Goal: Communication & Community: Answer question/provide support

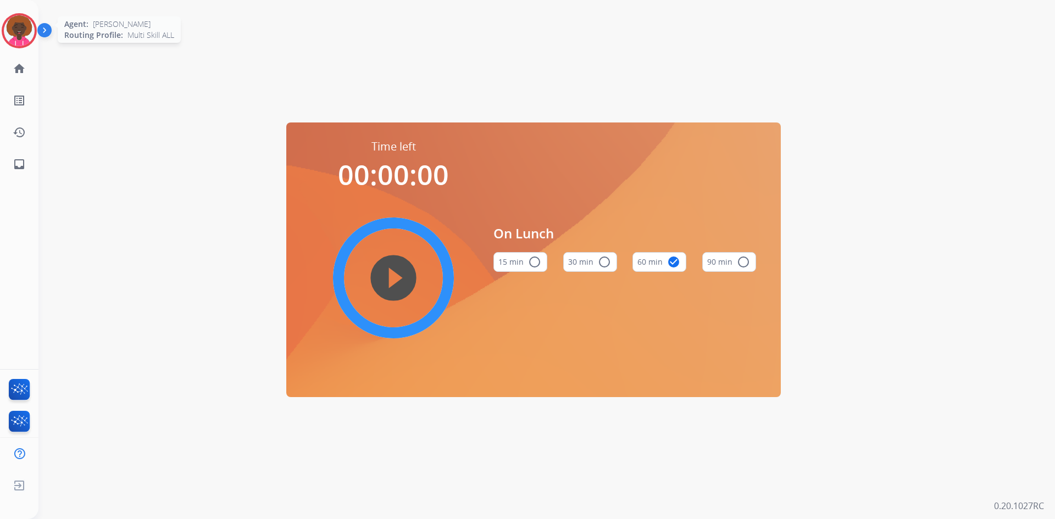
click at [35, 31] on div at bounding box center [19, 30] width 35 height 35
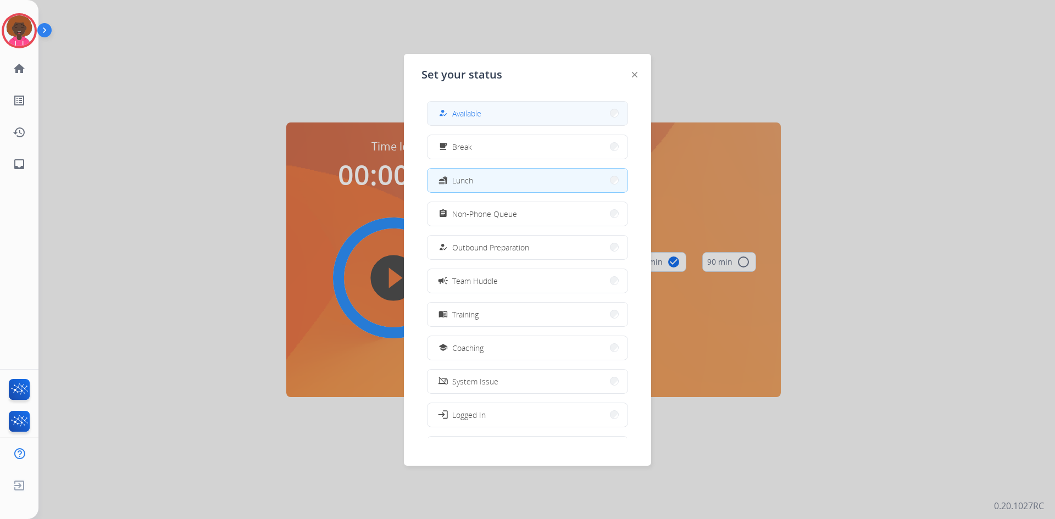
click at [510, 116] on button "how_to_reg Available" at bounding box center [528, 114] width 200 height 24
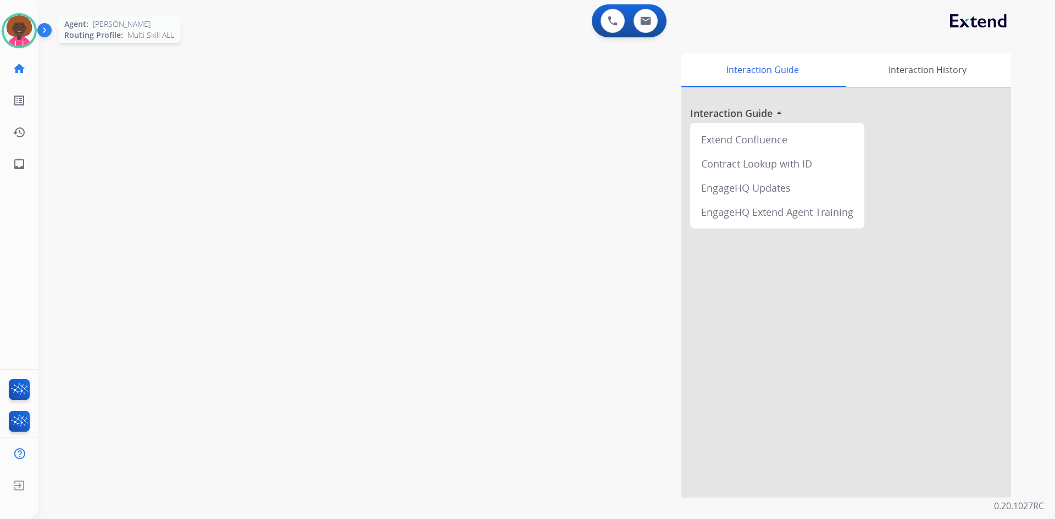
click at [14, 45] on img at bounding box center [19, 30] width 31 height 31
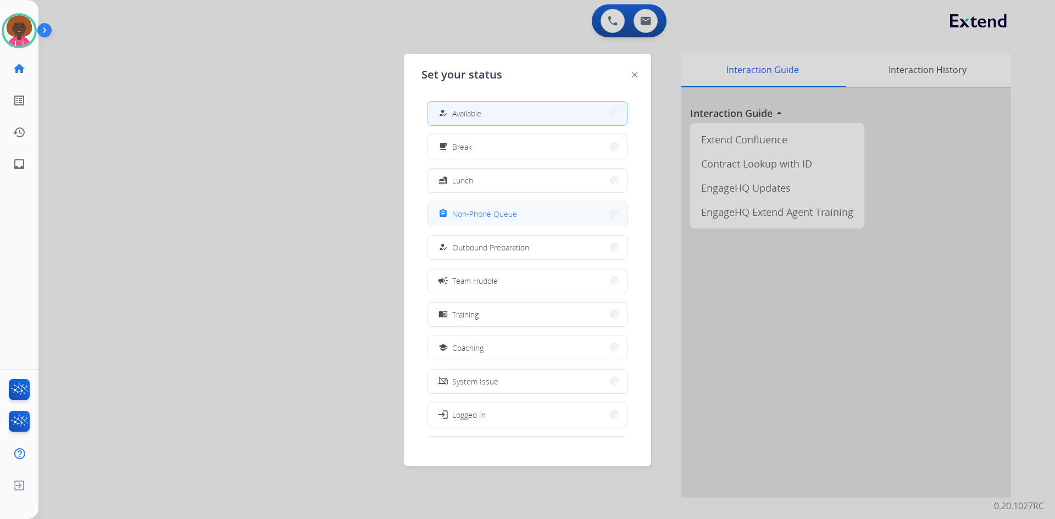
click at [491, 210] on span "Non-Phone Queue" at bounding box center [484, 214] width 65 height 12
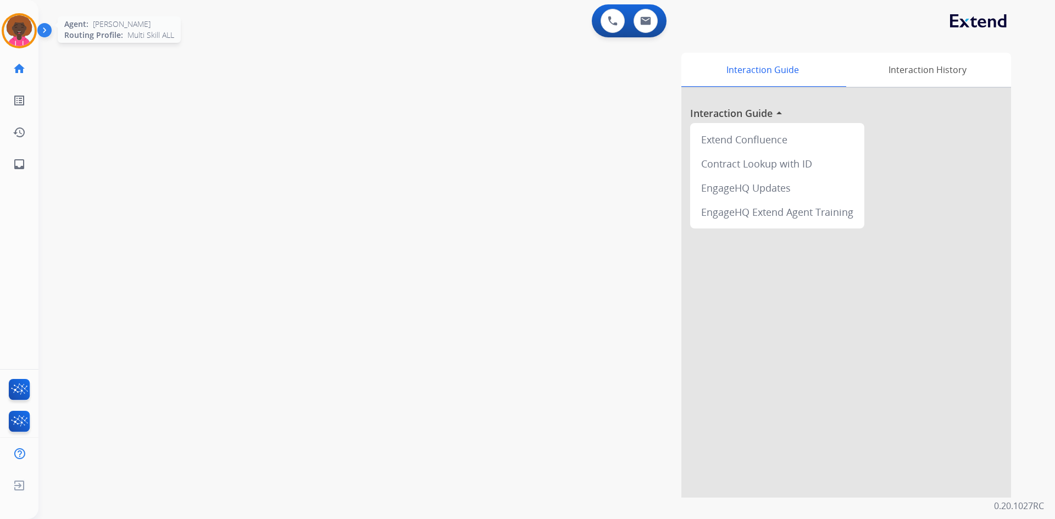
click at [34, 33] on img at bounding box center [19, 30] width 31 height 31
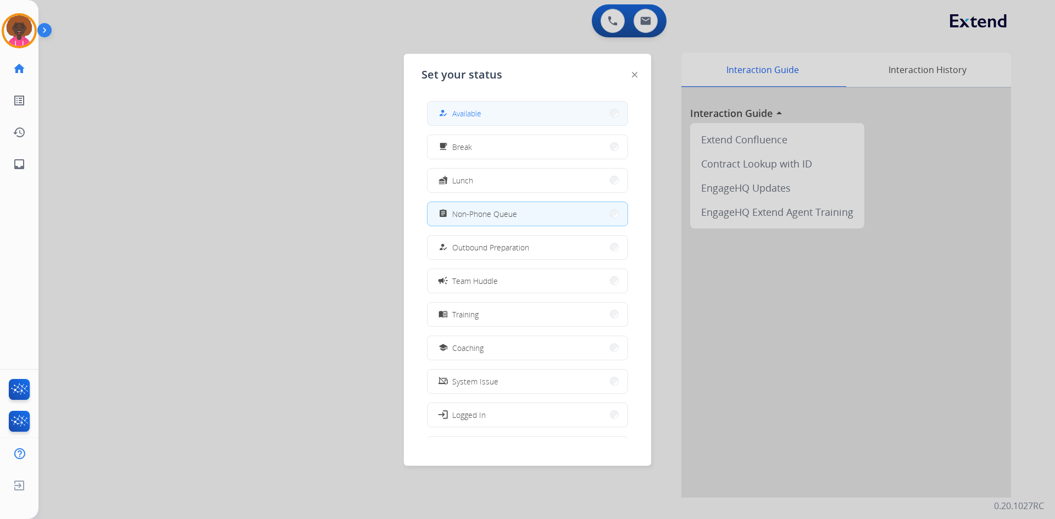
click at [478, 112] on span "Available" at bounding box center [466, 114] width 29 height 12
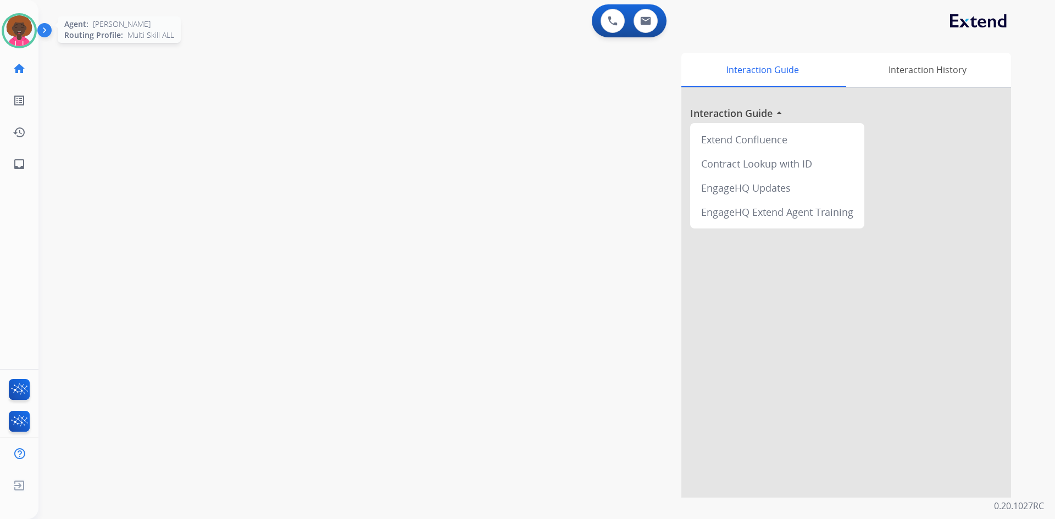
click at [29, 32] on img at bounding box center [19, 30] width 31 height 31
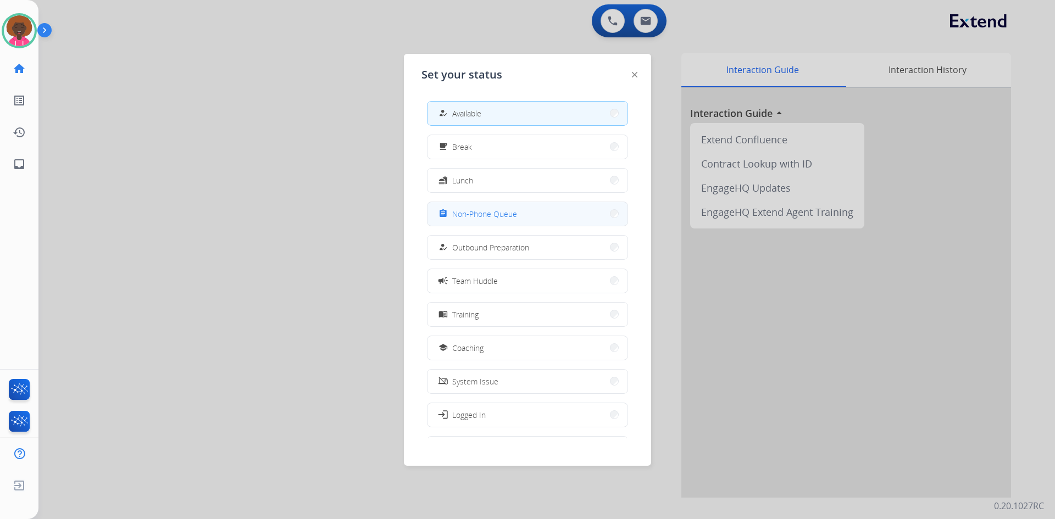
click at [459, 218] on span "Non-Phone Queue" at bounding box center [484, 214] width 65 height 12
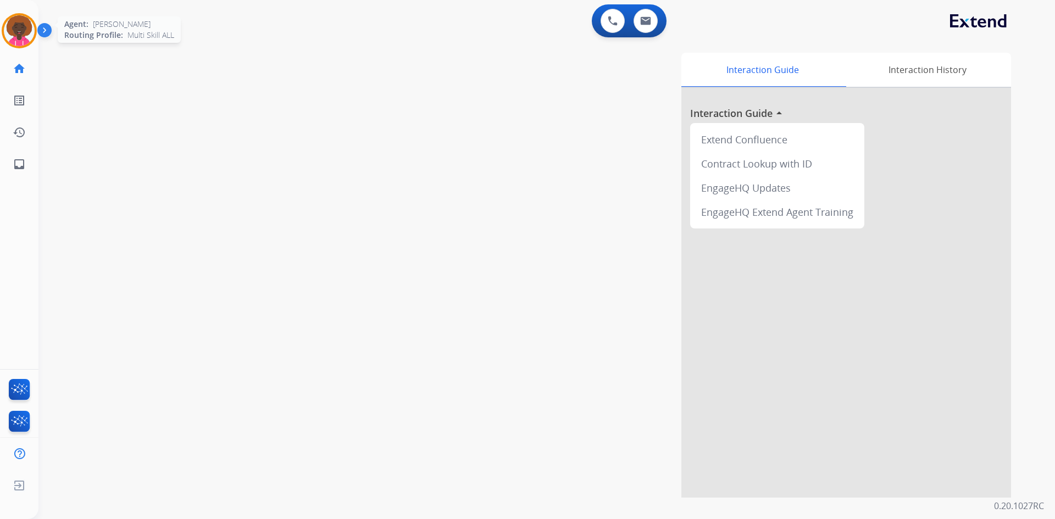
click at [20, 35] on img at bounding box center [19, 30] width 31 height 31
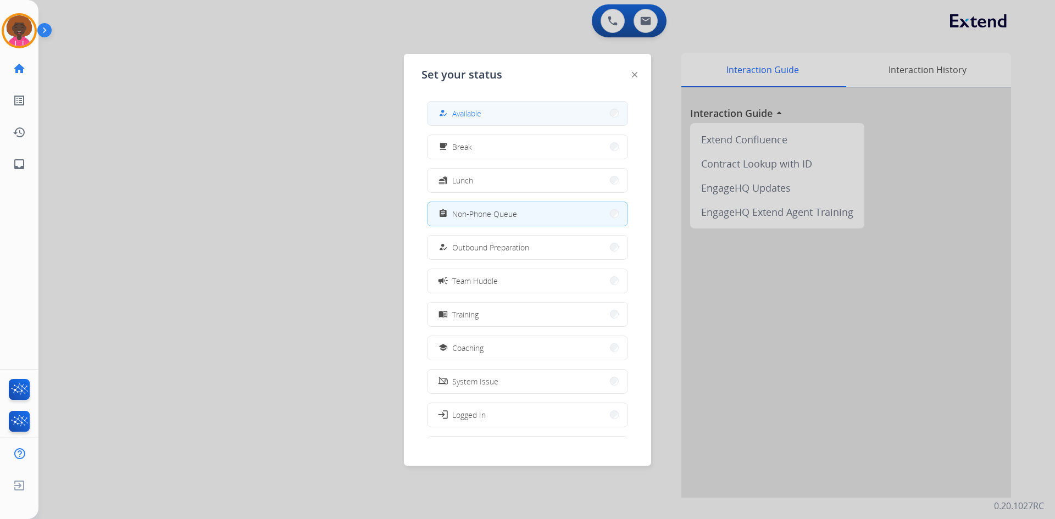
click at [465, 108] on span "Available" at bounding box center [466, 114] width 29 height 12
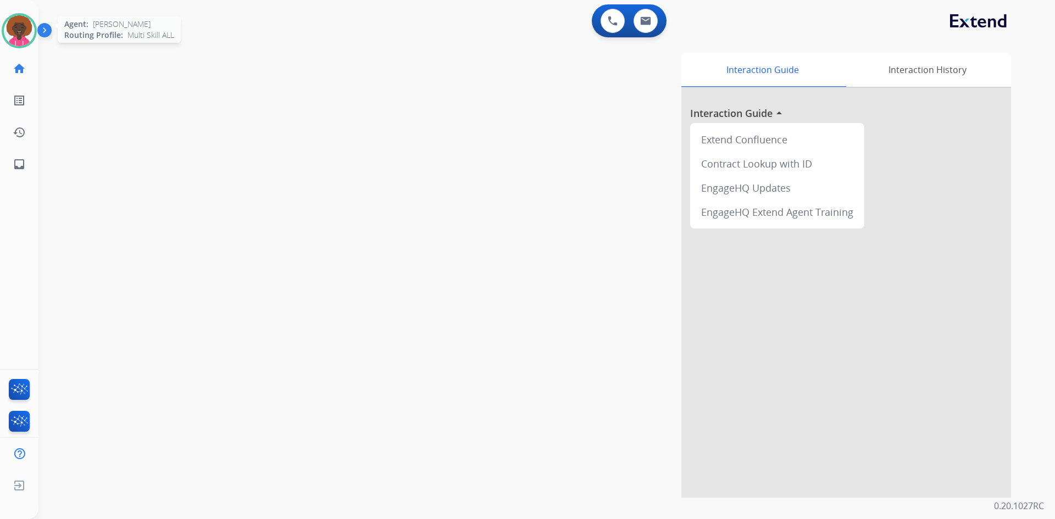
click at [12, 31] on img at bounding box center [19, 30] width 31 height 31
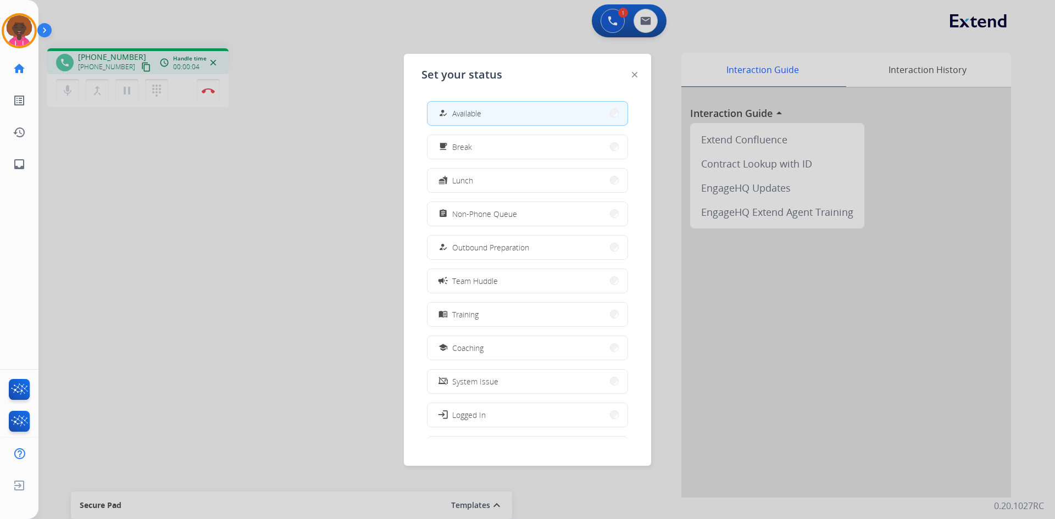
click at [629, 73] on div "Set your status how_to_reg Available free_breakfast Break fastfood Lunch assign…" at bounding box center [527, 260] width 247 height 412
click at [633, 73] on div "Set your status how_to_reg Available free_breakfast Break fastfood Lunch assign…" at bounding box center [527, 260] width 247 height 412
click at [639, 73] on div "Set your status how_to_reg Available free_breakfast Break fastfood Lunch assign…" at bounding box center [527, 260] width 247 height 412
click at [630, 73] on div "Set your status how_to_reg Available free_breakfast Break fastfood Lunch assign…" at bounding box center [527, 260] width 247 height 412
click at [631, 73] on div "Set your status how_to_reg Available free_breakfast Break fastfood Lunch assign…" at bounding box center [527, 260] width 247 height 412
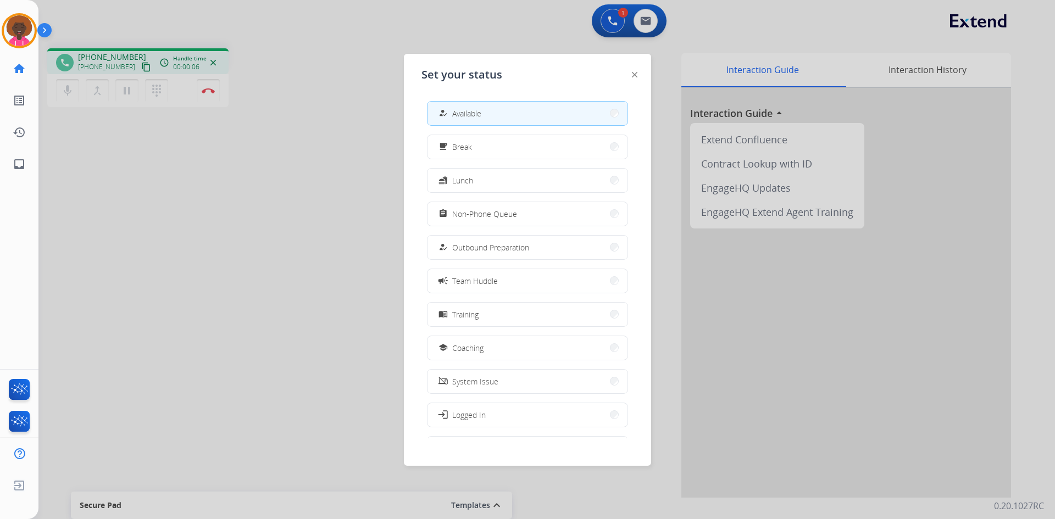
click at [632, 74] on div "Set your status how_to_reg Available free_breakfast Break fastfood Lunch assign…" at bounding box center [527, 260] width 247 height 412
click at [632, 76] on img at bounding box center [634, 74] width 5 height 5
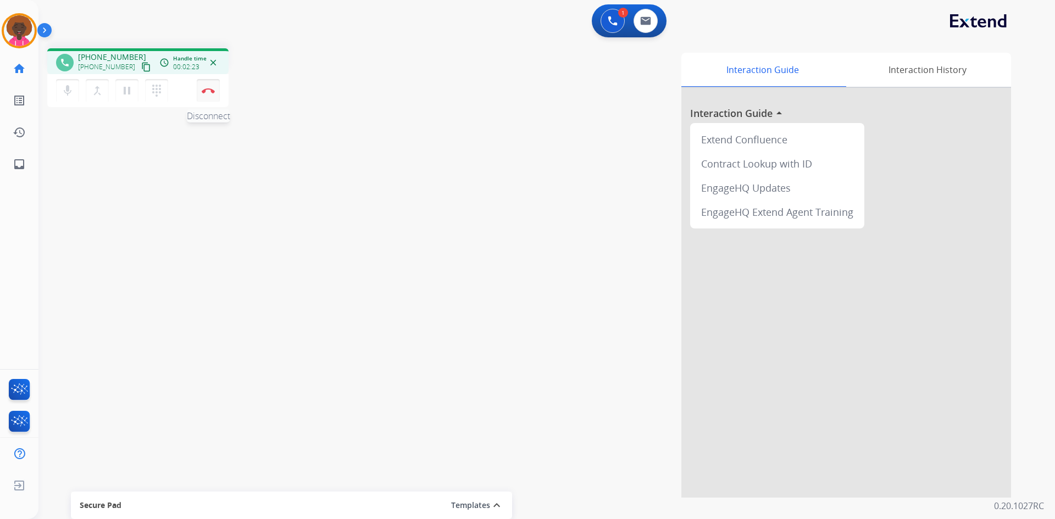
click at [213, 95] on button "Disconnect" at bounding box center [208, 90] width 23 height 23
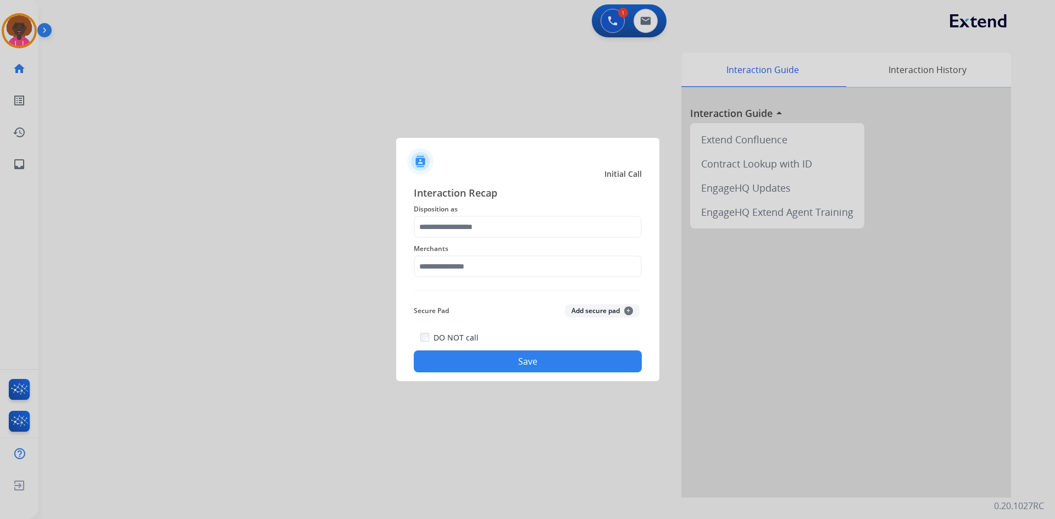
click at [30, 40] on div at bounding box center [527, 259] width 1055 height 519
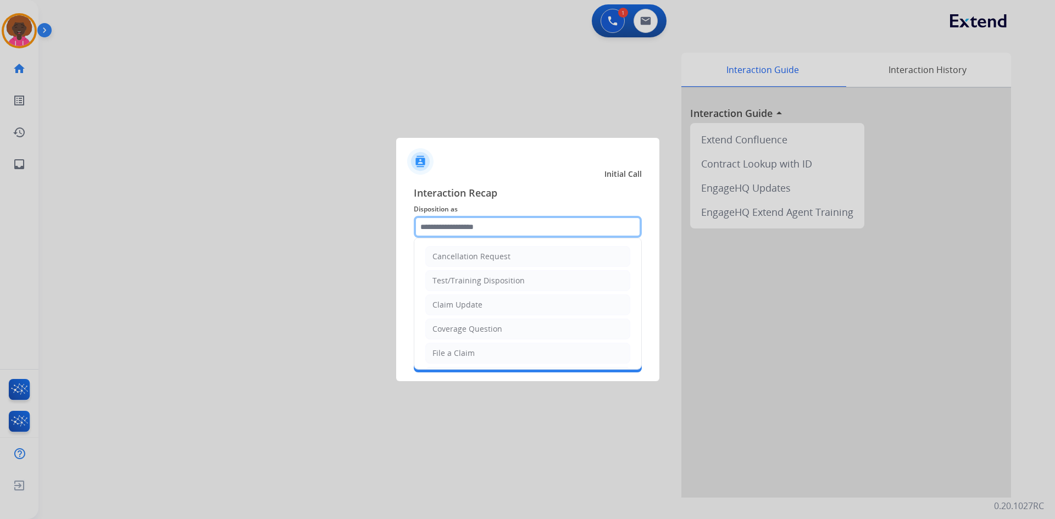
click at [470, 237] on input "text" at bounding box center [528, 227] width 228 height 22
click at [443, 351] on div "File a Claim" at bounding box center [453, 353] width 42 height 11
type input "**********"
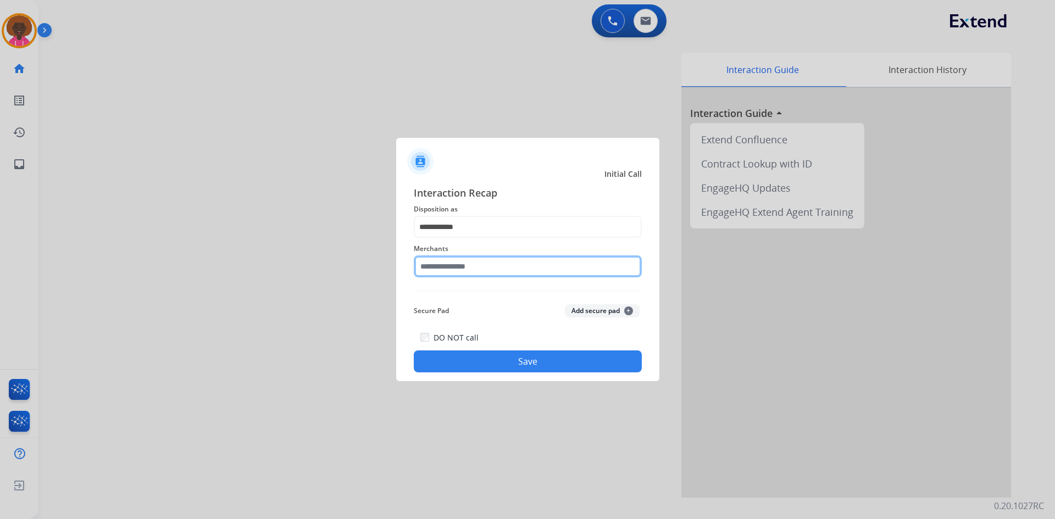
click at [475, 263] on input "text" at bounding box center [528, 267] width 228 height 22
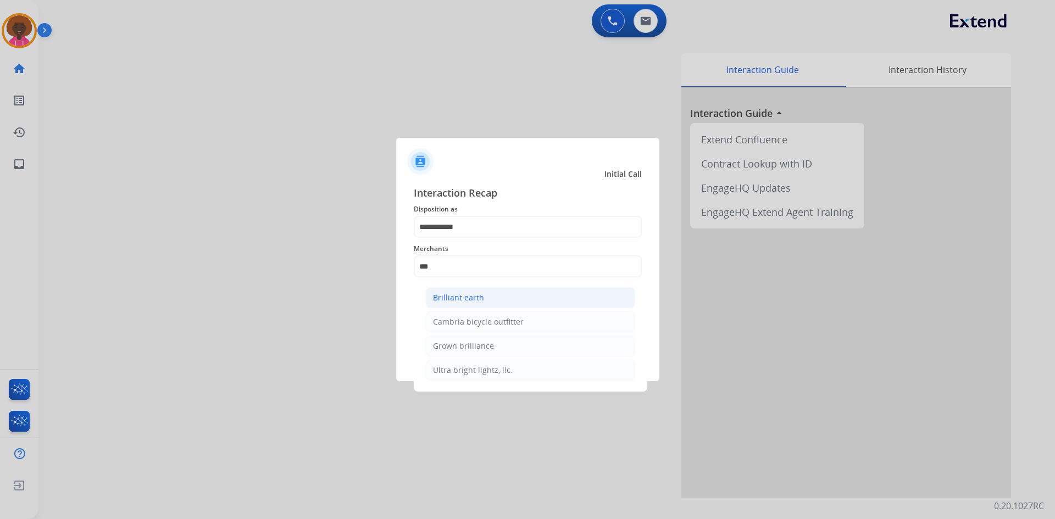
click at [459, 302] on div "Brilliant earth" at bounding box center [458, 297] width 51 height 11
type input "**********"
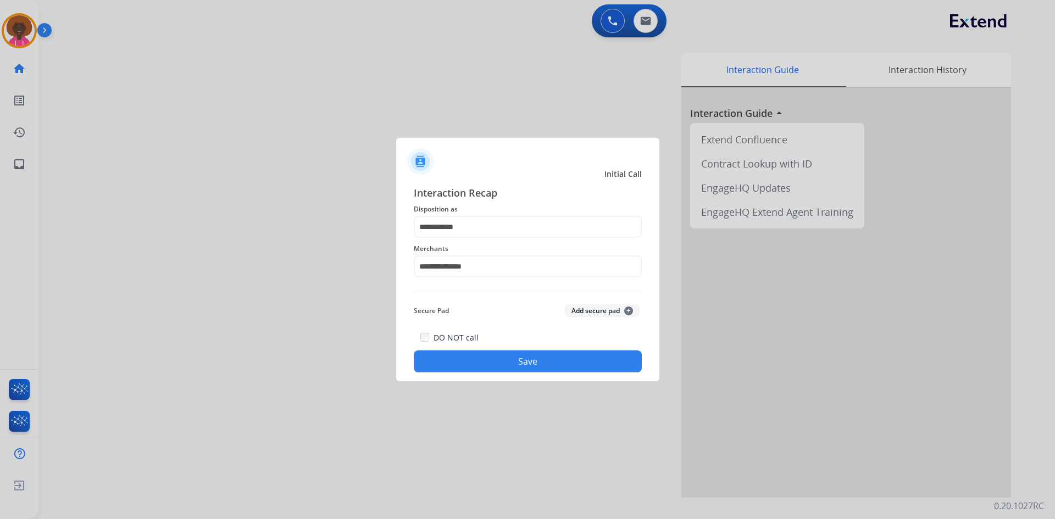
click at [507, 358] on button "Save" at bounding box center [528, 362] width 228 height 22
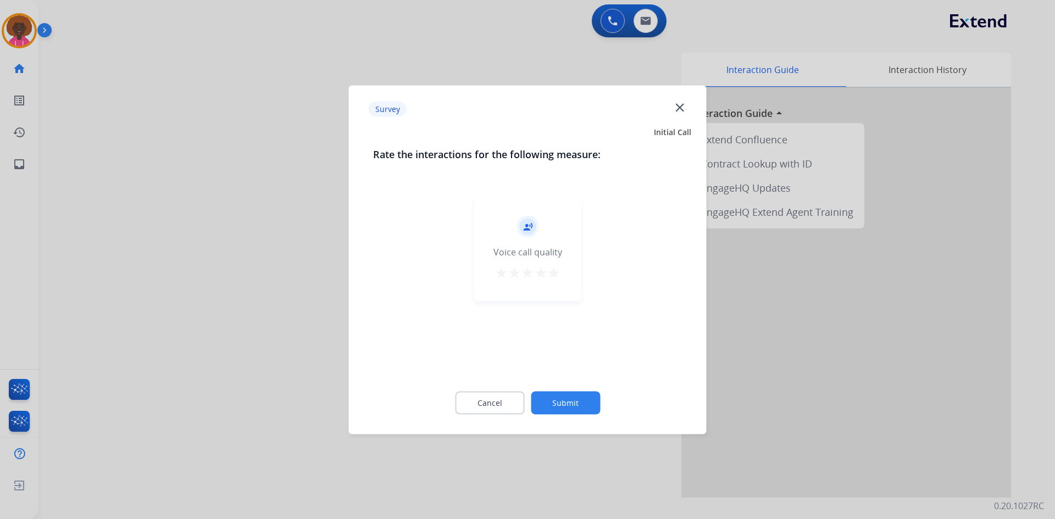
click at [562, 275] on div "record_voice_over Voice call quality star star star star star" at bounding box center [527, 249] width 107 height 104
click at [556, 282] on div "record_voice_over Voice call quality star star star star star" at bounding box center [527, 249] width 107 height 104
click at [555, 281] on button "star" at bounding box center [553, 274] width 13 height 16
drag, startPoint x: 557, startPoint y: 275, endPoint x: 577, endPoint y: 340, distance: 68.5
click at [557, 279] on mat-icon "star" at bounding box center [553, 272] width 13 height 13
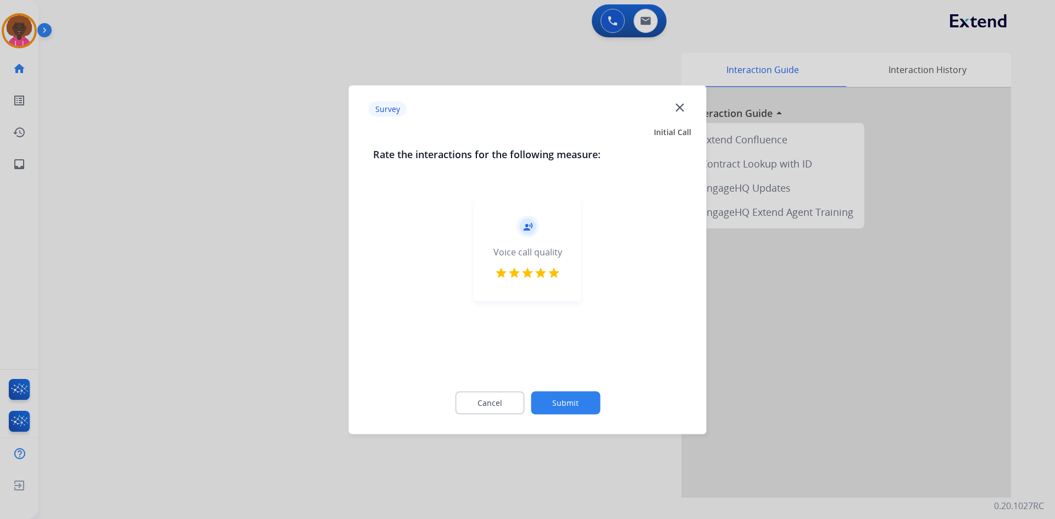
click at [575, 402] on button "Submit" at bounding box center [565, 402] width 69 height 23
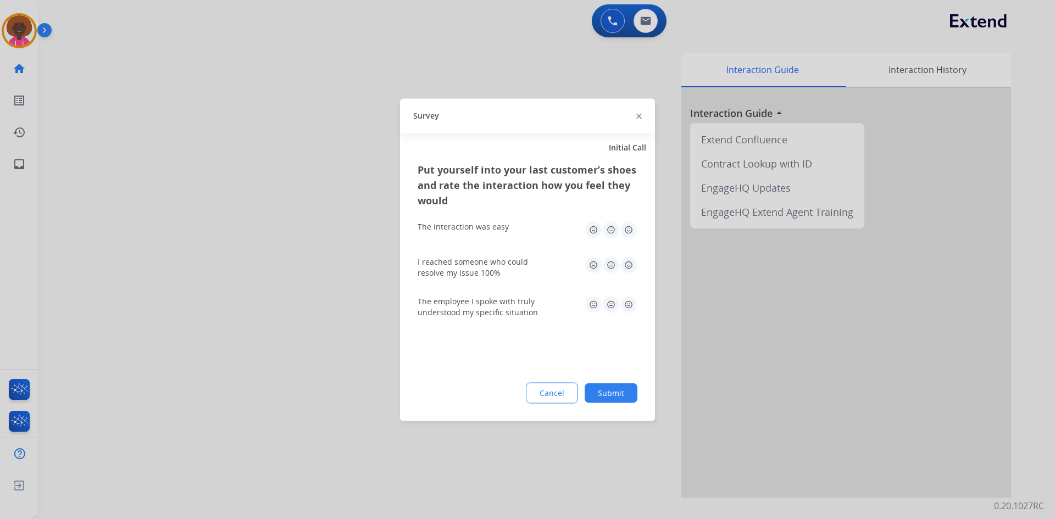
click at [625, 232] on img at bounding box center [629, 230] width 18 height 18
click at [623, 275] on div "I reached someone who could resolve my issue 100%" at bounding box center [528, 267] width 220 height 22
click at [631, 264] on img at bounding box center [629, 265] width 18 height 18
click at [628, 307] on img at bounding box center [629, 305] width 18 height 18
click at [614, 385] on button "Submit" at bounding box center [611, 393] width 53 height 20
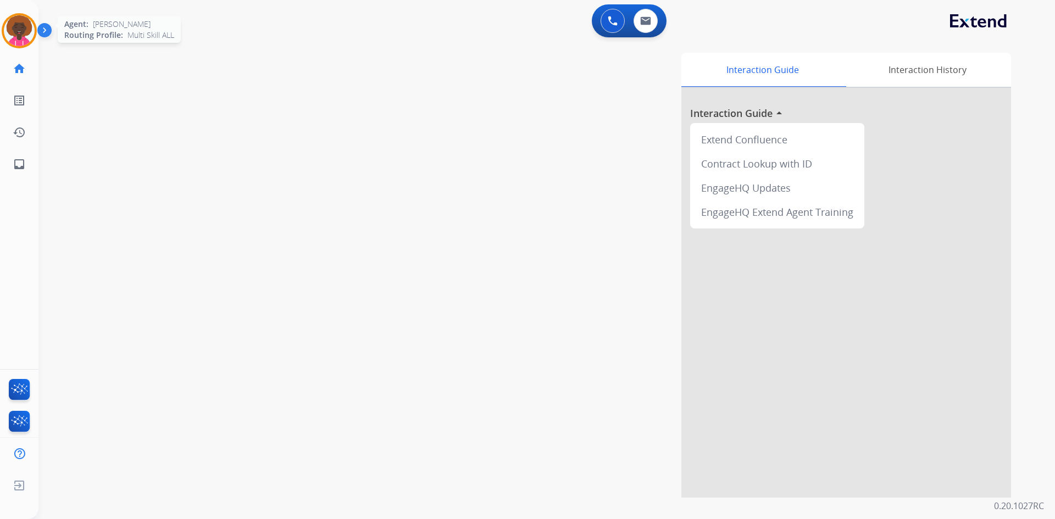
click at [20, 17] on img at bounding box center [19, 30] width 31 height 31
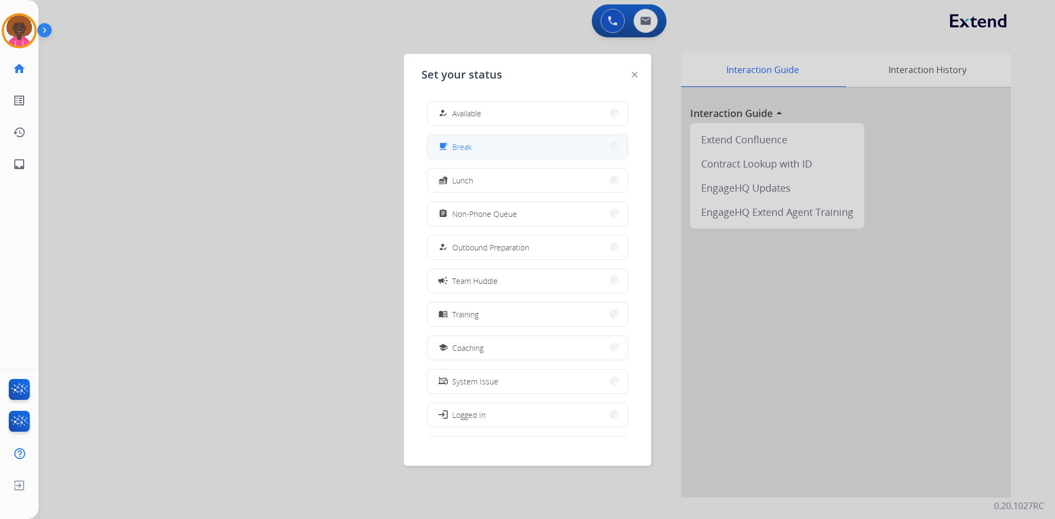
click at [512, 156] on button "free_breakfast Break" at bounding box center [528, 147] width 200 height 24
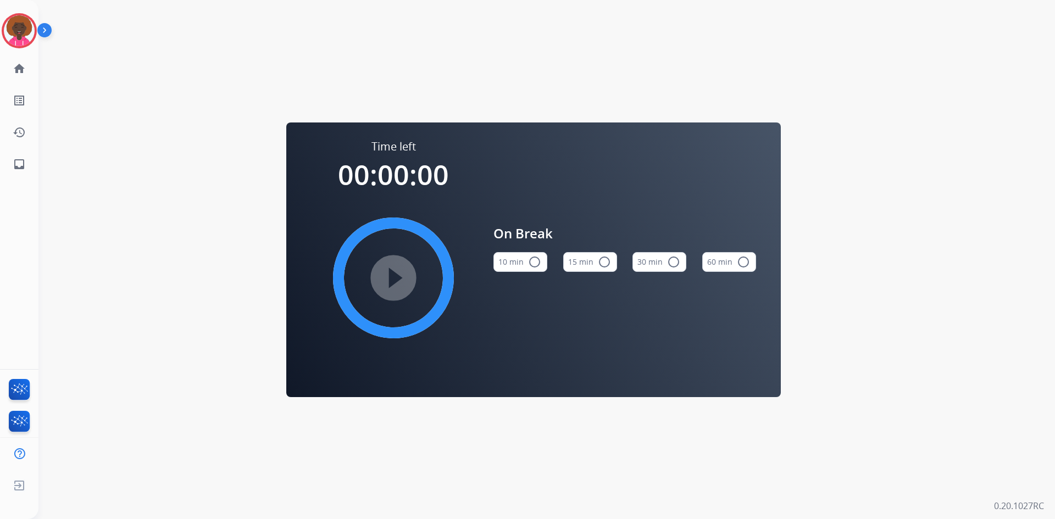
click at [591, 259] on button "15 min radio_button_unchecked" at bounding box center [590, 262] width 54 height 20
click at [389, 281] on mat-icon "play_circle_filled" at bounding box center [393, 277] width 13 height 13
click at [28, 23] on img at bounding box center [19, 30] width 31 height 31
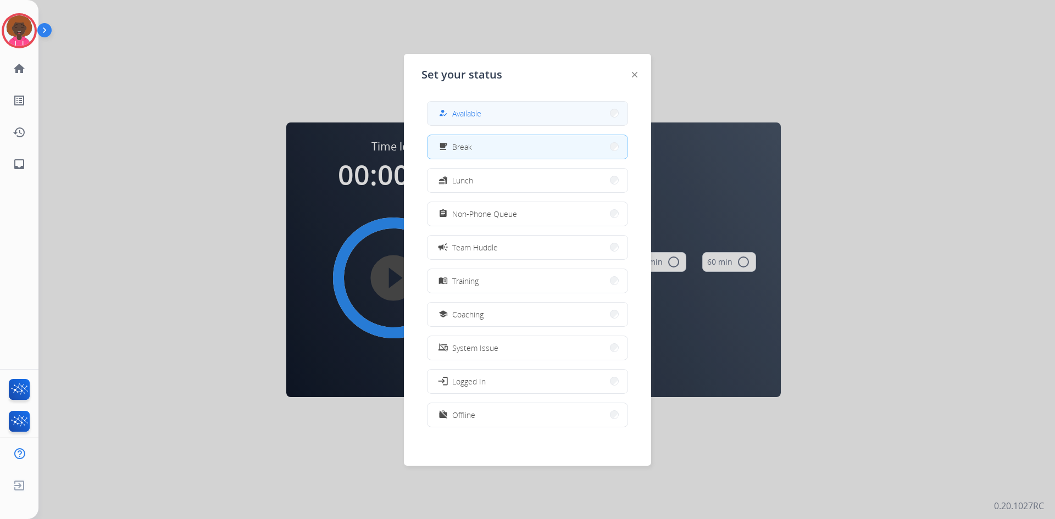
click at [478, 114] on span "Available" at bounding box center [466, 114] width 29 height 12
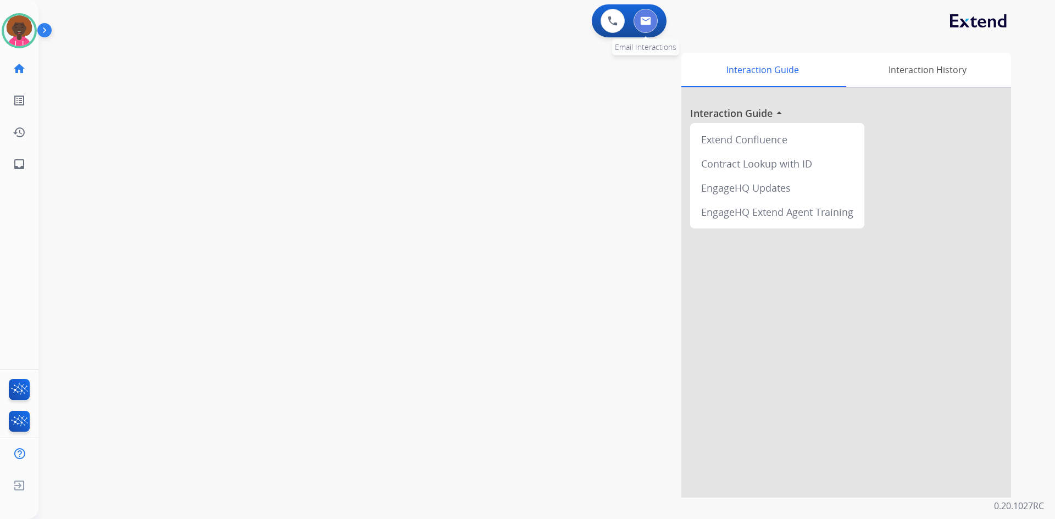
click at [652, 19] on button at bounding box center [646, 21] width 24 height 24
select select "**********"
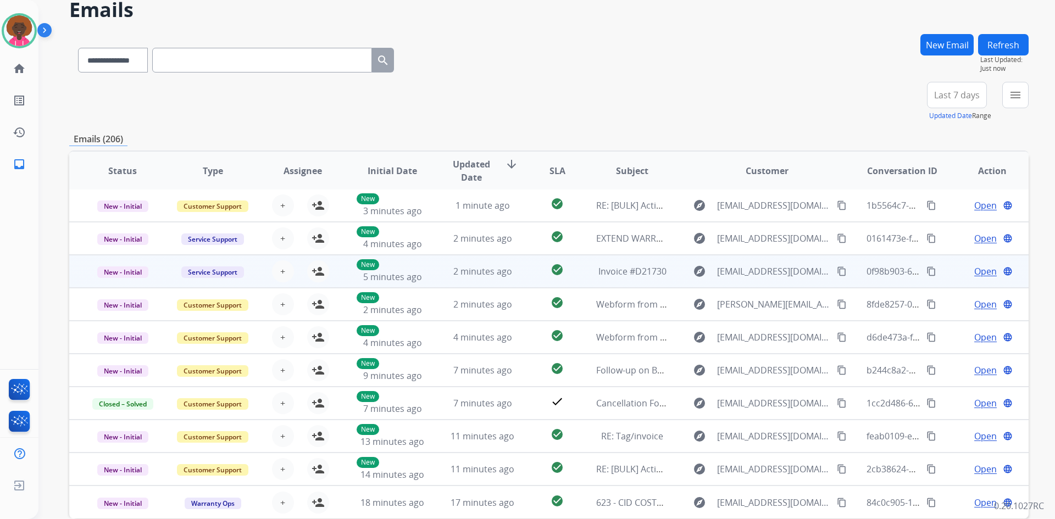
scroll to position [106, 0]
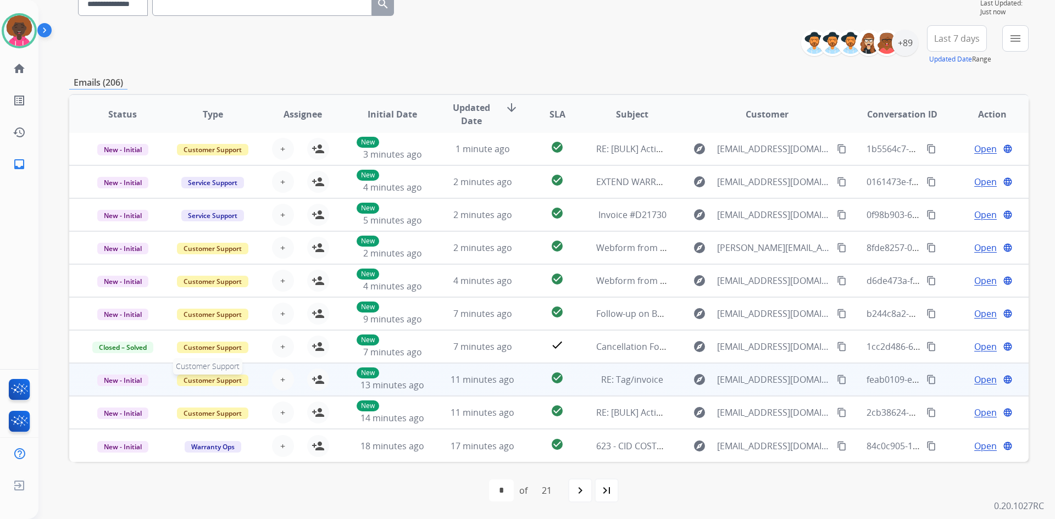
click at [216, 381] on span "Customer Support" at bounding box center [212, 381] width 71 height 12
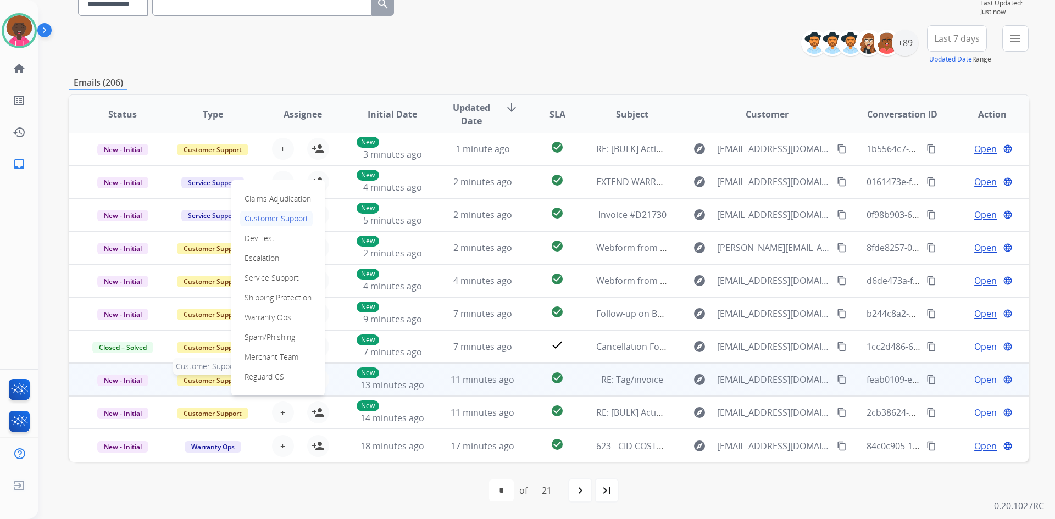
click at [216, 381] on span "Customer Support" at bounding box center [212, 381] width 71 height 12
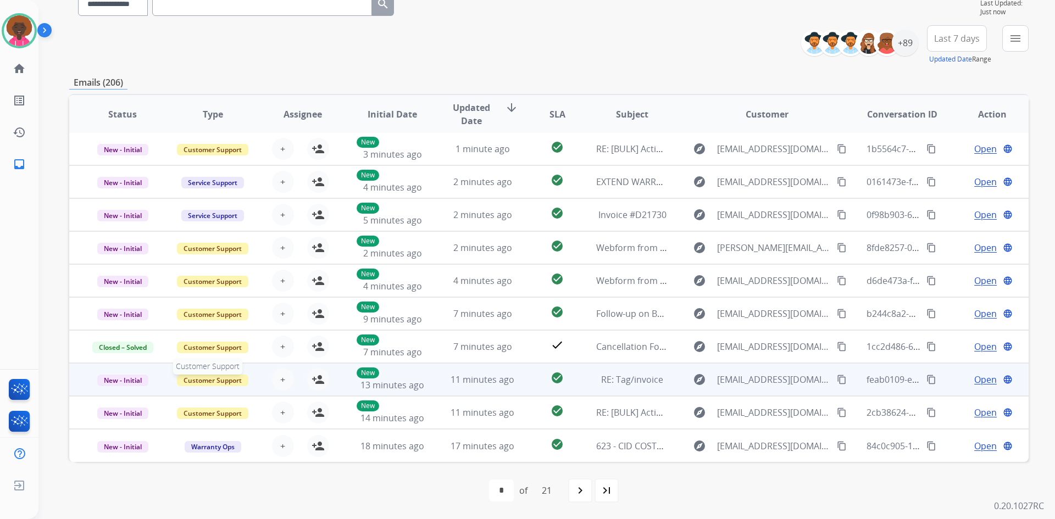
click at [217, 381] on span "Customer Support" at bounding box center [212, 381] width 71 height 12
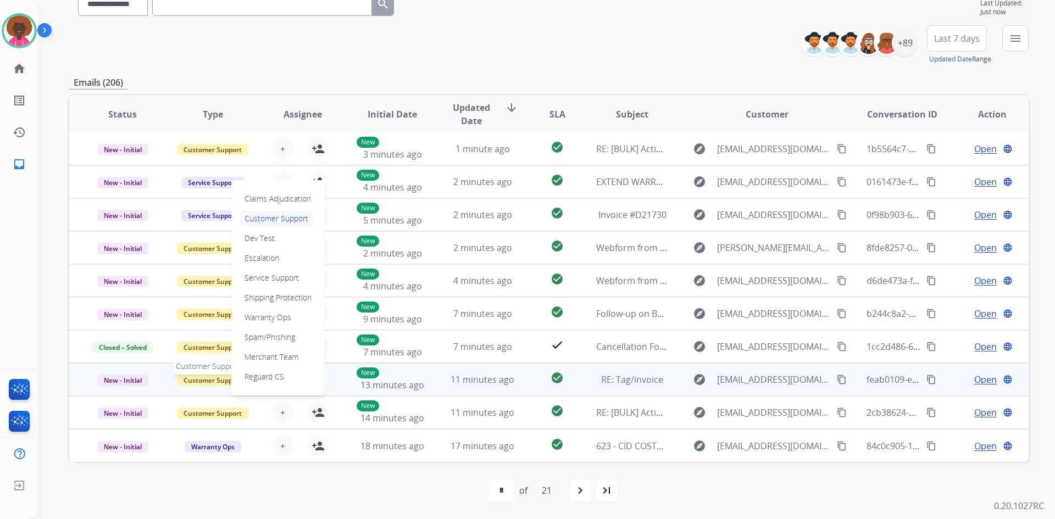
click at [217, 379] on span "Customer Support" at bounding box center [212, 381] width 71 height 12
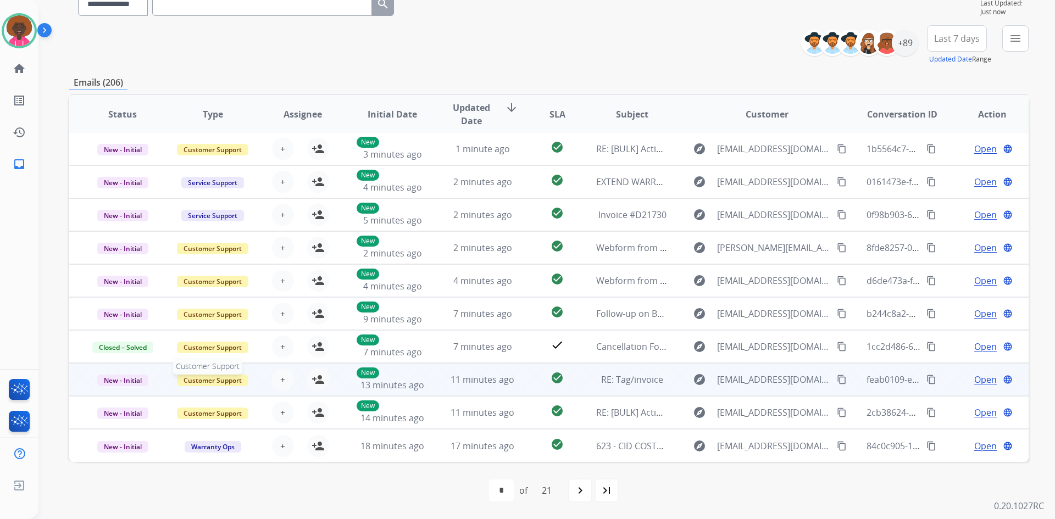
click at [212, 379] on span "Customer Support" at bounding box center [212, 381] width 71 height 12
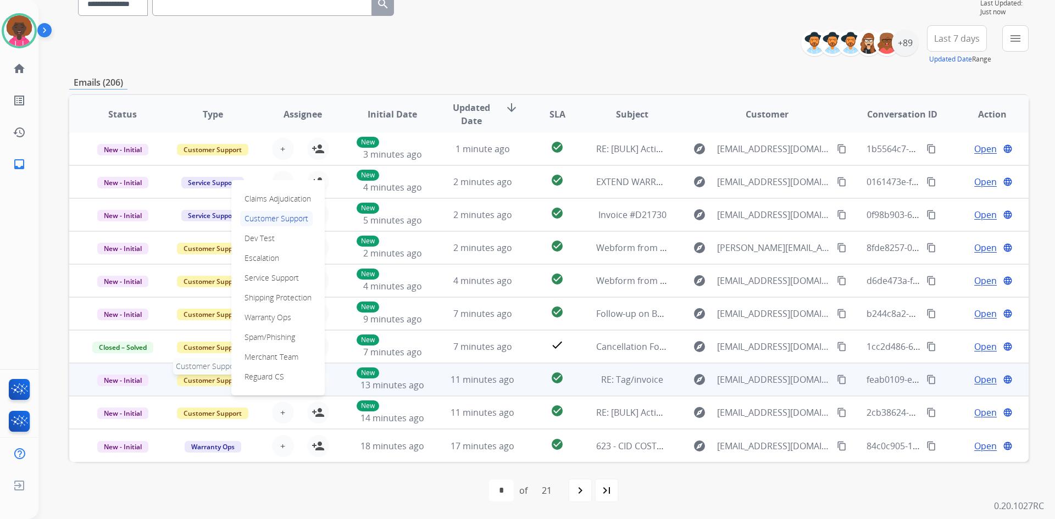
click at [212, 379] on span "Customer Support" at bounding box center [212, 381] width 71 height 12
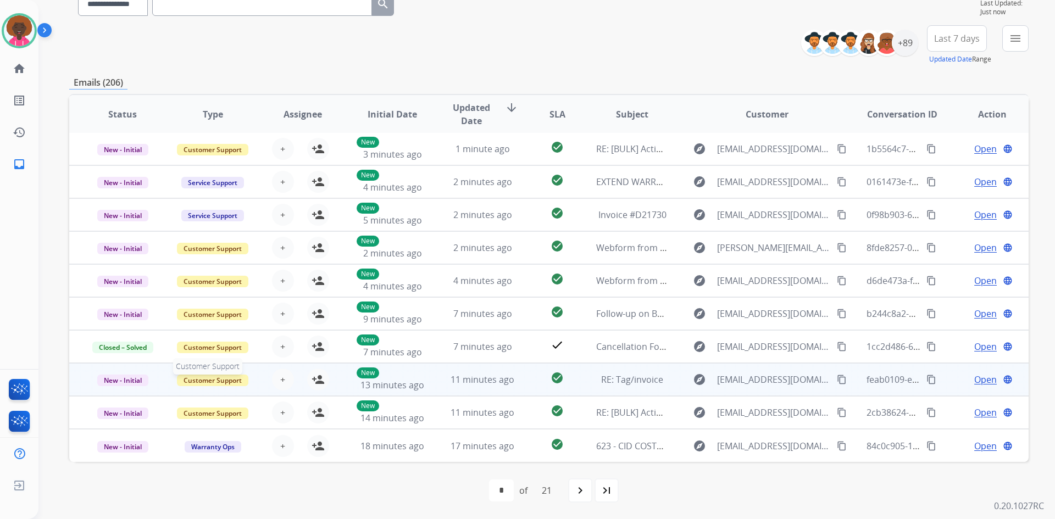
click at [218, 379] on span "Customer Support" at bounding box center [212, 381] width 71 height 12
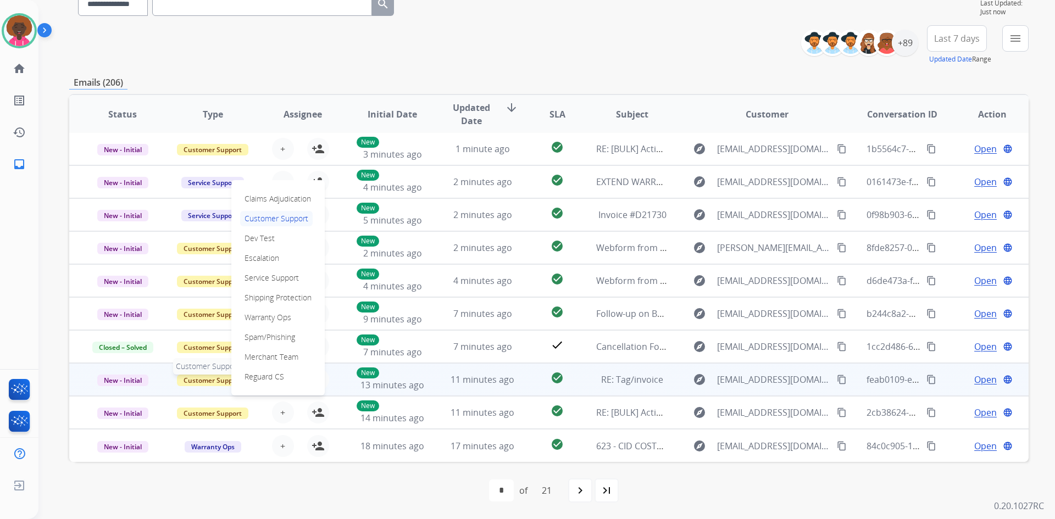
click at [218, 379] on span "Customer Support" at bounding box center [212, 381] width 71 height 12
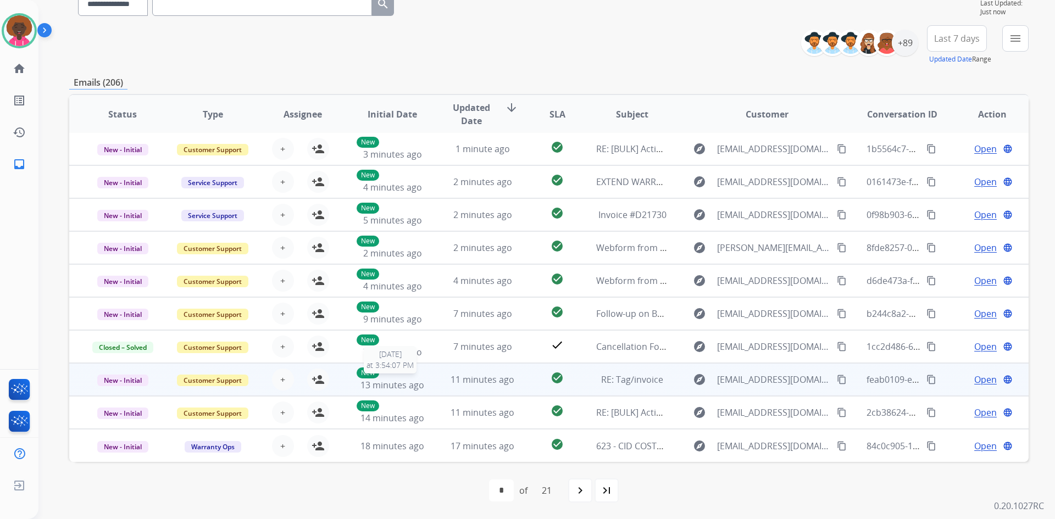
click at [368, 377] on p "New" at bounding box center [368, 373] width 23 height 11
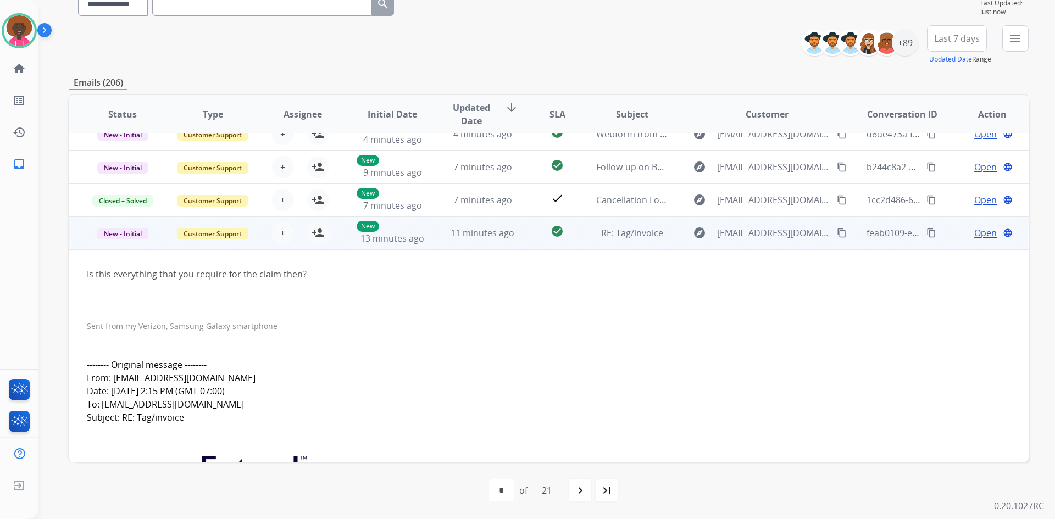
scroll to position [121, 0]
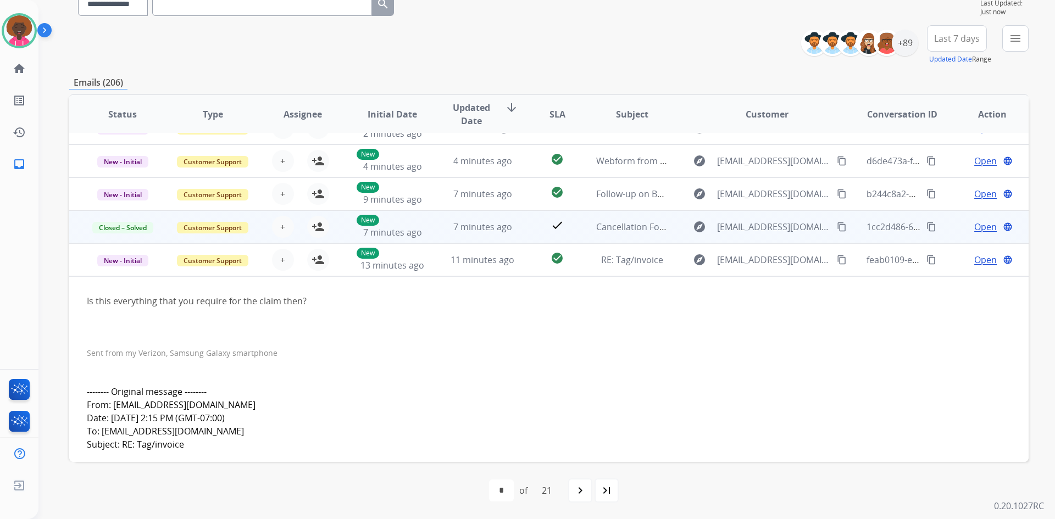
click at [440, 226] on td "7 minutes ago" at bounding box center [474, 226] width 90 height 33
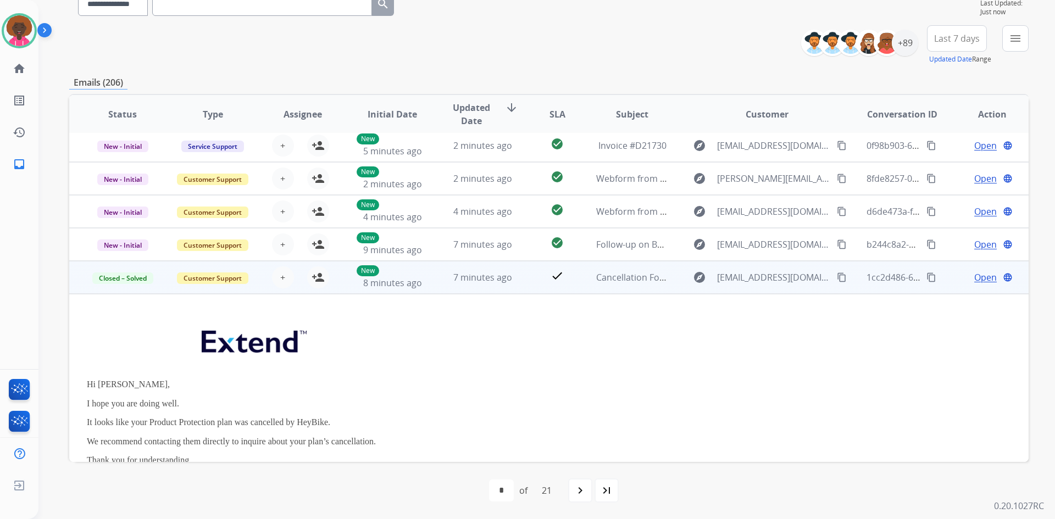
scroll to position [33, 0]
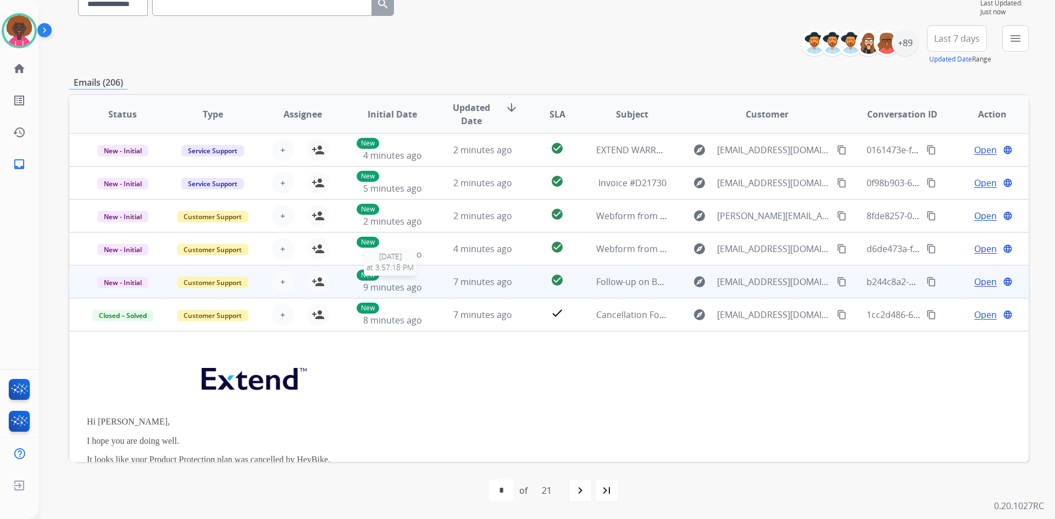
click at [395, 286] on span "9 minutes ago" at bounding box center [392, 287] width 59 height 12
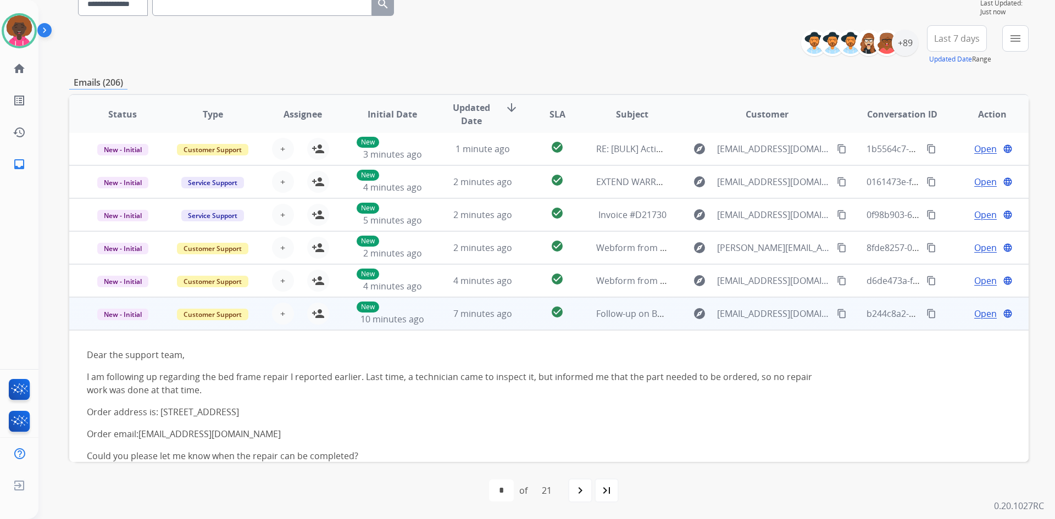
scroll to position [0, 0]
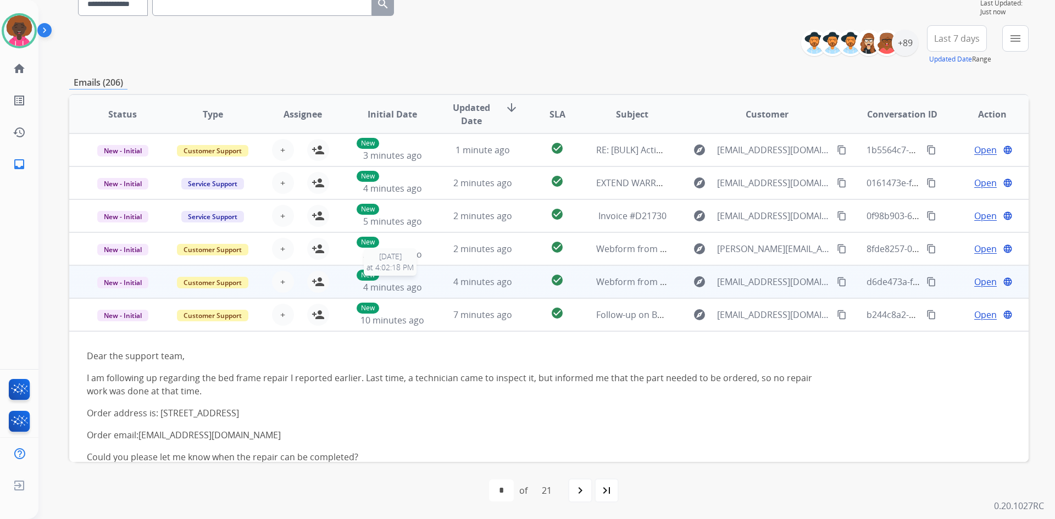
click at [412, 287] on span "4 minutes ago" at bounding box center [392, 287] width 59 height 12
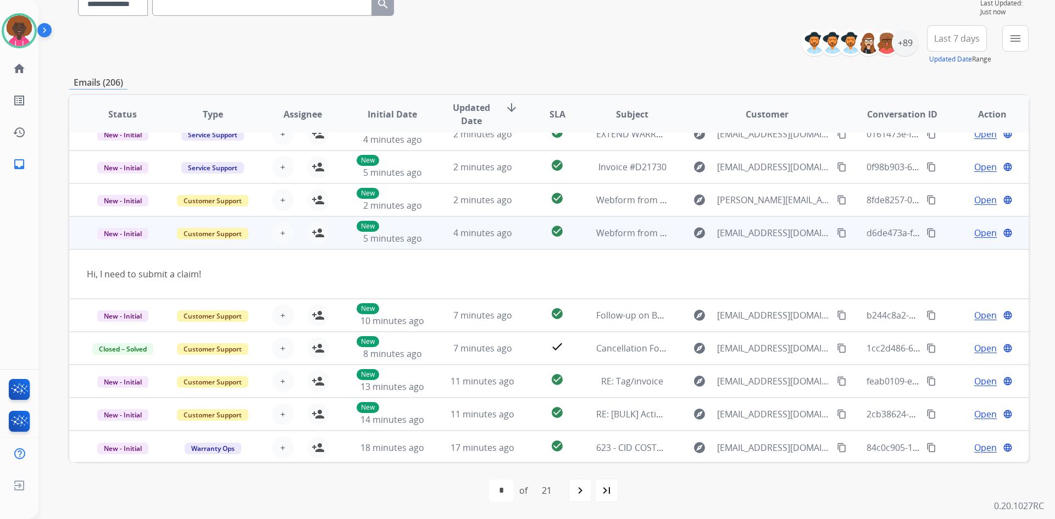
scroll to position [51, 0]
click at [318, 234] on mat-icon "person_add" at bounding box center [318, 231] width 13 height 13
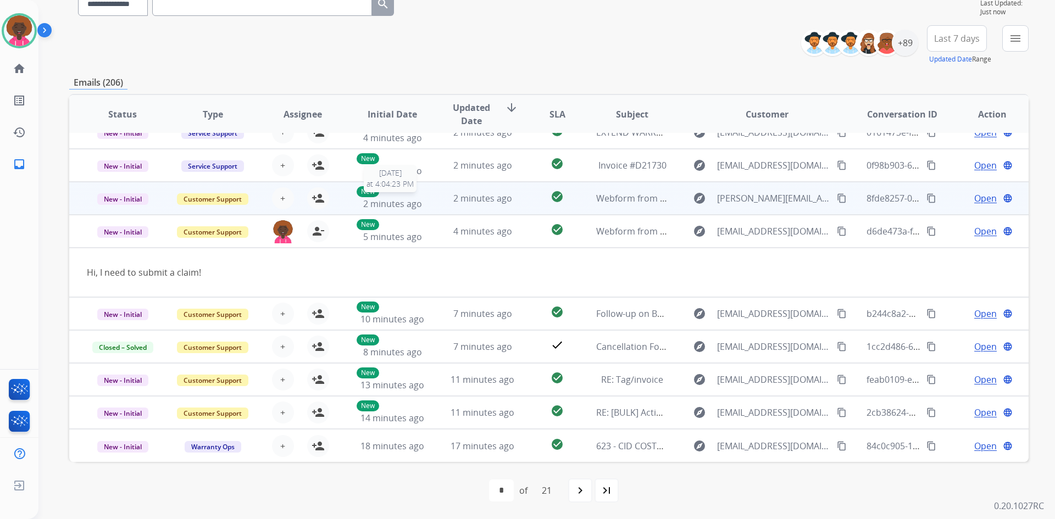
click at [413, 203] on span "2 minutes ago" at bounding box center [392, 204] width 59 height 12
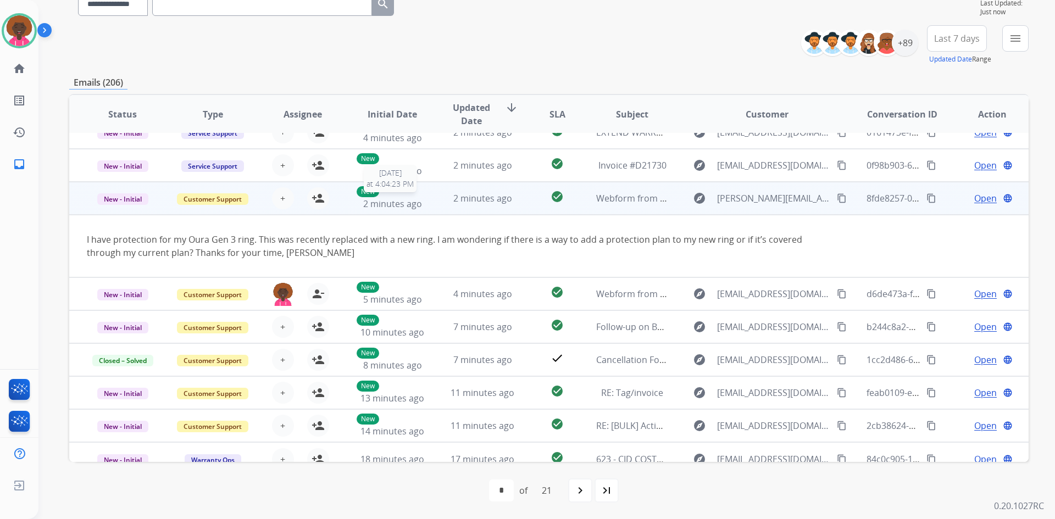
scroll to position [64, 0]
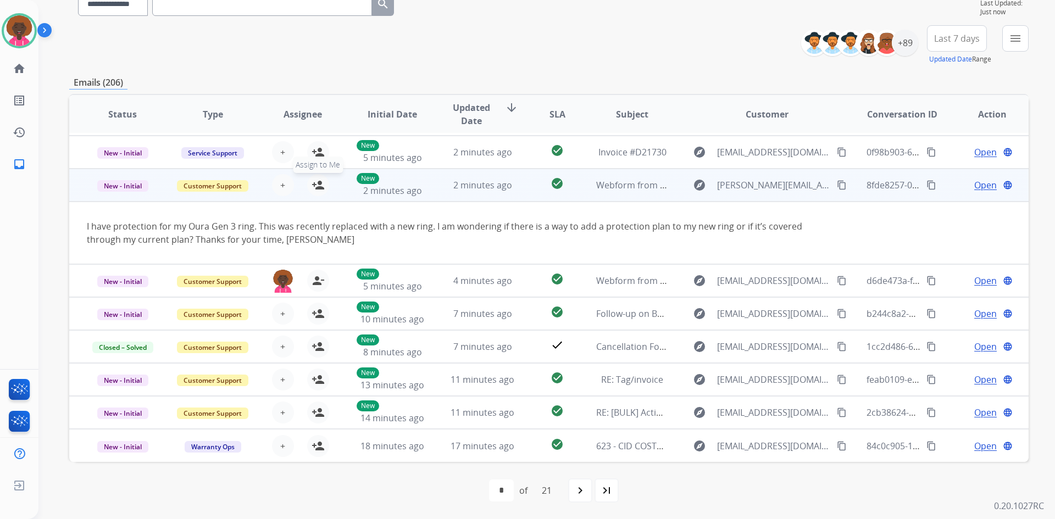
click at [322, 190] on mat-icon "person_add" at bounding box center [318, 185] width 13 height 13
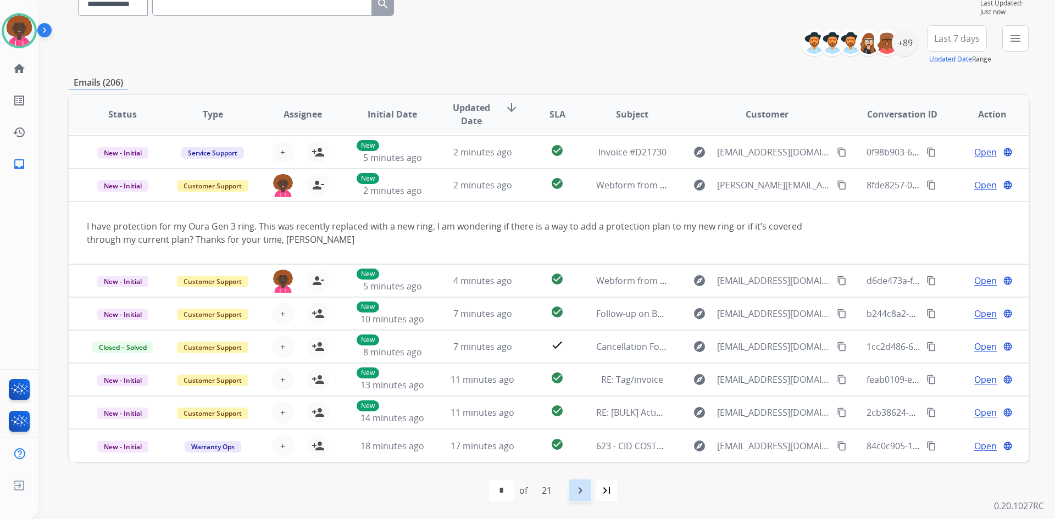
click at [585, 491] on mat-icon "navigate_next" at bounding box center [580, 490] width 13 height 13
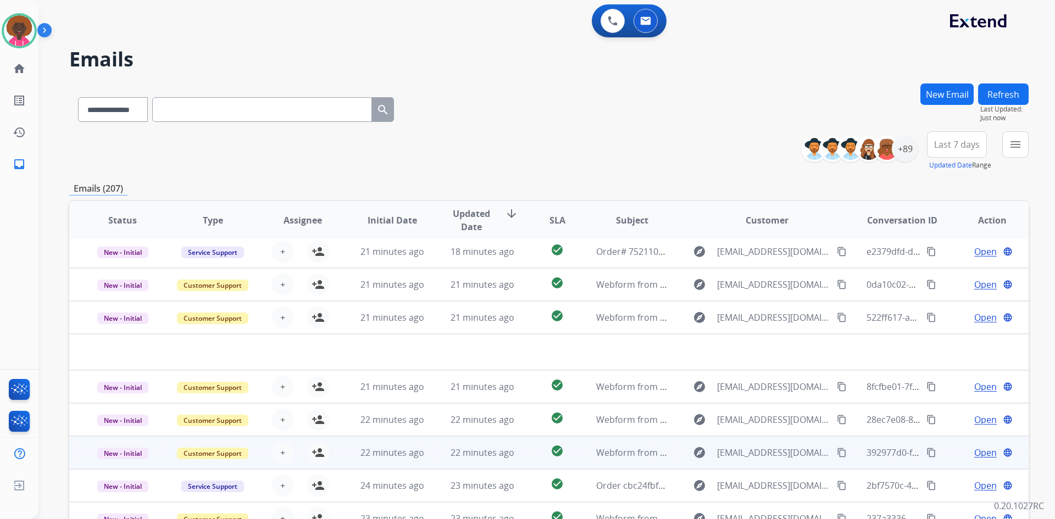
scroll to position [37, 0]
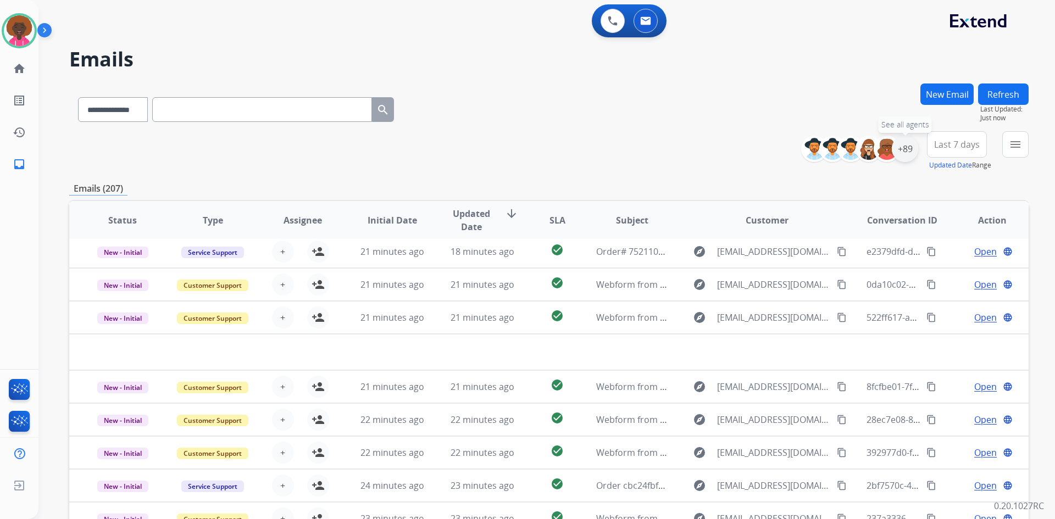
click at [906, 155] on div "+89" at bounding box center [905, 149] width 26 height 26
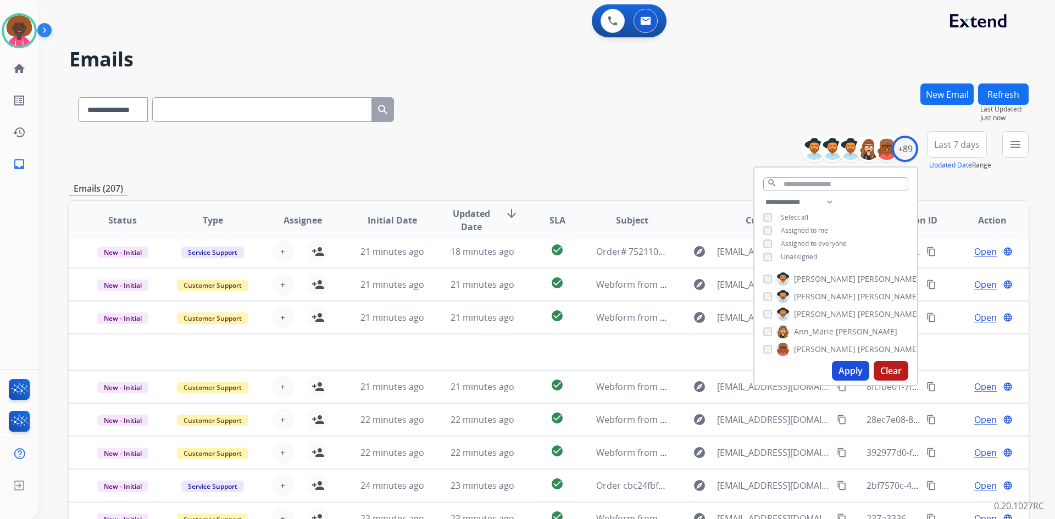
click at [850, 381] on div "Apply Clear" at bounding box center [835, 371] width 163 height 29
click at [834, 371] on button "Apply" at bounding box center [850, 371] width 37 height 20
select select "*"
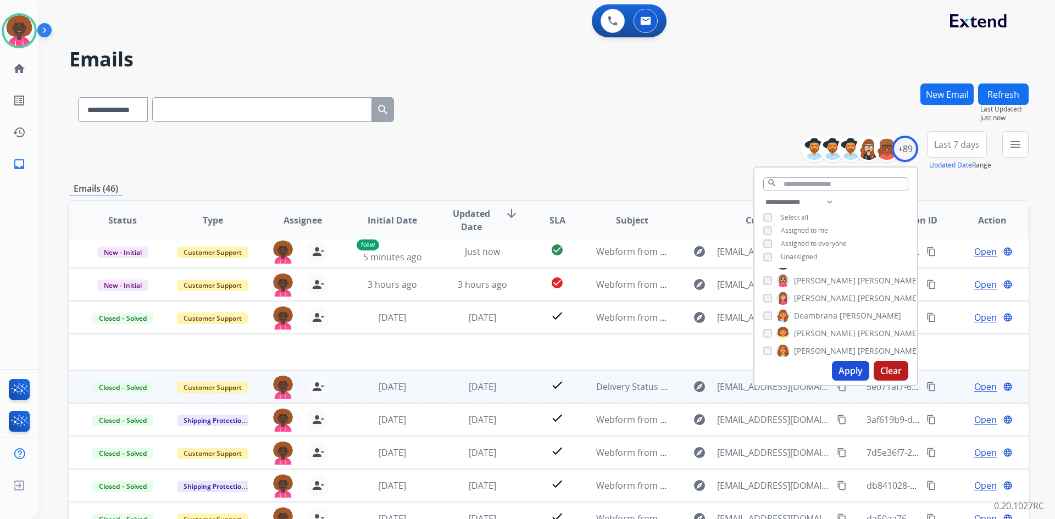
scroll to position [275, 0]
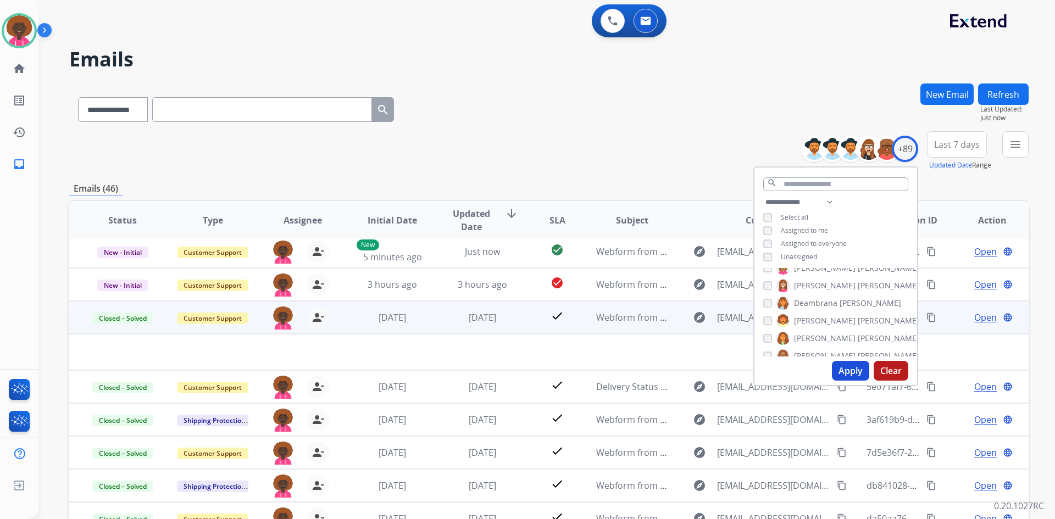
click at [629, 362] on td at bounding box center [459, 352] width 780 height 36
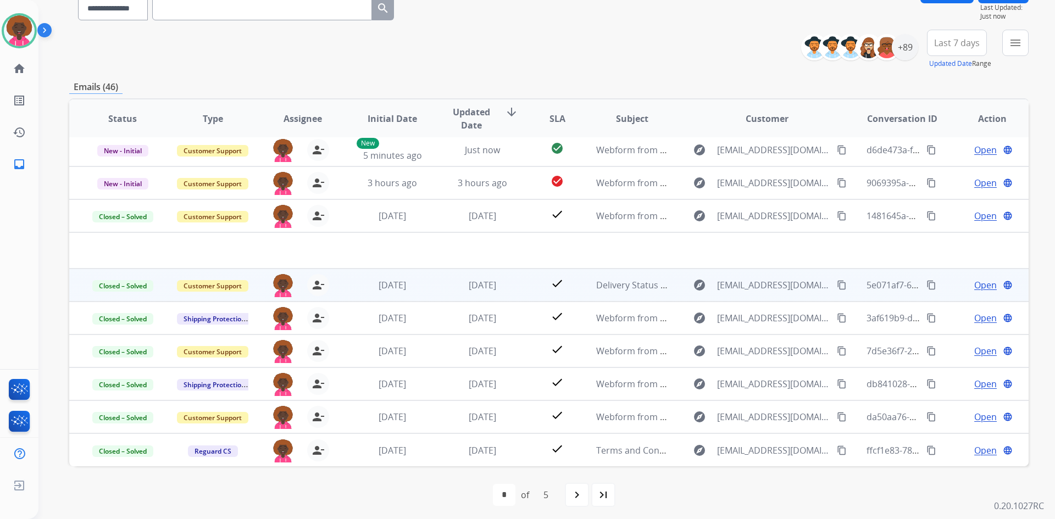
scroll to position [106, 0]
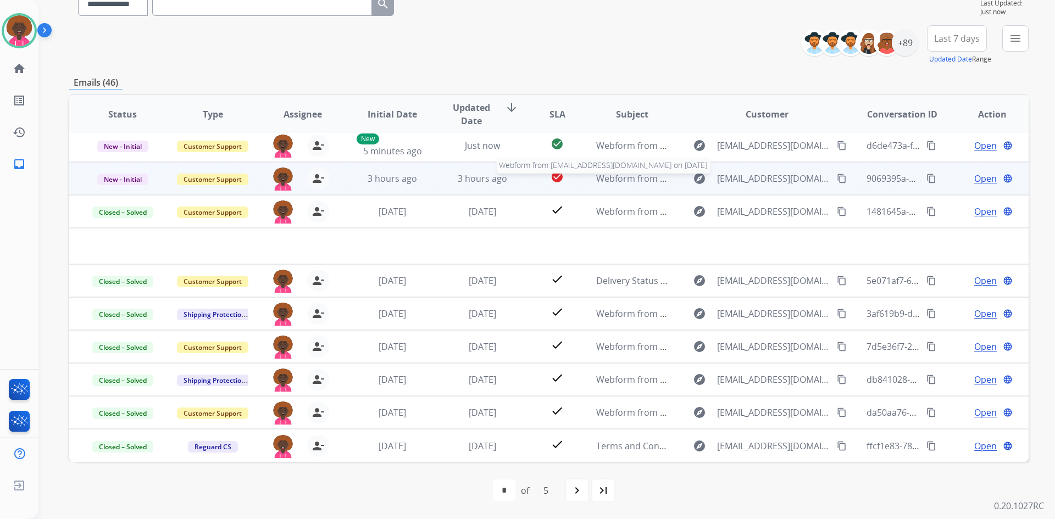
click at [607, 176] on span "Webform from [EMAIL_ADDRESS][DOMAIN_NAME] on [DATE]" at bounding box center [720, 179] width 249 height 12
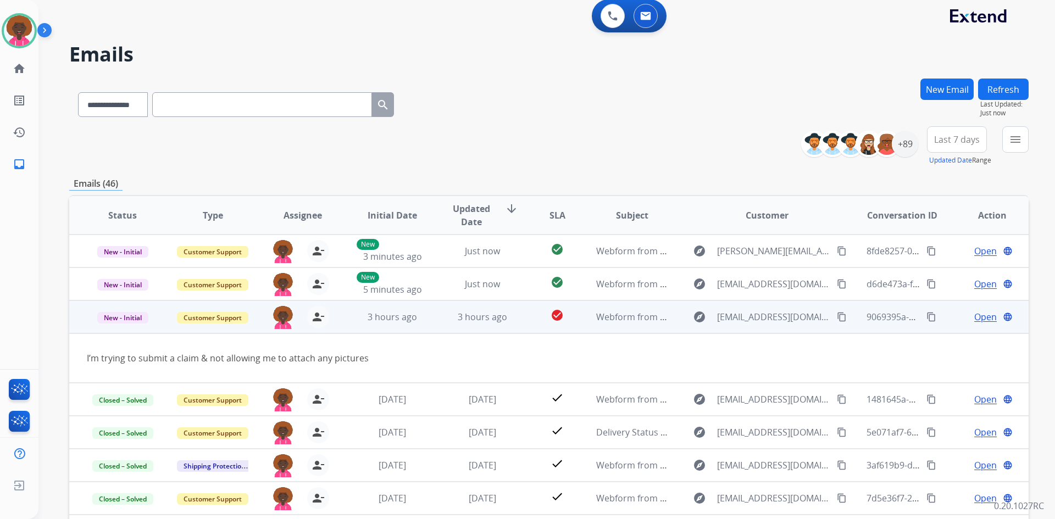
scroll to position [0, 0]
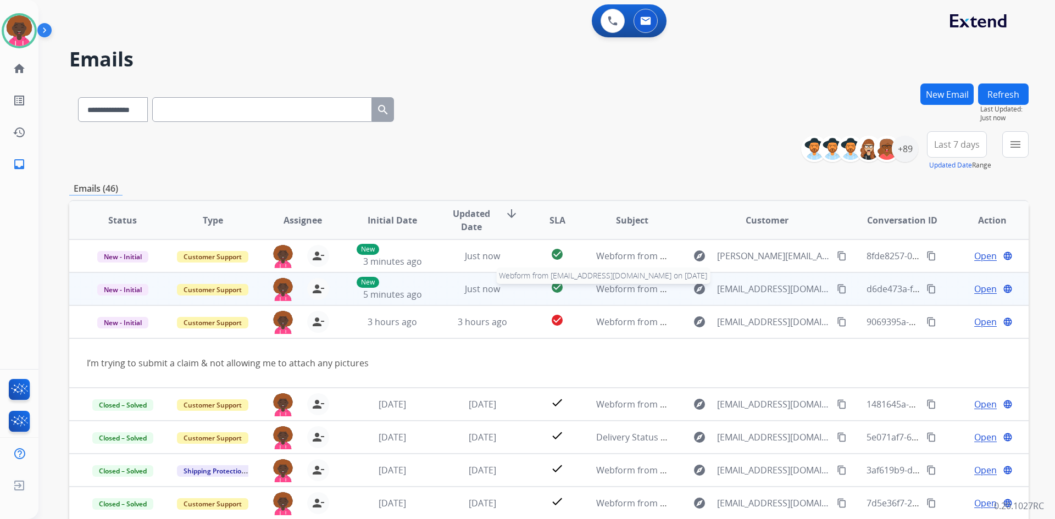
click at [602, 293] on span "Webform from [EMAIL_ADDRESS][DOMAIN_NAME] on [DATE]" at bounding box center [720, 289] width 249 height 12
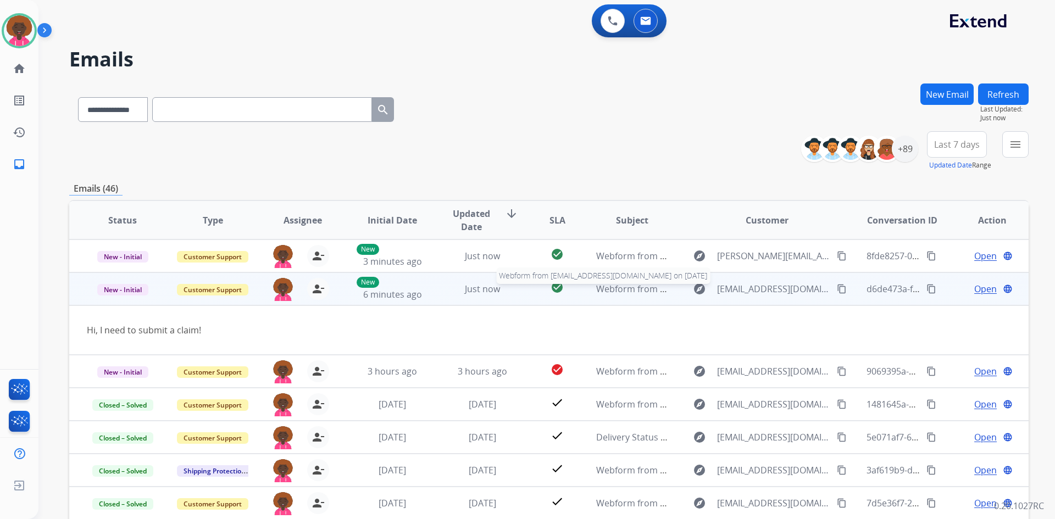
scroll to position [33, 0]
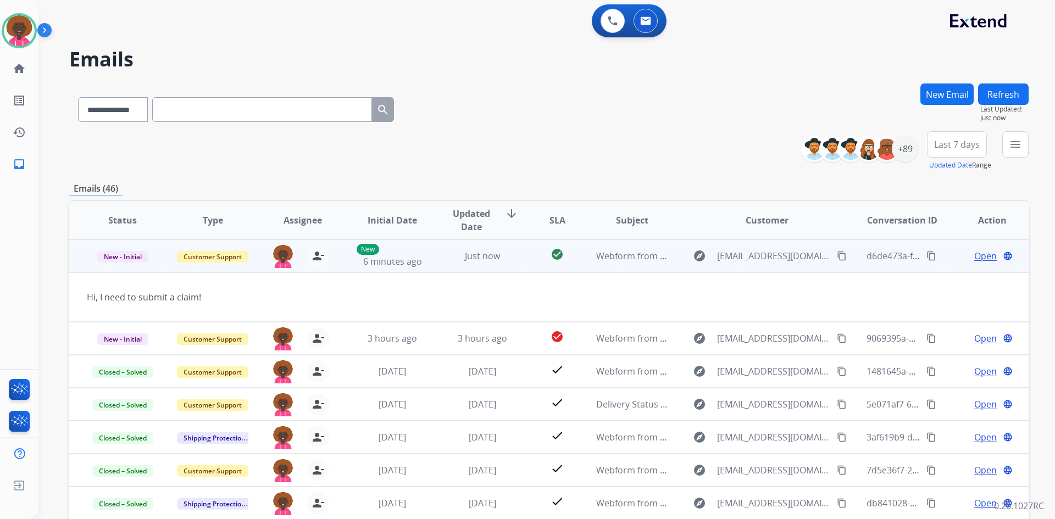
click at [979, 257] on span "Open" at bounding box center [985, 255] width 23 height 13
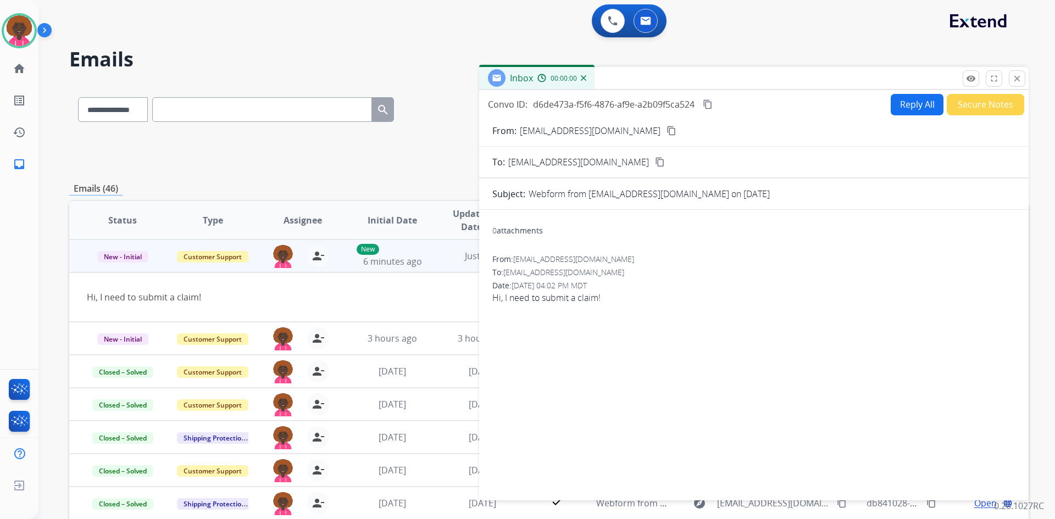
click at [667, 131] on mat-icon "content_copy" at bounding box center [672, 131] width 10 height 10
click at [947, 96] on button "Secure Notes" at bounding box center [985, 104] width 77 height 21
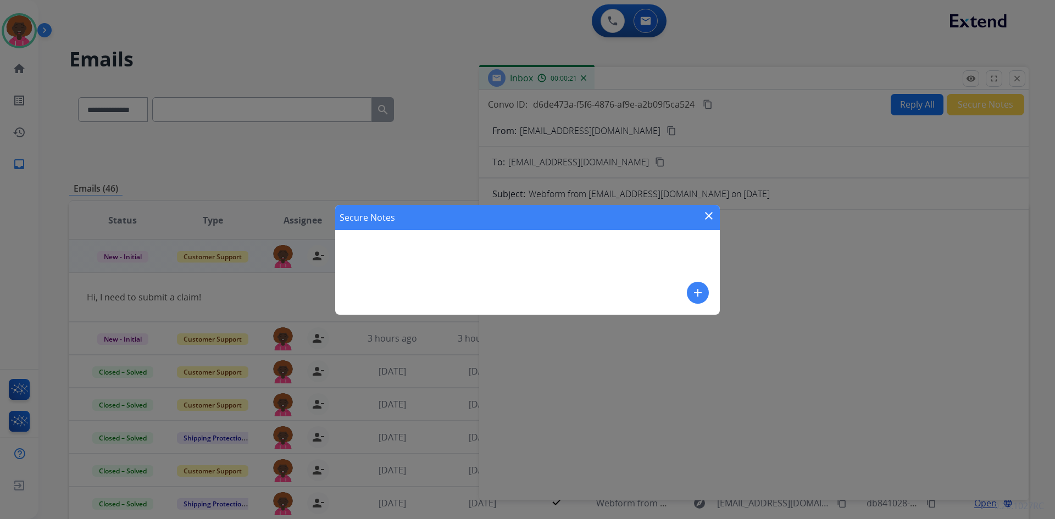
drag, startPoint x: 699, startPoint y: 291, endPoint x: 690, endPoint y: 293, distance: 9.1
click at [690, 293] on button "add" at bounding box center [698, 293] width 22 height 22
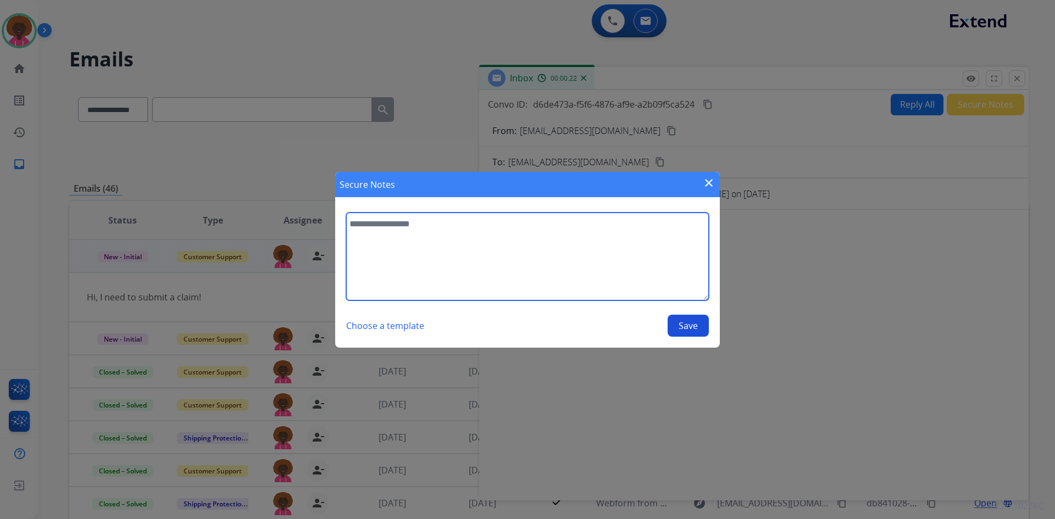
click at [475, 258] on textarea at bounding box center [527, 257] width 363 height 88
type textarea "**********"
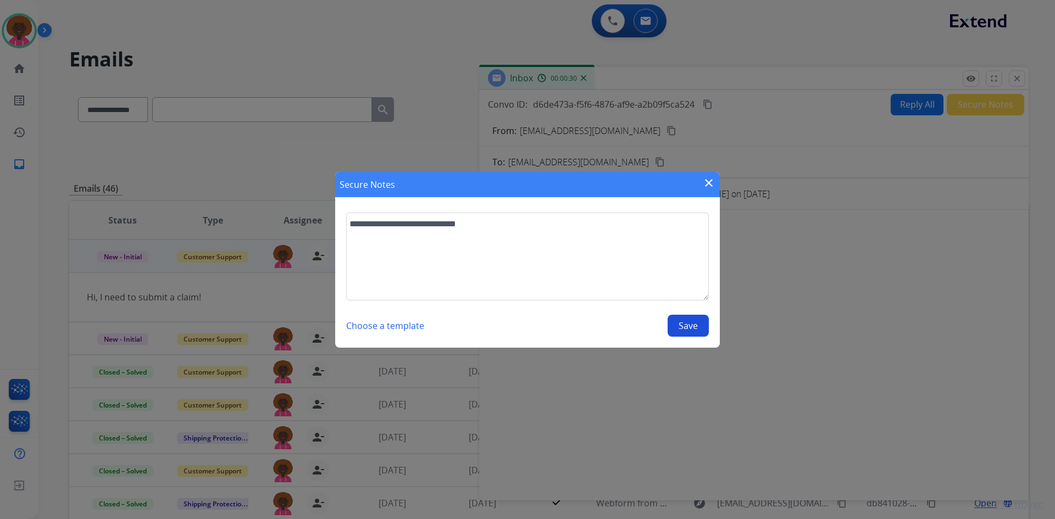
drag, startPoint x: 700, startPoint y: 334, endPoint x: 711, endPoint y: 323, distance: 15.5
click at [700, 334] on button "Save" at bounding box center [688, 326] width 41 height 22
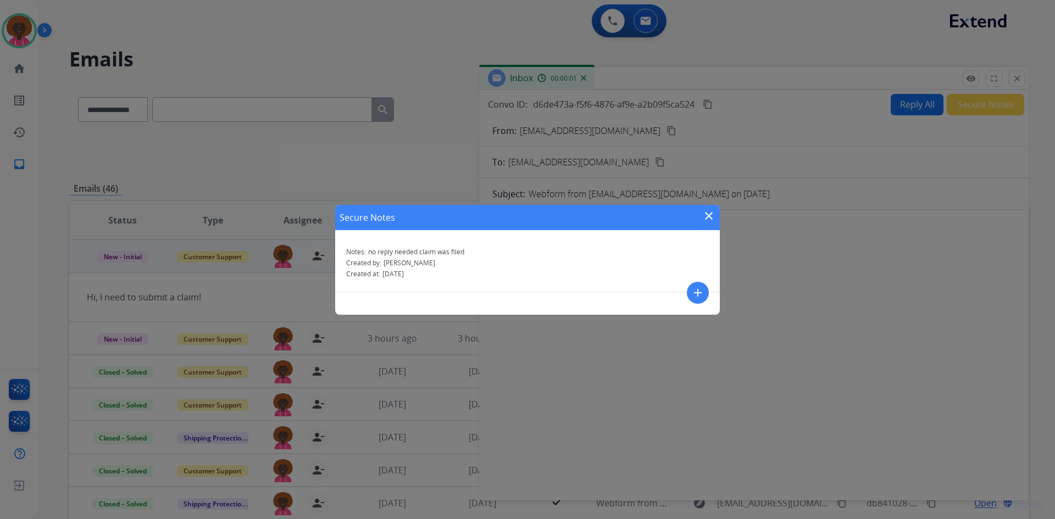
click at [707, 218] on mat-icon "close" at bounding box center [708, 215] width 13 height 13
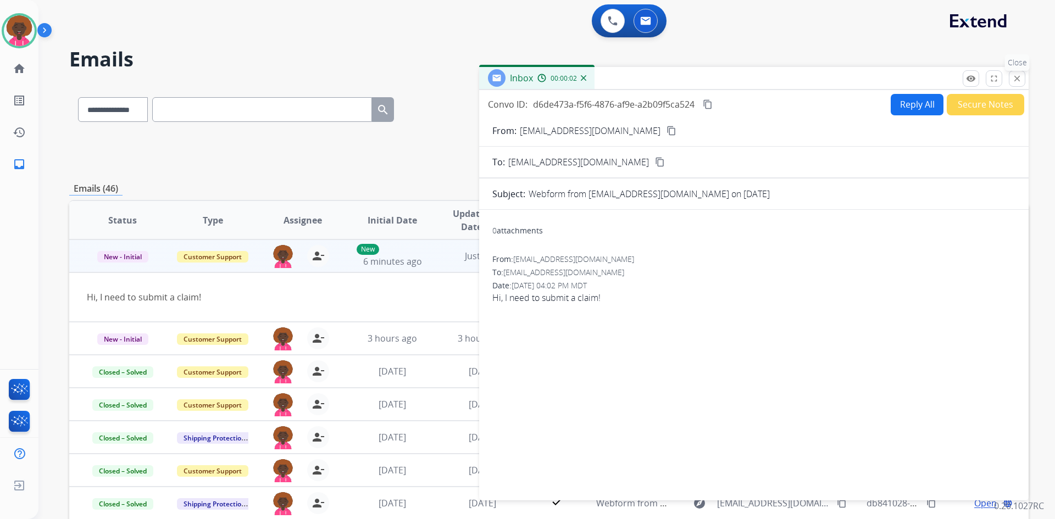
click at [1022, 81] on button "close Close" at bounding box center [1017, 78] width 16 height 16
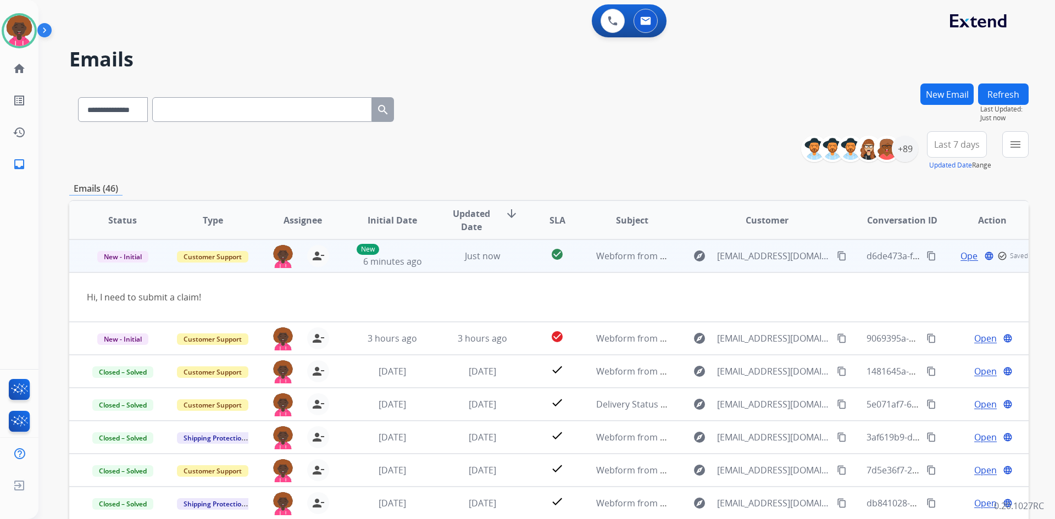
click at [131, 264] on td "New - Initial" at bounding box center [114, 256] width 90 height 33
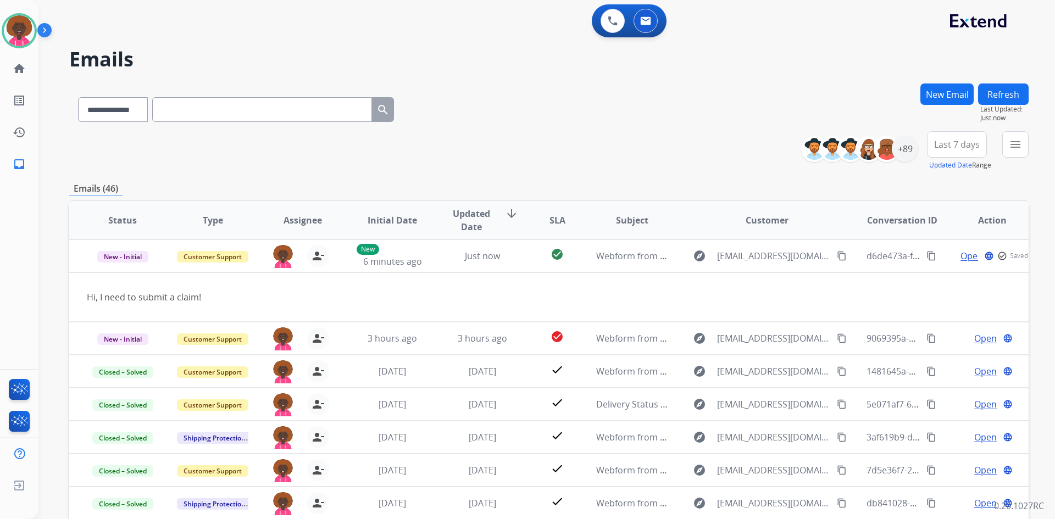
scroll to position [1, 0]
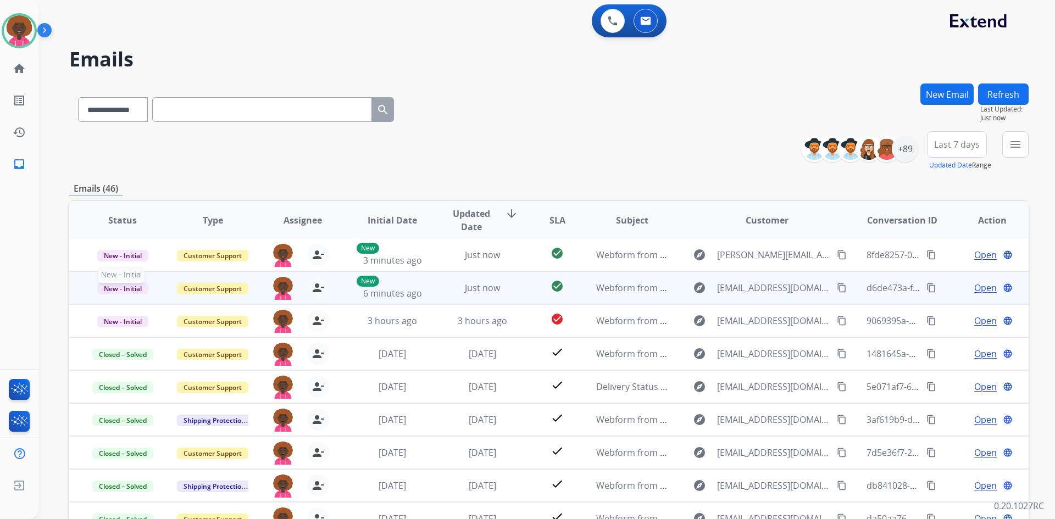
click at [135, 284] on span "New - Initial" at bounding box center [122, 289] width 51 height 12
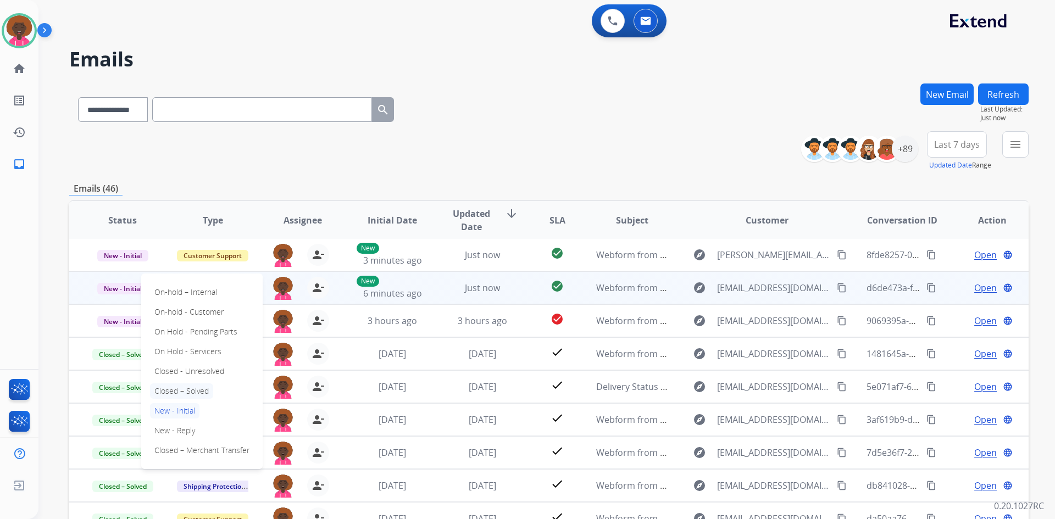
click at [206, 387] on p "Closed – Solved" at bounding box center [181, 391] width 63 height 15
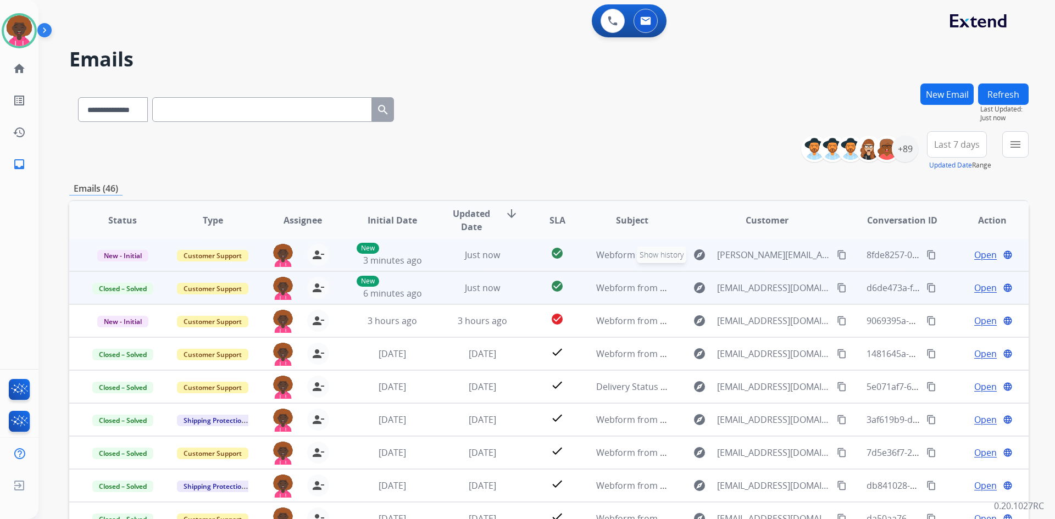
click at [702, 250] on button "explore Show history" at bounding box center [699, 255] width 26 height 18
type input "**********"
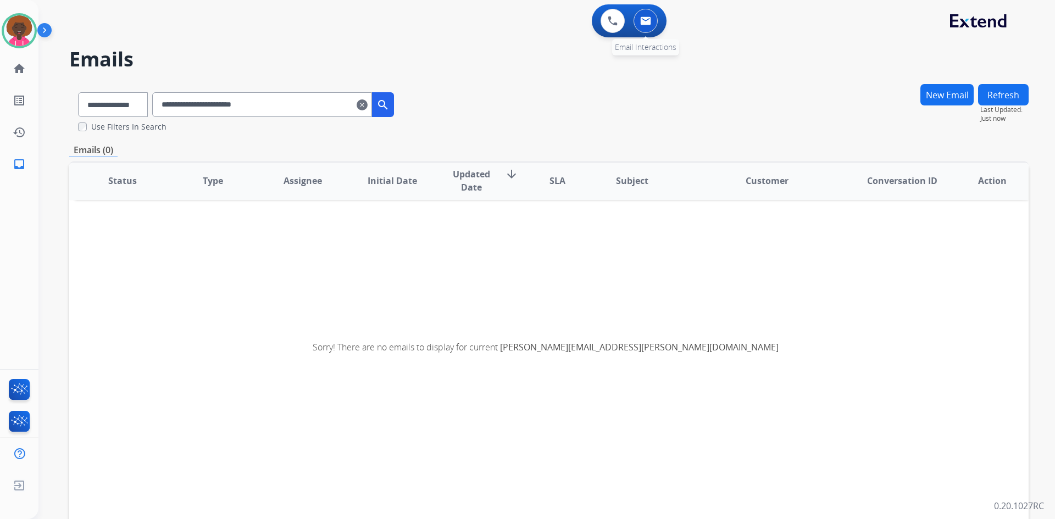
click at [655, 23] on button at bounding box center [646, 21] width 24 height 24
click at [663, 22] on div "0 Voice Interactions 0 Email Interactions" at bounding box center [629, 20] width 75 height 33
click at [655, 27] on button at bounding box center [646, 21] width 24 height 24
click at [652, 20] on button at bounding box center [646, 21] width 24 height 24
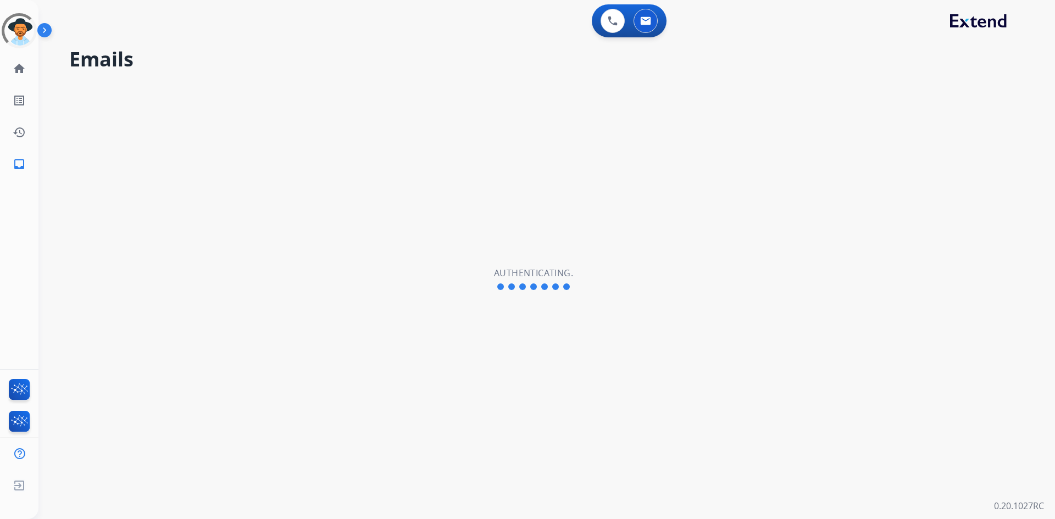
select select "**********"
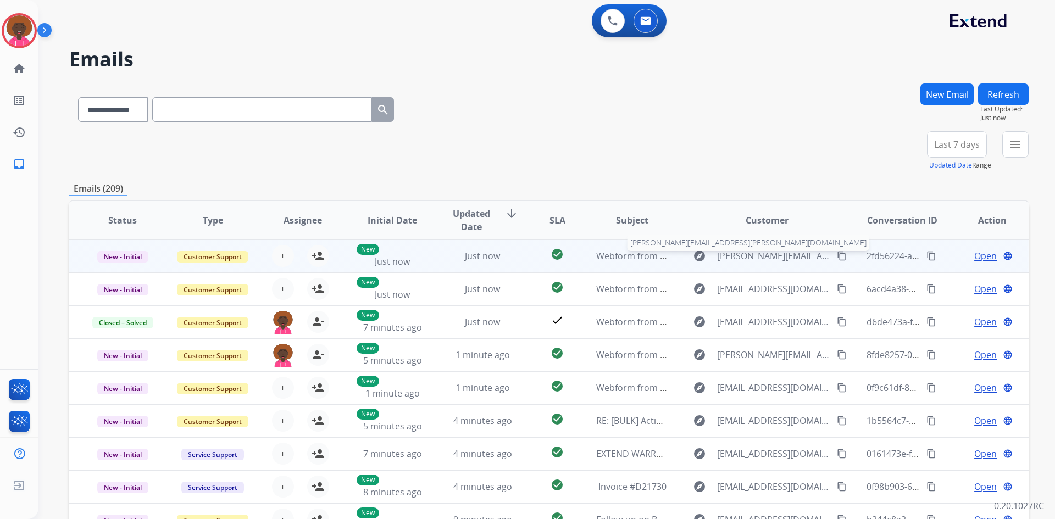
scroll to position [1, 0]
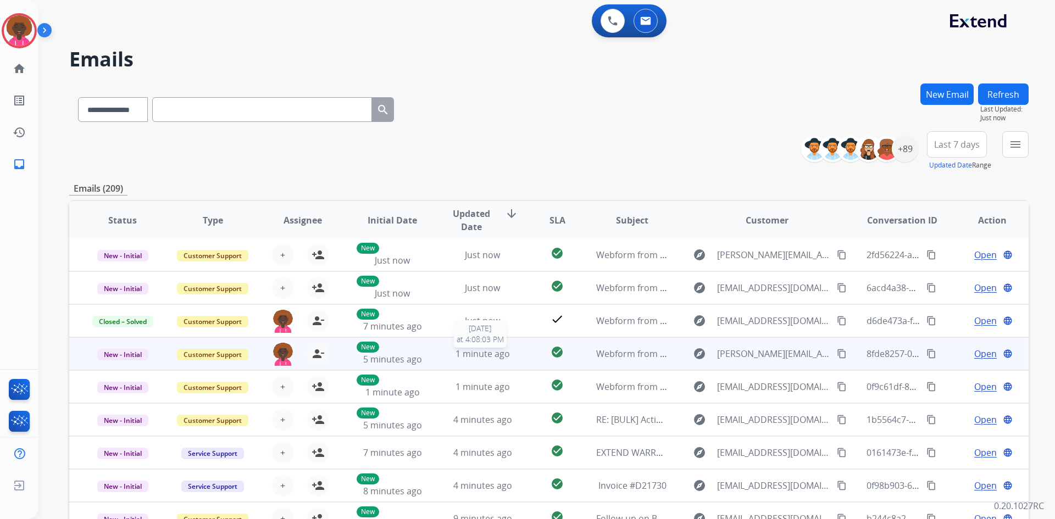
click at [494, 354] on span "1 minute ago" at bounding box center [483, 354] width 54 height 12
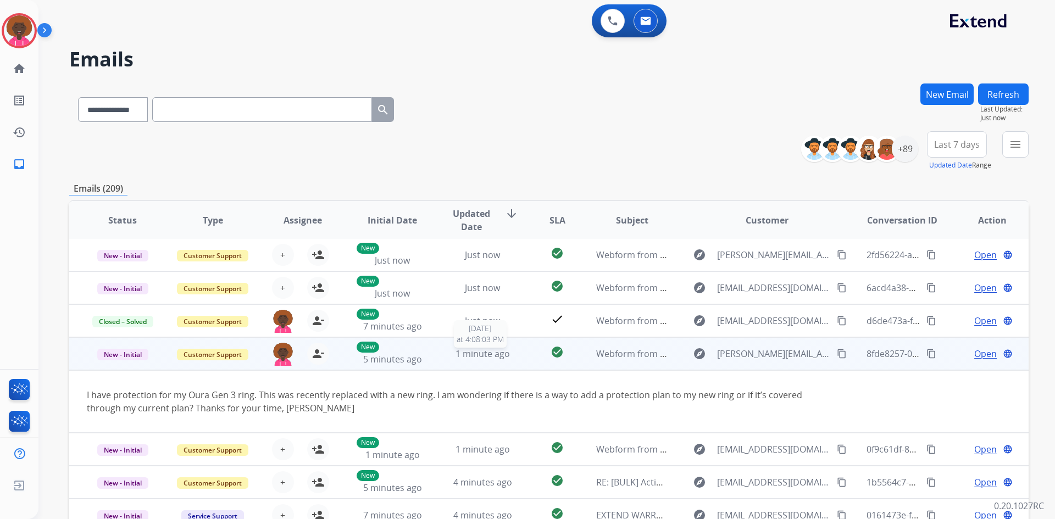
scroll to position [64, 0]
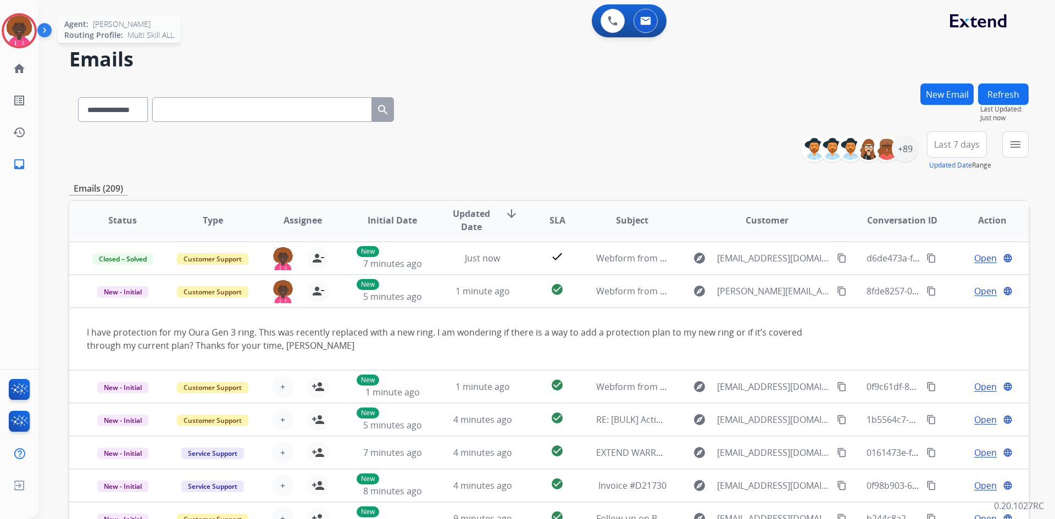
click at [22, 27] on img at bounding box center [19, 30] width 31 height 31
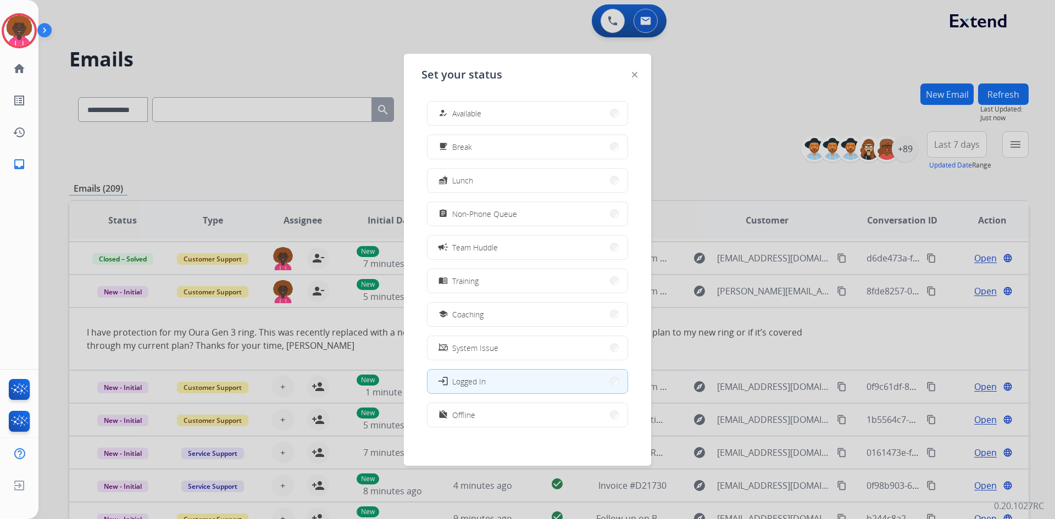
click at [823, 342] on div at bounding box center [527, 259] width 1055 height 519
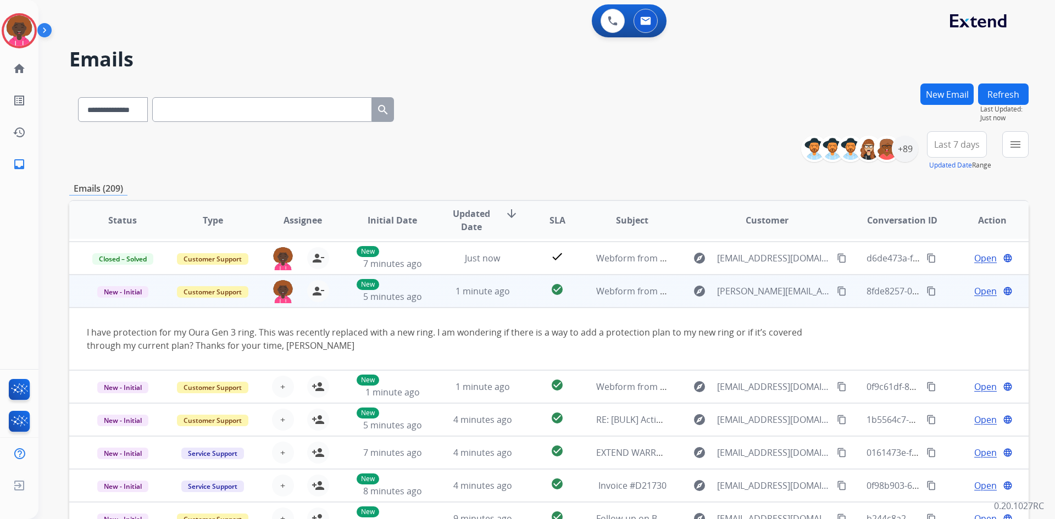
click at [976, 285] on span "Open" at bounding box center [985, 291] width 23 height 13
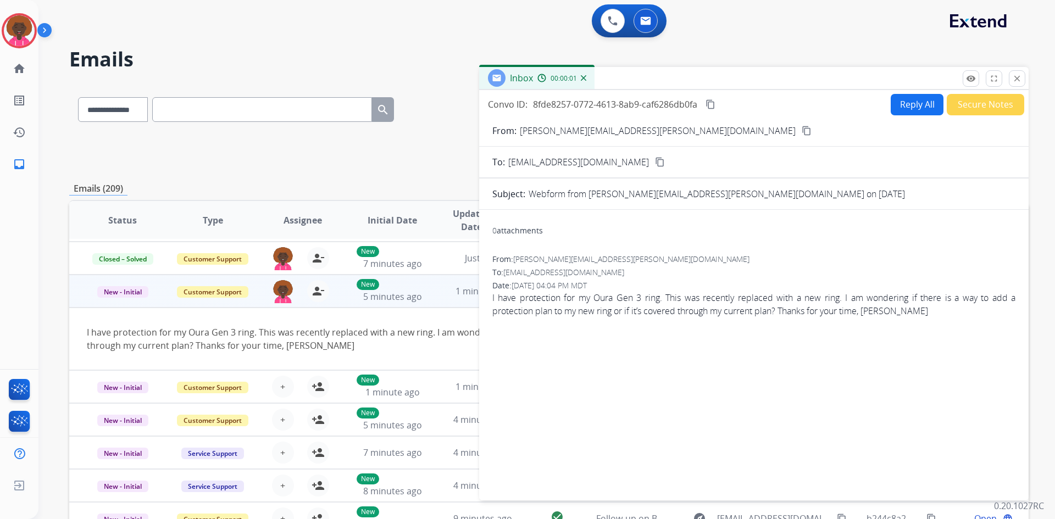
click at [911, 99] on button "Reply All" at bounding box center [917, 104] width 53 height 21
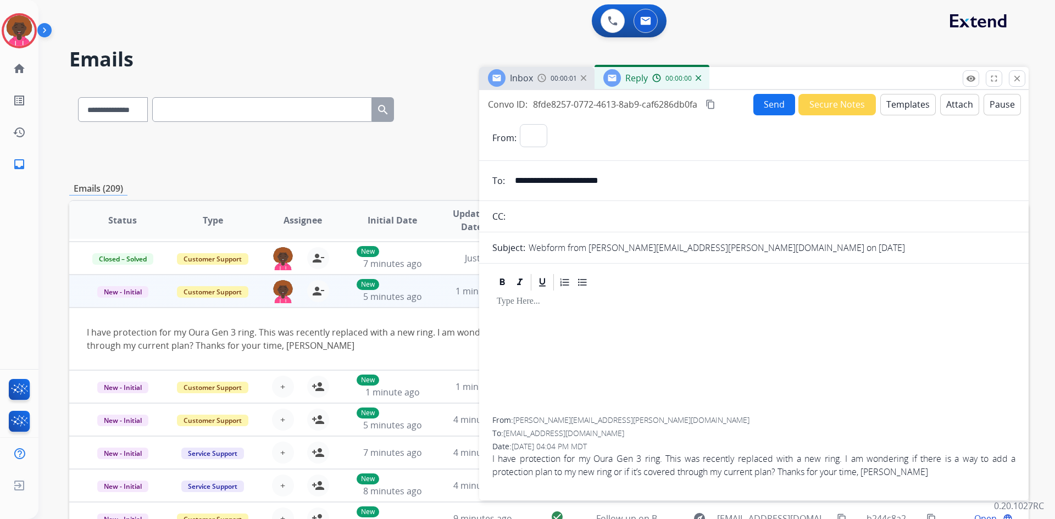
select select "**********"
click at [917, 109] on button "Templates" at bounding box center [908, 104] width 56 height 21
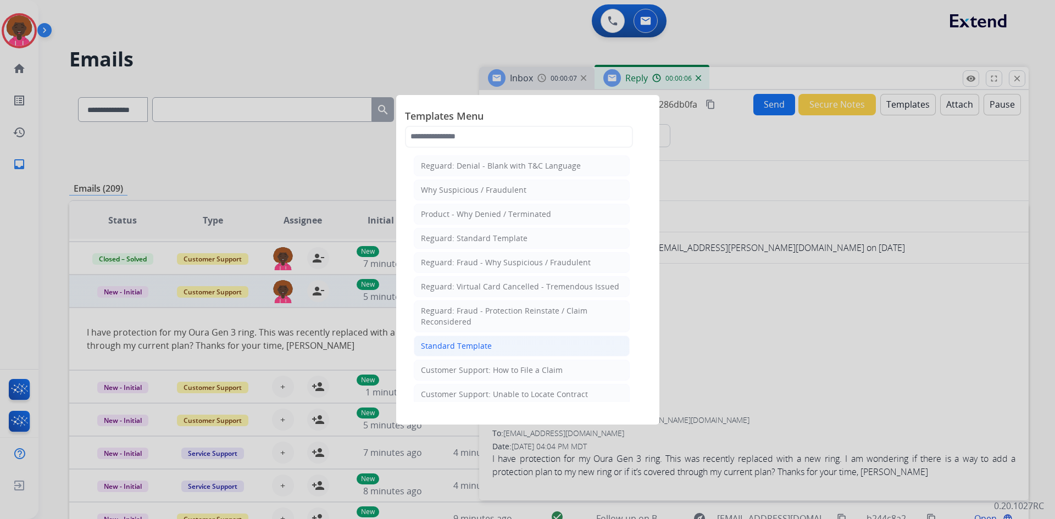
click at [492, 348] on li "Standard Template" at bounding box center [522, 346] width 216 height 21
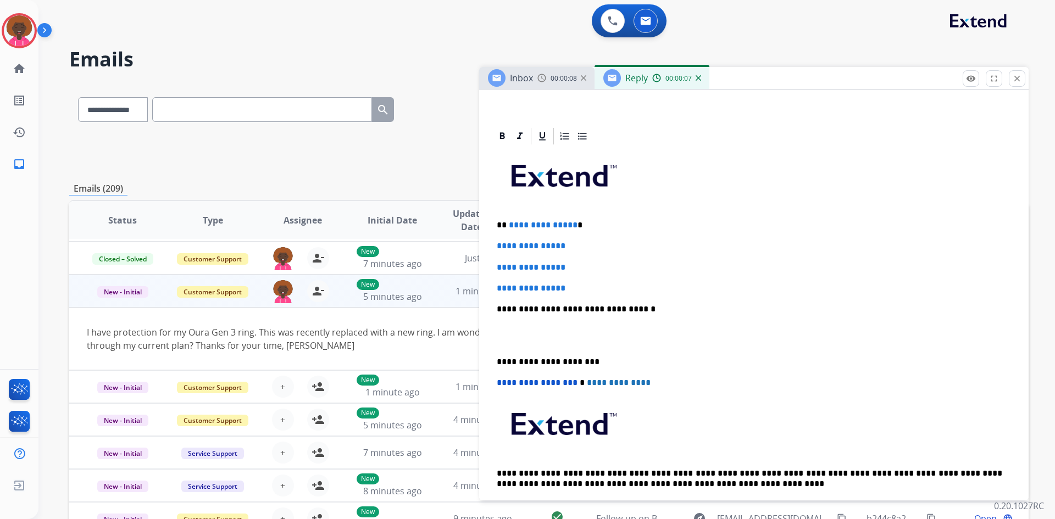
scroll to position [220, 0]
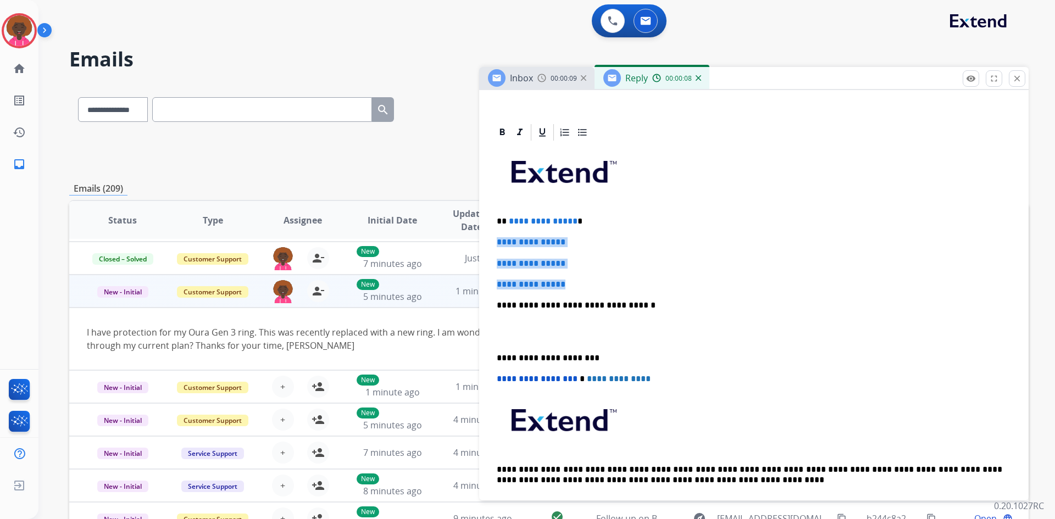
drag, startPoint x: 575, startPoint y: 287, endPoint x: 489, endPoint y: 238, distance: 98.4
click at [489, 238] on div "**********" at bounding box center [754, 357] width 550 height 468
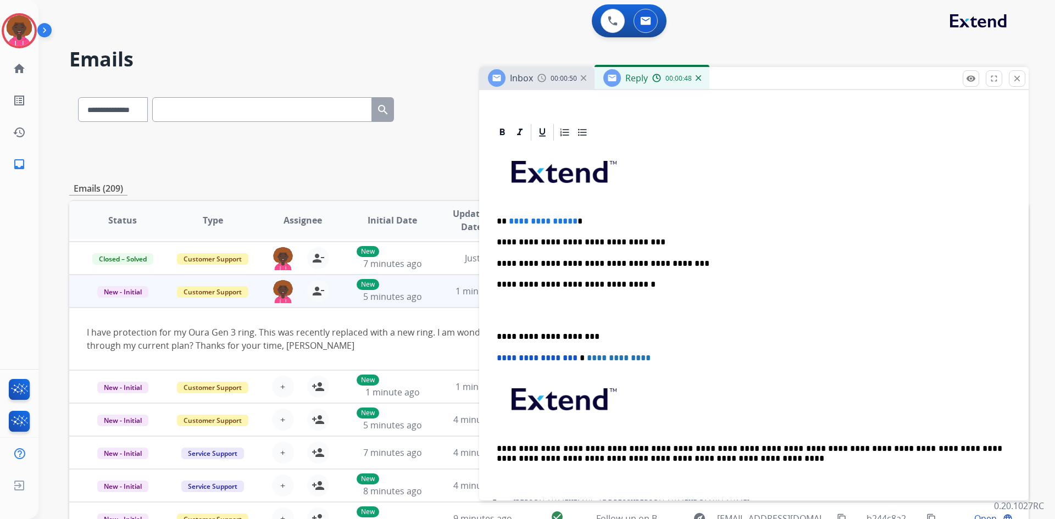
click at [622, 292] on div "**********" at bounding box center [753, 320] width 523 height 357
click at [533, 313] on p at bounding box center [754, 311] width 514 height 20
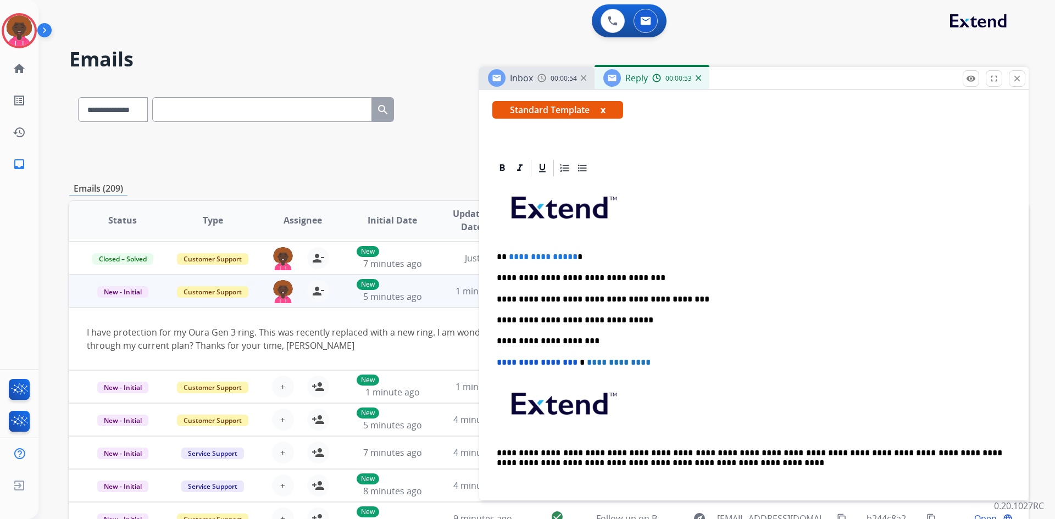
scroll to position [165, 0]
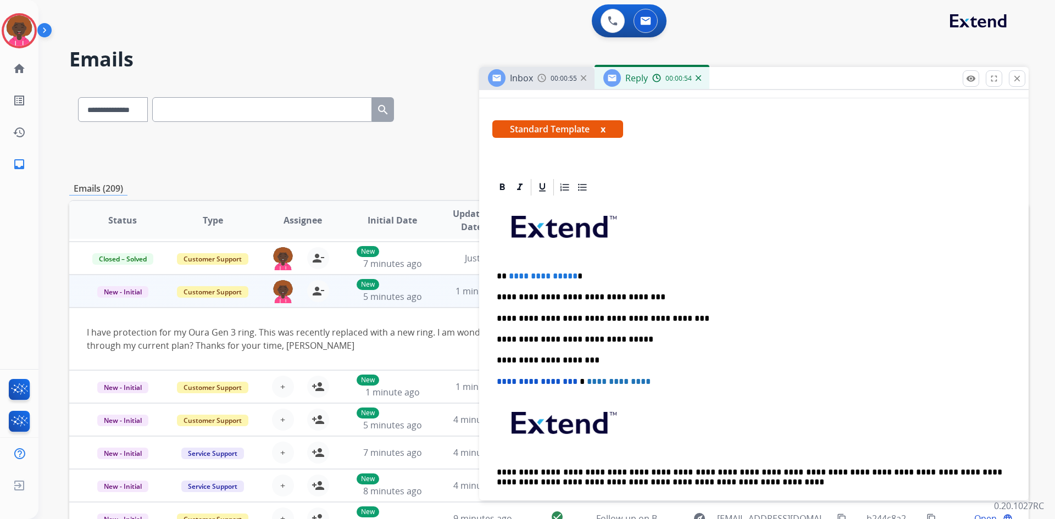
click at [567, 276] on span "**********" at bounding box center [543, 276] width 69 height 8
click at [578, 281] on div "**********" at bounding box center [753, 360] width 523 height 326
click at [574, 275] on p "**********" at bounding box center [750, 276] width 506 height 10
drag, startPoint x: 571, startPoint y: 274, endPoint x: 509, endPoint y: 270, distance: 61.6
click at [509, 271] on p "**********" at bounding box center [750, 276] width 506 height 10
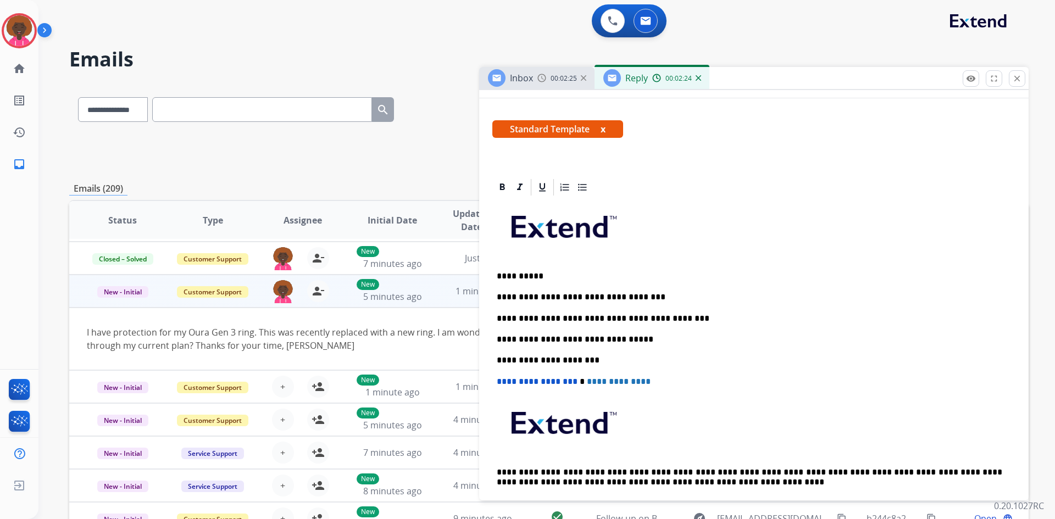
scroll to position [0, 0]
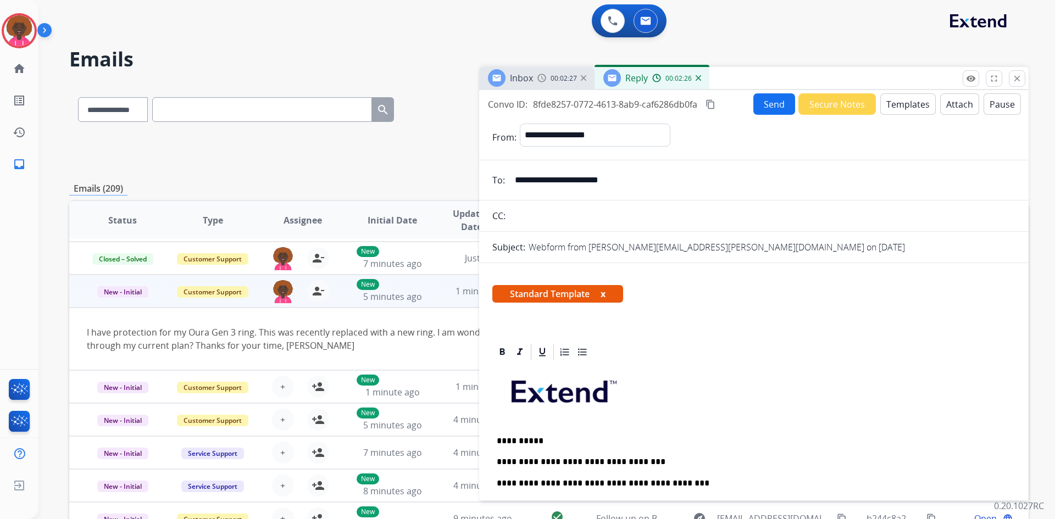
click at [773, 101] on button "Send" at bounding box center [774, 103] width 42 height 21
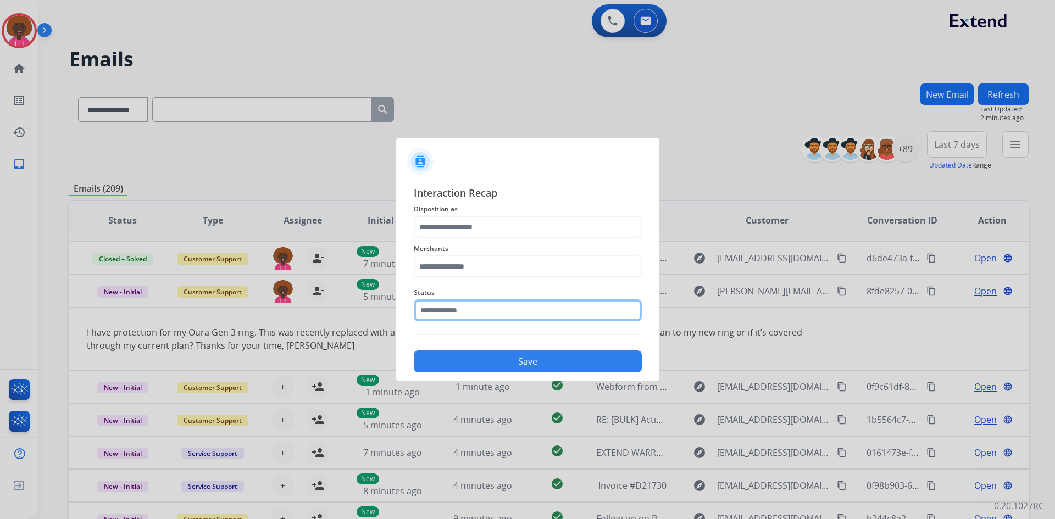
click at [534, 312] on input "text" at bounding box center [528, 310] width 228 height 22
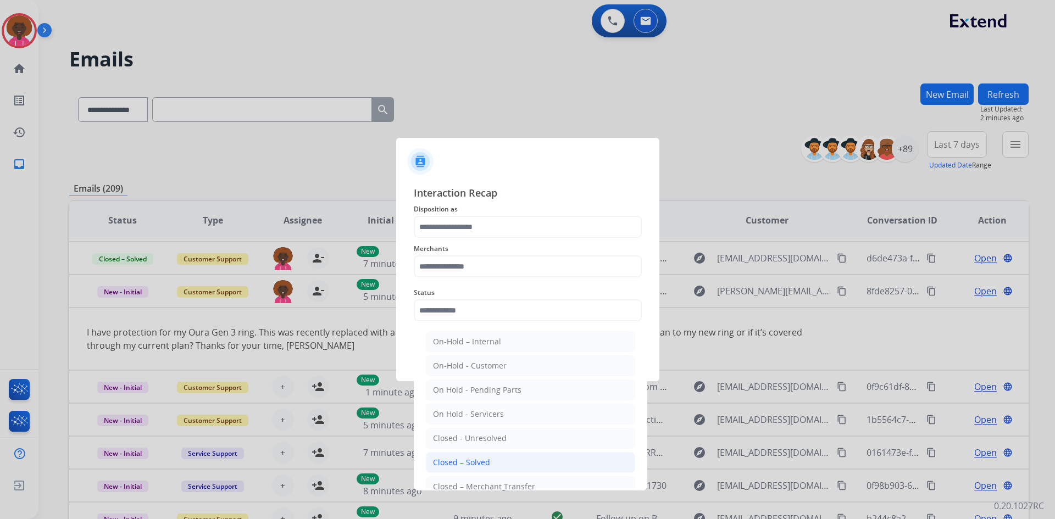
click at [483, 462] on div "Closed – Solved" at bounding box center [461, 462] width 57 height 11
type input "**********"
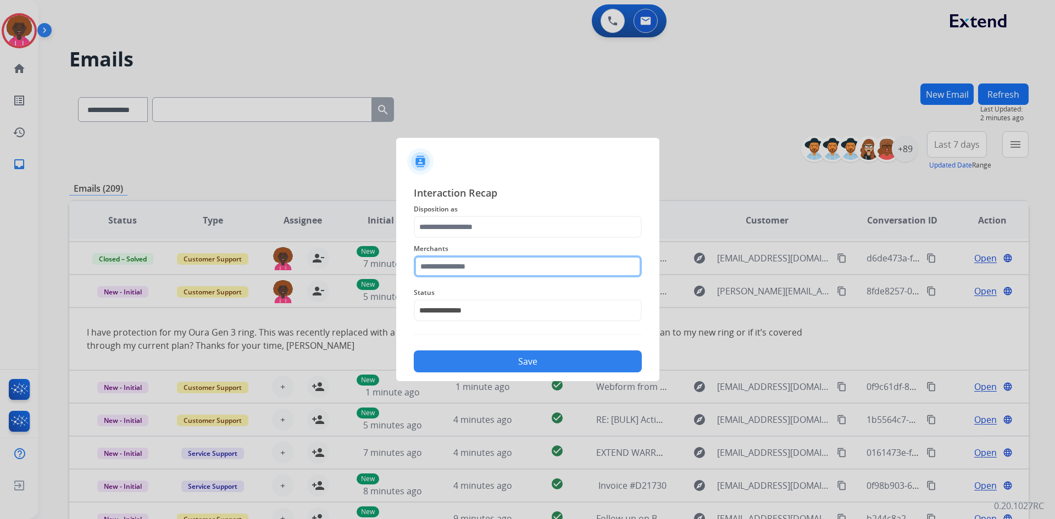
click at [479, 269] on input "text" at bounding box center [528, 267] width 228 height 22
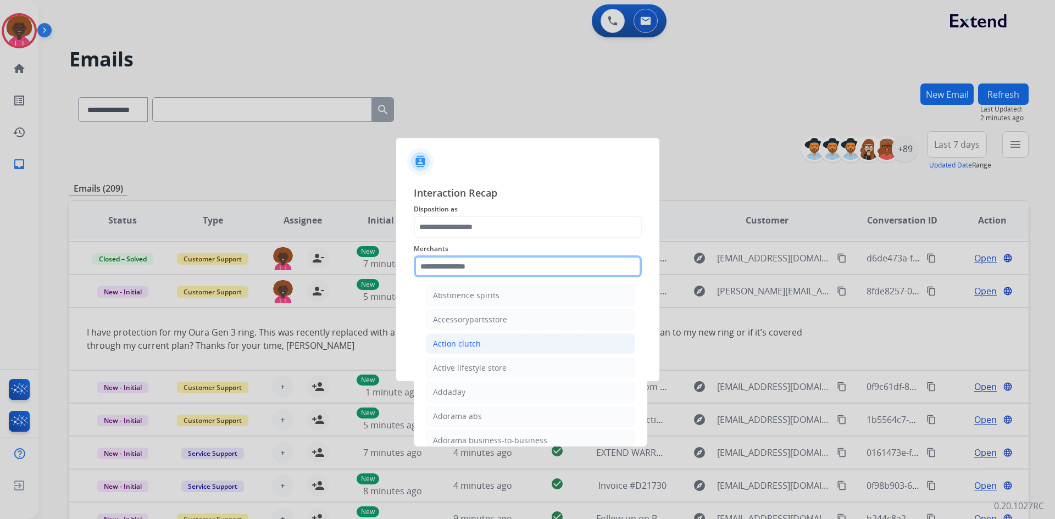
scroll to position [495, 0]
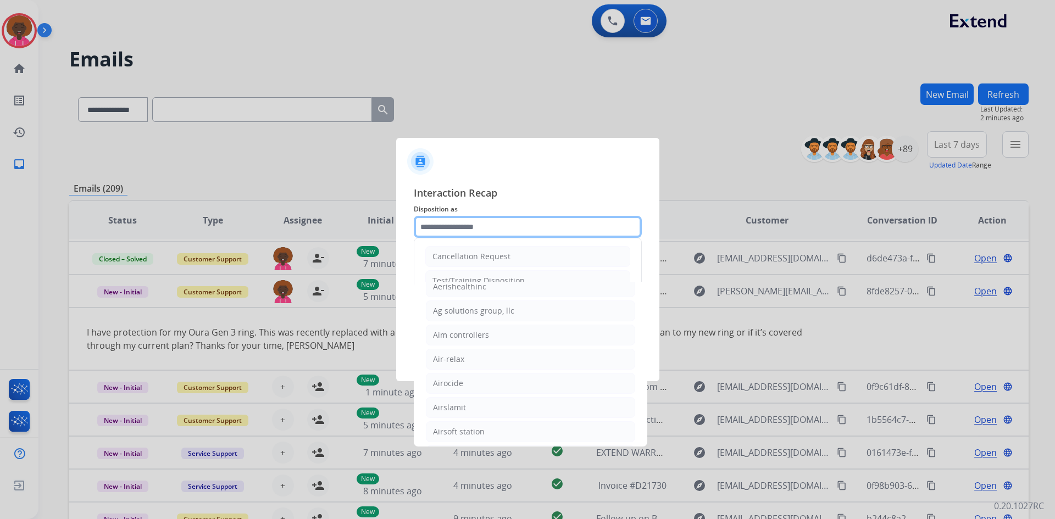
click at [502, 236] on input "text" at bounding box center [528, 227] width 228 height 22
click at [506, 218] on input "text" at bounding box center [528, 227] width 228 height 22
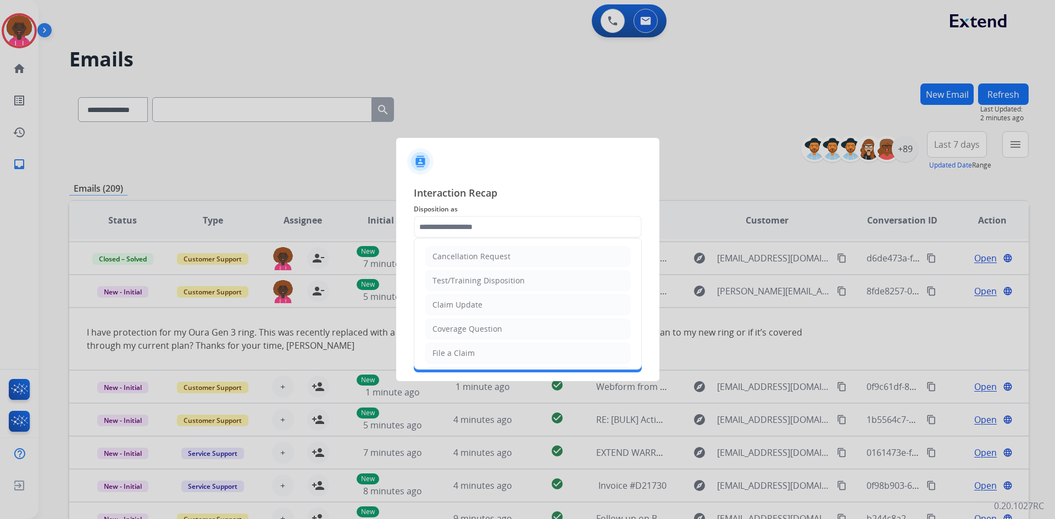
click at [519, 182] on div "**********" at bounding box center [527, 278] width 263 height 205
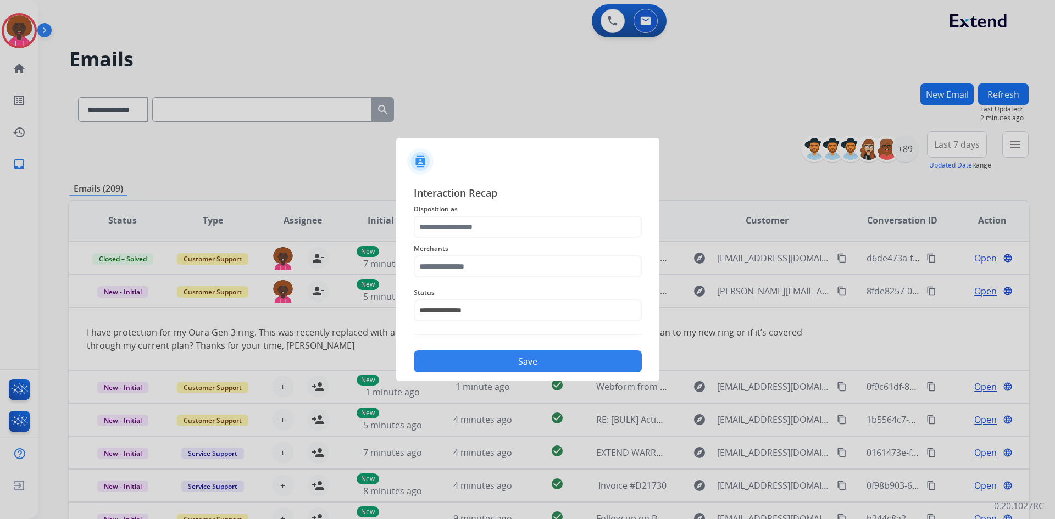
click at [476, 353] on button "Save" at bounding box center [528, 362] width 228 height 22
drag, startPoint x: 501, startPoint y: 285, endPoint x: 494, endPoint y: 264, distance: 21.4
click at [501, 285] on div "**********" at bounding box center [528, 304] width 228 height 44
click at [494, 264] on input "text" at bounding box center [528, 267] width 228 height 22
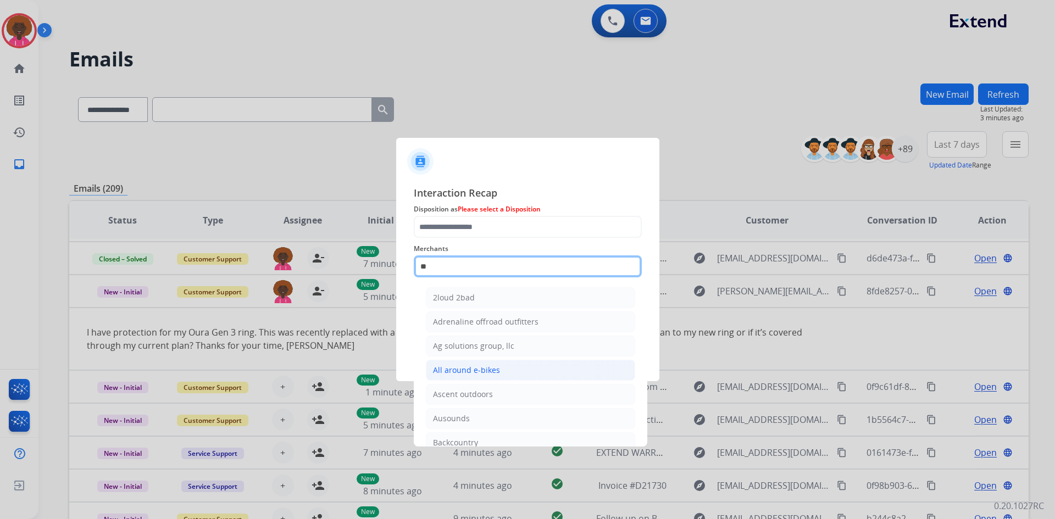
scroll to position [90, 0]
type input "*"
type input "**"
click at [537, 215] on span "Disposition as Please select a Disposition" at bounding box center [528, 209] width 228 height 13
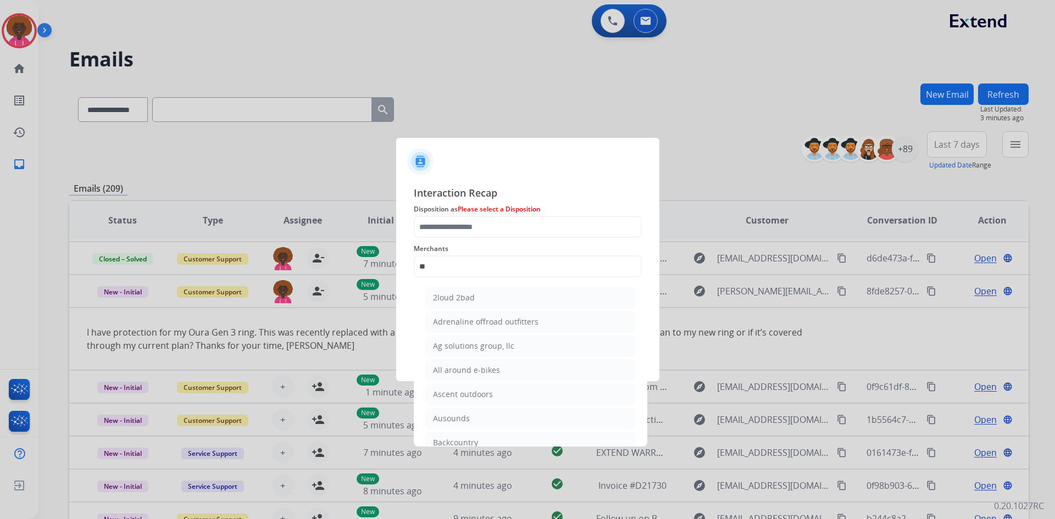
drag, startPoint x: 523, startPoint y: 213, endPoint x: 512, endPoint y: 225, distance: 16.3
click at [515, 222] on div "**********" at bounding box center [528, 278] width 228 height 187
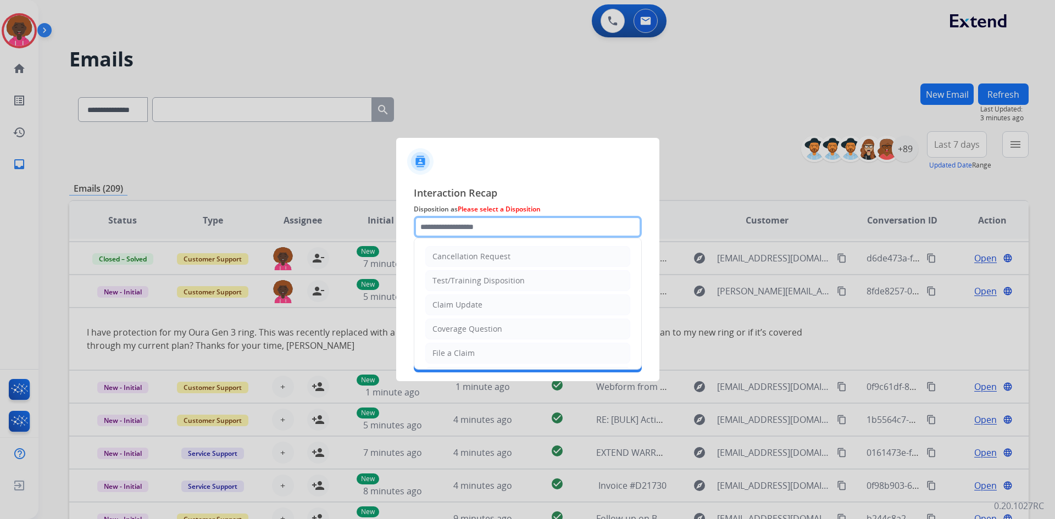
click at [500, 236] on input "text" at bounding box center [528, 227] width 228 height 22
click at [471, 352] on div "File a Claim" at bounding box center [453, 353] width 42 height 11
type input "**********"
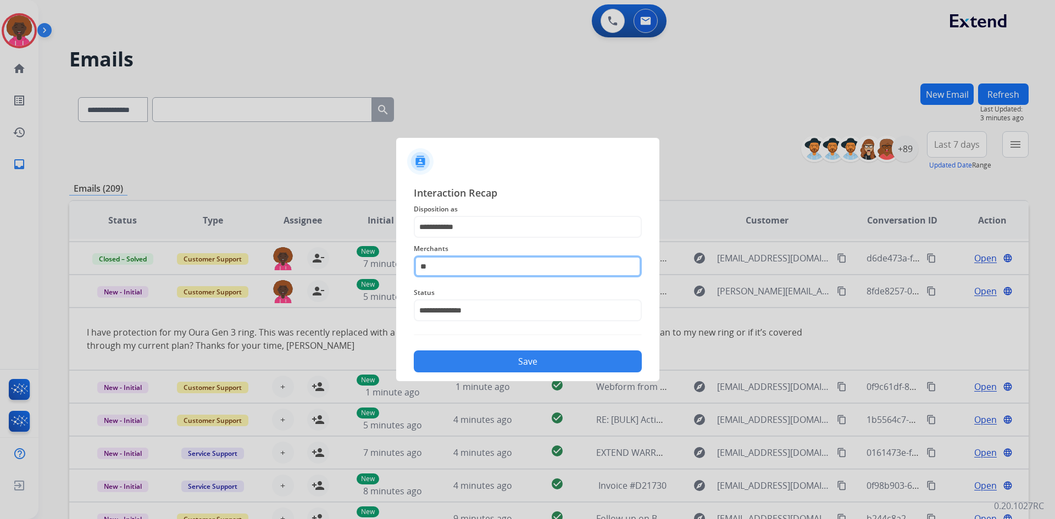
click at [473, 278] on input "**" at bounding box center [528, 267] width 228 height 22
drag, startPoint x: 471, startPoint y: 295, endPoint x: 470, endPoint y: 301, distance: 5.6
click at [470, 297] on li "Oura ring" at bounding box center [530, 297] width 209 height 21
type input "*********"
click at [498, 372] on div "Save" at bounding box center [528, 358] width 228 height 29
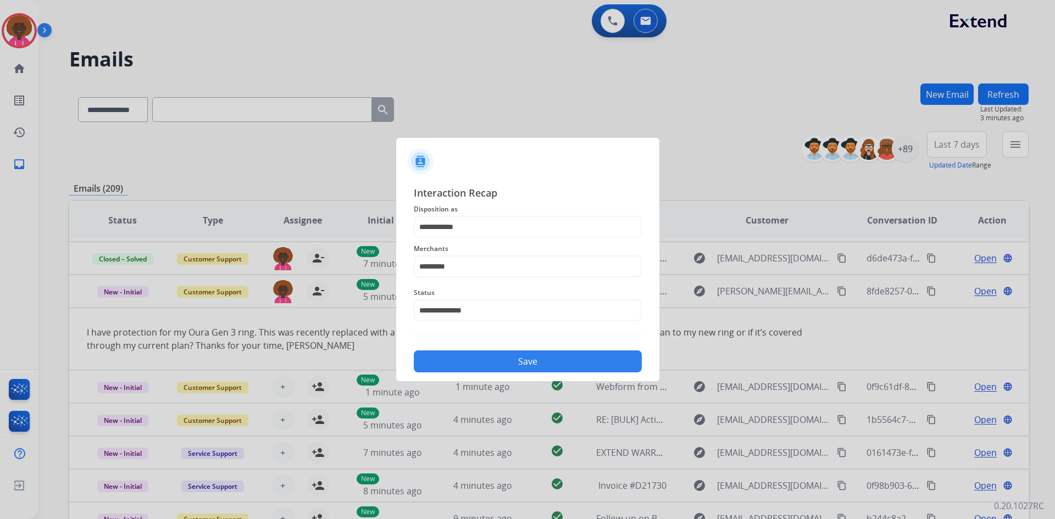
click at [540, 368] on button "Save" at bounding box center [528, 362] width 228 height 22
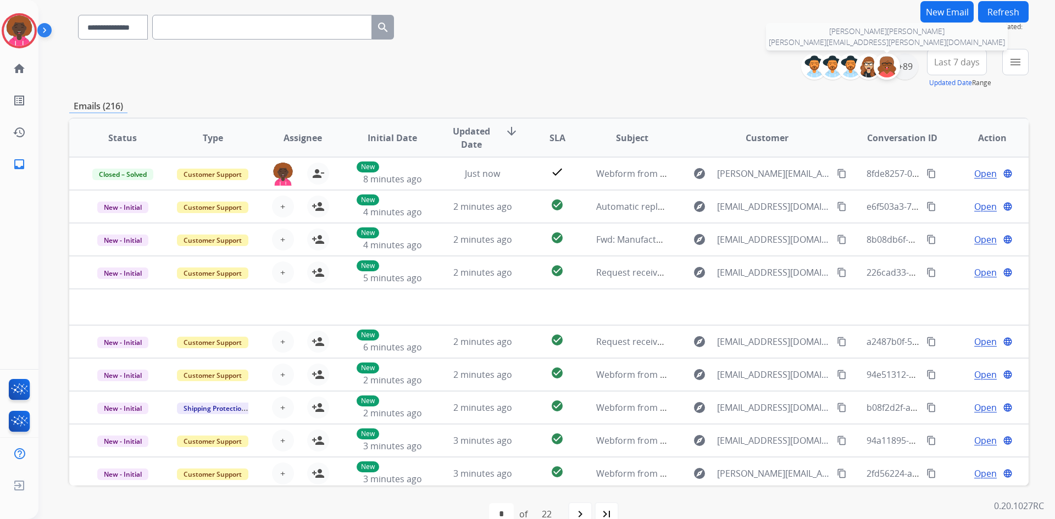
scroll to position [106, 0]
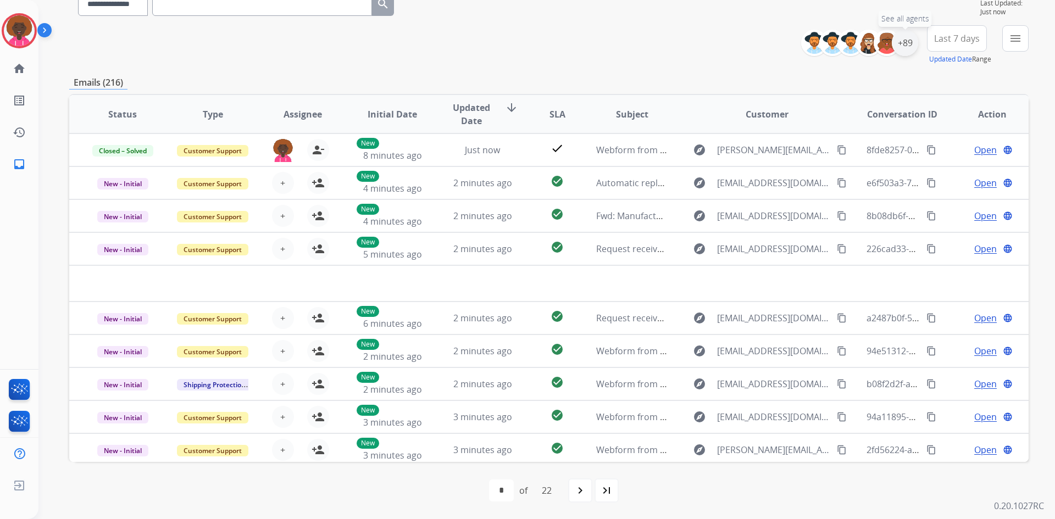
click at [908, 43] on div "+89" at bounding box center [905, 43] width 26 height 26
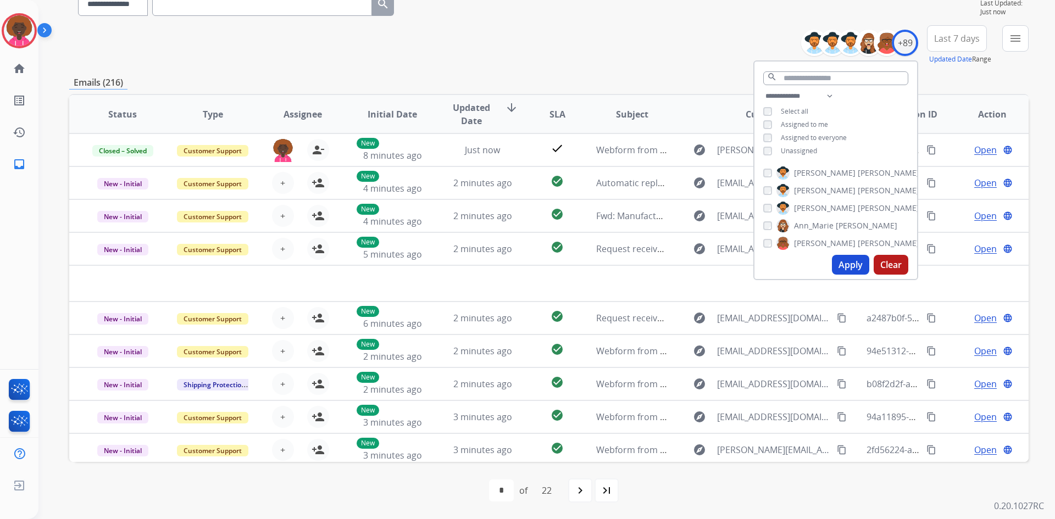
click at [841, 268] on button "Apply" at bounding box center [850, 265] width 37 height 20
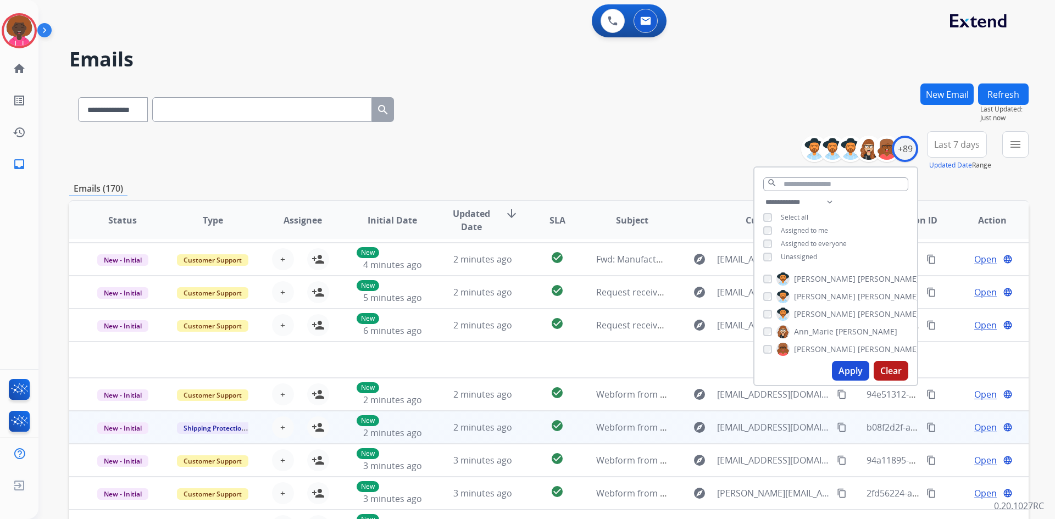
scroll to position [37, 0]
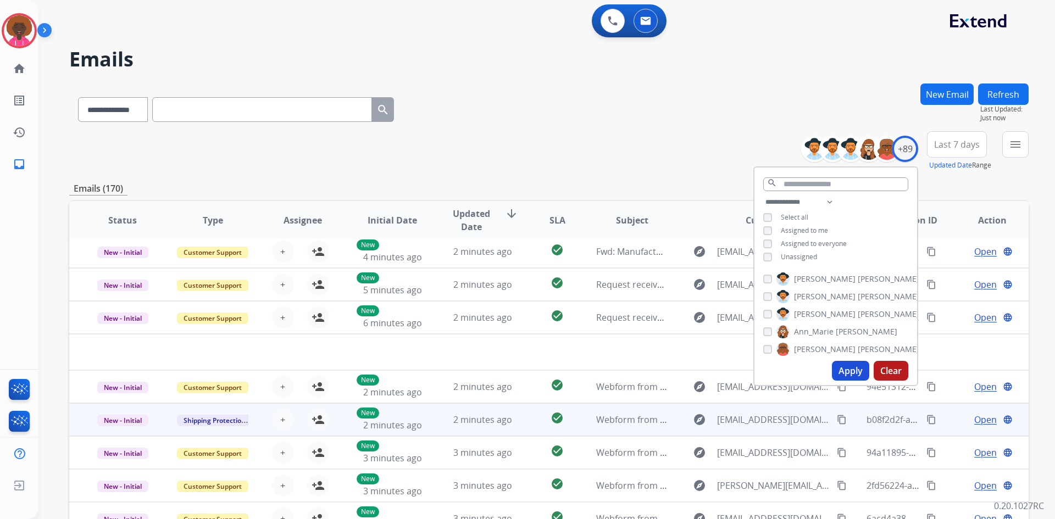
click at [429, 425] on td "2 minutes ago" at bounding box center [474, 419] width 90 height 33
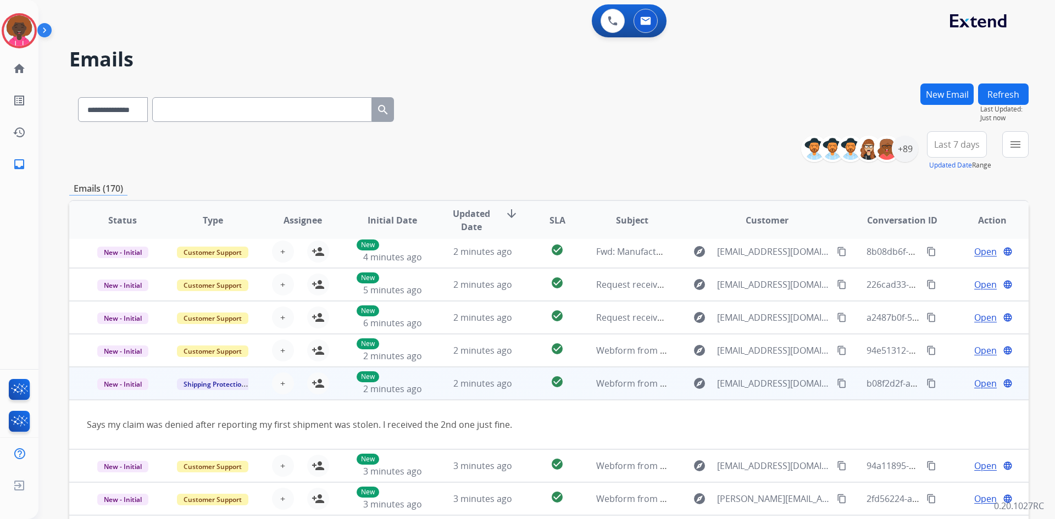
scroll to position [51, 0]
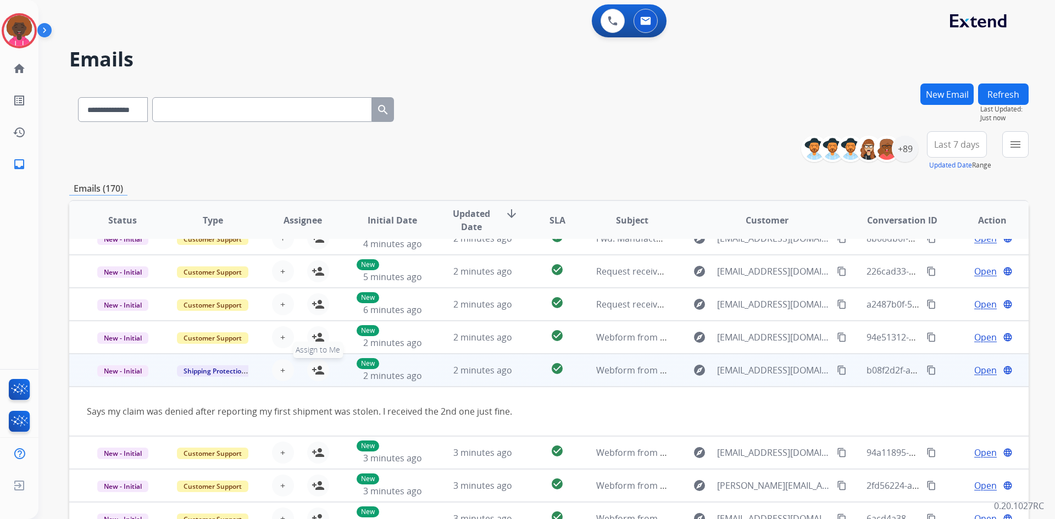
click at [322, 371] on mat-icon "person_add" at bounding box center [318, 370] width 13 height 13
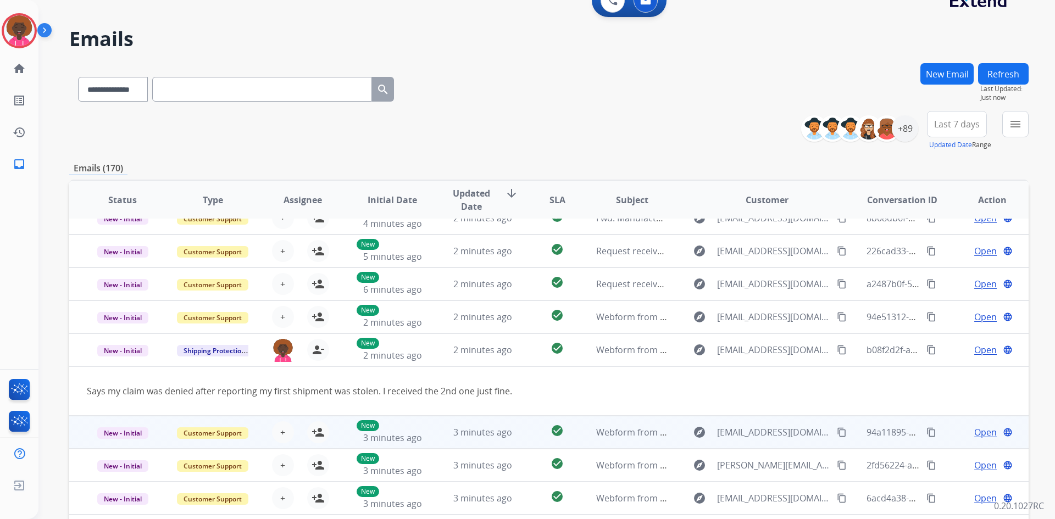
scroll to position [55, 0]
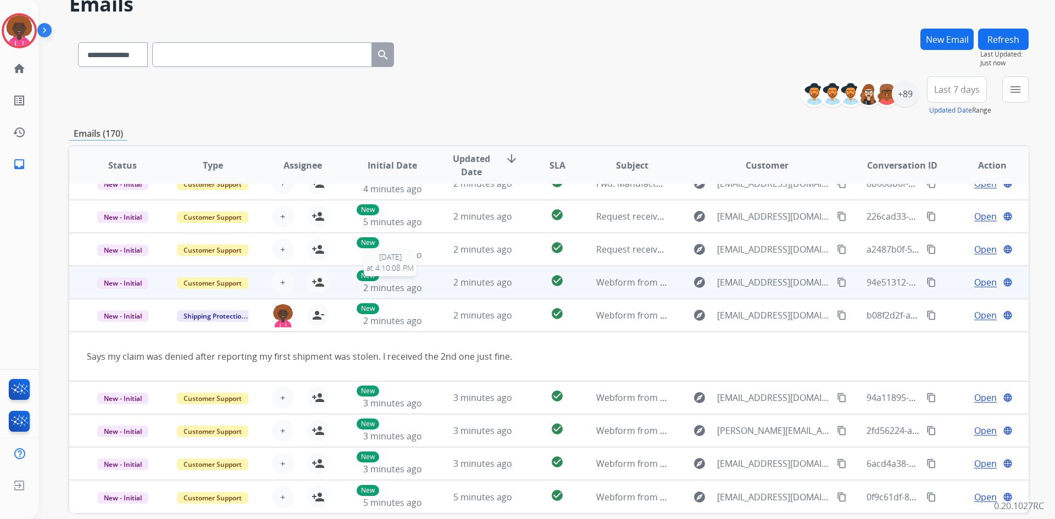
click at [400, 289] on span "2 minutes ago" at bounding box center [392, 288] width 59 height 12
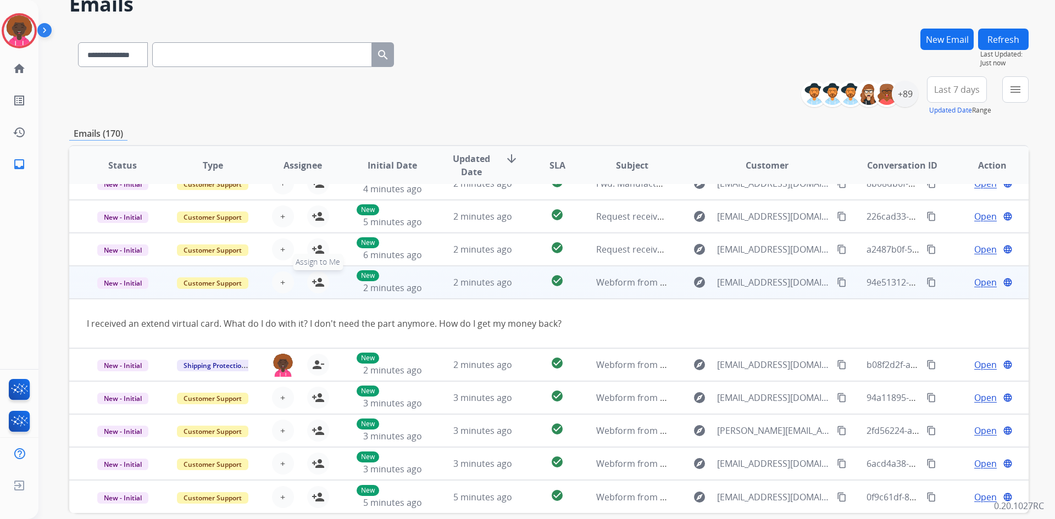
click at [317, 280] on mat-icon "person_add" at bounding box center [318, 282] width 13 height 13
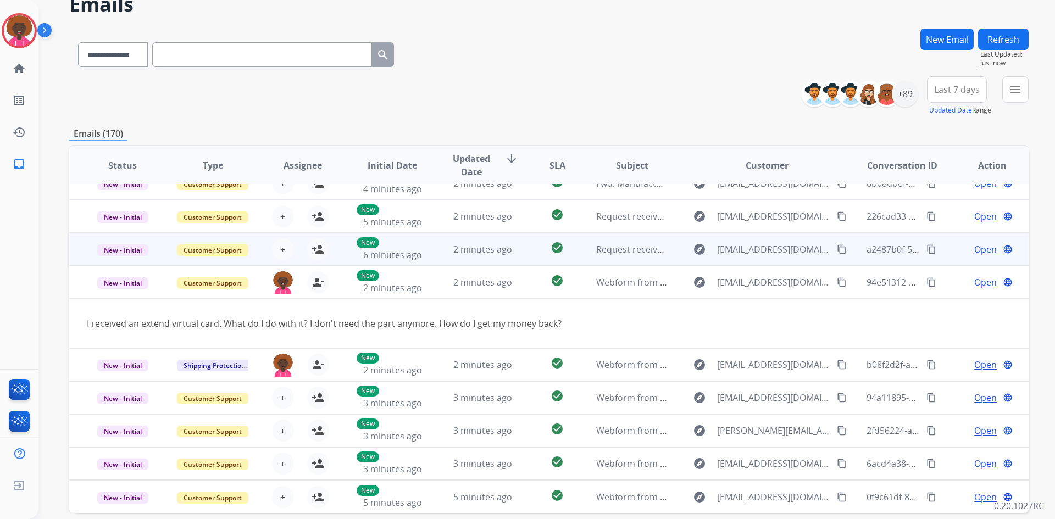
click at [445, 261] on td "2 minutes ago" at bounding box center [474, 249] width 90 height 33
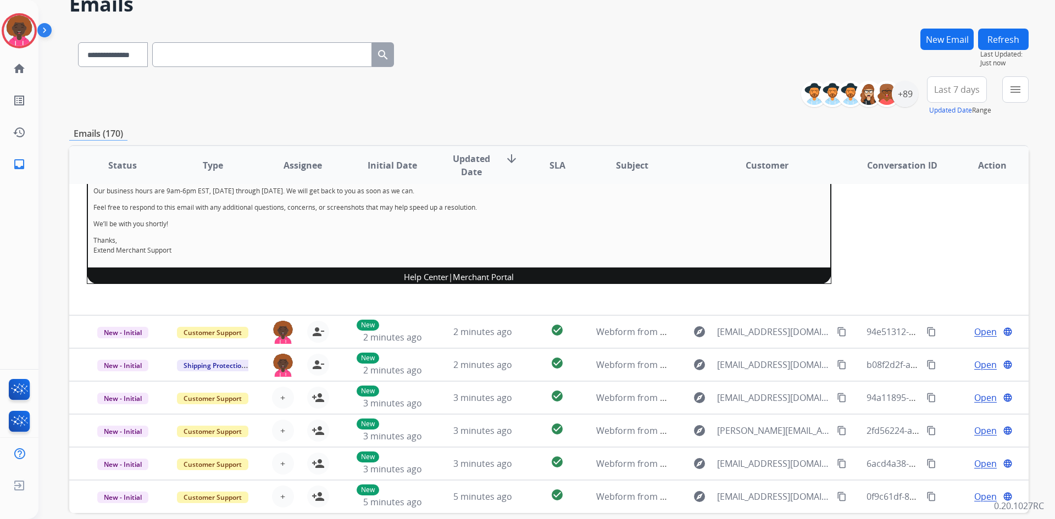
scroll to position [229, 0]
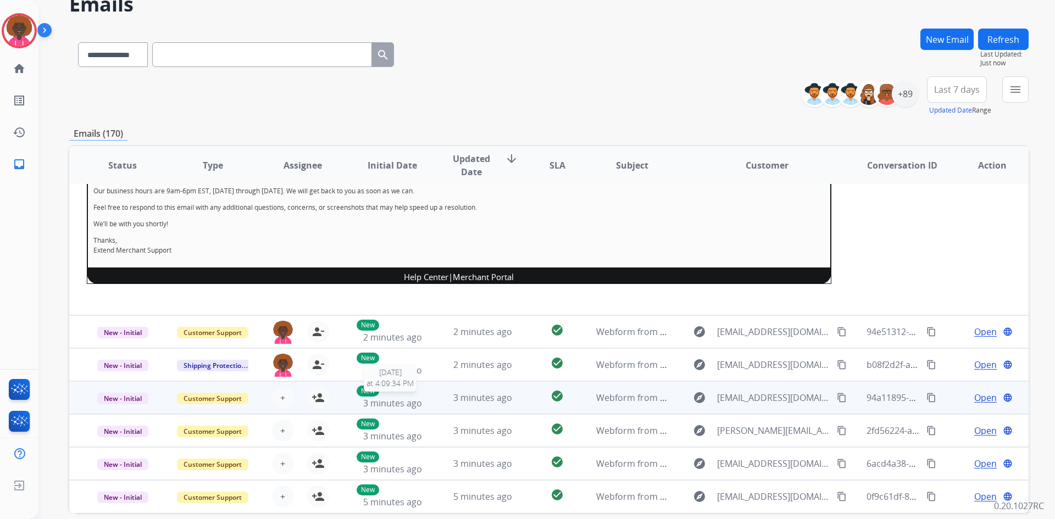
click at [386, 398] on span "3 minutes ago" at bounding box center [392, 403] width 59 height 12
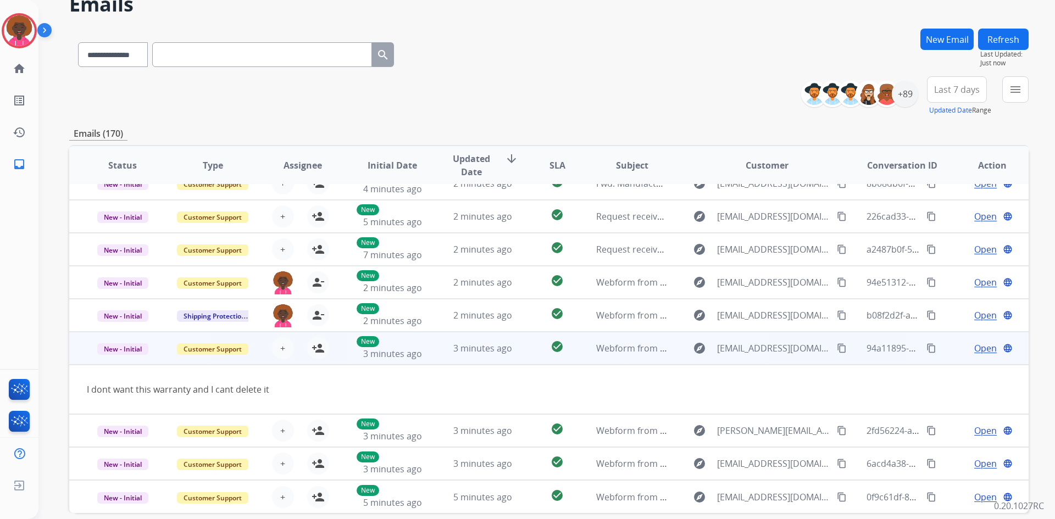
scroll to position [51, 0]
click at [320, 354] on mat-icon "person_add" at bounding box center [318, 348] width 13 height 13
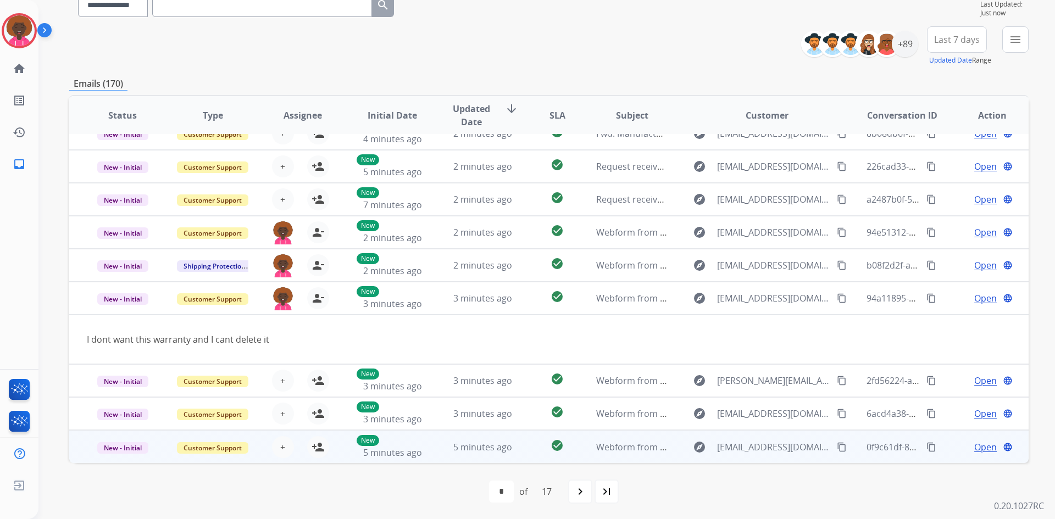
scroll to position [106, 0]
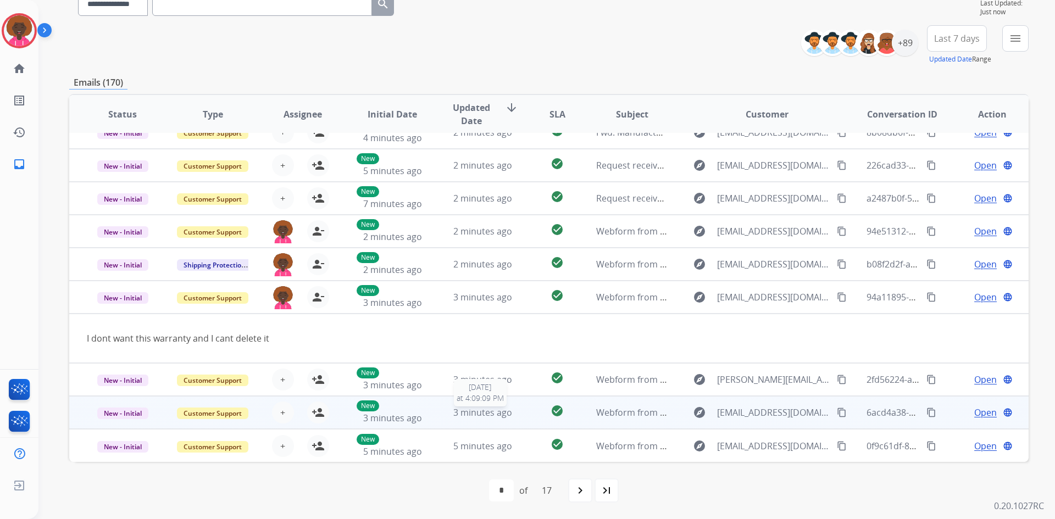
click at [447, 415] on div "3 minutes ago" at bounding box center [483, 412] width 72 height 13
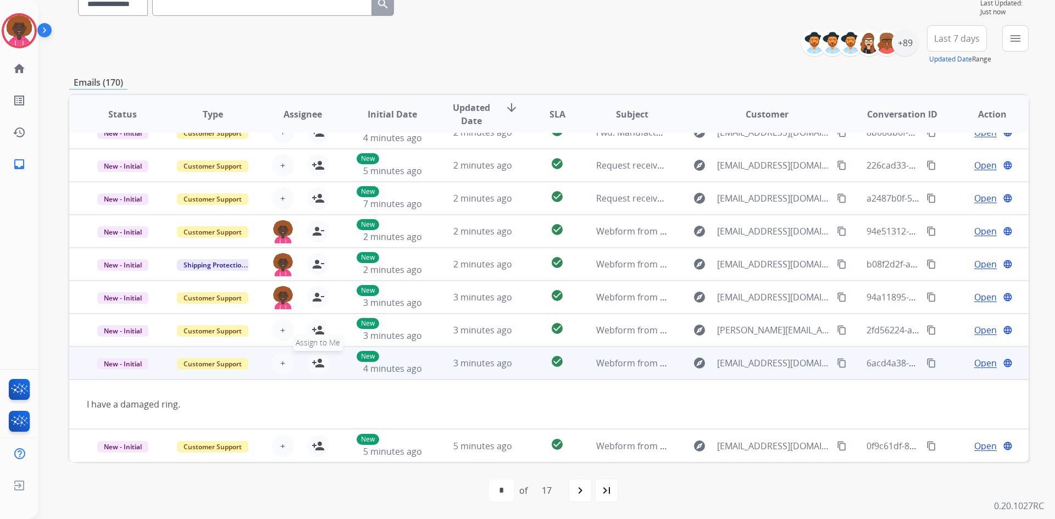
click at [319, 367] on mat-icon "person_add" at bounding box center [318, 363] width 13 height 13
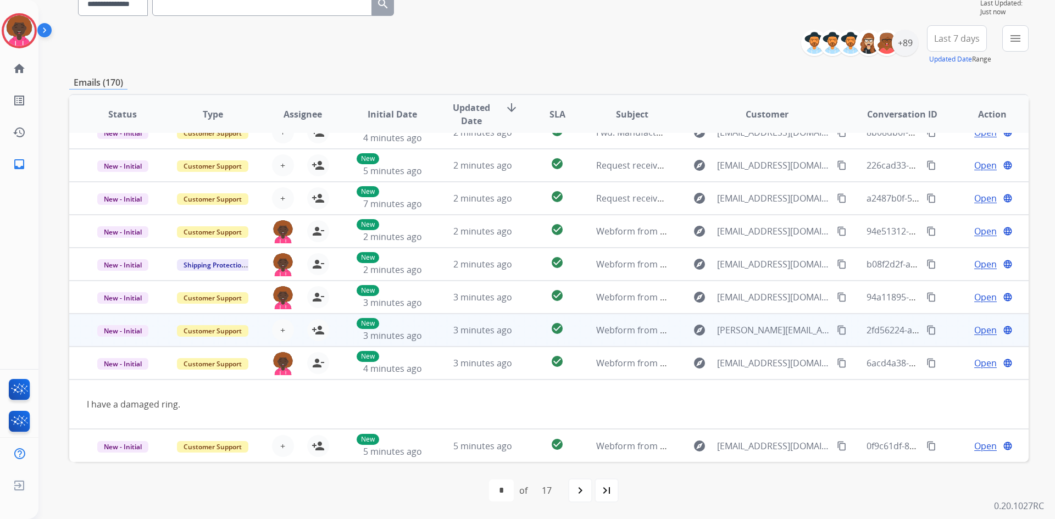
click at [579, 334] on td "Webform from [PERSON_NAME][EMAIL_ADDRESS][PERSON_NAME][DOMAIN_NAME] on [DATE]" at bounding box center [624, 330] width 90 height 33
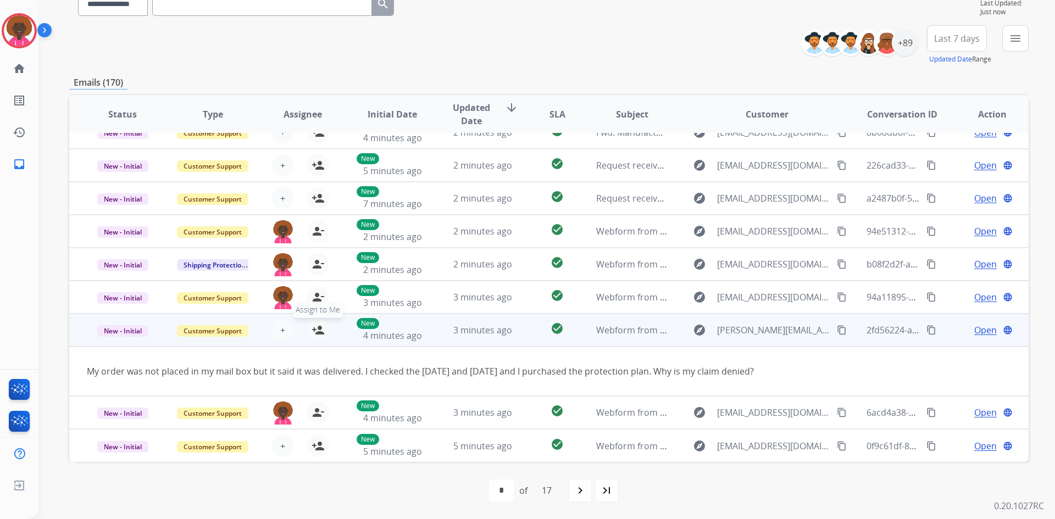
click at [312, 330] on mat-icon "person_add" at bounding box center [318, 330] width 13 height 13
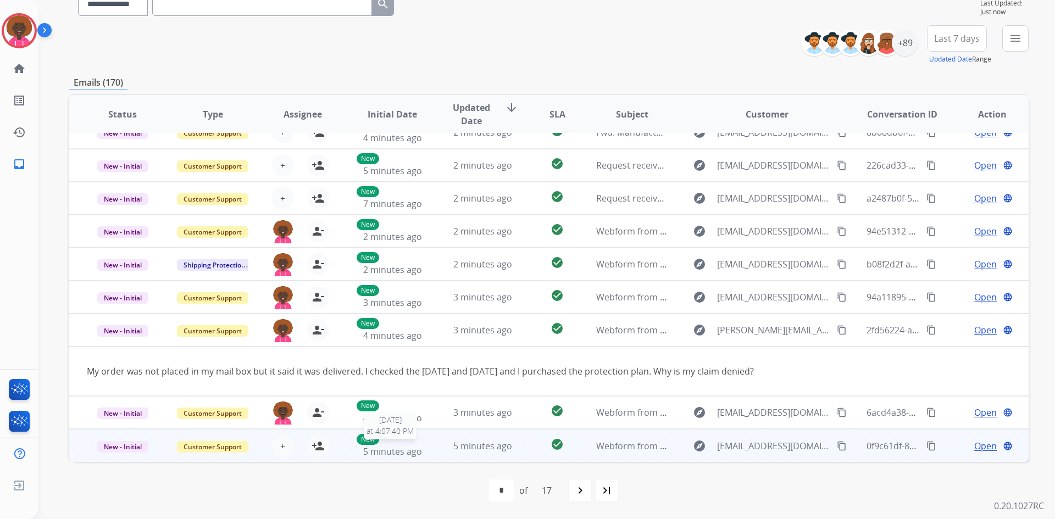
click at [406, 452] on span "5 minutes ago" at bounding box center [392, 452] width 59 height 12
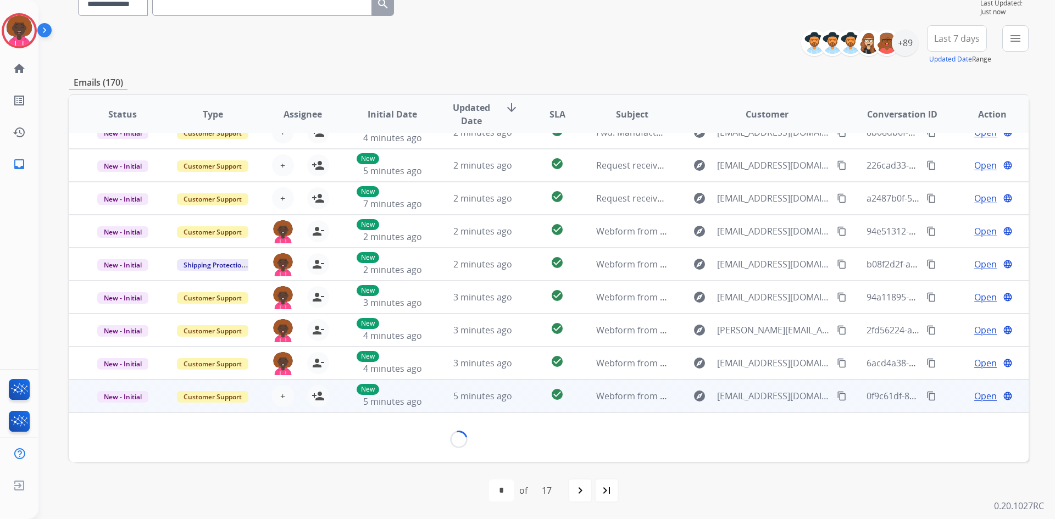
scroll to position [63, 0]
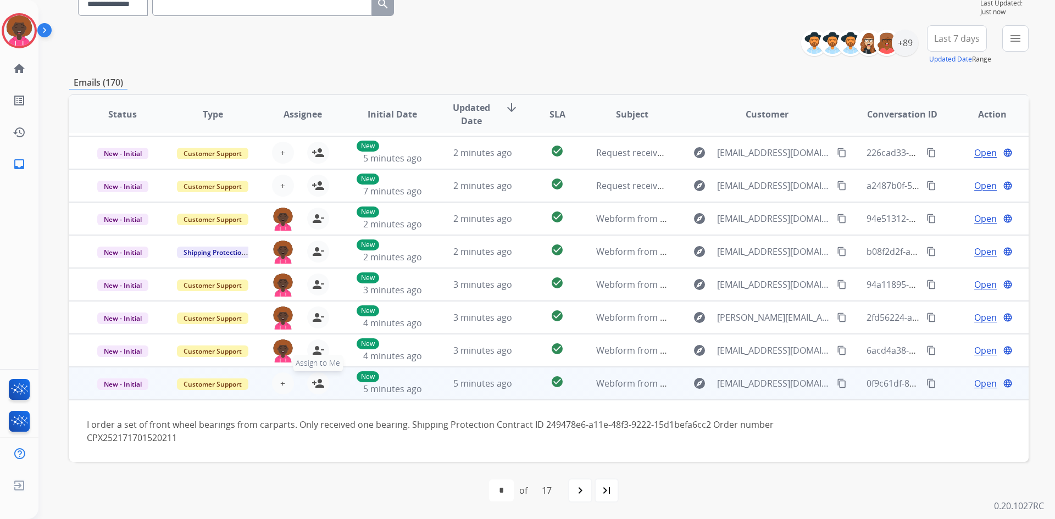
click at [319, 389] on mat-icon "person_add" at bounding box center [318, 383] width 13 height 13
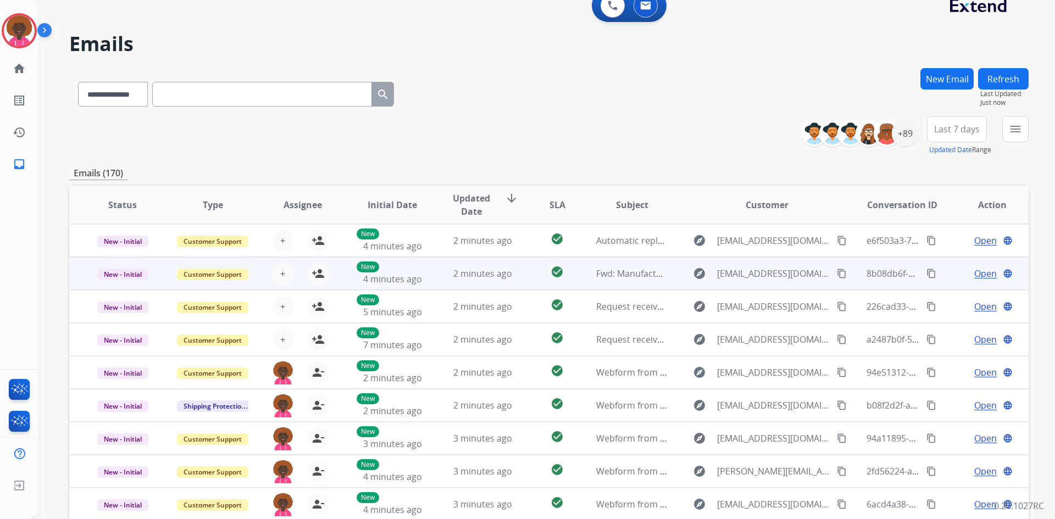
scroll to position [0, 0]
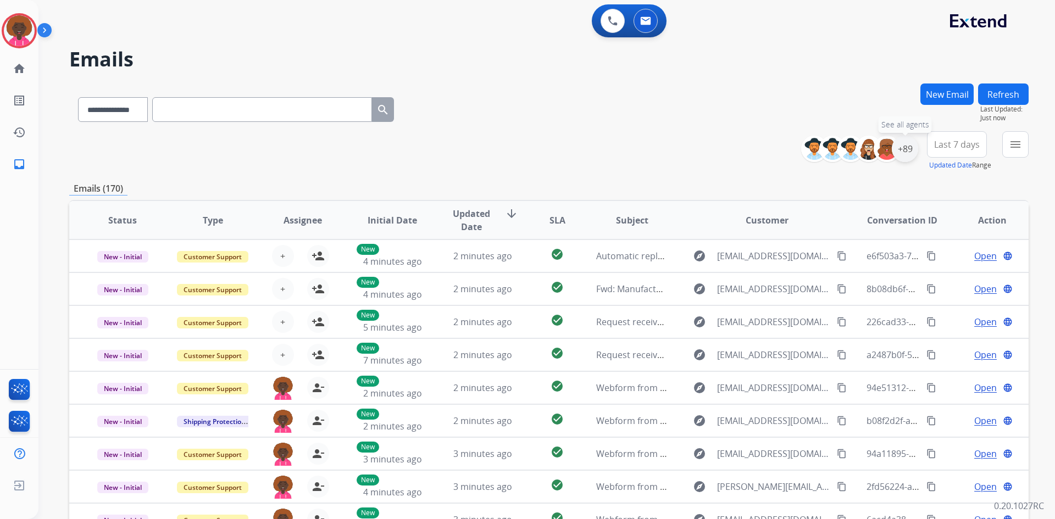
click at [904, 147] on div "+89" at bounding box center [905, 149] width 26 height 26
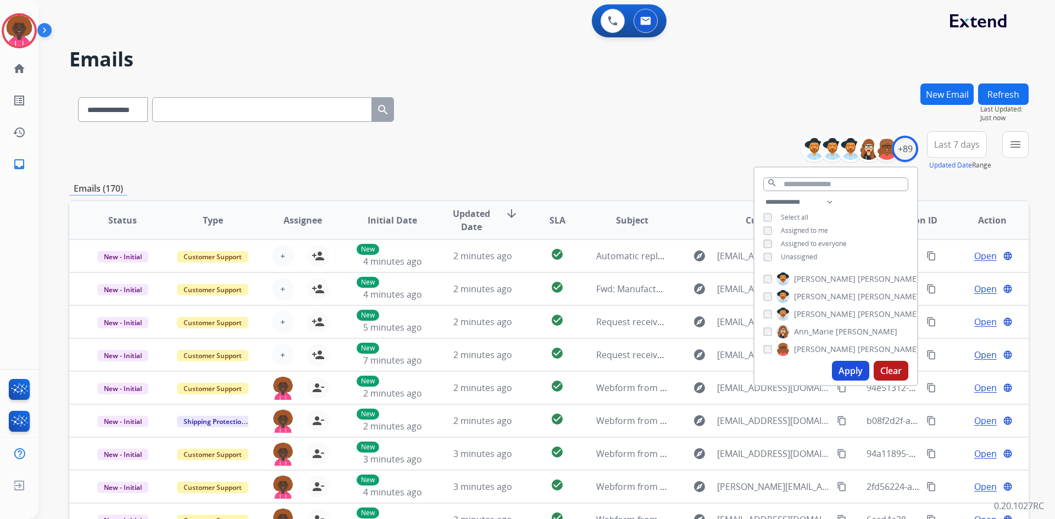
click at [761, 251] on div "**********" at bounding box center [835, 231] width 163 height 70
click at [857, 373] on button "Apply" at bounding box center [850, 371] width 37 height 20
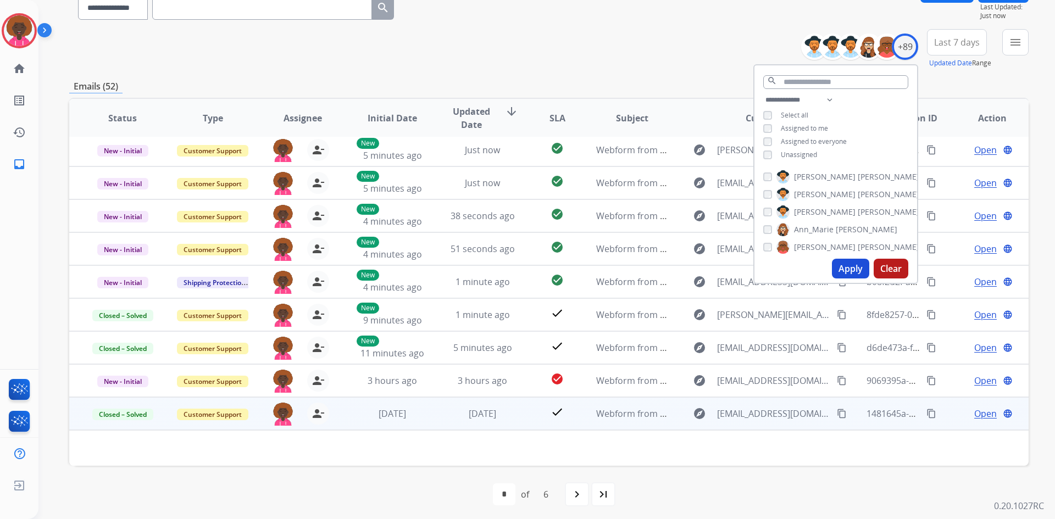
scroll to position [106, 0]
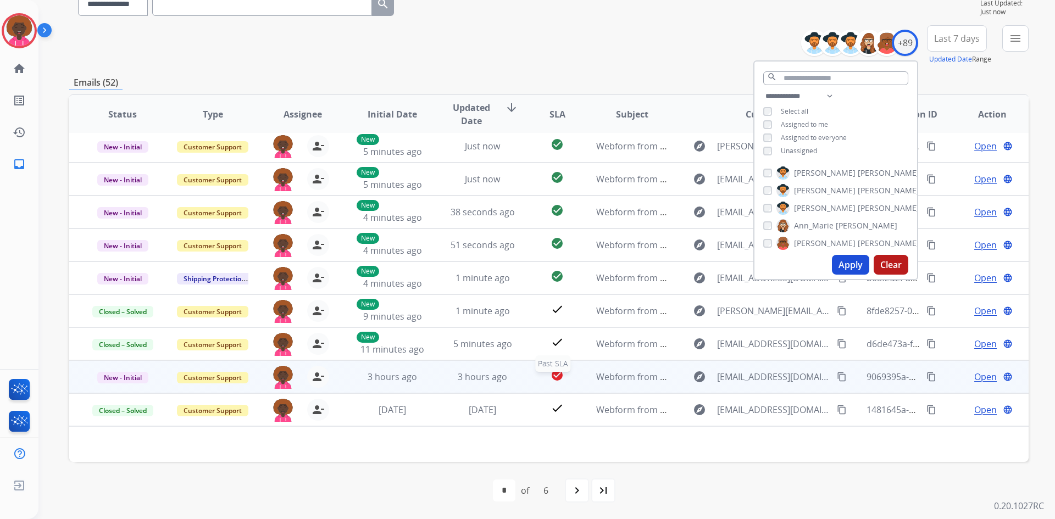
click at [536, 382] on div "check_circle" at bounding box center [557, 377] width 42 height 16
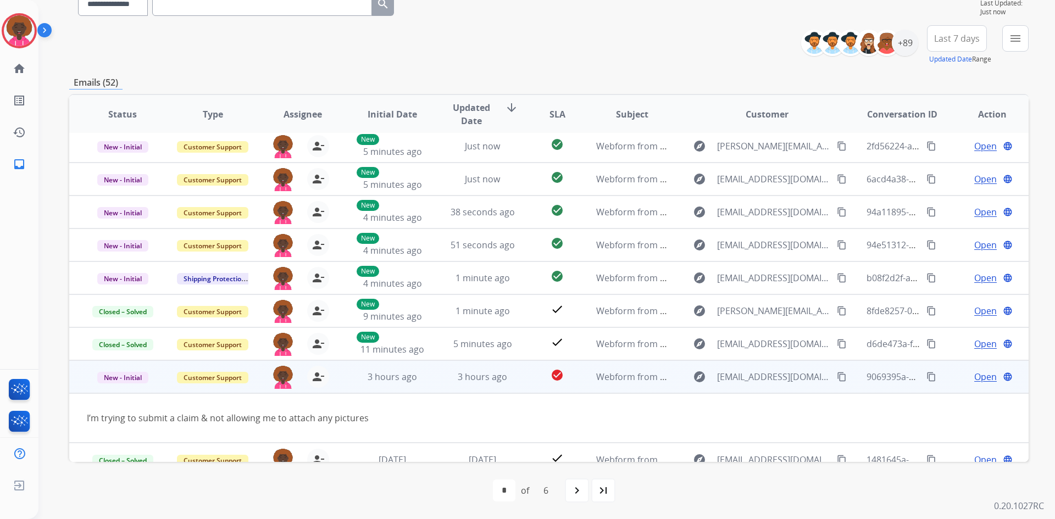
scroll to position [51, 0]
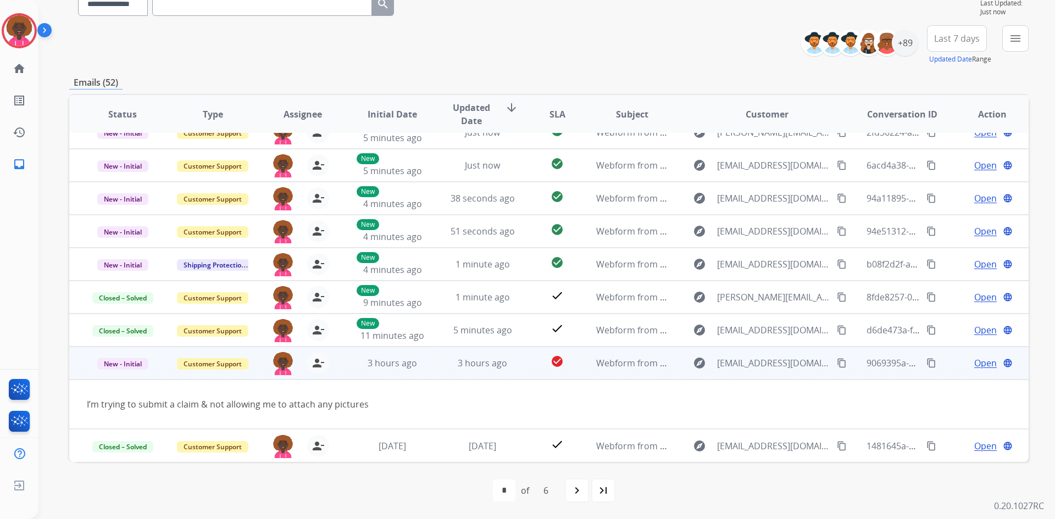
click at [837, 363] on mat-icon "content_copy" at bounding box center [842, 363] width 10 height 10
click at [978, 364] on span "Open" at bounding box center [985, 363] width 23 height 13
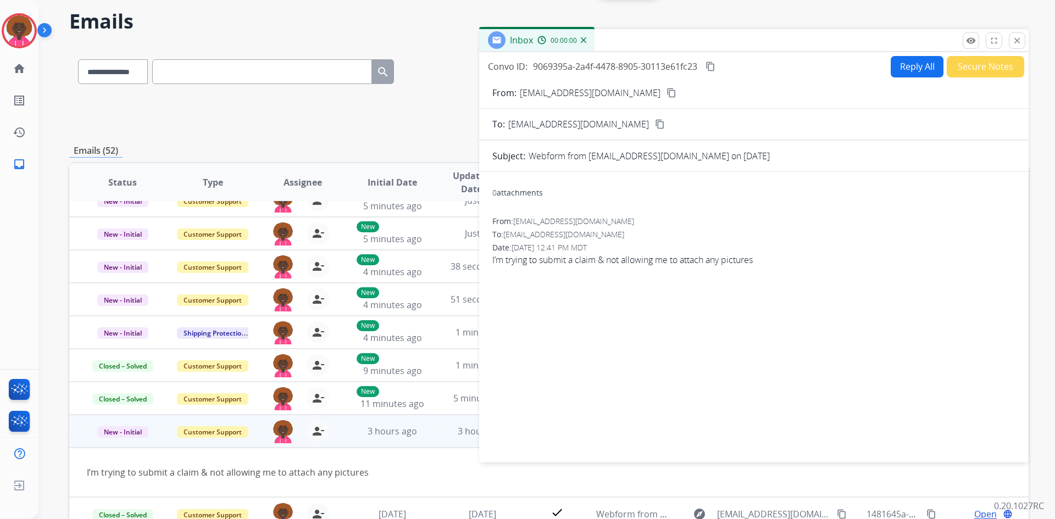
scroll to position [0, 0]
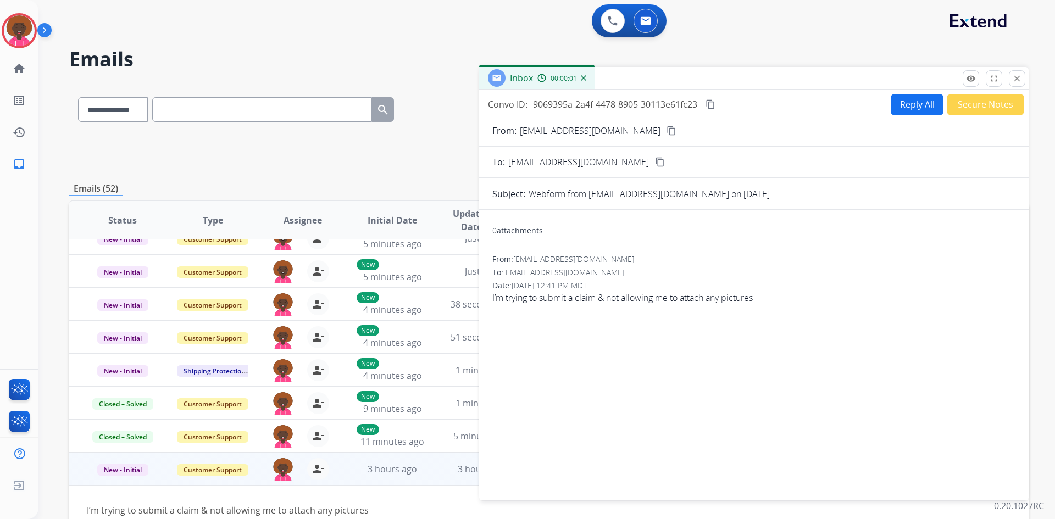
click at [910, 108] on button "Reply All" at bounding box center [917, 104] width 53 height 21
select select "**********"
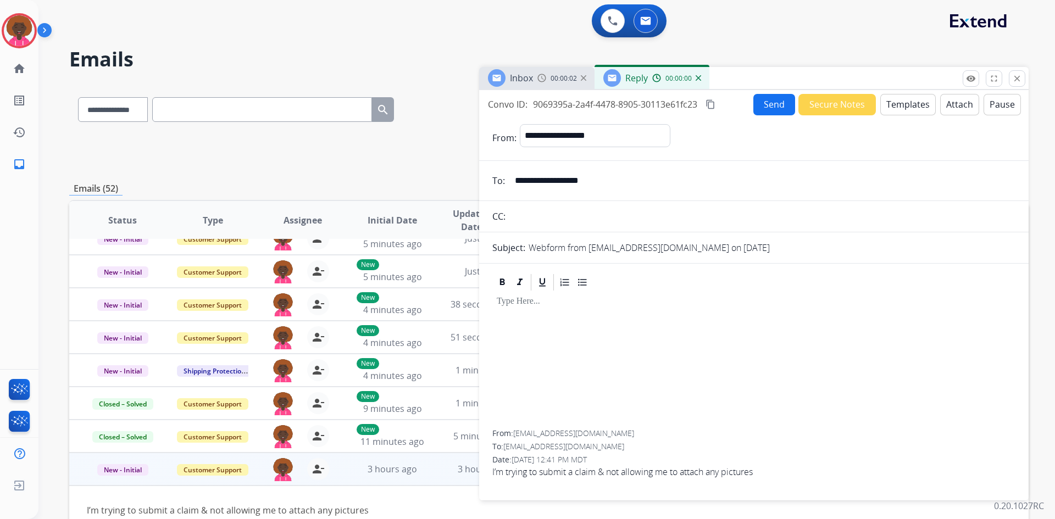
click at [814, 90] on div "Inbox 00:00:02 Reply 00:00:00" at bounding box center [754, 78] width 550 height 23
click at [830, 103] on button "Secure Notes" at bounding box center [836, 104] width 77 height 21
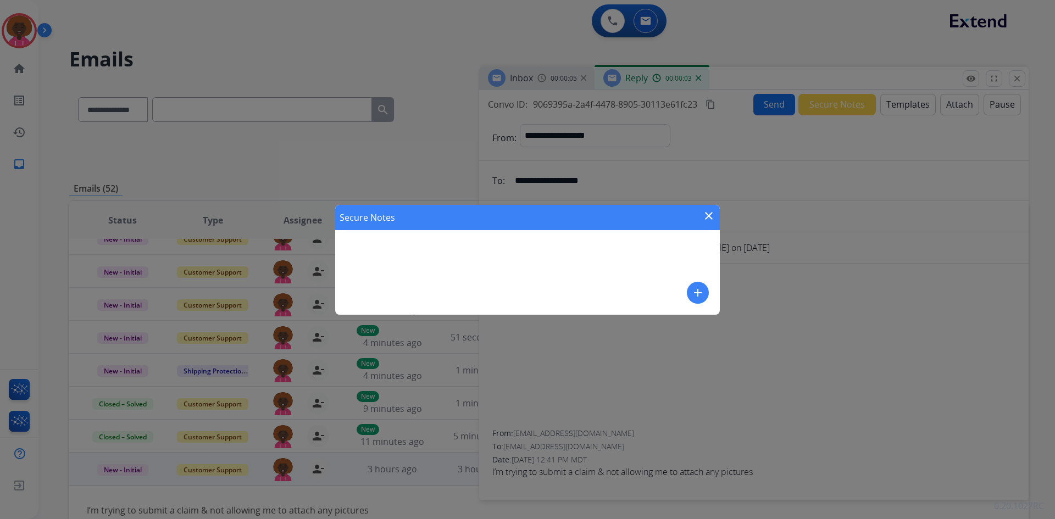
click at [697, 290] on mat-icon "add" at bounding box center [697, 292] width 13 height 13
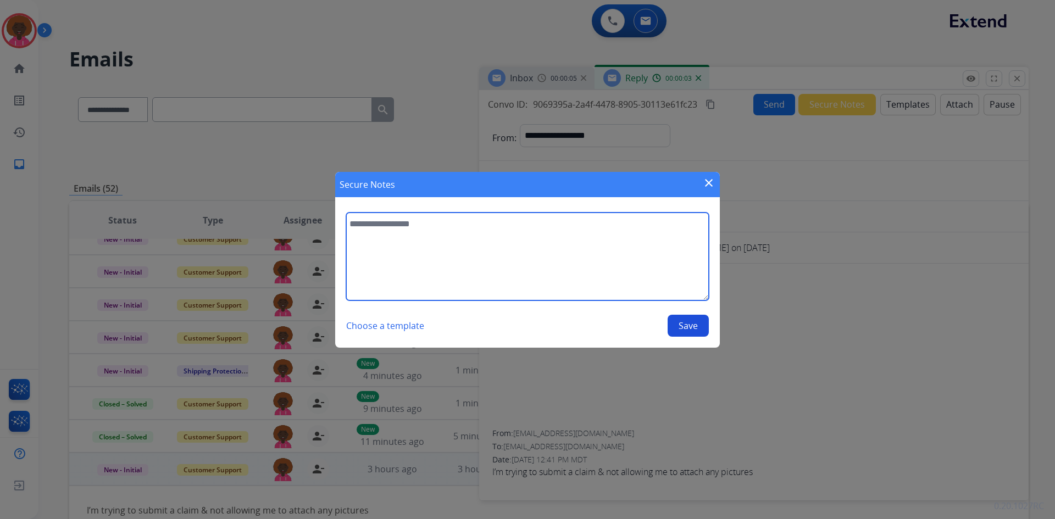
click at [464, 283] on textarea at bounding box center [527, 257] width 363 height 88
type textarea "**********"
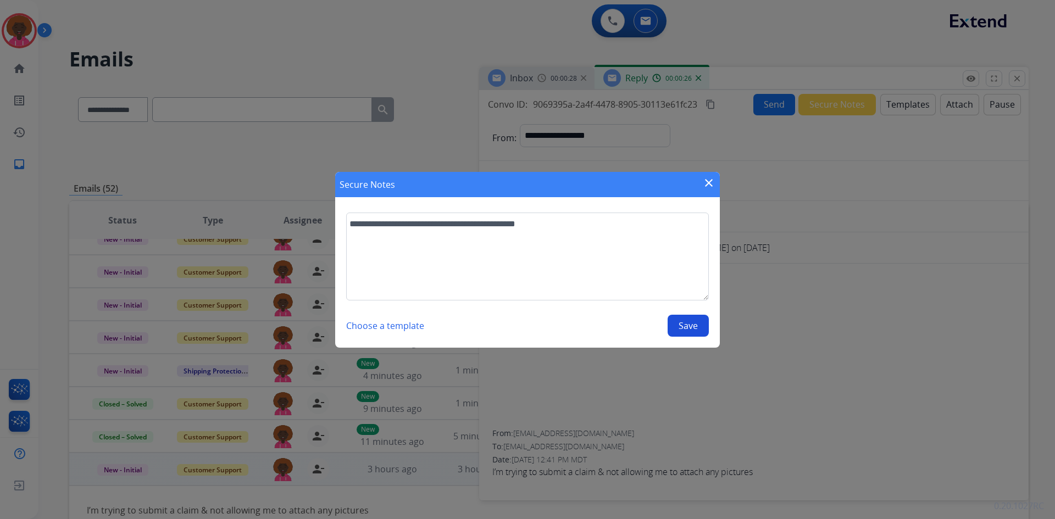
click at [679, 325] on button "Save" at bounding box center [688, 326] width 41 height 22
select select "**********"
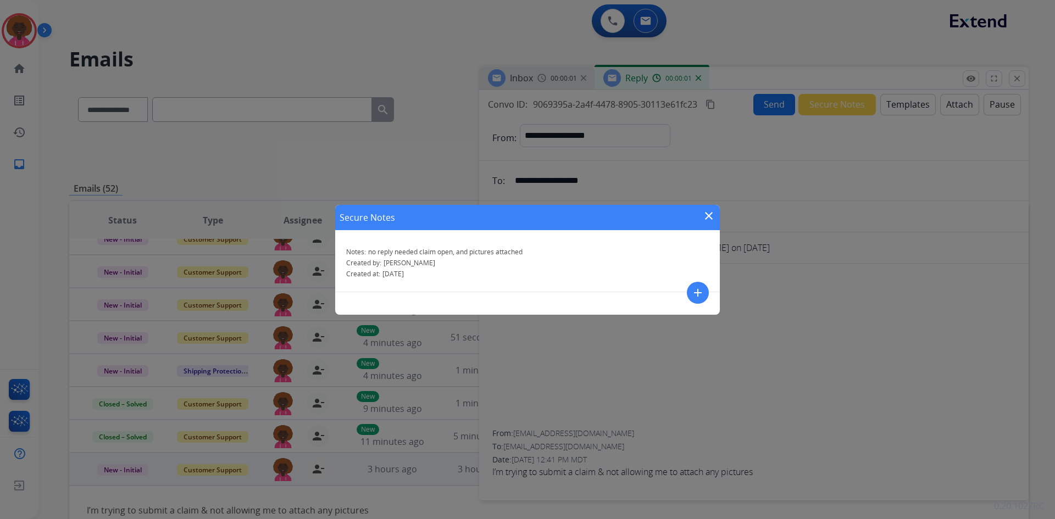
click at [703, 216] on mat-icon "close" at bounding box center [708, 215] width 13 height 13
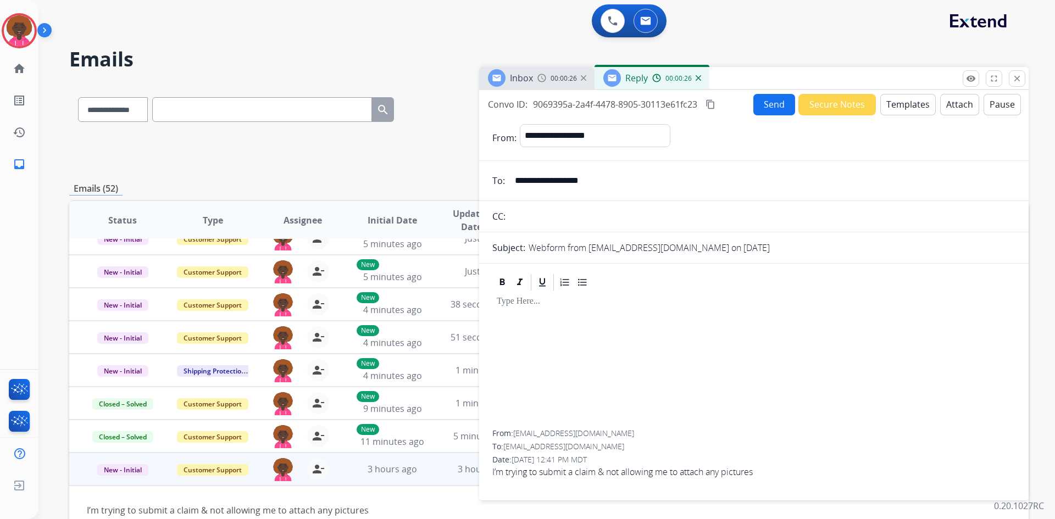
click at [835, 105] on button "Secure Notes" at bounding box center [836, 104] width 77 height 21
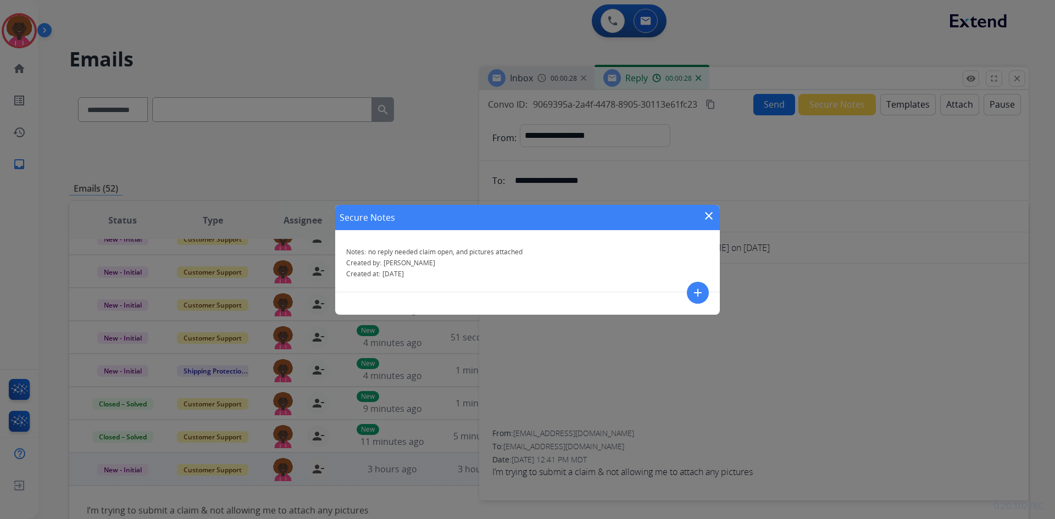
drag, startPoint x: 705, startPoint y: 224, endPoint x: 706, endPoint y: 218, distance: 6.1
click at [706, 224] on button "close" at bounding box center [708, 217] width 13 height 16
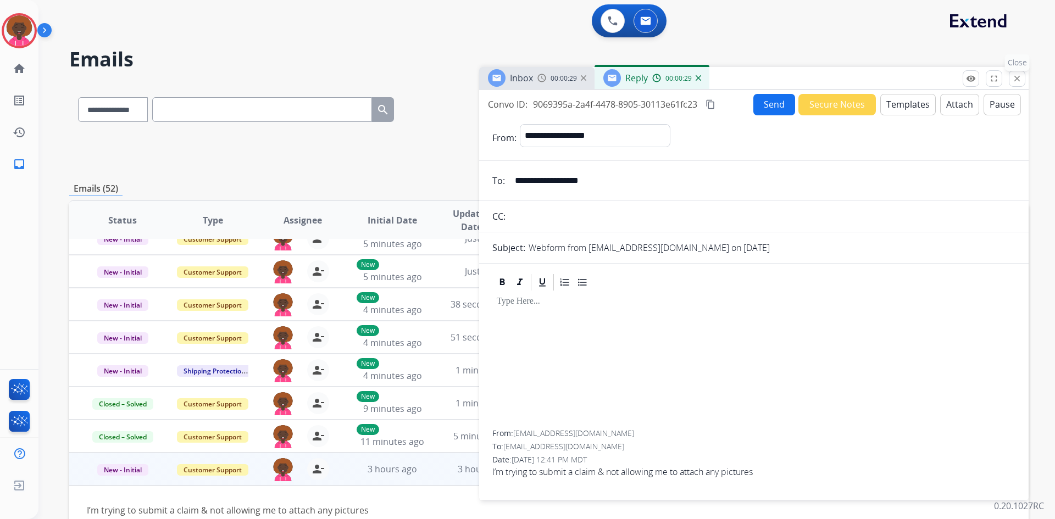
drag, startPoint x: 1018, startPoint y: 79, endPoint x: 786, endPoint y: 212, distance: 266.6
click at [1018, 80] on mat-icon "close" at bounding box center [1017, 79] width 10 height 10
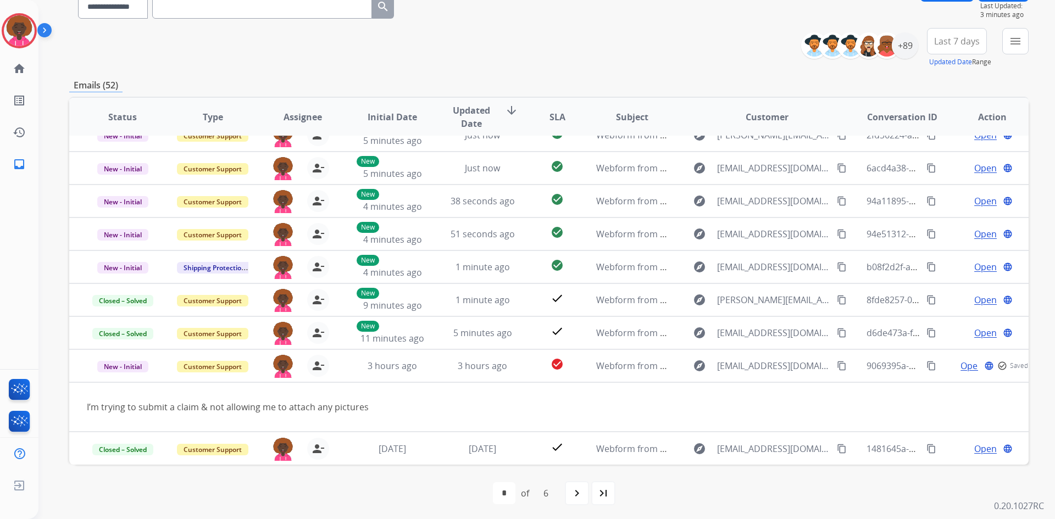
scroll to position [106, 0]
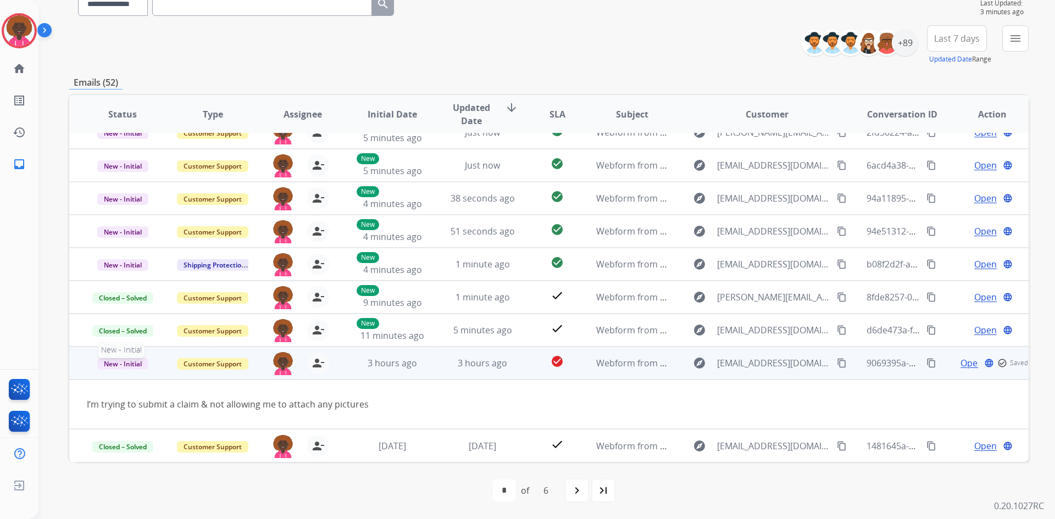
click at [119, 364] on span "New - Initial" at bounding box center [122, 364] width 51 height 12
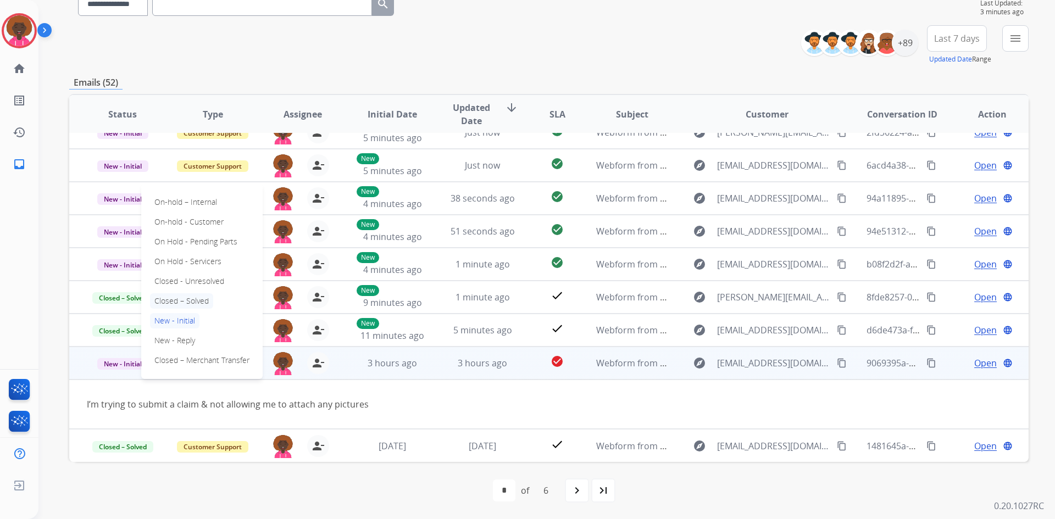
click at [184, 302] on p "Closed – Solved" at bounding box center [181, 300] width 63 height 15
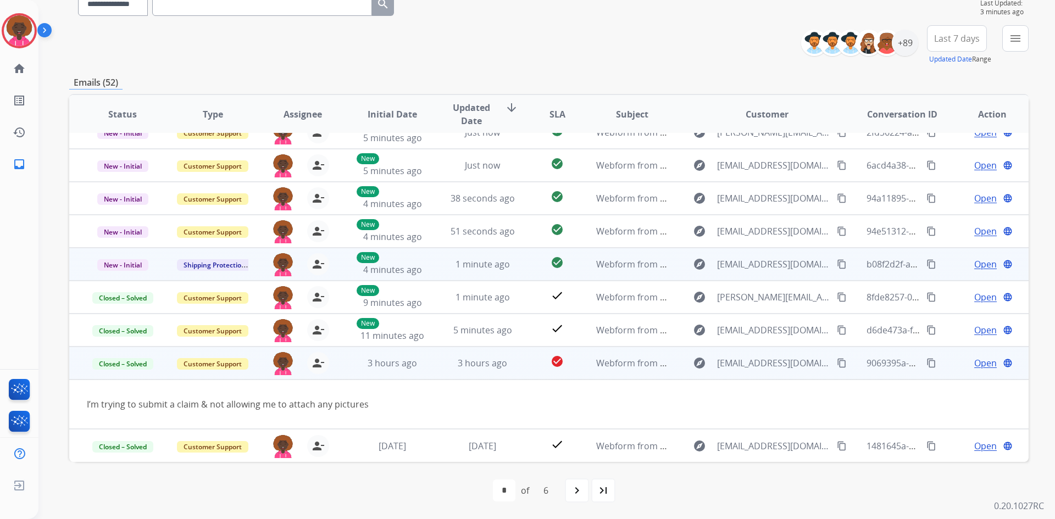
click at [581, 267] on td "Webform from [EMAIL_ADDRESS][DOMAIN_NAME] on [DATE]" at bounding box center [624, 264] width 90 height 33
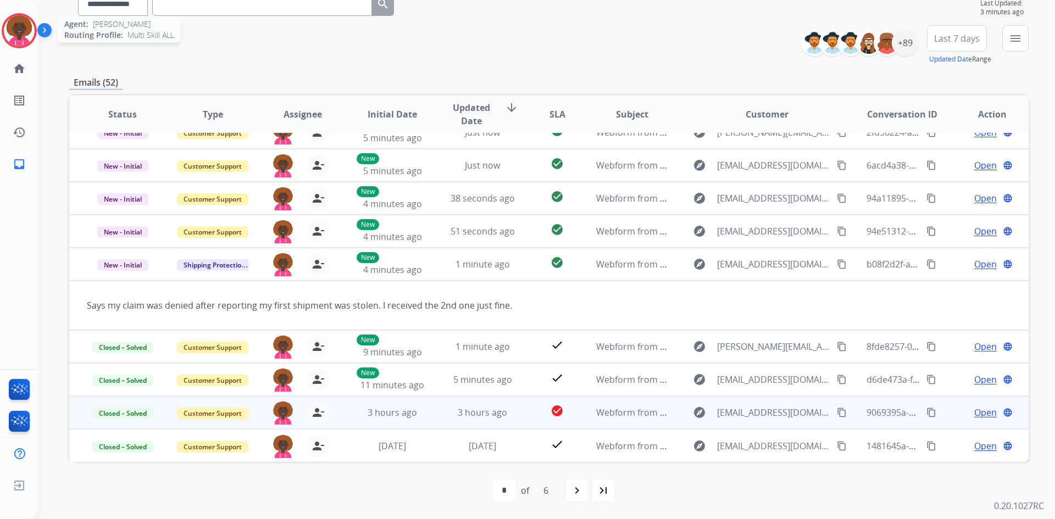
click at [32, 36] on img at bounding box center [19, 30] width 31 height 31
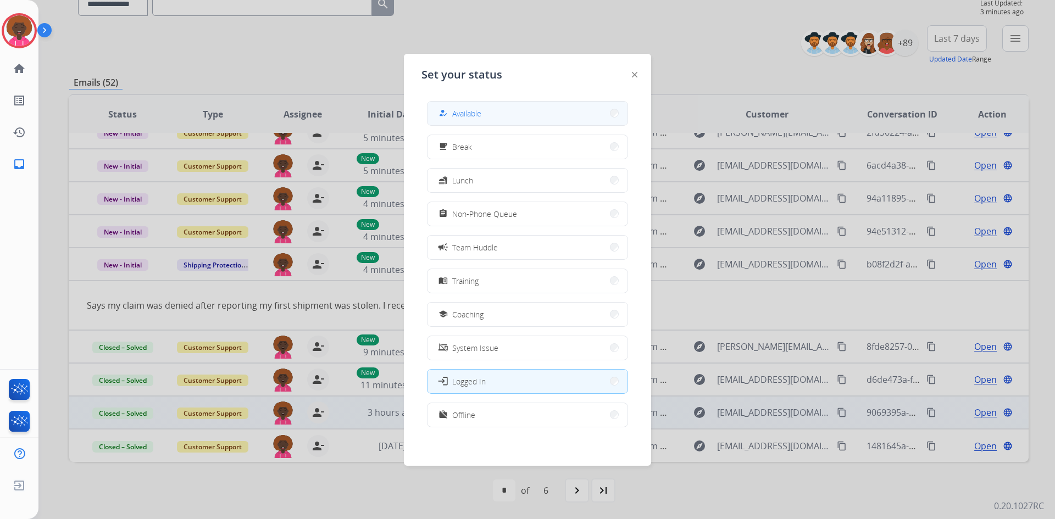
click at [519, 116] on button "how_to_reg Available" at bounding box center [528, 114] width 200 height 24
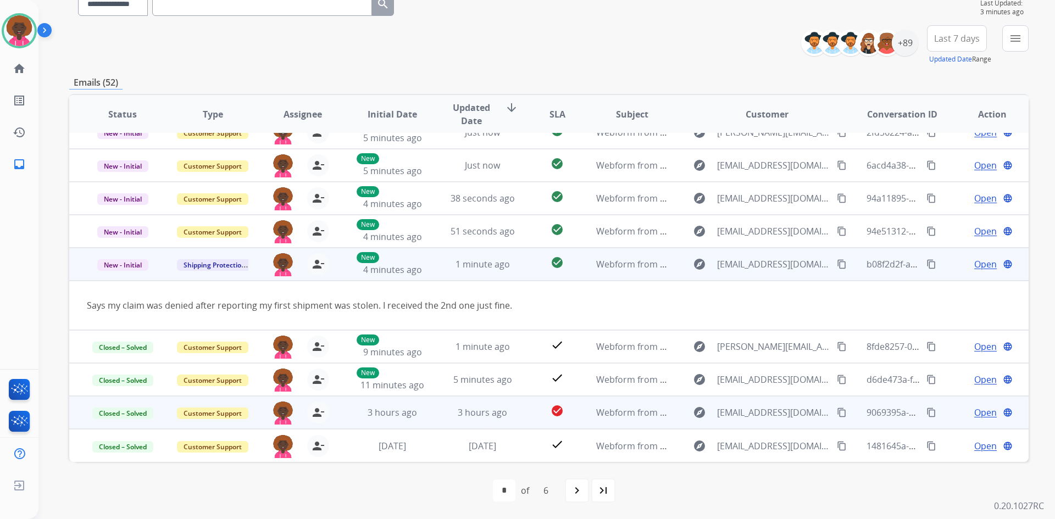
click at [837, 266] on mat-icon "content_copy" at bounding box center [842, 264] width 10 height 10
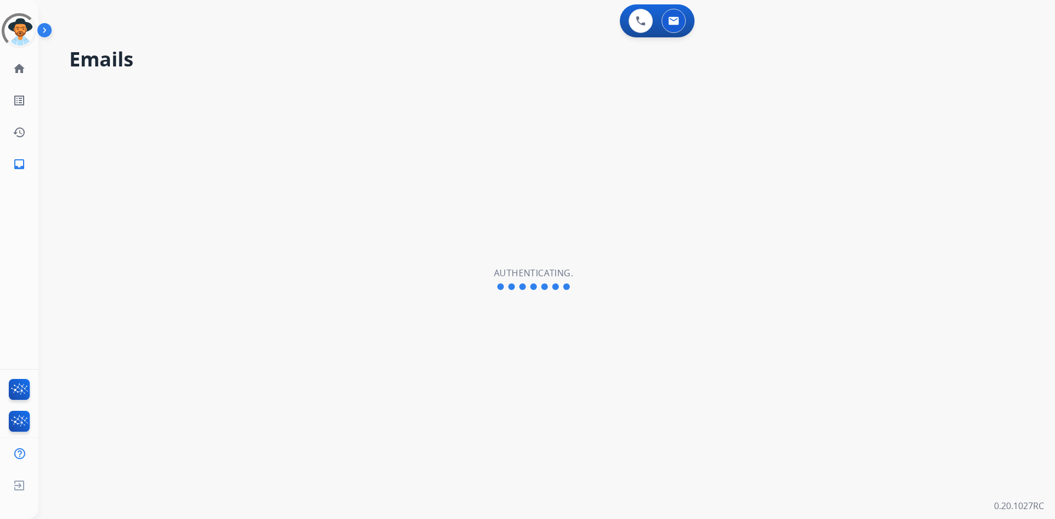
click at [591, 75] on div "Emails Authenticating." at bounding box center [533, 280] width 990 height 480
select select "**********"
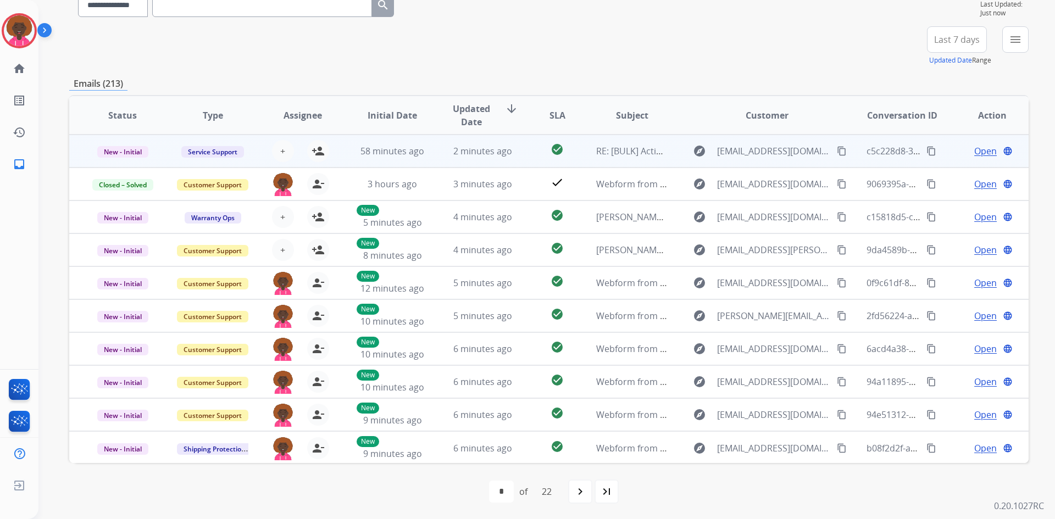
scroll to position [106, 0]
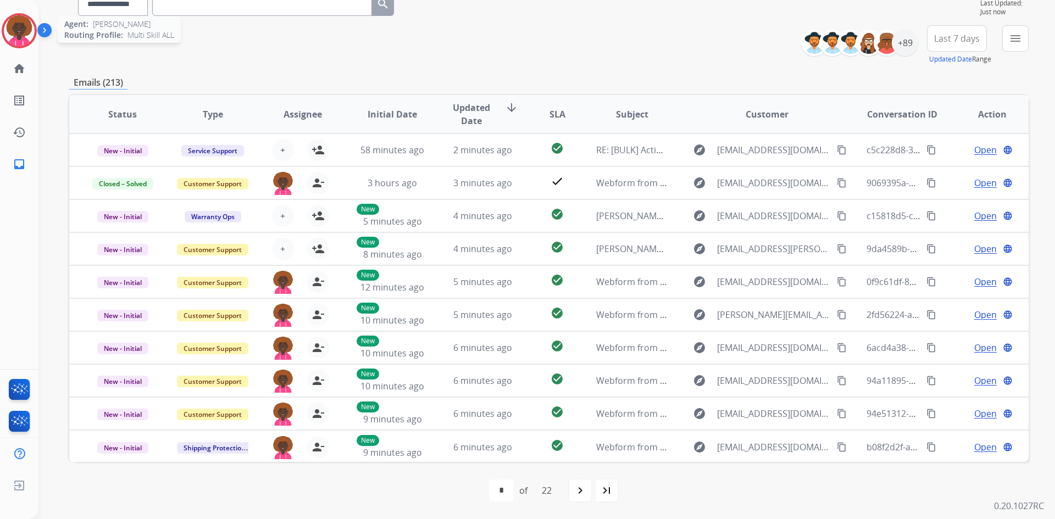
click at [25, 25] on img at bounding box center [19, 30] width 31 height 31
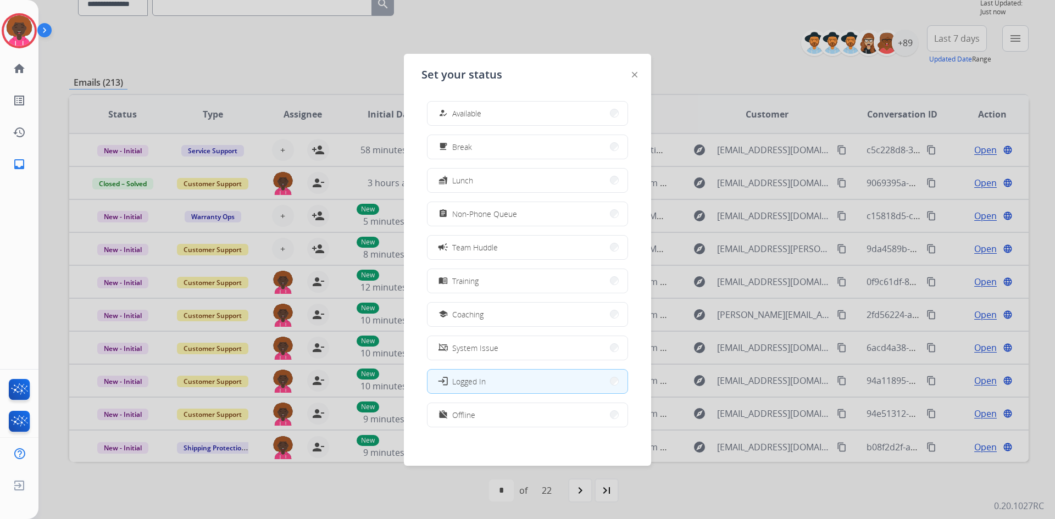
click at [555, 116] on button "how_to_reg Available" at bounding box center [528, 114] width 200 height 24
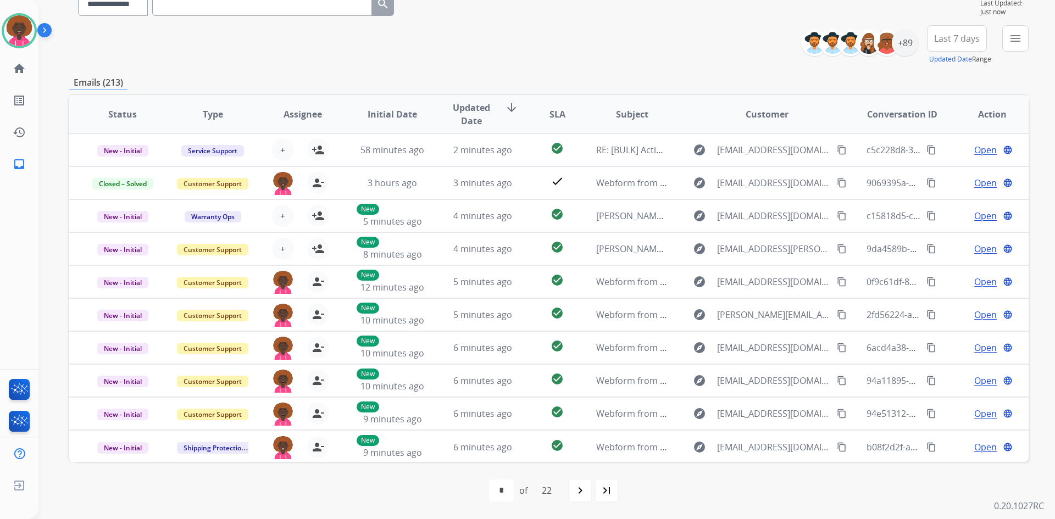
click at [687, 84] on div "Emails (213)" at bounding box center [548, 83] width 959 height 14
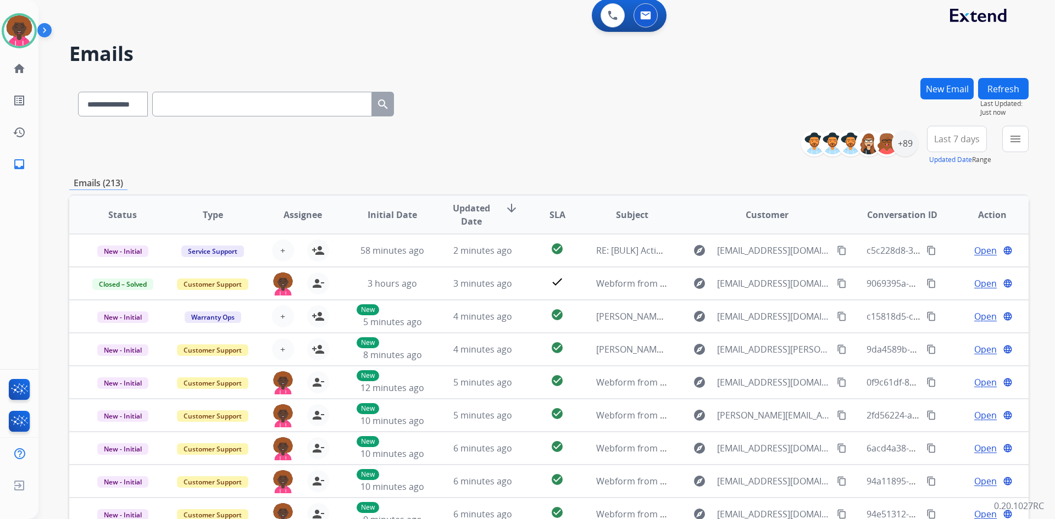
scroll to position [0, 0]
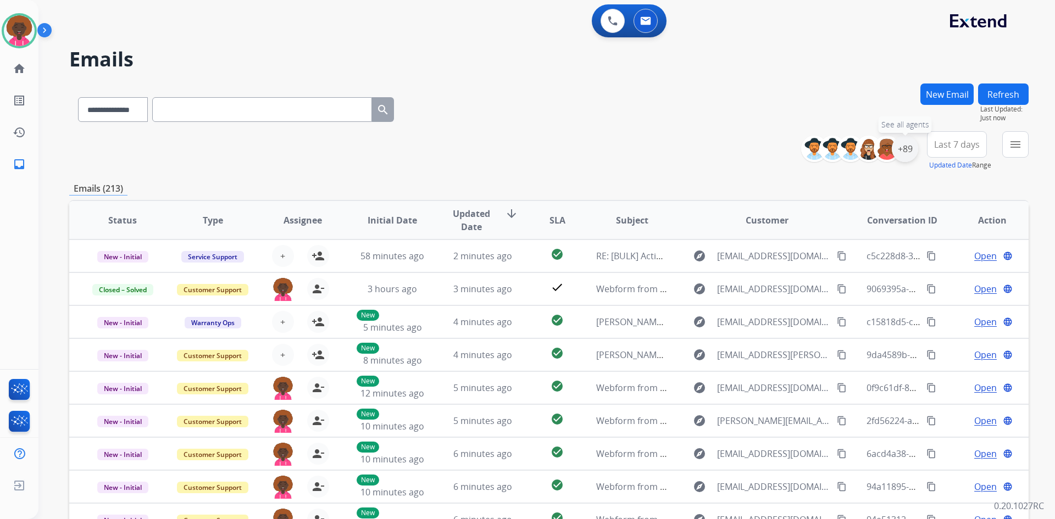
click at [905, 153] on div "+89" at bounding box center [905, 149] width 26 height 26
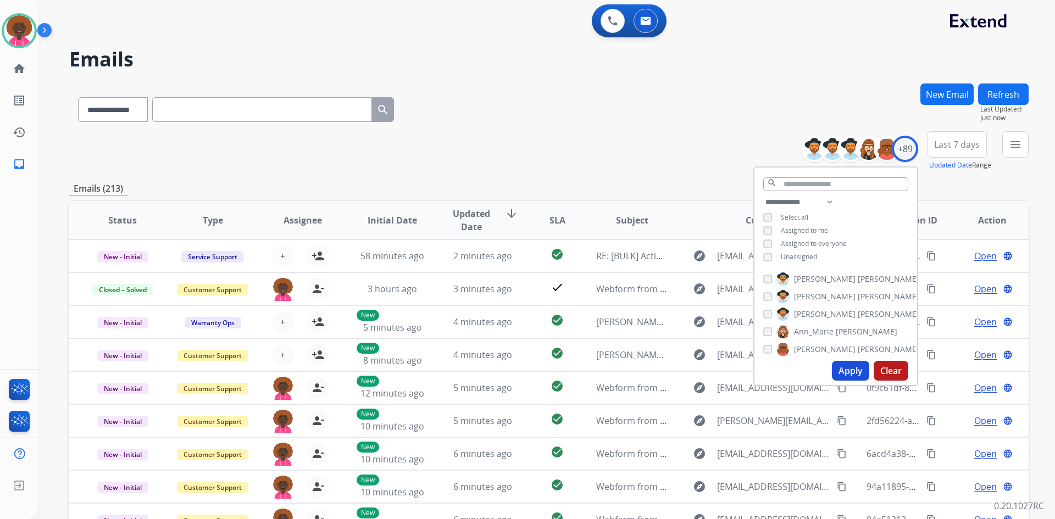
click at [841, 378] on button "Apply" at bounding box center [850, 371] width 37 height 20
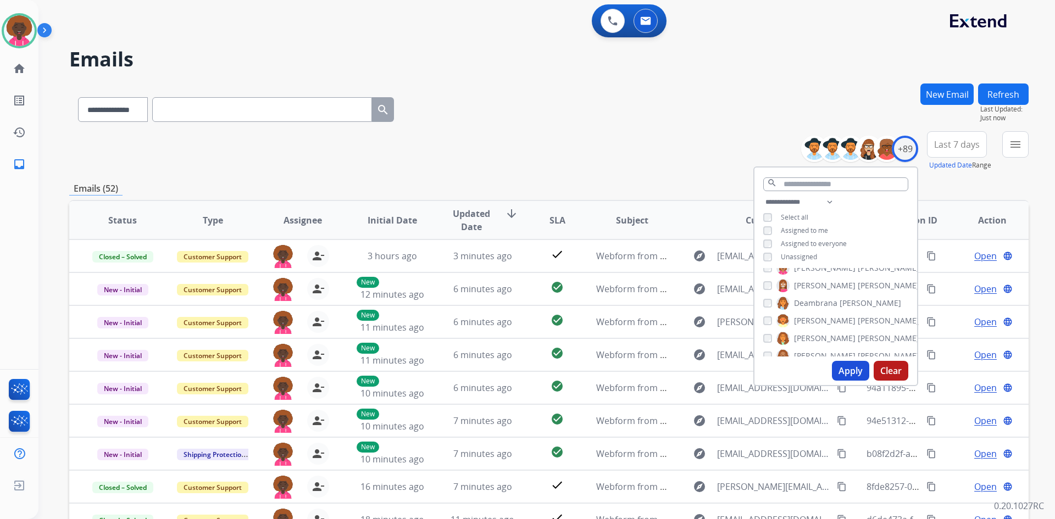
scroll to position [1, 0]
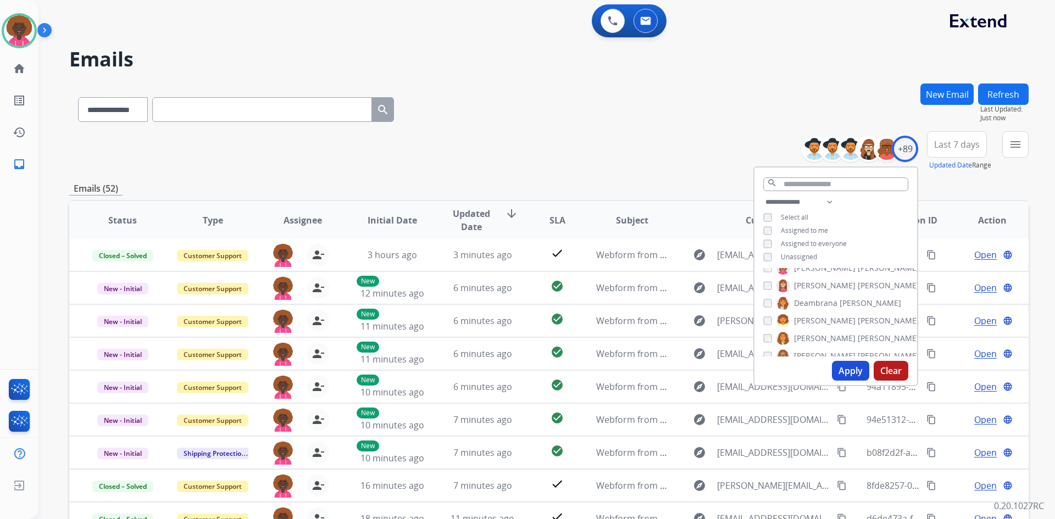
click at [606, 96] on div "**********" at bounding box center [548, 108] width 959 height 48
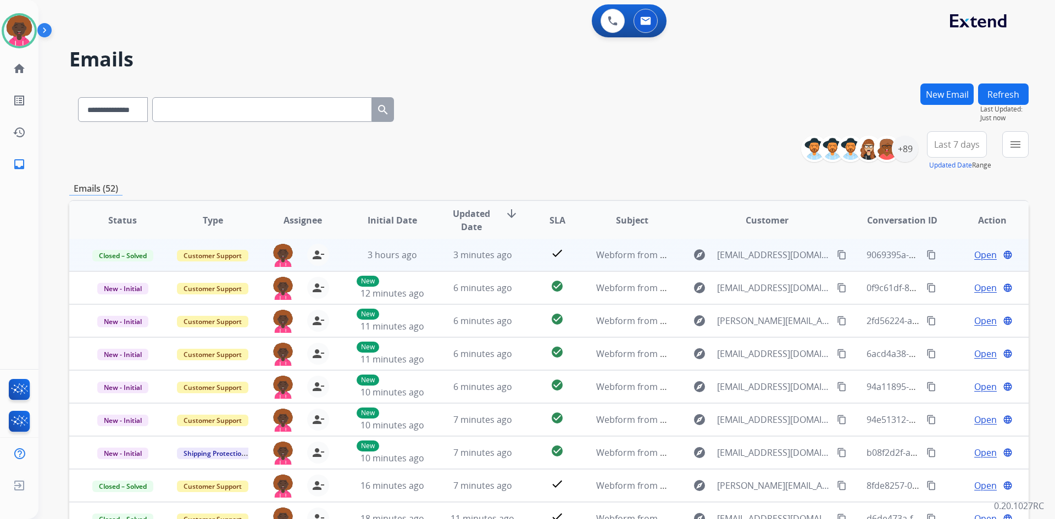
scroll to position [106, 0]
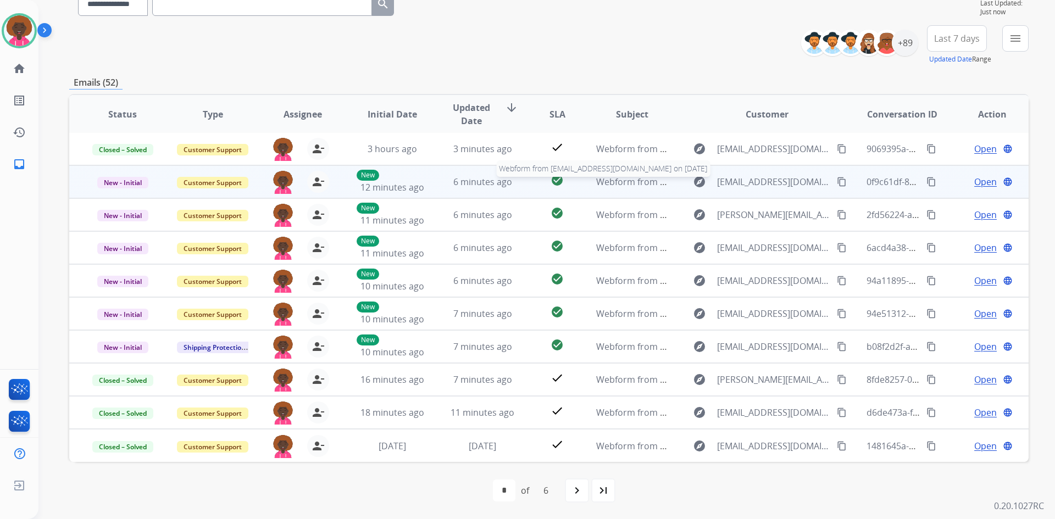
click at [617, 184] on span "Webform from [EMAIL_ADDRESS][DOMAIN_NAME] on [DATE]" at bounding box center [720, 182] width 249 height 12
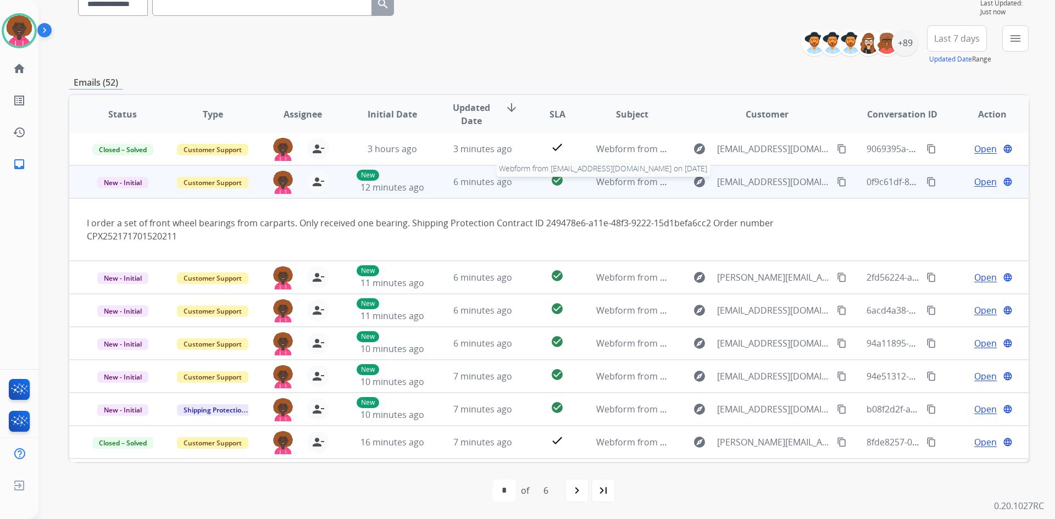
scroll to position [33, 0]
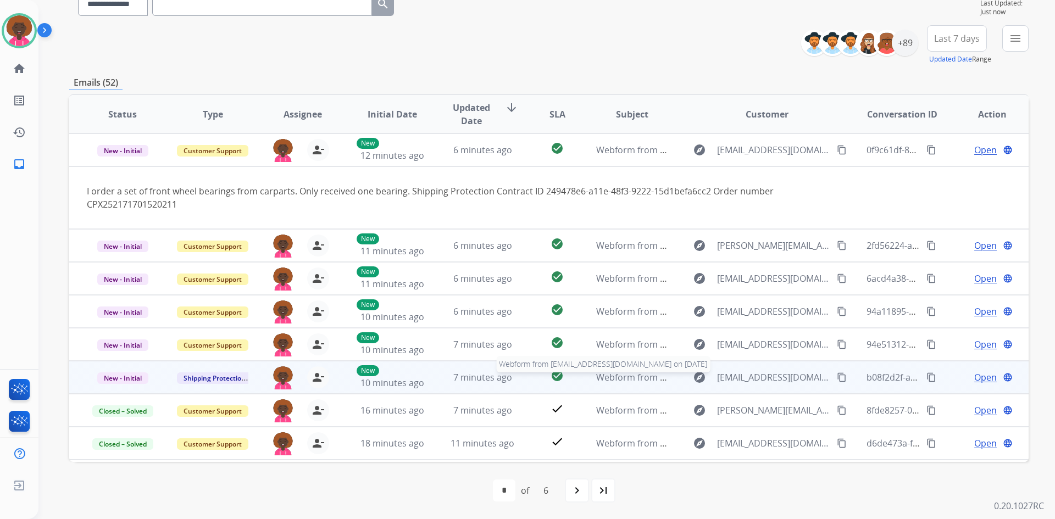
click at [614, 379] on span "Webform from [EMAIL_ADDRESS][DOMAIN_NAME] on [DATE]" at bounding box center [720, 377] width 249 height 12
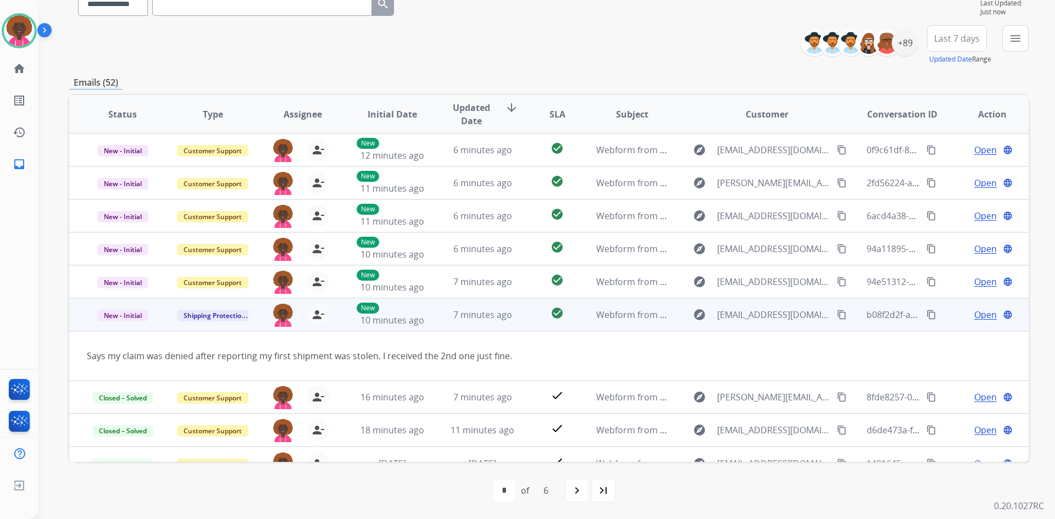
scroll to position [51, 0]
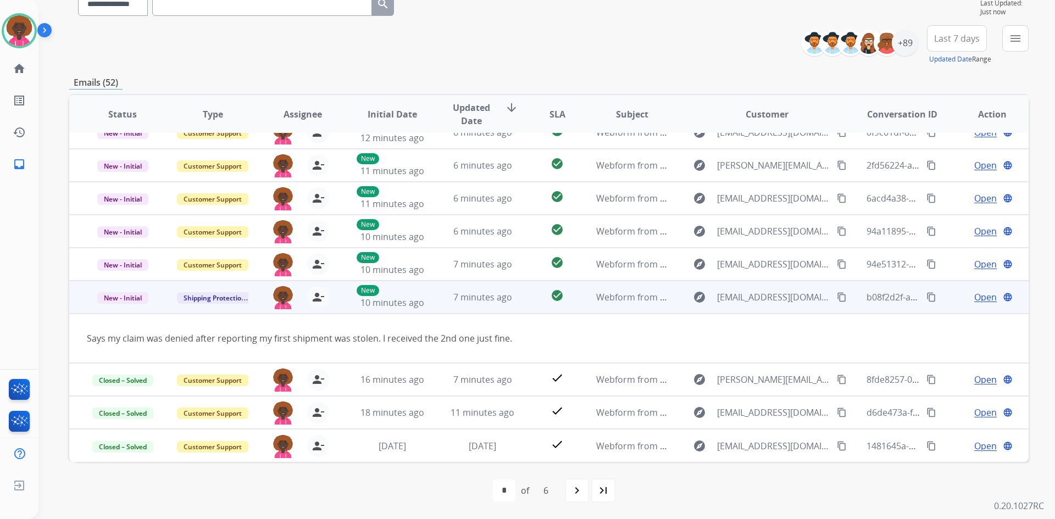
click at [837, 299] on mat-icon "content_copy" at bounding box center [842, 297] width 10 height 10
click at [974, 299] on span "Open" at bounding box center [985, 297] width 23 height 13
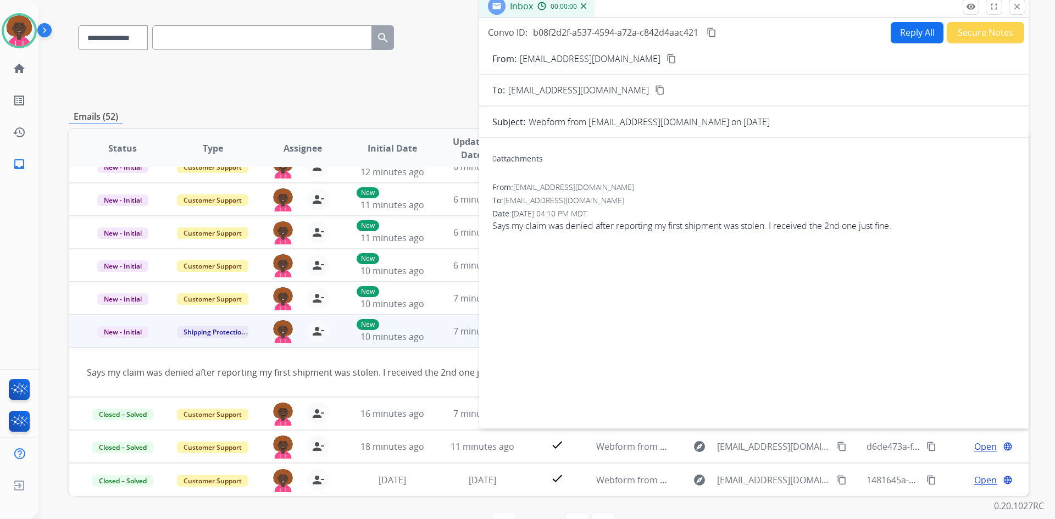
scroll to position [0, 0]
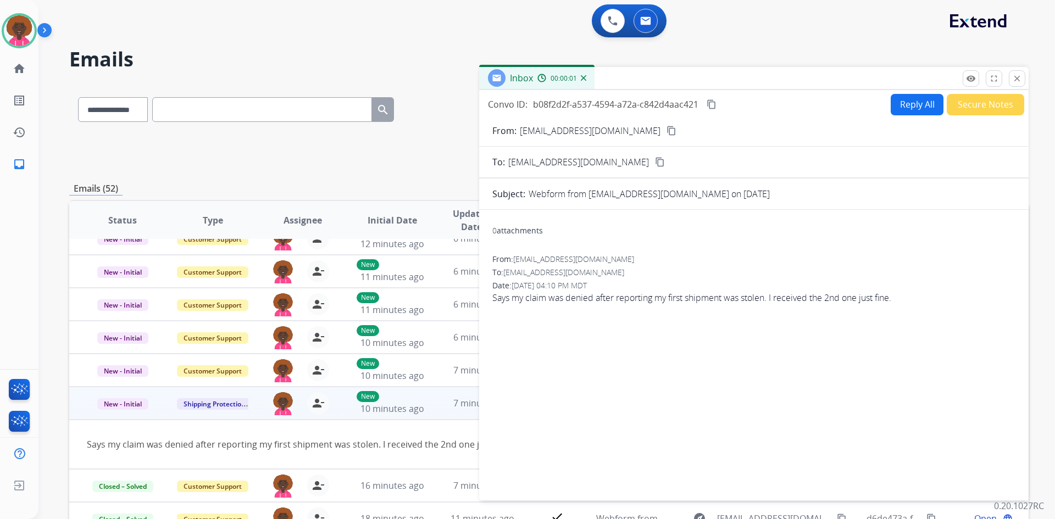
click at [901, 93] on div "Convo ID: b08f2d2f-a537-4594-a72a-c842d4aac421 content_copy Reply All Secure No…" at bounding box center [754, 293] width 550 height 406
click at [906, 109] on button "Reply All" at bounding box center [917, 104] width 53 height 21
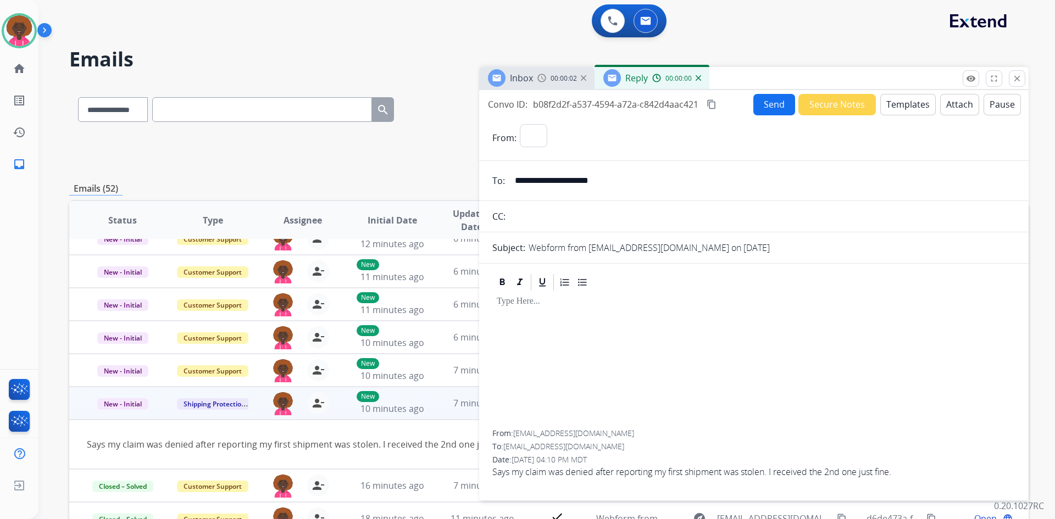
select select "**********"
click at [898, 109] on button "Templates" at bounding box center [908, 104] width 56 height 21
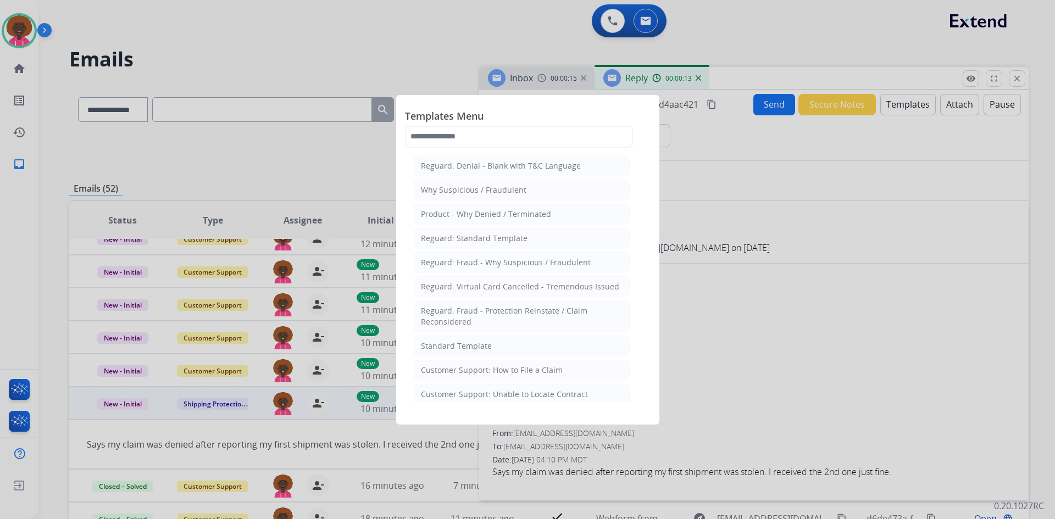
click at [534, 343] on li "Standard Template" at bounding box center [522, 346] width 216 height 21
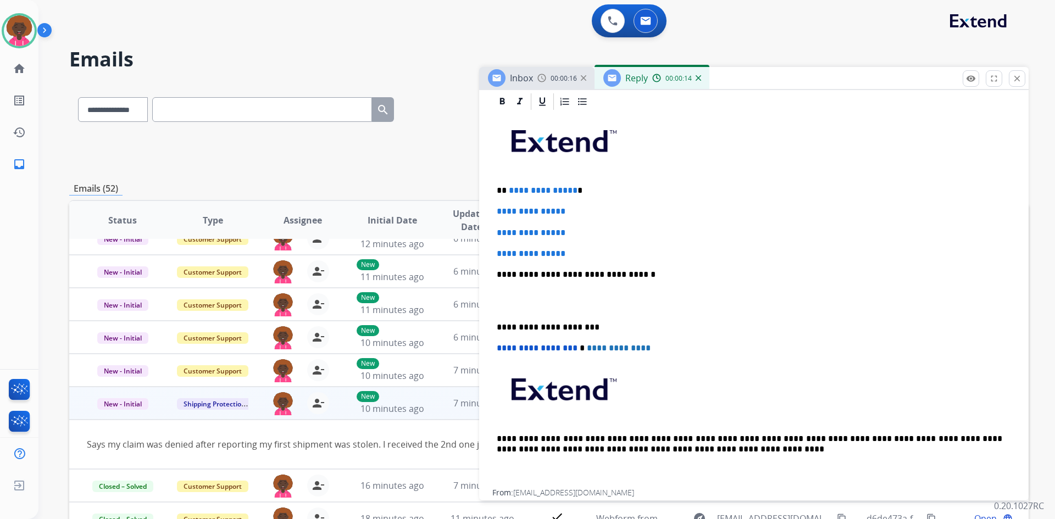
scroll to position [304, 0]
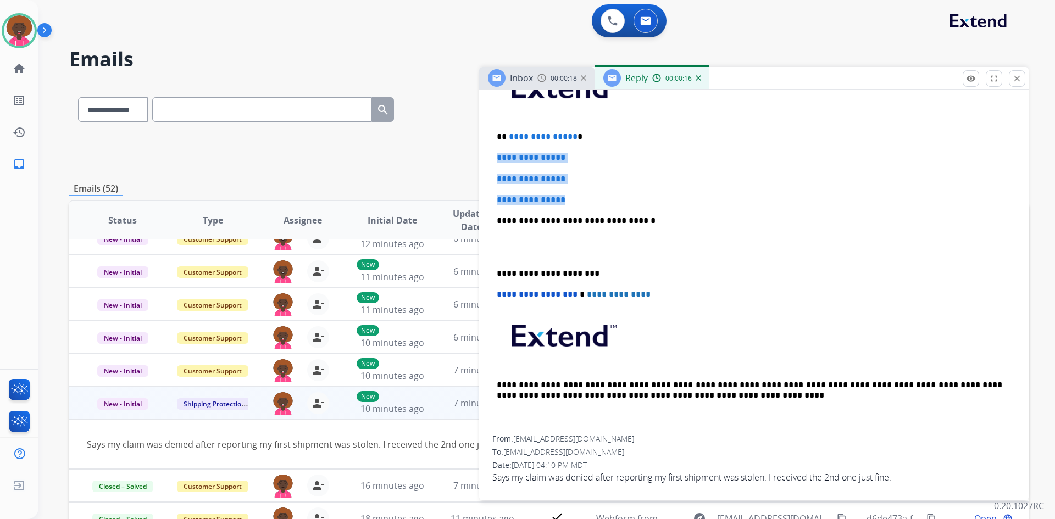
drag, startPoint x: 500, startPoint y: 145, endPoint x: 495, endPoint y: 156, distance: 11.6
click at [497, 146] on div "**********" at bounding box center [753, 247] width 523 height 378
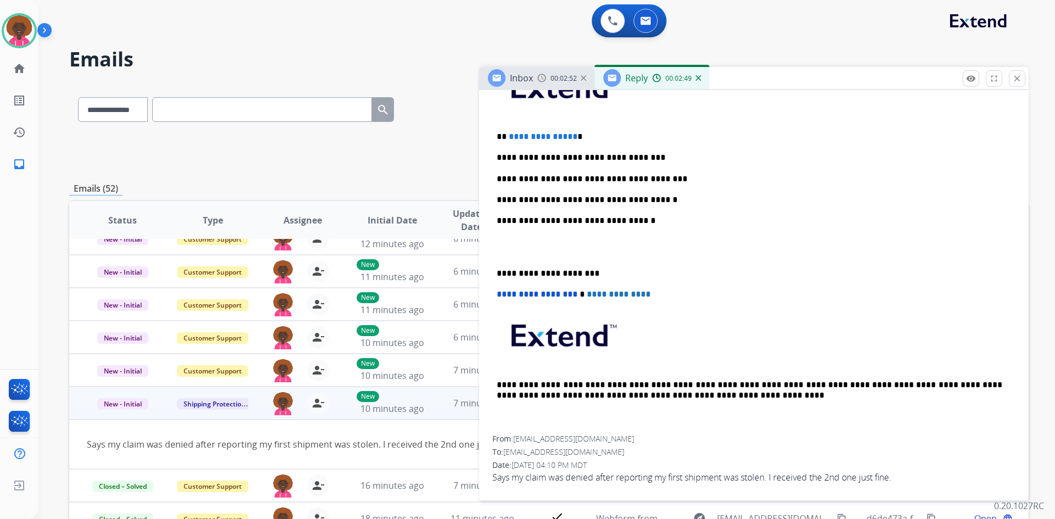
click at [587, 205] on div "**********" at bounding box center [753, 247] width 523 height 378
drag, startPoint x: 553, startPoint y: 248, endPoint x: 546, endPoint y: 250, distance: 7.5
click at [551, 248] on p at bounding box center [754, 247] width 514 height 20
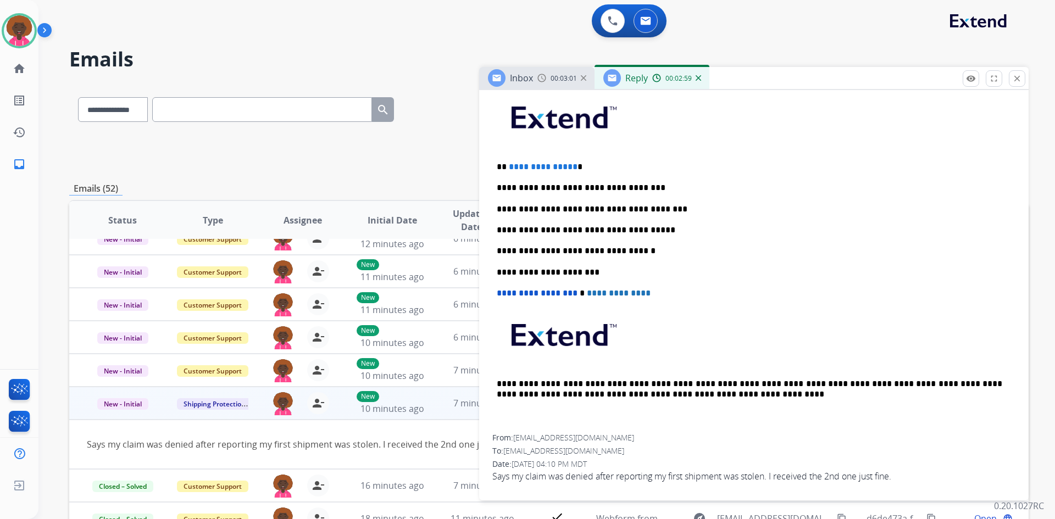
scroll to position [273, 0]
click at [680, 237] on div "**********" at bounding box center [753, 262] width 523 height 347
click at [678, 237] on div "**********" at bounding box center [753, 262] width 523 height 347
click at [672, 232] on p "**********" at bounding box center [750, 231] width 506 height 10
click at [635, 223] on div "**********" at bounding box center [753, 262] width 523 height 347
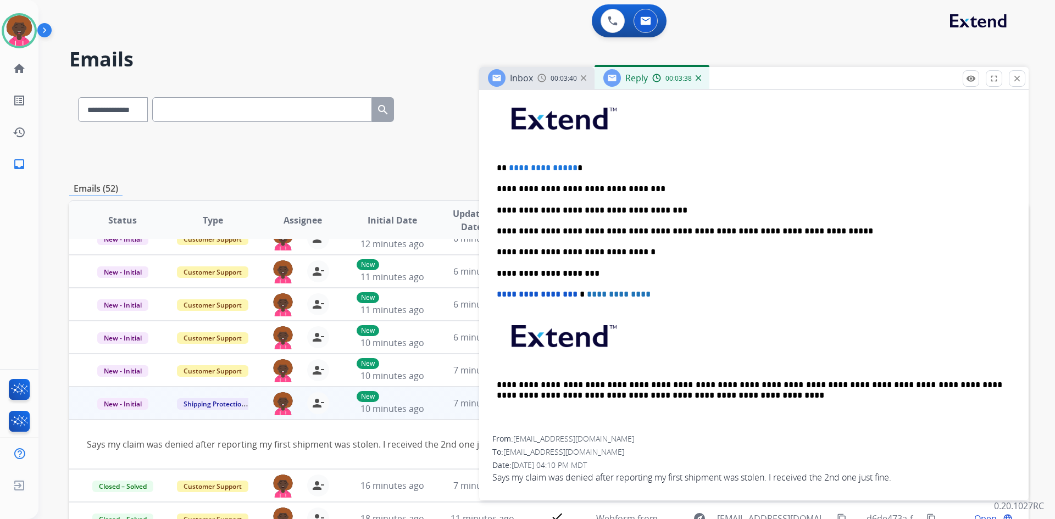
scroll to position [295, 0]
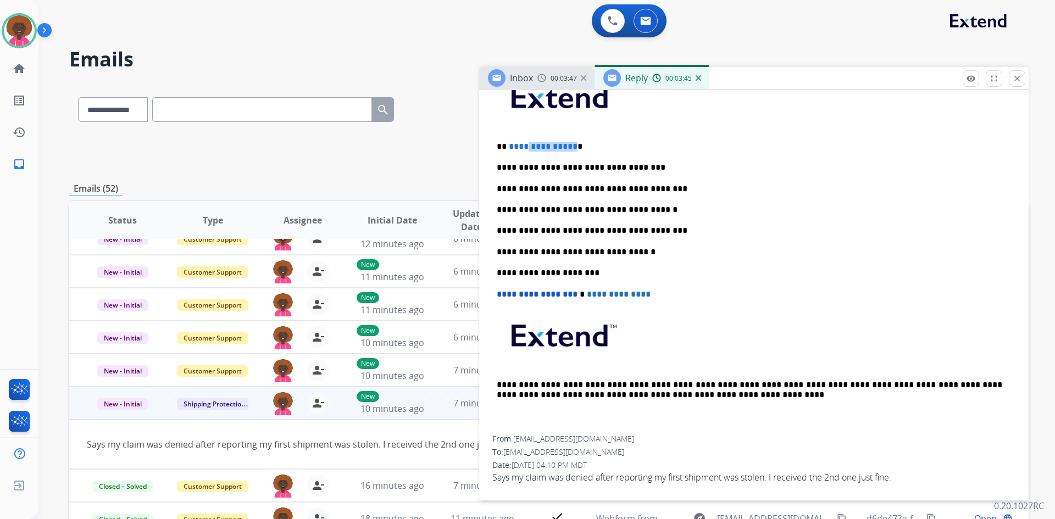
drag, startPoint x: 570, startPoint y: 146, endPoint x: 525, endPoint y: 140, distance: 45.5
click at [525, 140] on div "**********" at bounding box center [753, 252] width 523 height 368
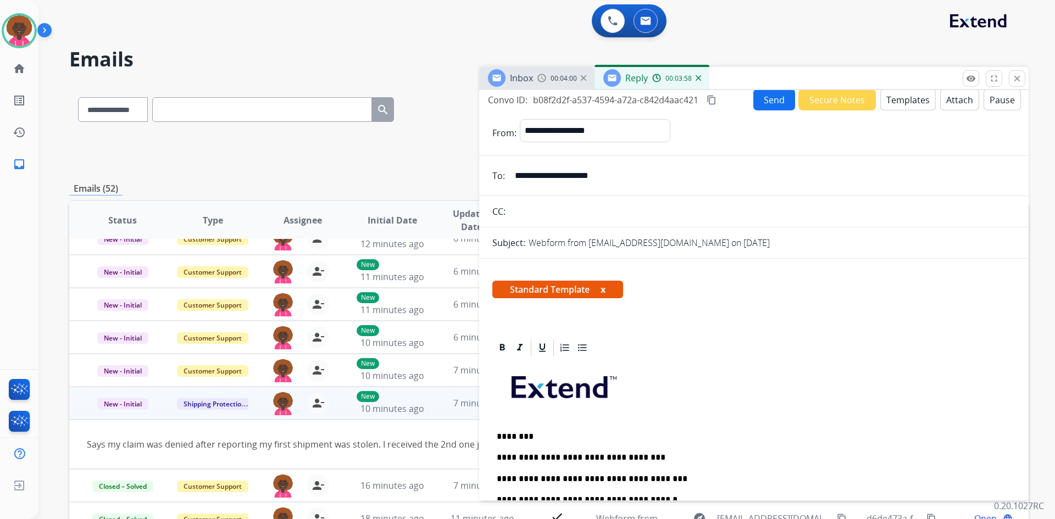
scroll to position [0, 0]
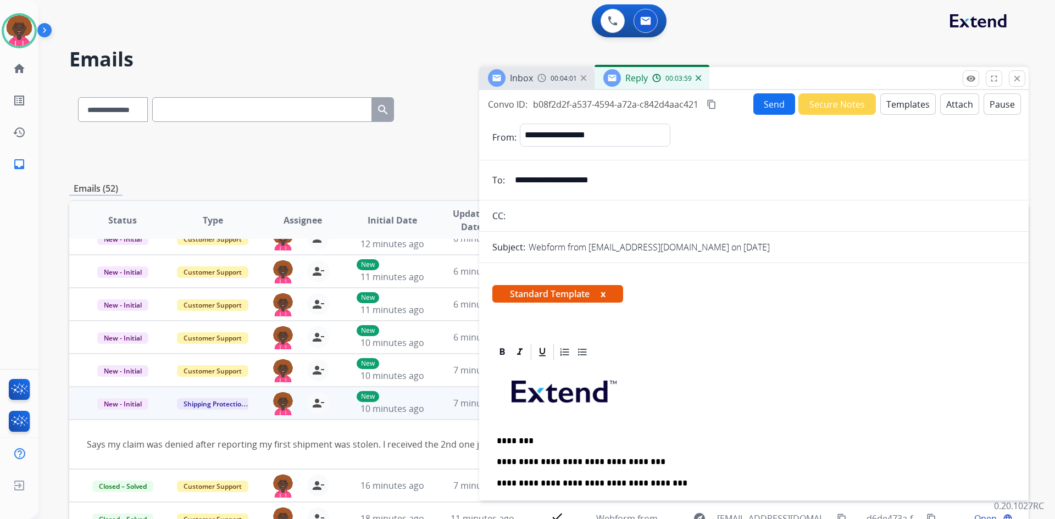
click at [762, 103] on button "Send" at bounding box center [774, 103] width 42 height 21
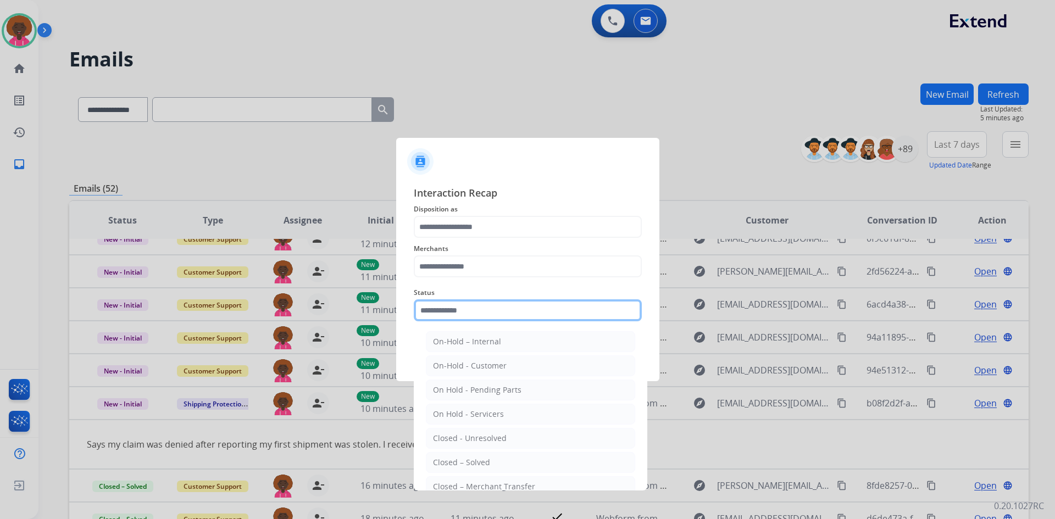
click at [449, 318] on input "text" at bounding box center [528, 310] width 228 height 22
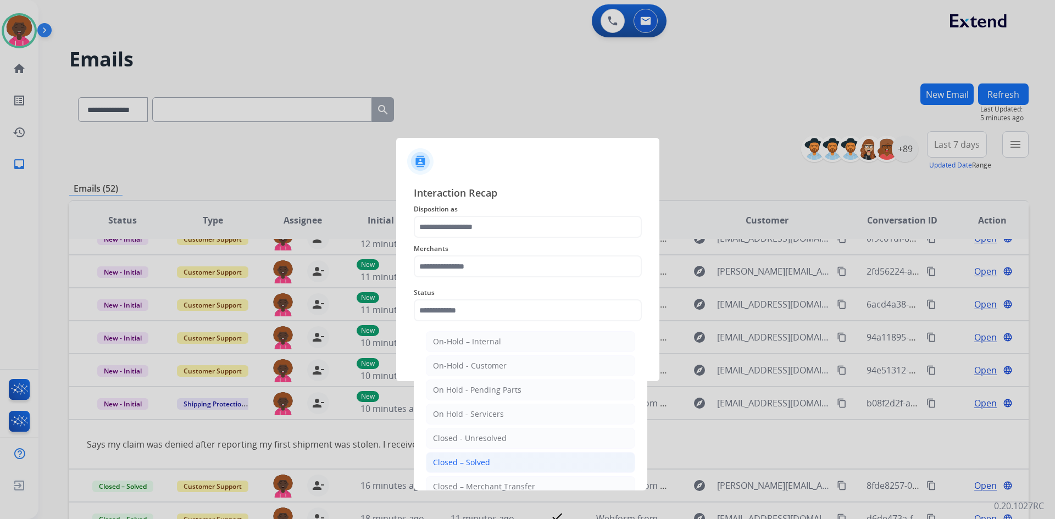
click at [469, 460] on div "Closed – Solved" at bounding box center [461, 462] width 57 height 11
type input "**********"
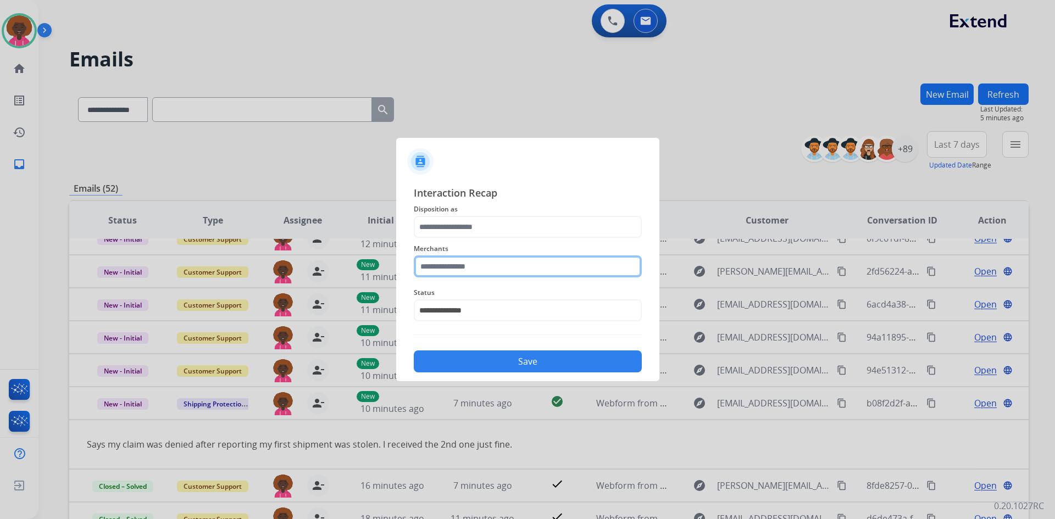
click at [524, 258] on input "text" at bounding box center [528, 267] width 228 height 22
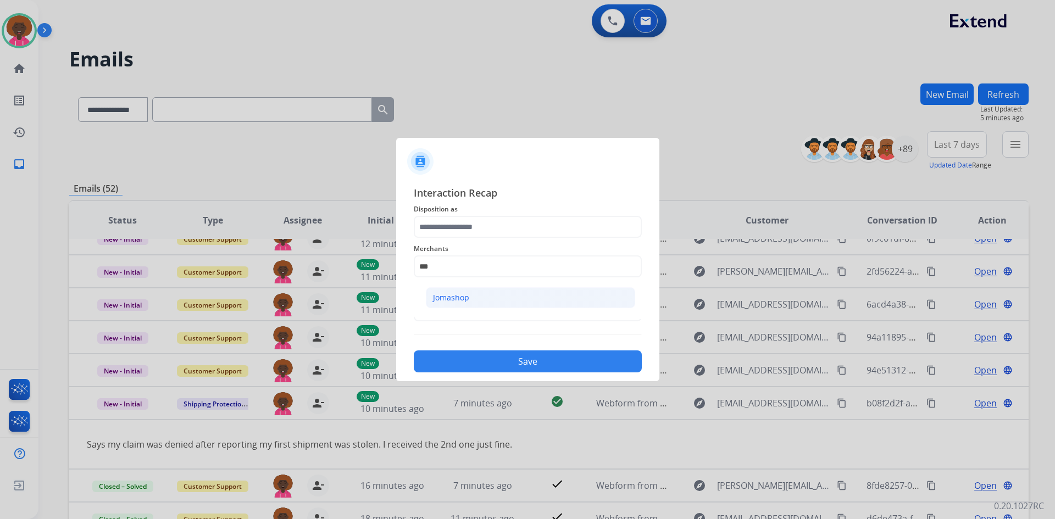
click at [517, 292] on li "Jomashop" at bounding box center [530, 297] width 209 height 21
type input "********"
click at [546, 384] on div at bounding box center [527, 259] width 1055 height 519
click at [550, 368] on button "Save" at bounding box center [528, 362] width 228 height 22
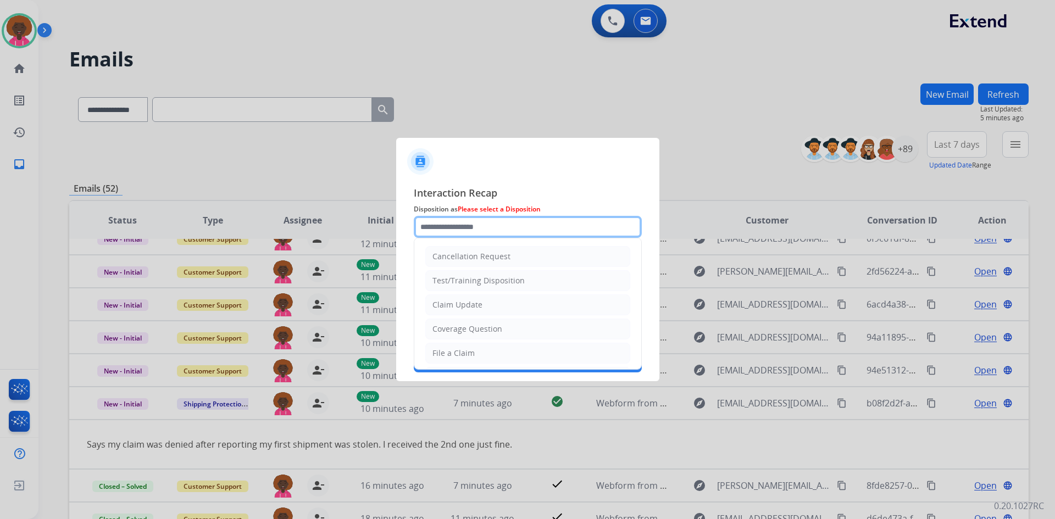
click at [497, 234] on input "text" at bounding box center [528, 227] width 228 height 22
click at [495, 304] on li "Claim Update" at bounding box center [527, 305] width 205 height 21
type input "**********"
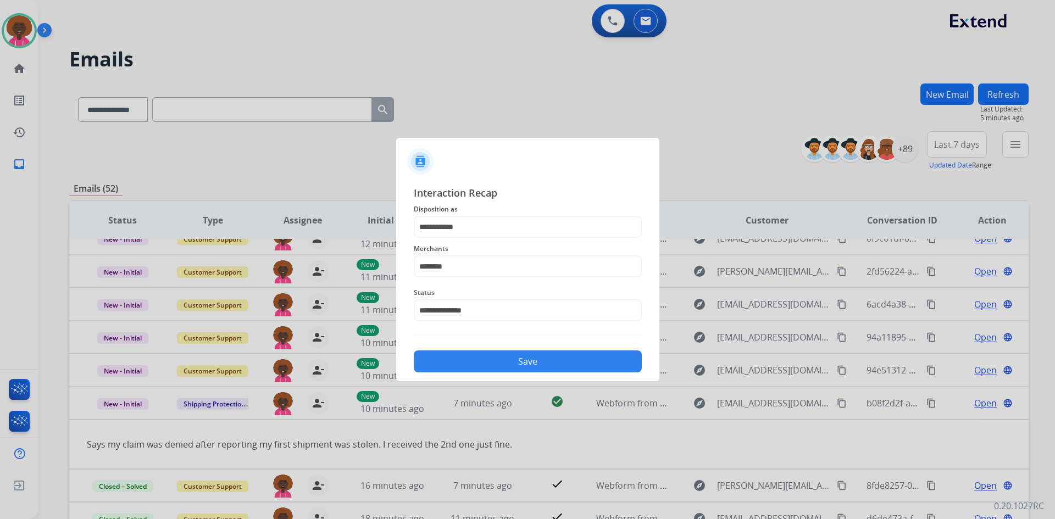
drag, startPoint x: 513, startPoint y: 356, endPoint x: 509, endPoint y: 361, distance: 6.4
click at [509, 361] on button "Save" at bounding box center [528, 362] width 228 height 22
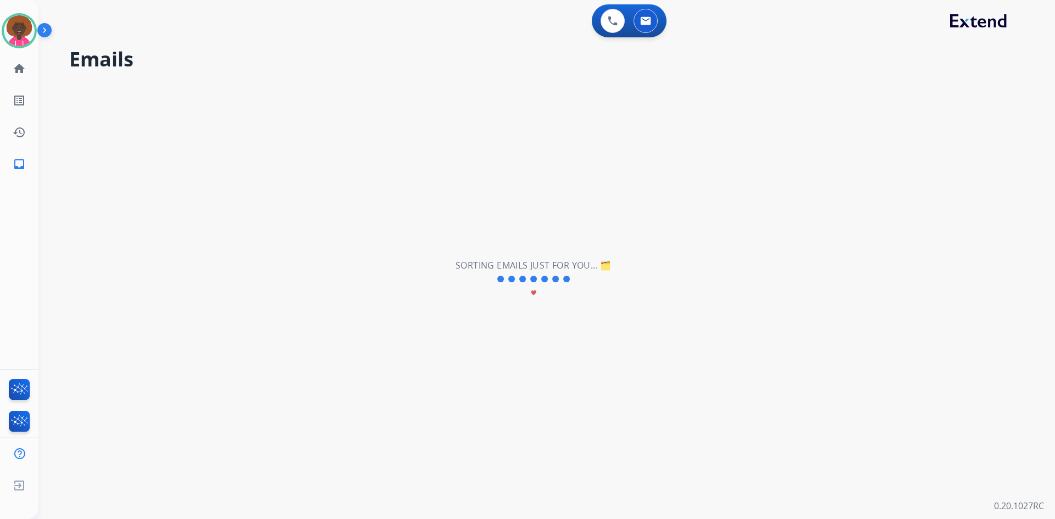
scroll to position [37, 0]
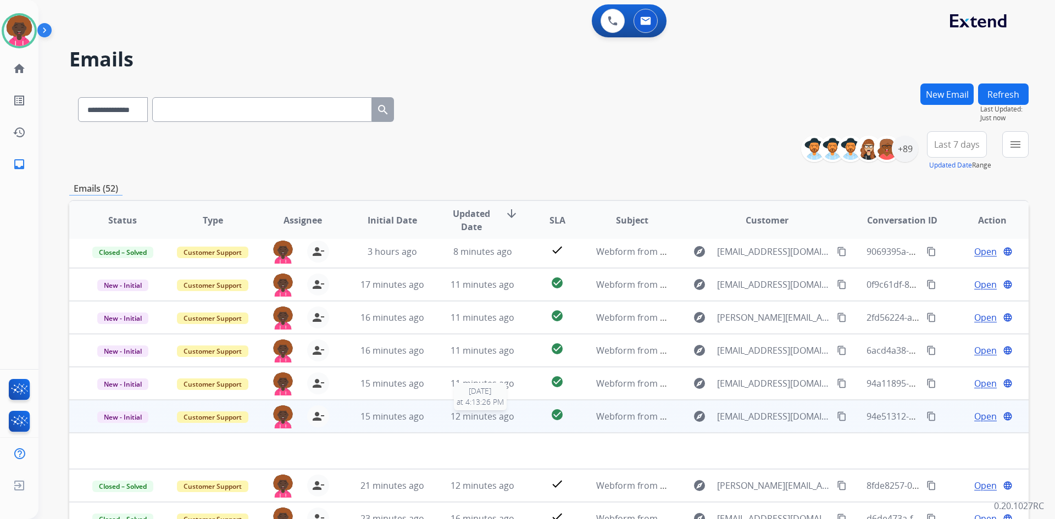
click at [478, 420] on span "12 minutes ago" at bounding box center [483, 416] width 64 height 12
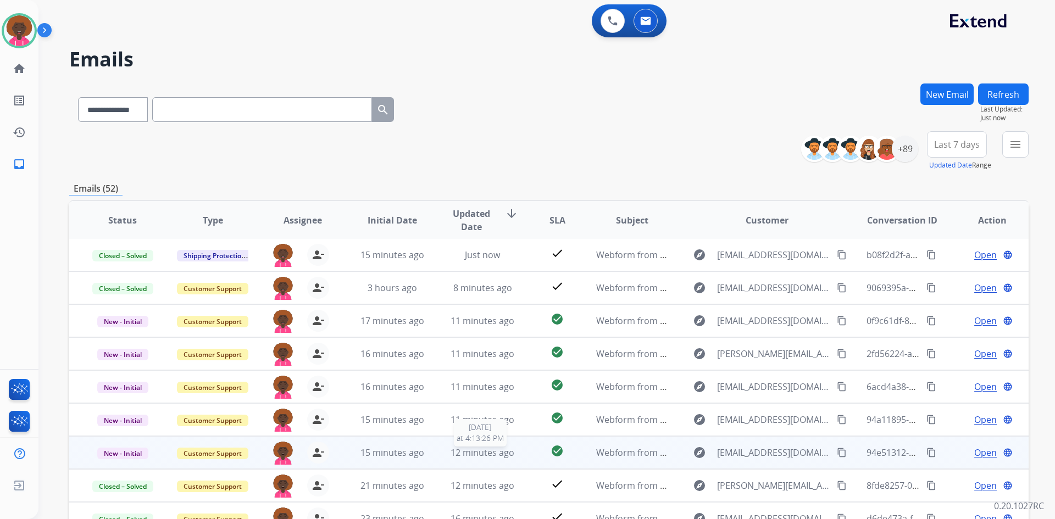
click at [474, 449] on span "12 minutes ago" at bounding box center [483, 453] width 64 height 12
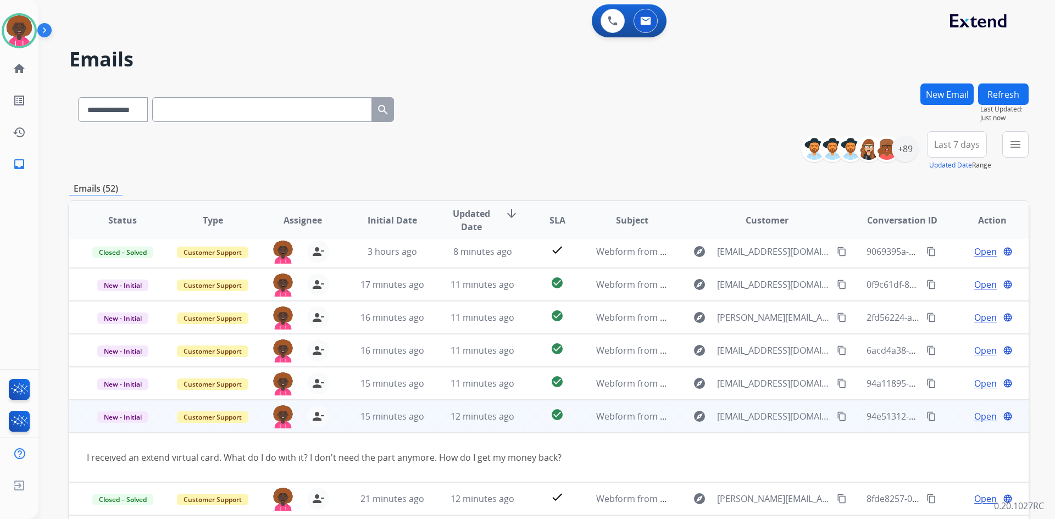
scroll to position [51, 0]
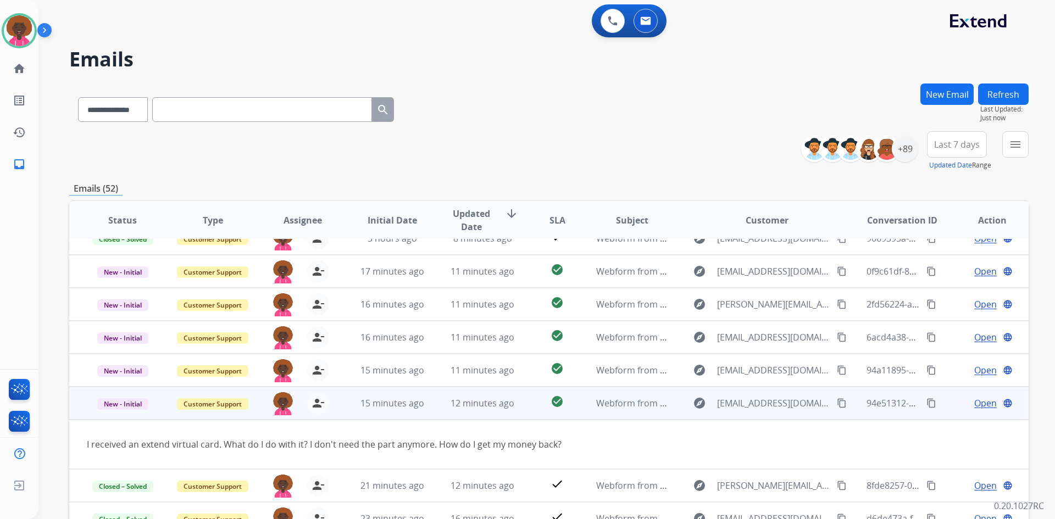
click at [838, 404] on mat-icon "content_copy" at bounding box center [842, 403] width 10 height 10
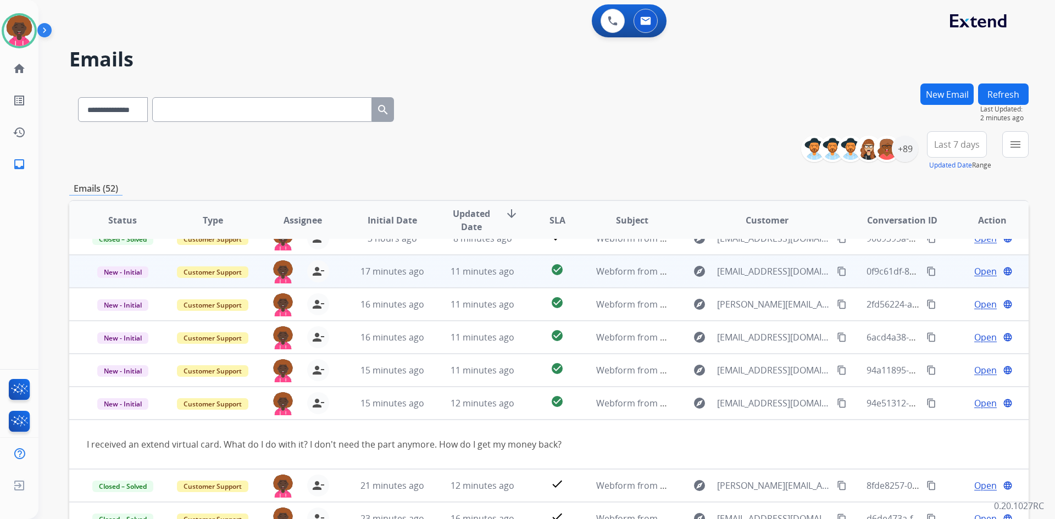
click at [587, 271] on td "Webform from [EMAIL_ADDRESS][DOMAIN_NAME] on [DATE]" at bounding box center [624, 271] width 90 height 33
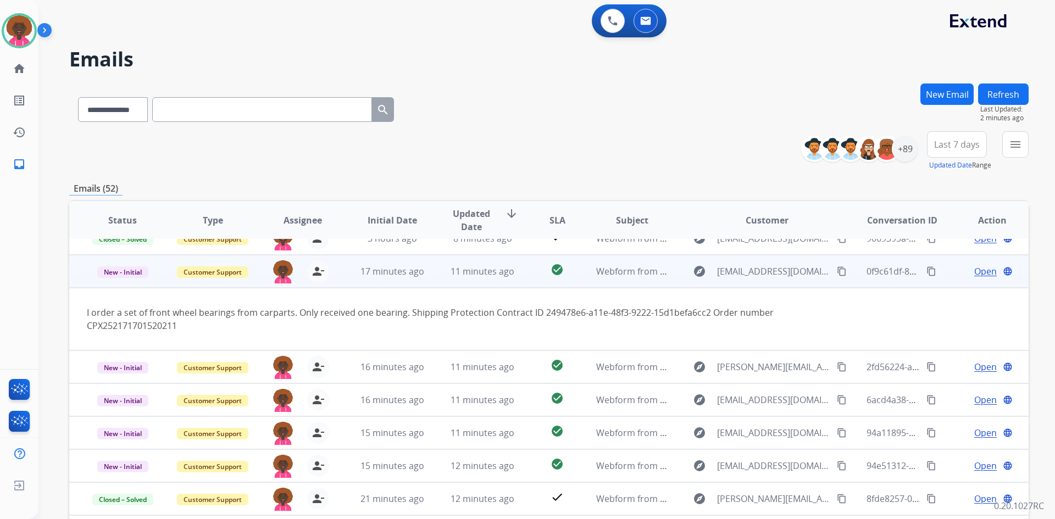
scroll to position [64, 0]
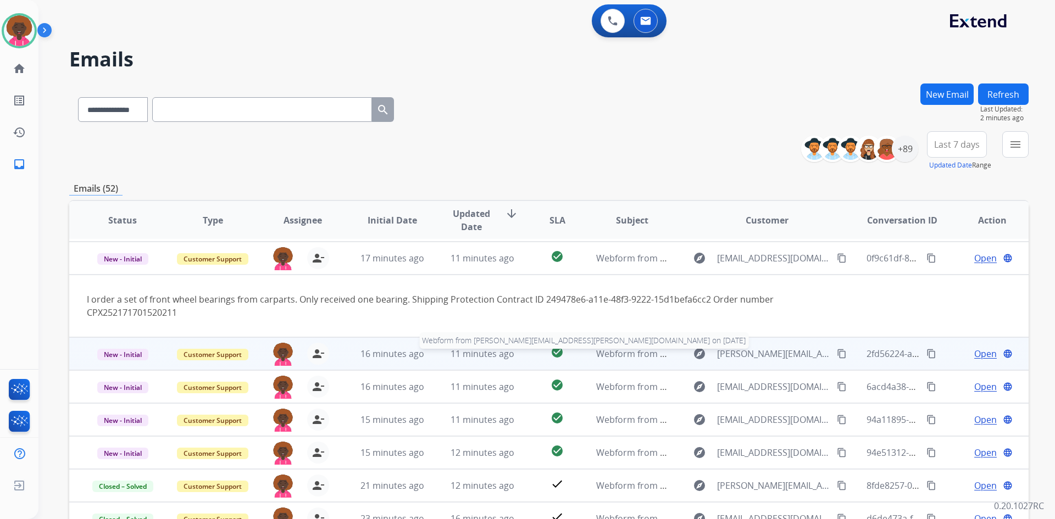
click at [604, 354] on span "Webform from [PERSON_NAME][EMAIL_ADDRESS][PERSON_NAME][DOMAIN_NAME] on [DATE]" at bounding box center [788, 354] width 385 height 12
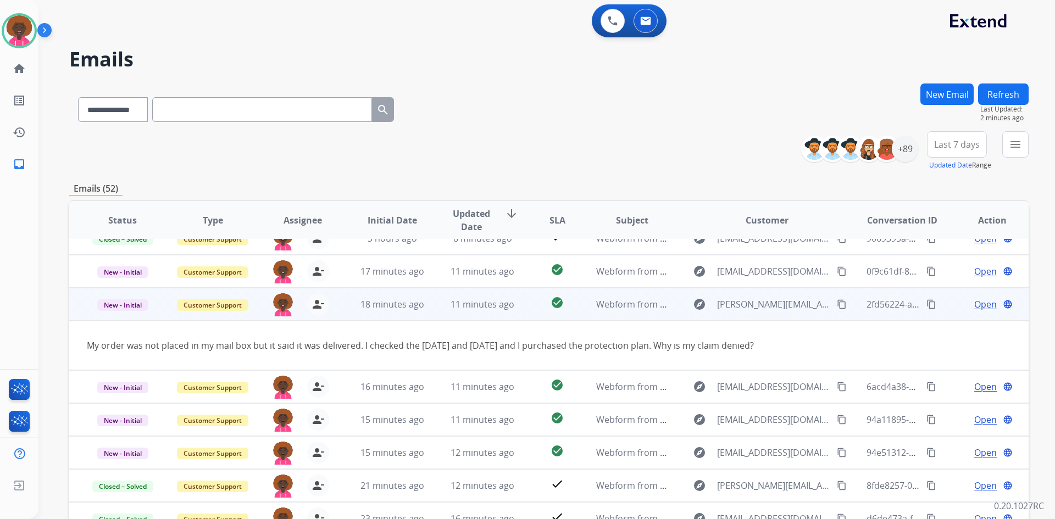
scroll to position [51, 0]
click at [974, 307] on span "Open" at bounding box center [985, 304] width 23 height 13
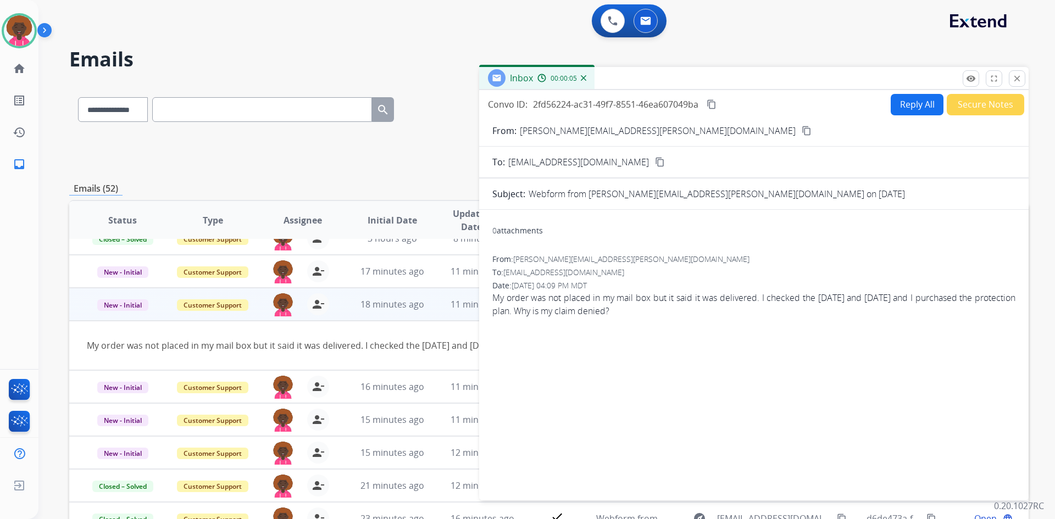
click at [939, 100] on div "Reply All Secure Notes" at bounding box center [955, 104] width 137 height 21
click at [922, 114] on button "Reply All" at bounding box center [917, 104] width 53 height 21
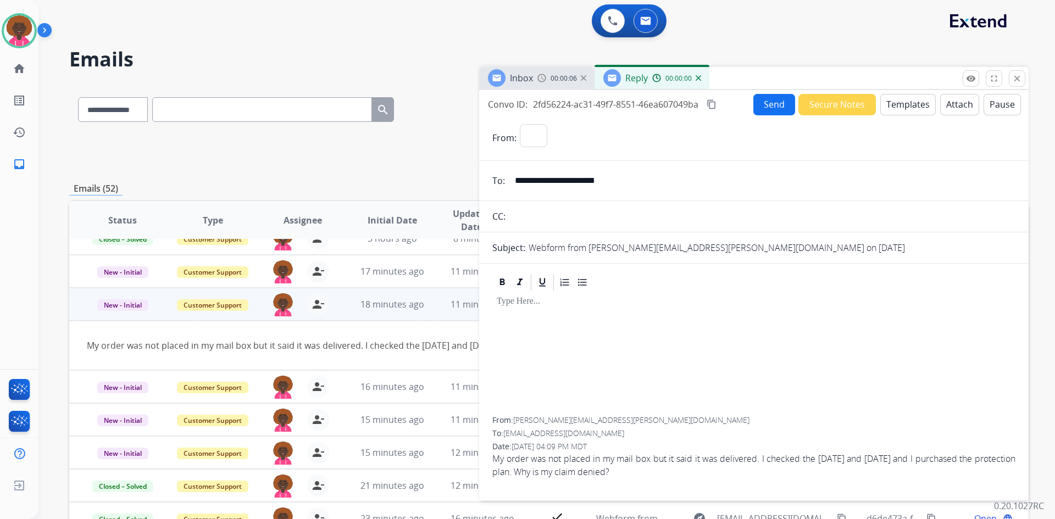
select select "**********"
click at [895, 109] on button "Templates" at bounding box center [908, 104] width 56 height 21
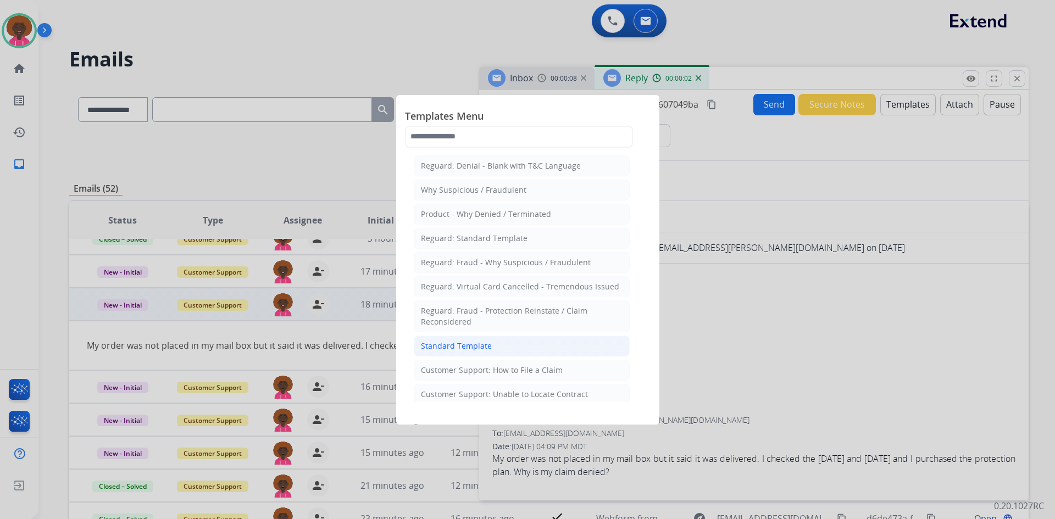
click at [463, 347] on div "Standard Template" at bounding box center [456, 346] width 71 height 11
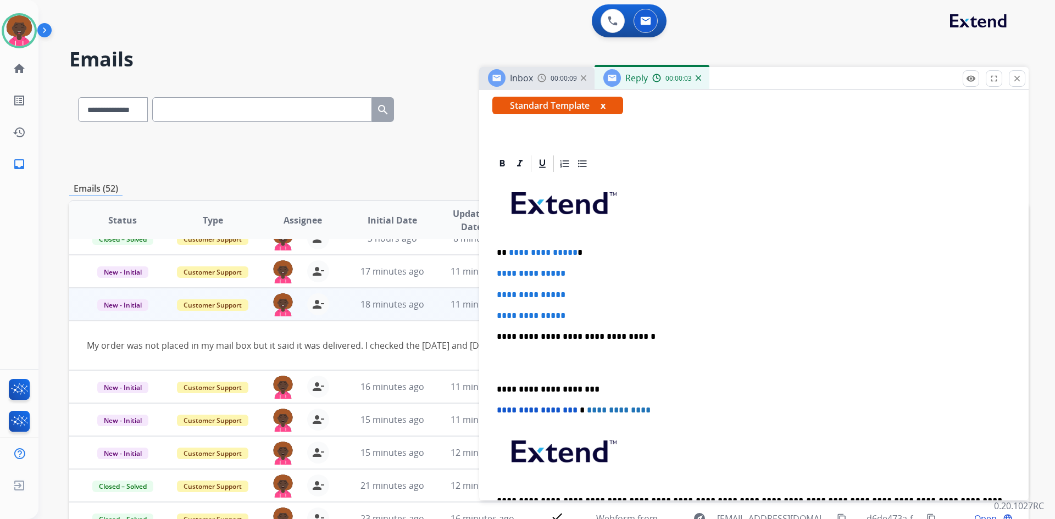
scroll to position [220, 0]
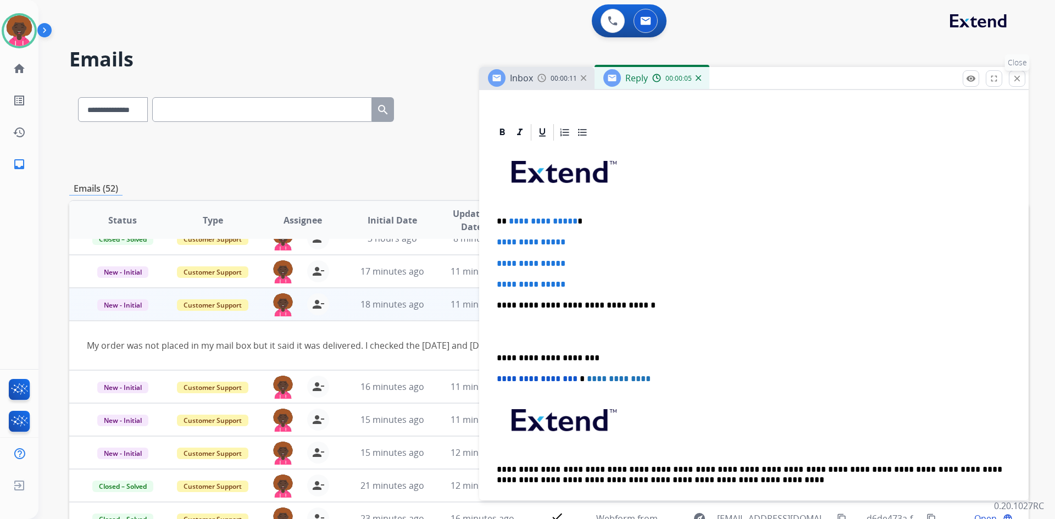
click at [1018, 77] on mat-icon "close" at bounding box center [1017, 79] width 10 height 10
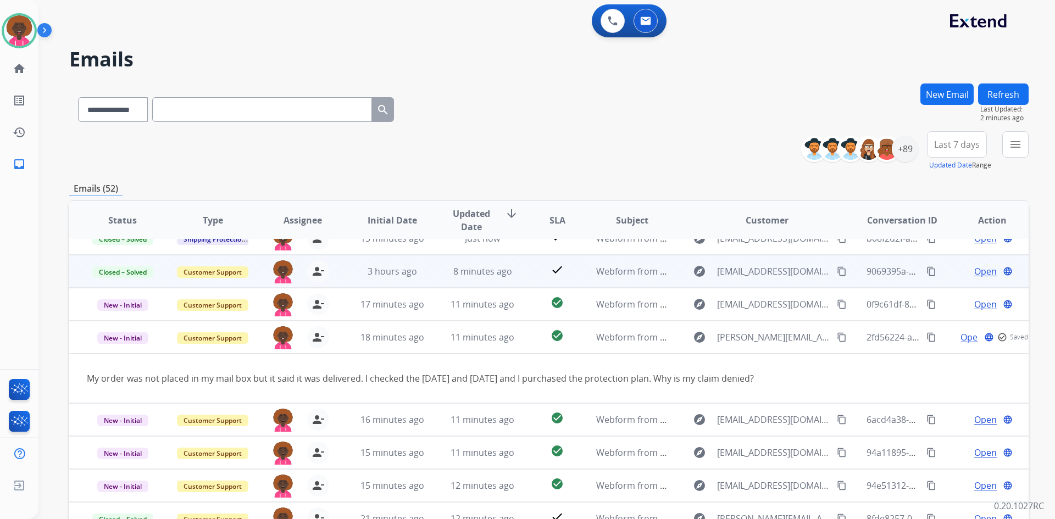
scroll to position [0, 0]
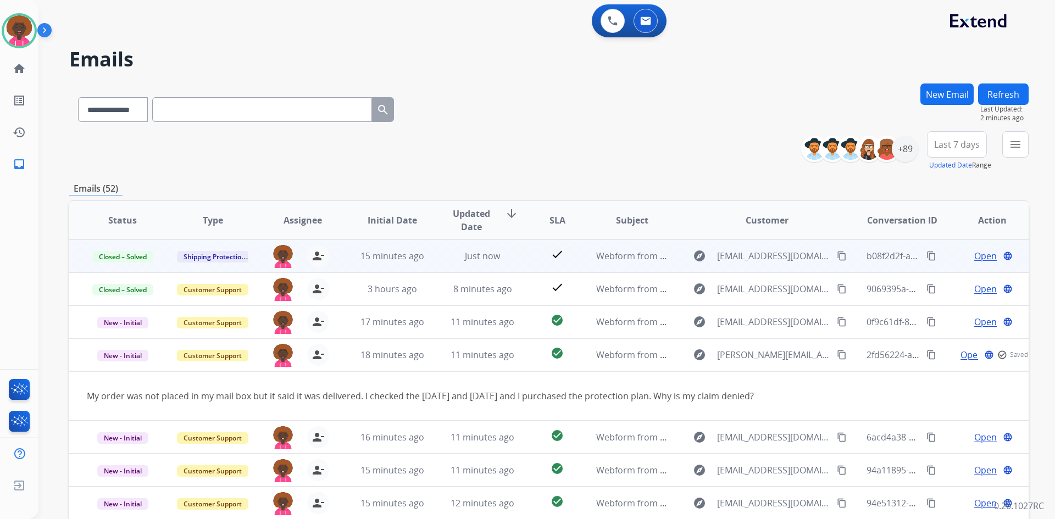
click at [979, 252] on span "Open" at bounding box center [985, 255] width 23 height 13
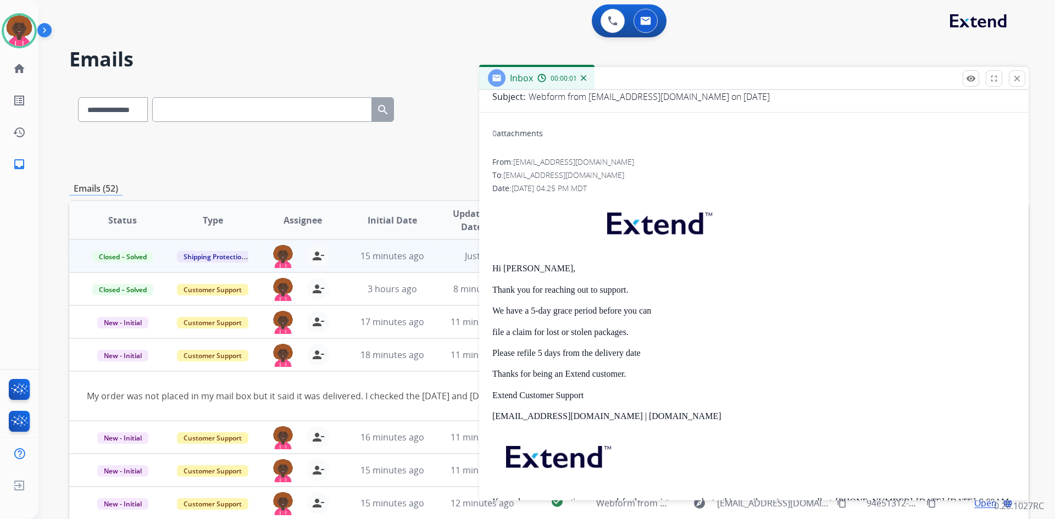
scroll to position [165, 0]
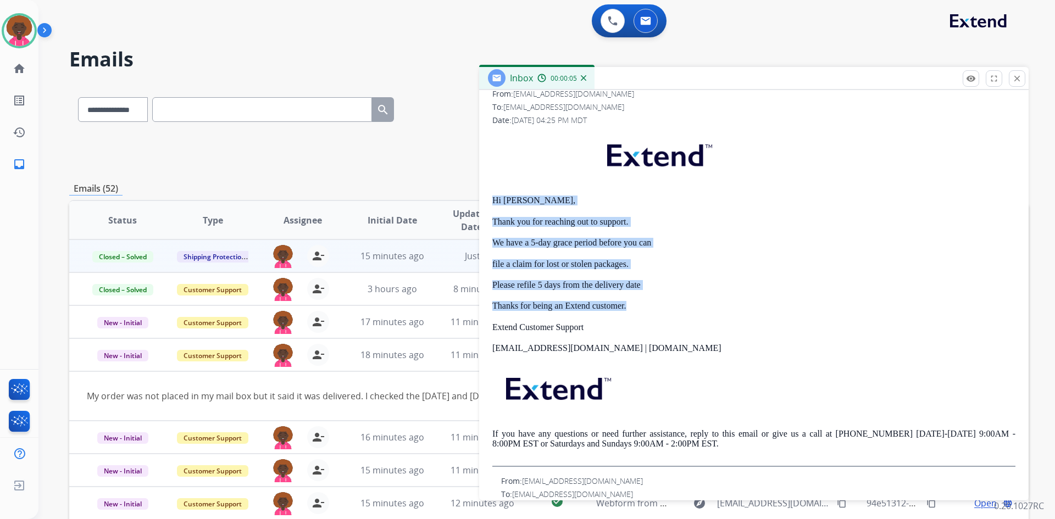
drag, startPoint x: 631, startPoint y: 311, endPoint x: 487, endPoint y: 203, distance: 180.1
click at [487, 203] on div "0 attachments From: [EMAIL_ADDRESS][DOMAIN_NAME] To: [EMAIL_ADDRESS][DOMAIN_NAM…" at bounding box center [754, 294] width 550 height 482
copy div "Hi [PERSON_NAME], Thank you for reaching out to support. We have a 5-day grace …"
click at [1024, 76] on button "close Close" at bounding box center [1017, 78] width 16 height 16
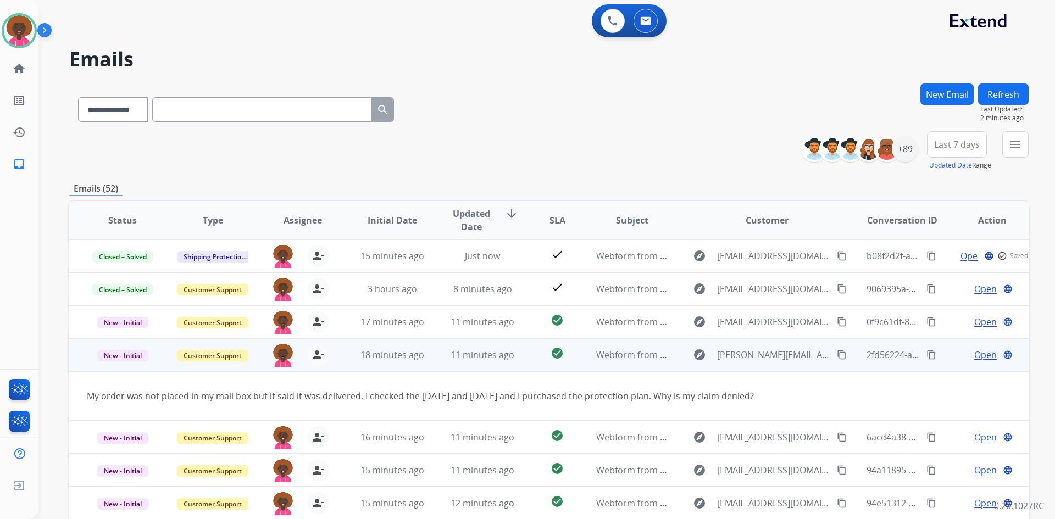
click at [974, 355] on span "Open" at bounding box center [985, 354] width 23 height 13
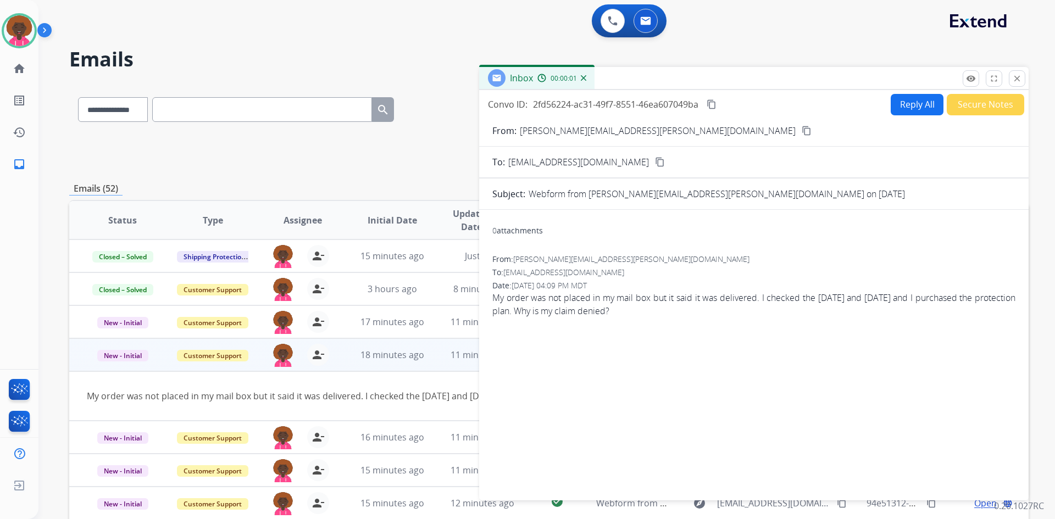
click at [895, 104] on button "Reply All" at bounding box center [917, 104] width 53 height 21
select select "**********"
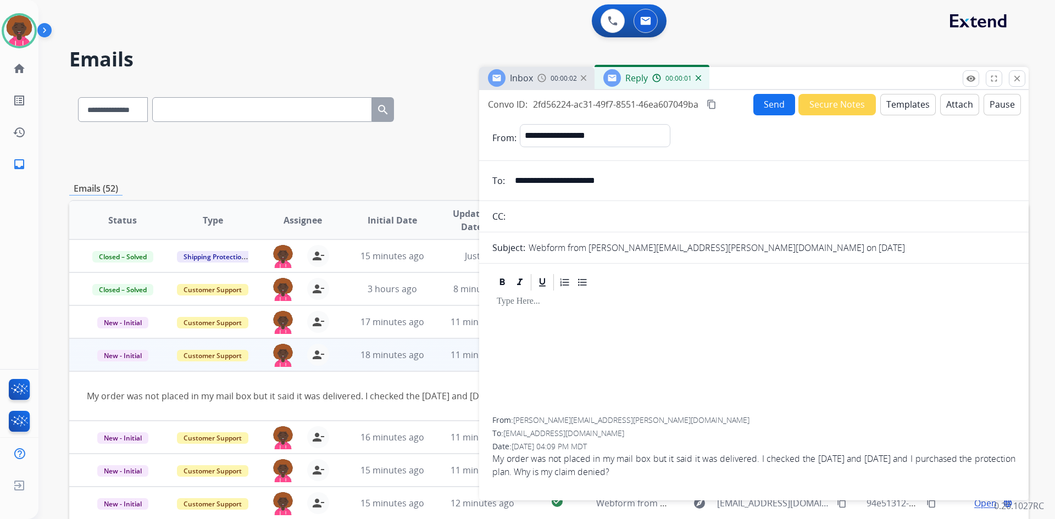
click at [893, 106] on button "Templates" at bounding box center [908, 104] width 56 height 21
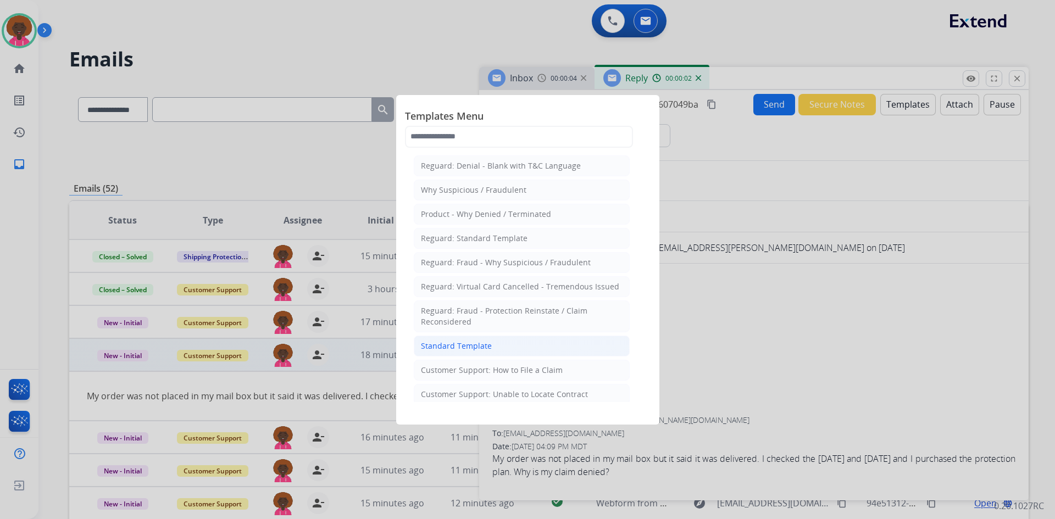
click at [498, 342] on li "Standard Template" at bounding box center [522, 346] width 216 height 21
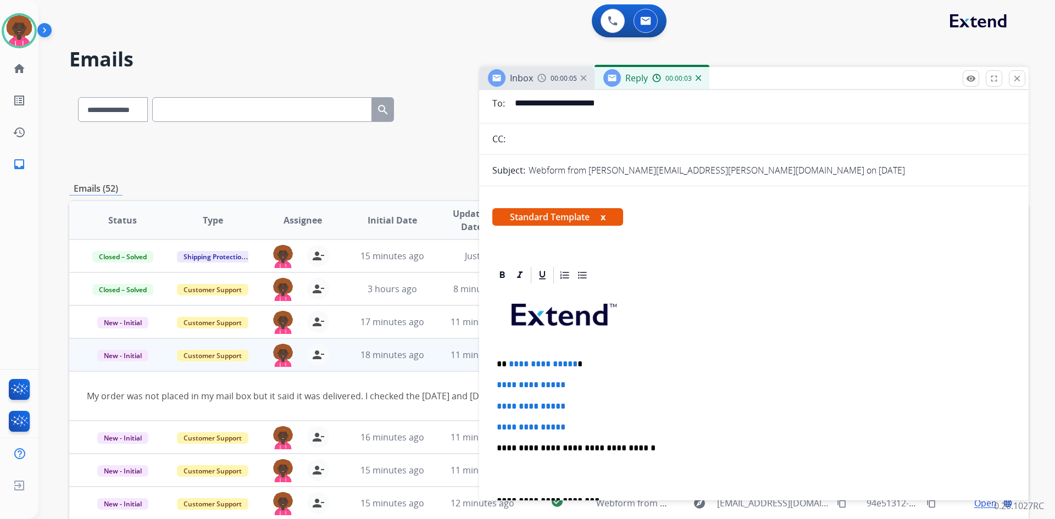
scroll to position [220, 0]
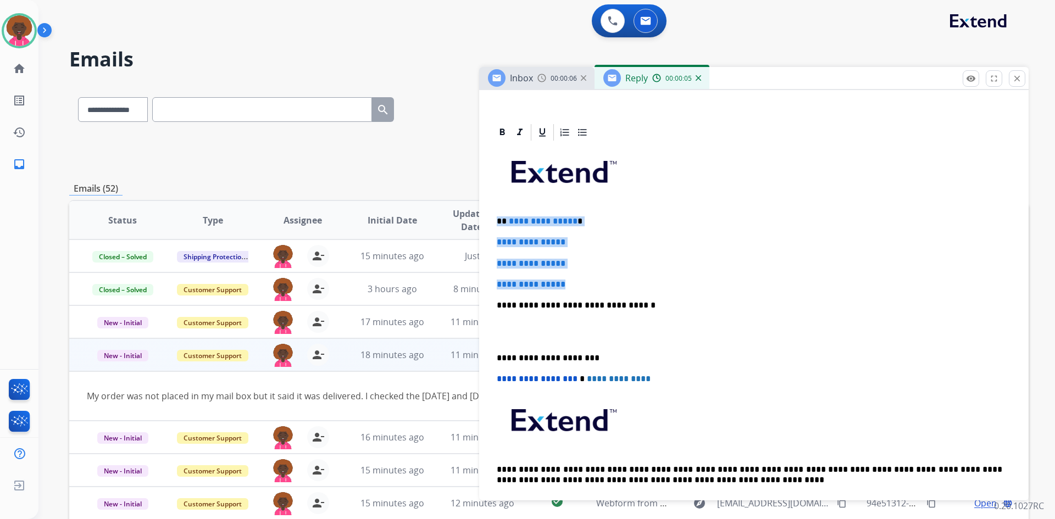
drag, startPoint x: 578, startPoint y: 284, endPoint x: 492, endPoint y: 212, distance: 111.5
click at [488, 212] on div "**********" at bounding box center [754, 357] width 550 height 468
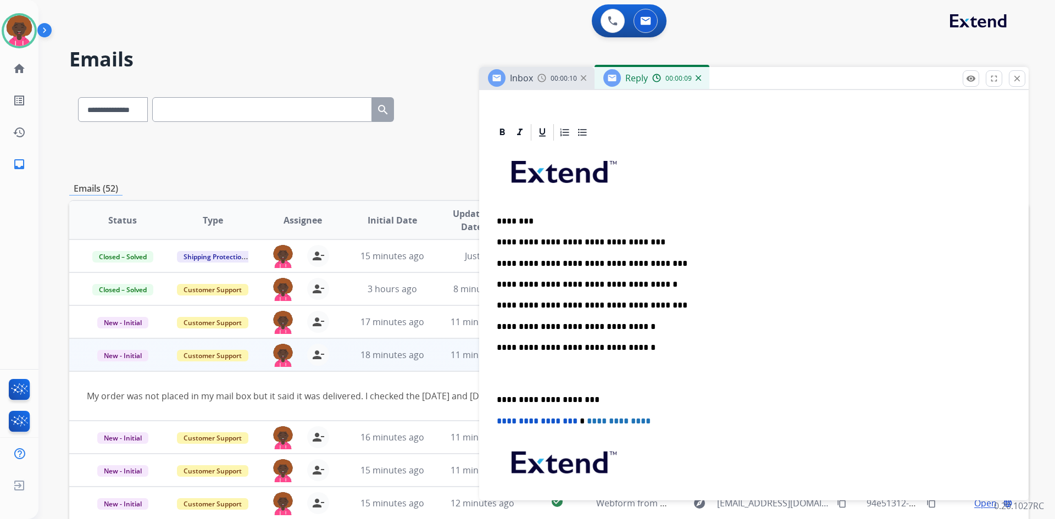
click at [517, 376] on p at bounding box center [754, 374] width 514 height 20
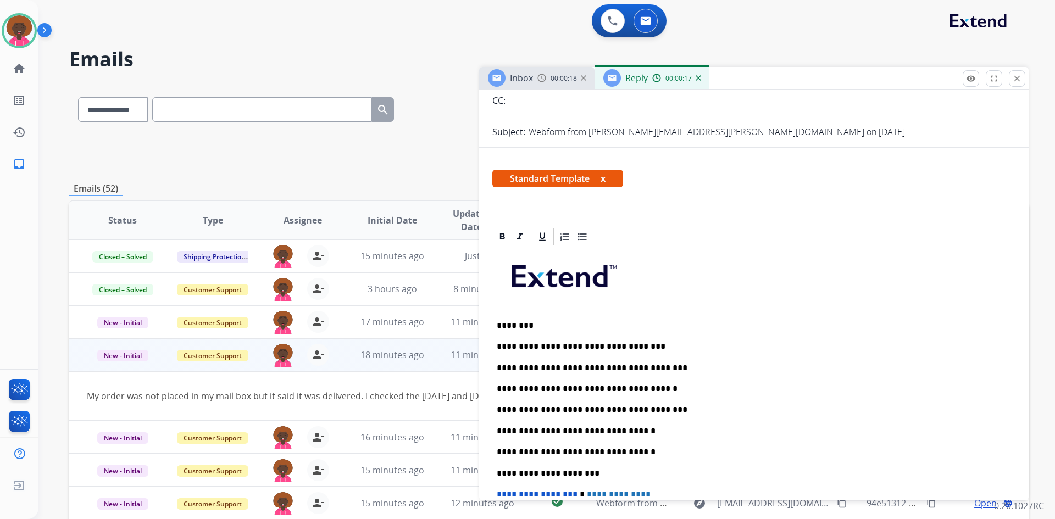
scroll to position [0, 0]
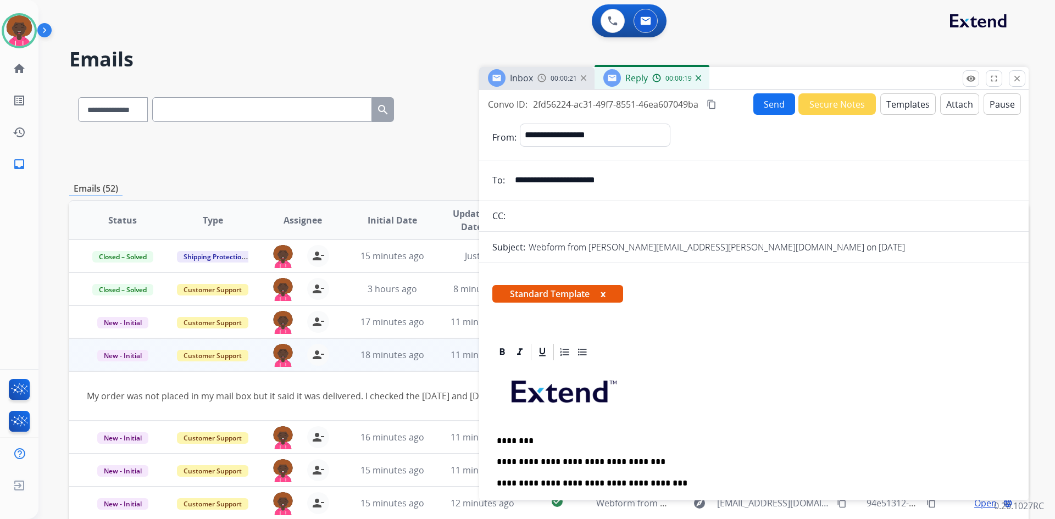
drag, startPoint x: 645, startPoint y: 180, endPoint x: 496, endPoint y: 187, distance: 148.5
click at [485, 188] on div "**********" at bounding box center [754, 180] width 550 height 22
drag, startPoint x: 525, startPoint y: 437, endPoint x: 507, endPoint y: 436, distance: 18.2
click at [507, 436] on p "********" at bounding box center [750, 441] width 506 height 10
click at [755, 105] on button "Send" at bounding box center [774, 103] width 42 height 21
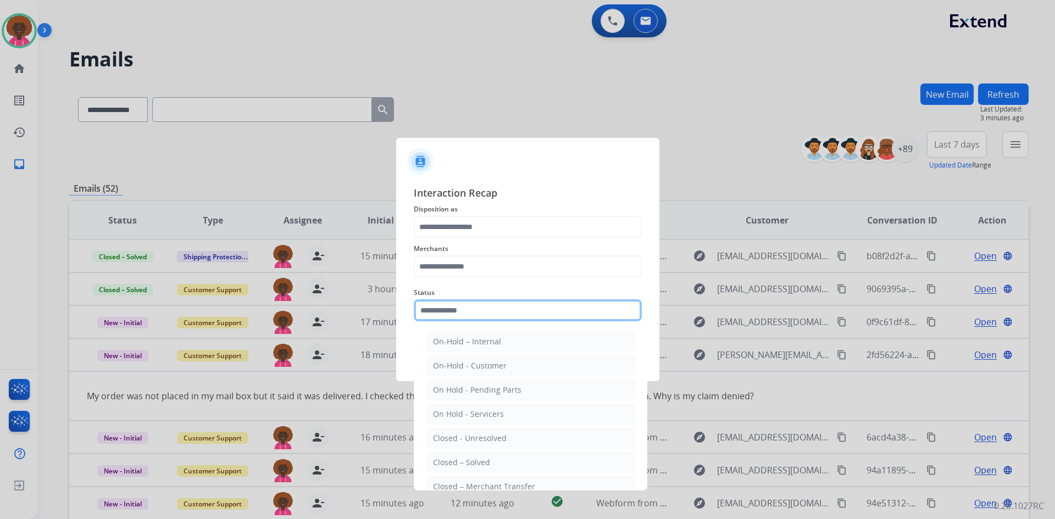
click at [448, 320] on input "text" at bounding box center [528, 310] width 228 height 22
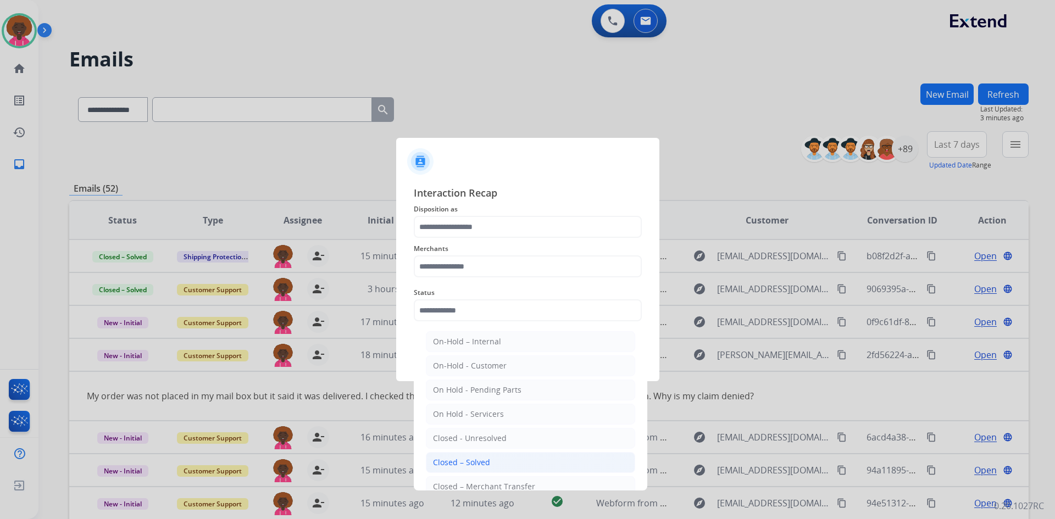
click at [467, 460] on div "Closed – Solved" at bounding box center [461, 462] width 57 height 11
type input "**********"
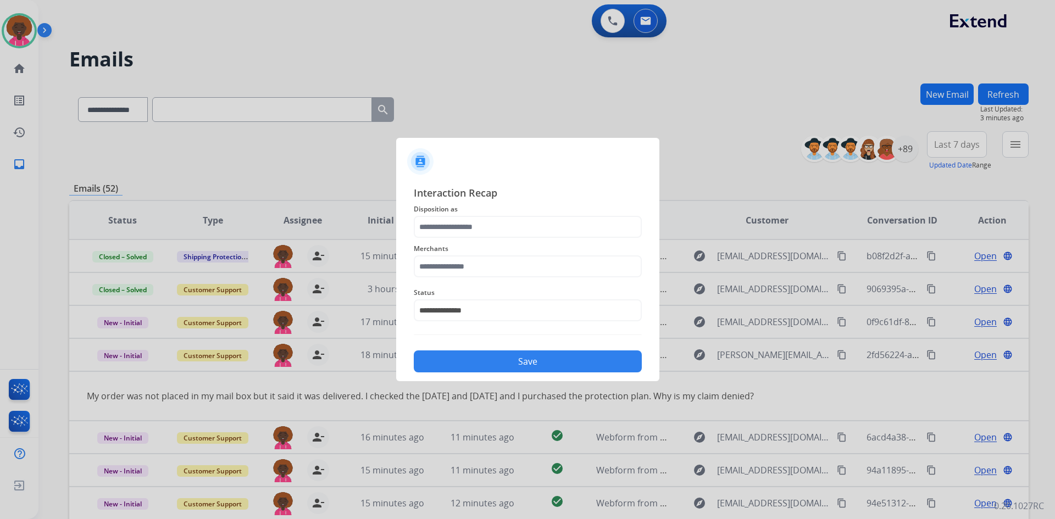
click at [464, 281] on div "Merchants" at bounding box center [528, 260] width 228 height 44
click at [475, 265] on input "text" at bounding box center [528, 267] width 228 height 22
click at [459, 288] on li "Not found" at bounding box center [530, 297] width 209 height 21
type input "*********"
click at [465, 236] on input "text" at bounding box center [528, 227] width 228 height 22
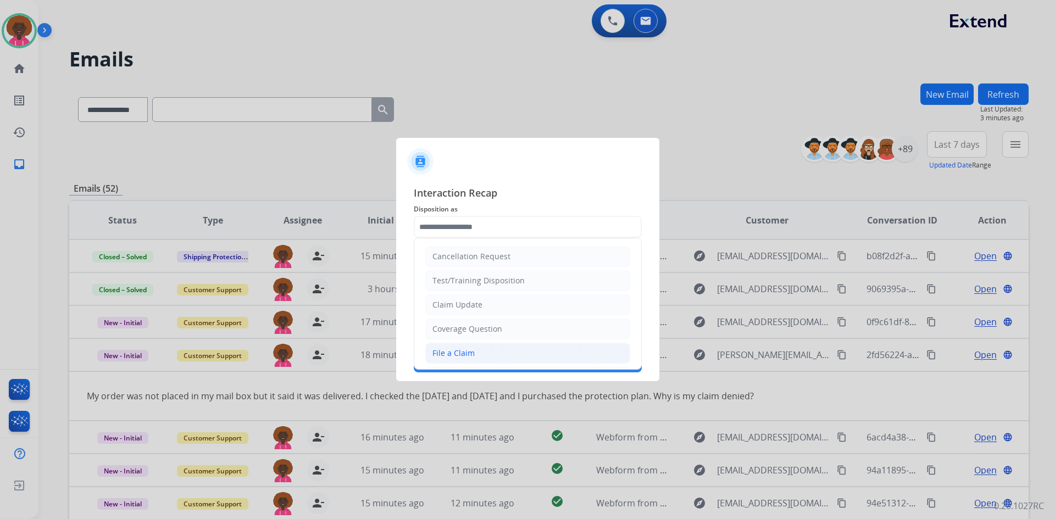
click at [460, 363] on li "File a Claim" at bounding box center [527, 353] width 205 height 21
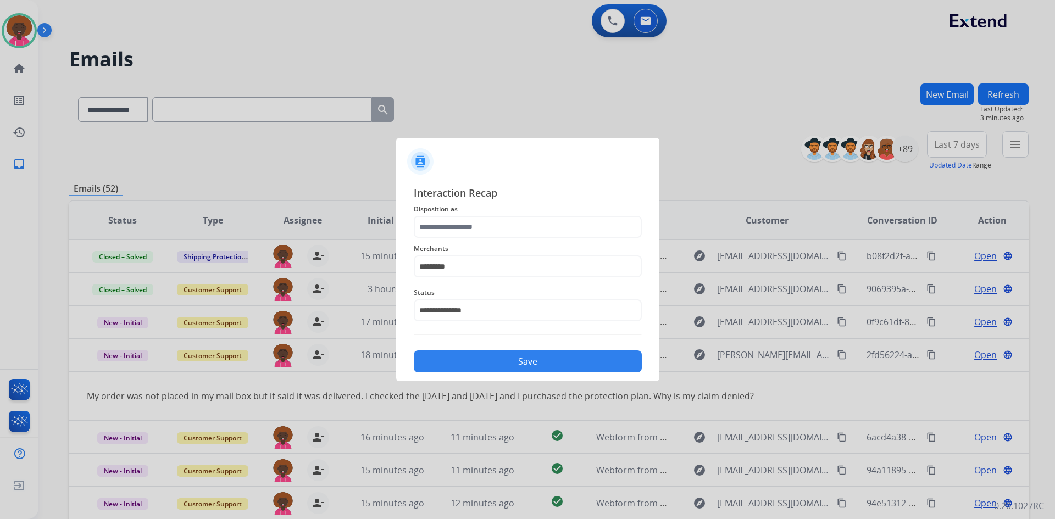
type input "**********"
click at [493, 363] on button "Save" at bounding box center [528, 362] width 228 height 22
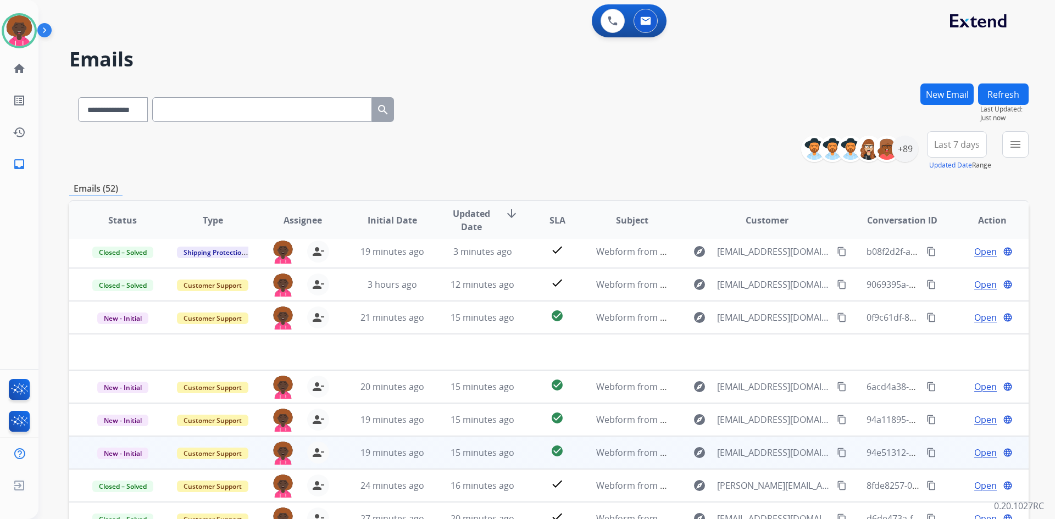
scroll to position [55, 0]
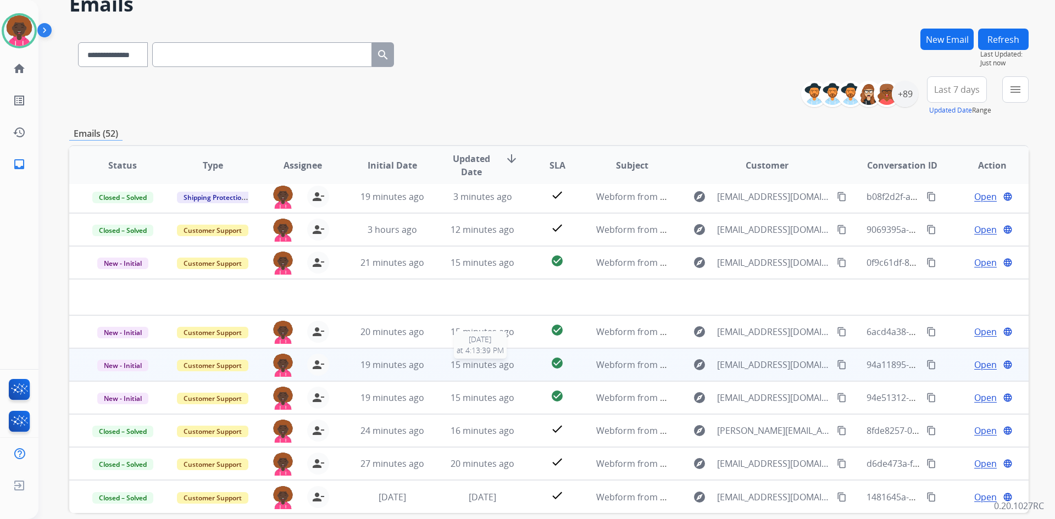
click at [506, 364] on span "15 minutes ago" at bounding box center [483, 365] width 64 height 12
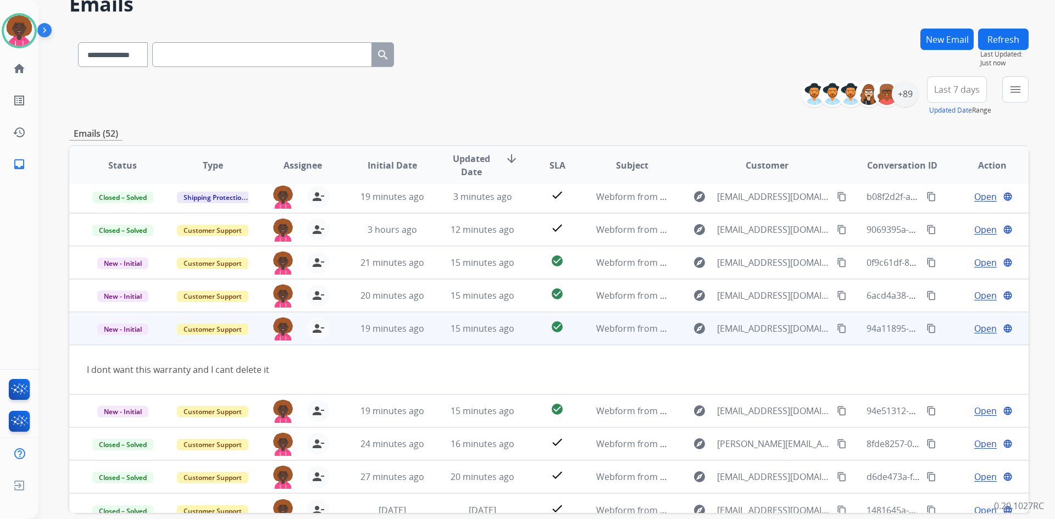
scroll to position [51, 0]
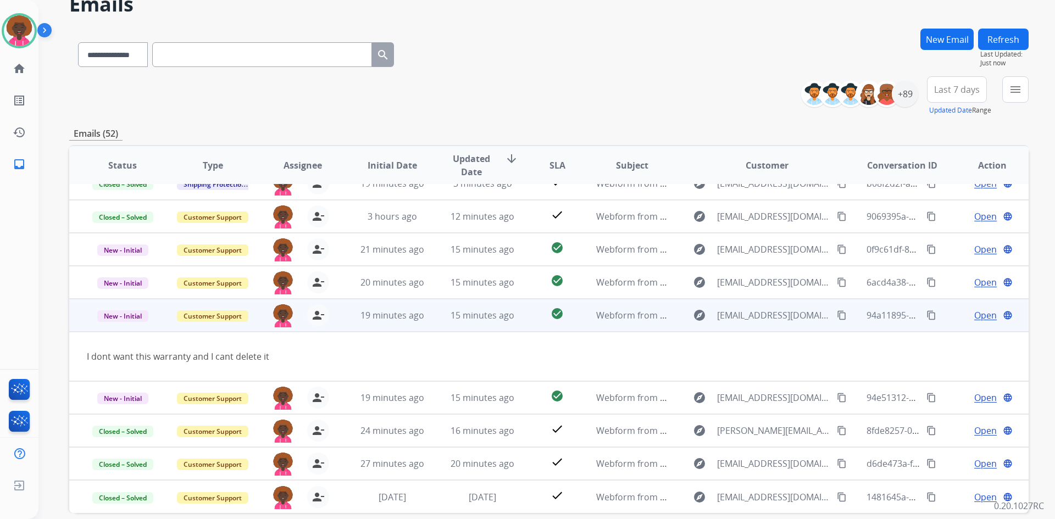
click at [837, 314] on mat-icon "content_copy" at bounding box center [842, 315] width 10 height 10
click at [979, 320] on span "Open" at bounding box center [985, 315] width 23 height 13
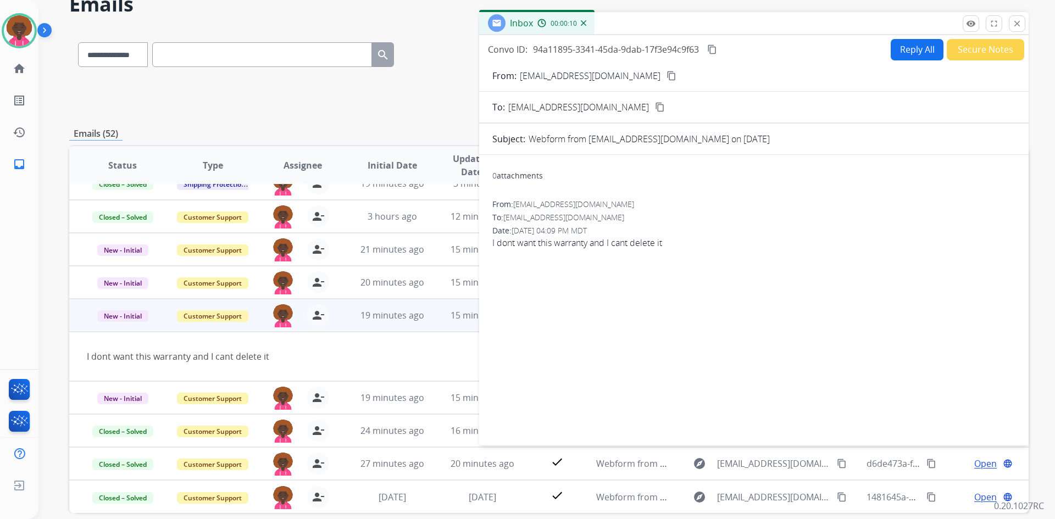
click at [912, 43] on button "Reply All" at bounding box center [917, 49] width 53 height 21
select select "**********"
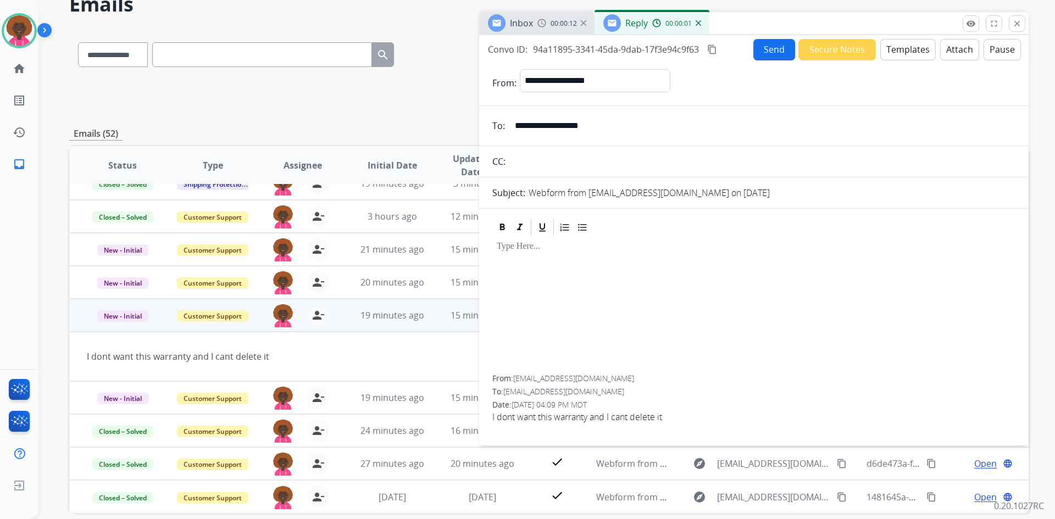
click at [902, 56] on button "Templates" at bounding box center [908, 49] width 56 height 21
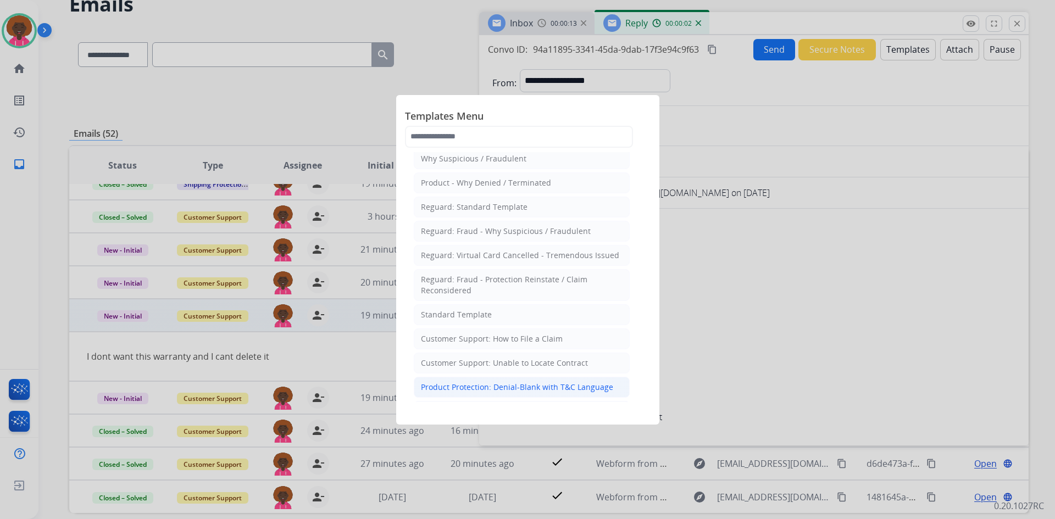
scroll to position [110, 0]
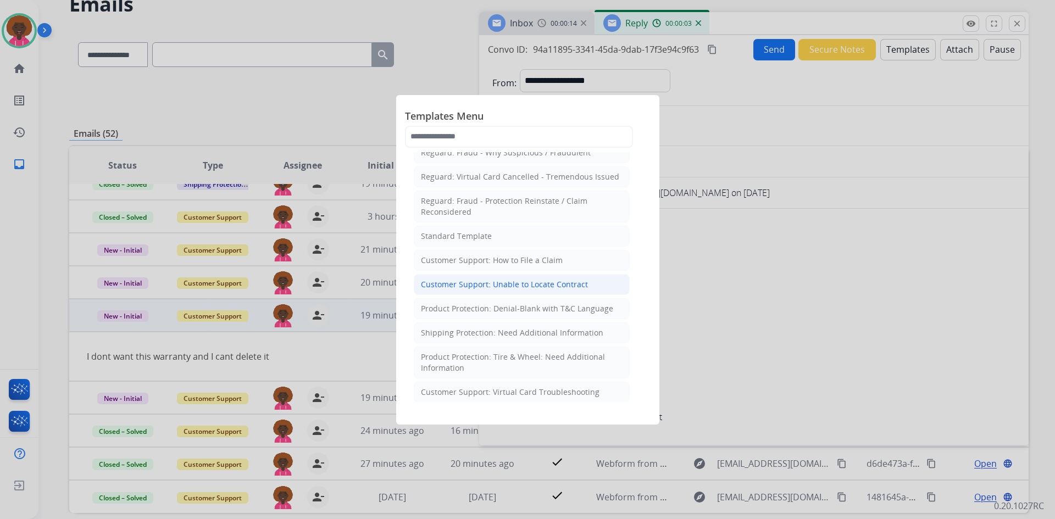
click at [584, 281] on li "Customer Support: Unable to Locate Contract" at bounding box center [522, 284] width 216 height 21
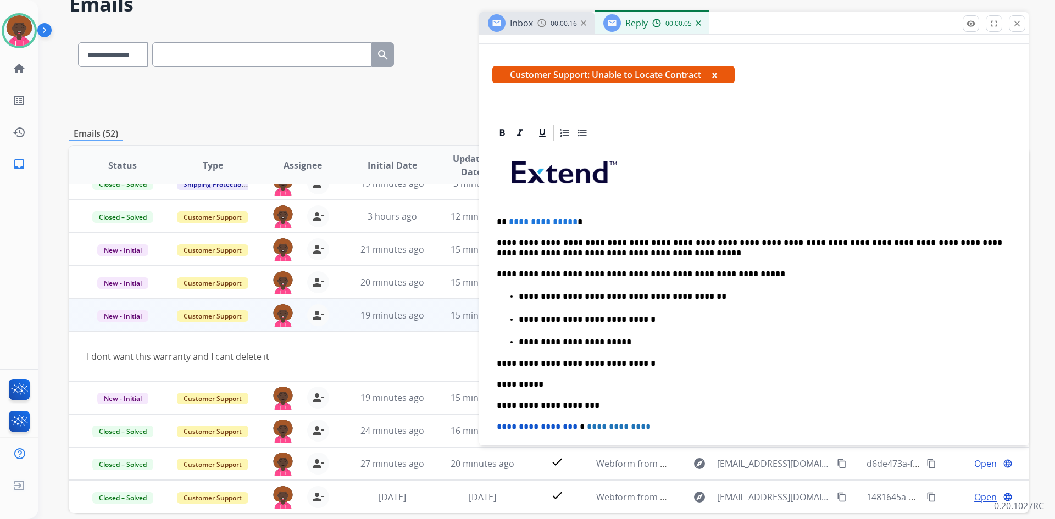
scroll to position [165, 0]
drag, startPoint x: 571, startPoint y: 219, endPoint x: 503, endPoint y: 212, distance: 68.0
click at [503, 212] on div "**********" at bounding box center [753, 354] width 523 height 425
click at [571, 223] on p "**********" at bounding box center [750, 222] width 506 height 10
drag, startPoint x: 570, startPoint y: 219, endPoint x: 509, endPoint y: 212, distance: 61.4
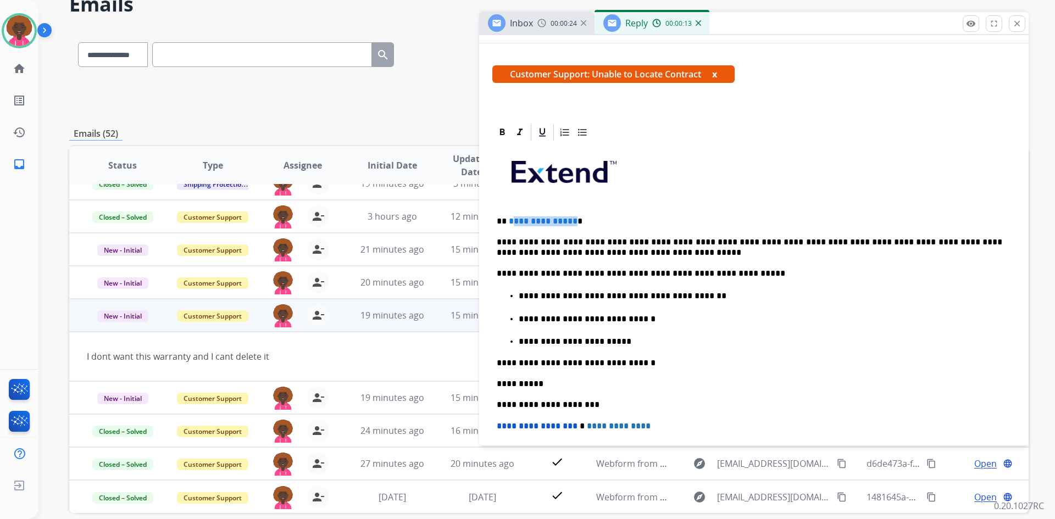
click at [509, 212] on div "**********" at bounding box center [753, 354] width 523 height 425
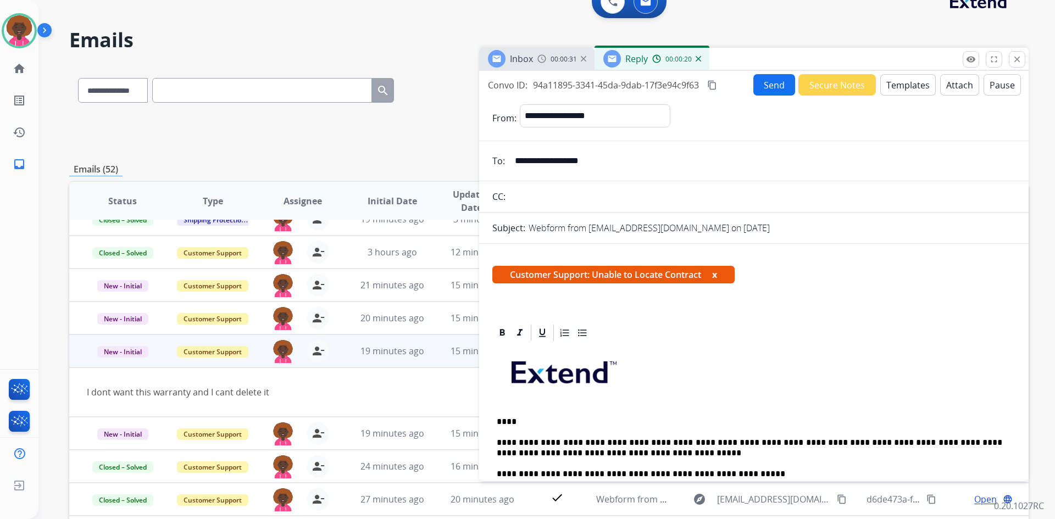
scroll to position [0, 0]
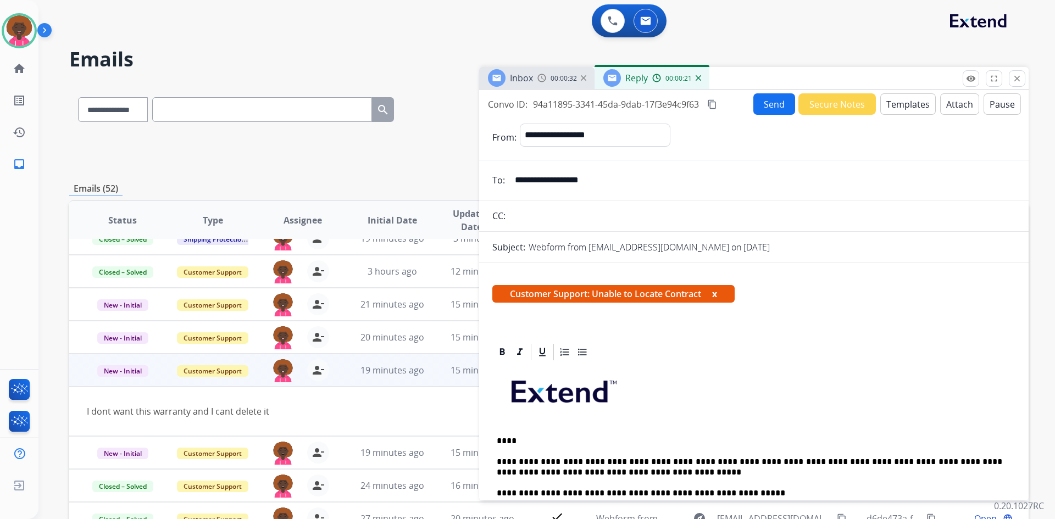
click at [774, 104] on button "Send" at bounding box center [774, 103] width 42 height 21
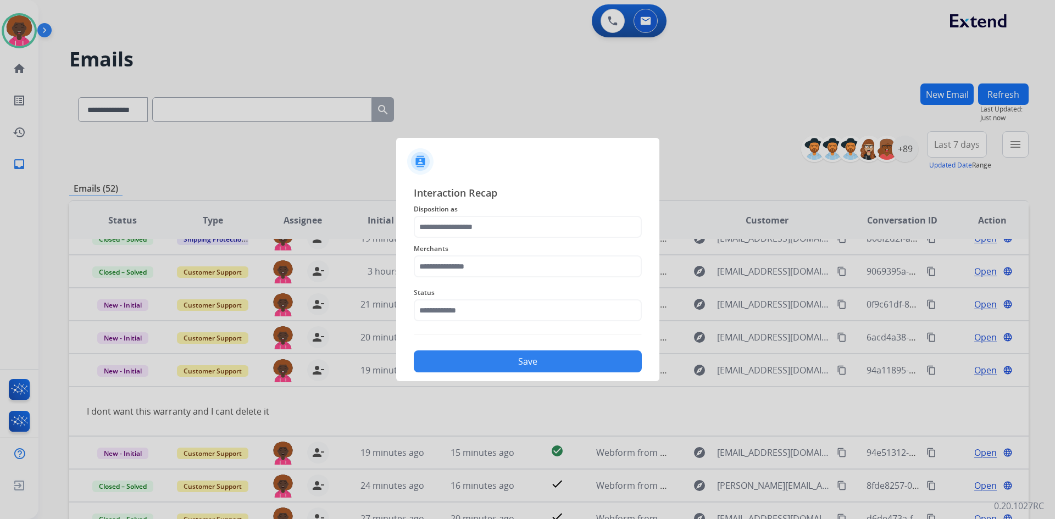
drag, startPoint x: 517, startPoint y: 280, endPoint x: 500, endPoint y: 302, distance: 27.4
click at [513, 287] on div "Interaction Recap Disposition as Merchants Status Save" at bounding box center [528, 278] width 228 height 187
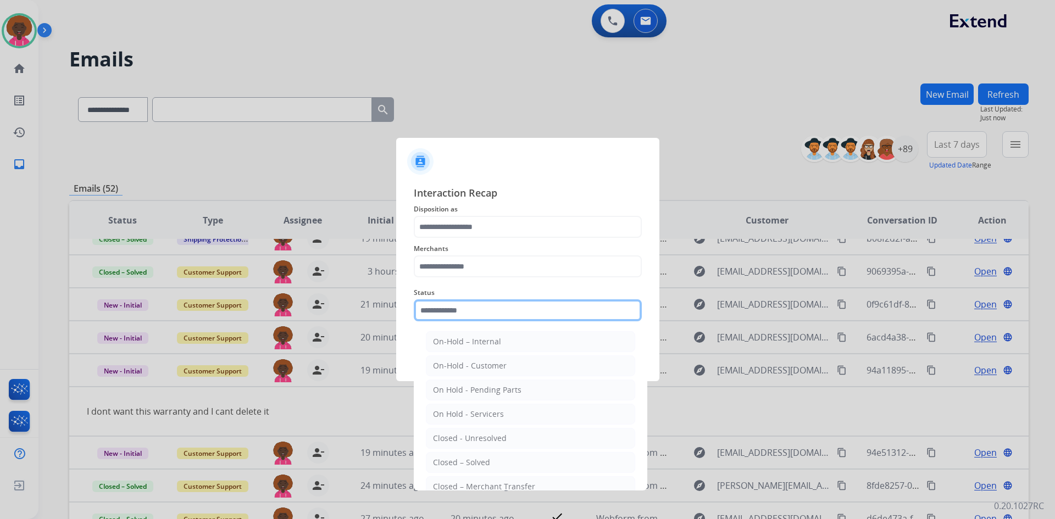
drag, startPoint x: 500, startPoint y: 302, endPoint x: 489, endPoint y: 326, distance: 26.3
click at [498, 308] on input "text" at bounding box center [528, 310] width 228 height 22
drag, startPoint x: 473, startPoint y: 464, endPoint x: 482, endPoint y: 403, distance: 61.7
click at [473, 463] on div "Closed – Solved" at bounding box center [461, 462] width 57 height 11
type input "**********"
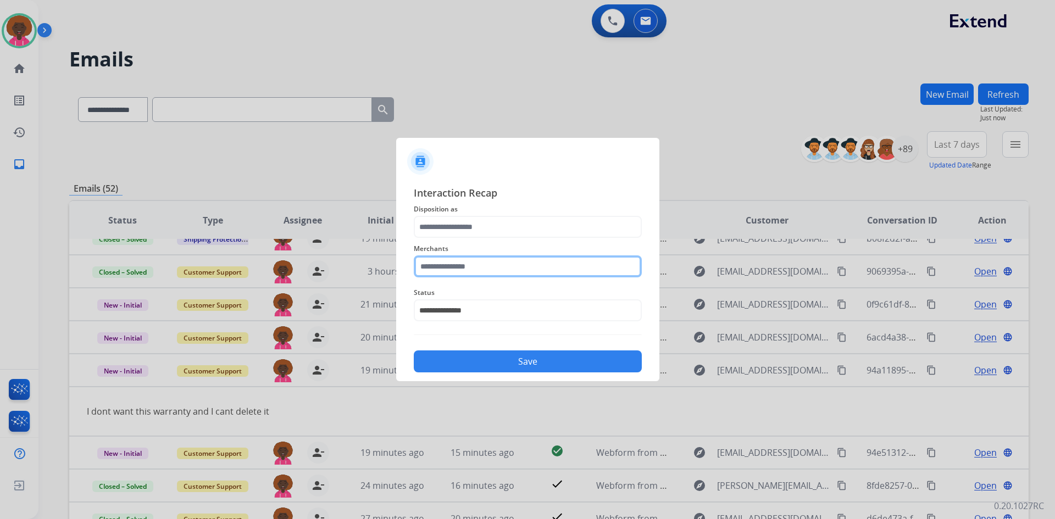
click at [490, 265] on input "text" at bounding box center [528, 267] width 228 height 22
drag, startPoint x: 477, startPoint y: 293, endPoint x: 478, endPoint y: 286, distance: 7.2
click at [477, 294] on li "Not found" at bounding box center [530, 297] width 209 height 21
type input "*********"
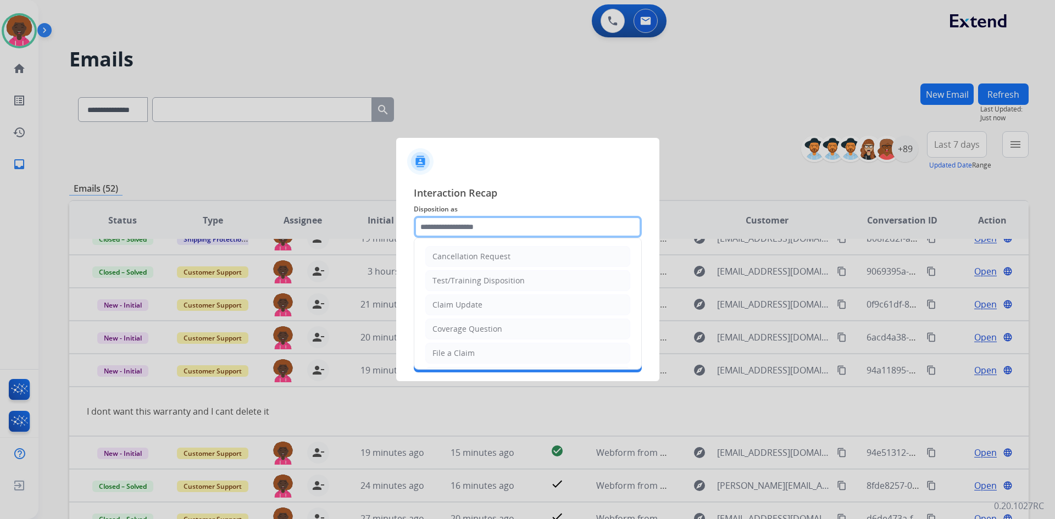
click at [491, 227] on input "text" at bounding box center [528, 227] width 228 height 22
click at [484, 359] on li "File a Claim" at bounding box center [527, 353] width 205 height 21
type input "**********"
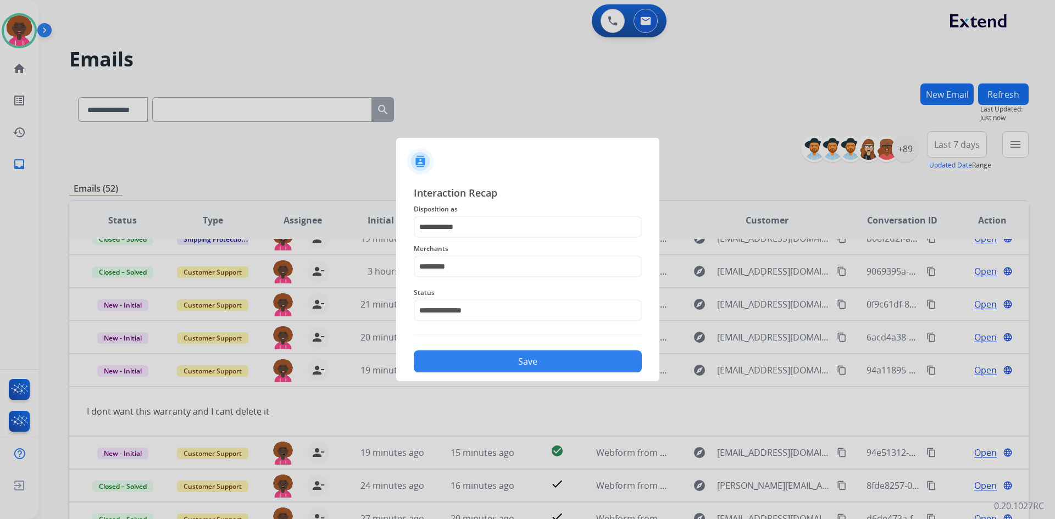
click at [508, 370] on button "Save" at bounding box center [528, 362] width 228 height 22
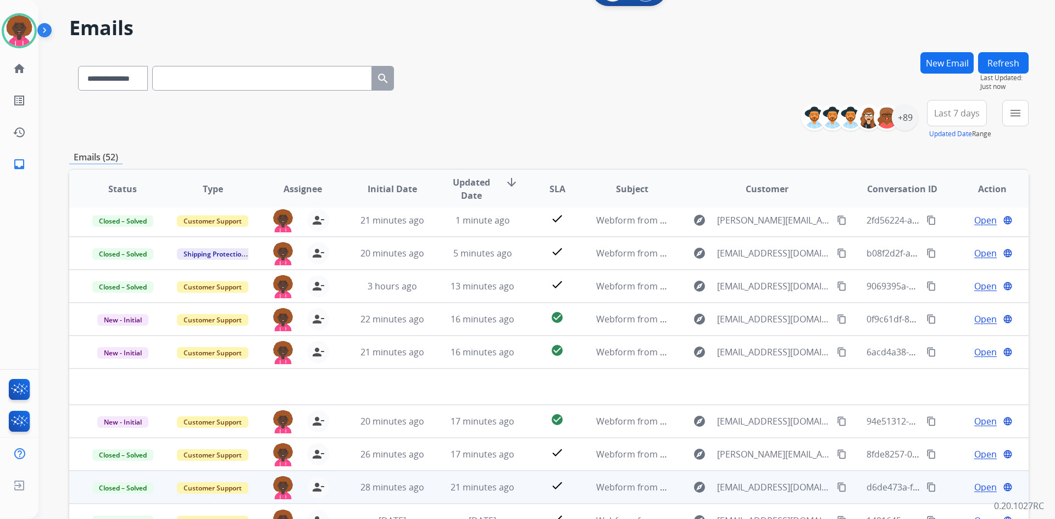
scroll to position [106, 0]
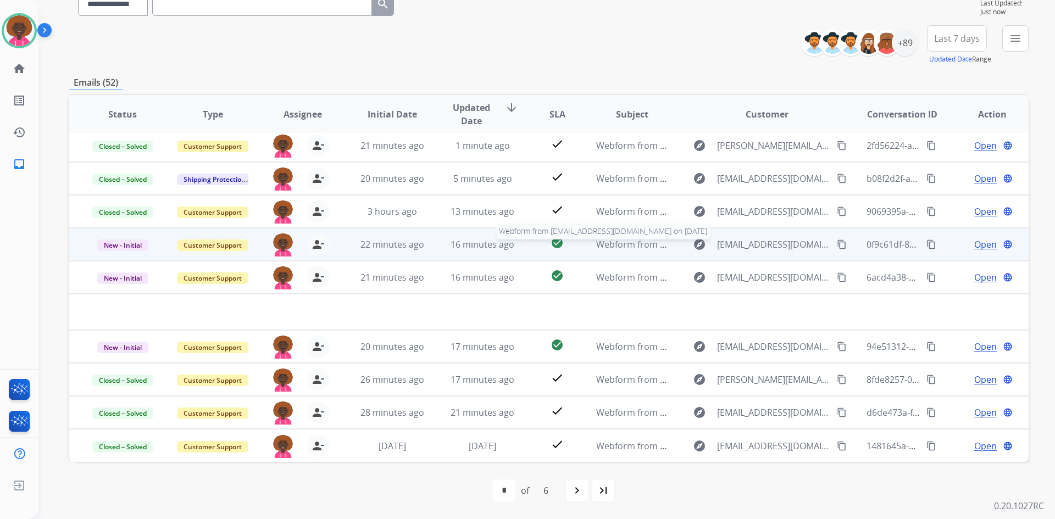
click at [601, 247] on span "Webform from [EMAIL_ADDRESS][DOMAIN_NAME] on [DATE]" at bounding box center [720, 244] width 249 height 12
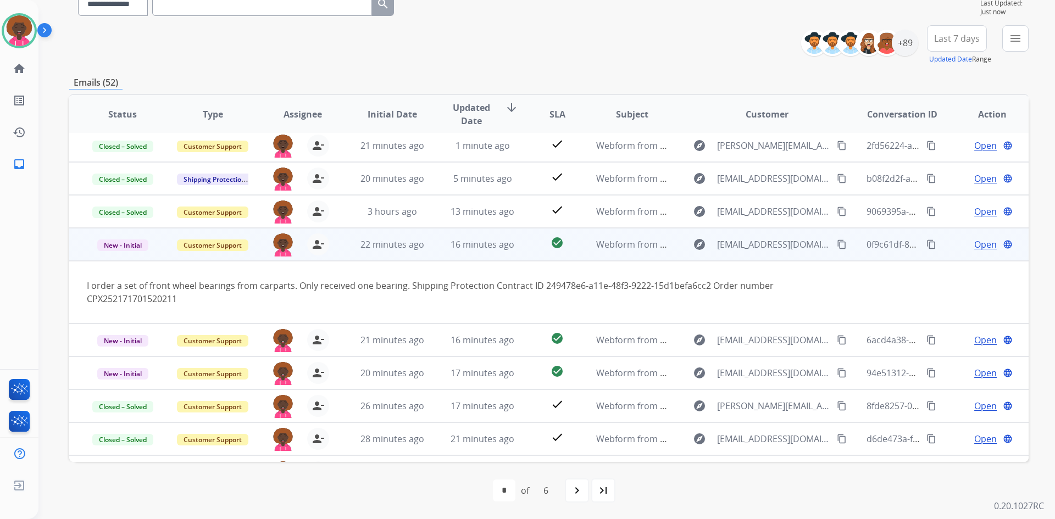
scroll to position [64, 0]
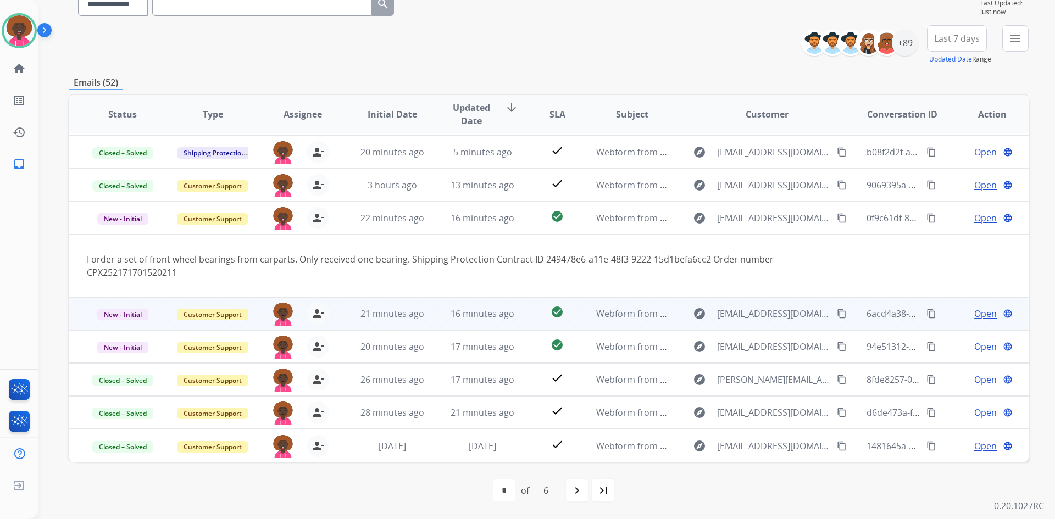
click at [622, 307] on td "Webform from [EMAIL_ADDRESS][DOMAIN_NAME] on [DATE]" at bounding box center [624, 313] width 90 height 33
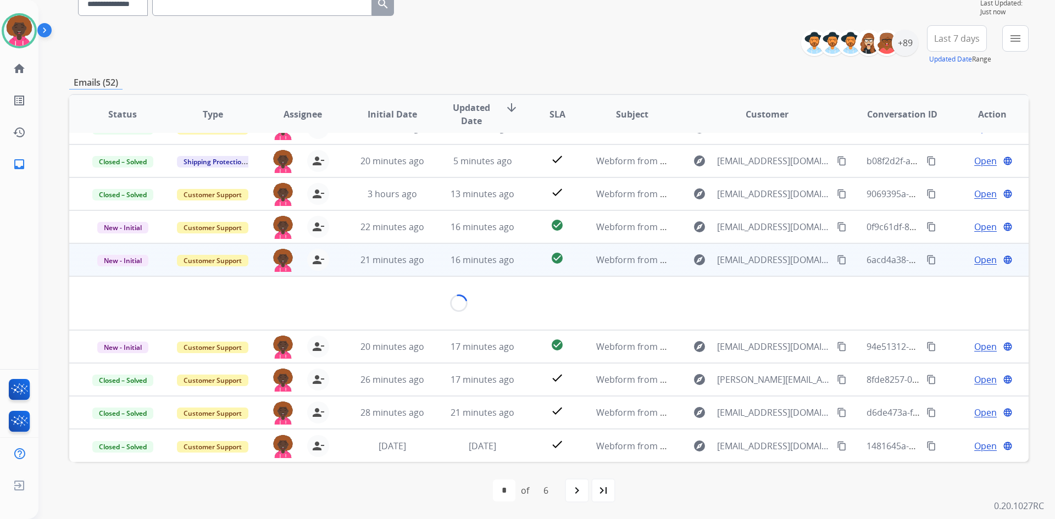
scroll to position [51, 0]
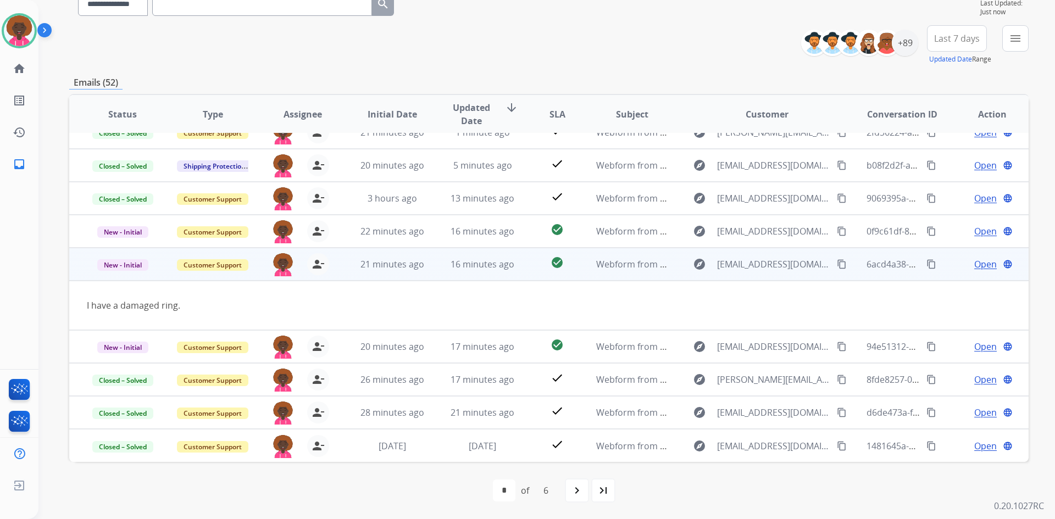
click at [835, 264] on button "content_copy" at bounding box center [841, 264] width 13 height 13
click at [974, 270] on span "Open" at bounding box center [985, 264] width 23 height 13
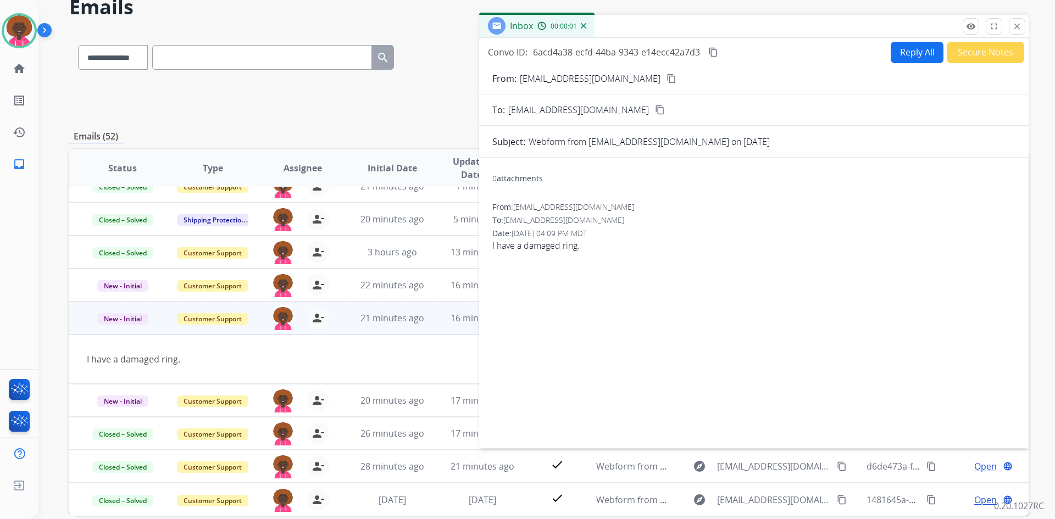
scroll to position [0, 0]
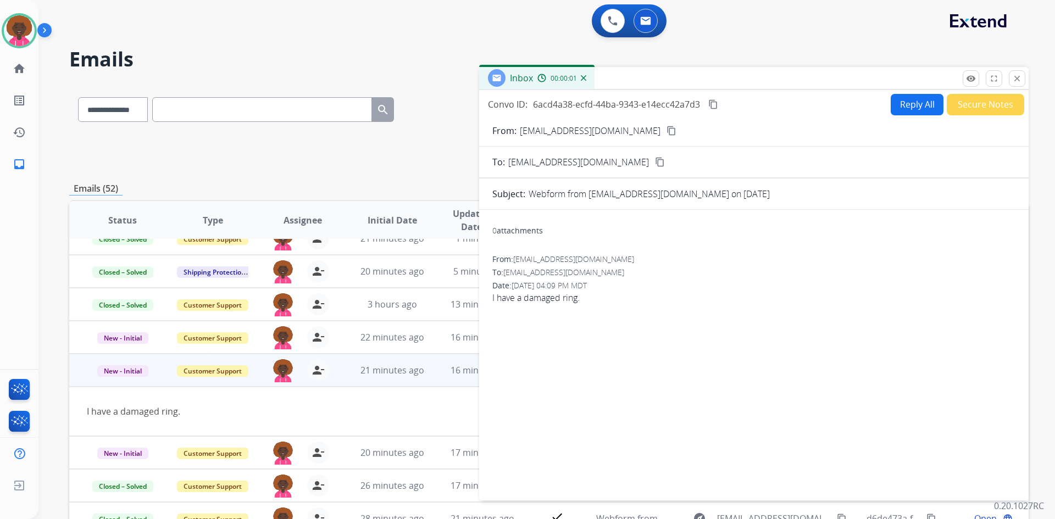
click at [976, 106] on button "Secure Notes" at bounding box center [985, 104] width 77 height 21
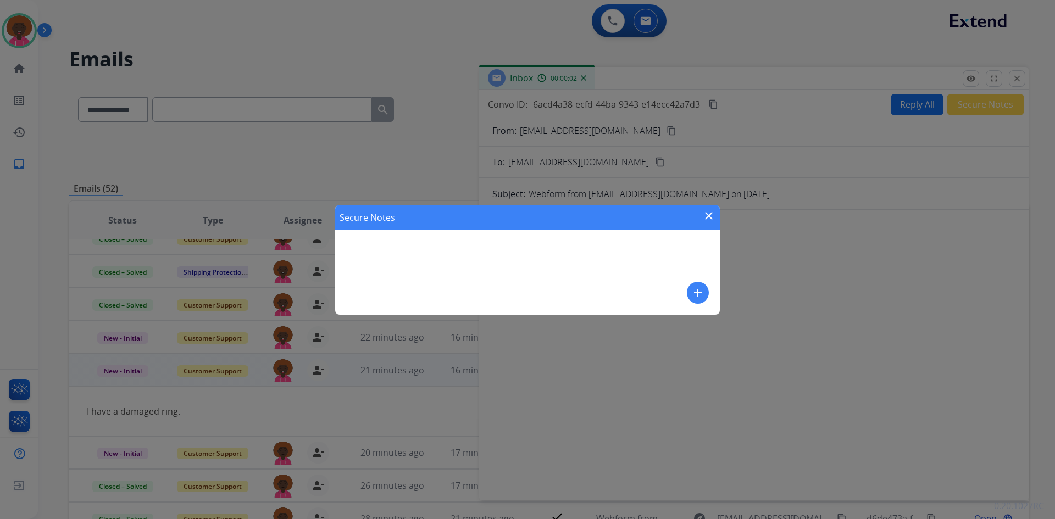
click at [695, 292] on mat-icon "add" at bounding box center [697, 292] width 13 height 13
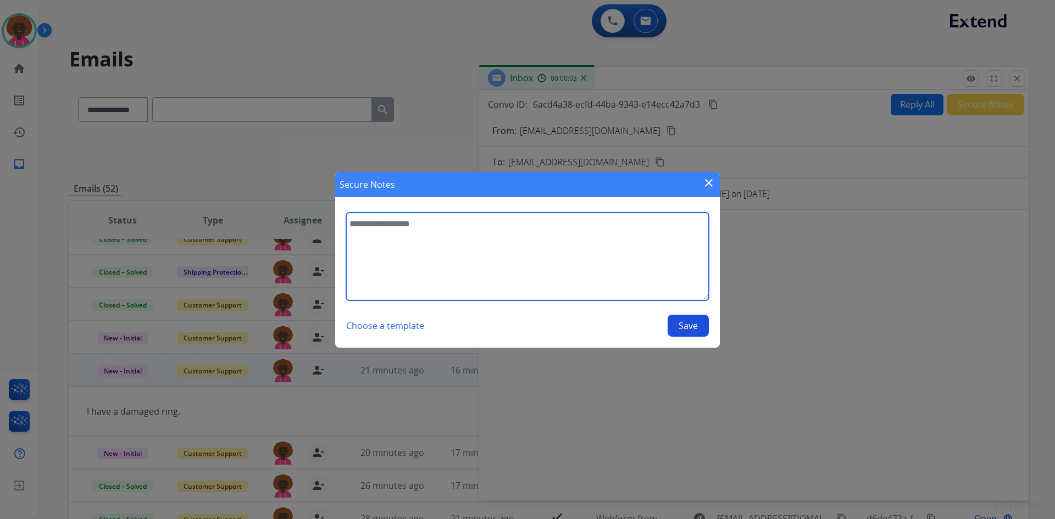
click at [554, 293] on textarea at bounding box center [527, 257] width 363 height 88
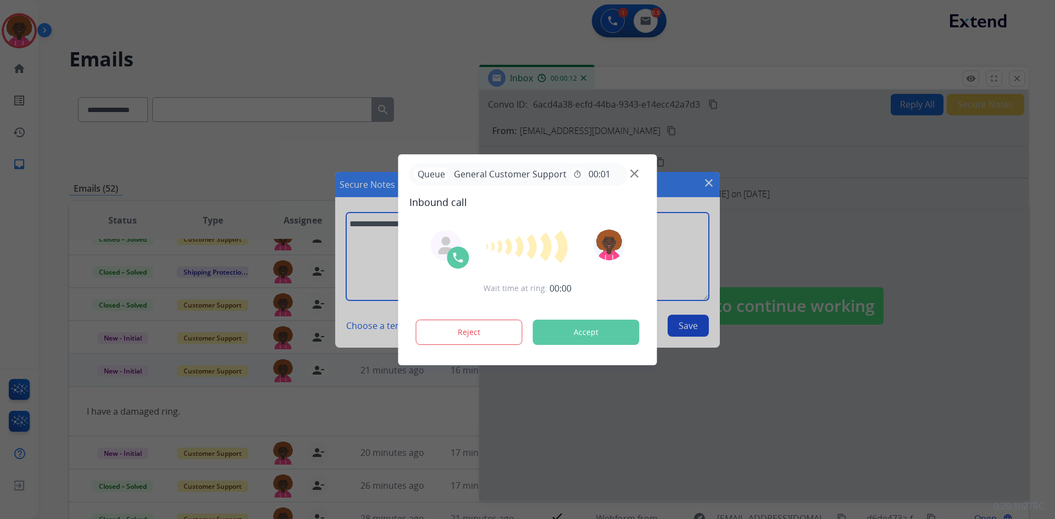
type textarea "**********"
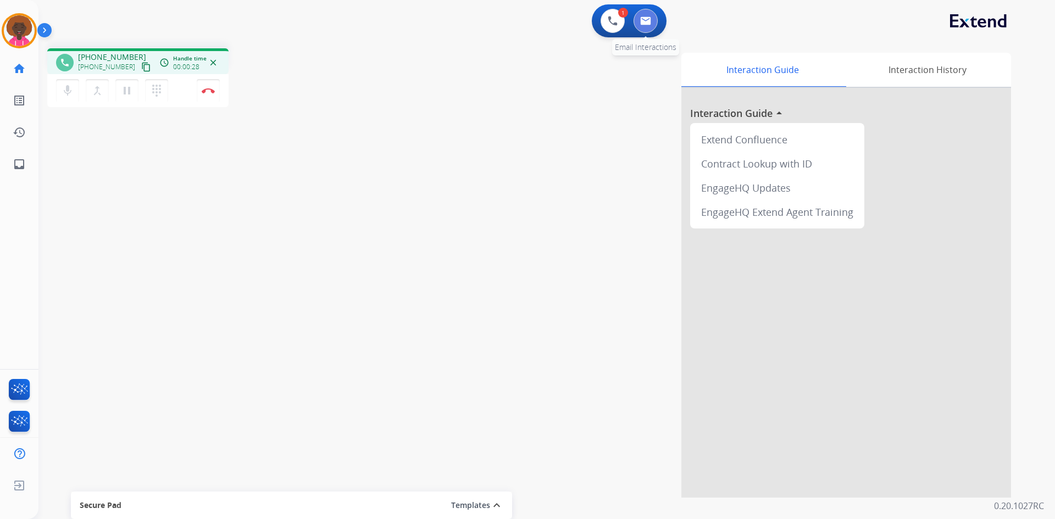
click at [657, 24] on button at bounding box center [646, 21] width 24 height 24
select select "**********"
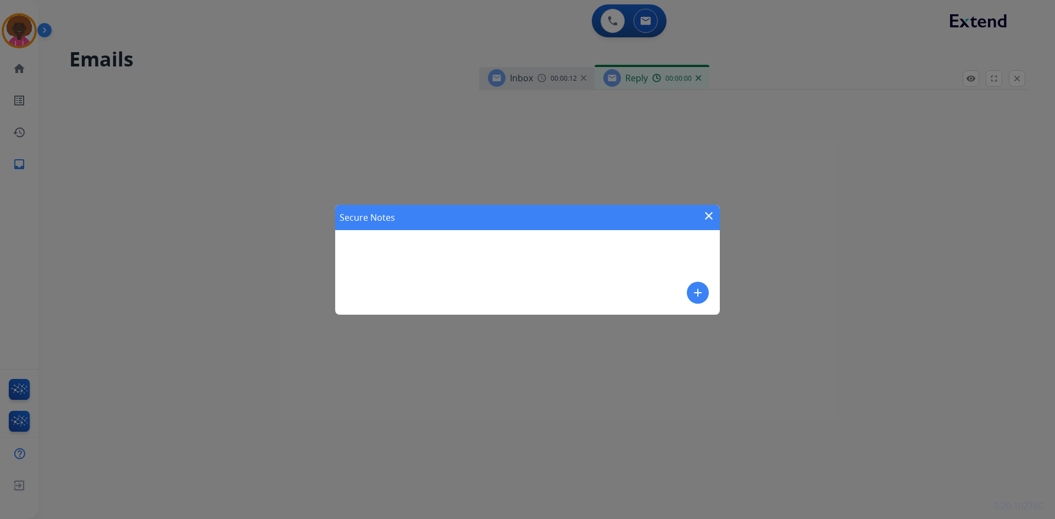
select select "**********"
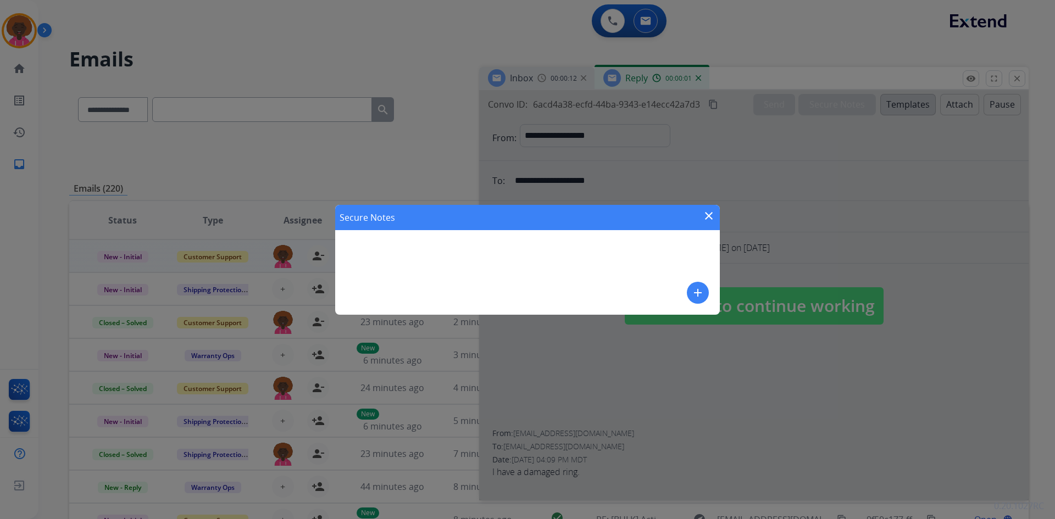
click at [701, 299] on mat-icon "add" at bounding box center [697, 292] width 13 height 13
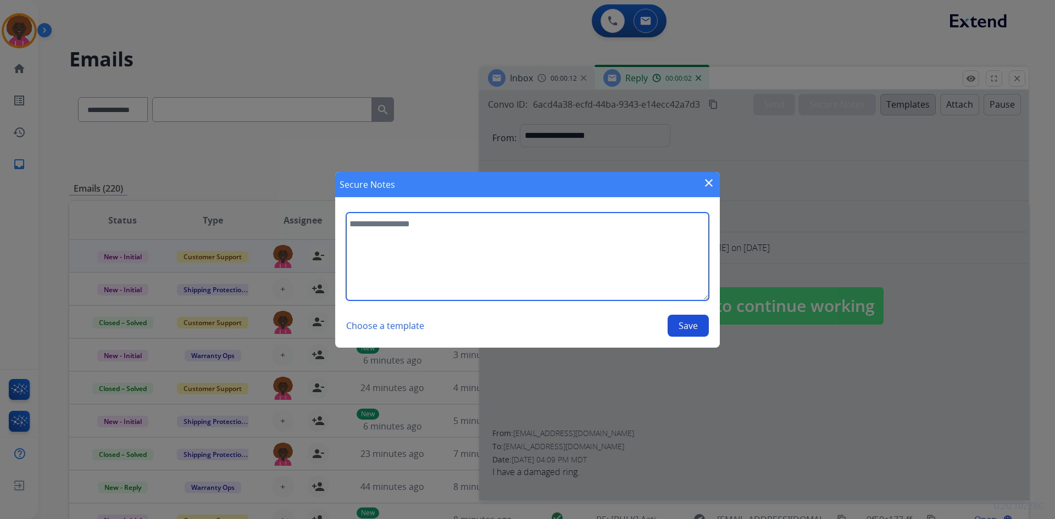
click at [643, 290] on textarea at bounding box center [527, 257] width 363 height 88
type textarea "**********"
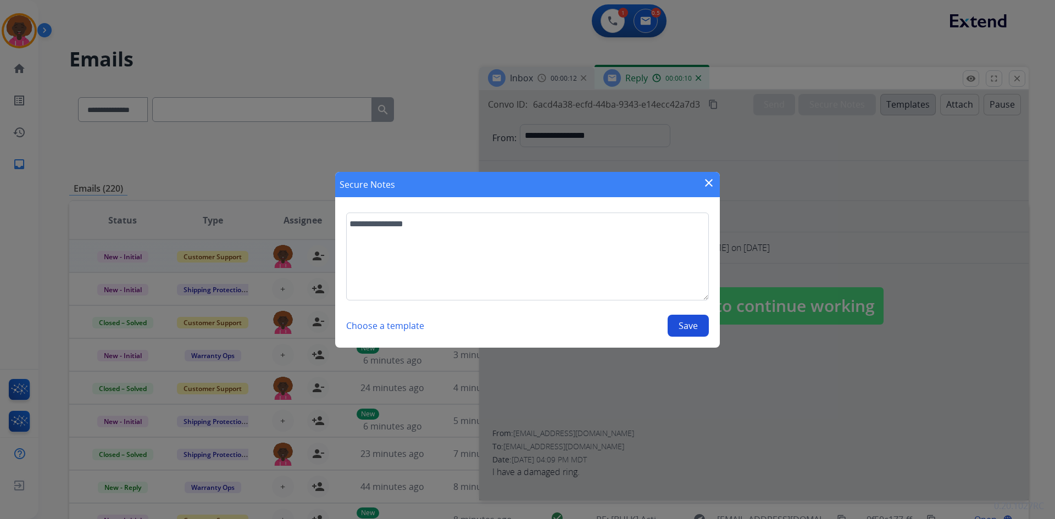
click at [692, 334] on button "Save" at bounding box center [688, 326] width 41 height 22
select select "**********"
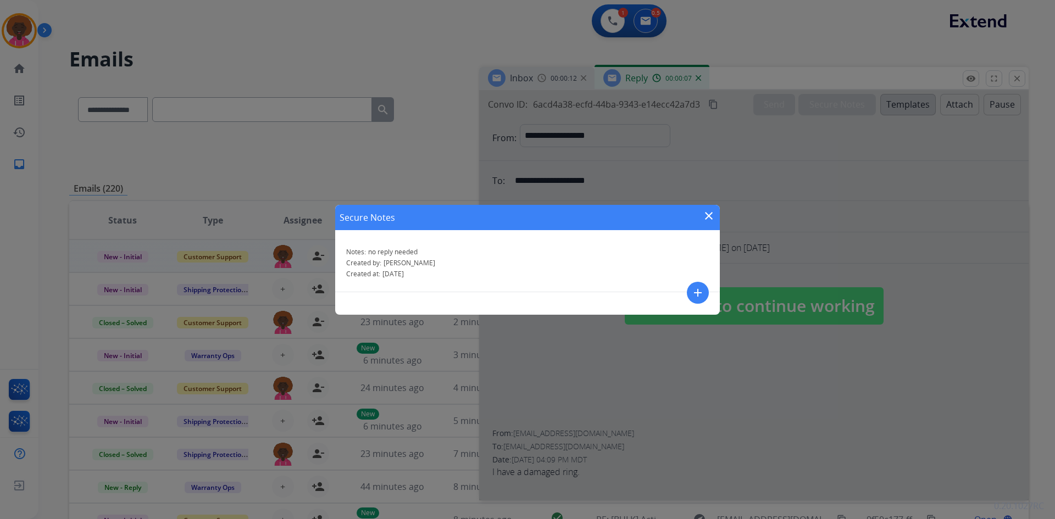
click at [726, 217] on div "Secure Notes close Notes: no reply needed Created by: [PERSON_NAME] Created at:…" at bounding box center [527, 259] width 1055 height 519
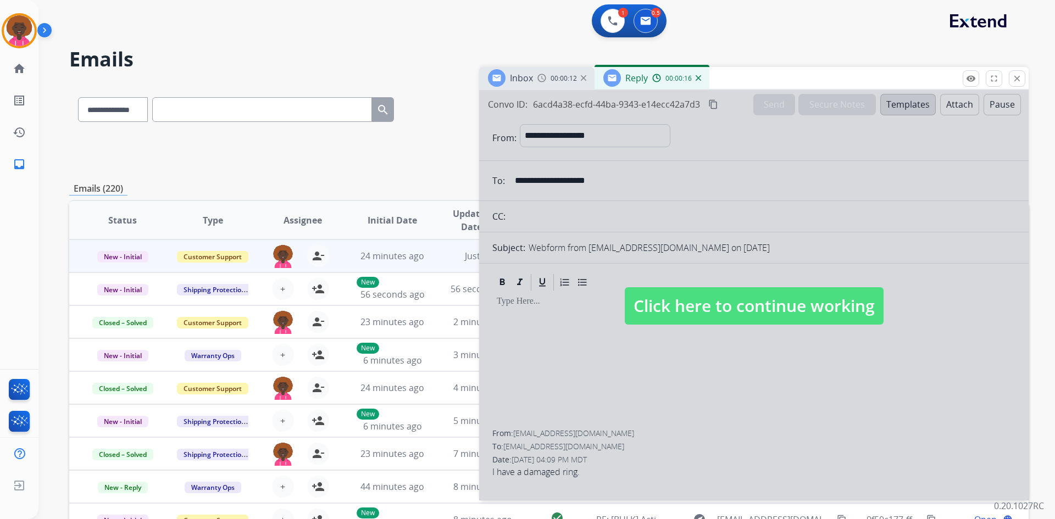
click at [807, 300] on span "Click here to continue working" at bounding box center [754, 305] width 259 height 37
select select
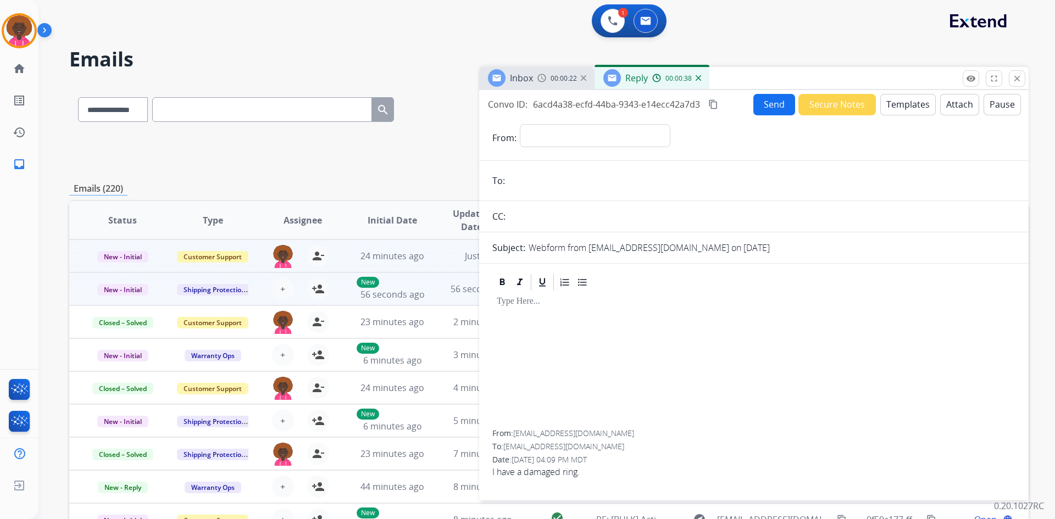
drag, startPoint x: 1014, startPoint y: 71, endPoint x: 730, endPoint y: 293, distance: 360.1
click at [1014, 71] on button "close Close" at bounding box center [1017, 78] width 16 height 16
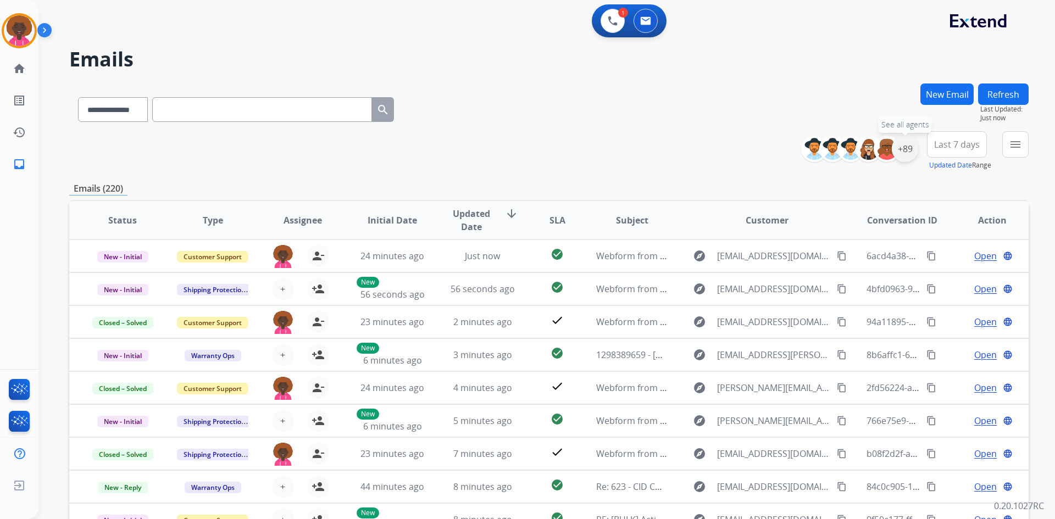
click at [904, 153] on div "+89" at bounding box center [905, 149] width 26 height 26
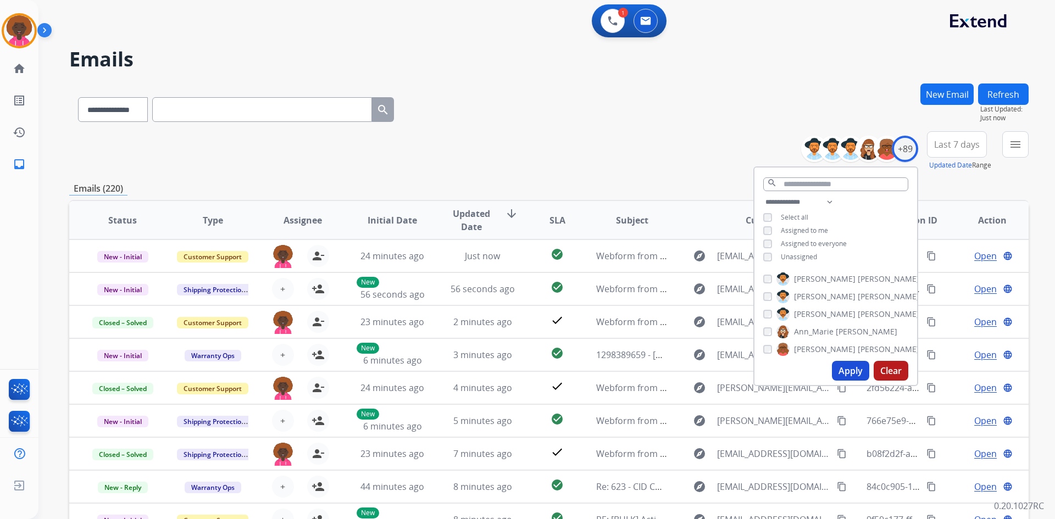
click at [853, 370] on button "Apply" at bounding box center [850, 371] width 37 height 20
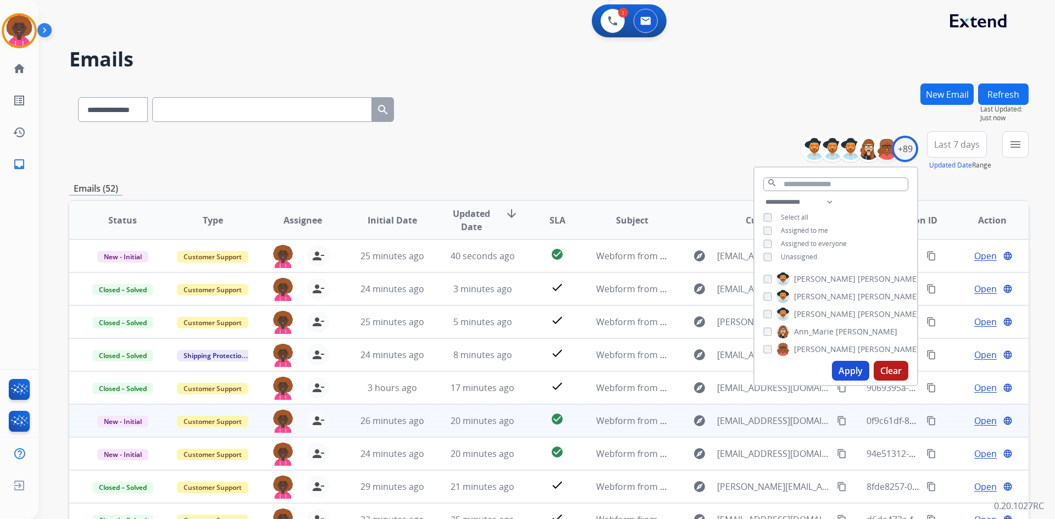
click at [502, 414] on td "20 minutes ago" at bounding box center [474, 420] width 90 height 33
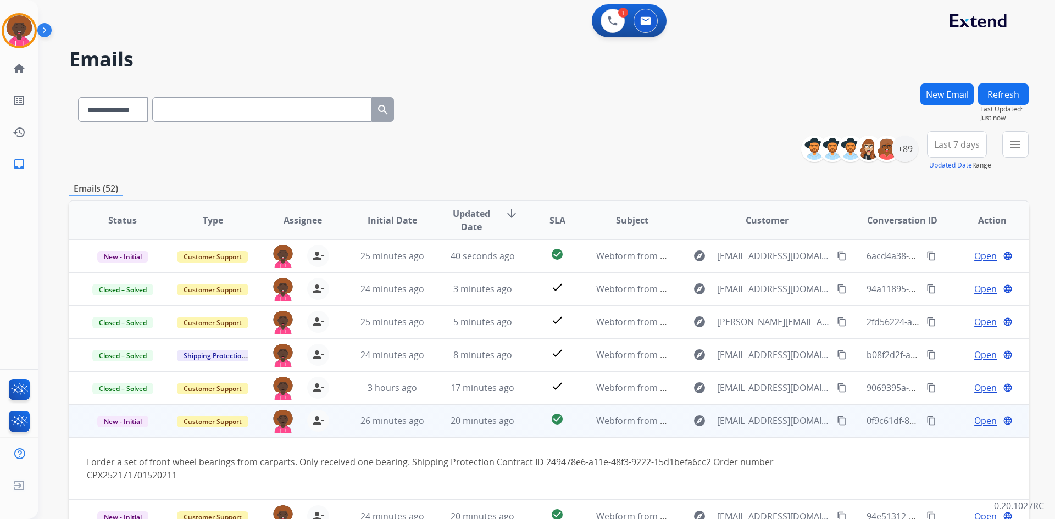
scroll to position [64, 0]
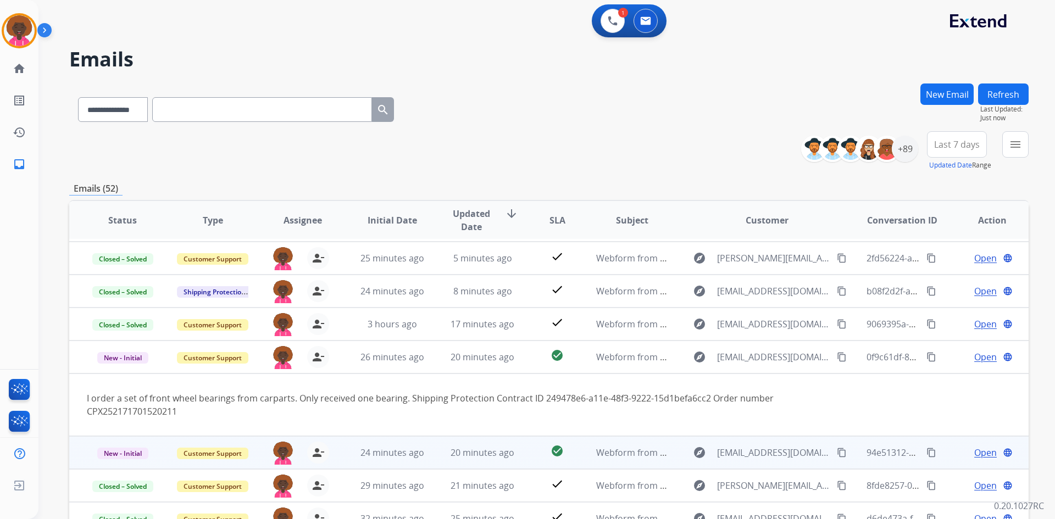
click at [492, 464] on td "20 minutes ago" at bounding box center [474, 452] width 90 height 33
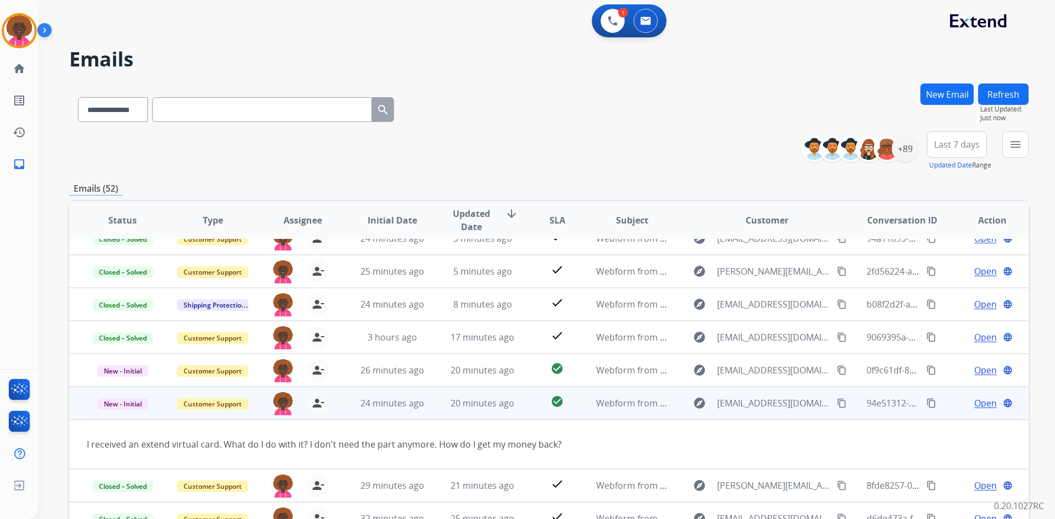
scroll to position [0, 0]
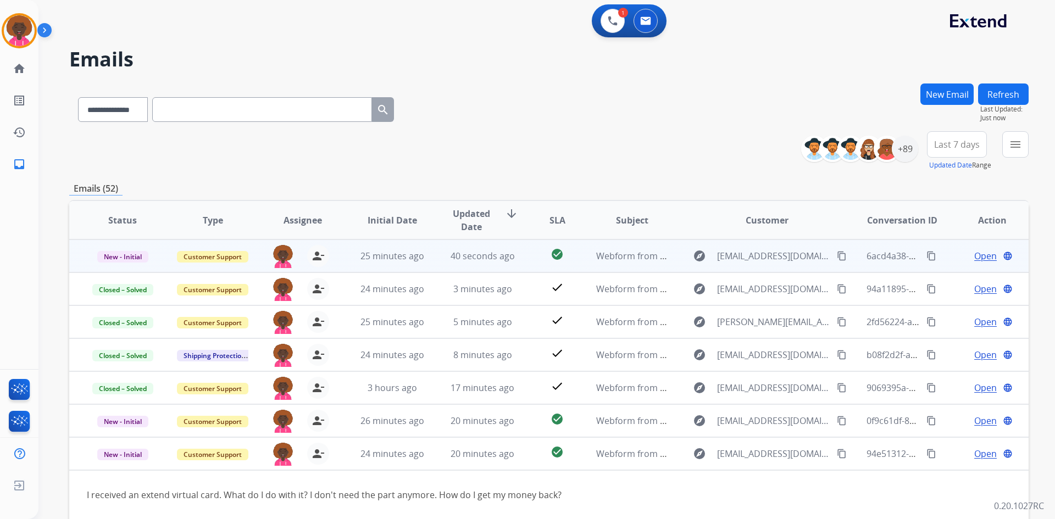
click at [491, 248] on td "40 seconds ago" at bounding box center [474, 256] width 90 height 33
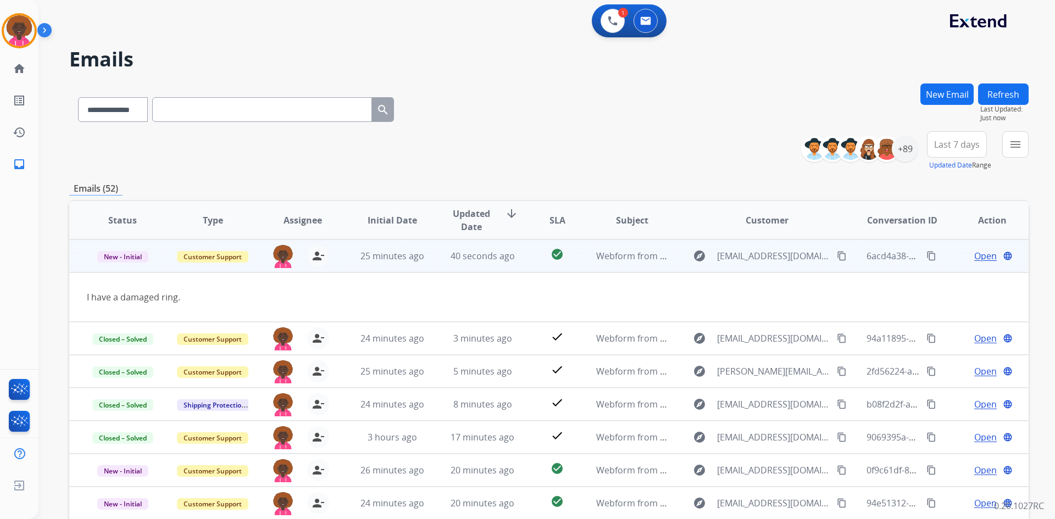
click at [120, 248] on td "New - Initial" at bounding box center [114, 256] width 90 height 33
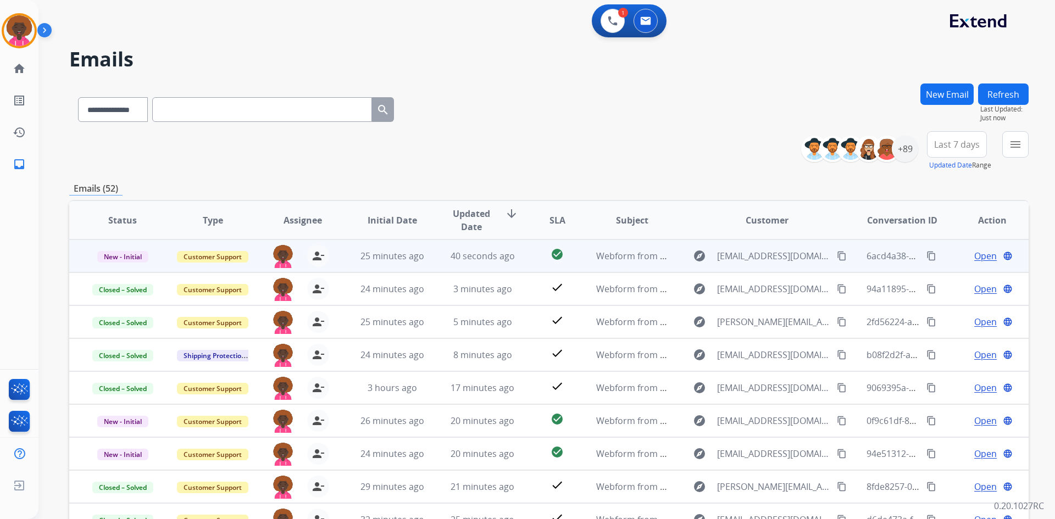
click at [133, 251] on p "New - Initial" at bounding box center [123, 255] width 72 height 13
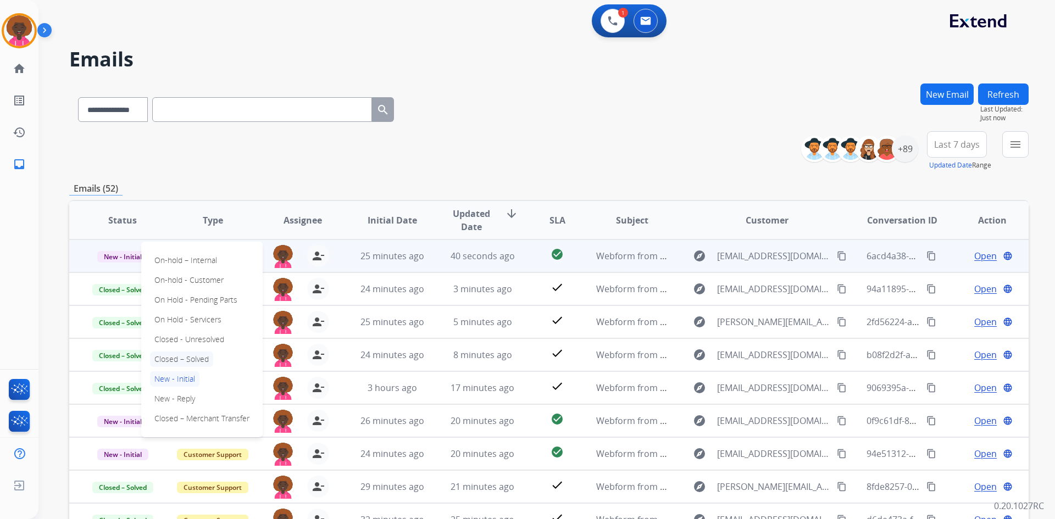
click at [197, 358] on p "Closed – Solved" at bounding box center [181, 359] width 63 height 15
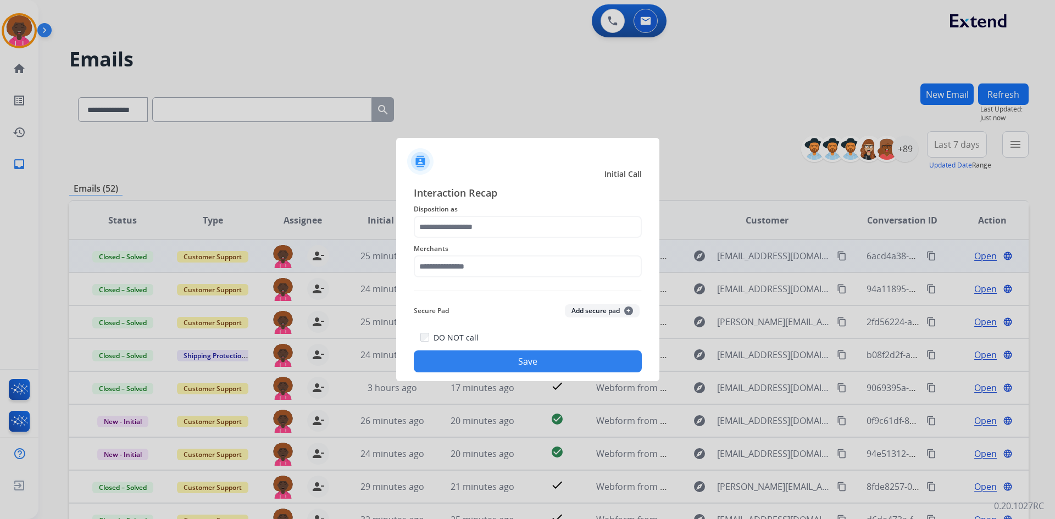
drag, startPoint x: 475, startPoint y: 285, endPoint x: 475, endPoint y: 275, distance: 9.3
click at [475, 281] on div "Interaction Recap Disposition as Merchants Secure Pad Add secure pad + DO NOT c…" at bounding box center [528, 278] width 228 height 187
click at [475, 271] on input "text" at bounding box center [528, 267] width 228 height 22
click at [447, 296] on div "Not found" at bounding box center [451, 297] width 37 height 11
type input "*********"
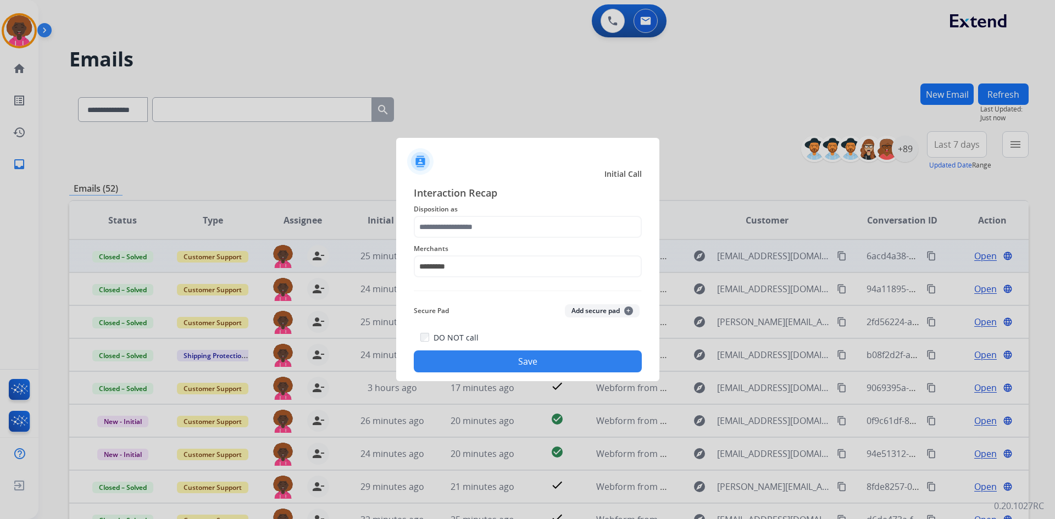
click at [468, 252] on span "Merchants" at bounding box center [528, 248] width 228 height 13
click at [478, 232] on input "text" at bounding box center [528, 227] width 228 height 22
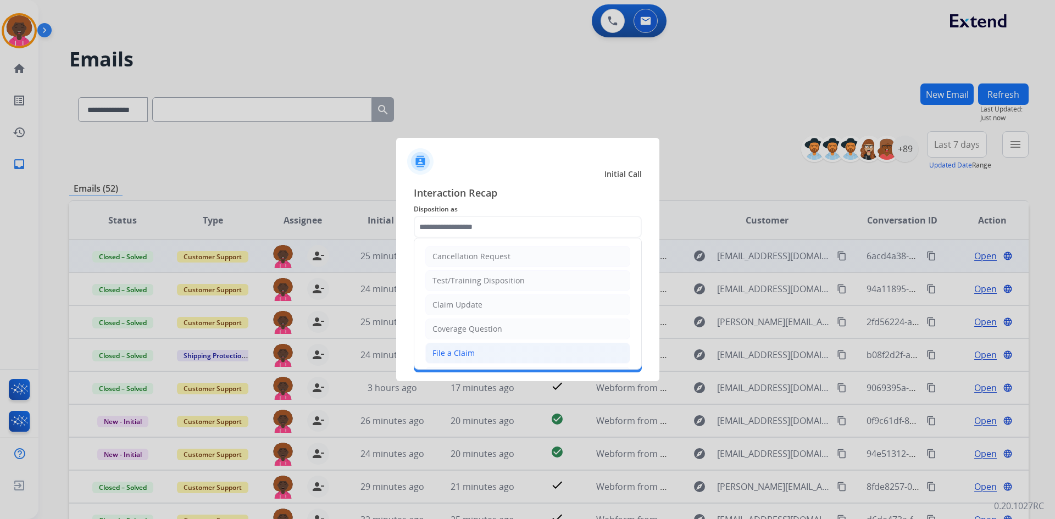
click at [440, 362] on li "File a Claim" at bounding box center [527, 353] width 205 height 21
type input "**********"
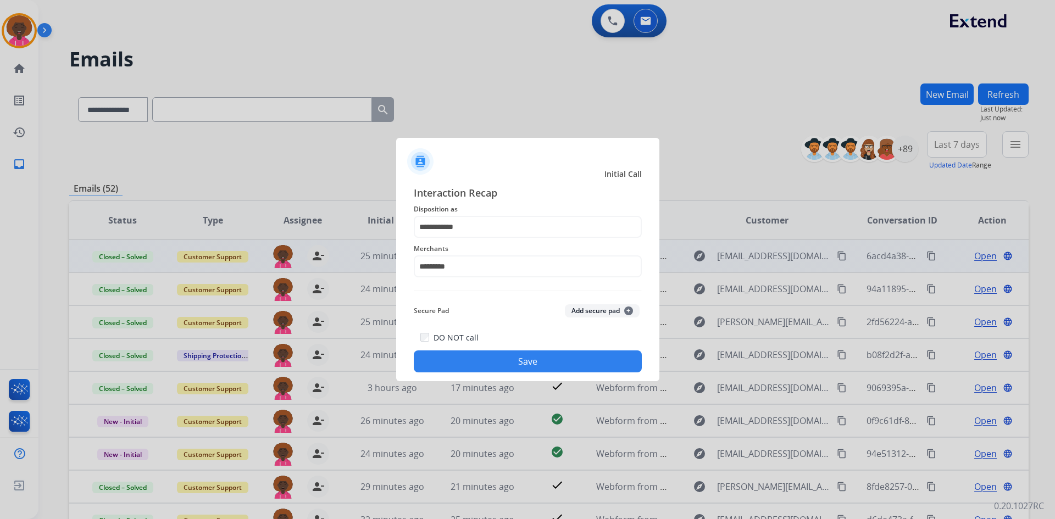
click at [504, 389] on div at bounding box center [527, 259] width 1055 height 519
click at [500, 351] on div "DO NOT call Save" at bounding box center [528, 352] width 228 height 42
click at [596, 370] on button "Save" at bounding box center [528, 362] width 228 height 22
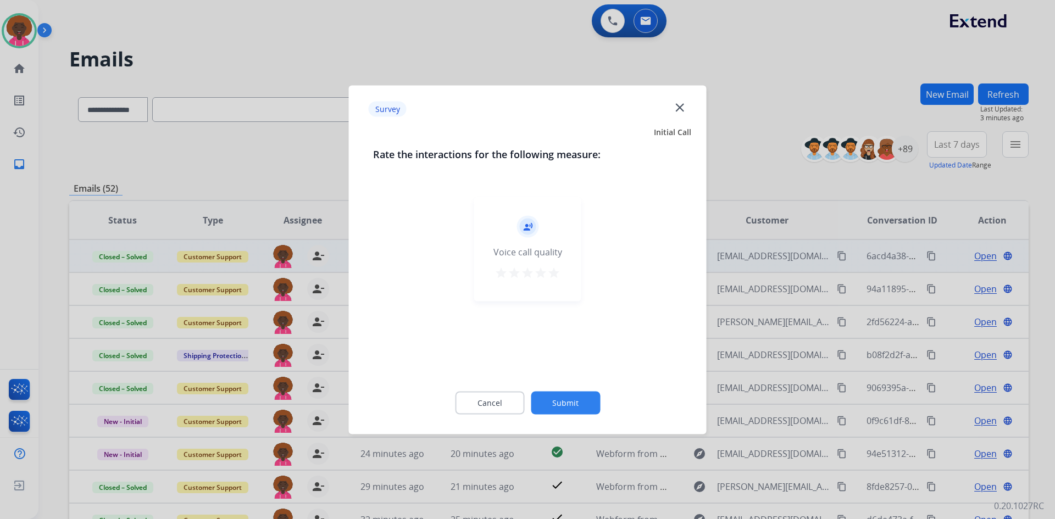
click at [568, 406] on button "Submit" at bounding box center [565, 402] width 69 height 23
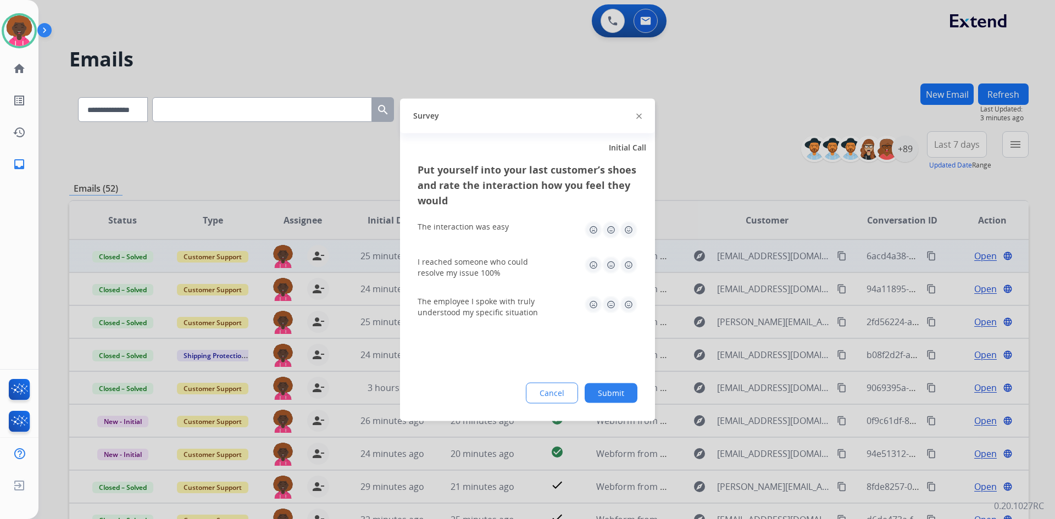
drag, startPoint x: 608, startPoint y: 379, endPoint x: 607, endPoint y: 404, distance: 25.9
click at [605, 384] on div "Put yourself into your last customer’s shoes and rate the interaction how you f…" at bounding box center [527, 291] width 255 height 259
click at [614, 391] on button "Submit" at bounding box center [611, 393] width 53 height 20
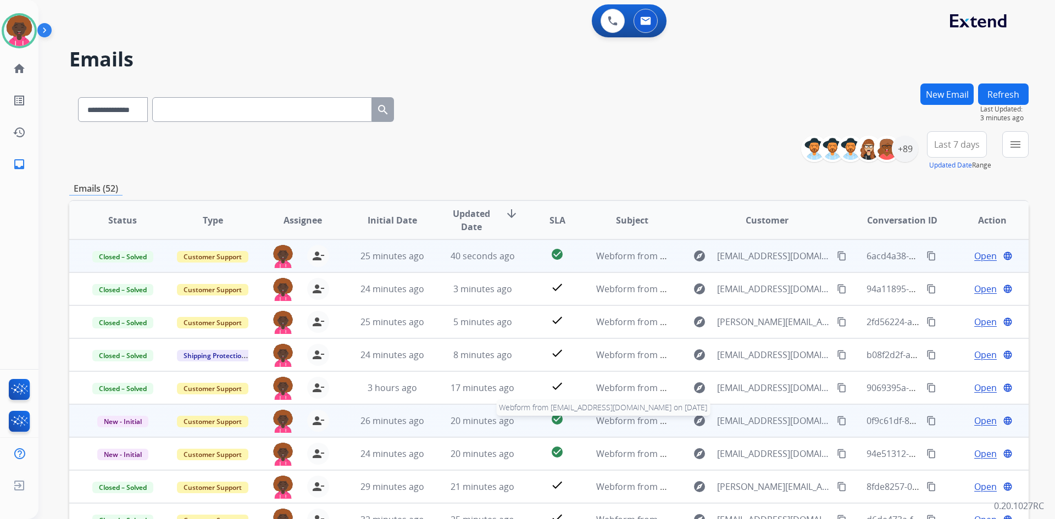
scroll to position [1, 0]
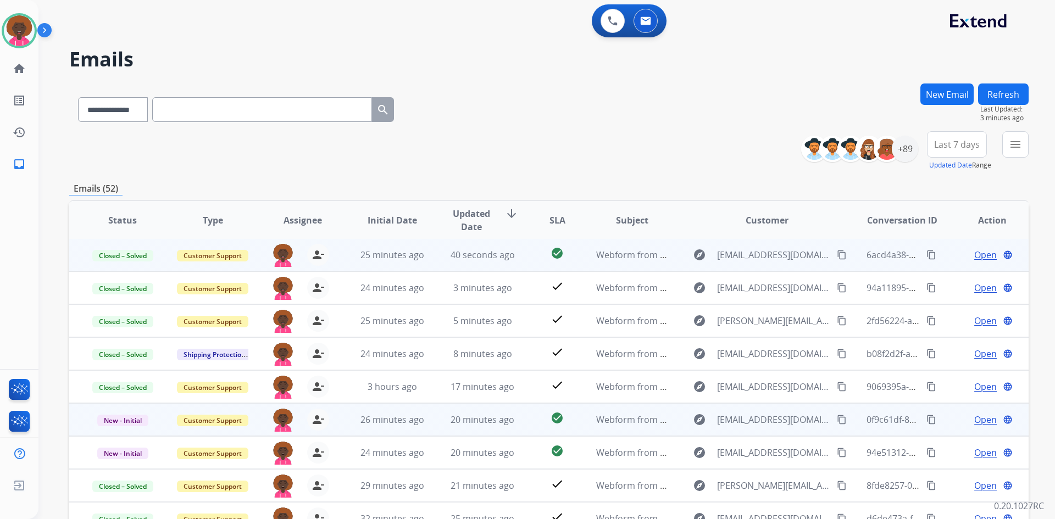
click at [593, 426] on td "Webform from [EMAIL_ADDRESS][DOMAIN_NAME] on [DATE]" at bounding box center [624, 419] width 90 height 33
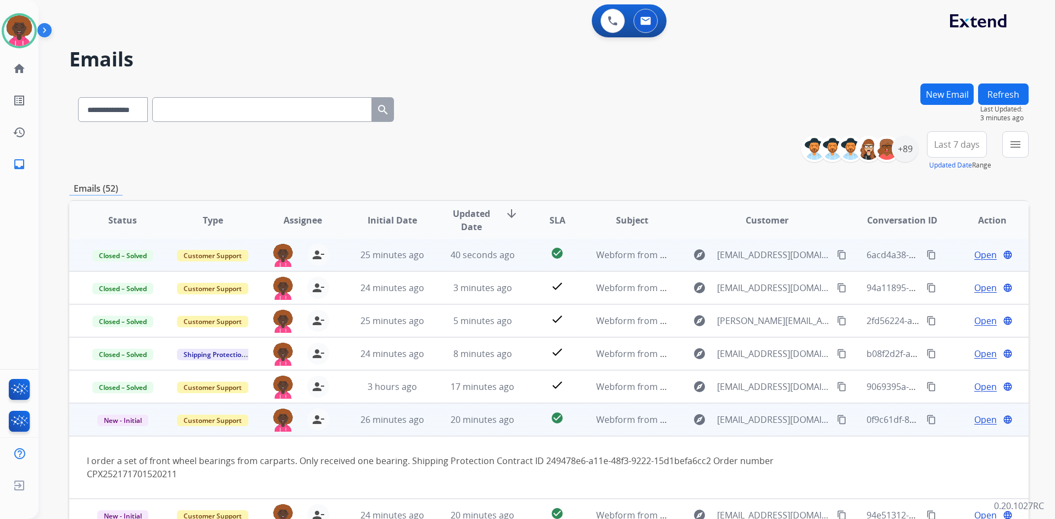
scroll to position [64, 0]
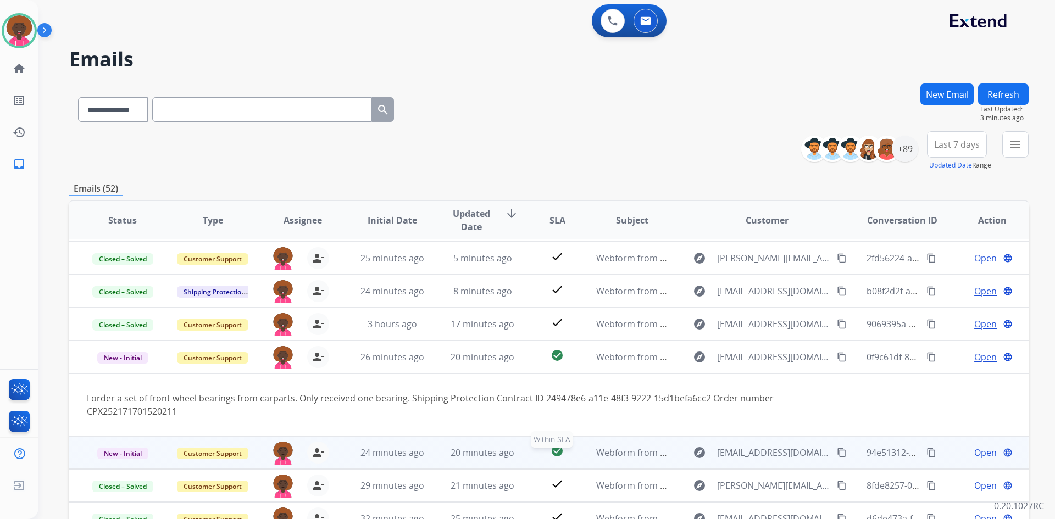
click at [573, 458] on div "check_circle" at bounding box center [557, 453] width 42 height 16
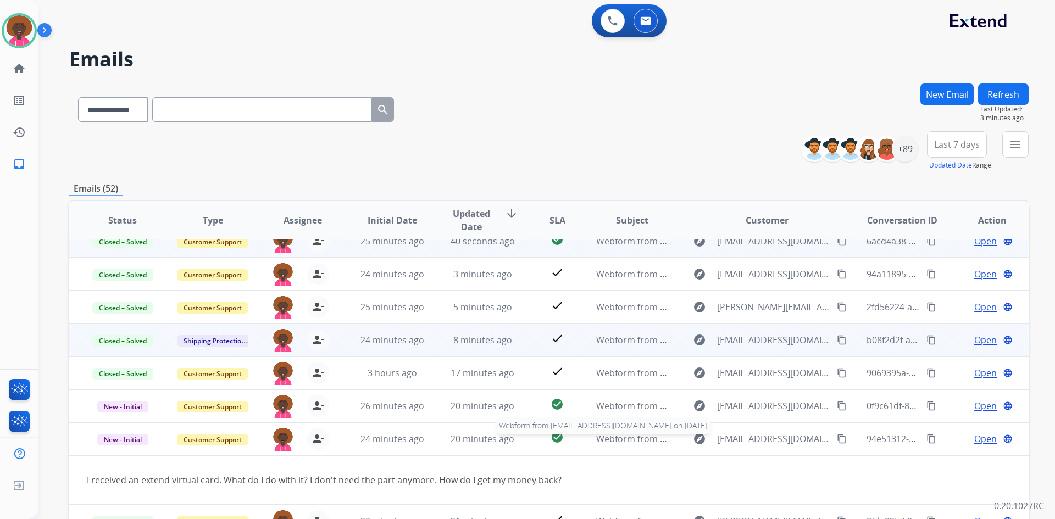
scroll to position [0, 0]
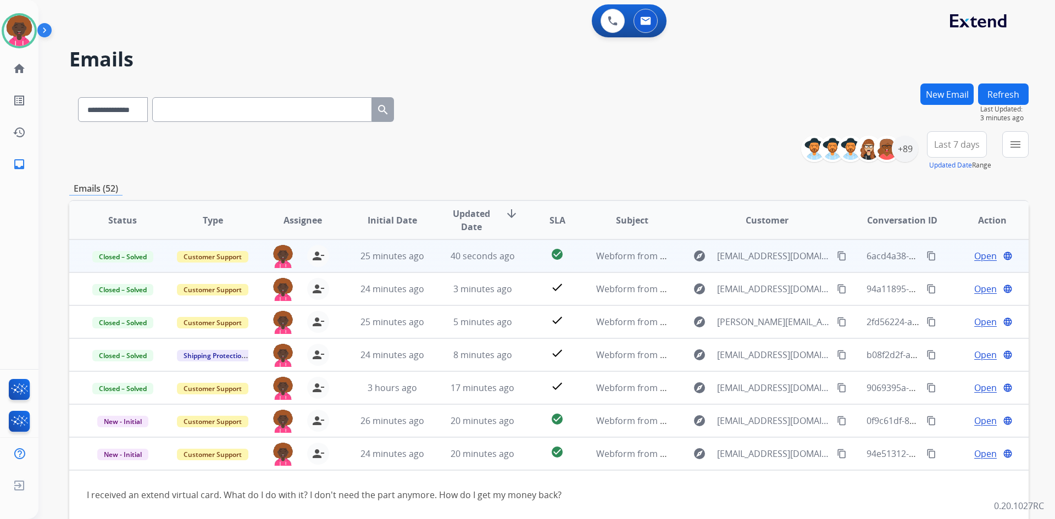
click at [585, 249] on td "Webform from [EMAIL_ADDRESS][DOMAIN_NAME] on [DATE]" at bounding box center [624, 256] width 90 height 33
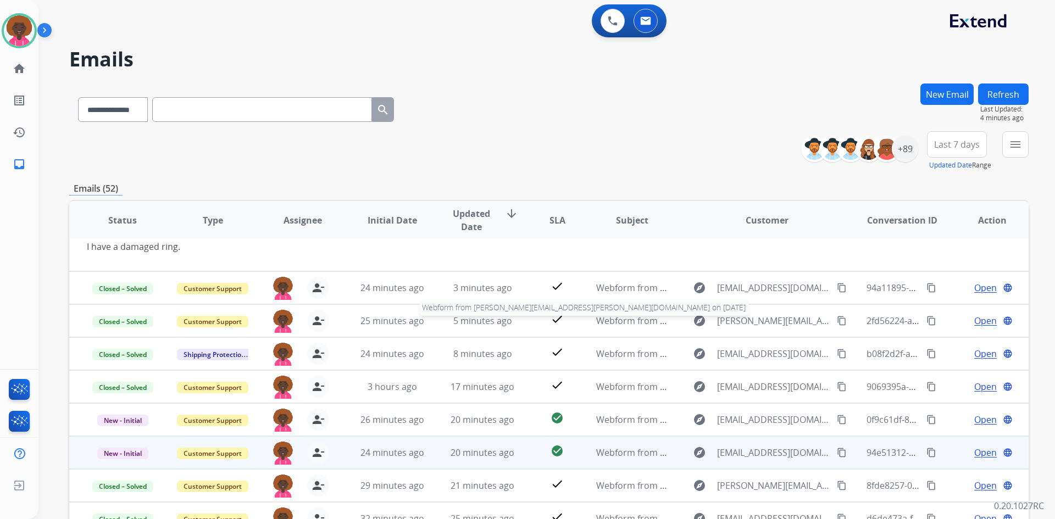
scroll to position [106, 0]
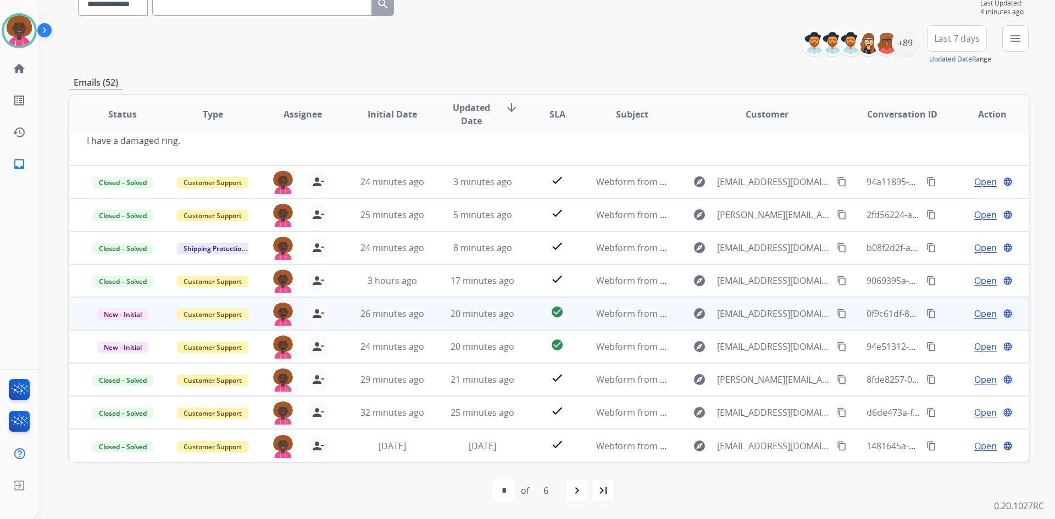
click at [569, 304] on td "check_circle" at bounding box center [549, 313] width 60 height 33
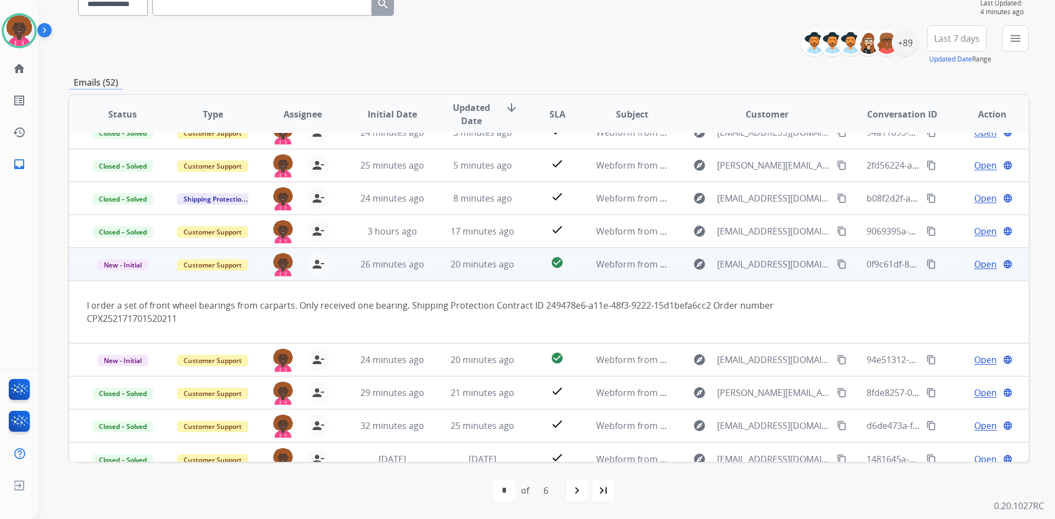
scroll to position [64, 0]
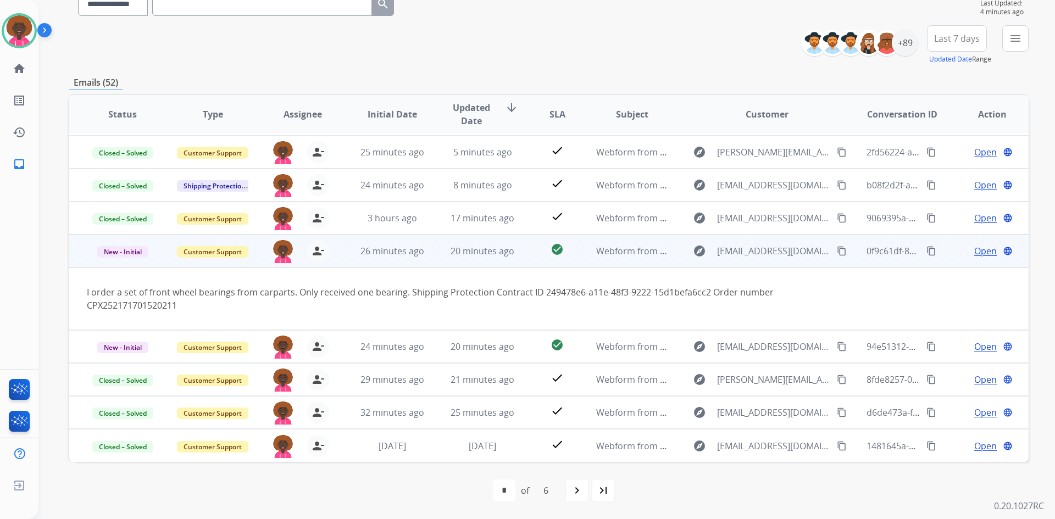
click at [837, 251] on mat-icon "content_copy" at bounding box center [842, 251] width 10 height 10
click at [974, 256] on span "Open" at bounding box center [985, 251] width 23 height 13
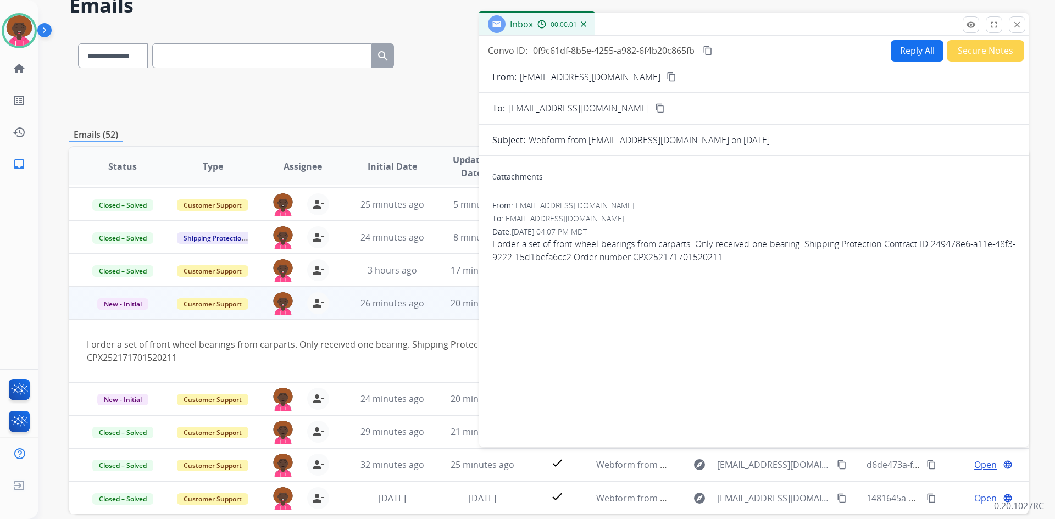
scroll to position [53, 0]
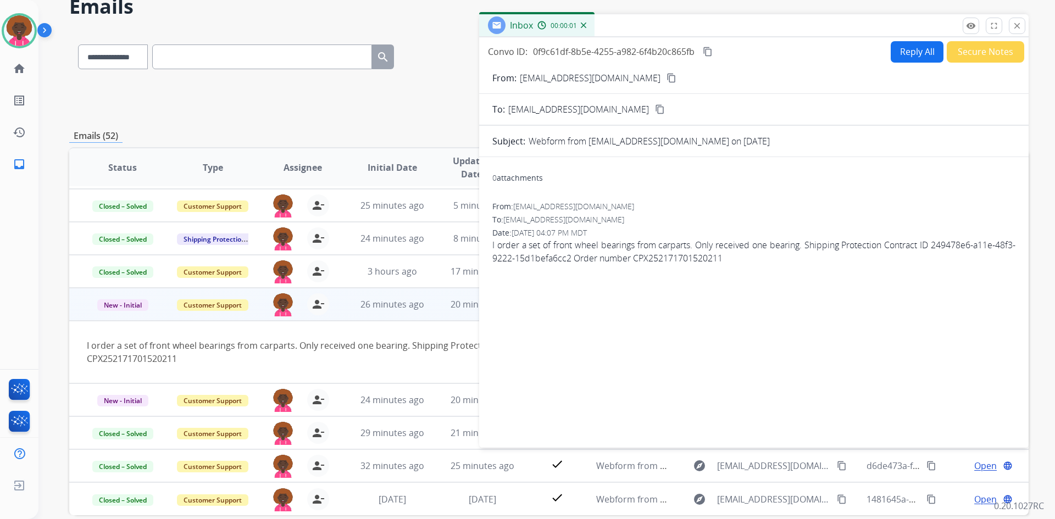
click at [928, 56] on button "Reply All" at bounding box center [917, 51] width 53 height 21
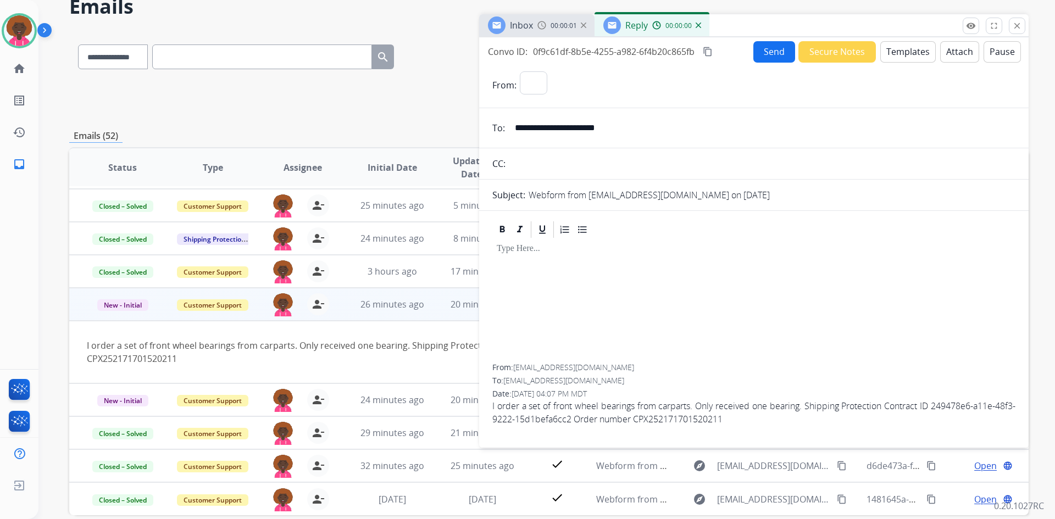
select select "**********"
click at [917, 59] on button "Templates" at bounding box center [908, 51] width 56 height 21
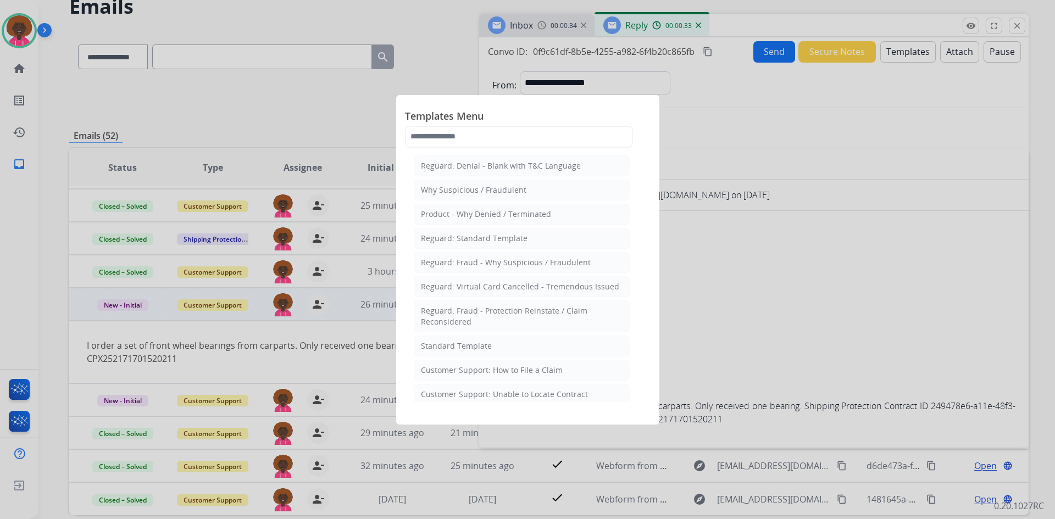
click at [519, 374] on div "Customer Support: How to File a Claim" at bounding box center [492, 370] width 142 height 11
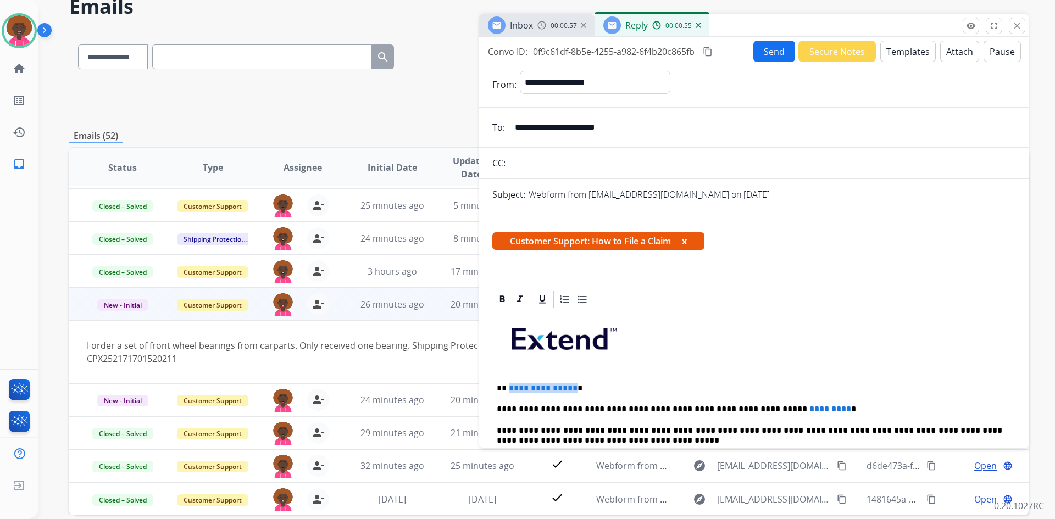
drag, startPoint x: 572, startPoint y: 386, endPoint x: 507, endPoint y: 389, distance: 64.9
click at [507, 389] on p "**********" at bounding box center [750, 389] width 506 height 10
drag, startPoint x: 799, startPoint y: 406, endPoint x: 719, endPoint y: 408, distance: 79.7
click at [719, 408] on p "**********" at bounding box center [750, 409] width 506 height 10
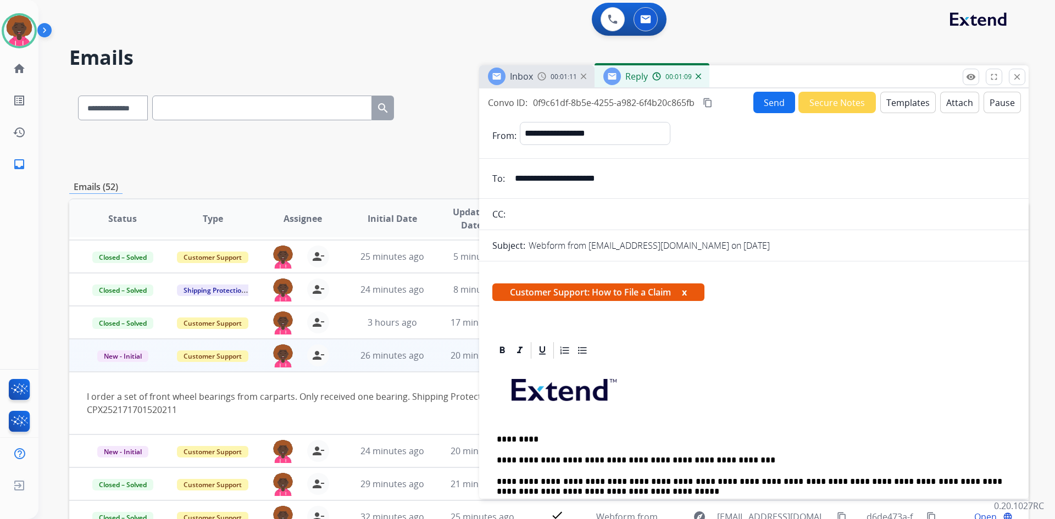
scroll to position [0, 0]
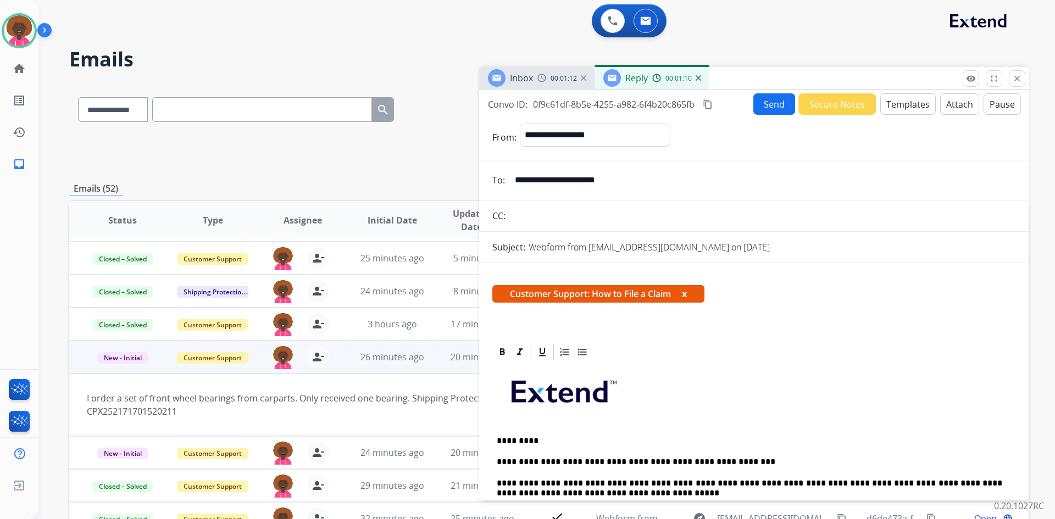
click at [768, 98] on button "Send" at bounding box center [774, 103] width 42 height 21
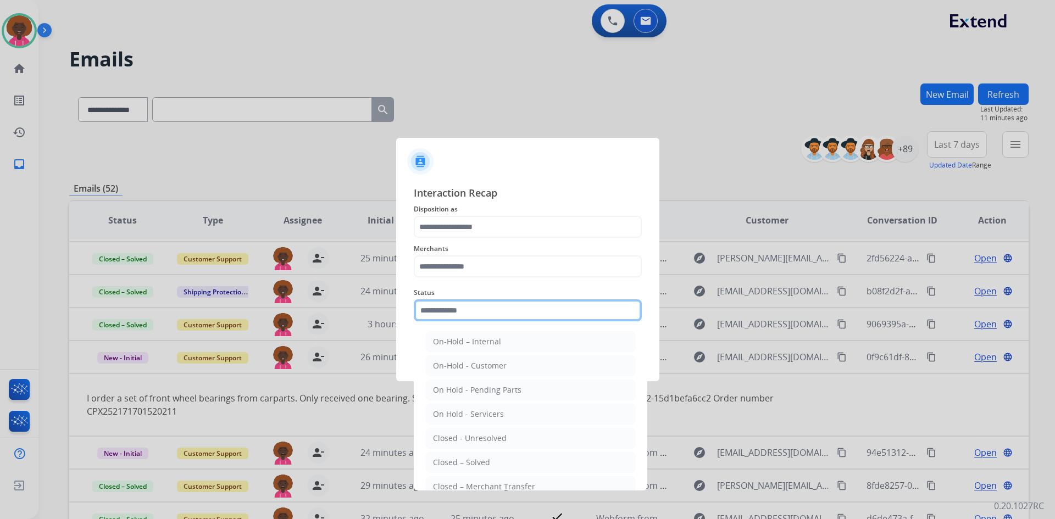
click at [441, 313] on input "text" at bounding box center [528, 310] width 228 height 22
drag, startPoint x: 461, startPoint y: 462, endPoint x: 460, endPoint y: 443, distance: 18.7
click at [459, 462] on div "Closed – Solved" at bounding box center [461, 462] width 57 height 11
type input "**********"
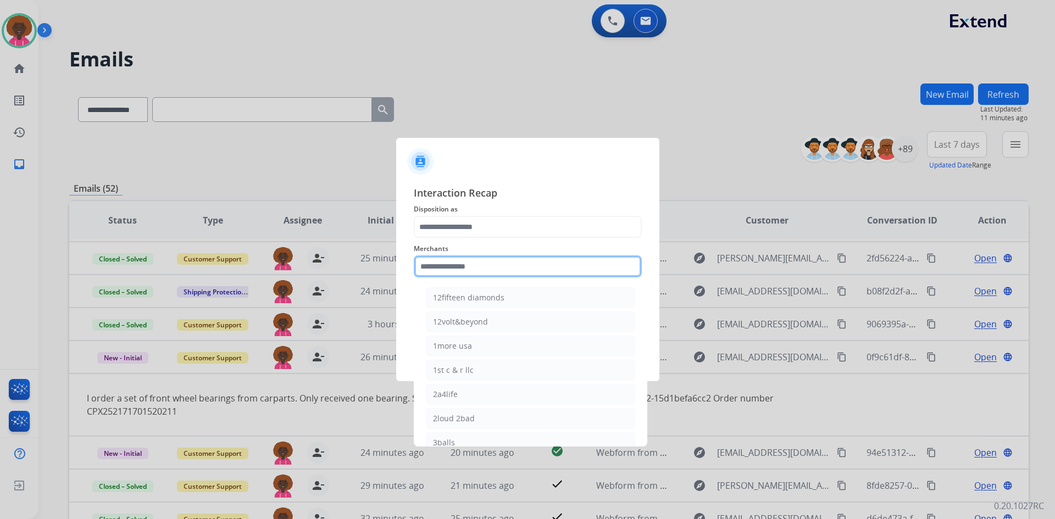
click at [497, 269] on input "text" at bounding box center [528, 267] width 228 height 22
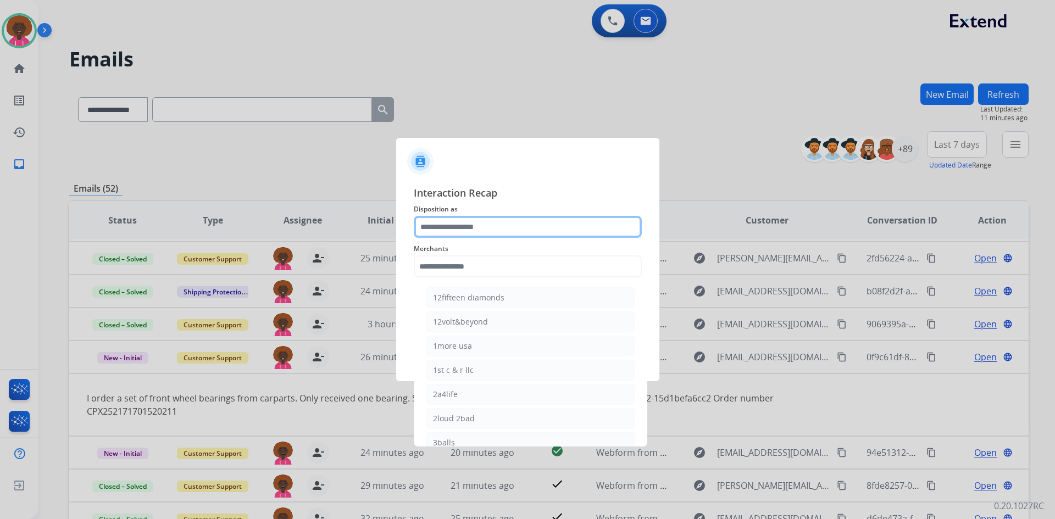
click at [506, 226] on input "text" at bounding box center [528, 227] width 228 height 22
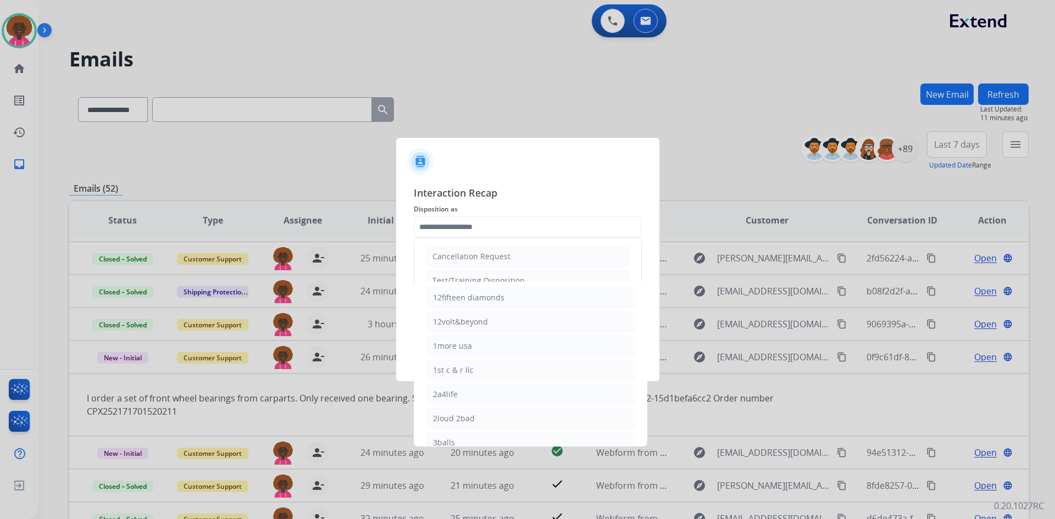
click at [508, 213] on span "Disposition as" at bounding box center [528, 209] width 228 height 13
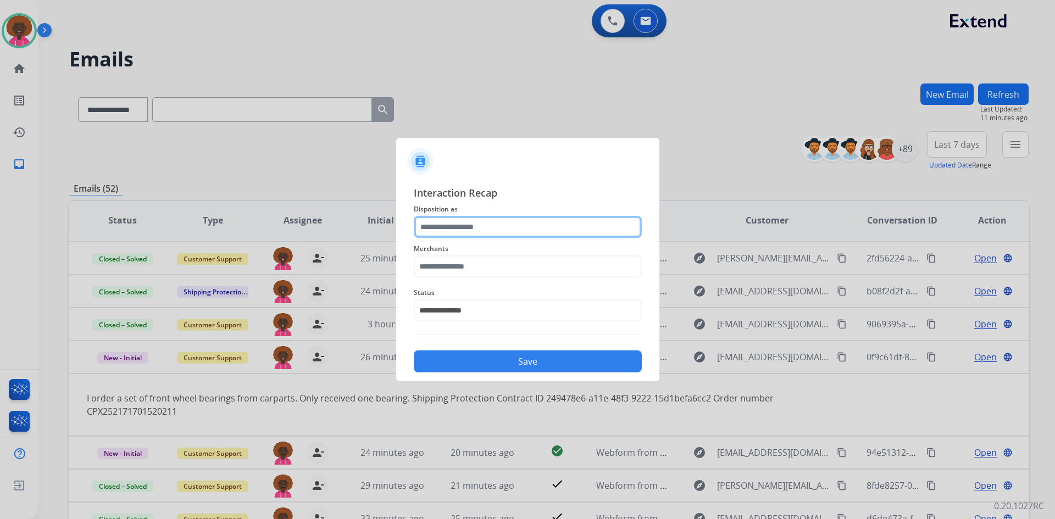
drag, startPoint x: 495, startPoint y: 220, endPoint x: 494, endPoint y: 226, distance: 5.6
click at [494, 224] on input "text" at bounding box center [528, 227] width 228 height 22
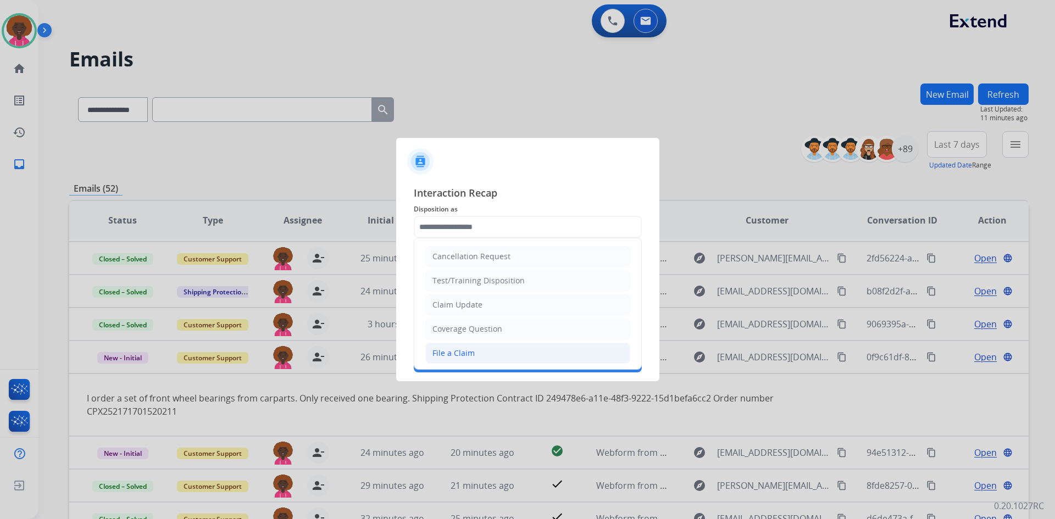
click at [479, 358] on li "File a Claim" at bounding box center [527, 353] width 205 height 21
type input "**********"
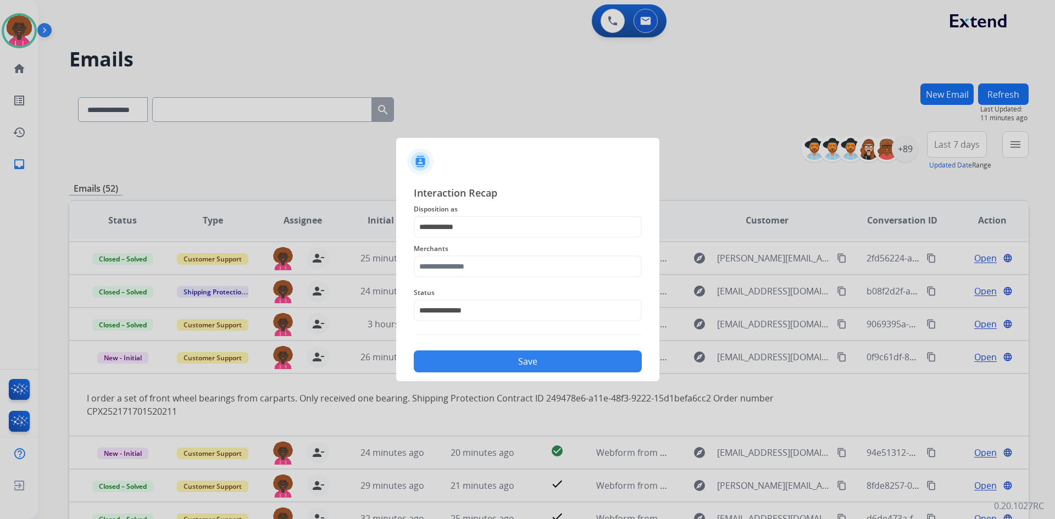
click at [521, 287] on span "Status" at bounding box center [528, 292] width 228 height 13
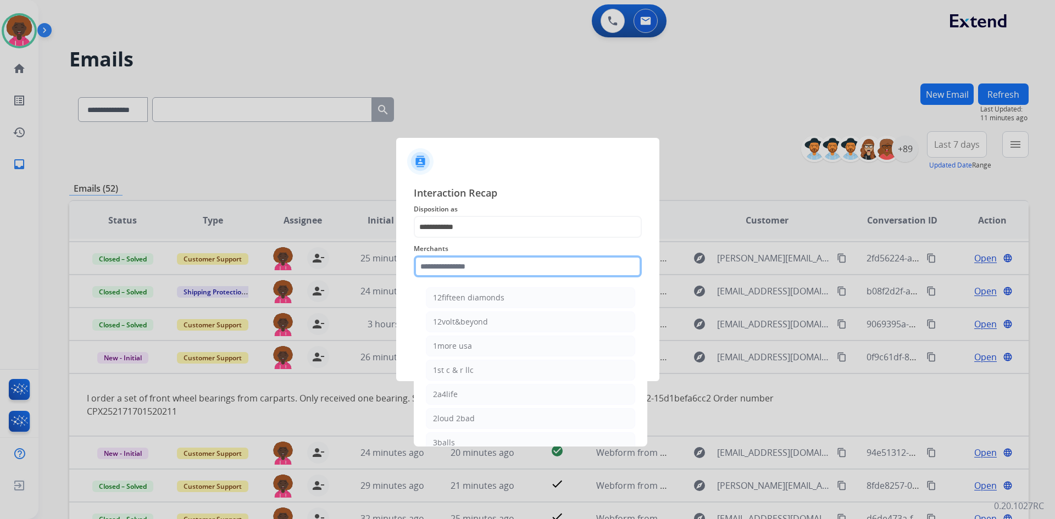
click at [524, 271] on input "text" at bounding box center [528, 267] width 228 height 22
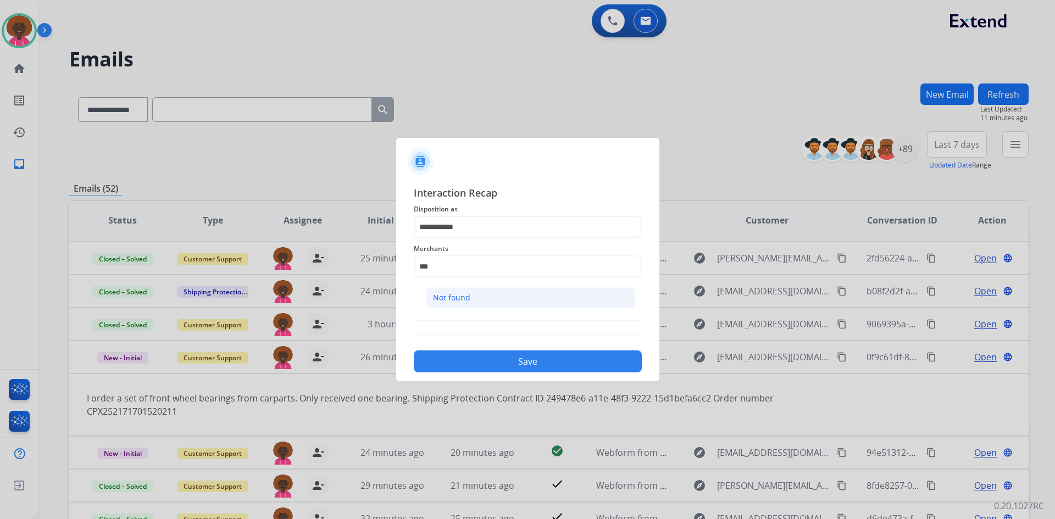
drag, startPoint x: 525, startPoint y: 286, endPoint x: 520, endPoint y: 297, distance: 12.8
click at [522, 292] on ul "Not found" at bounding box center [531, 300] width 216 height 37
click at [520, 298] on li "Not found" at bounding box center [530, 297] width 209 height 21
type input "*********"
click at [568, 373] on div "**********" at bounding box center [527, 278] width 263 height 205
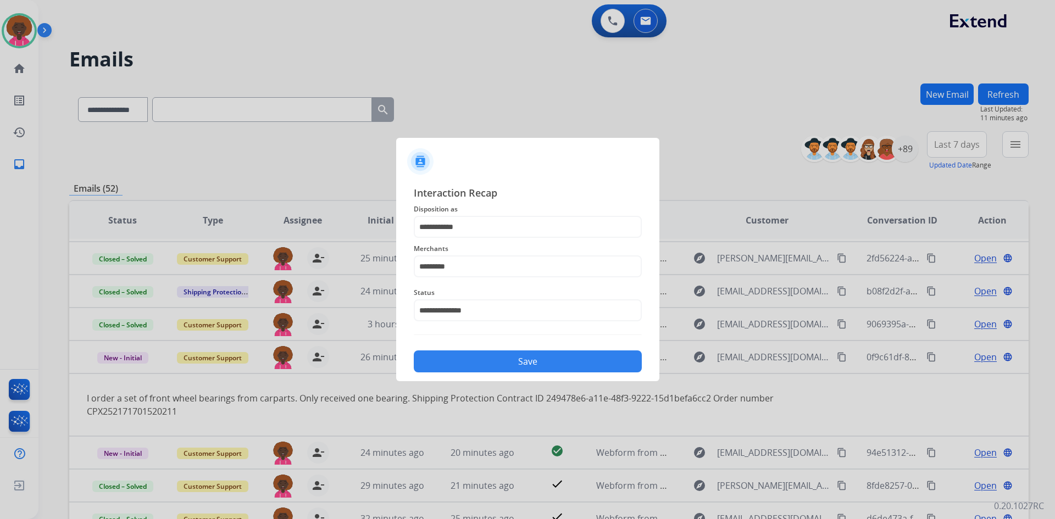
click at [577, 358] on button "Save" at bounding box center [528, 362] width 228 height 22
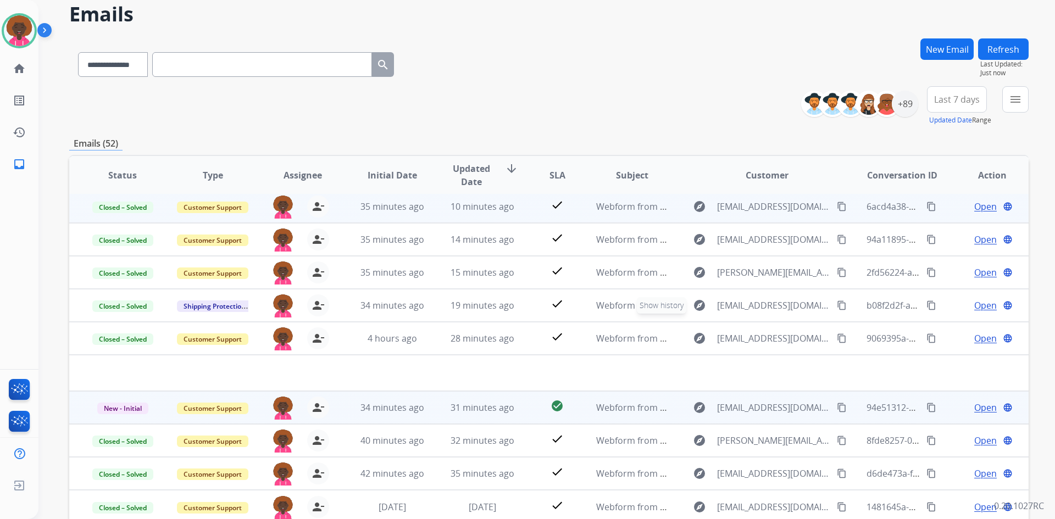
scroll to position [106, 0]
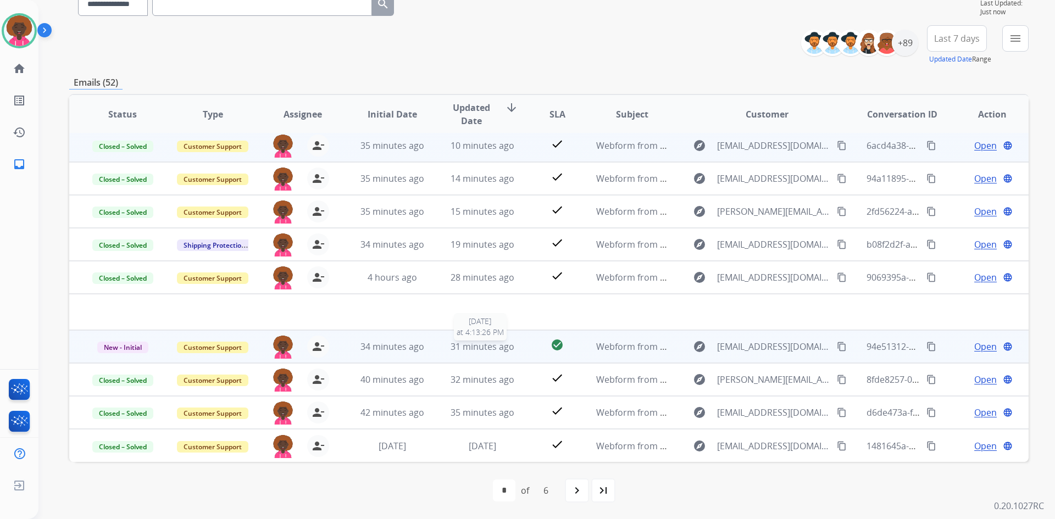
click at [496, 350] on span "31 minutes ago" at bounding box center [483, 347] width 64 height 12
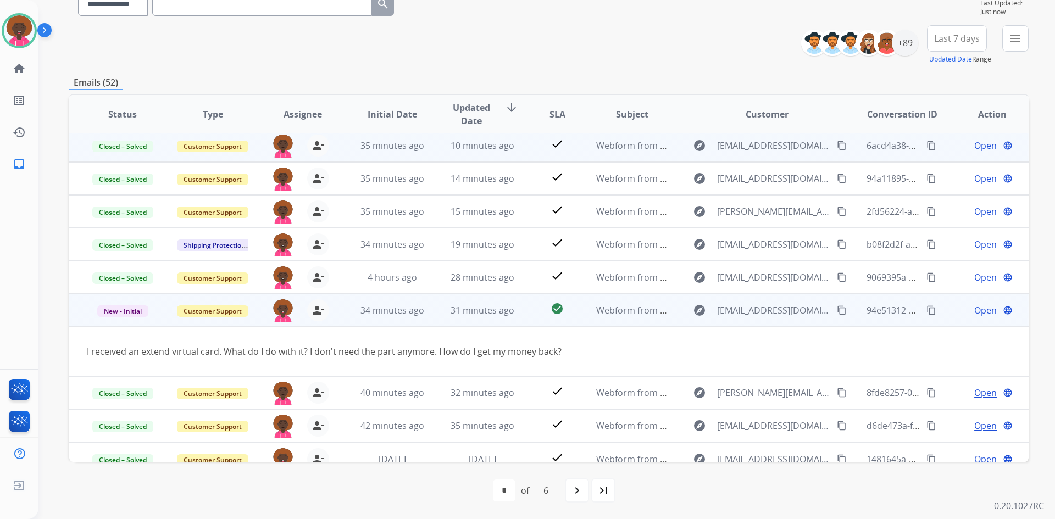
scroll to position [51, 0]
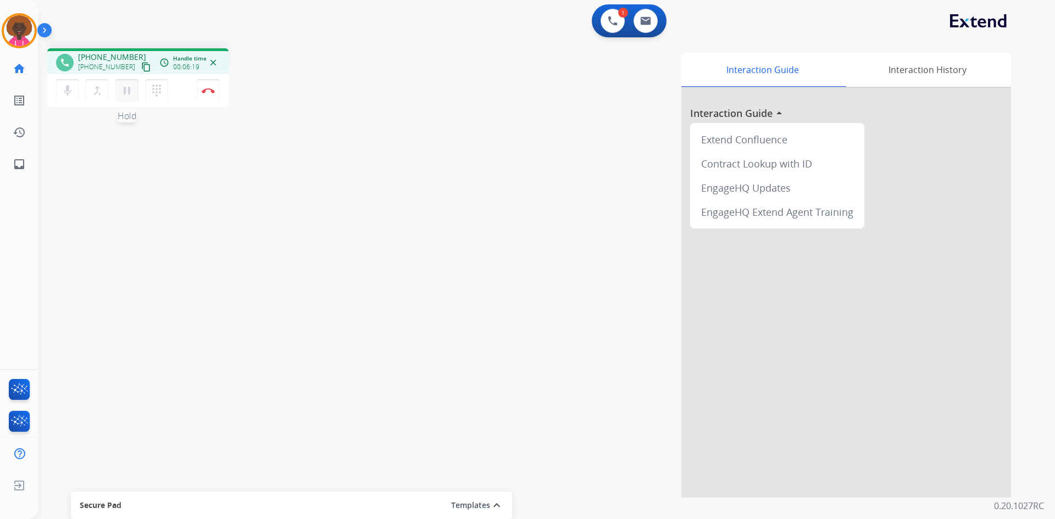
click at [134, 95] on button "pause Hold" at bounding box center [126, 90] width 23 height 23
click at [131, 80] on button "play_arrow Hold" at bounding box center [126, 90] width 23 height 23
click at [645, 25] on img at bounding box center [645, 20] width 11 height 9
select select "**********"
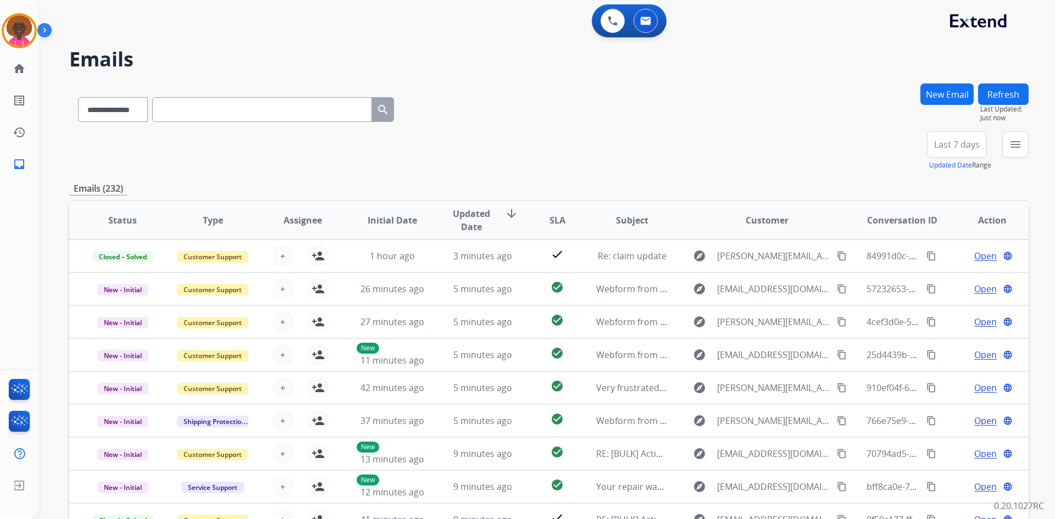
click at [939, 97] on button "New Email" at bounding box center [946, 94] width 53 height 21
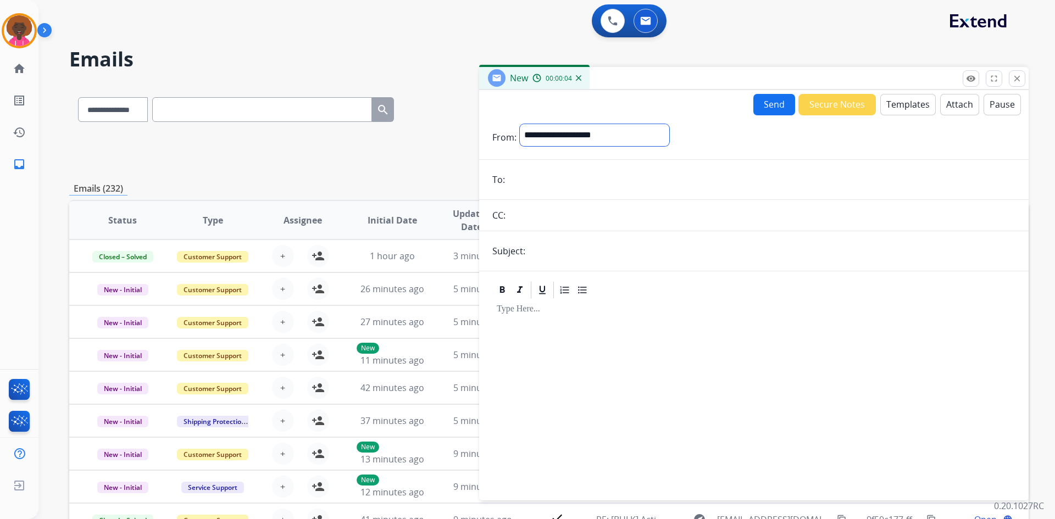
click at [658, 131] on select "**********" at bounding box center [594, 135] width 149 height 22
click at [609, 25] on img at bounding box center [613, 21] width 10 height 10
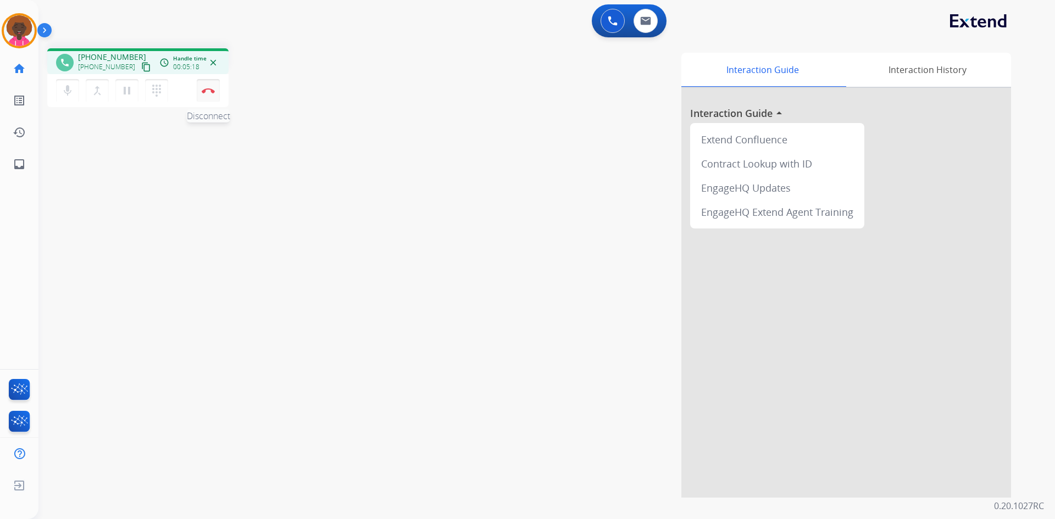
drag, startPoint x: 204, startPoint y: 97, endPoint x: 208, endPoint y: 90, distance: 8.1
click at [208, 93] on button "Disconnect" at bounding box center [208, 90] width 23 height 23
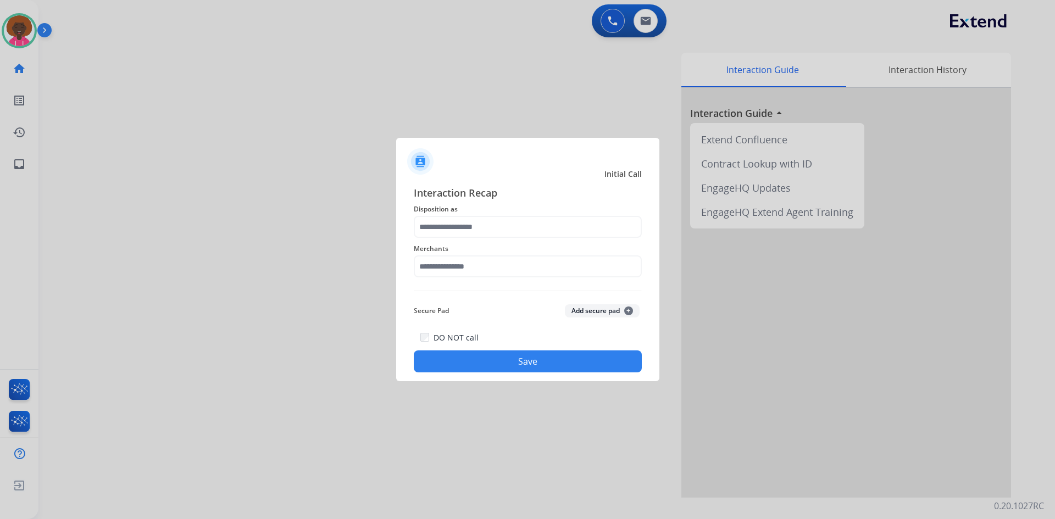
click at [486, 278] on div "Merchants" at bounding box center [528, 260] width 228 height 44
click at [495, 267] on input "text" at bounding box center [528, 267] width 228 height 22
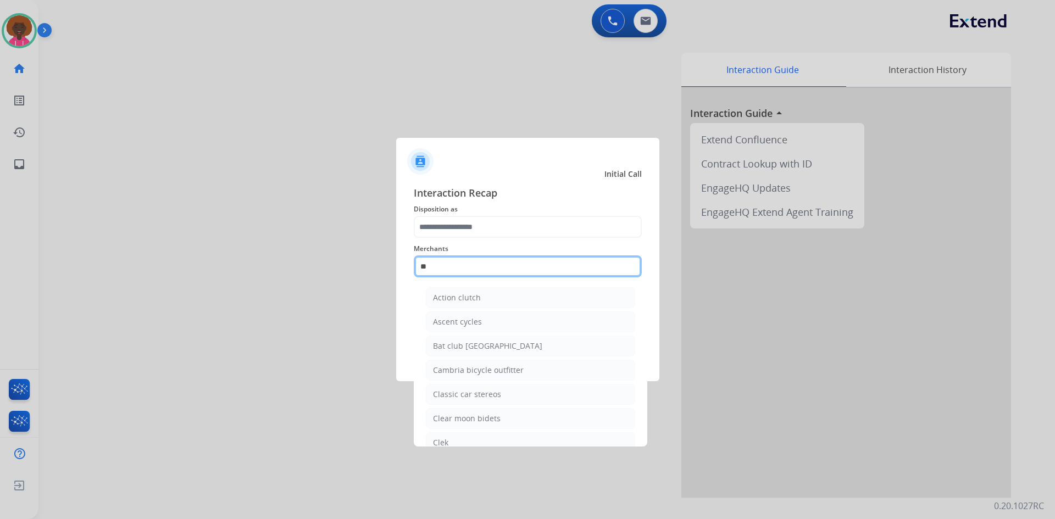
type input "*"
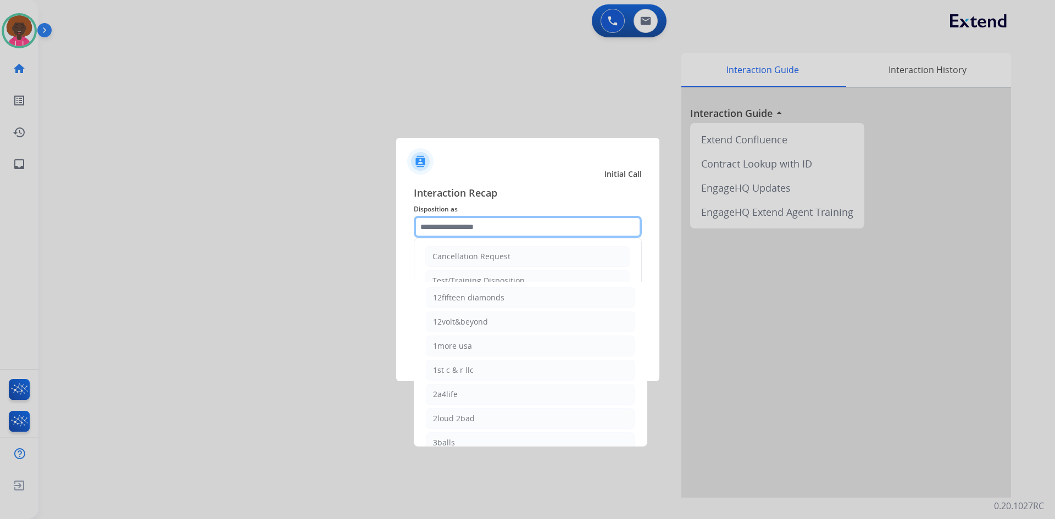
click at [437, 223] on input "text" at bounding box center [528, 227] width 228 height 22
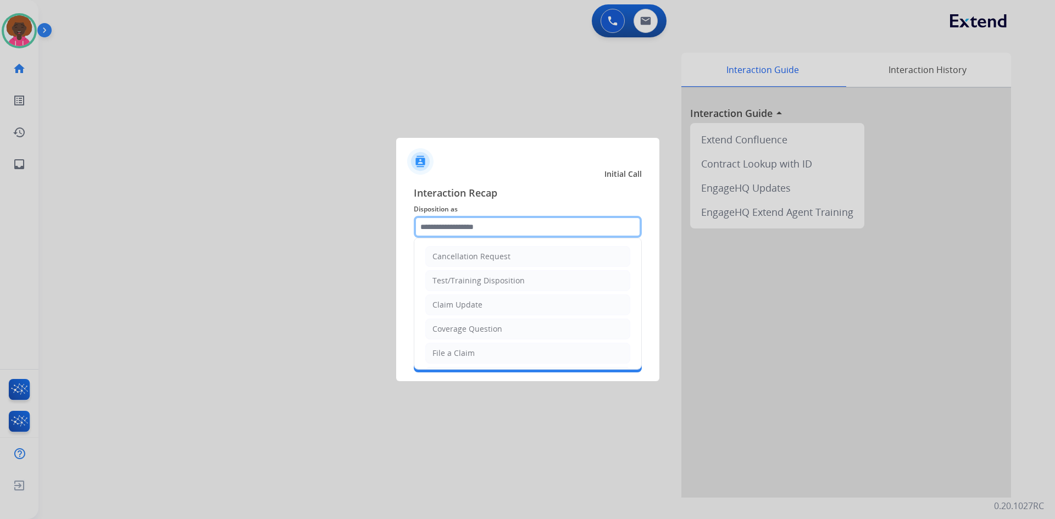
click at [457, 226] on input "text" at bounding box center [528, 227] width 228 height 22
click at [465, 219] on input "text" at bounding box center [528, 227] width 228 height 22
click at [618, 191] on span "Interaction Recap" at bounding box center [528, 194] width 228 height 18
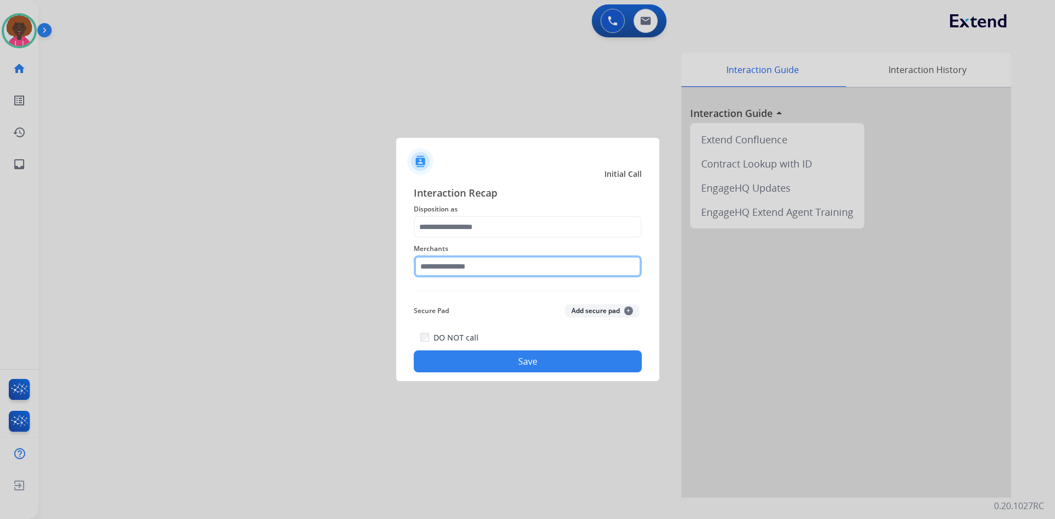
click at [475, 264] on input "text" at bounding box center [528, 267] width 228 height 22
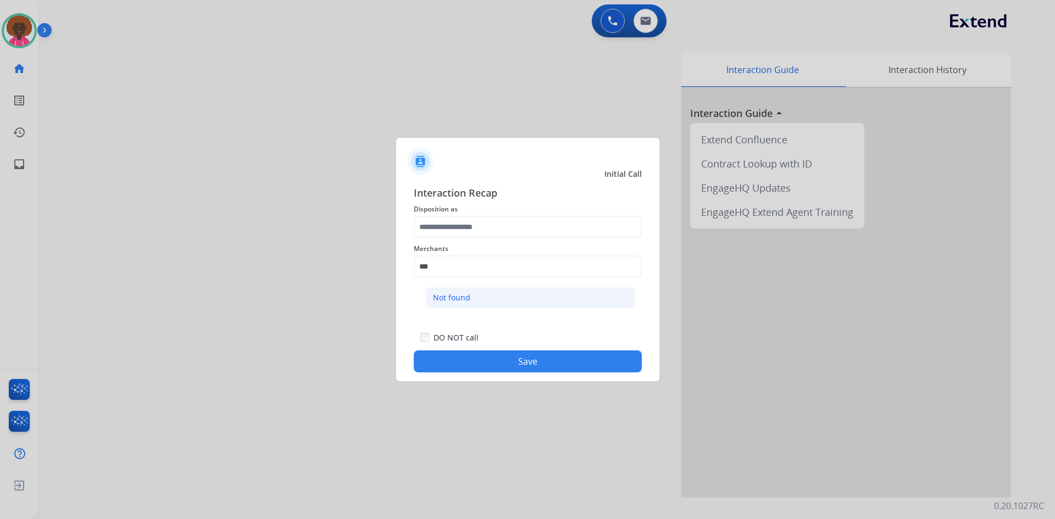
click at [482, 293] on li "Not found" at bounding box center [530, 297] width 209 height 21
type input "*********"
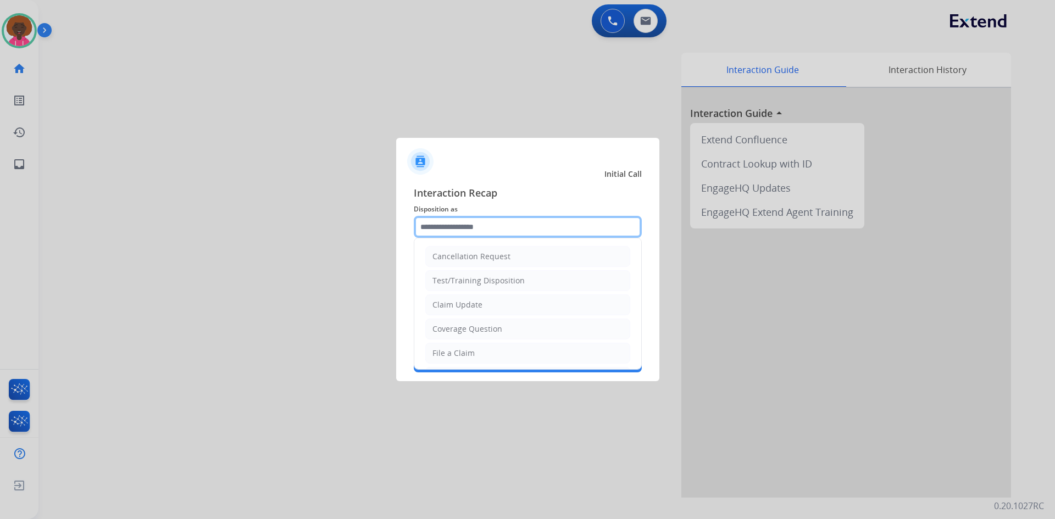
click at [490, 220] on input "text" at bounding box center [528, 227] width 228 height 22
click at [459, 347] on li "File a Claim" at bounding box center [527, 353] width 205 height 21
type input "**********"
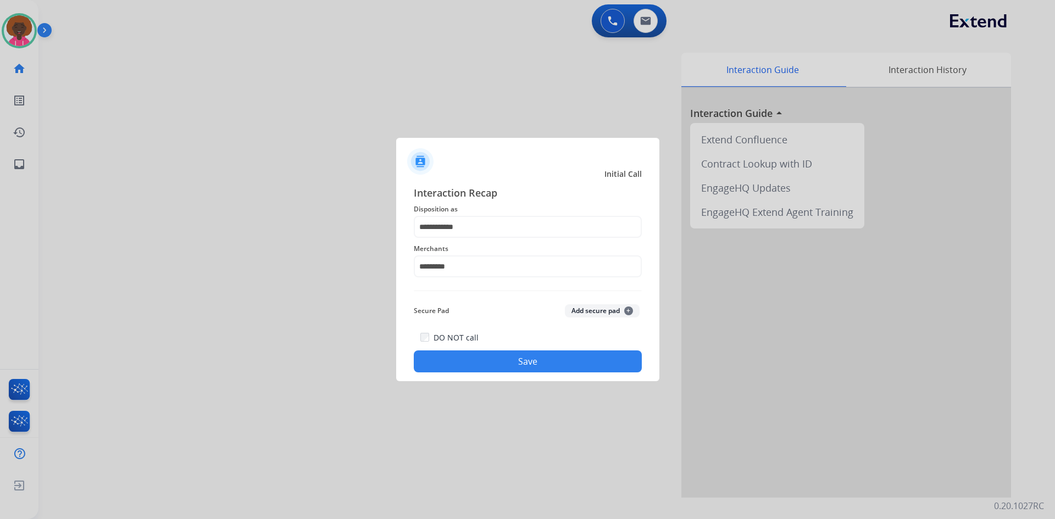
click at [598, 352] on button "Save" at bounding box center [528, 362] width 228 height 22
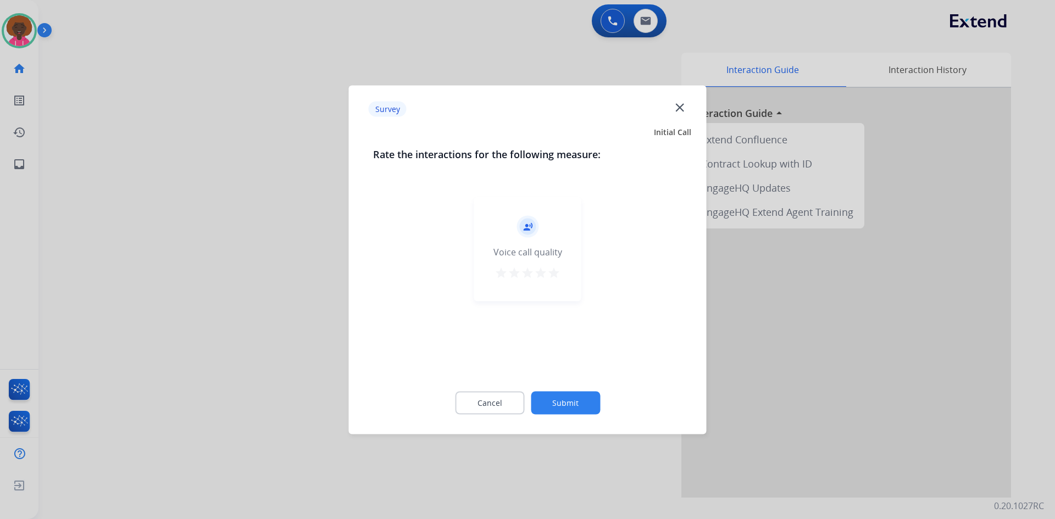
click at [545, 268] on mat-icon "star" at bounding box center [540, 272] width 13 height 13
click at [556, 276] on mat-icon "star" at bounding box center [553, 272] width 13 height 13
click at [586, 410] on button "Submit" at bounding box center [565, 402] width 69 height 23
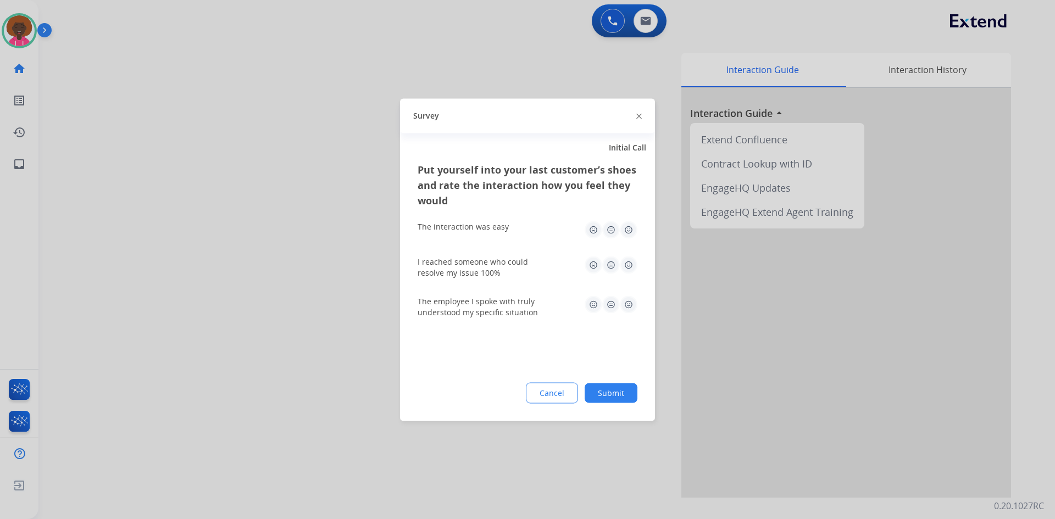
drag, startPoint x: 630, startPoint y: 215, endPoint x: 629, endPoint y: 235, distance: 19.3
click at [630, 224] on div "The interaction was easy" at bounding box center [528, 229] width 220 height 35
click at [628, 243] on div "The interaction was easy" at bounding box center [528, 229] width 220 height 35
click at [632, 226] on img at bounding box center [629, 230] width 18 height 18
drag, startPoint x: 632, startPoint y: 259, endPoint x: 627, endPoint y: 276, distance: 17.2
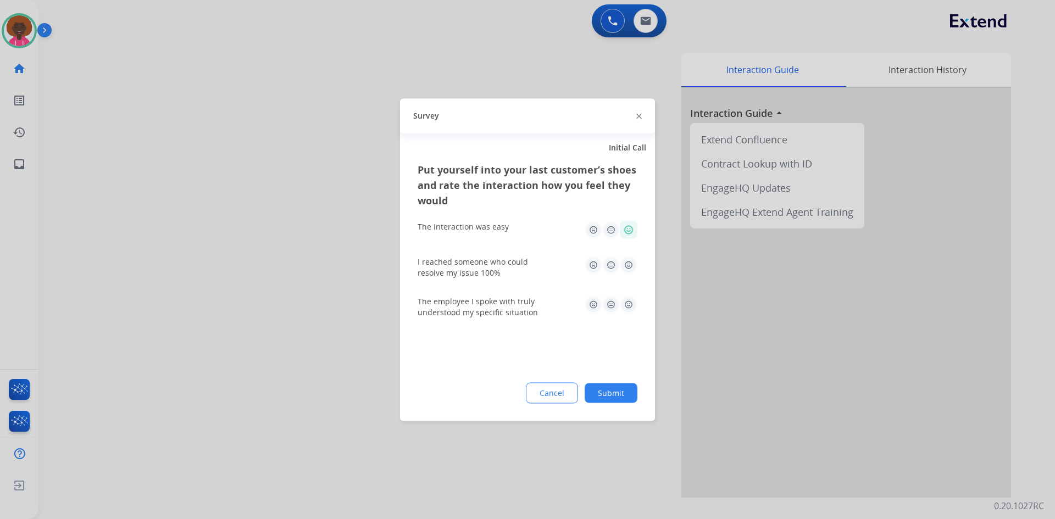
click at [631, 260] on img at bounding box center [629, 265] width 18 height 18
click at [625, 308] on img at bounding box center [629, 305] width 18 height 18
click at [623, 391] on button "Submit" at bounding box center [611, 393] width 53 height 20
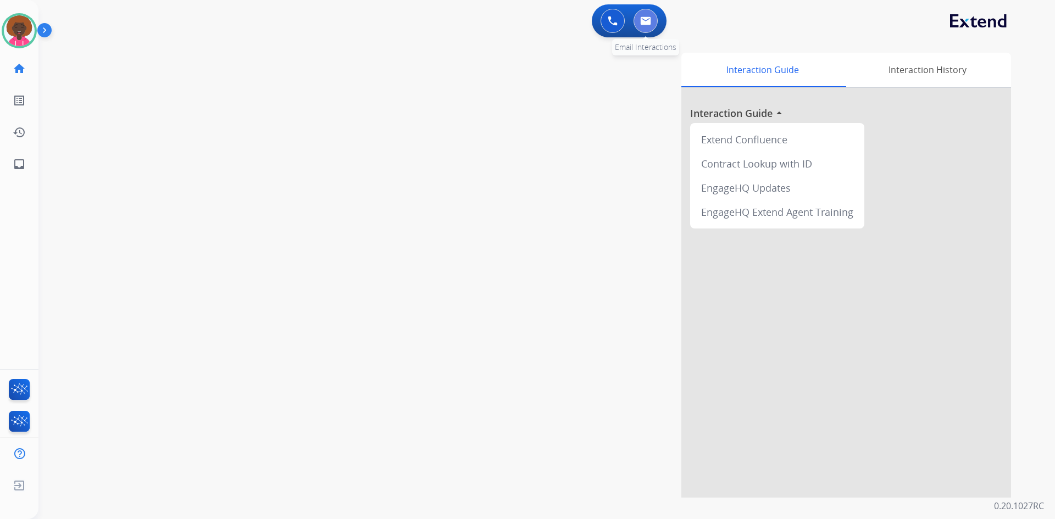
click at [645, 19] on img at bounding box center [645, 20] width 11 height 9
select select "**********"
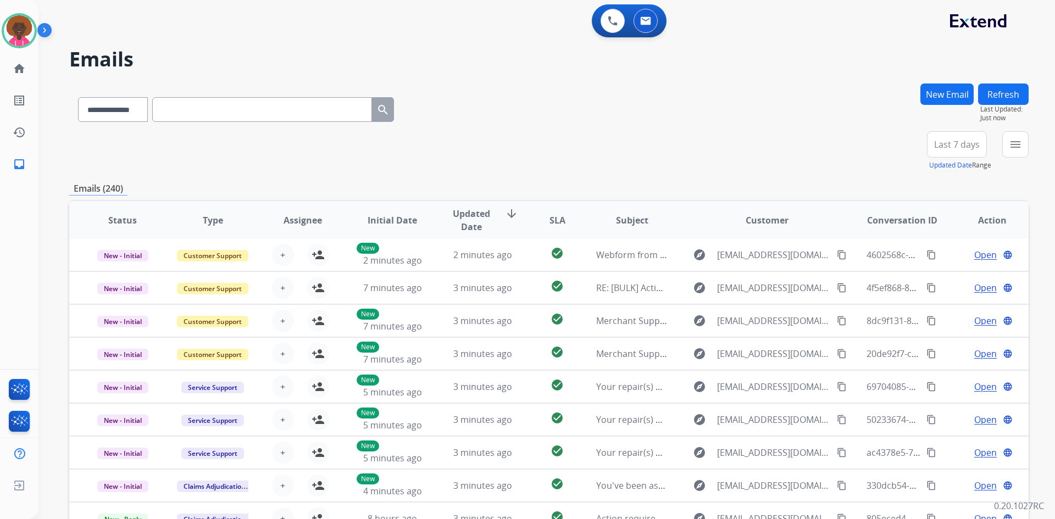
scroll to position [55, 0]
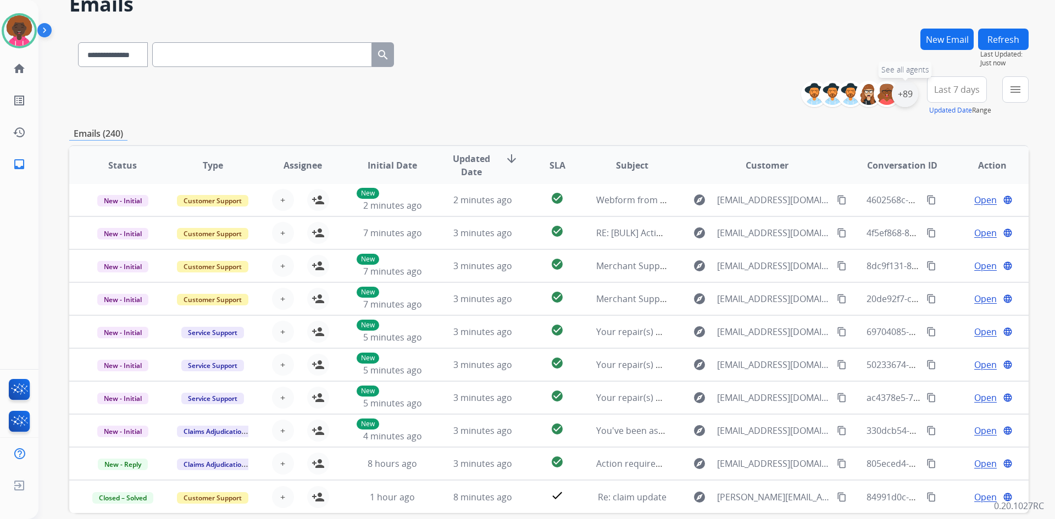
click at [912, 88] on div "+89" at bounding box center [905, 94] width 26 height 26
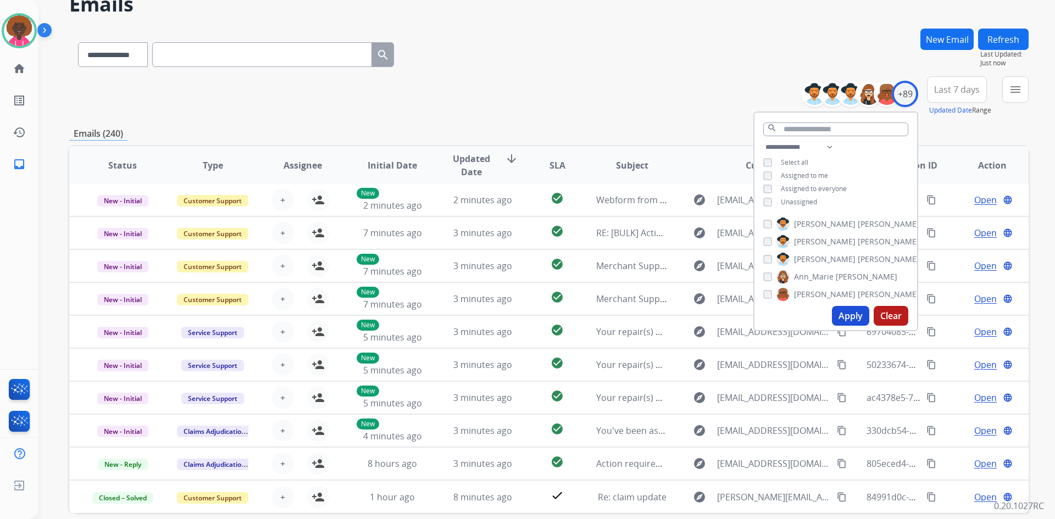
click at [850, 313] on button "Apply" at bounding box center [850, 316] width 37 height 20
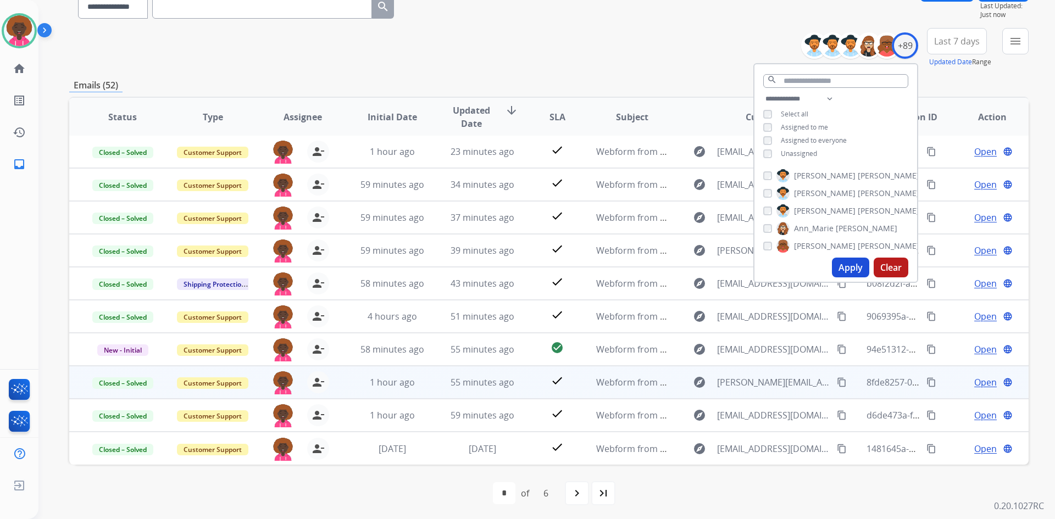
scroll to position [106, 0]
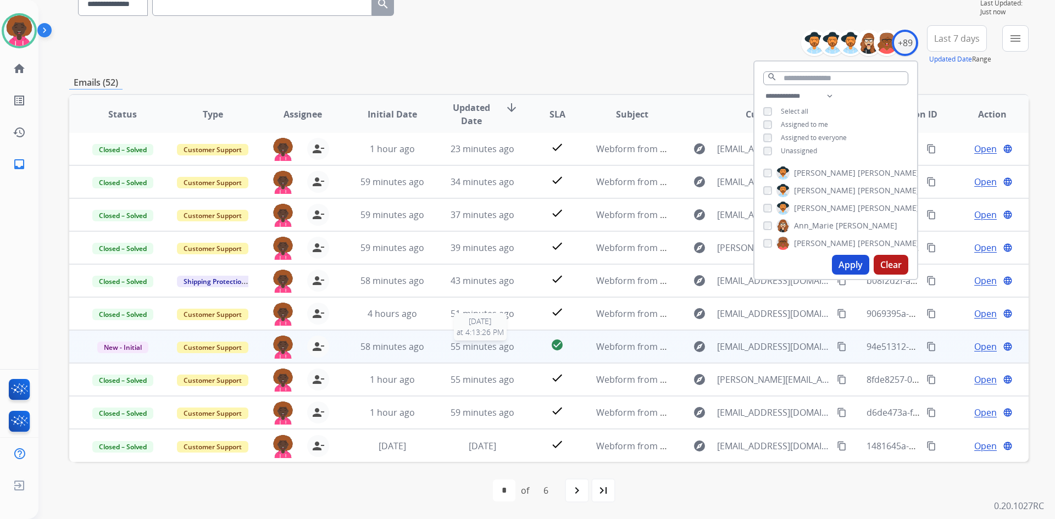
click at [514, 346] on div "55 minutes ago" at bounding box center [483, 346] width 72 height 13
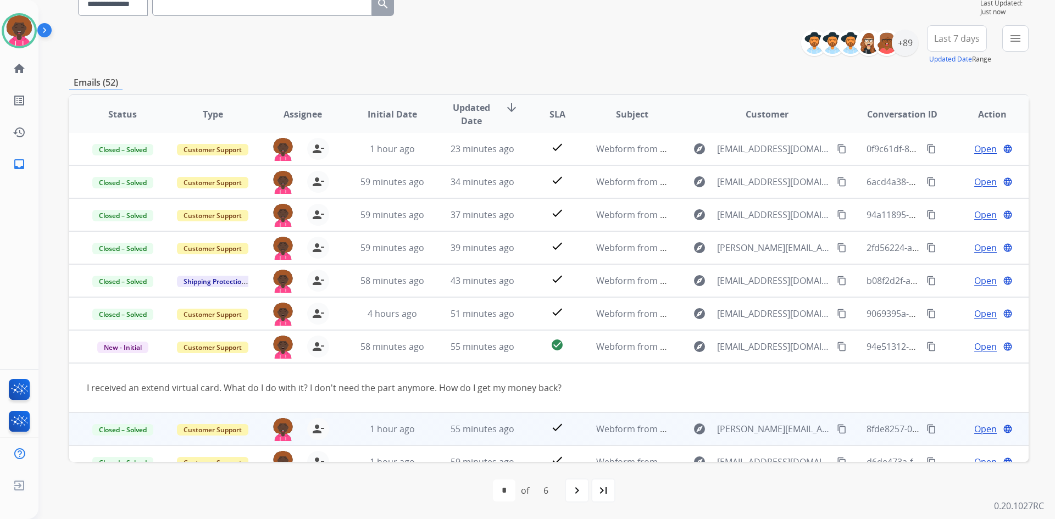
scroll to position [51, 0]
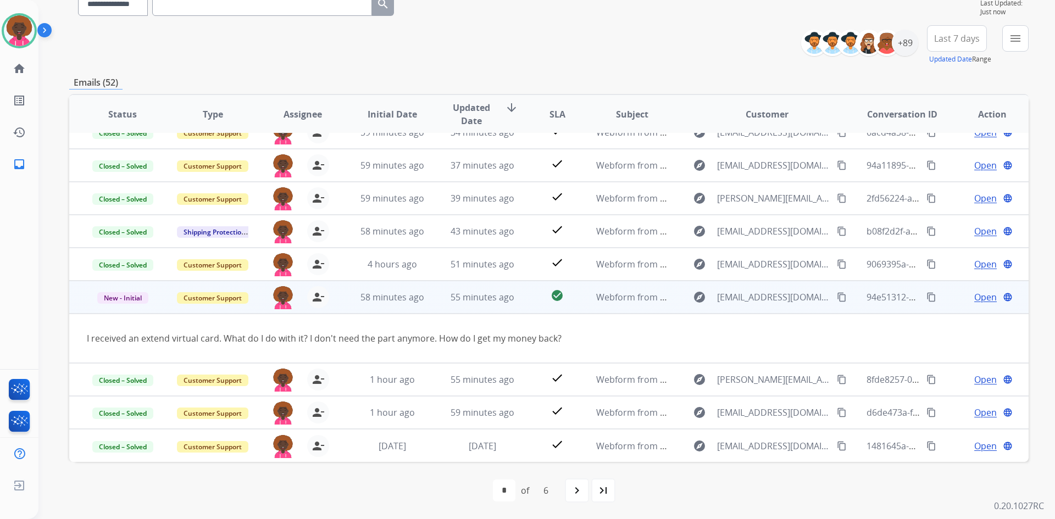
click at [987, 301] on span "Open" at bounding box center [985, 297] width 23 height 13
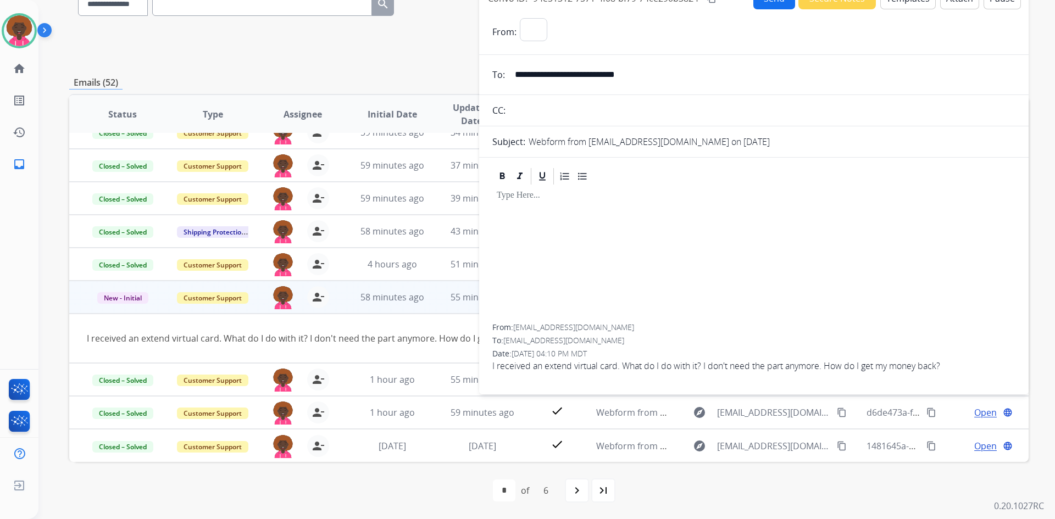
select select "**********"
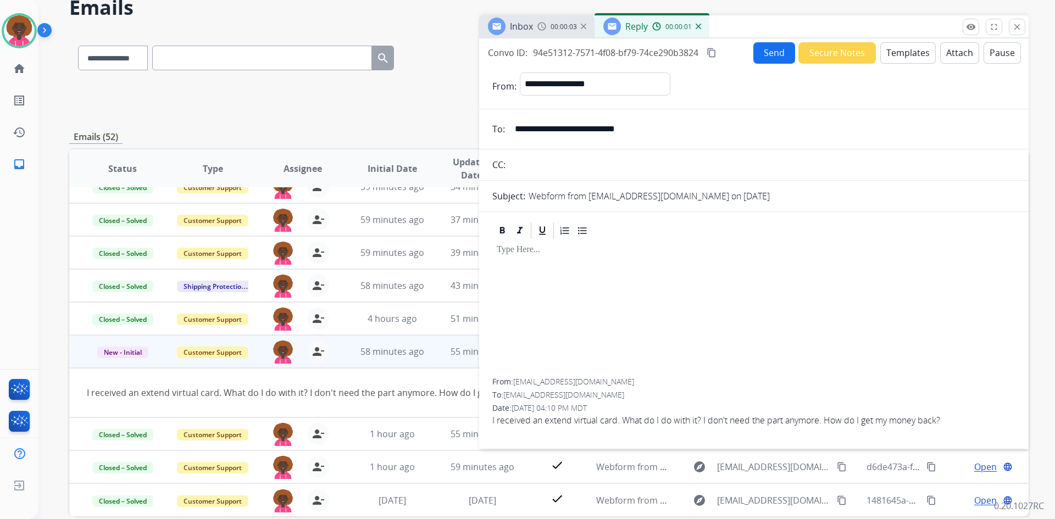
scroll to position [0, 0]
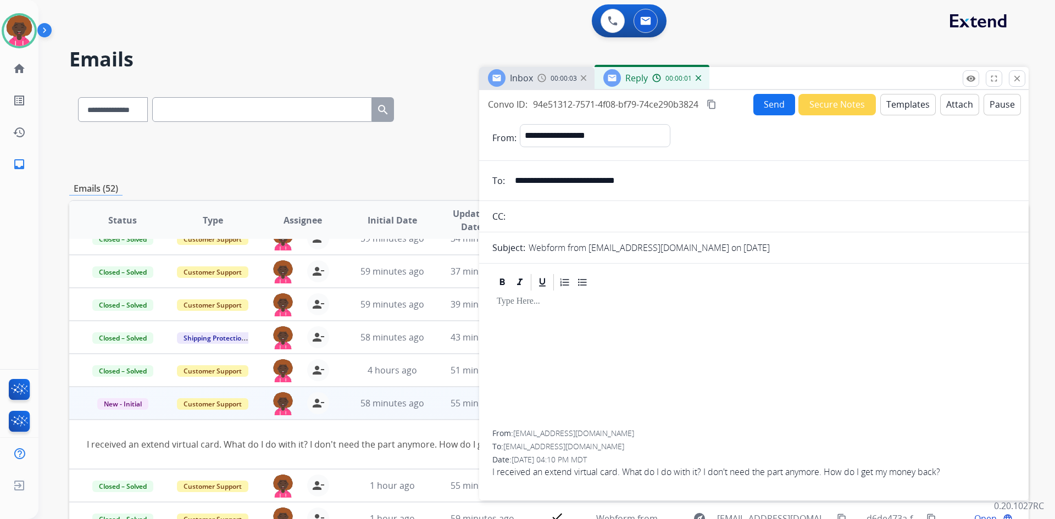
click at [900, 109] on button "Templates" at bounding box center [908, 104] width 56 height 21
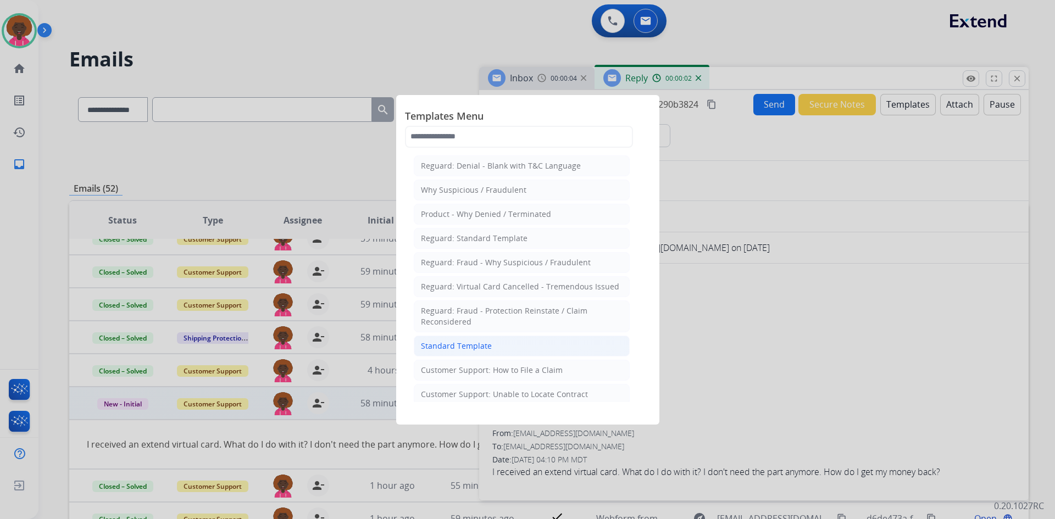
click at [520, 340] on li "Standard Template" at bounding box center [522, 346] width 216 height 21
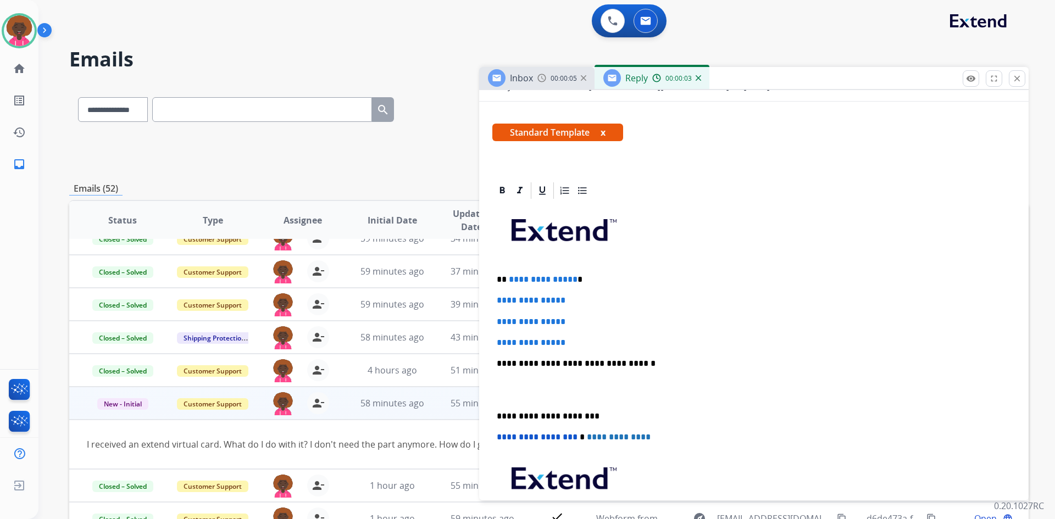
scroll to position [165, 0]
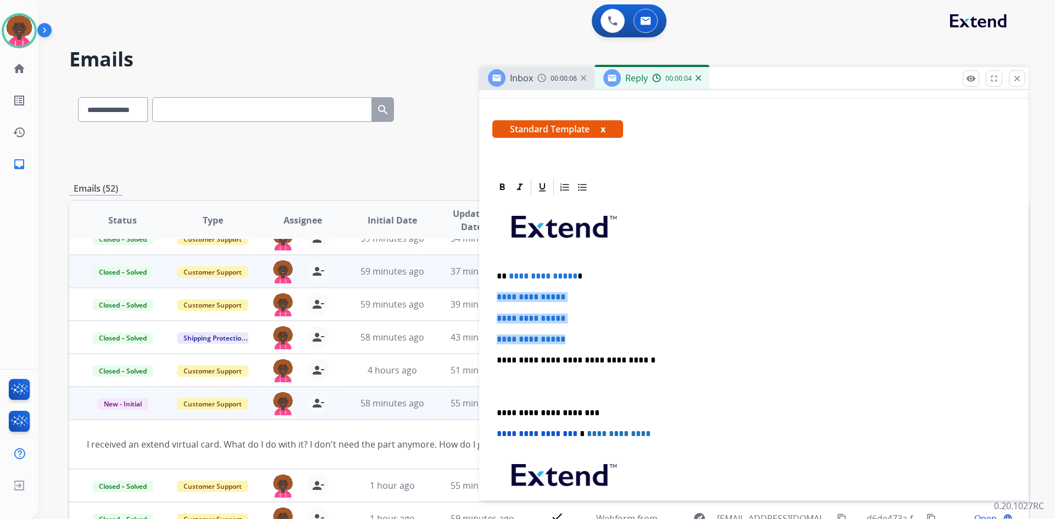
drag, startPoint x: 558, startPoint y: 335, endPoint x: 446, endPoint y: 281, distance: 123.6
click at [446, 281] on div "**********" at bounding box center [548, 355] width 959 height 542
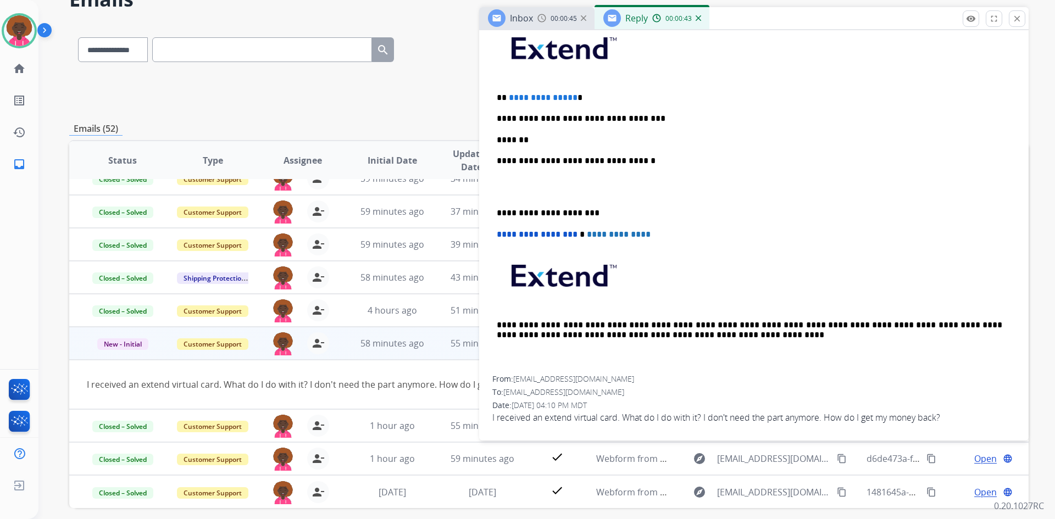
scroll to position [106, 0]
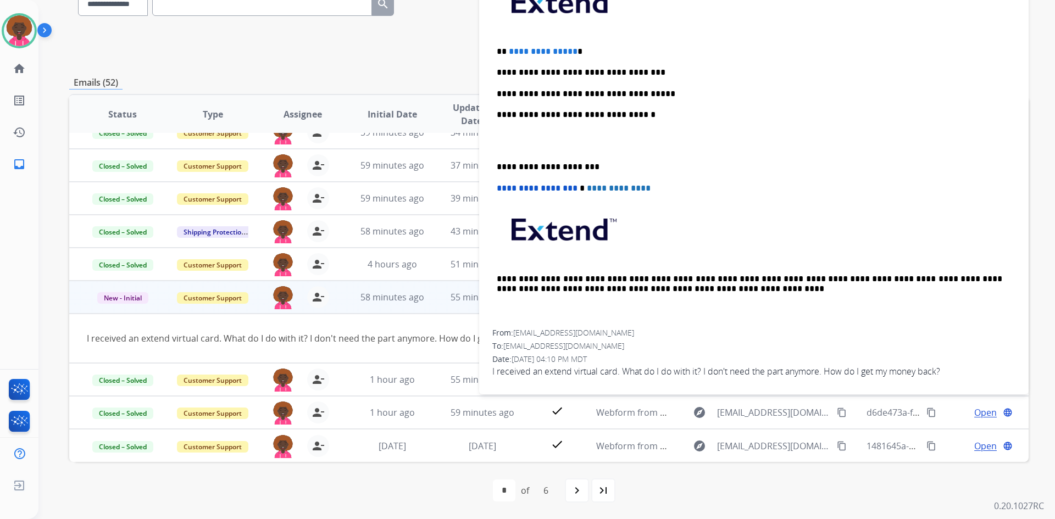
click at [673, 97] on p "**********" at bounding box center [750, 94] width 506 height 10
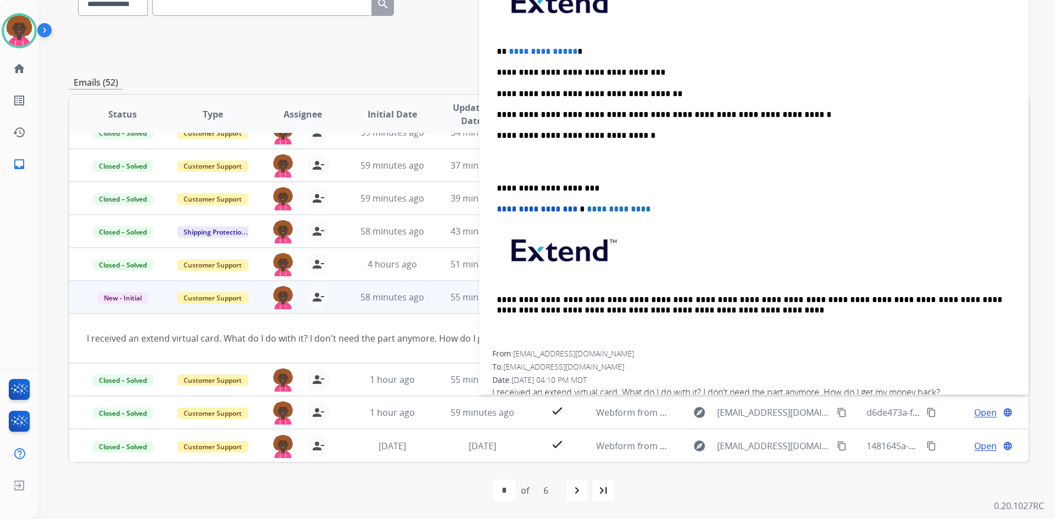
click at [687, 116] on p "**********" at bounding box center [750, 115] width 506 height 10
click at [623, 89] on p "**********" at bounding box center [750, 94] width 506 height 10
click at [686, 115] on p "**********" at bounding box center [750, 115] width 506 height 10
click at [704, 117] on p "**********" at bounding box center [750, 115] width 506 height 10
click at [695, 120] on div "**********" at bounding box center [753, 162] width 523 height 378
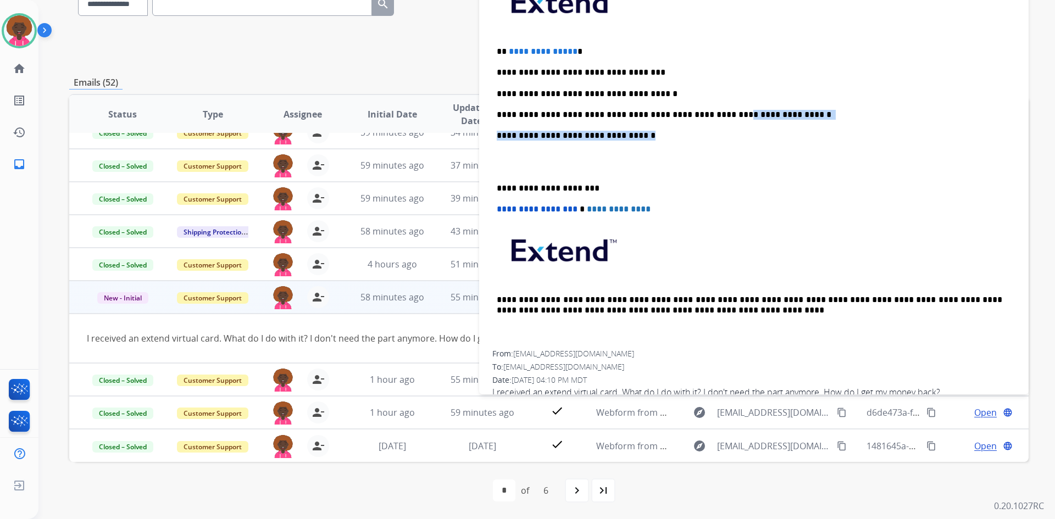
drag, startPoint x: 695, startPoint y: 120, endPoint x: 687, endPoint y: 123, distance: 8.2
click at [690, 122] on div "**********" at bounding box center [753, 162] width 523 height 378
click at [683, 119] on p "**********" at bounding box center [750, 115] width 506 height 10
drag, startPoint x: 586, startPoint y: 158, endPoint x: 574, endPoint y: 159, distance: 12.7
click at [581, 159] on p at bounding box center [754, 162] width 514 height 20
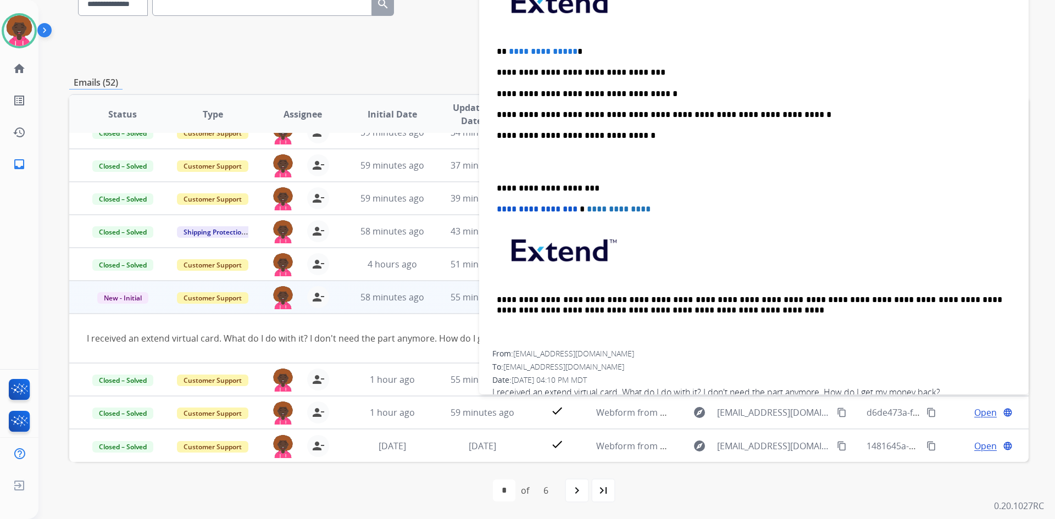
click at [570, 159] on p at bounding box center [754, 162] width 514 height 20
drag, startPoint x: 567, startPoint y: 168, endPoint x: 563, endPoint y: 173, distance: 6.2
click at [567, 169] on p at bounding box center [754, 162] width 514 height 20
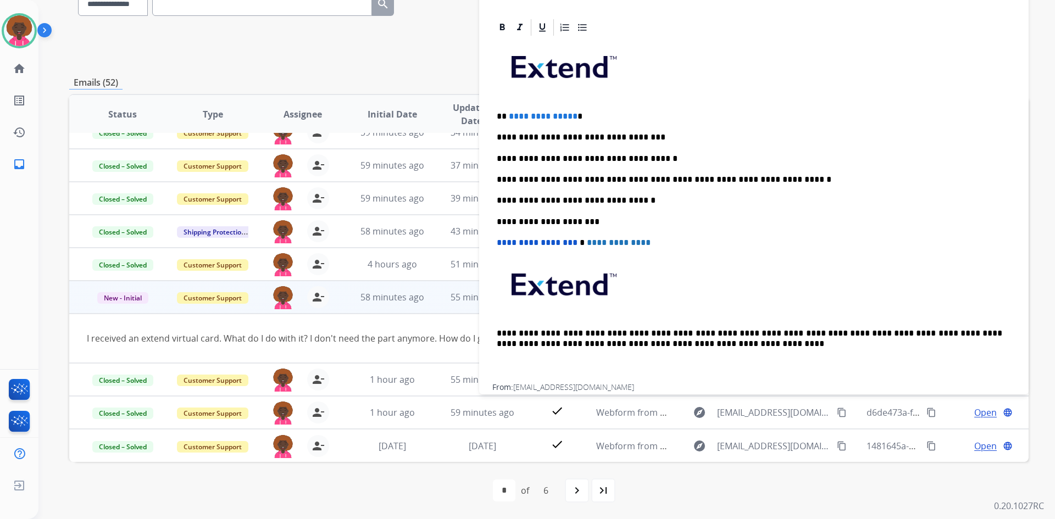
scroll to position [218, 0]
click at [700, 177] on p "**********" at bounding box center [750, 180] width 506 height 10
click at [697, 179] on p "**********" at bounding box center [750, 180] width 506 height 10
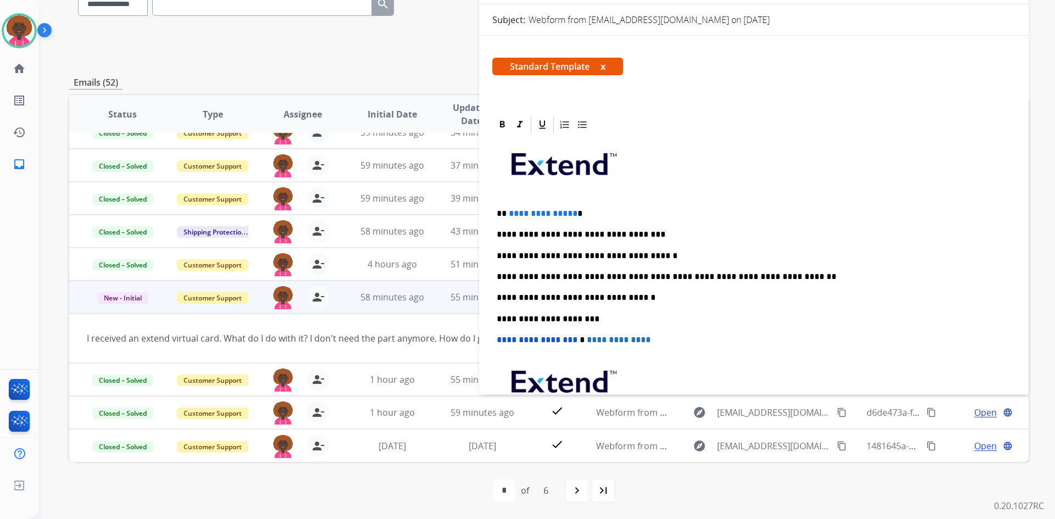
scroll to position [0, 0]
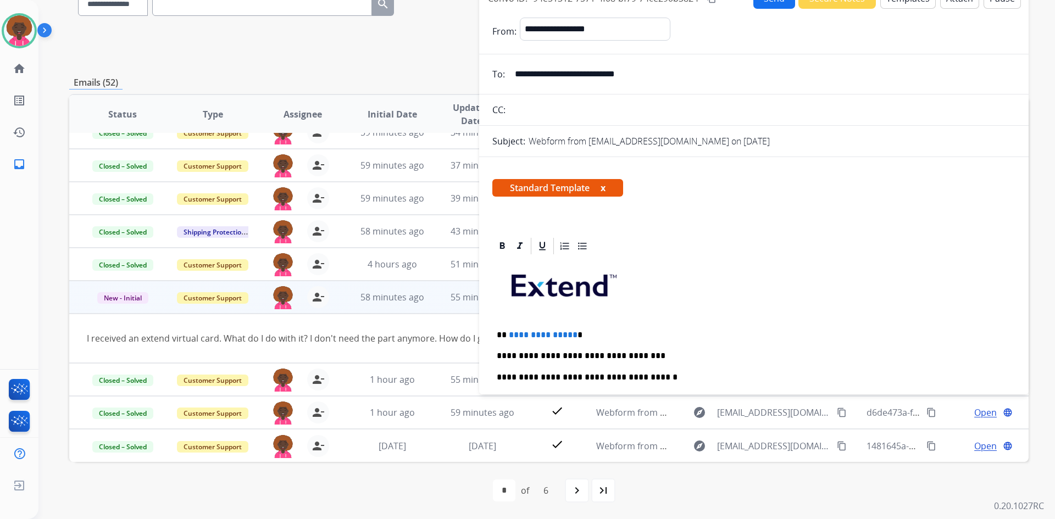
drag, startPoint x: 661, startPoint y: 75, endPoint x: 512, endPoint y: 66, distance: 148.6
click at [490, 60] on form "**********" at bounding box center [754, 339] width 550 height 660
drag, startPoint x: 570, startPoint y: 334, endPoint x: 504, endPoint y: 324, distance: 66.7
click at [504, 324] on div "**********" at bounding box center [753, 429] width 523 height 347
click at [558, 324] on div "**********" at bounding box center [753, 429] width 523 height 347
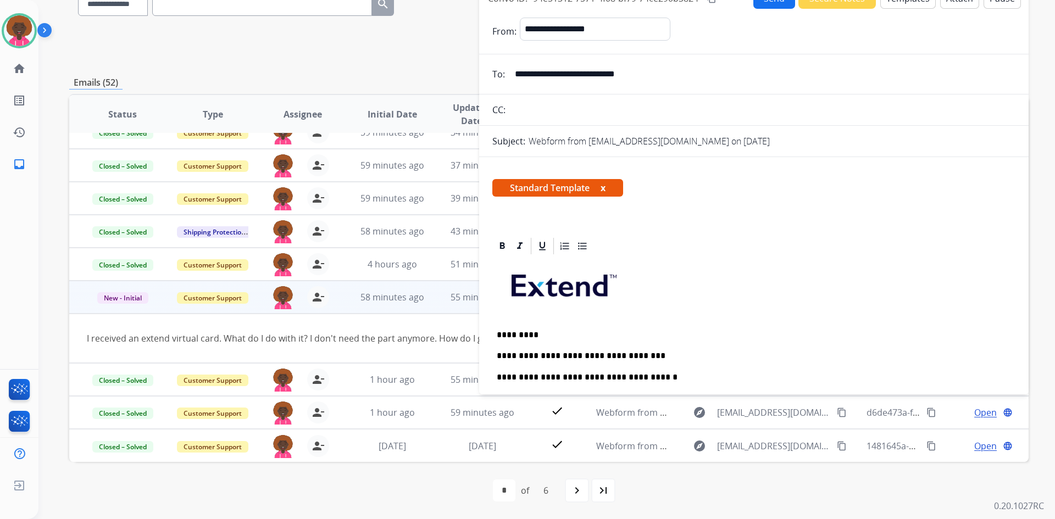
click at [506, 334] on p "*********" at bounding box center [750, 335] width 506 height 10
click at [720, 323] on div "**********" at bounding box center [753, 429] width 523 height 347
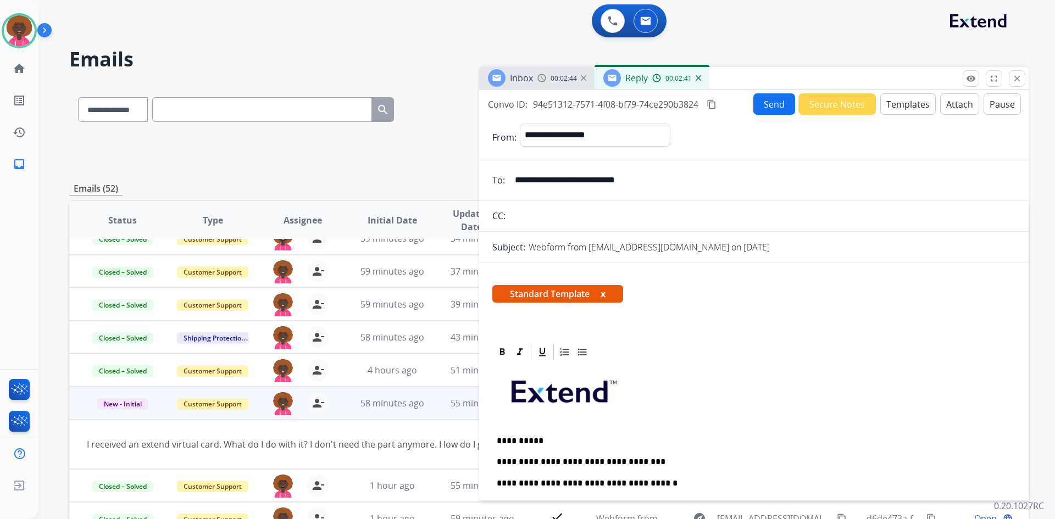
click at [753, 110] on button "Send" at bounding box center [774, 103] width 42 height 21
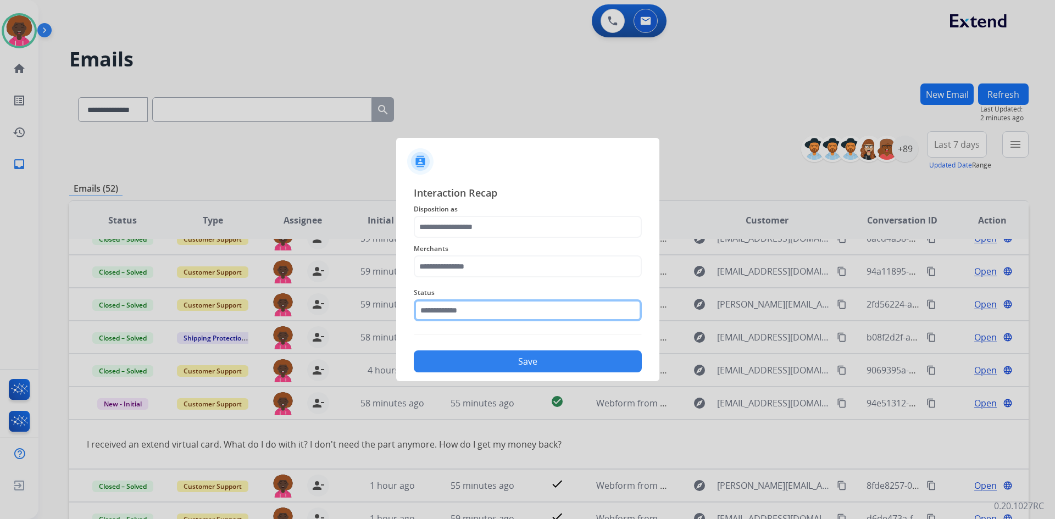
click at [473, 310] on input "text" at bounding box center [528, 310] width 228 height 22
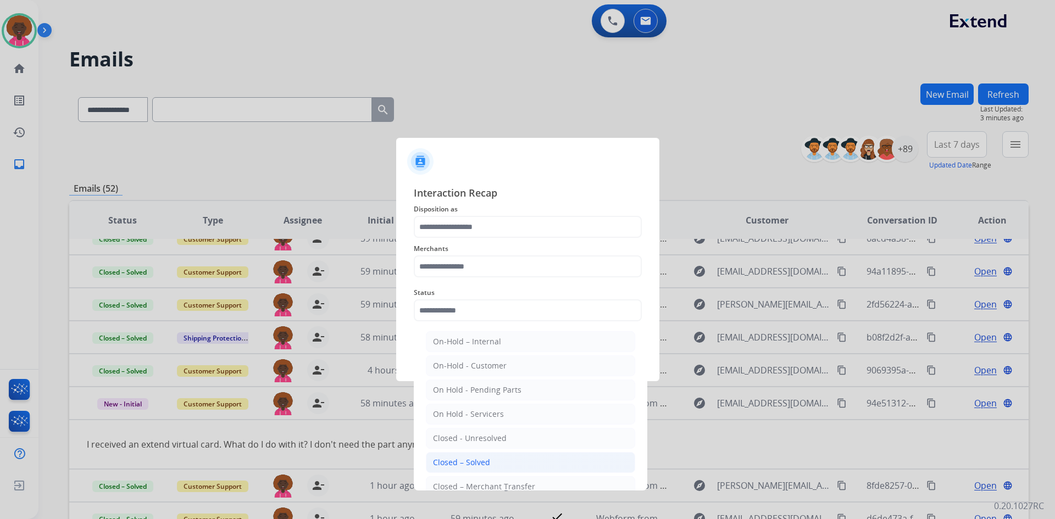
click at [469, 467] on div "Closed – Solved" at bounding box center [461, 462] width 57 height 11
type input "**********"
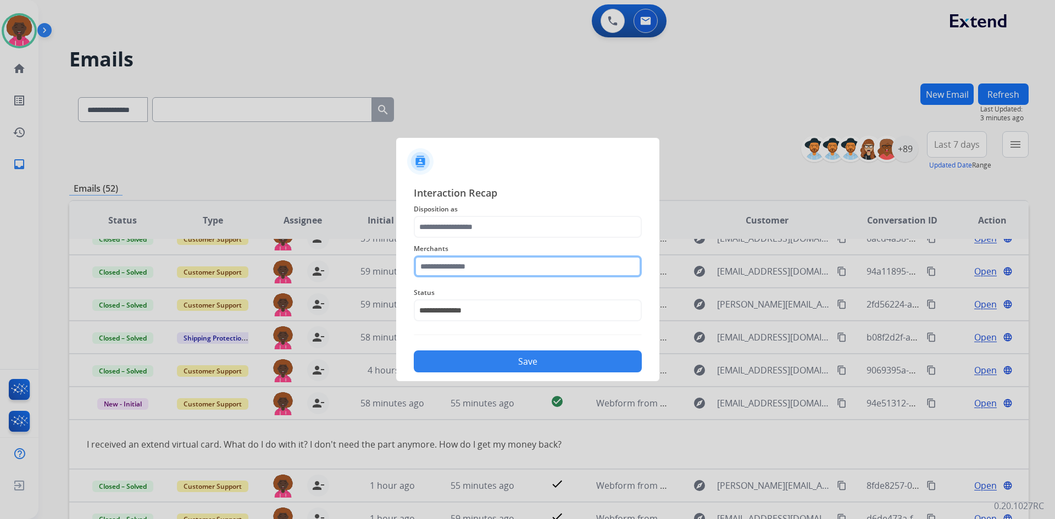
click at [496, 264] on input "text" at bounding box center [528, 267] width 228 height 22
click at [462, 314] on ul "Not found" at bounding box center [531, 300] width 216 height 37
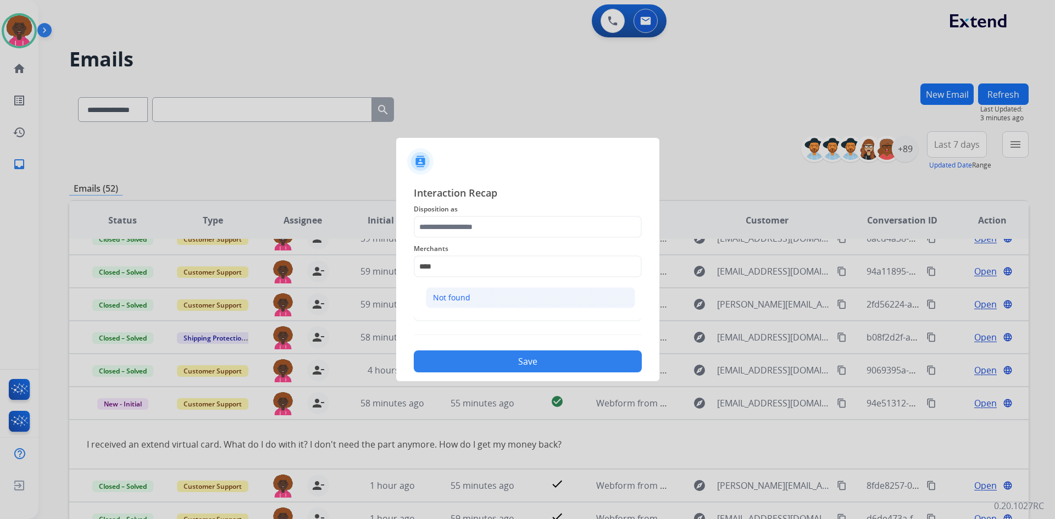
click at [478, 302] on li "Not found" at bounding box center [530, 297] width 209 height 21
type input "*********"
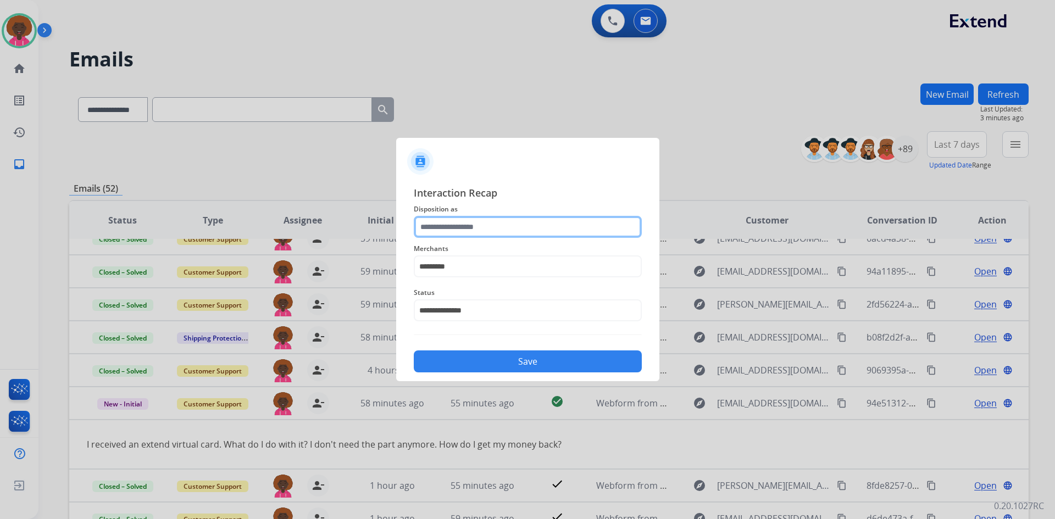
click at [479, 226] on input "text" at bounding box center [528, 227] width 228 height 22
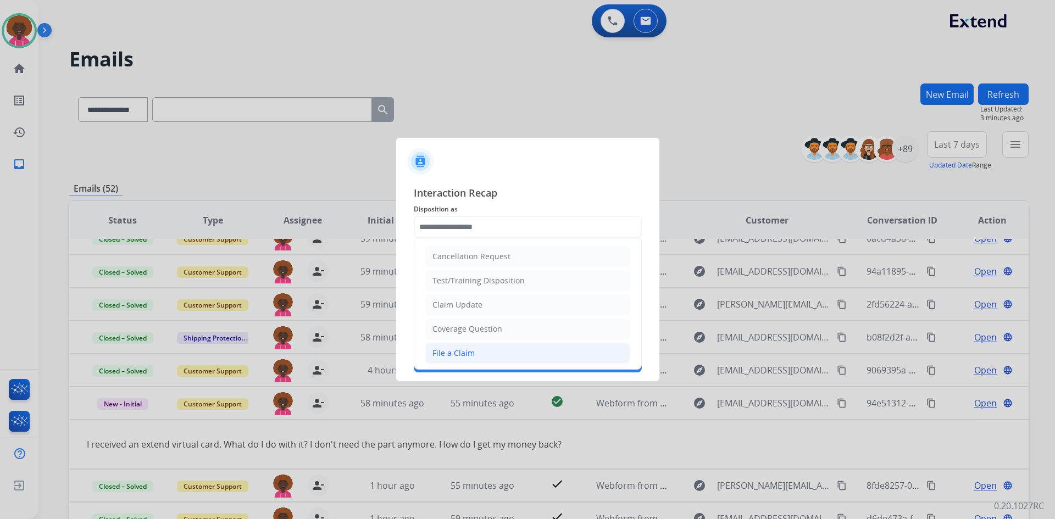
click at [452, 363] on li "File a Claim" at bounding box center [527, 353] width 205 height 21
type input "**********"
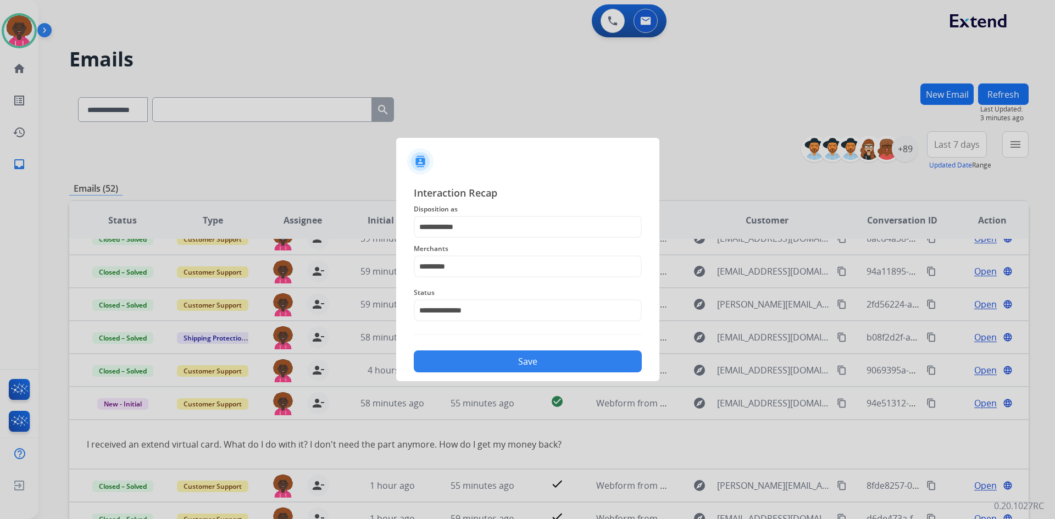
click at [520, 379] on div "**********" at bounding box center [527, 278] width 263 height 205
drag, startPoint x: 584, startPoint y: 384, endPoint x: 570, endPoint y: 362, distance: 25.8
click at [0, 378] on app-contact-recap-modal "**********" at bounding box center [0, 259] width 0 height 519
click at [570, 362] on button "Save" at bounding box center [528, 362] width 228 height 22
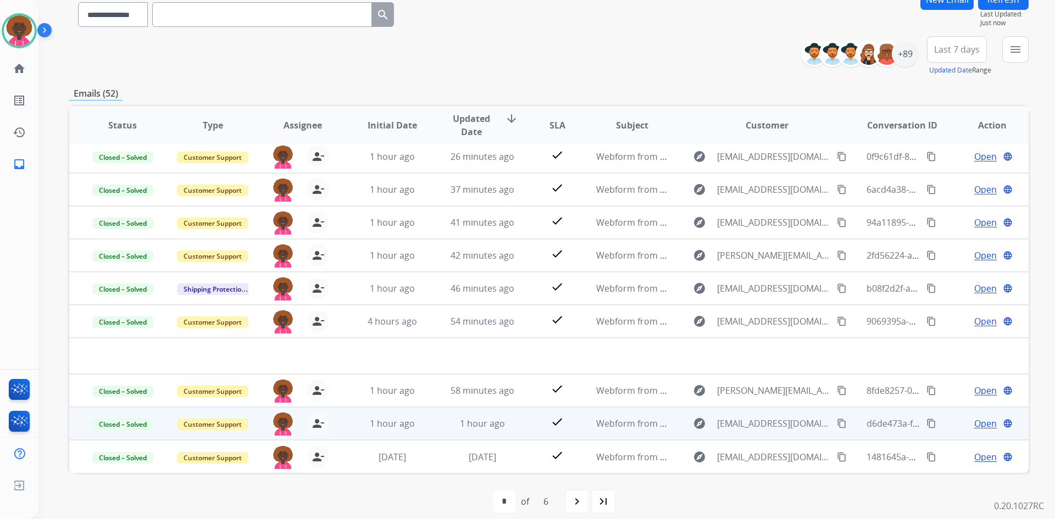
scroll to position [106, 0]
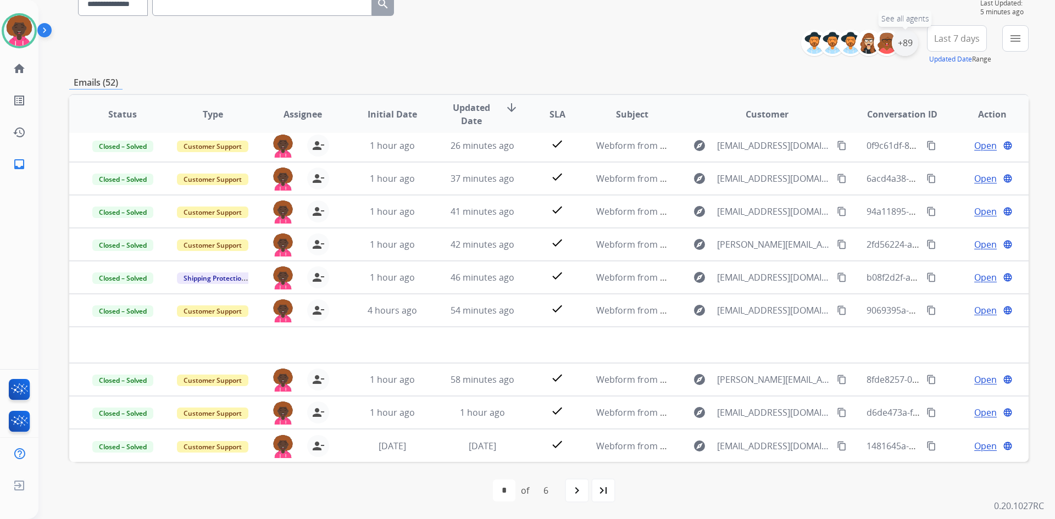
click at [900, 38] on div "+89" at bounding box center [905, 43] width 26 height 26
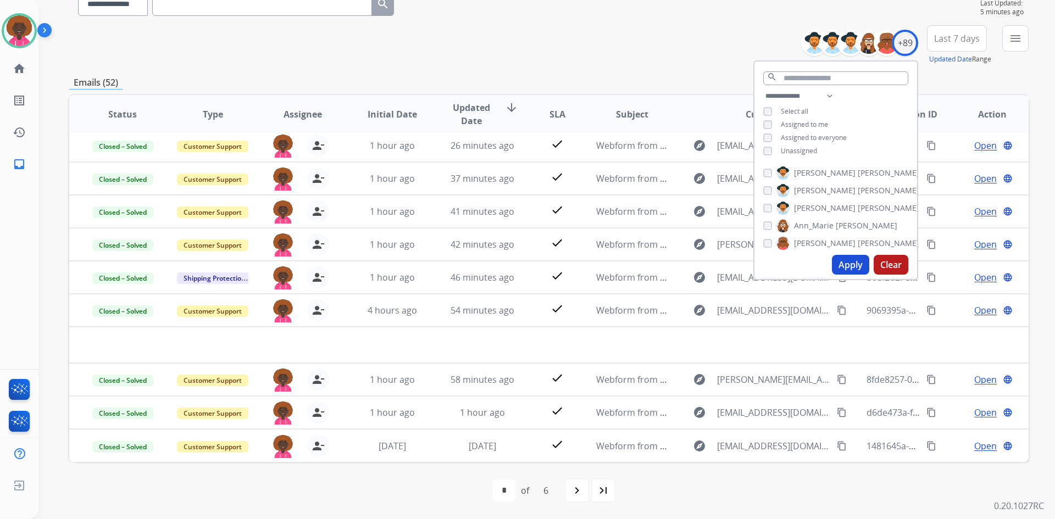
click at [772, 120] on div "Assigned to me" at bounding box center [795, 124] width 65 height 9
click at [907, 51] on div "+89" at bounding box center [905, 43] width 26 height 26
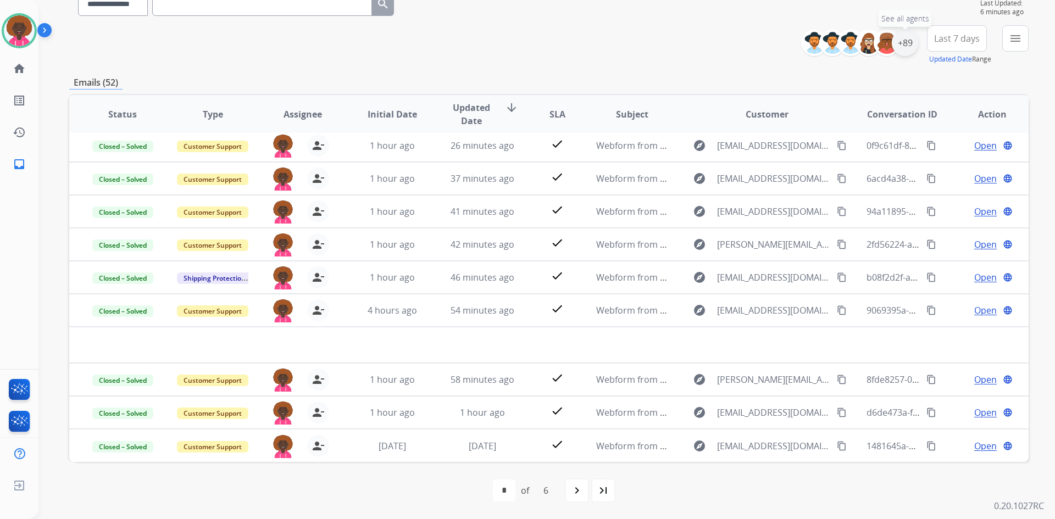
click at [906, 49] on div "+89" at bounding box center [905, 43] width 26 height 26
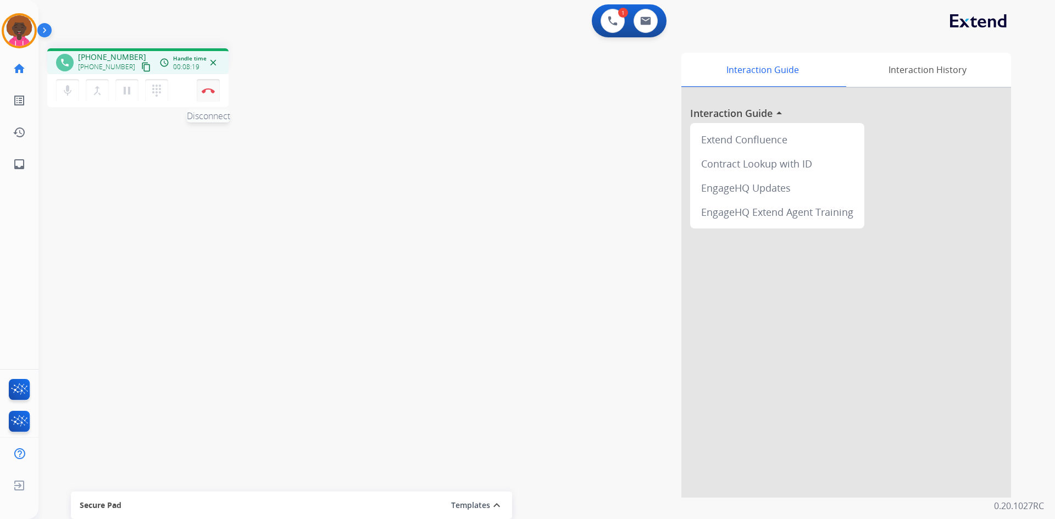
click at [205, 87] on button "Disconnect" at bounding box center [208, 90] width 23 height 23
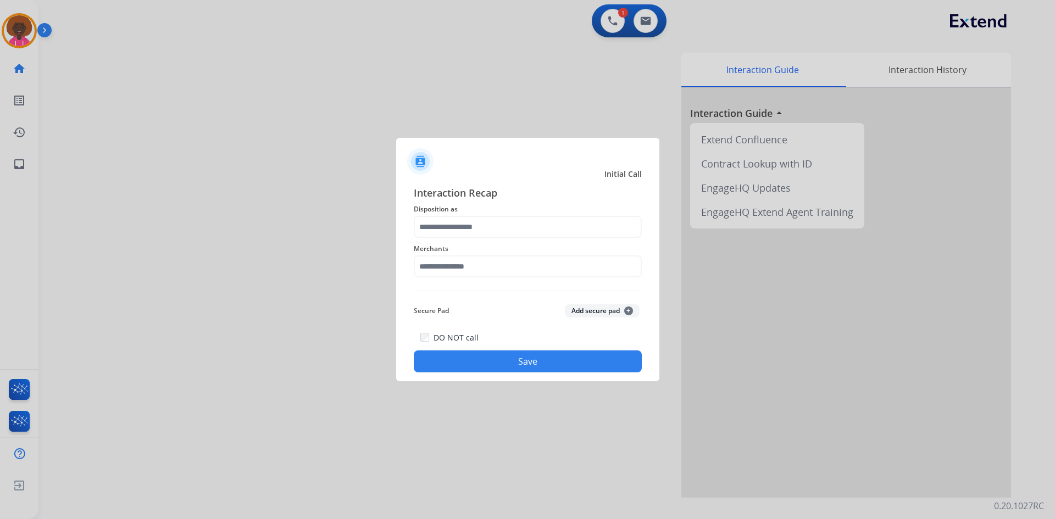
drag, startPoint x: 500, startPoint y: 283, endPoint x: 501, endPoint y: 251, distance: 32.4
click at [501, 278] on div "Interaction Recap Disposition as Merchants Secure Pad Add secure pad + DO NOT c…" at bounding box center [528, 278] width 228 height 187
drag, startPoint x: 501, startPoint y: 251, endPoint x: 504, endPoint y: 274, distance: 23.9
click at [501, 257] on div "Merchants" at bounding box center [528, 260] width 228 height 44
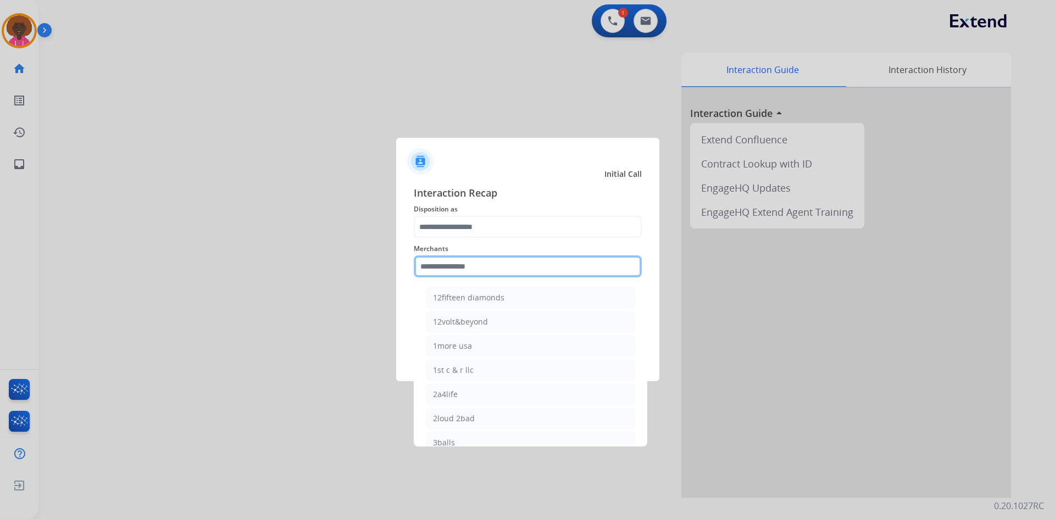
click at [505, 275] on input "text" at bounding box center [528, 267] width 228 height 22
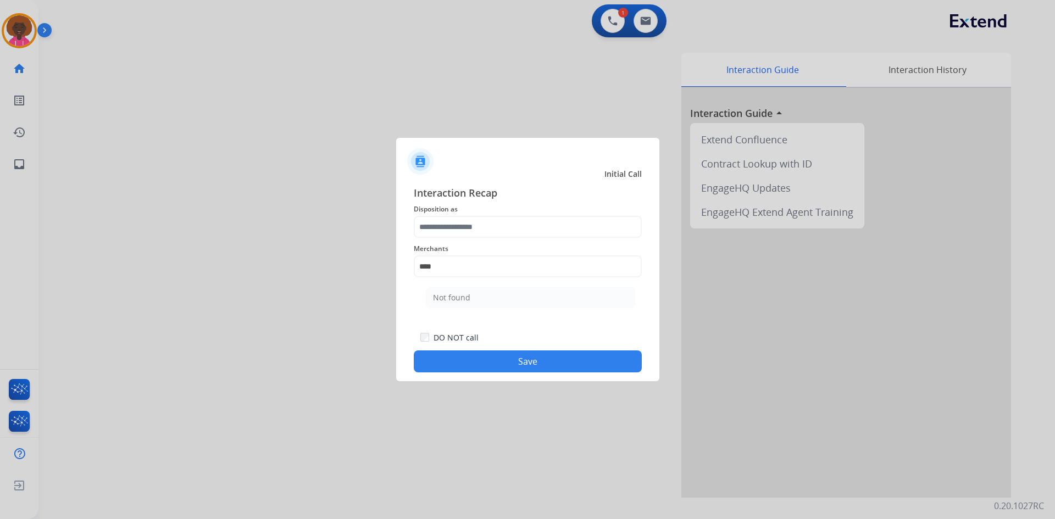
click at [434, 285] on ul "Not found" at bounding box center [531, 300] width 216 height 37
click at [440, 292] on li "Not found" at bounding box center [530, 297] width 209 height 21
type input "*********"
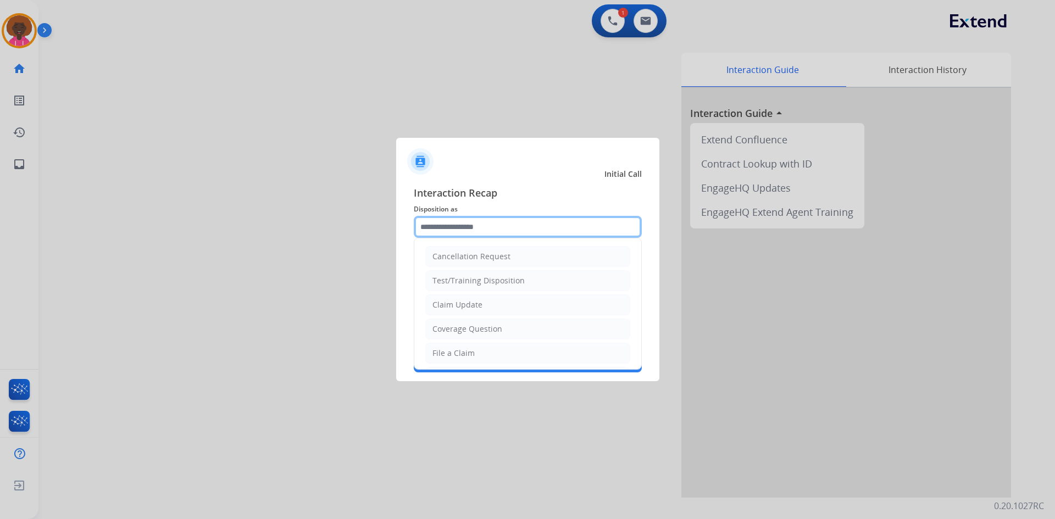
click at [478, 221] on input "text" at bounding box center [528, 227] width 228 height 22
click at [486, 351] on li "File a Claim" at bounding box center [527, 353] width 205 height 21
type input "**********"
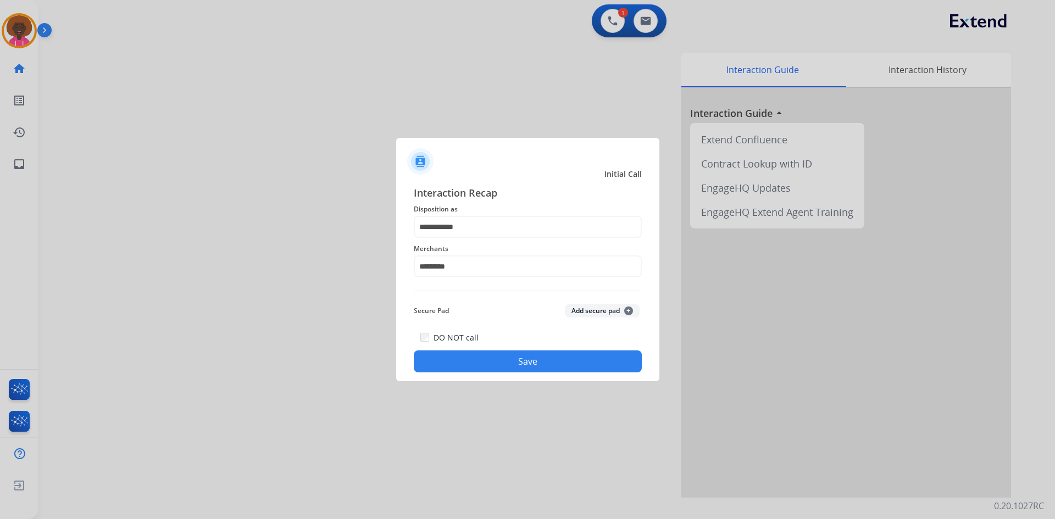
click at [552, 371] on button "Save" at bounding box center [528, 362] width 228 height 22
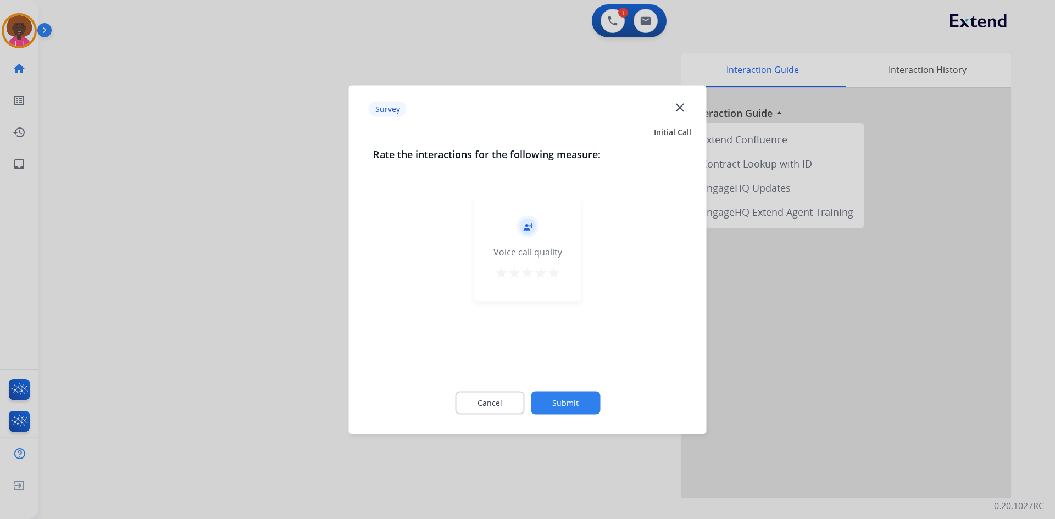
click at [542, 277] on mat-icon "star" at bounding box center [540, 272] width 13 height 13
click at [557, 279] on mat-icon "star" at bounding box center [553, 272] width 13 height 13
click at [561, 380] on div "Cancel Submit" at bounding box center [527, 402] width 309 height 49
drag, startPoint x: 565, startPoint y: 391, endPoint x: 575, endPoint y: 430, distance: 40.9
click at [565, 392] on div "Cancel Submit" at bounding box center [527, 402] width 309 height 49
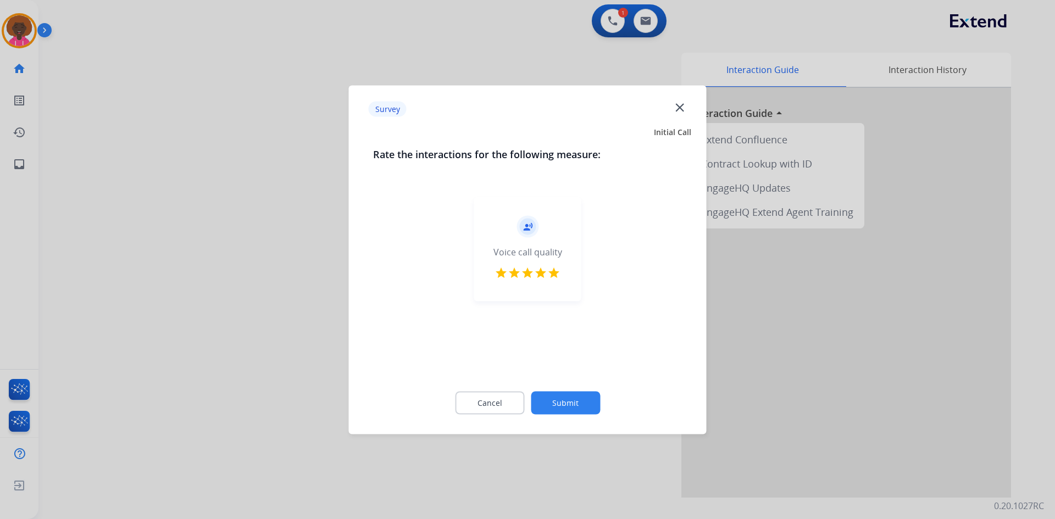
click at [582, 409] on button "Submit" at bounding box center [565, 402] width 69 height 23
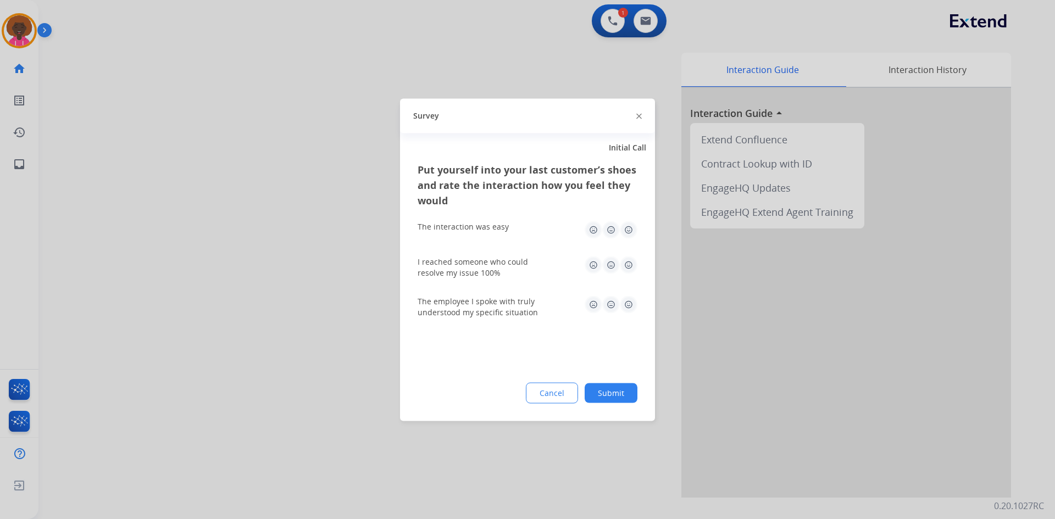
click at [631, 231] on img at bounding box center [629, 230] width 18 height 18
click at [627, 261] on img at bounding box center [629, 265] width 18 height 18
click at [636, 308] on img at bounding box center [629, 305] width 18 height 18
click at [618, 399] on button "Submit" at bounding box center [611, 393] width 53 height 20
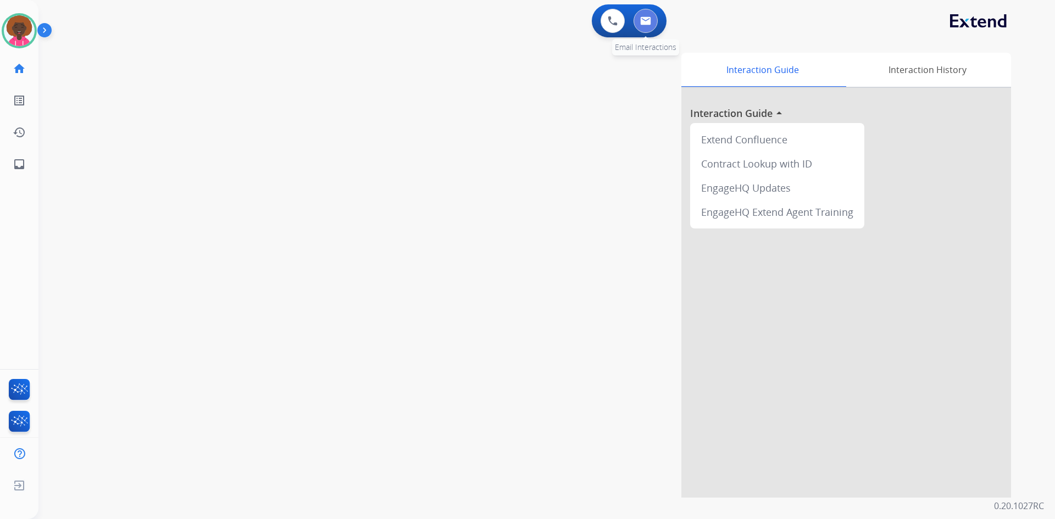
click at [647, 25] on img at bounding box center [645, 20] width 11 height 9
select select "**********"
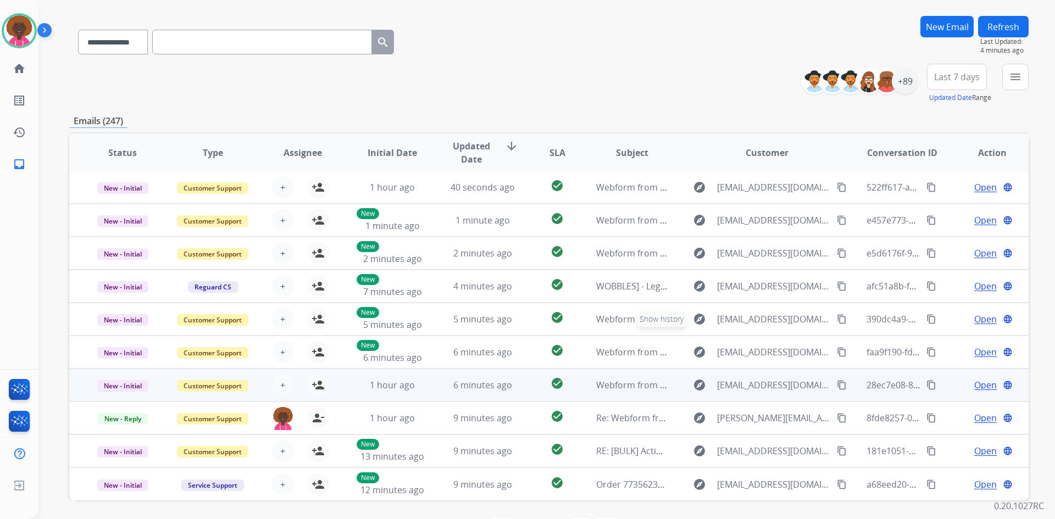
scroll to position [106, 0]
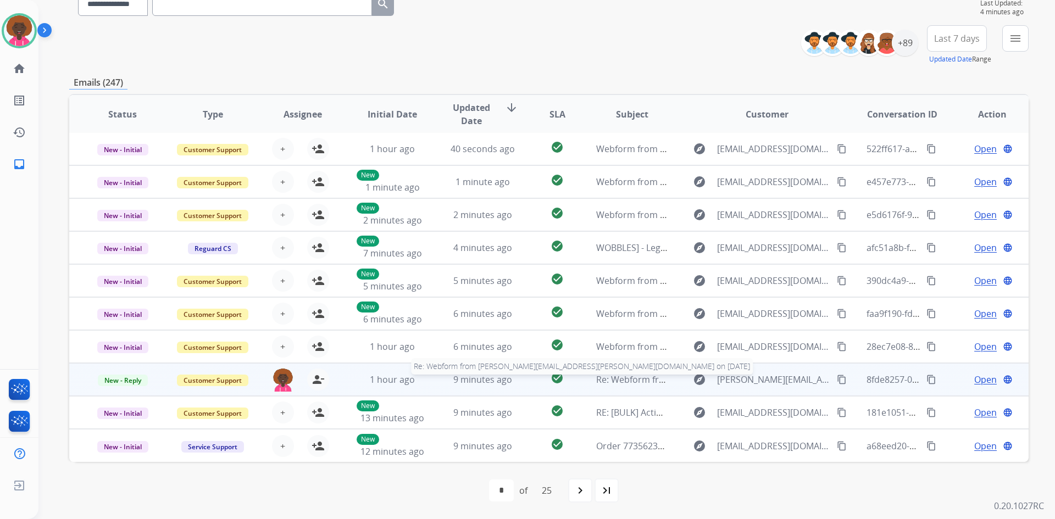
click at [643, 375] on span "Re: Webform from [PERSON_NAME][EMAIL_ADDRESS][PERSON_NAME][DOMAIN_NAME] on [DAT…" at bounding box center [796, 380] width 400 height 12
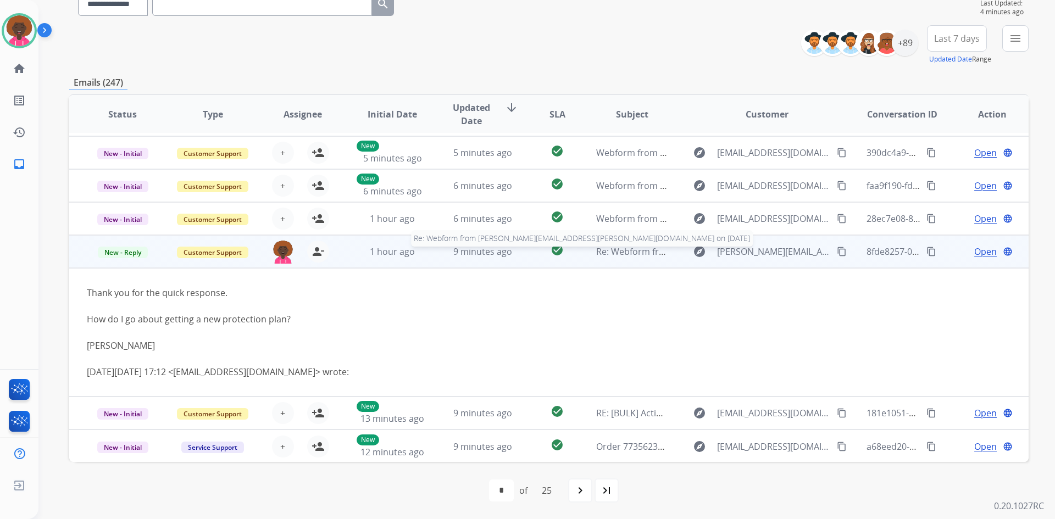
scroll to position [130, 0]
click at [974, 253] on span "Open" at bounding box center [985, 251] width 23 height 13
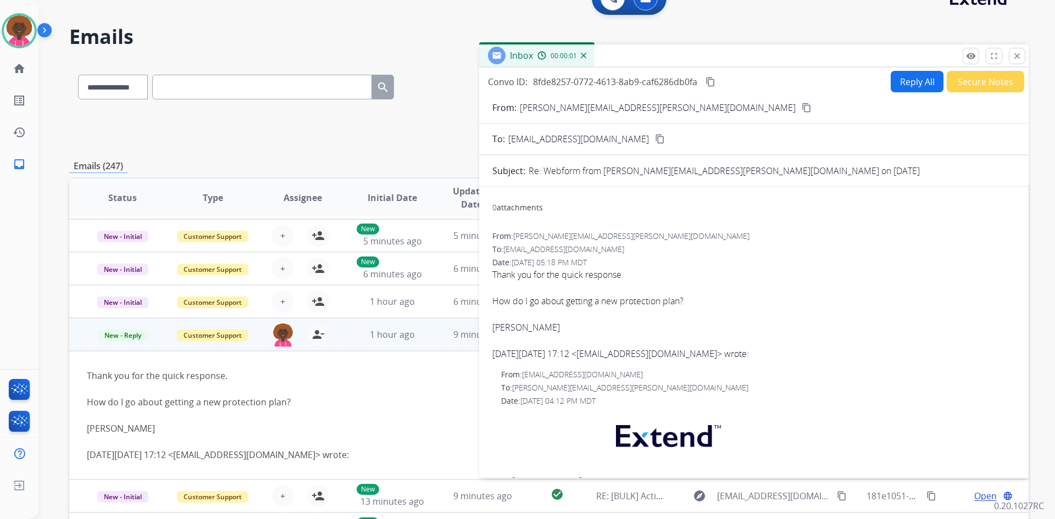
scroll to position [0, 0]
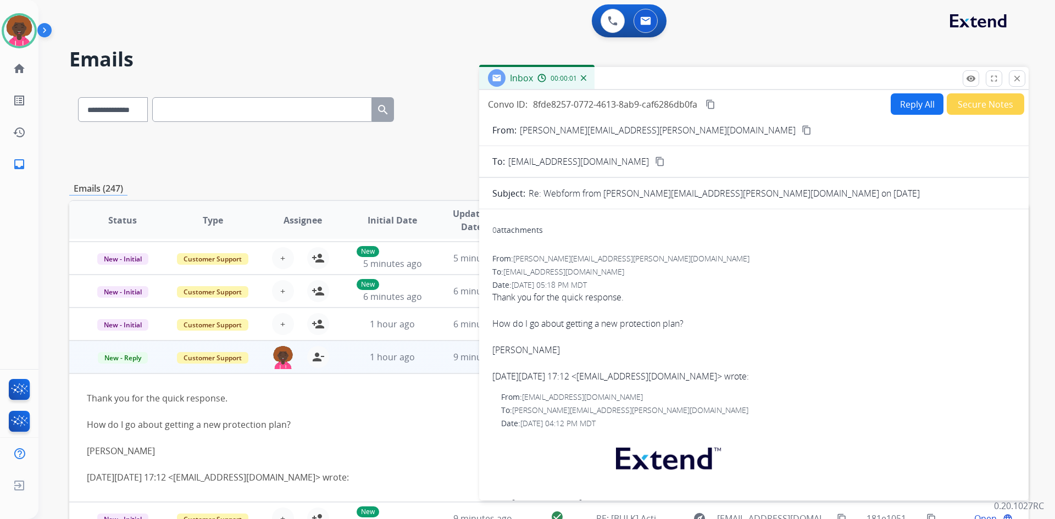
click at [906, 105] on button "Reply All" at bounding box center [917, 103] width 53 height 21
select select "**********"
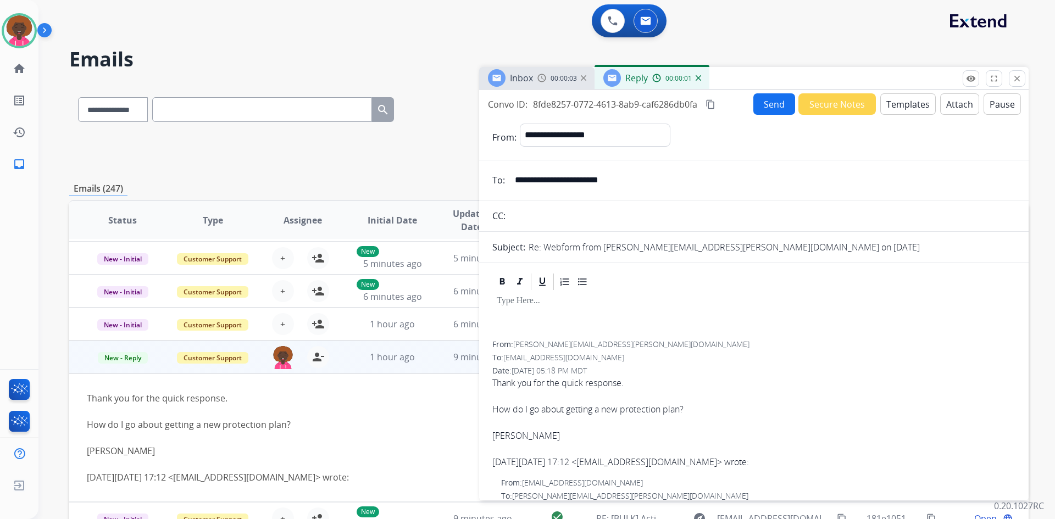
click at [909, 104] on button "Templates" at bounding box center [908, 103] width 56 height 21
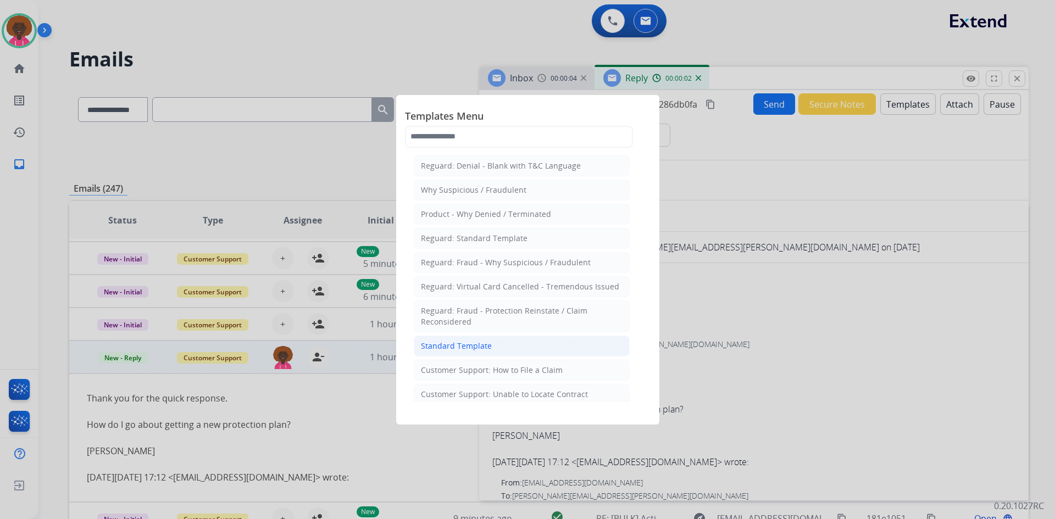
click at [502, 343] on li "Standard Template" at bounding box center [522, 346] width 216 height 21
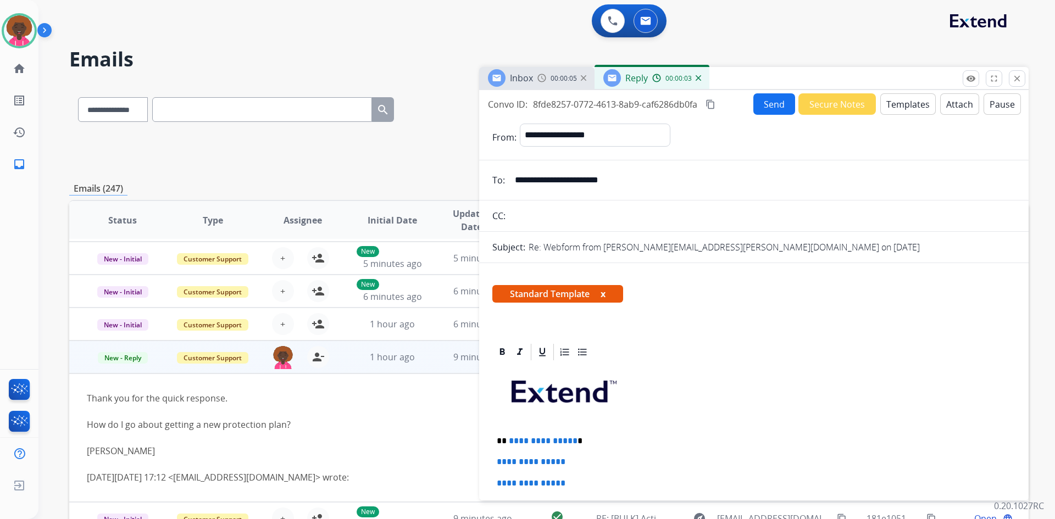
scroll to position [110, 0]
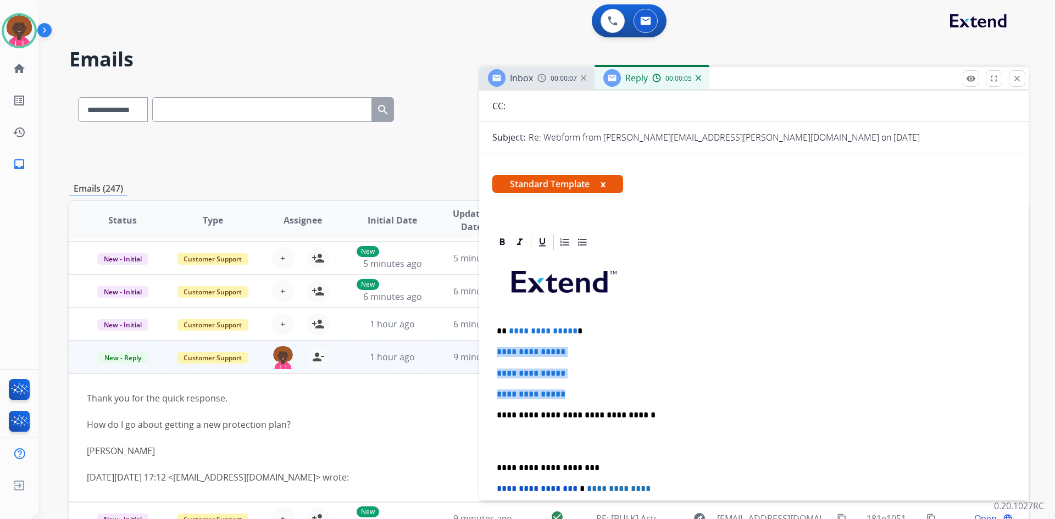
drag, startPoint x: 576, startPoint y: 390, endPoint x: 493, endPoint y: 346, distance: 94.4
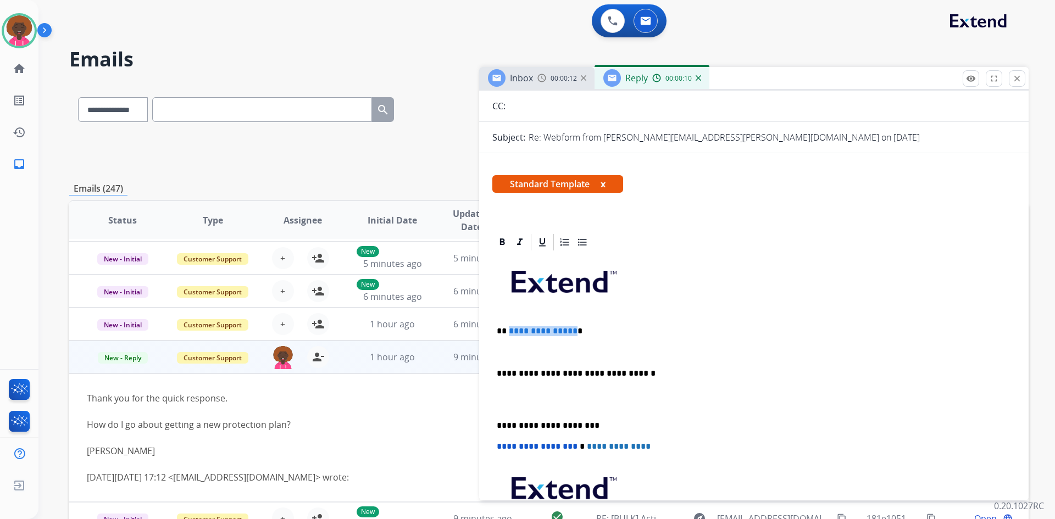
drag, startPoint x: 571, startPoint y: 329, endPoint x: 508, endPoint y: 328, distance: 62.7
click at [508, 328] on p "**********" at bounding box center [750, 331] width 506 height 10
click at [569, 330] on p "*********" at bounding box center [750, 331] width 506 height 10
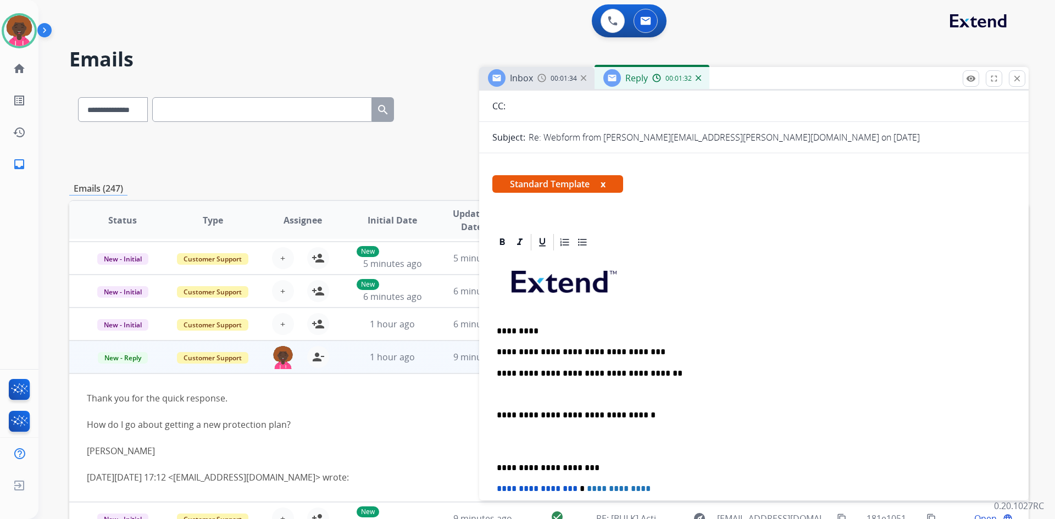
click at [573, 397] on p at bounding box center [754, 395] width 514 height 10
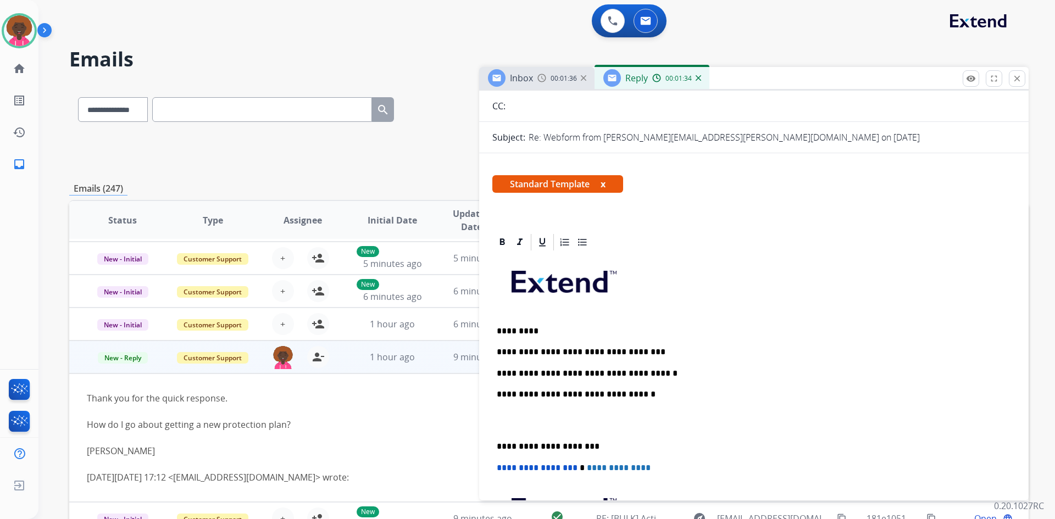
drag, startPoint x: 622, startPoint y: 371, endPoint x: 620, endPoint y: 378, distance: 6.3
click at [622, 371] on p "**********" at bounding box center [750, 374] width 506 height 10
click at [613, 373] on p "**********" at bounding box center [750, 374] width 506 height 10
drag, startPoint x: 619, startPoint y: 368, endPoint x: 620, endPoint y: 374, distance: 6.1
click at [619, 373] on p "**********" at bounding box center [750, 374] width 506 height 10
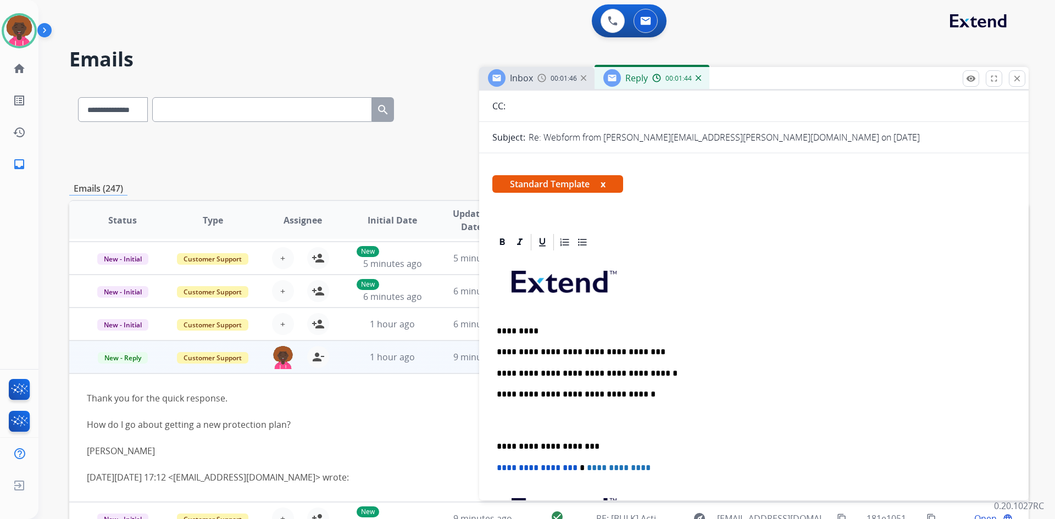
click at [532, 413] on p at bounding box center [754, 420] width 514 height 20
click at [506, 431] on div "**********" at bounding box center [753, 430] width 523 height 357
click at [580, 419] on p at bounding box center [754, 420] width 514 height 20
click at [558, 426] on p at bounding box center [754, 420] width 514 height 20
click at [547, 426] on p at bounding box center [754, 420] width 514 height 20
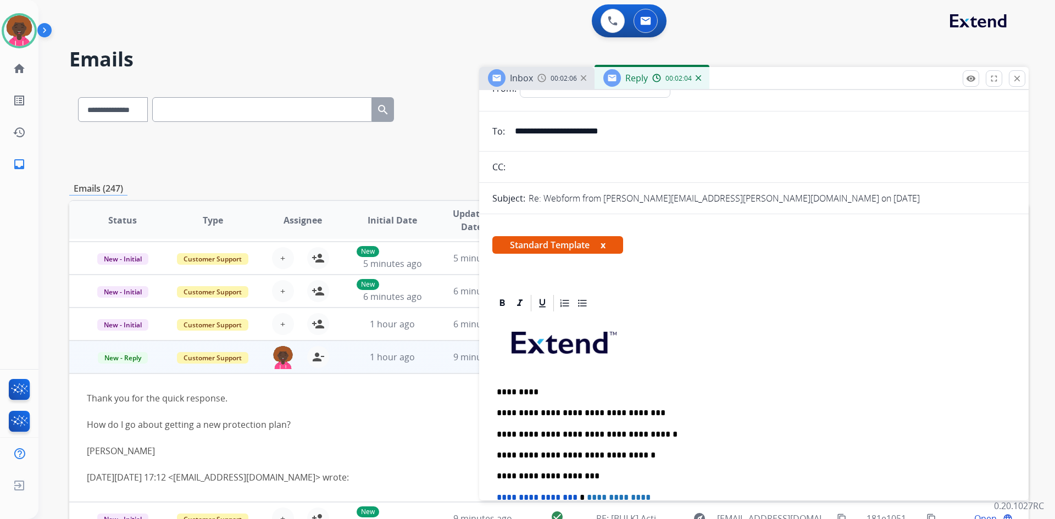
scroll to position [0, 0]
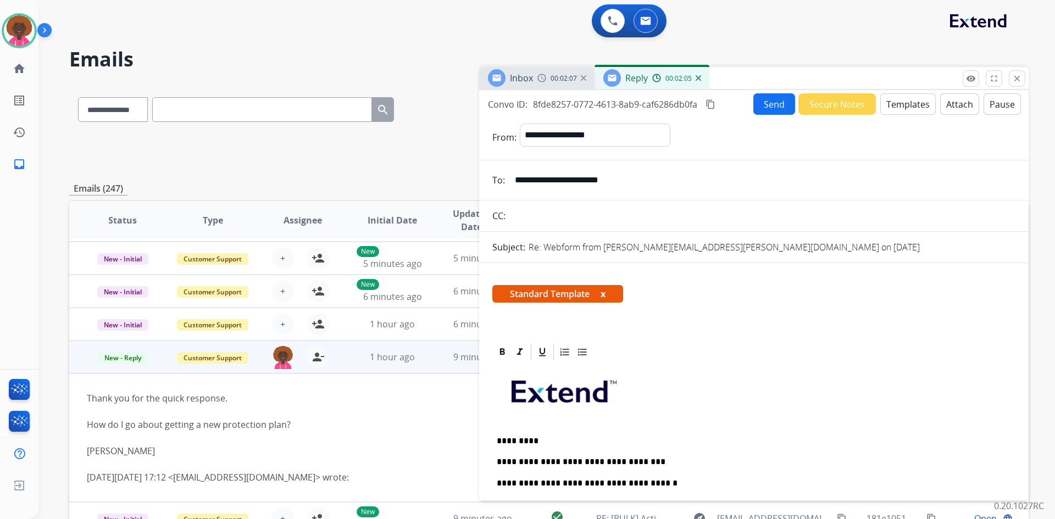
click at [760, 106] on button "Send" at bounding box center [774, 103] width 42 height 21
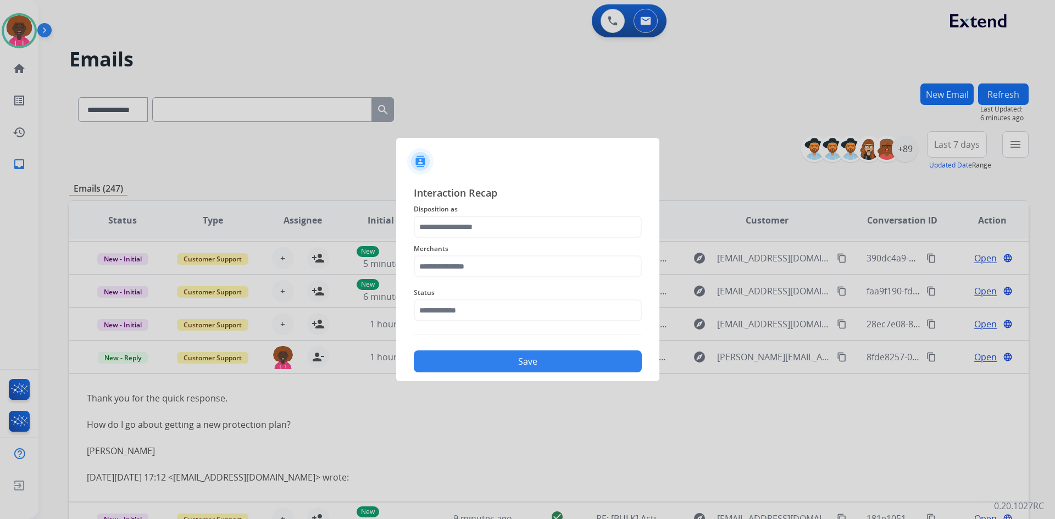
drag, startPoint x: 400, startPoint y: 312, endPoint x: 521, endPoint y: 355, distance: 129.0
click at [401, 313] on div "Interaction Recap Disposition as Merchants Status Save" at bounding box center [527, 278] width 263 height 205
click at [484, 313] on input "text" at bounding box center [528, 310] width 228 height 22
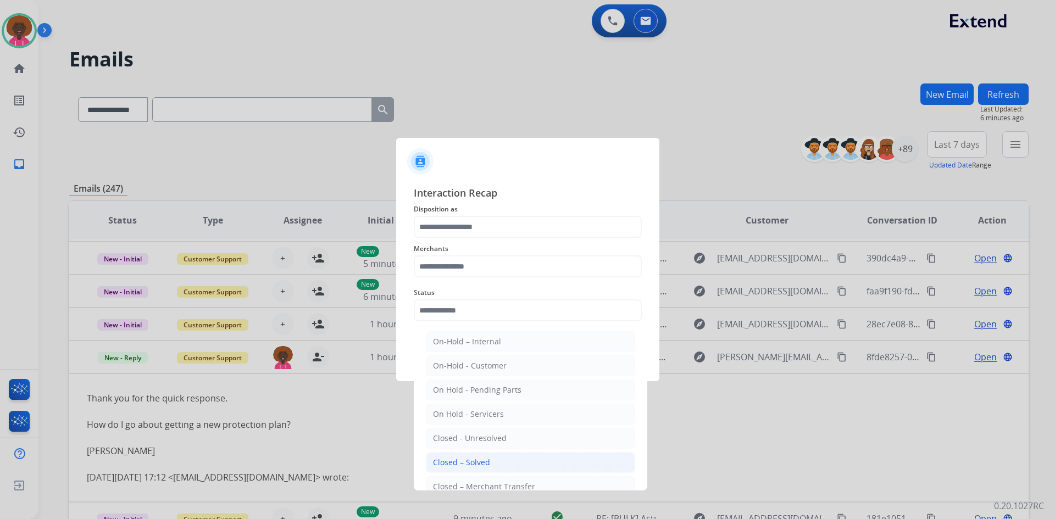
click at [493, 471] on li "Closed – Solved" at bounding box center [530, 462] width 209 height 21
type input "**********"
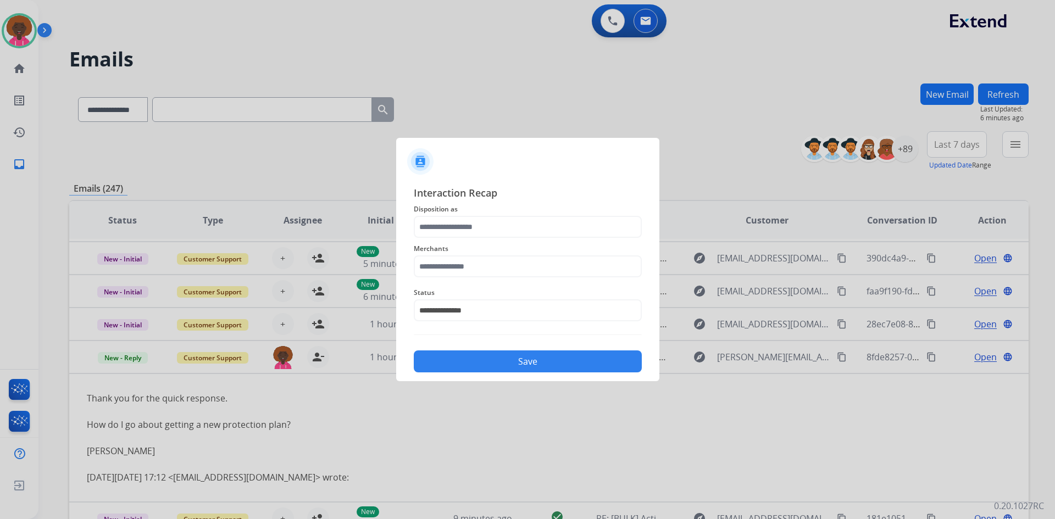
click at [483, 256] on div "Merchants" at bounding box center [528, 260] width 228 height 44
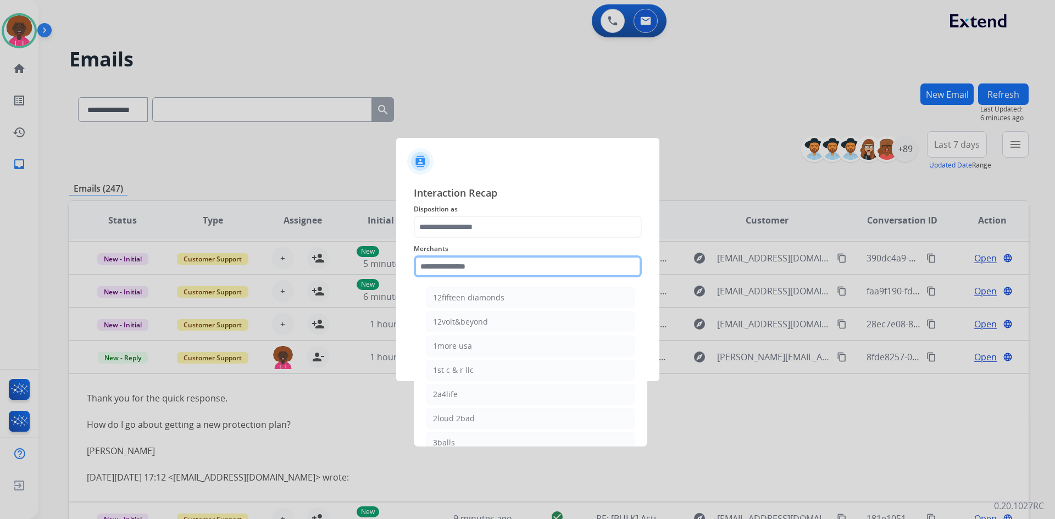
click at [480, 275] on input "text" at bounding box center [528, 267] width 228 height 22
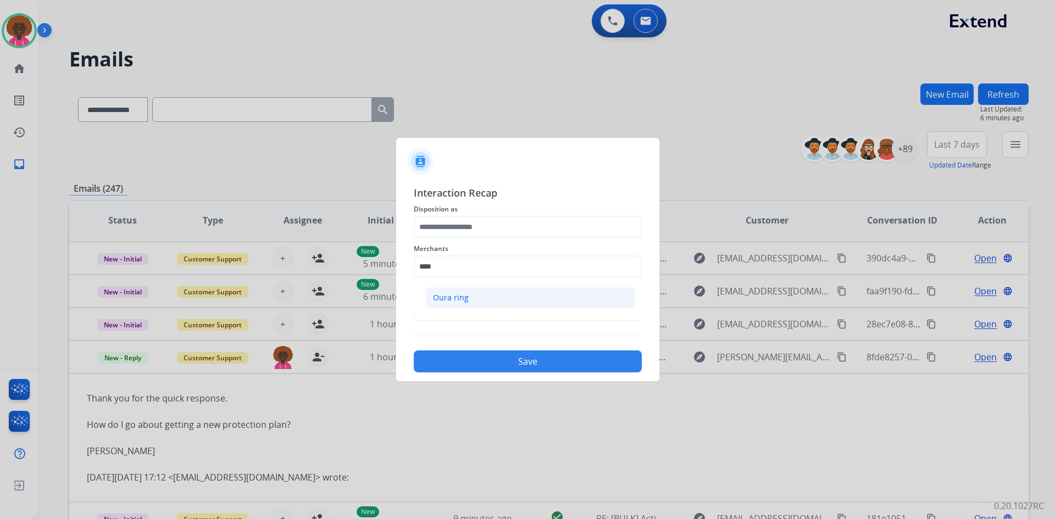
click at [468, 306] on li "Oura ring" at bounding box center [530, 297] width 209 height 21
type input "*********"
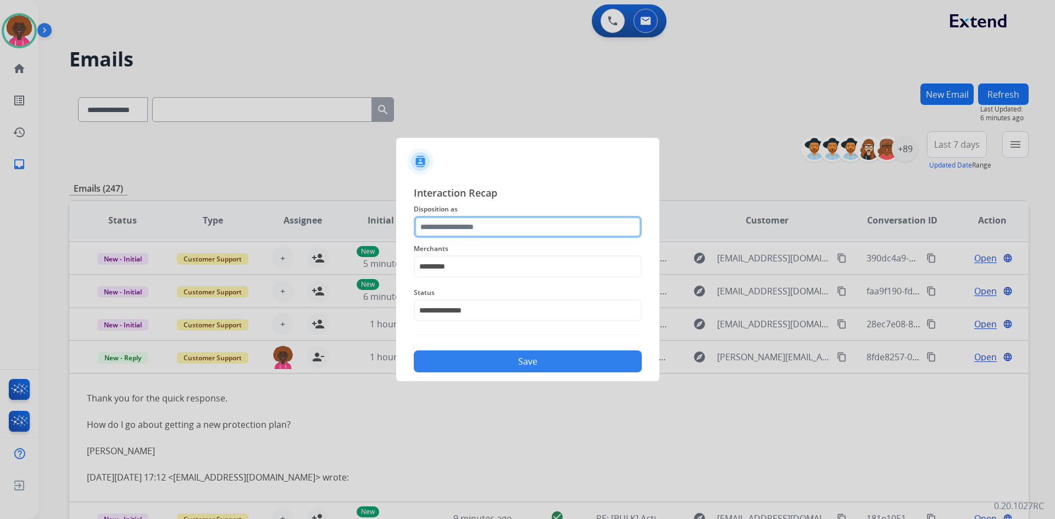
click at [474, 238] on div at bounding box center [528, 227] width 228 height 22
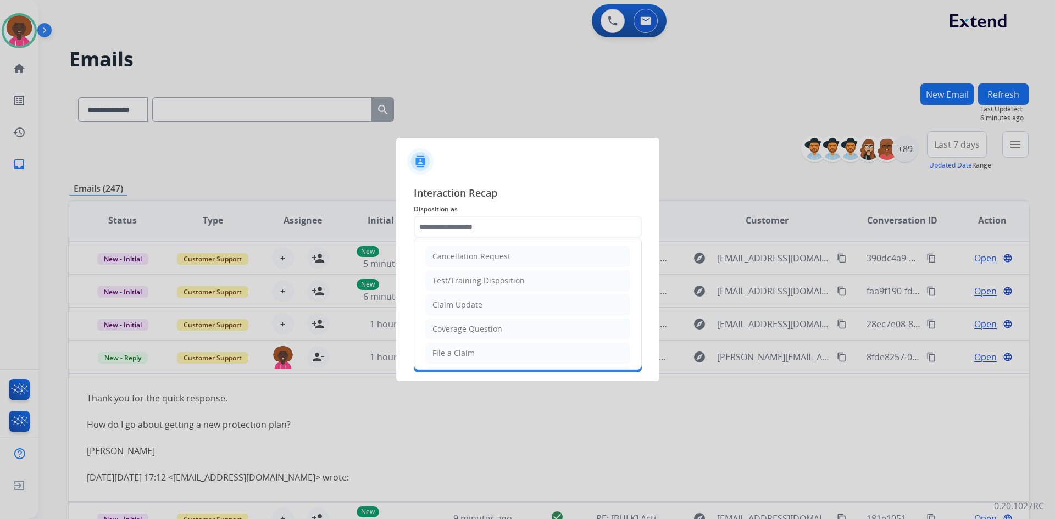
click at [456, 359] on li "File a Claim" at bounding box center [527, 353] width 205 height 21
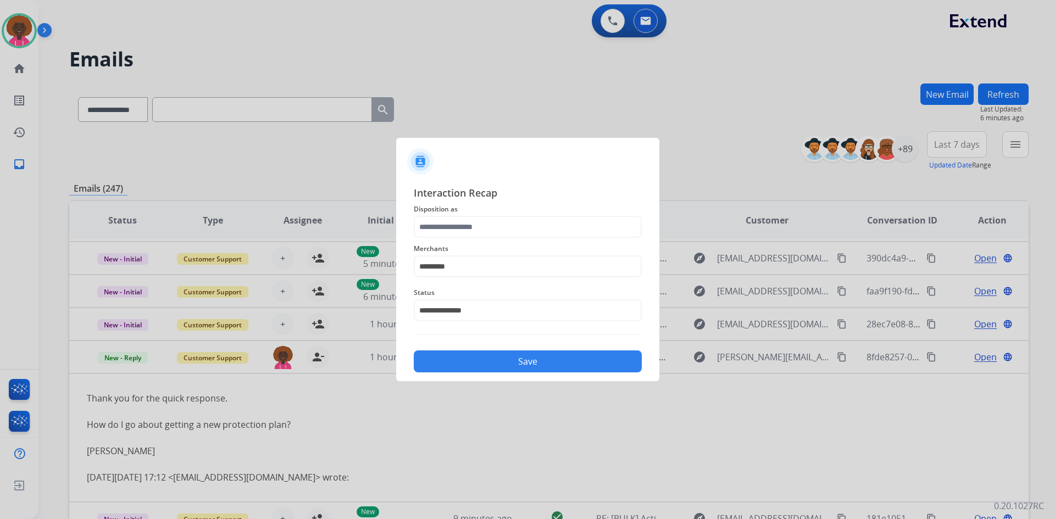
type input "**********"
click at [518, 368] on button "Save" at bounding box center [528, 362] width 228 height 22
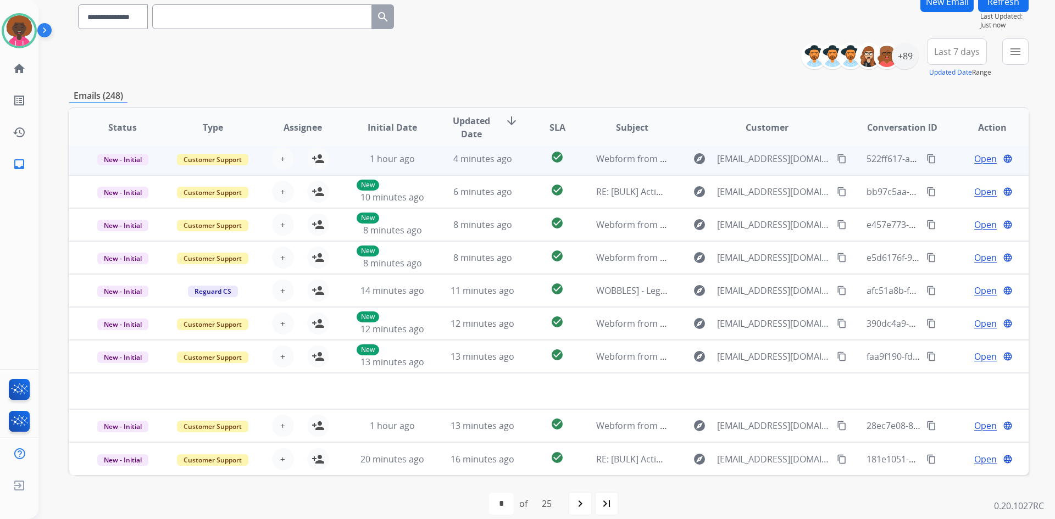
scroll to position [106, 0]
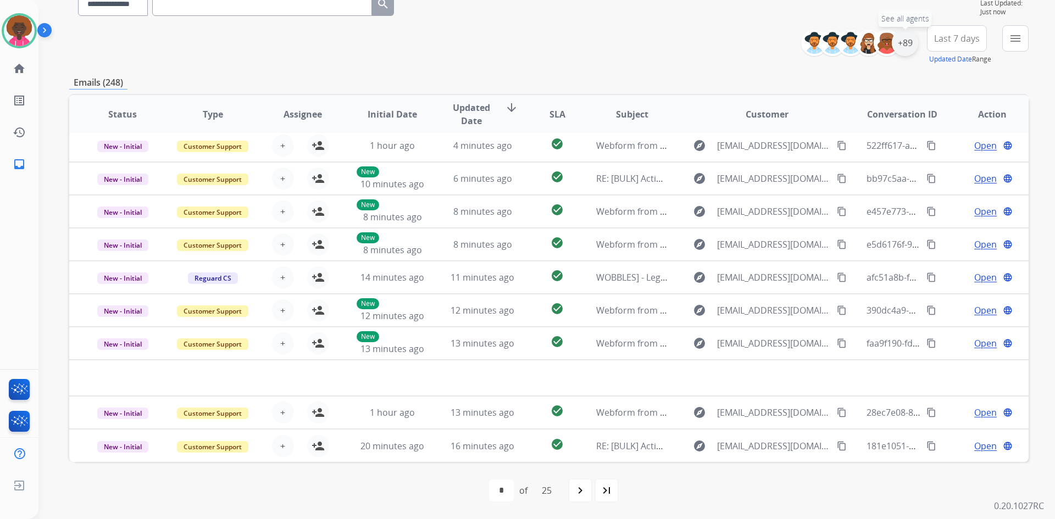
click at [901, 38] on div "+89" at bounding box center [905, 43] width 26 height 26
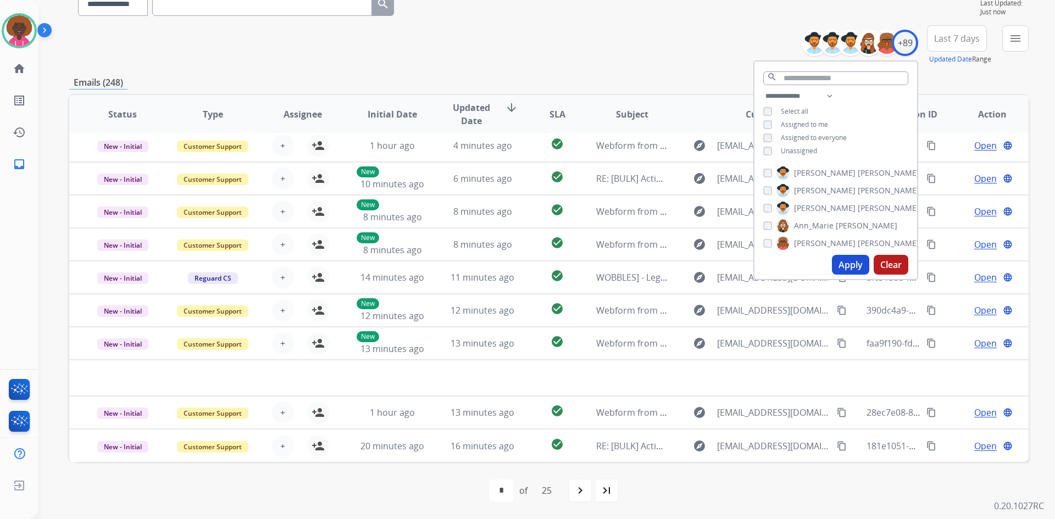
click at [769, 129] on div "**********" at bounding box center [835, 125] width 163 height 70
click at [762, 143] on div "**********" at bounding box center [835, 125] width 163 height 70
click at [757, 127] on div "**********" at bounding box center [835, 125] width 163 height 70
click at [845, 274] on button "Apply" at bounding box center [850, 265] width 37 height 20
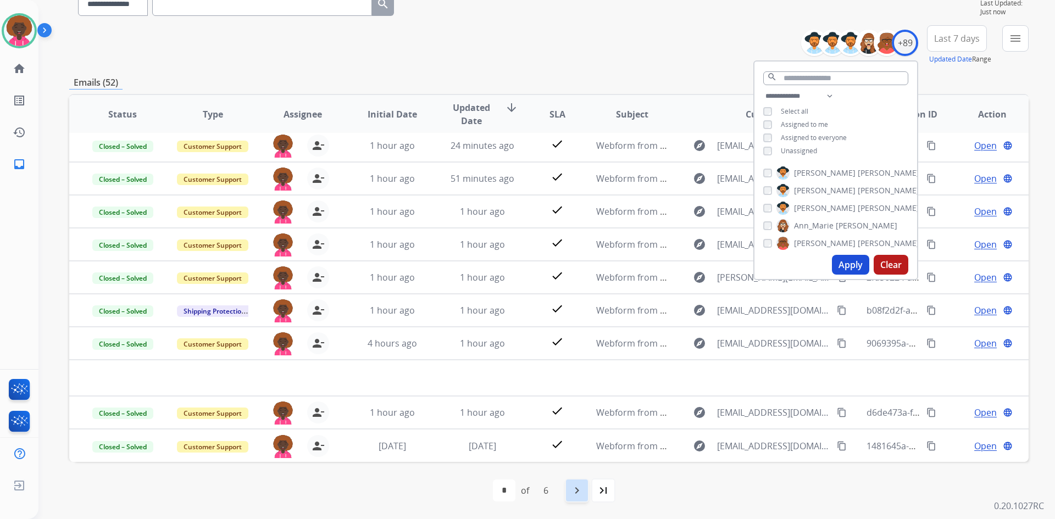
click at [576, 493] on mat-icon "navigate_next" at bounding box center [576, 490] width 13 height 13
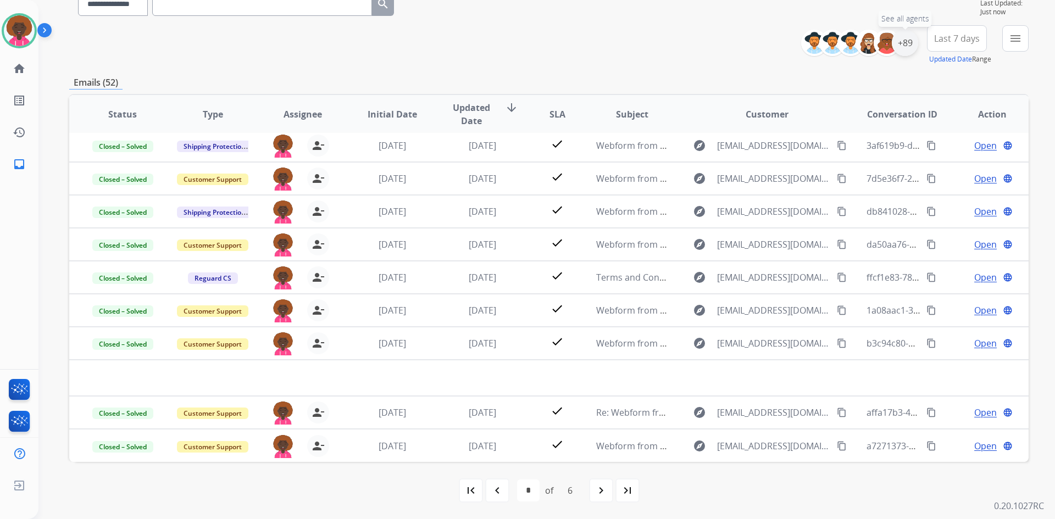
click at [911, 38] on div "+89" at bounding box center [905, 43] width 26 height 26
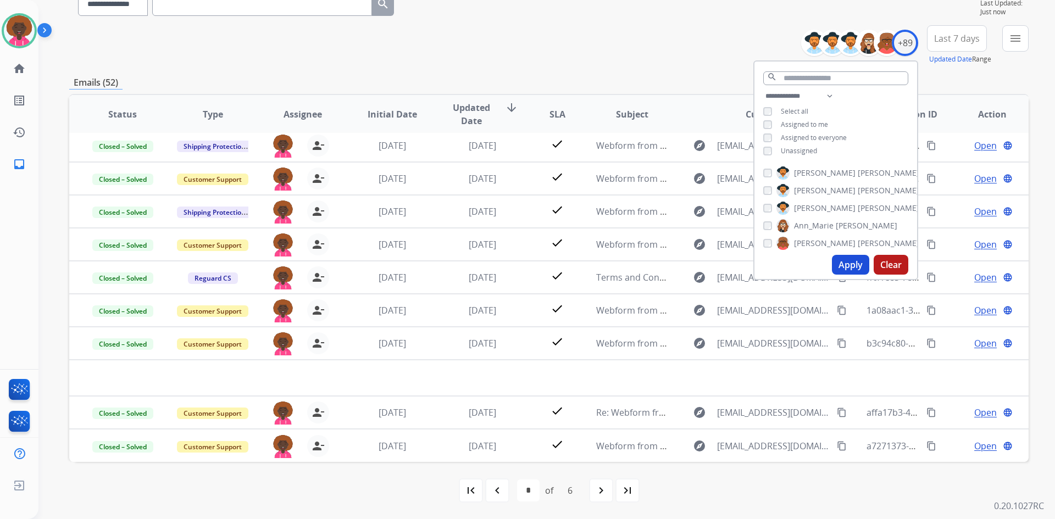
click at [760, 121] on div "**********" at bounding box center [835, 125] width 163 height 70
click at [853, 270] on button "Apply" at bounding box center [850, 265] width 37 height 20
select select "*"
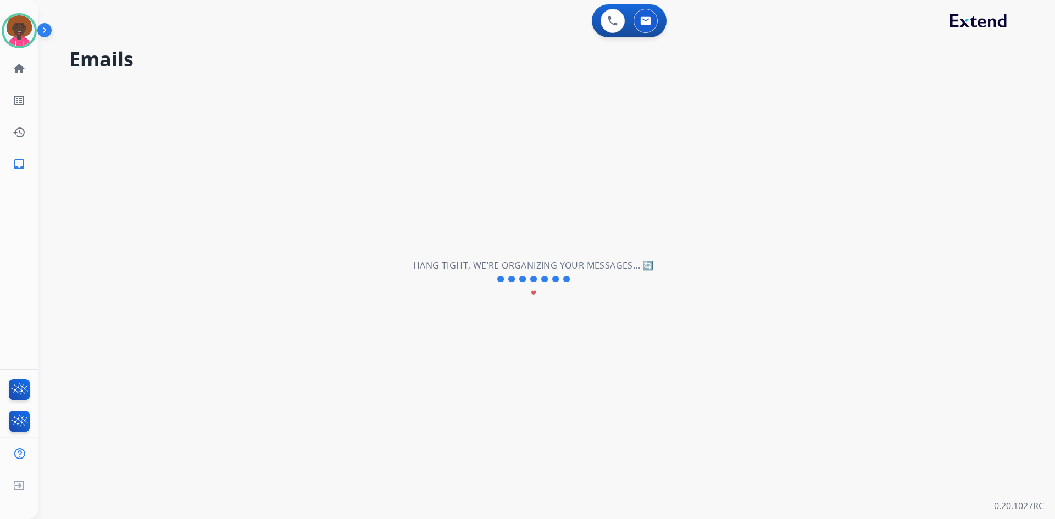
scroll to position [0, 0]
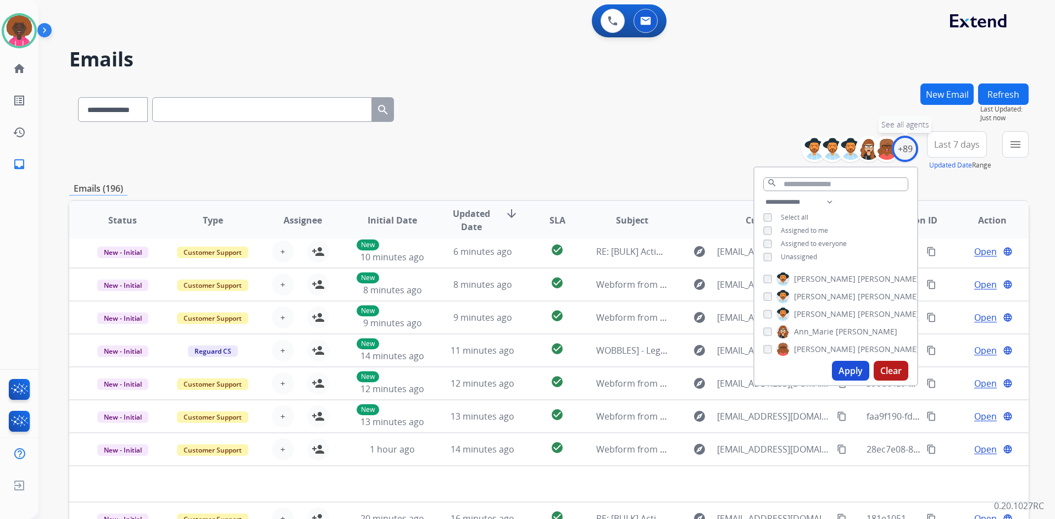
drag, startPoint x: 903, startPoint y: 145, endPoint x: 818, endPoint y: 197, distance: 99.9
click at [903, 146] on div "+89" at bounding box center [905, 149] width 26 height 26
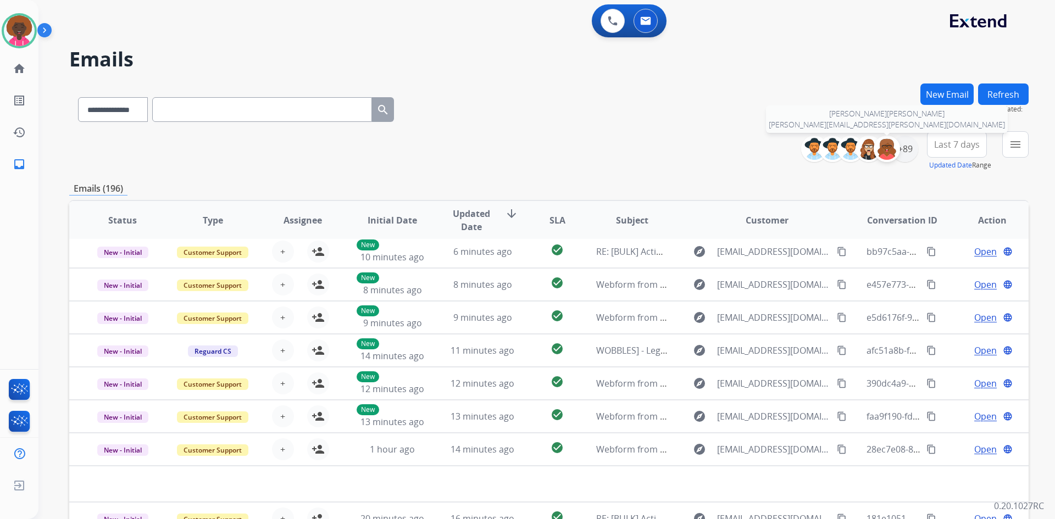
click at [891, 153] on img at bounding box center [887, 149] width 22 height 22
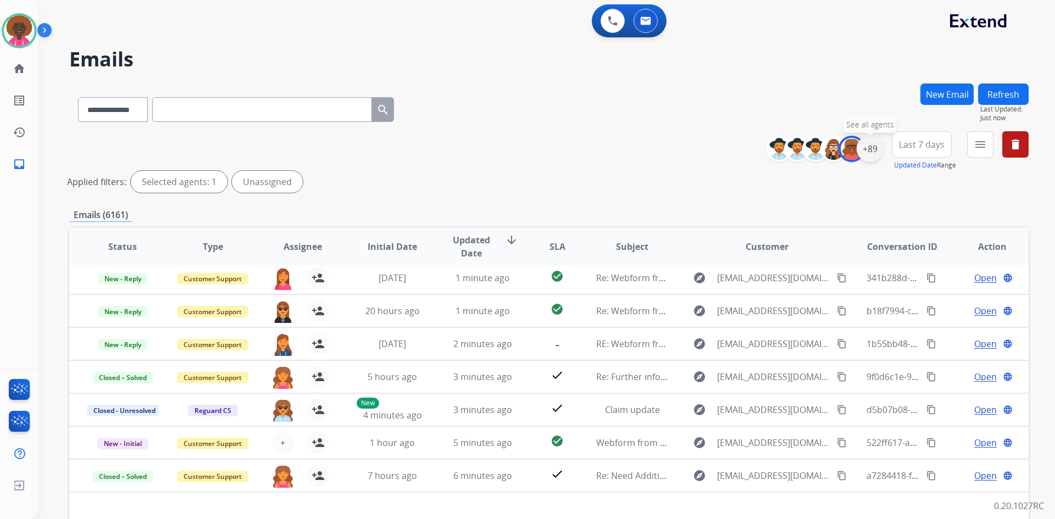
click at [876, 145] on div "+89" at bounding box center [870, 149] width 26 height 26
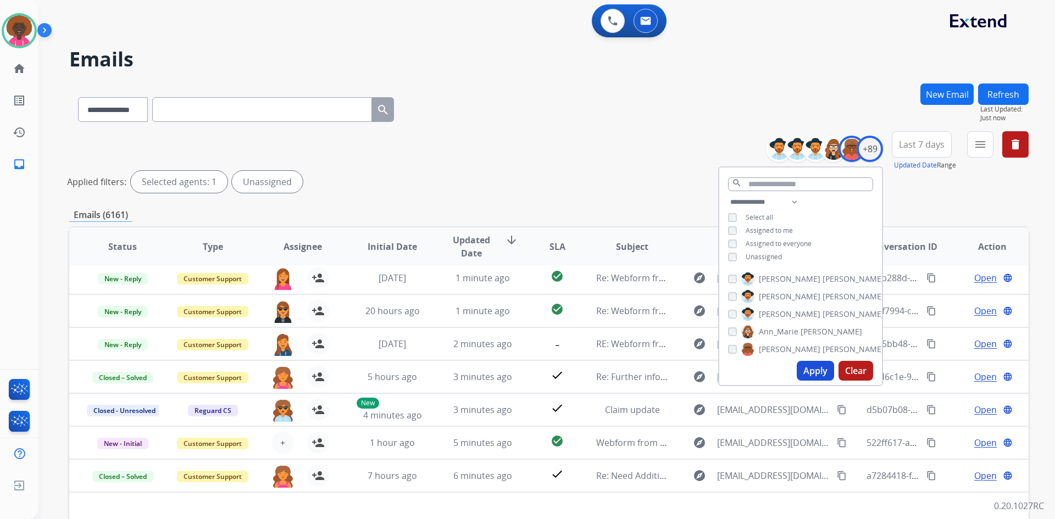
click at [735, 251] on div "**********" at bounding box center [800, 231] width 163 height 70
click at [737, 233] on div "Assigned to me" at bounding box center [760, 230] width 65 height 9
click at [737, 232] on div "Assigned to me" at bounding box center [760, 230] width 65 height 9
click at [814, 371] on button "Apply" at bounding box center [815, 371] width 37 height 20
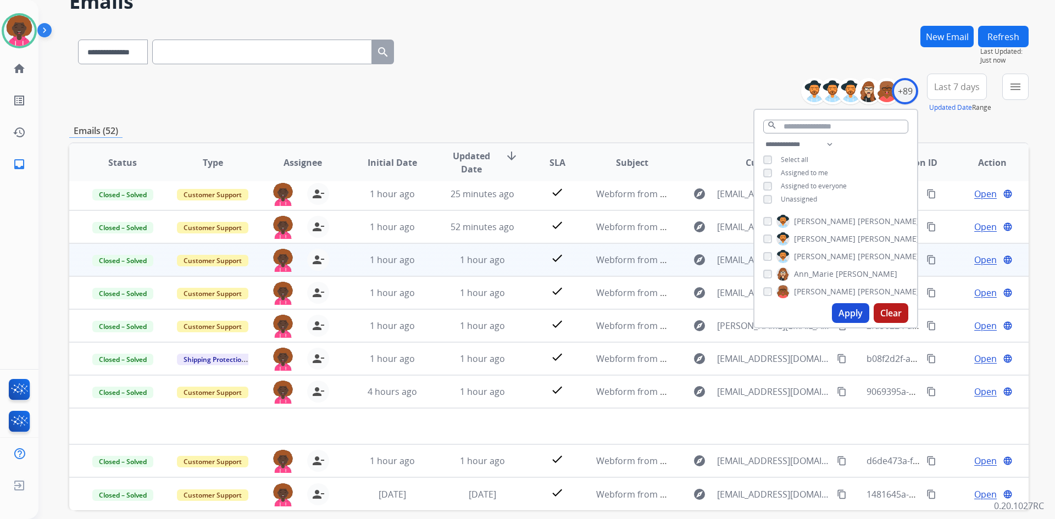
scroll to position [106, 0]
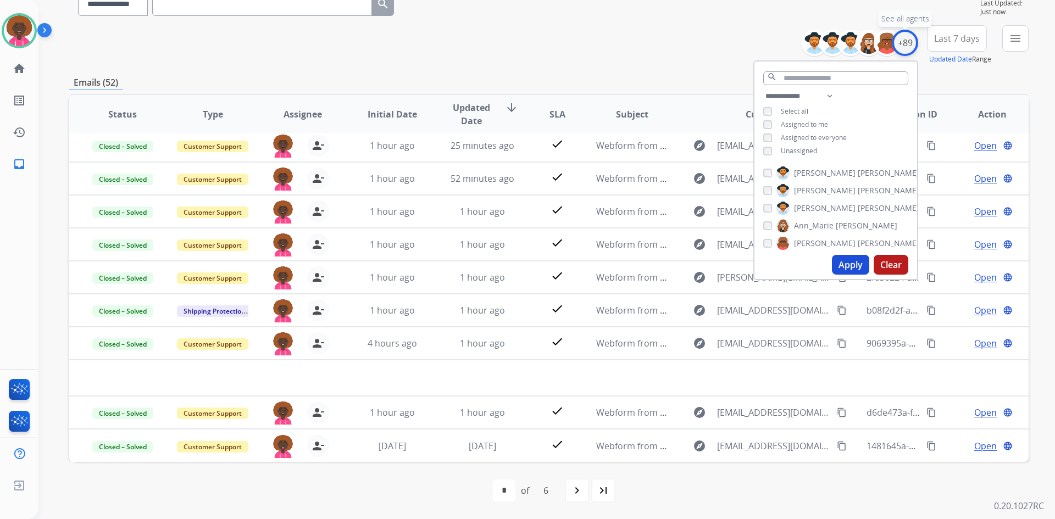
click at [906, 47] on div "+89" at bounding box center [905, 43] width 26 height 26
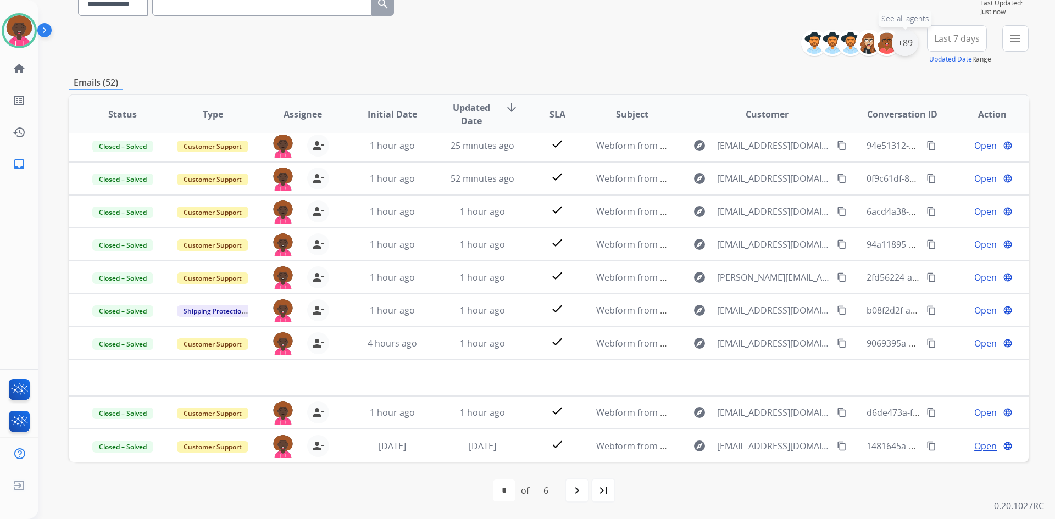
drag, startPoint x: 902, startPoint y: 40, endPoint x: 891, endPoint y: 54, distance: 17.7
click at [902, 41] on div "+89" at bounding box center [905, 43] width 26 height 26
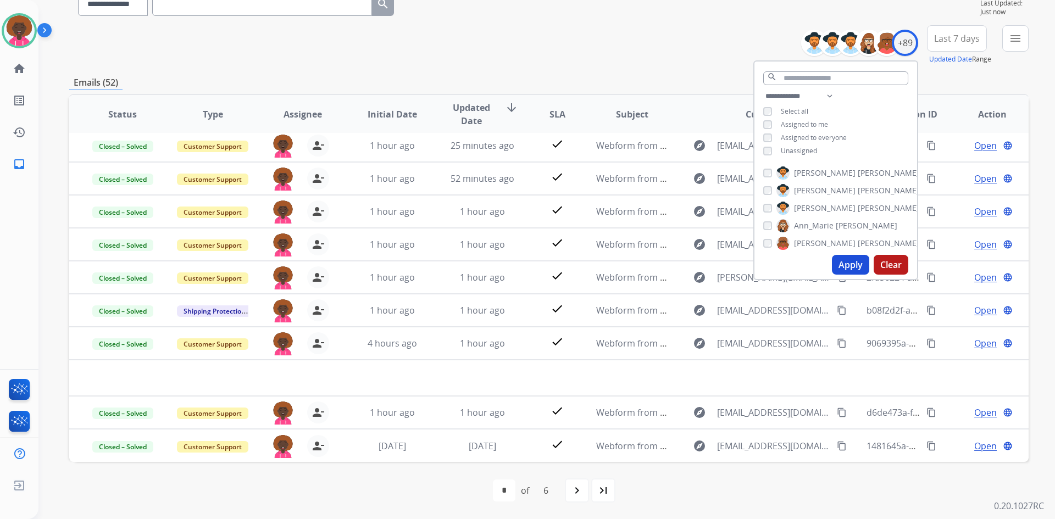
click at [772, 158] on div "**********" at bounding box center [835, 125] width 163 height 70
click at [844, 270] on button "Apply" at bounding box center [850, 265] width 37 height 20
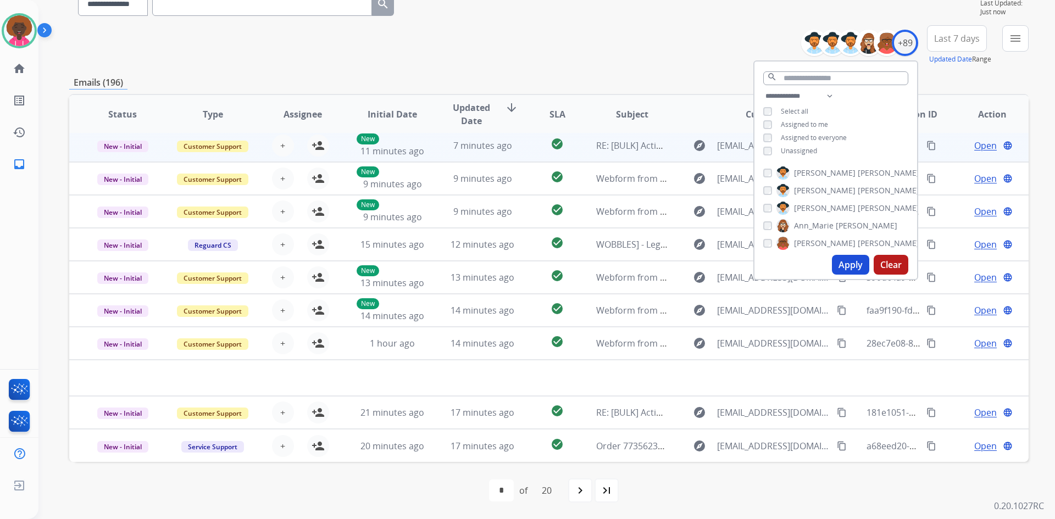
click at [429, 146] on td "7 minutes ago" at bounding box center [474, 145] width 90 height 33
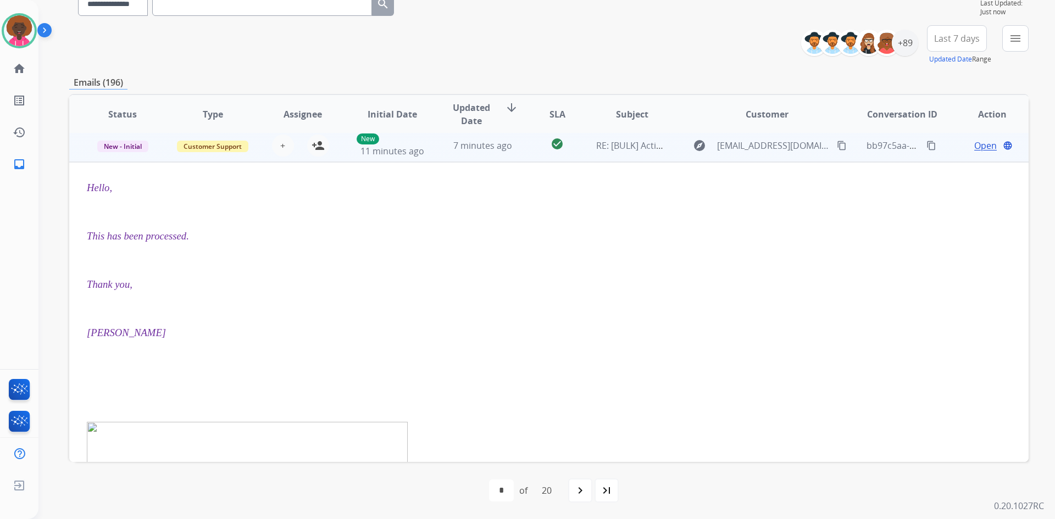
scroll to position [33, 0]
click at [429, 146] on td "7 minutes ago" at bounding box center [474, 150] width 90 height 33
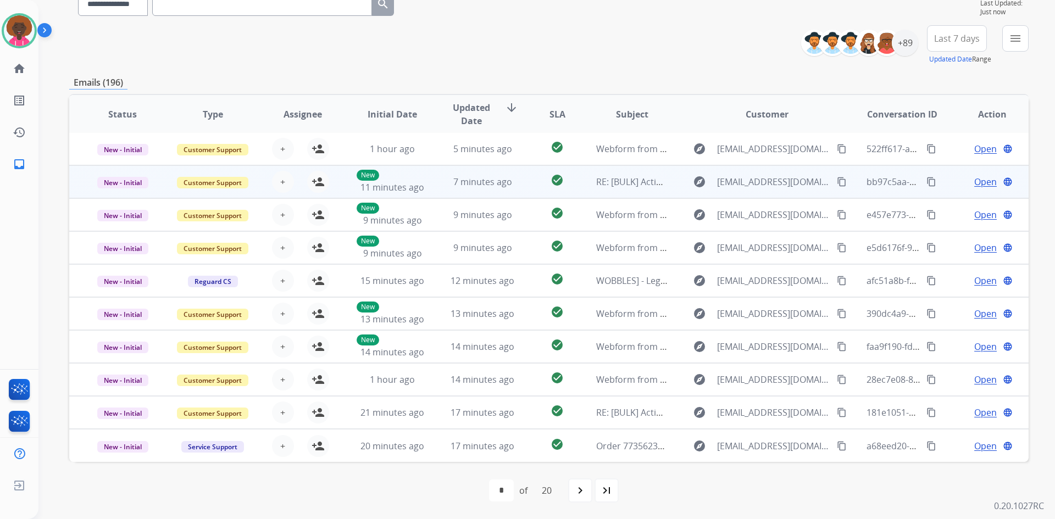
click at [408, 197] on td "New 11 minutes ago" at bounding box center [384, 181] width 90 height 33
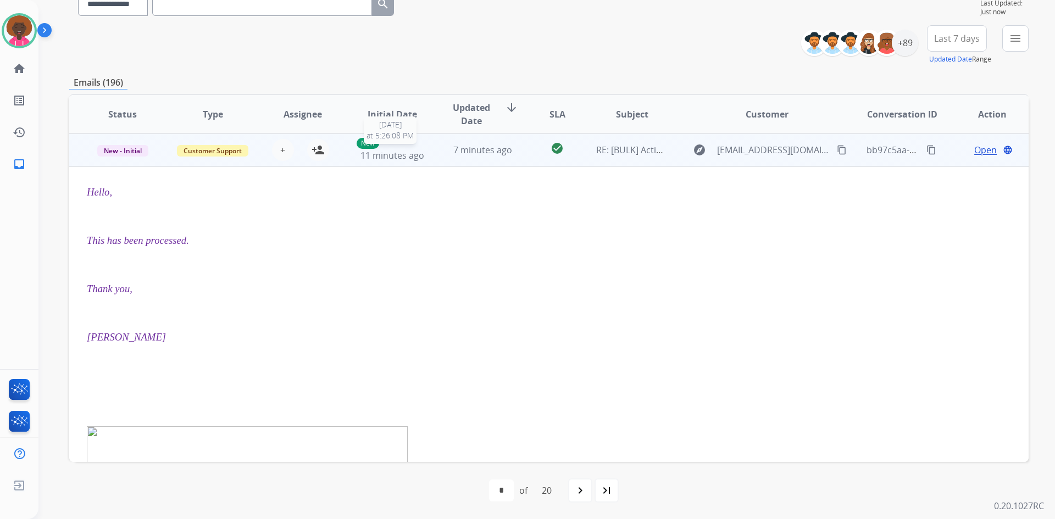
click at [402, 154] on span "11 minutes ago" at bounding box center [392, 155] width 64 height 12
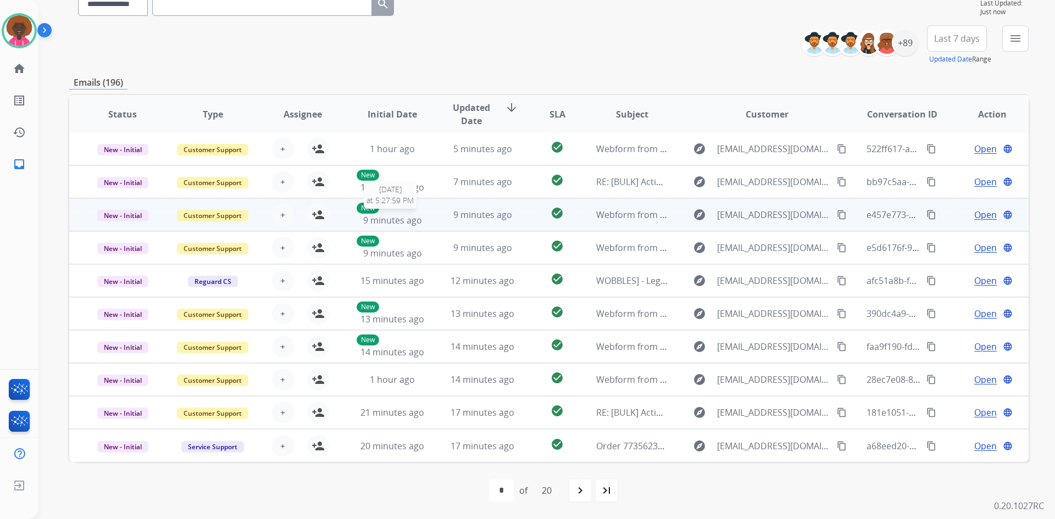
click at [387, 210] on div "New 9 minutes ago" at bounding box center [393, 215] width 72 height 24
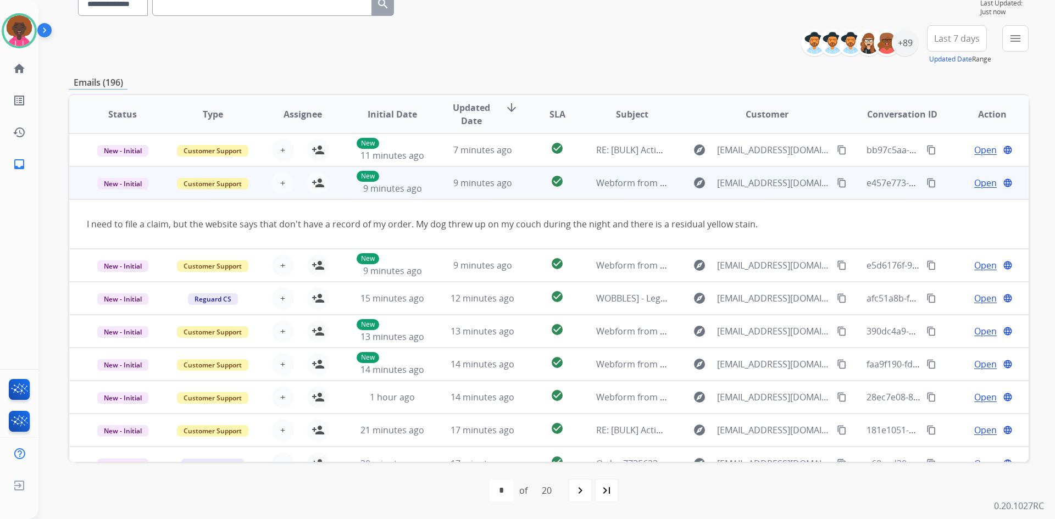
scroll to position [51, 0]
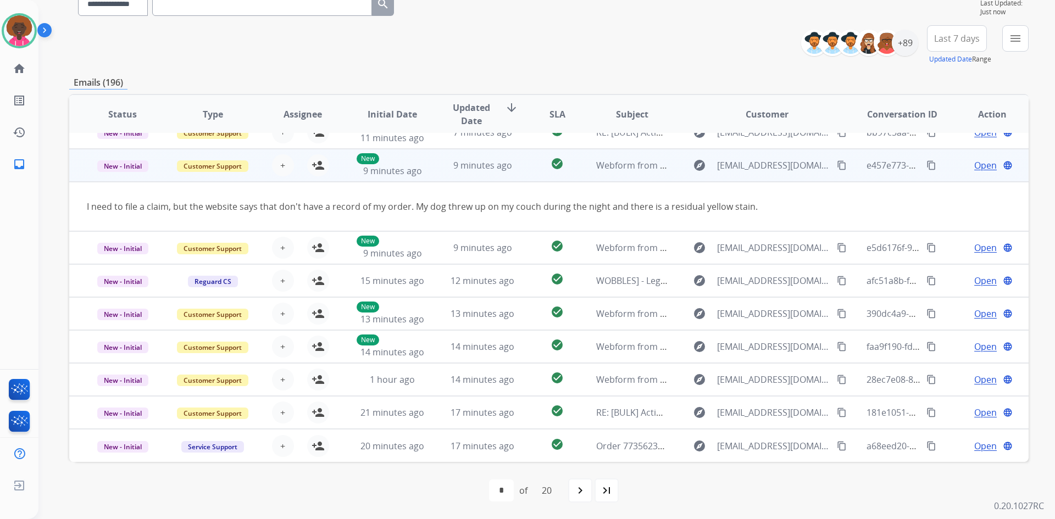
click at [837, 166] on mat-icon "content_copy" at bounding box center [842, 165] width 10 height 10
click at [974, 170] on span "Open" at bounding box center [985, 165] width 23 height 13
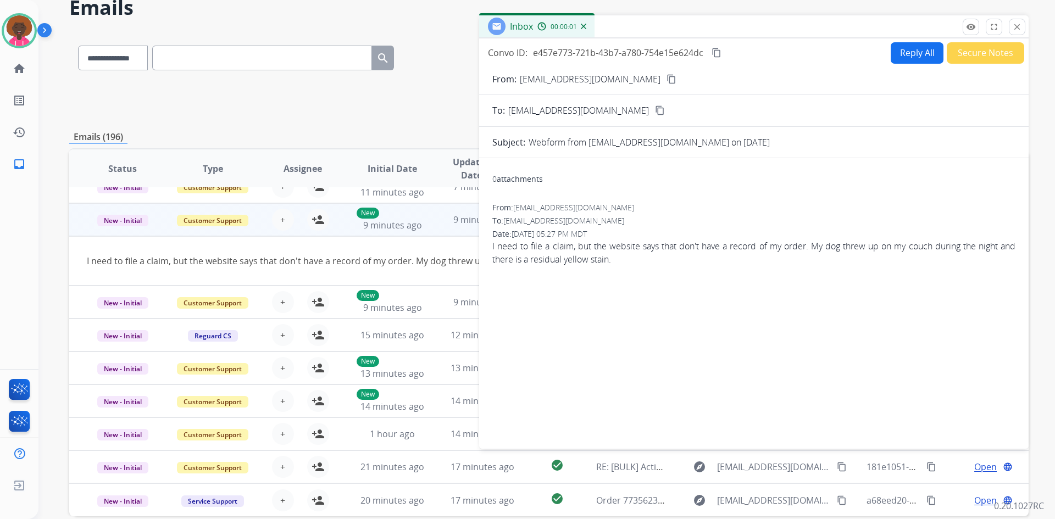
scroll to position [0, 0]
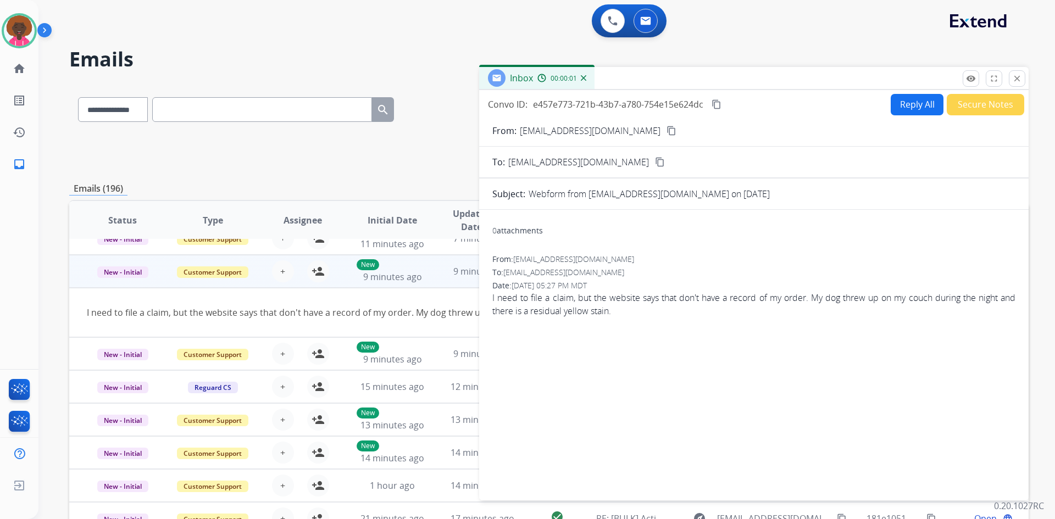
click at [901, 110] on button "Reply All" at bounding box center [917, 104] width 53 height 21
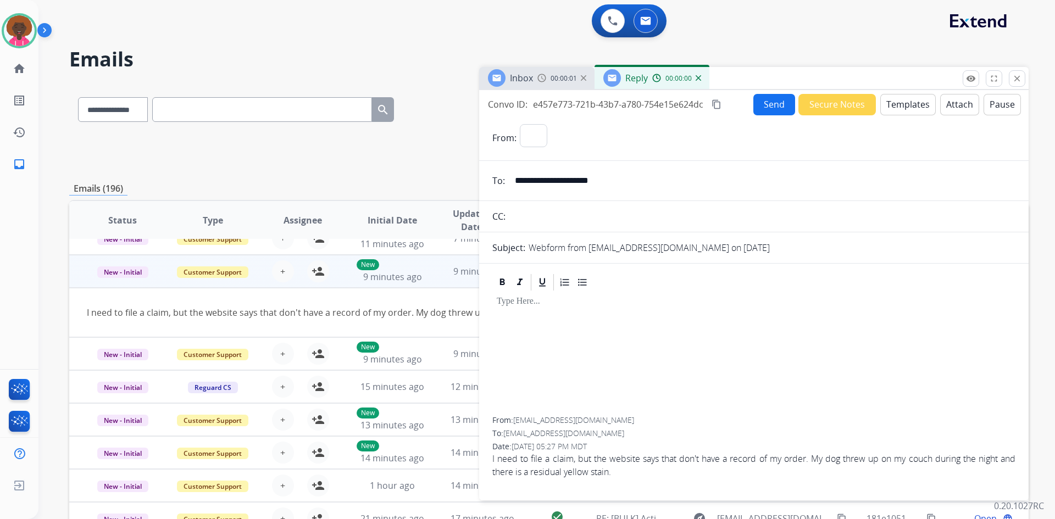
select select "**********"
click at [894, 109] on button "Templates" at bounding box center [908, 104] width 56 height 21
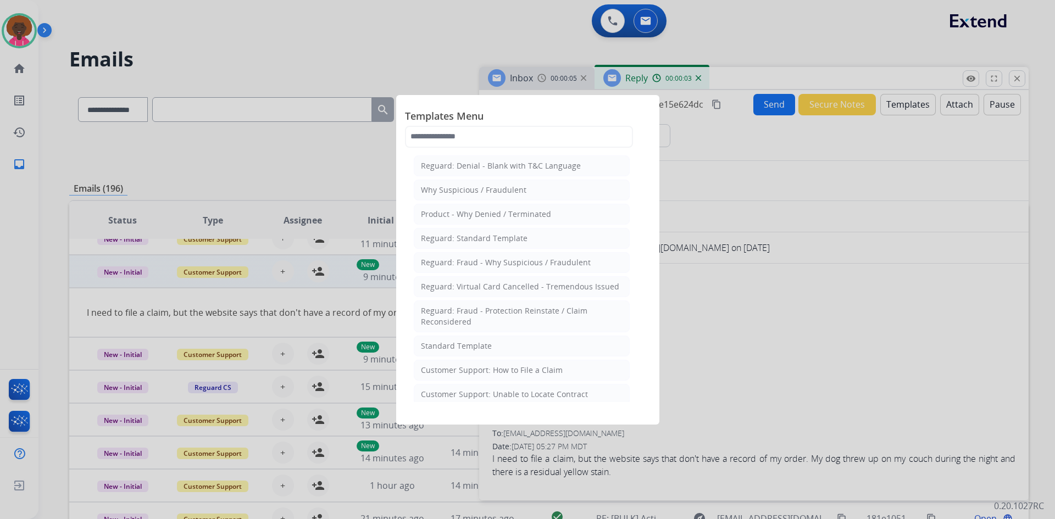
drag, startPoint x: 562, startPoint y: 392, endPoint x: 611, endPoint y: 355, distance: 61.7
click at [562, 390] on div "Customer Support: Unable to Locate Contract" at bounding box center [504, 394] width 167 height 11
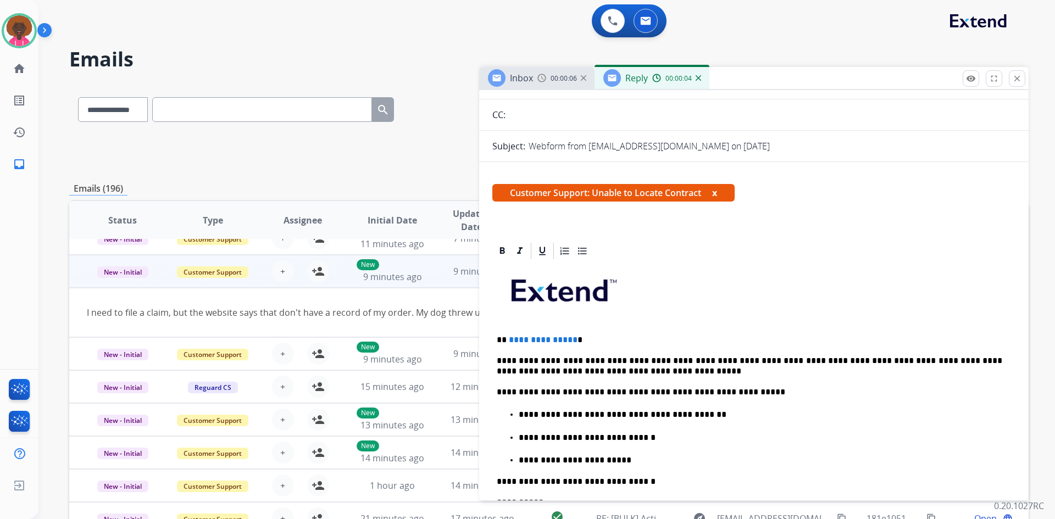
scroll to position [110, 0]
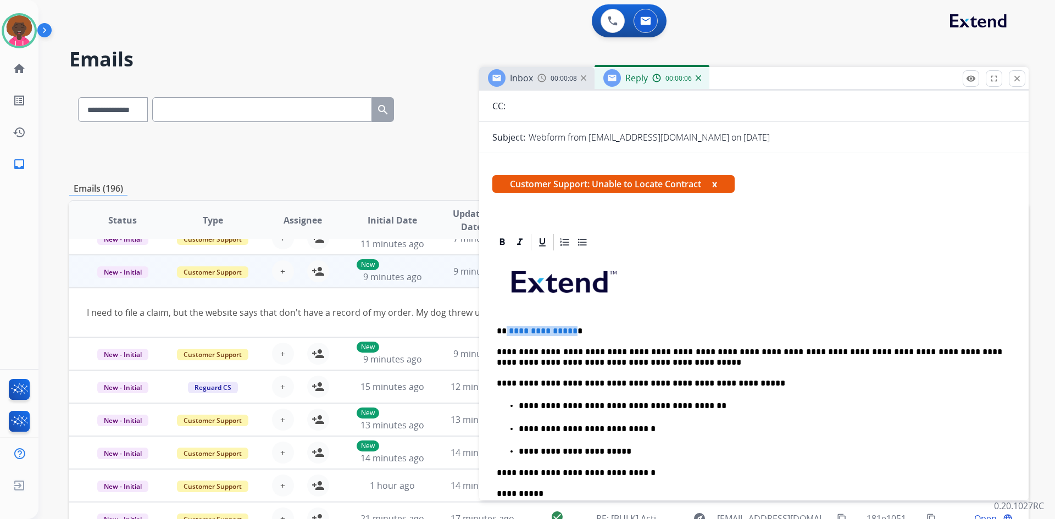
drag, startPoint x: 571, startPoint y: 331, endPoint x: 506, endPoint y: 331, distance: 65.4
click at [505, 331] on p "**********" at bounding box center [750, 331] width 506 height 10
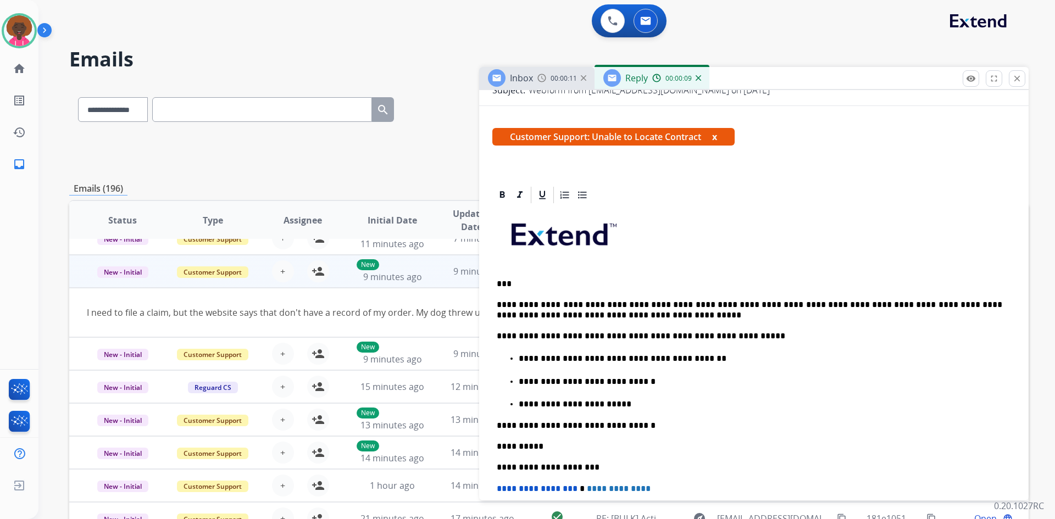
scroll to position [0, 0]
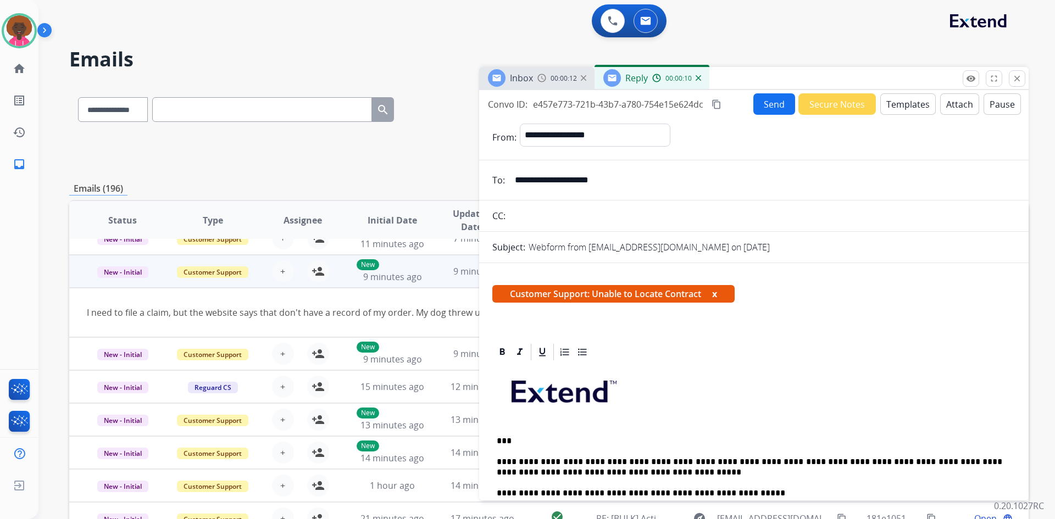
click at [756, 108] on button "Send" at bounding box center [774, 103] width 42 height 21
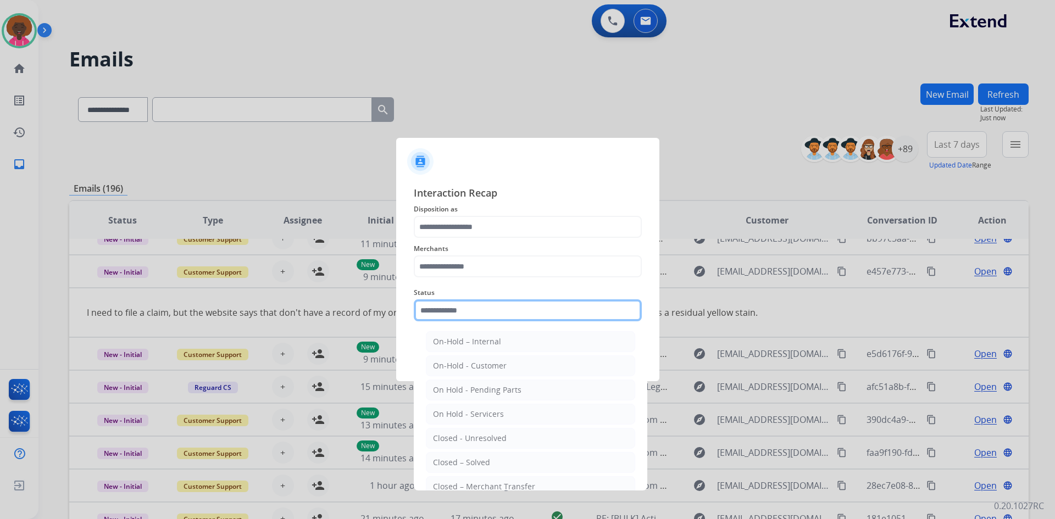
click at [513, 318] on input "text" at bounding box center [528, 310] width 228 height 22
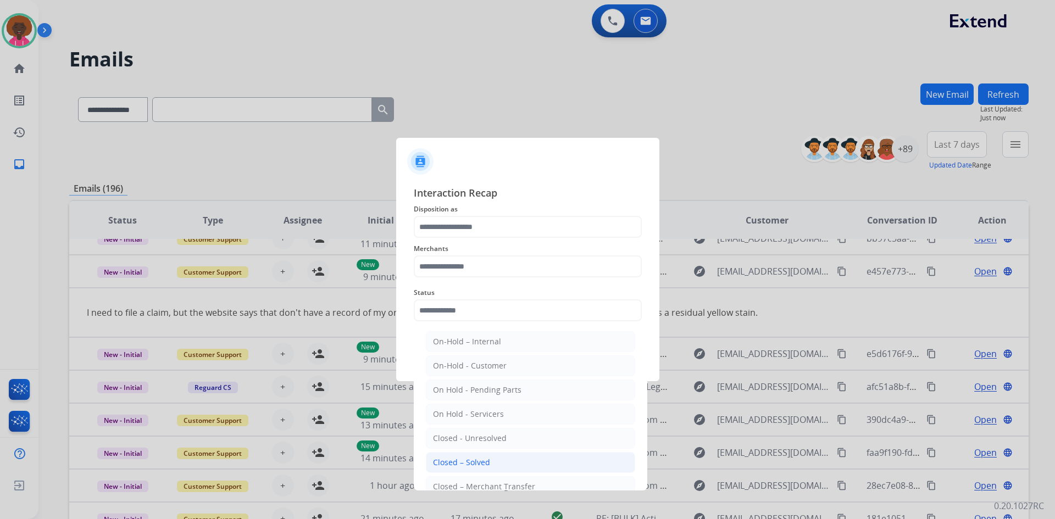
click at [465, 455] on li "Closed – Solved" at bounding box center [530, 462] width 209 height 21
type input "**********"
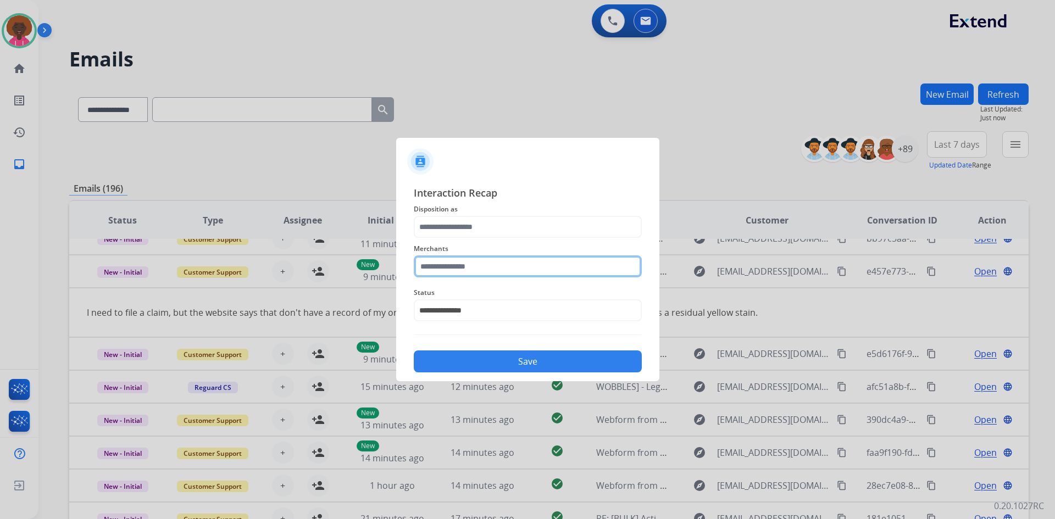
click at [506, 275] on input "text" at bounding box center [528, 267] width 228 height 22
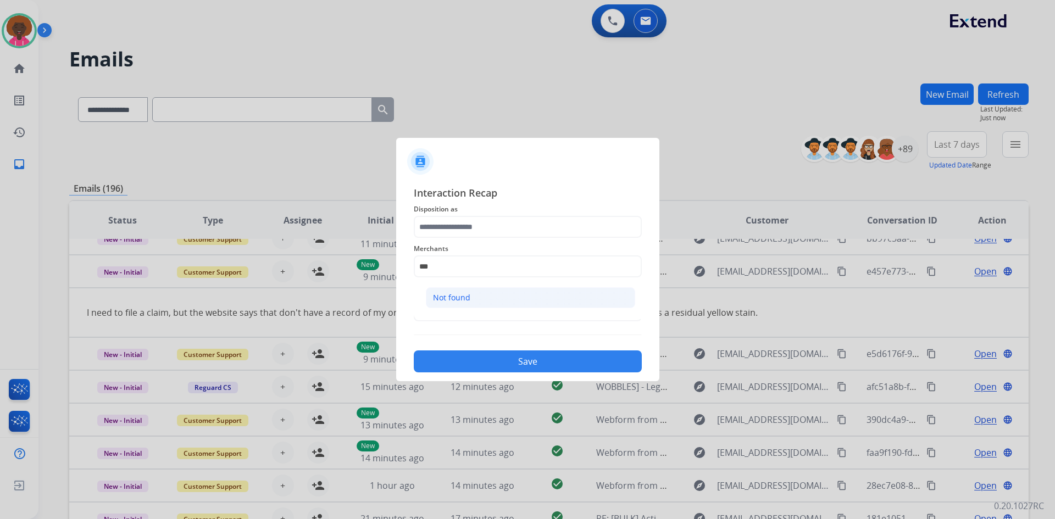
click at [478, 298] on li "Not found" at bounding box center [530, 297] width 209 height 21
type input "*********"
drag, startPoint x: 492, startPoint y: 242, endPoint x: 496, endPoint y: 226, distance: 17.1
click at [492, 238] on div "**********" at bounding box center [528, 278] width 228 height 187
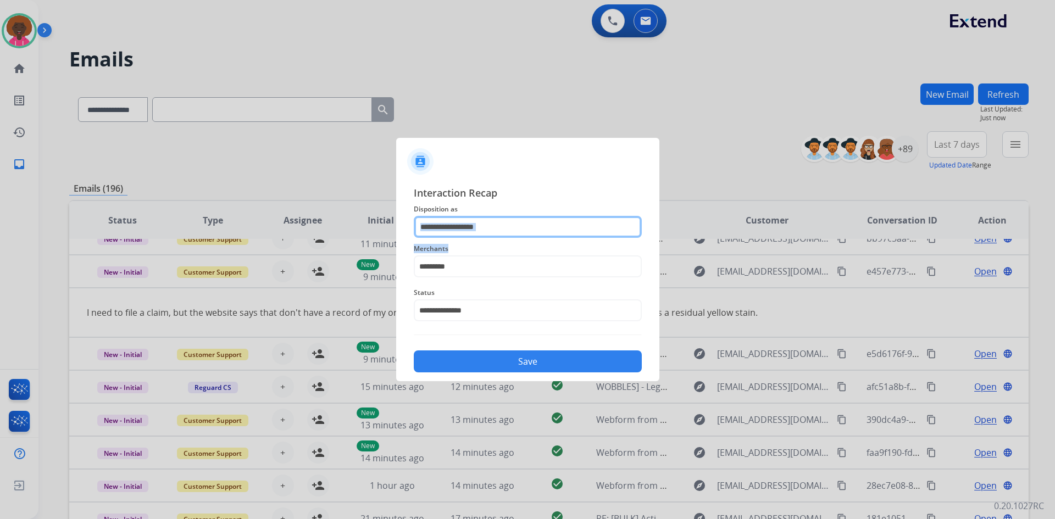
click at [497, 225] on input "text" at bounding box center [528, 227] width 228 height 22
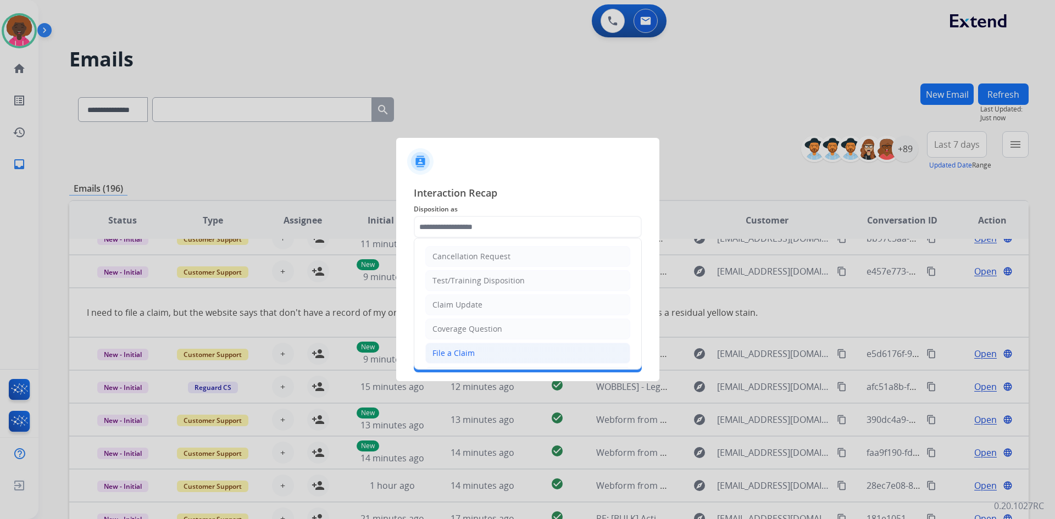
click at [474, 354] on li "File a Claim" at bounding box center [527, 353] width 205 height 21
type input "**********"
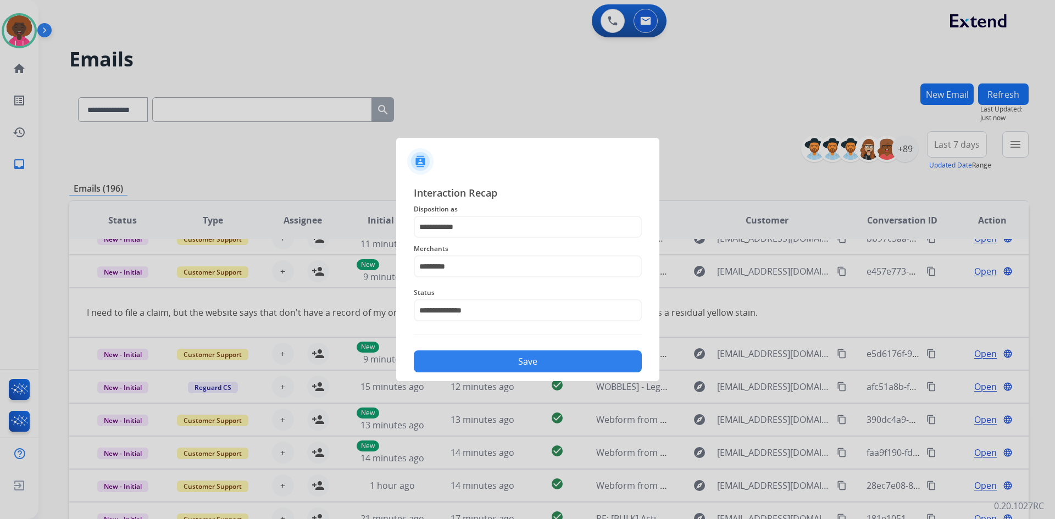
click at [561, 359] on button "Save" at bounding box center [528, 362] width 228 height 22
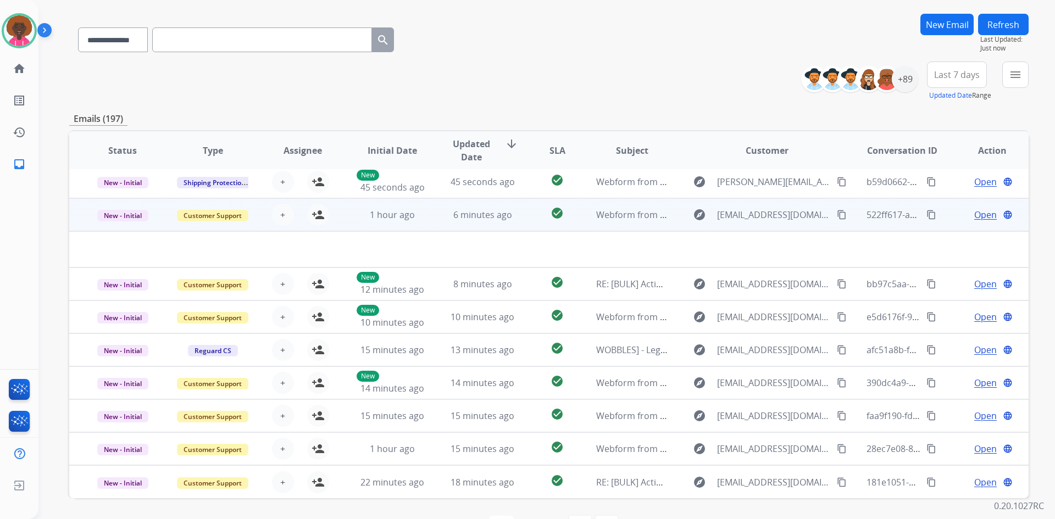
scroll to position [106, 0]
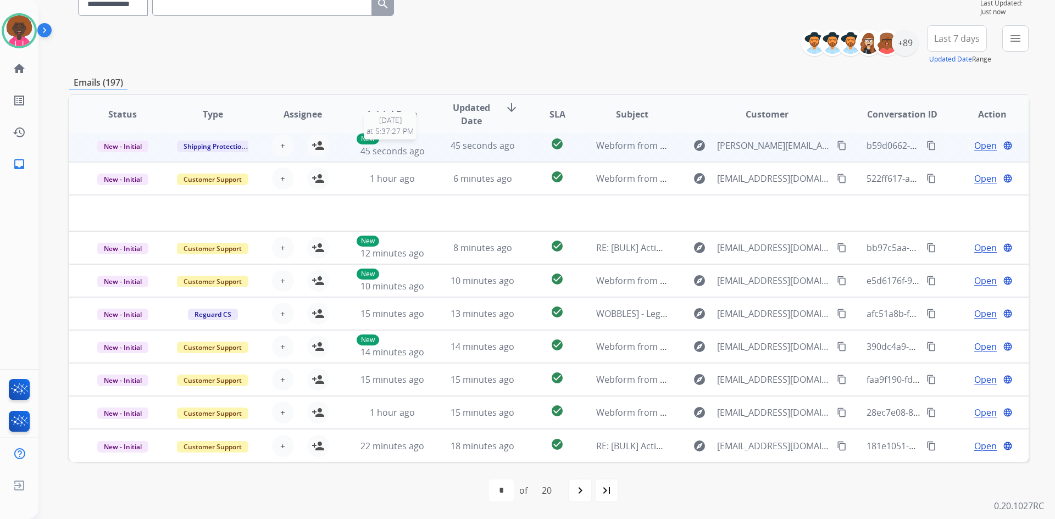
click at [422, 148] on div "New 45 seconds ago" at bounding box center [393, 146] width 72 height 24
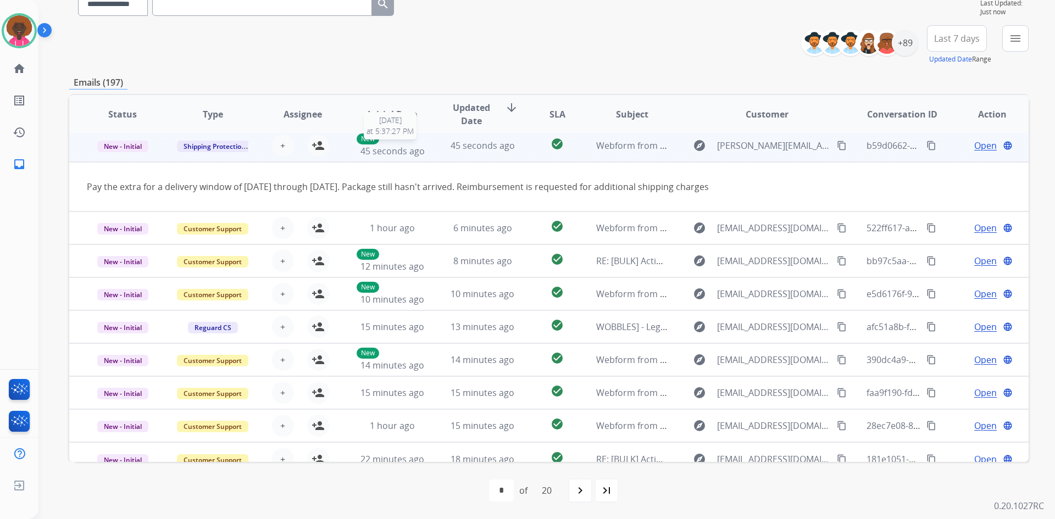
scroll to position [33, 0]
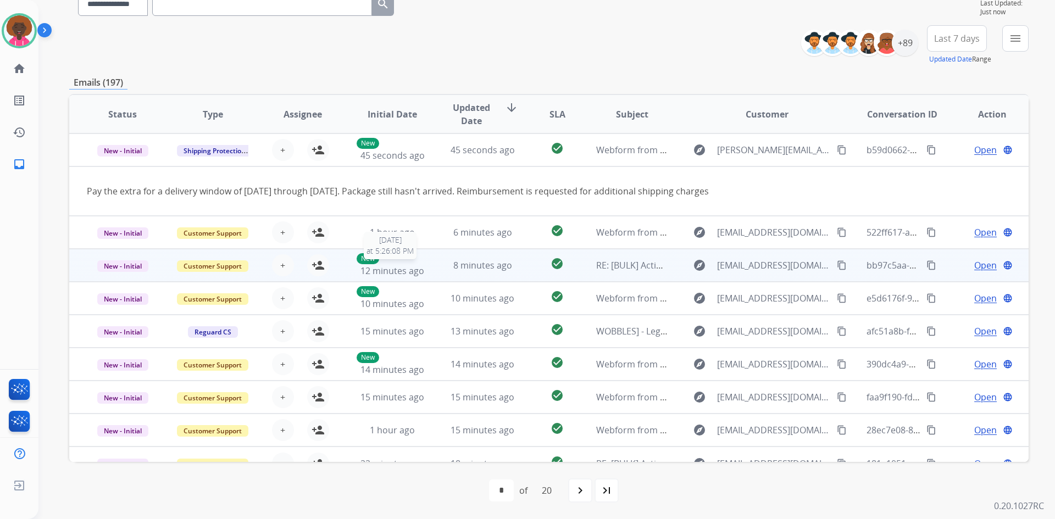
click at [392, 262] on div "New 12 minutes ago" at bounding box center [393, 265] width 72 height 24
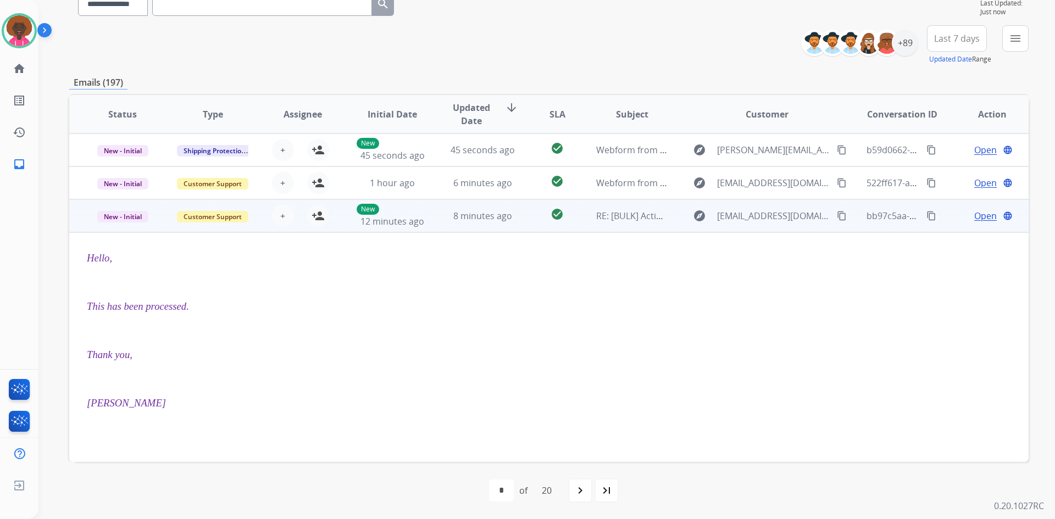
scroll to position [99, 0]
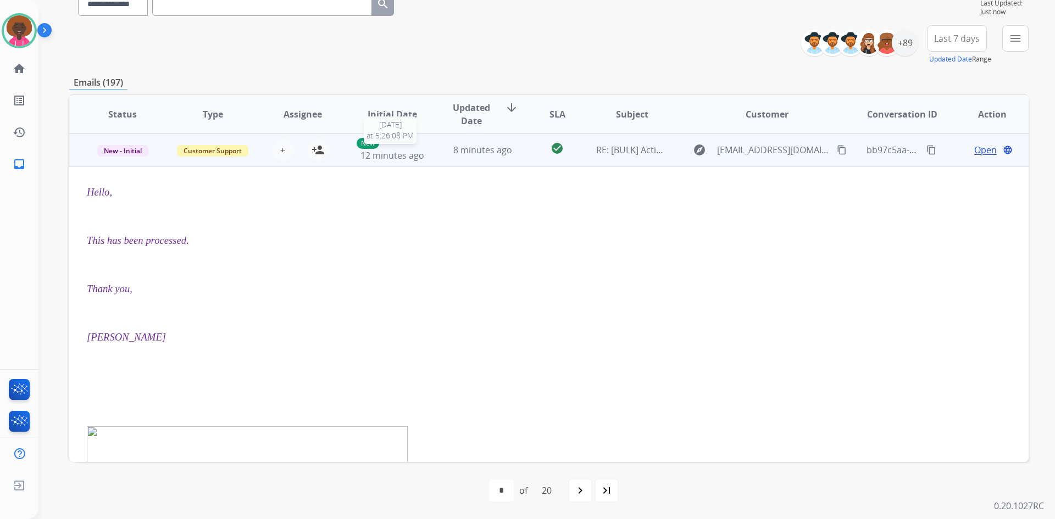
click at [386, 148] on div "New 12 minutes ago" at bounding box center [393, 150] width 72 height 24
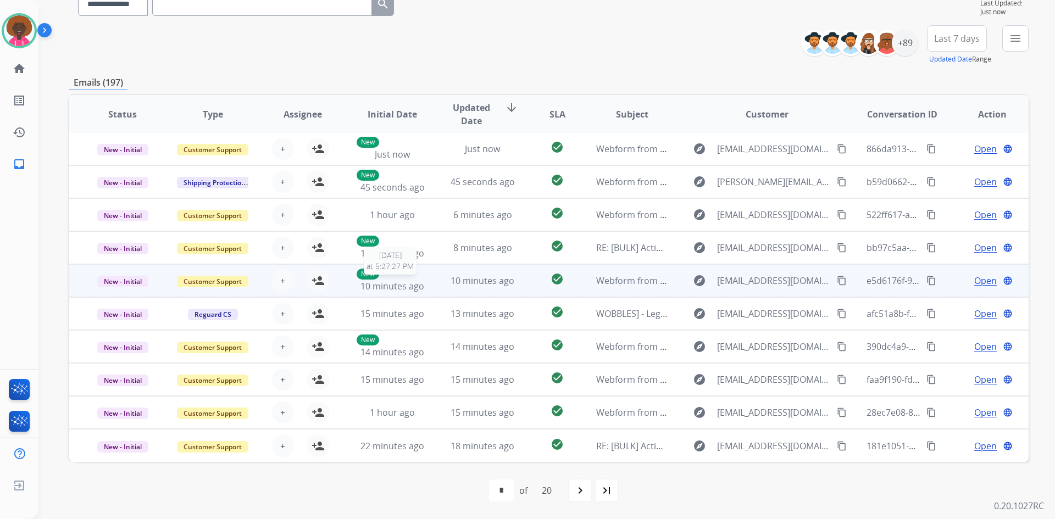
click at [399, 281] on span "10 minutes ago" at bounding box center [392, 286] width 64 height 12
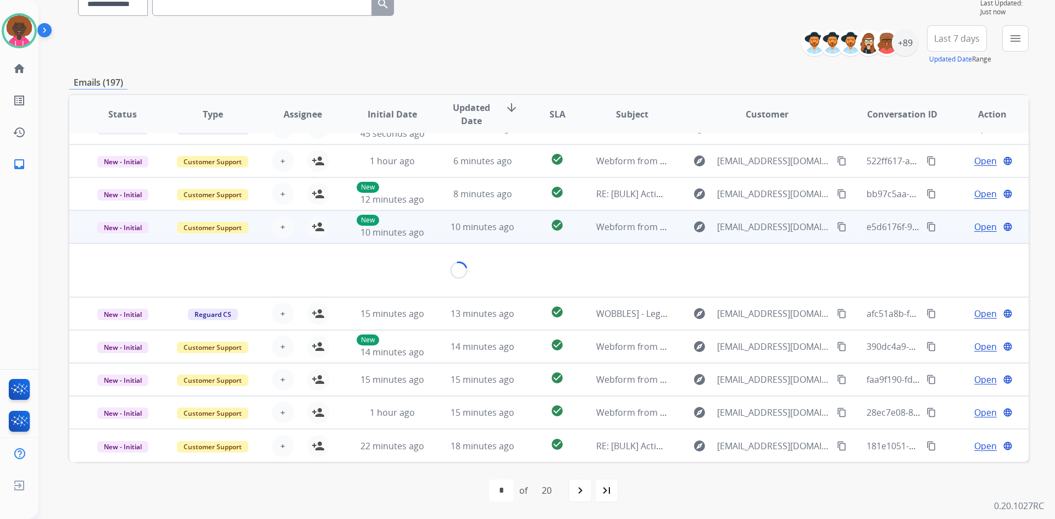
scroll to position [64, 0]
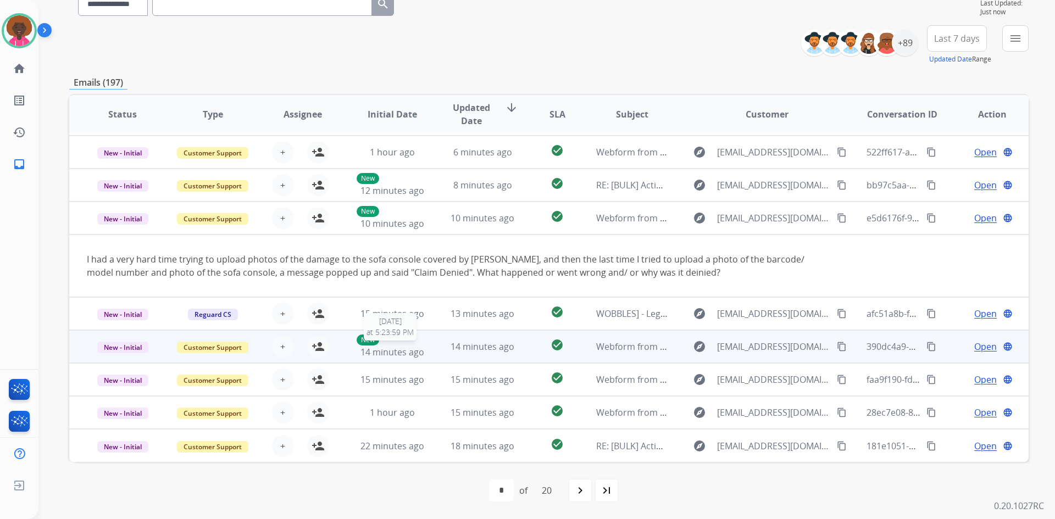
click at [417, 348] on span "14 minutes ago" at bounding box center [392, 352] width 64 height 12
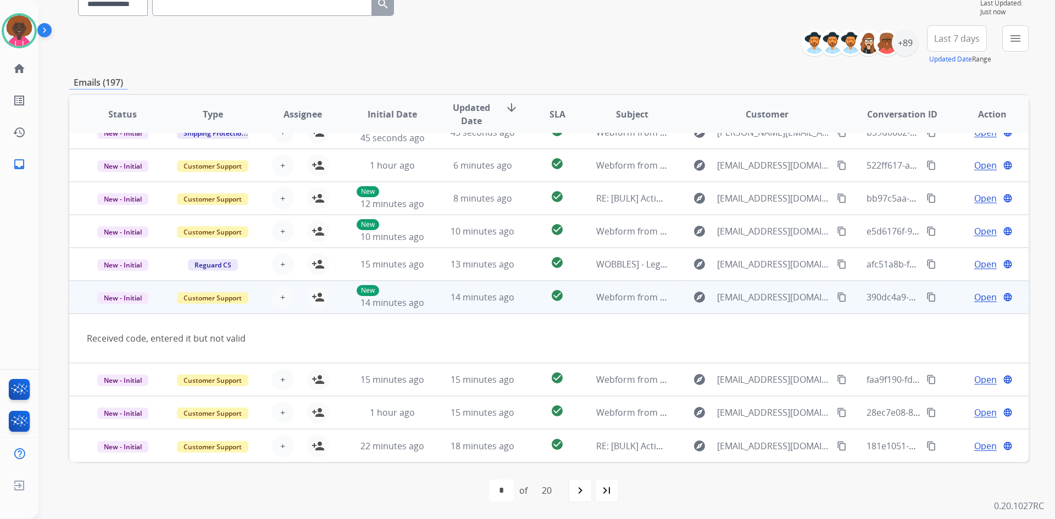
scroll to position [51, 0]
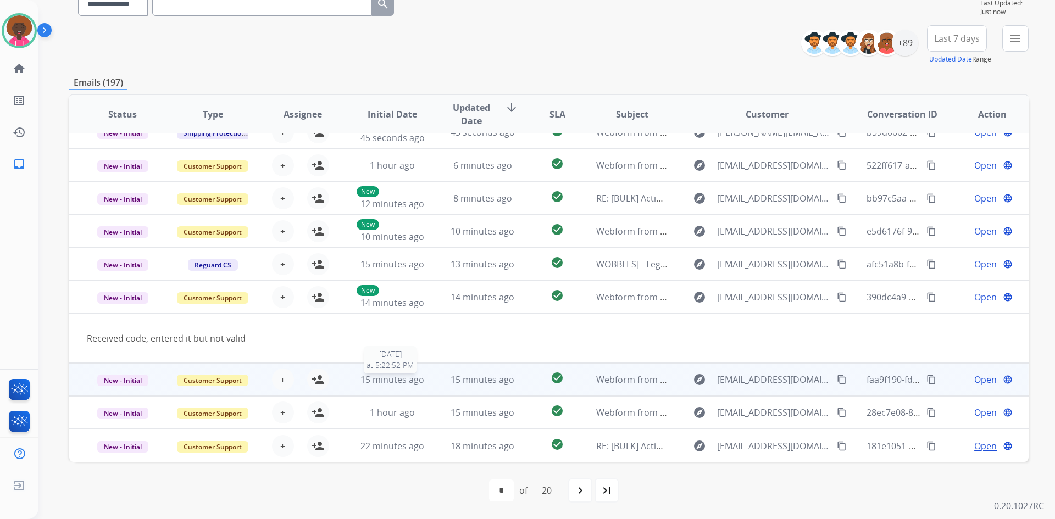
click at [399, 380] on span "15 minutes ago" at bounding box center [392, 380] width 64 height 12
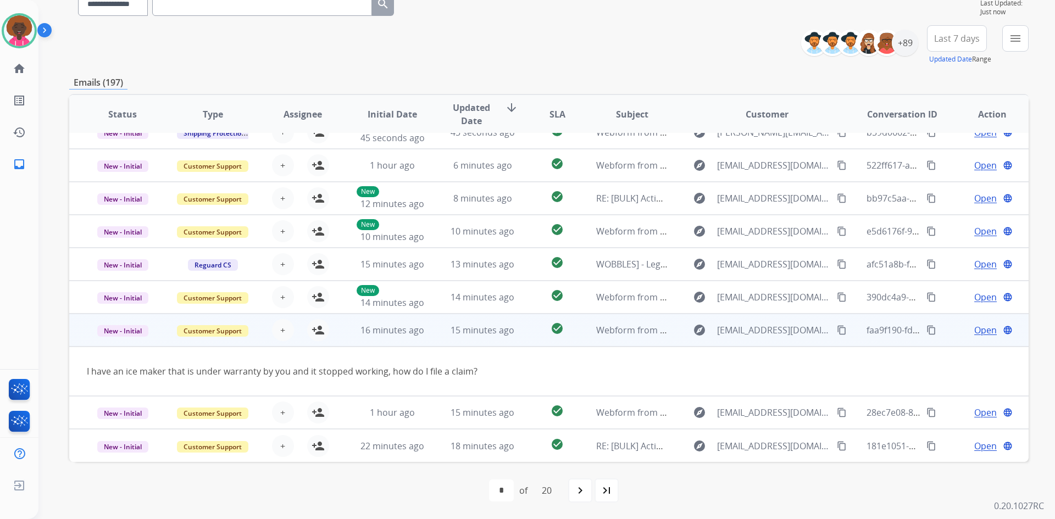
click at [837, 330] on mat-icon "content_copy" at bounding box center [842, 330] width 10 height 10
click at [981, 328] on span "Open" at bounding box center [985, 330] width 23 height 13
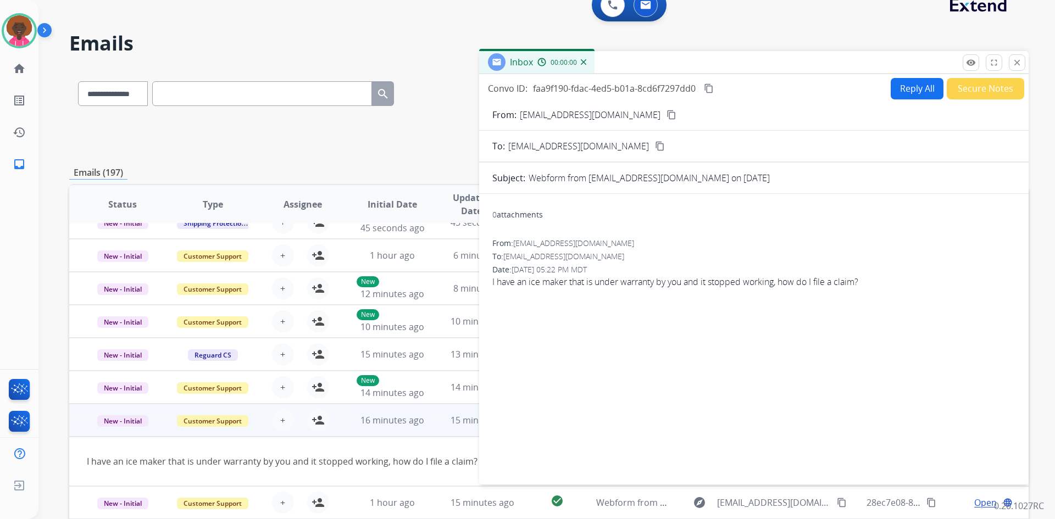
scroll to position [0, 0]
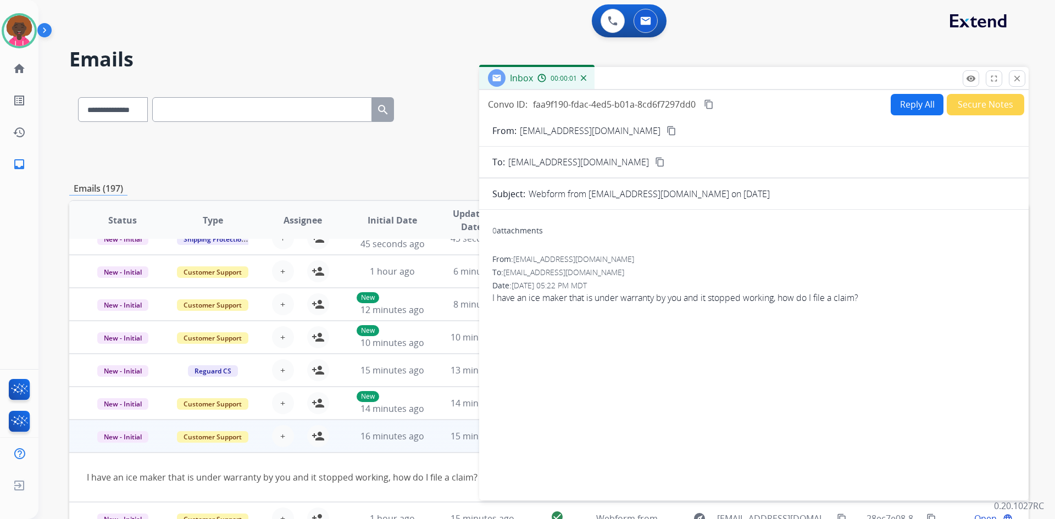
click at [897, 110] on button "Reply All" at bounding box center [917, 104] width 53 height 21
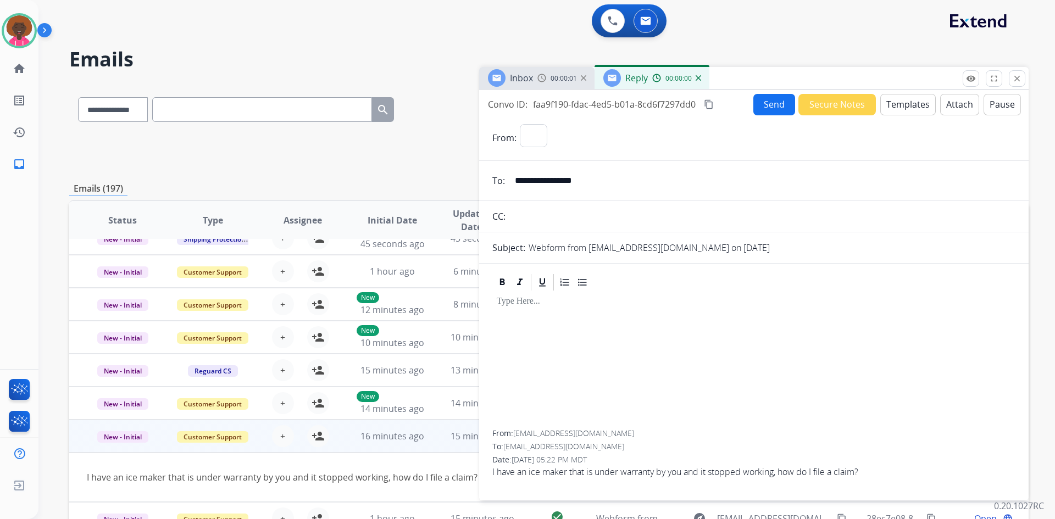
select select "**********"
click at [890, 108] on button "Templates" at bounding box center [908, 104] width 56 height 21
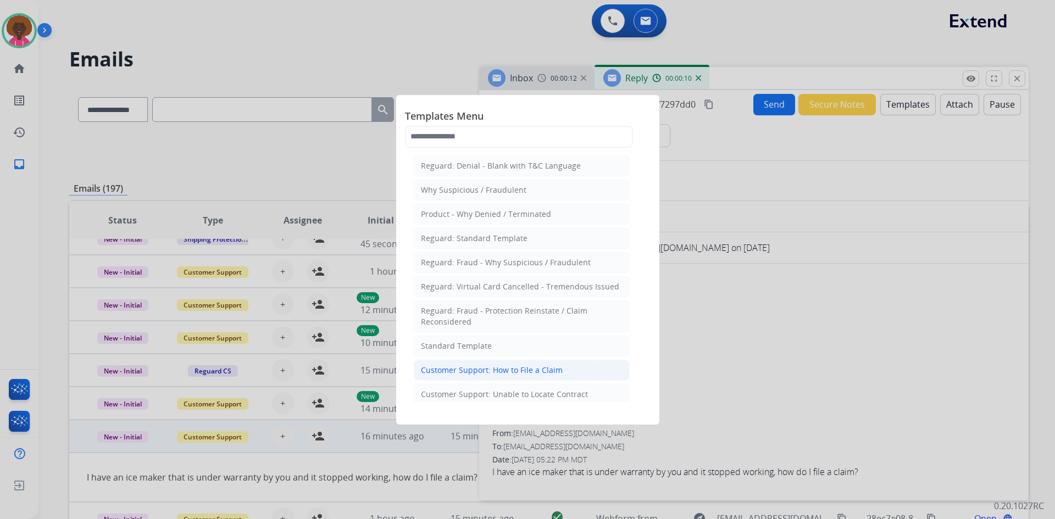
click at [550, 370] on div "Customer Support: How to File a Claim" at bounding box center [492, 370] width 142 height 11
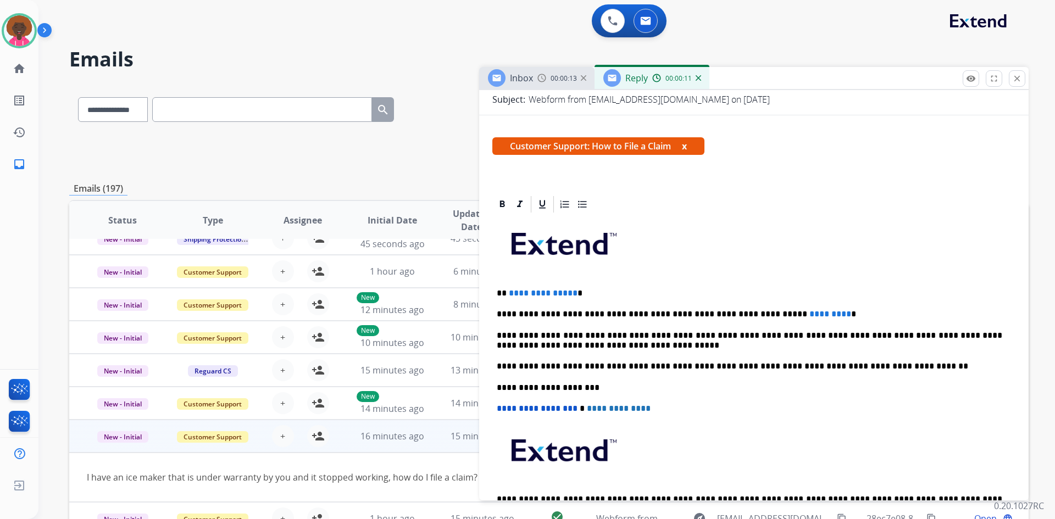
scroll to position [165, 0]
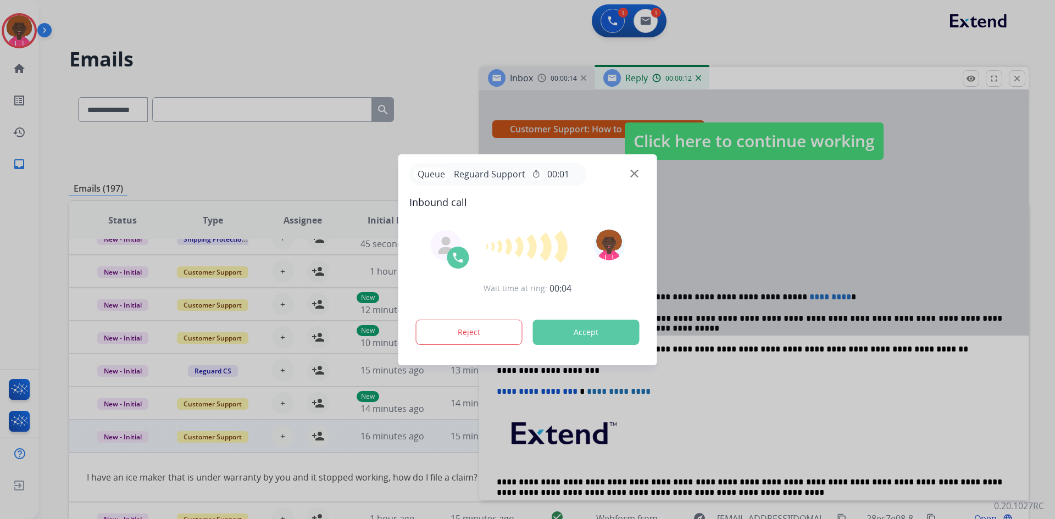
click at [821, 254] on div at bounding box center [527, 259] width 1055 height 519
drag, startPoint x: 837, startPoint y: 224, endPoint x: 813, endPoint y: 257, distance: 41.2
click at [831, 238] on div at bounding box center [527, 259] width 1055 height 519
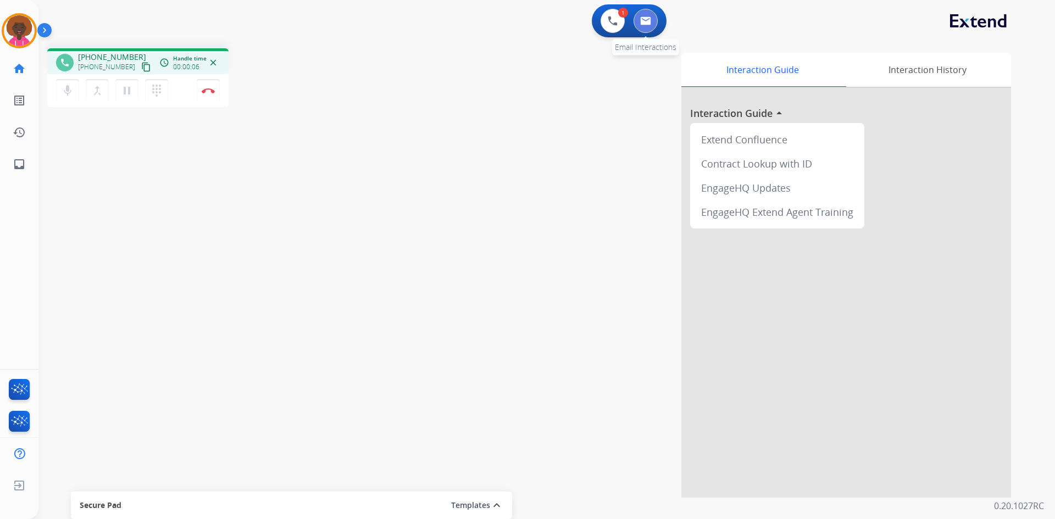
click at [651, 19] on img at bounding box center [645, 20] width 11 height 9
select select "**********"
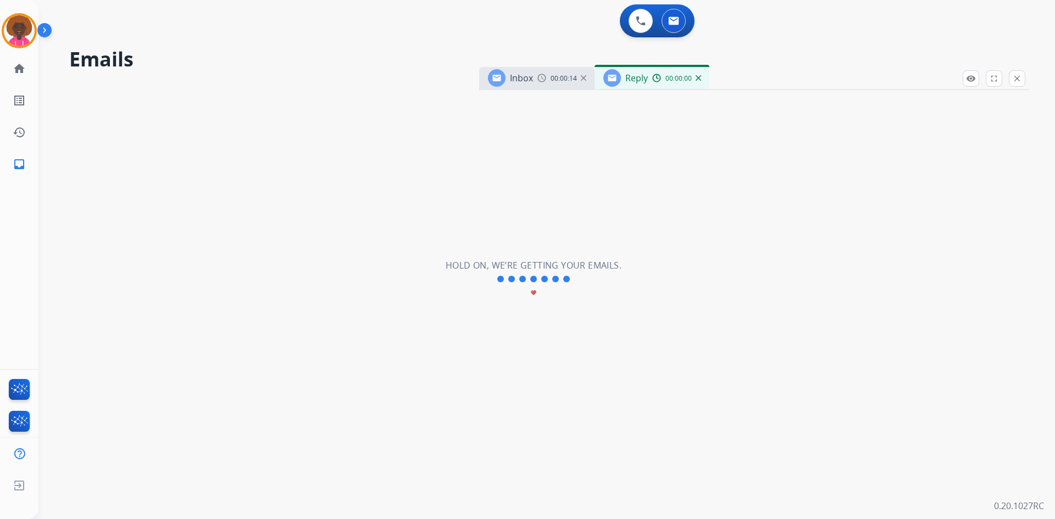
select select "**********"
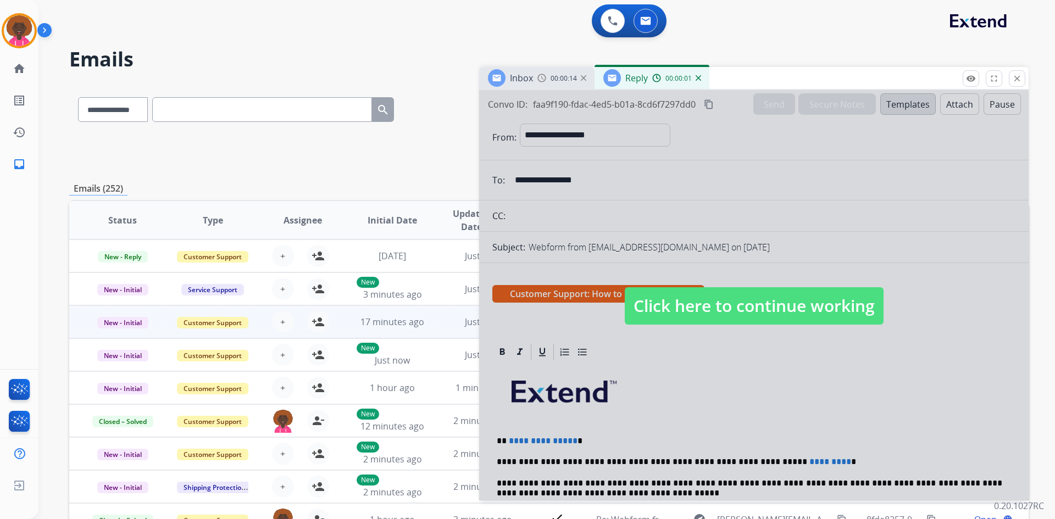
click at [734, 304] on span "Click here to continue working" at bounding box center [754, 305] width 259 height 37
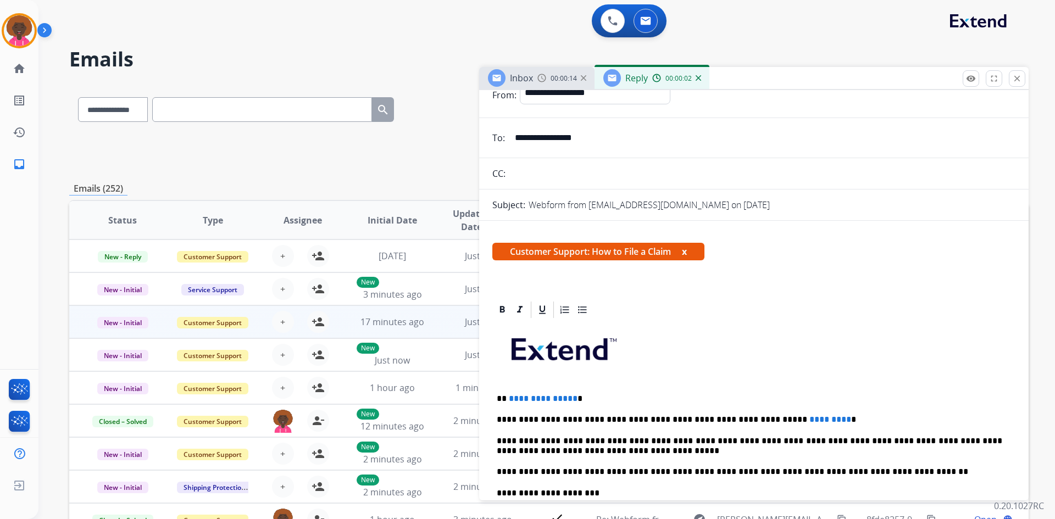
scroll to position [110, 0]
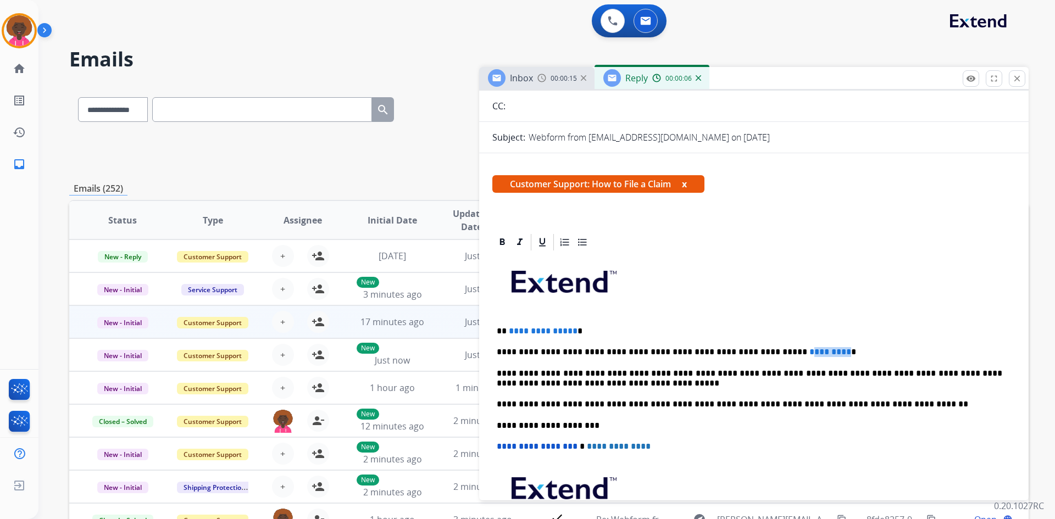
drag, startPoint x: 795, startPoint y: 352, endPoint x: 752, endPoint y: 351, distance: 42.9
click at [809, 351] on span "*********" at bounding box center [830, 352] width 42 height 8
click at [752, 352] on p "**********" at bounding box center [750, 352] width 506 height 10
drag, startPoint x: 570, startPoint y: 329, endPoint x: 508, endPoint y: 324, distance: 61.8
click at [508, 324] on div "**********" at bounding box center [753, 420] width 523 height 336
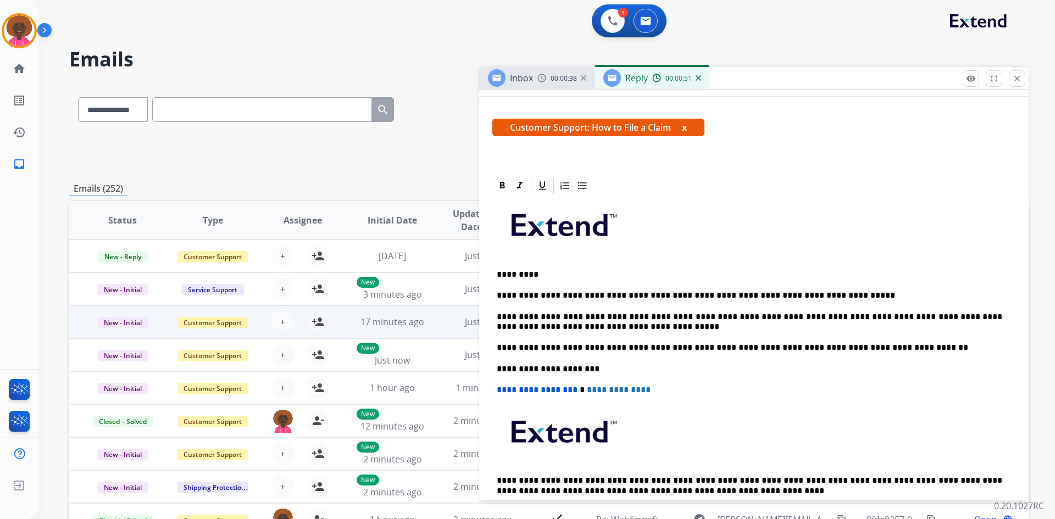
scroll to position [0, 0]
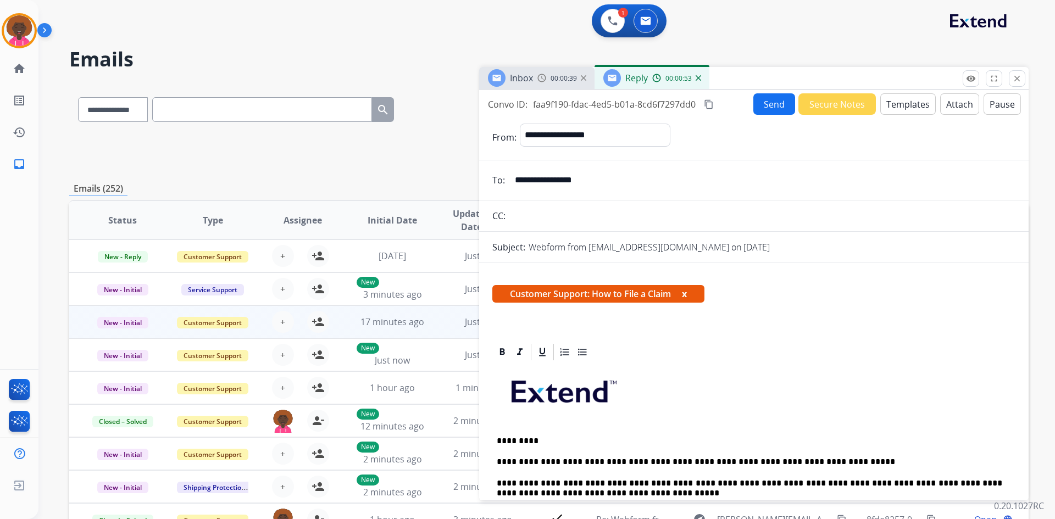
click at [768, 107] on button "Send" at bounding box center [774, 103] width 42 height 21
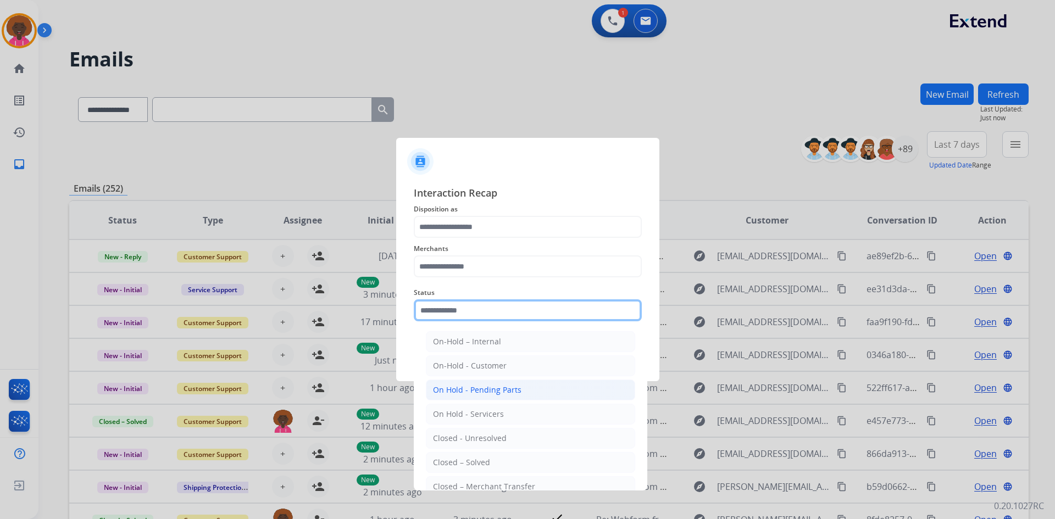
drag, startPoint x: 473, startPoint y: 315, endPoint x: 468, endPoint y: 382, distance: 66.7
click at [472, 316] on input "text" at bounding box center [528, 310] width 228 height 22
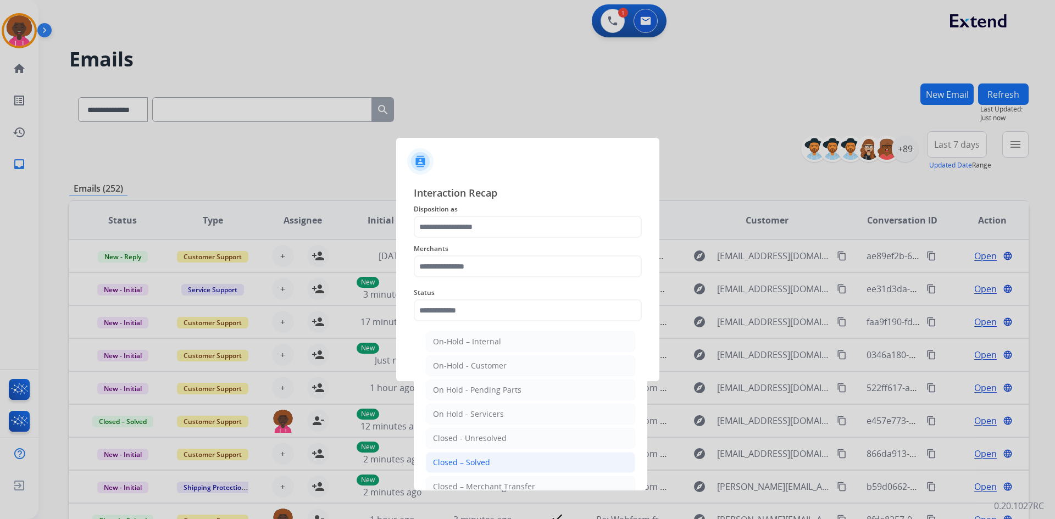
click at [466, 454] on li "Closed – Solved" at bounding box center [530, 462] width 209 height 21
type input "**********"
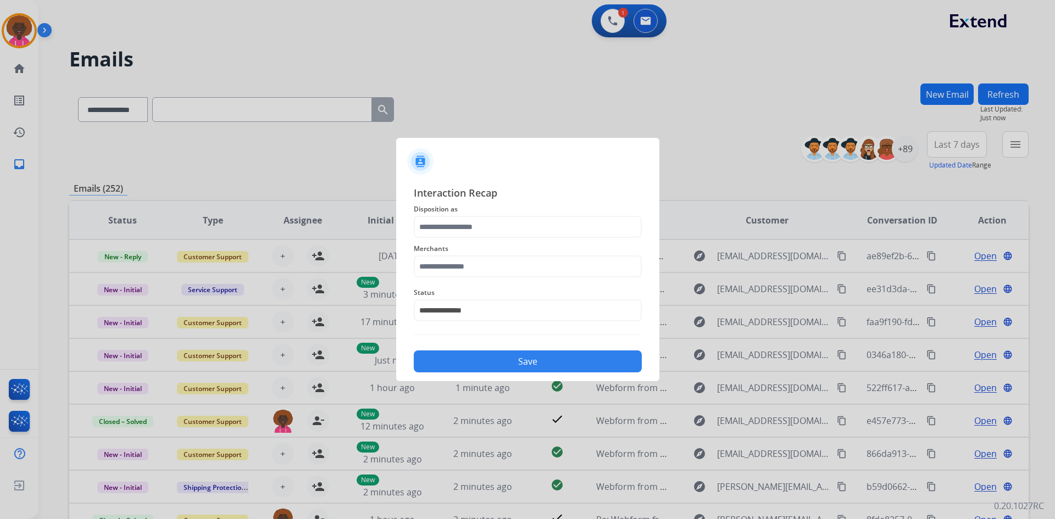
click at [495, 255] on span "Merchants" at bounding box center [528, 248] width 228 height 13
click at [495, 277] on input "text" at bounding box center [528, 267] width 228 height 22
click at [456, 297] on div "Partsdr" at bounding box center [446, 297] width 27 height 11
type input "*******"
click at [484, 223] on input "text" at bounding box center [528, 227] width 228 height 22
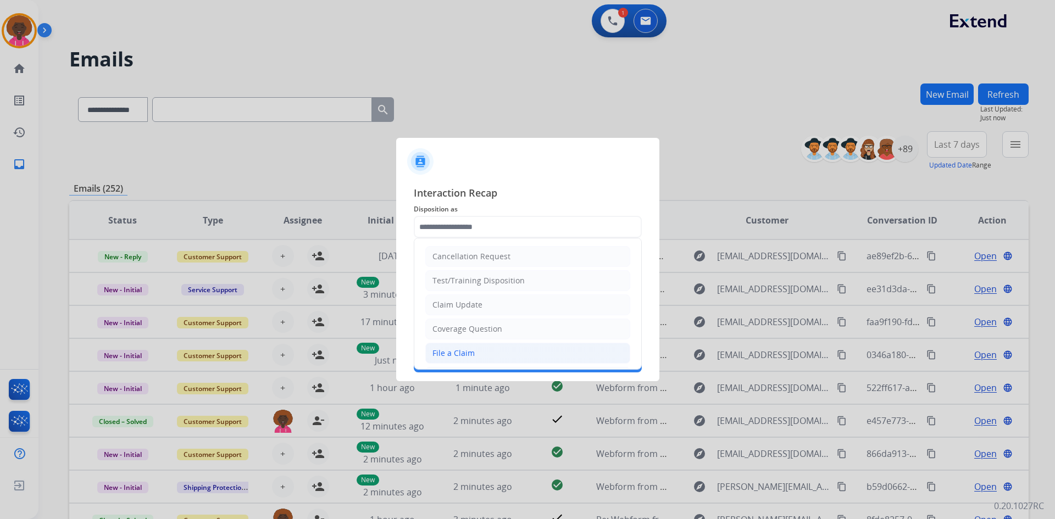
click at [472, 349] on div "File a Claim" at bounding box center [453, 353] width 42 height 11
type input "**********"
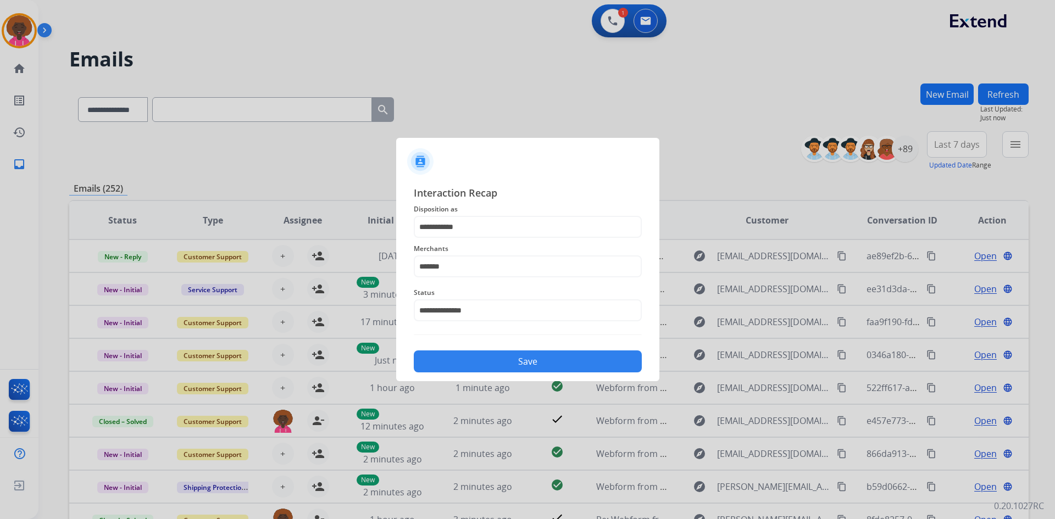
click at [514, 356] on button "Save" at bounding box center [528, 362] width 228 height 22
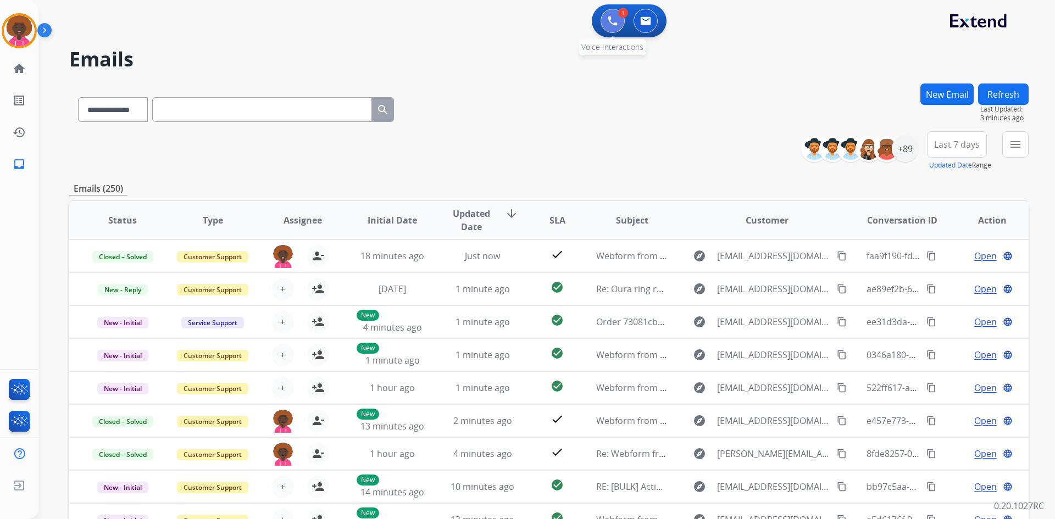
click at [609, 16] on img at bounding box center [613, 21] width 10 height 10
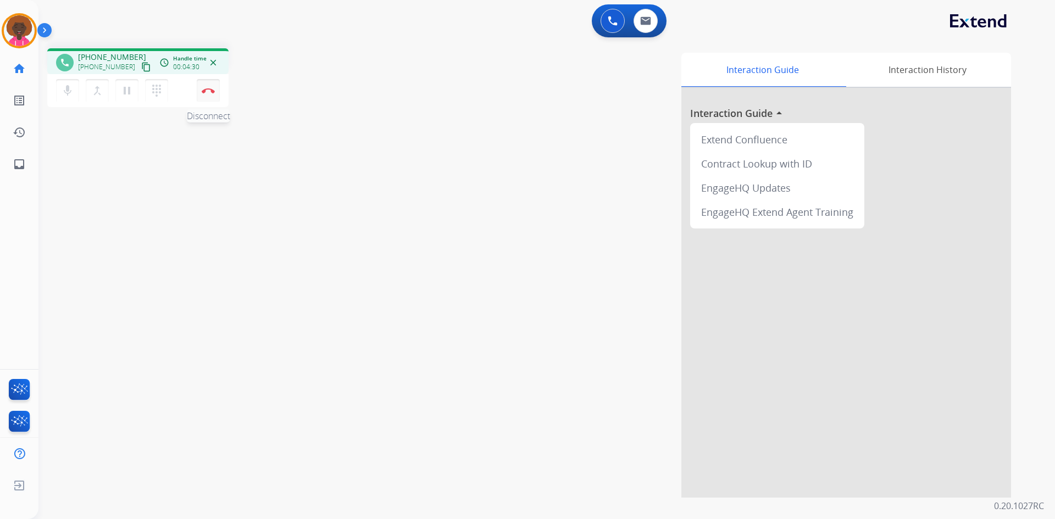
click at [215, 93] on button "Disconnect" at bounding box center [208, 90] width 23 height 23
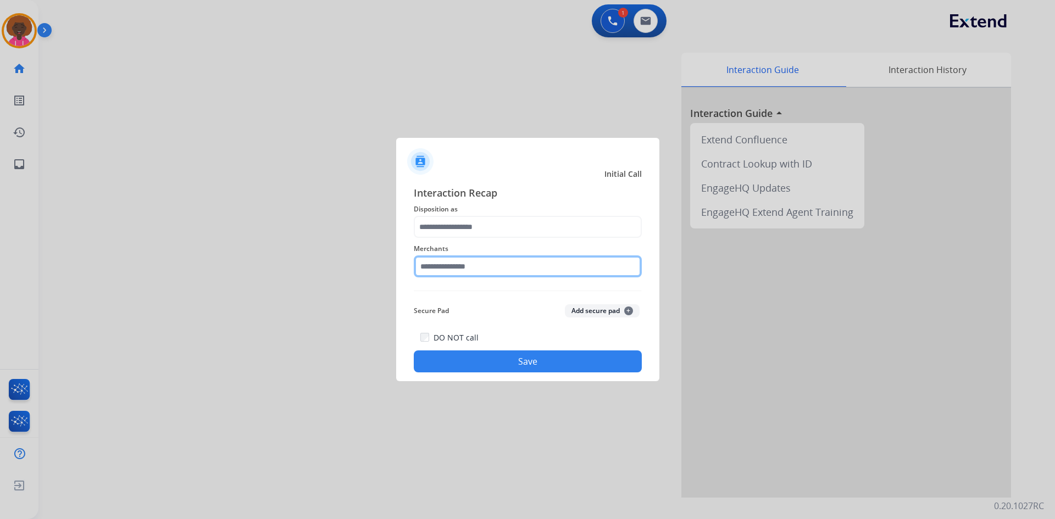
click at [487, 275] on input "text" at bounding box center [528, 267] width 228 height 22
type input "******"
click at [515, 250] on span "Merchants" at bounding box center [528, 248] width 228 height 13
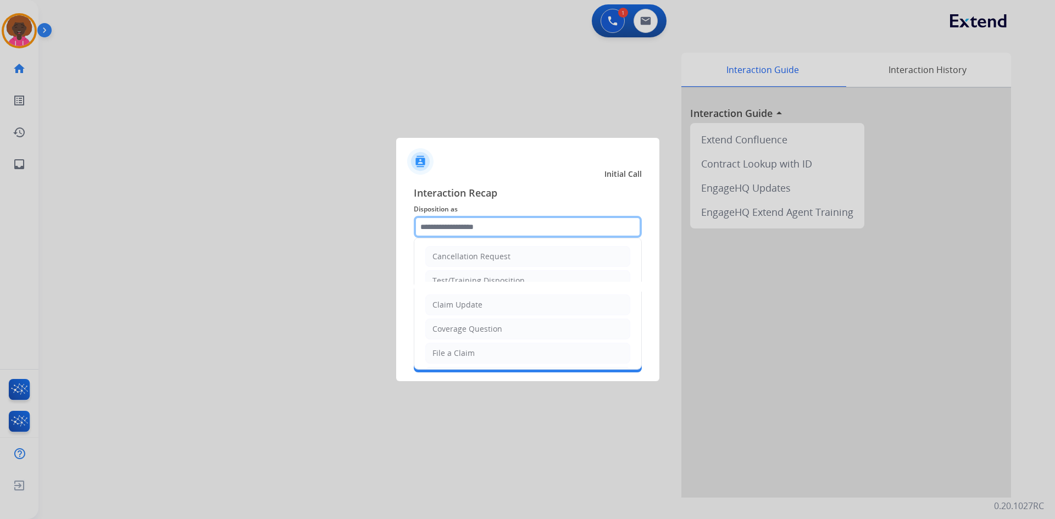
click at [509, 229] on input "text" at bounding box center [528, 227] width 228 height 22
click at [470, 349] on div "File a Claim" at bounding box center [453, 353] width 42 height 11
type input "**********"
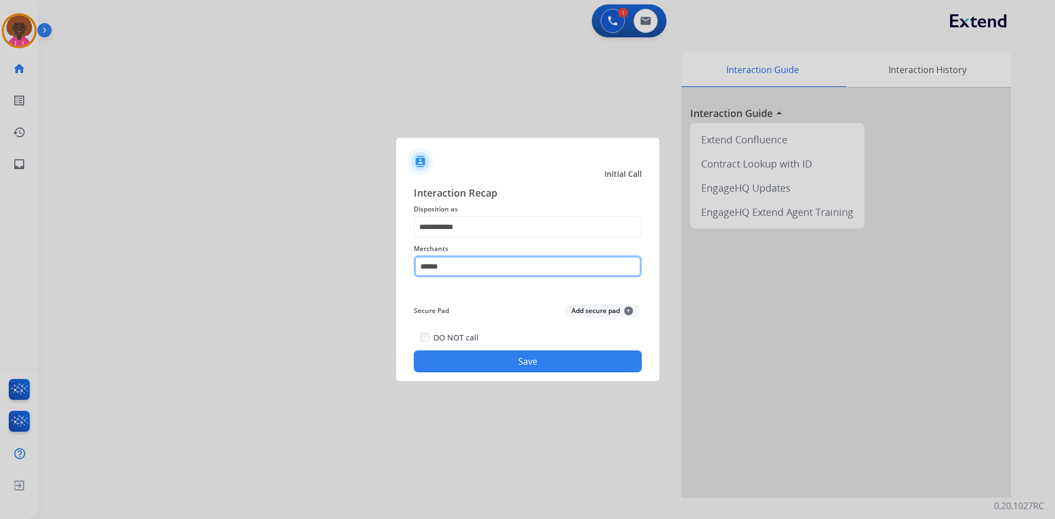
click at [489, 268] on input "******" at bounding box center [528, 267] width 228 height 22
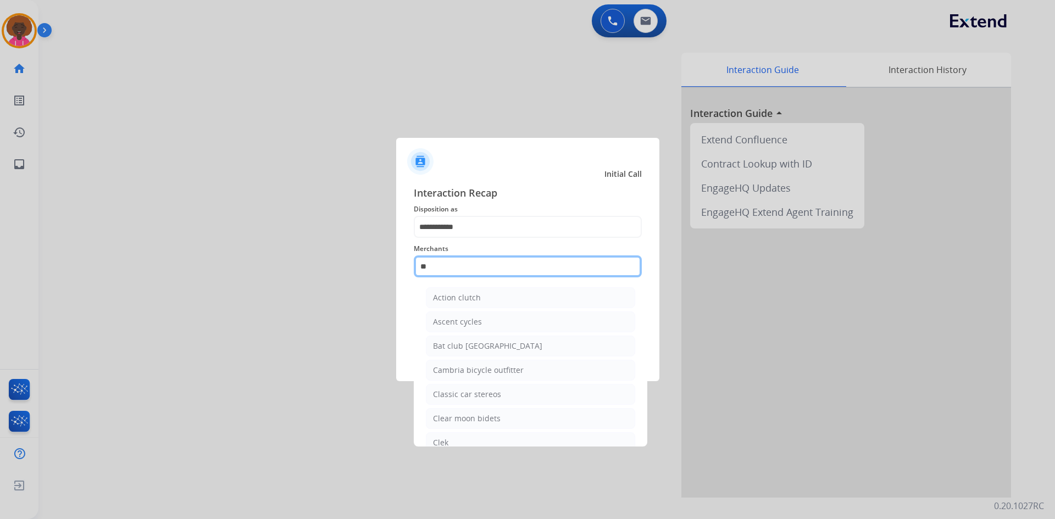
type input "*"
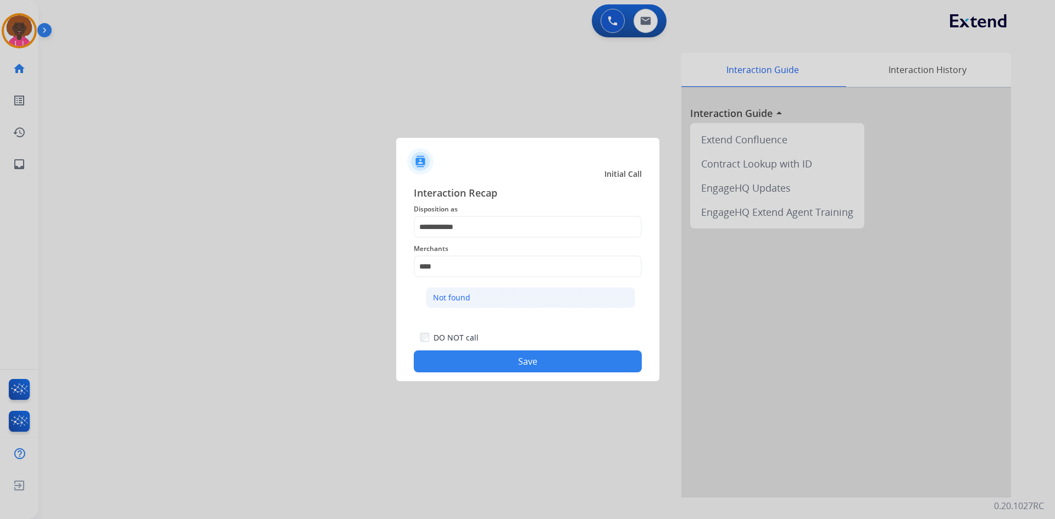
click at [488, 301] on li "Not found" at bounding box center [530, 297] width 209 height 21
type input "*********"
click at [524, 381] on div "**********" at bounding box center [527, 278] width 263 height 205
click at [543, 369] on button "Save" at bounding box center [528, 362] width 228 height 22
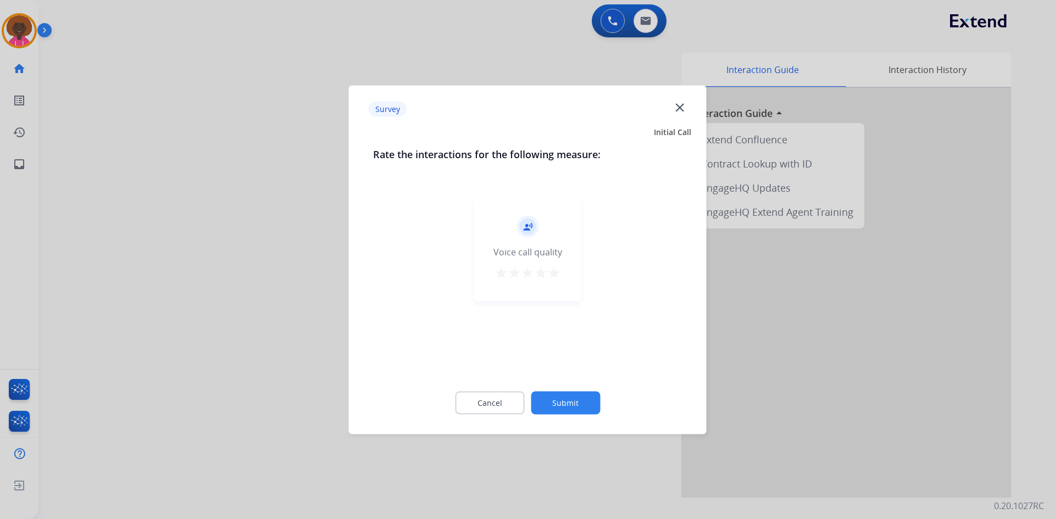
drag, startPoint x: 553, startPoint y: 271, endPoint x: 564, endPoint y: 299, distance: 30.1
click at [552, 273] on mat-icon "star" at bounding box center [553, 272] width 13 height 13
drag, startPoint x: 593, startPoint y: 386, endPoint x: 586, endPoint y: 399, distance: 15.5
click at [588, 395] on div "Cancel Submit" at bounding box center [527, 402] width 309 height 49
click at [581, 410] on button "Submit" at bounding box center [565, 402] width 69 height 23
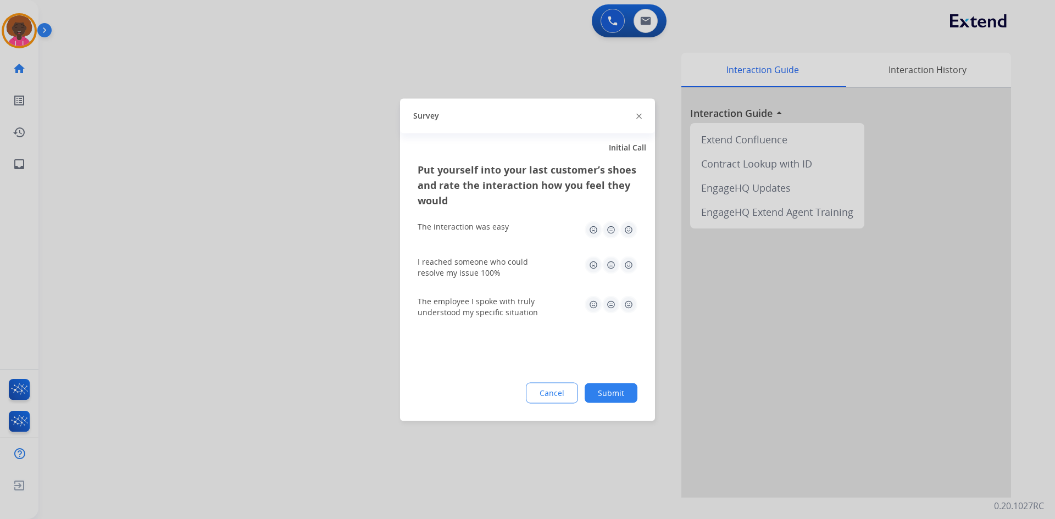
click at [625, 234] on img at bounding box center [629, 230] width 18 height 18
click at [626, 262] on img at bounding box center [629, 265] width 18 height 18
click at [628, 306] on img at bounding box center [629, 305] width 18 height 18
click at [617, 382] on div "Cancel Submit" at bounding box center [528, 392] width 220 height 21
click at [612, 397] on button "Submit" at bounding box center [611, 393] width 53 height 20
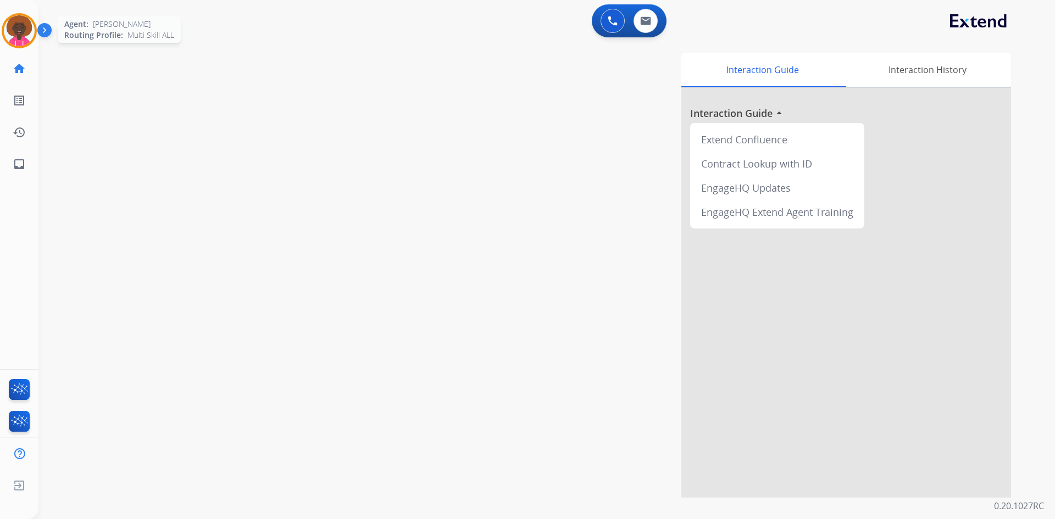
click at [34, 31] on img at bounding box center [19, 30] width 31 height 31
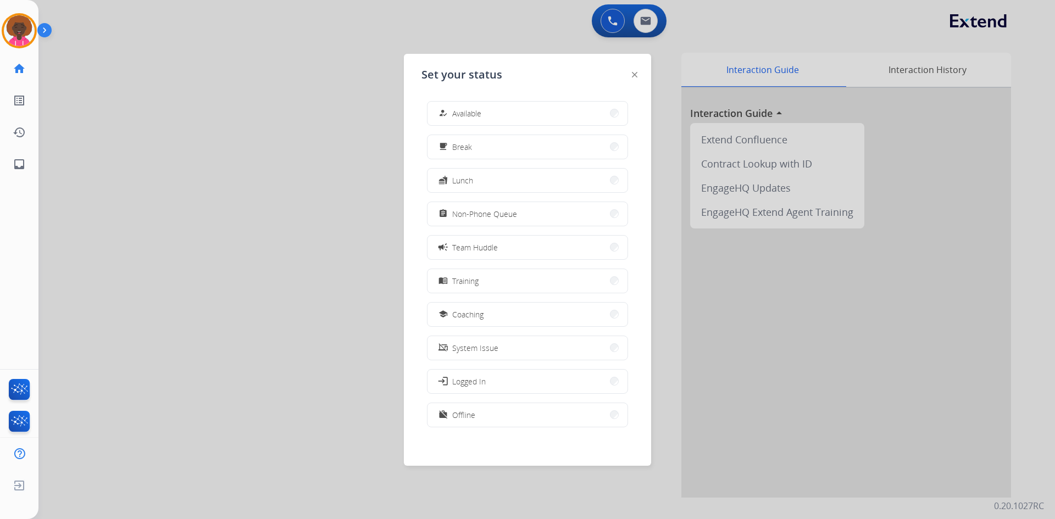
click at [647, 19] on div at bounding box center [527, 259] width 1055 height 519
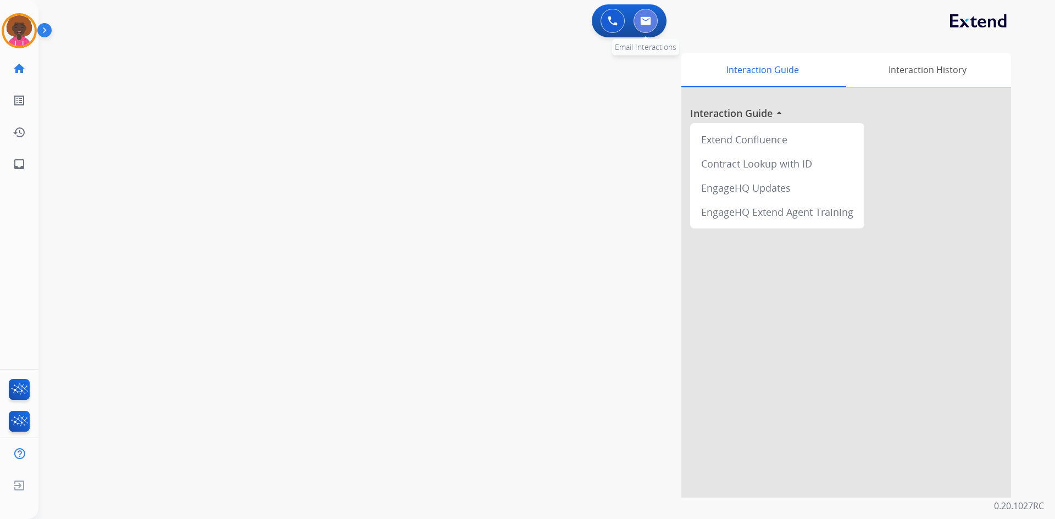
click at [645, 20] on img at bounding box center [645, 20] width 11 height 9
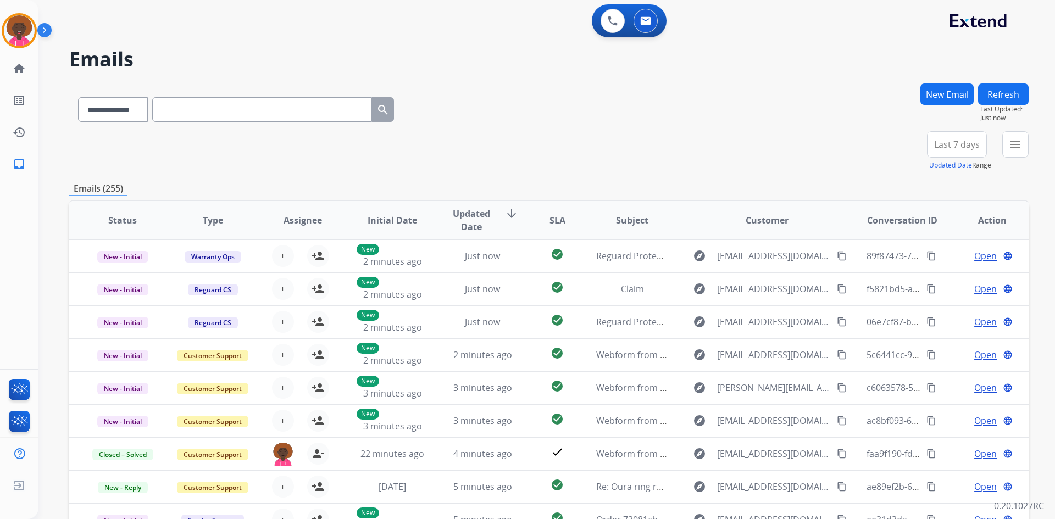
click at [954, 89] on button "New Email" at bounding box center [946, 94] width 53 height 21
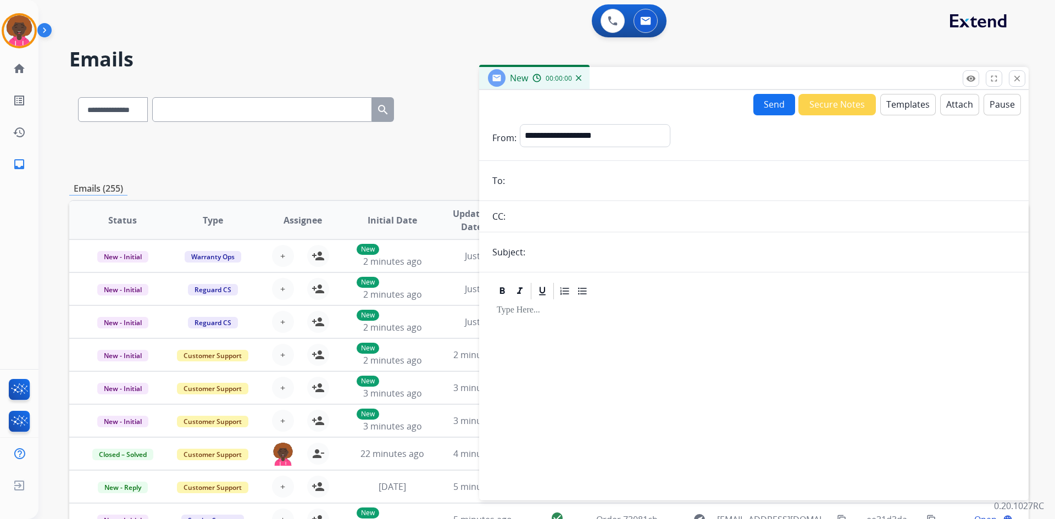
click at [557, 184] on input "email" at bounding box center [761, 181] width 507 height 22
paste input "**********"
type input "**********"
click at [602, 133] on select "**********" at bounding box center [594, 135] width 149 height 22
select select "**********"
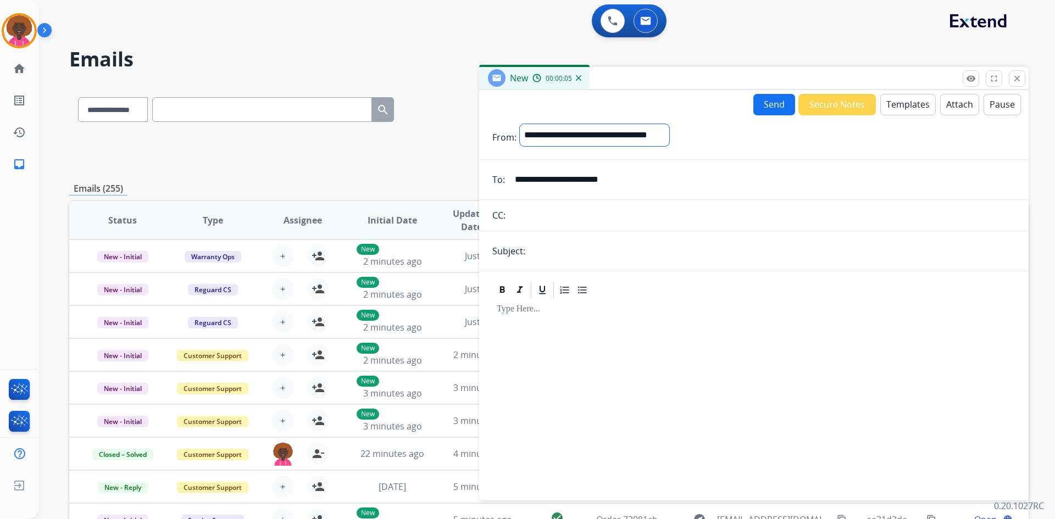
click at [520, 124] on select "**********" at bounding box center [594, 135] width 149 height 22
click at [894, 104] on button "Templates" at bounding box center [908, 104] width 56 height 21
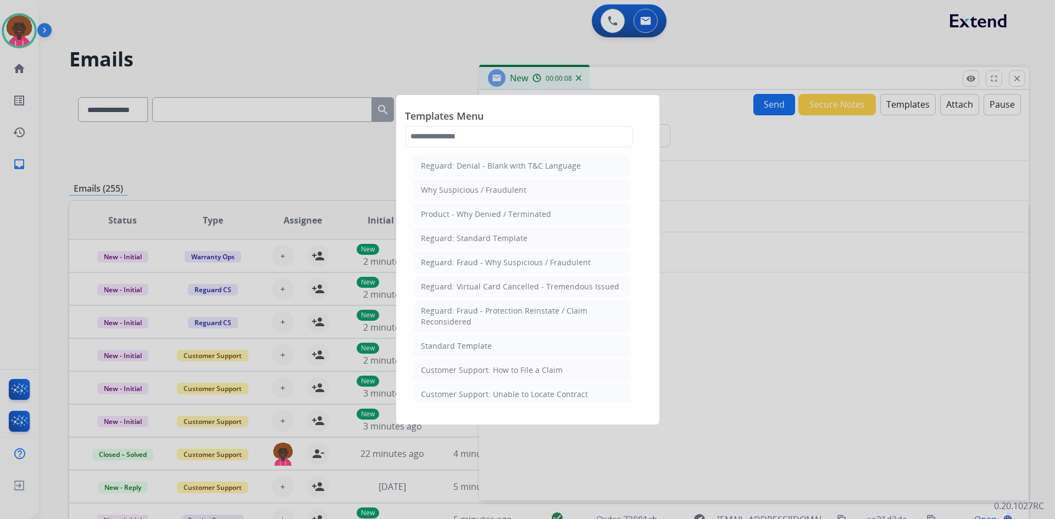
click at [531, 112] on span "Templates Menu" at bounding box center [528, 117] width 246 height 18
click at [501, 138] on input "text" at bounding box center [519, 137] width 228 height 22
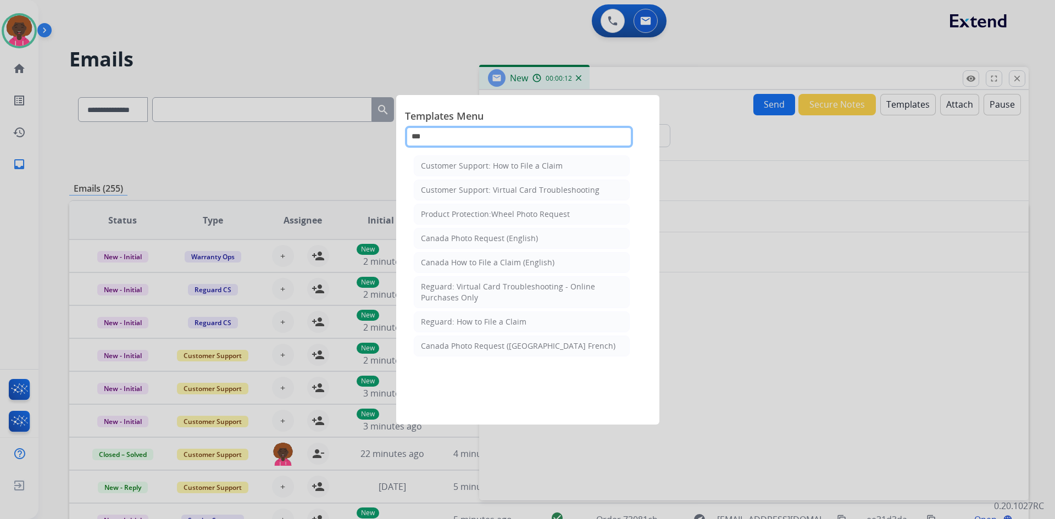
type input "***"
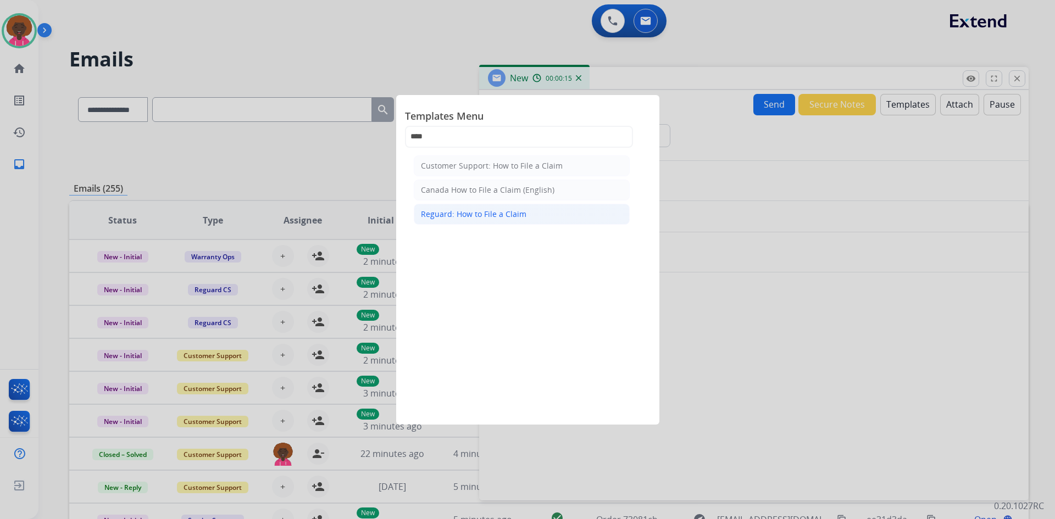
click at [500, 213] on div "Reguard: How to File a Claim" at bounding box center [474, 214] width 106 height 11
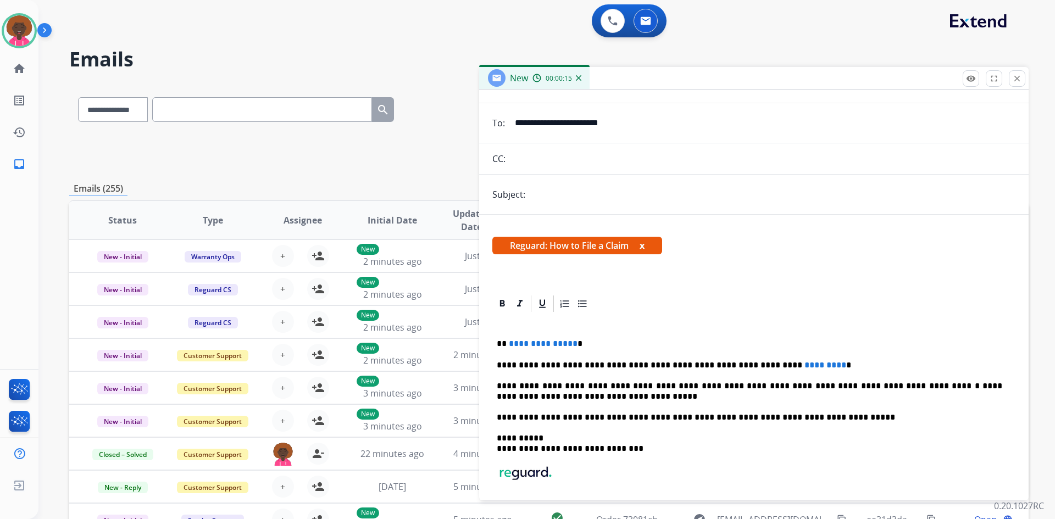
scroll to position [125, 0]
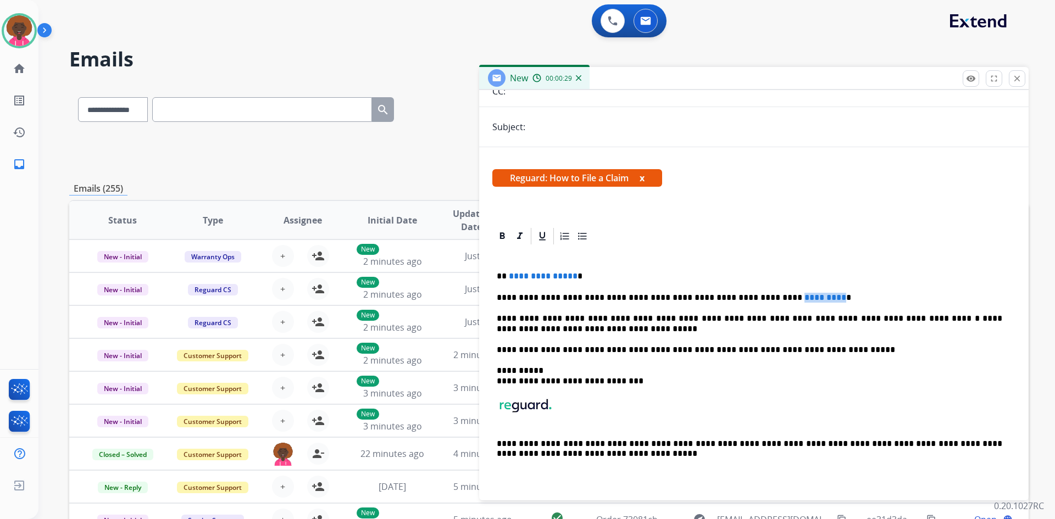
drag, startPoint x: 797, startPoint y: 294, endPoint x: 750, endPoint y: 291, distance: 46.8
click at [750, 291] on div "**********" at bounding box center [753, 370] width 523 height 248
paste div
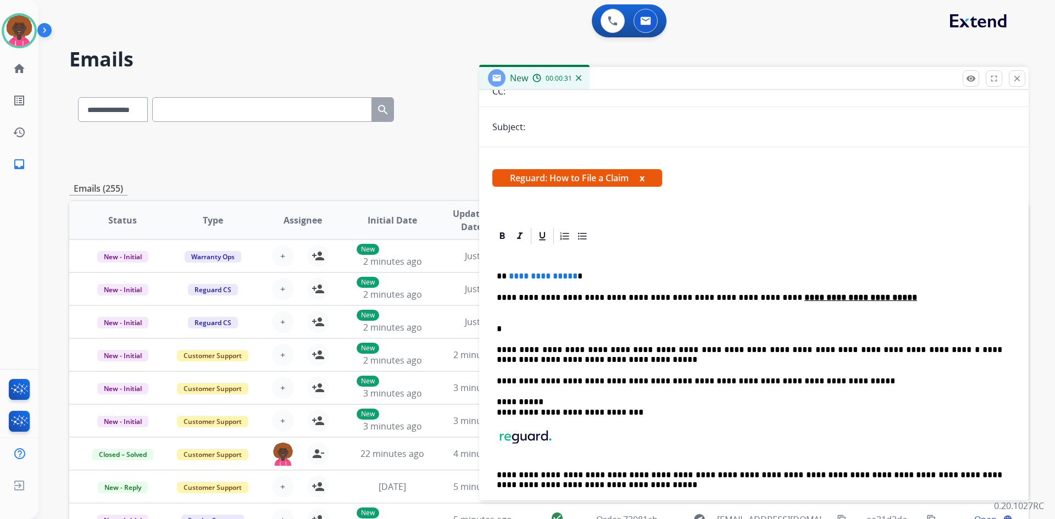
click at [502, 330] on p "*" at bounding box center [750, 324] width 506 height 20
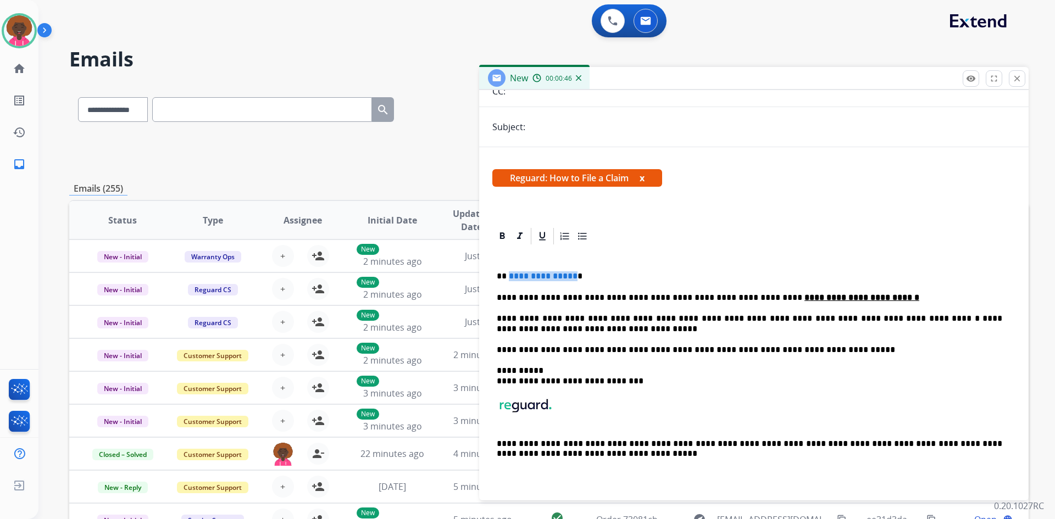
drag, startPoint x: 570, startPoint y: 273, endPoint x: 508, endPoint y: 267, distance: 62.9
click at [508, 267] on div "**********" at bounding box center [753, 370] width 523 height 248
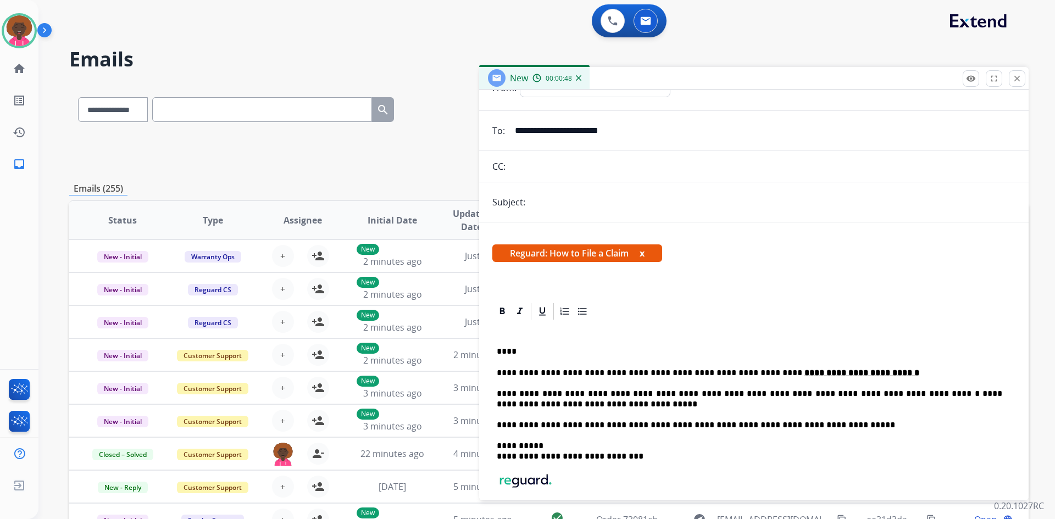
scroll to position [0, 0]
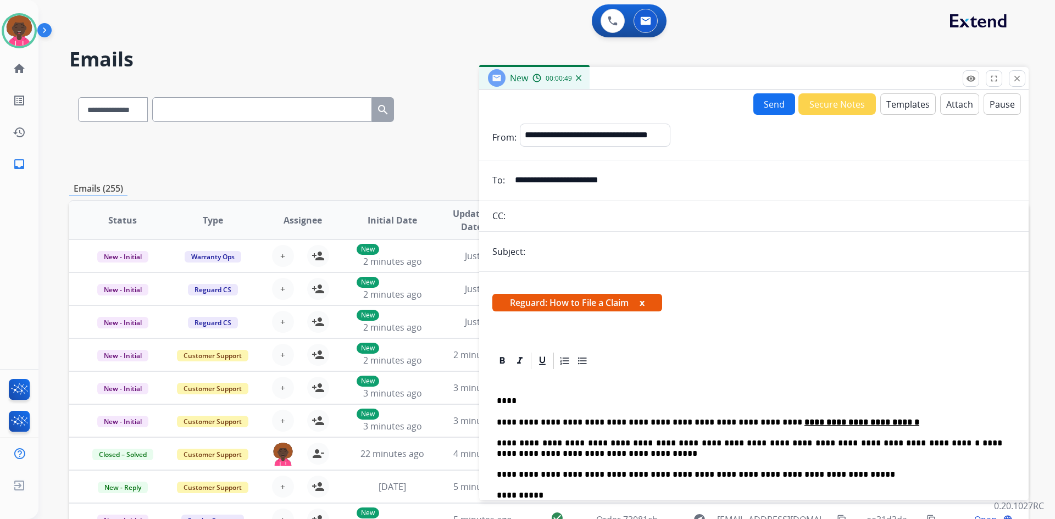
drag, startPoint x: 562, startPoint y: 252, endPoint x: 572, endPoint y: 259, distance: 13.0
click at [562, 252] on input "text" at bounding box center [772, 252] width 487 height 22
type input "**********"
click at [764, 108] on button "Send" at bounding box center [774, 103] width 42 height 21
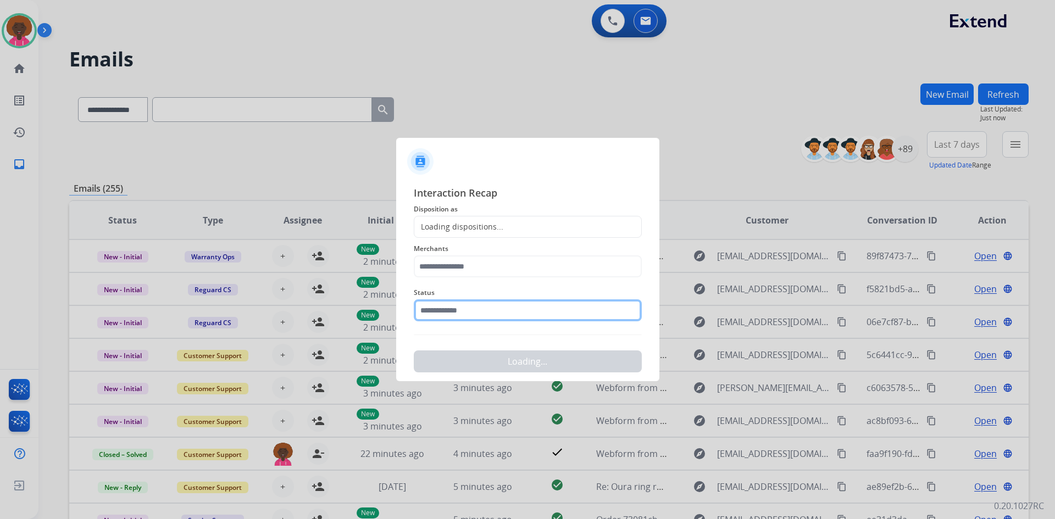
click at [508, 310] on input "text" at bounding box center [528, 310] width 228 height 22
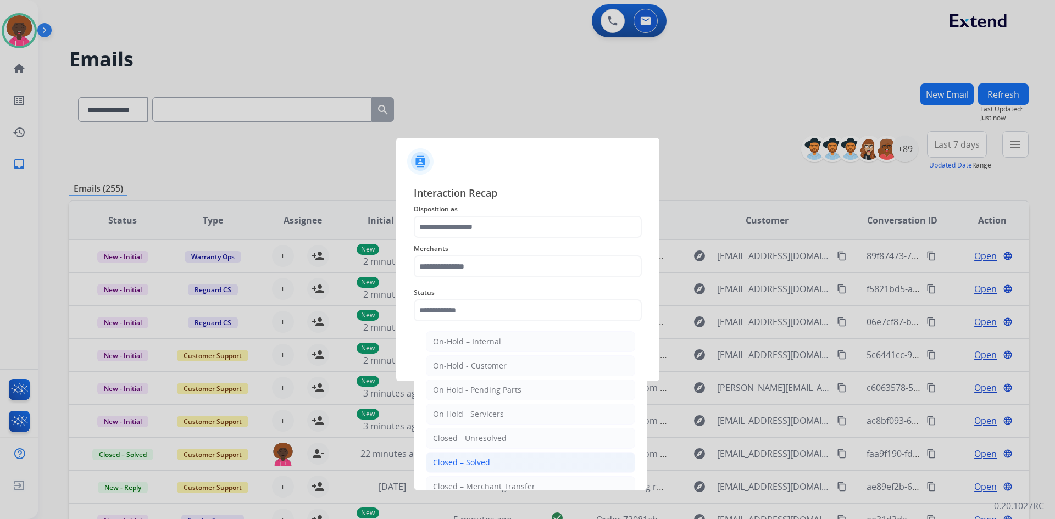
click at [459, 462] on div "Closed – Solved" at bounding box center [461, 462] width 57 height 11
type input "**********"
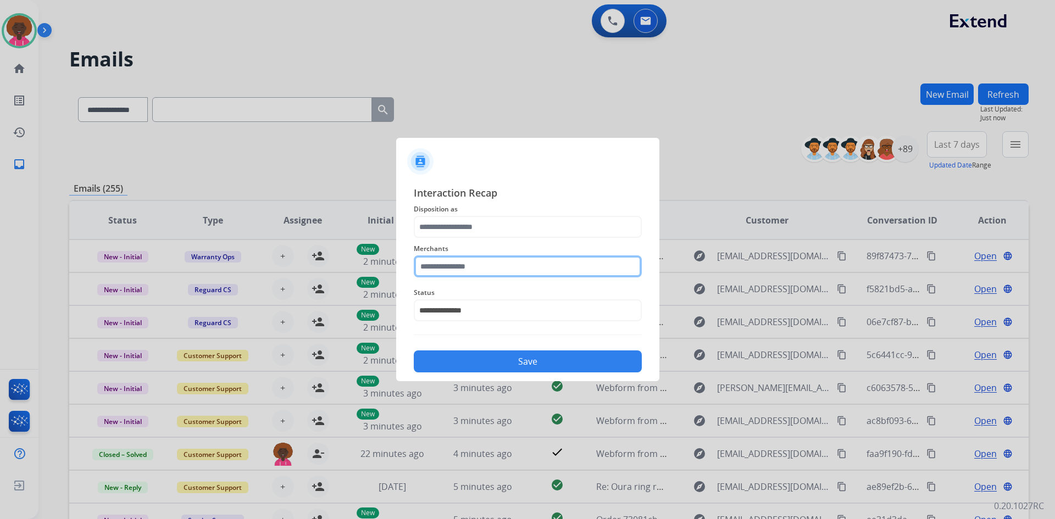
click at [458, 262] on input "text" at bounding box center [528, 267] width 228 height 22
click at [451, 302] on div "Not found" at bounding box center [451, 297] width 37 height 11
type input "*********"
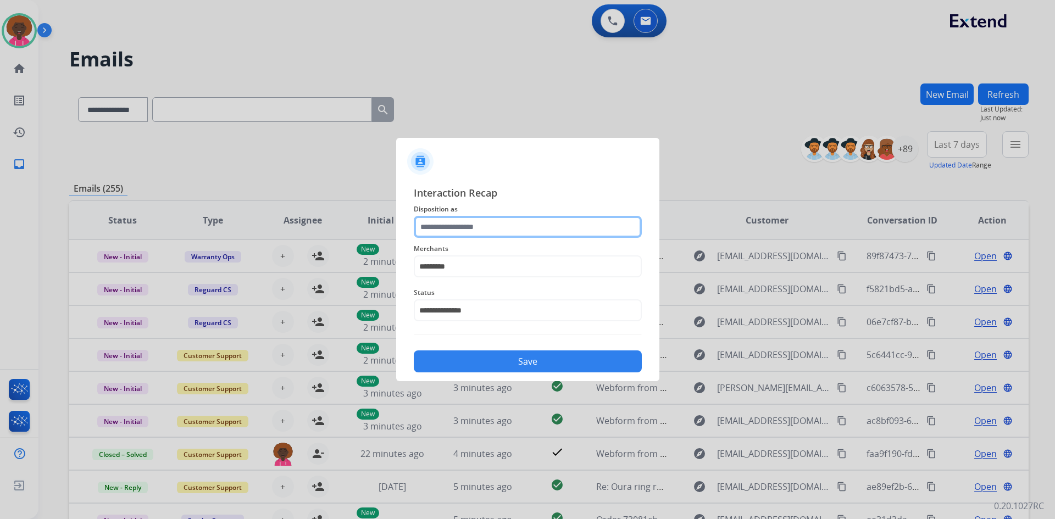
click at [490, 221] on input "text" at bounding box center [528, 227] width 228 height 22
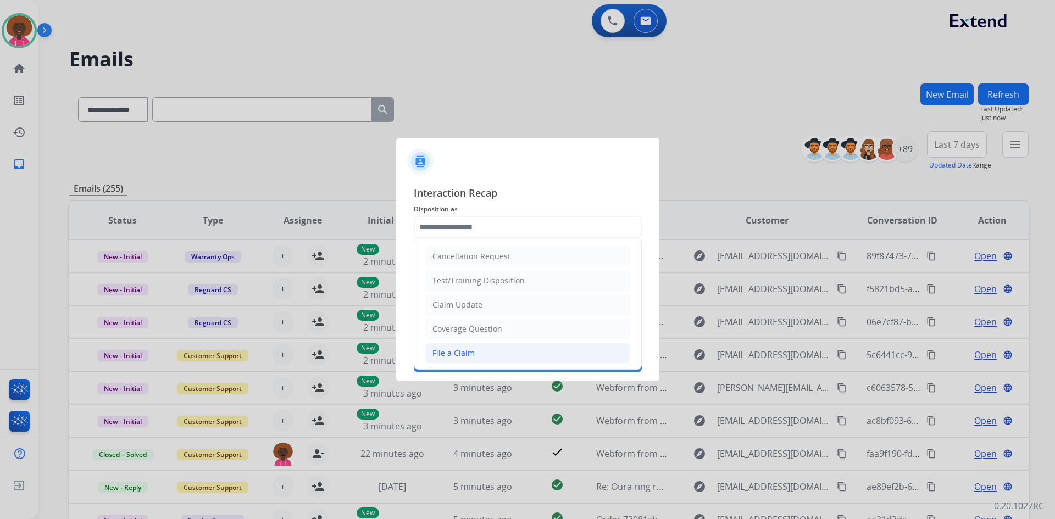
click at [467, 358] on div "File a Claim" at bounding box center [453, 353] width 42 height 11
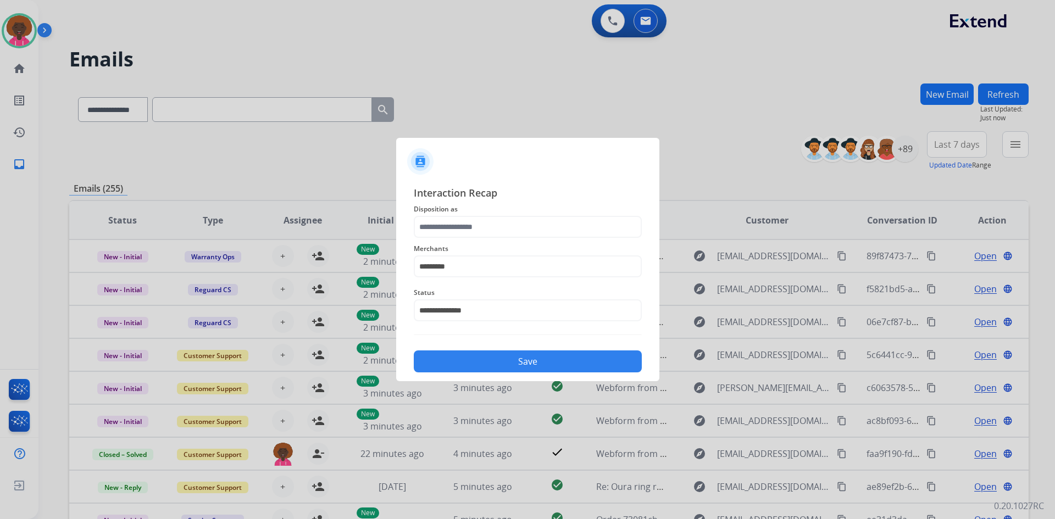
type input "**********"
click at [519, 369] on button "Save" at bounding box center [528, 362] width 228 height 22
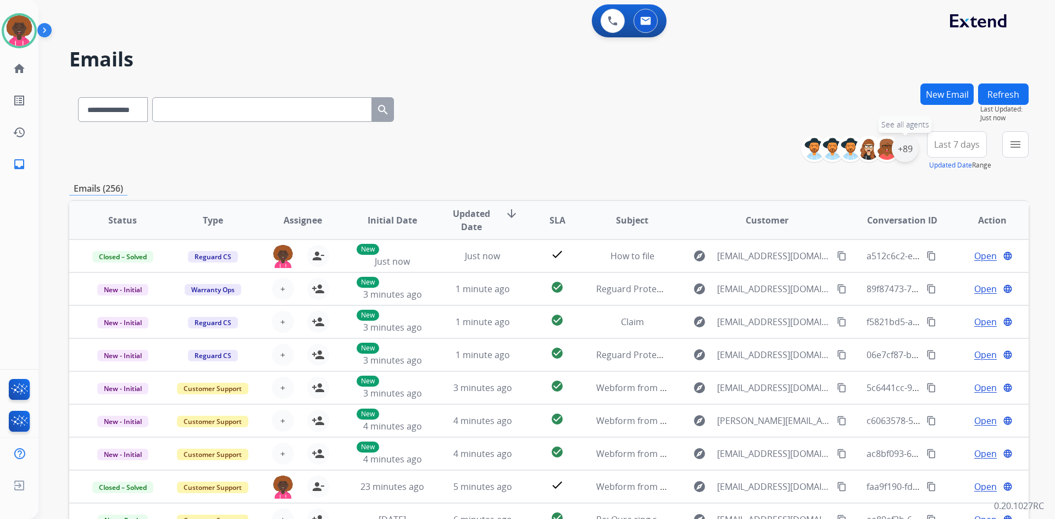
click at [902, 156] on div "+89" at bounding box center [905, 149] width 26 height 26
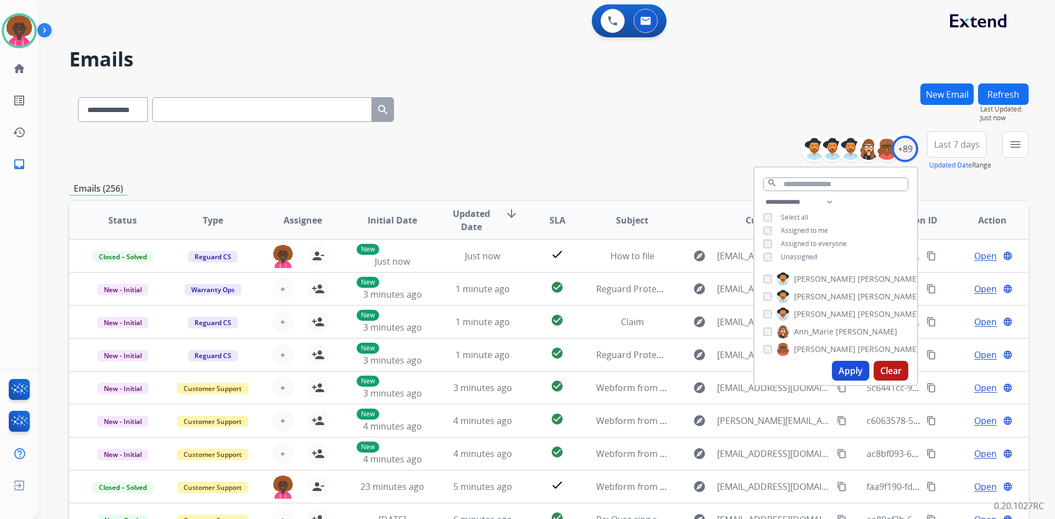
drag, startPoint x: 848, startPoint y: 357, endPoint x: 850, endPoint y: 369, distance: 12.7
click at [846, 360] on div "Apply Clear" at bounding box center [835, 371] width 163 height 29
click at [850, 369] on button "Apply" at bounding box center [850, 371] width 37 height 20
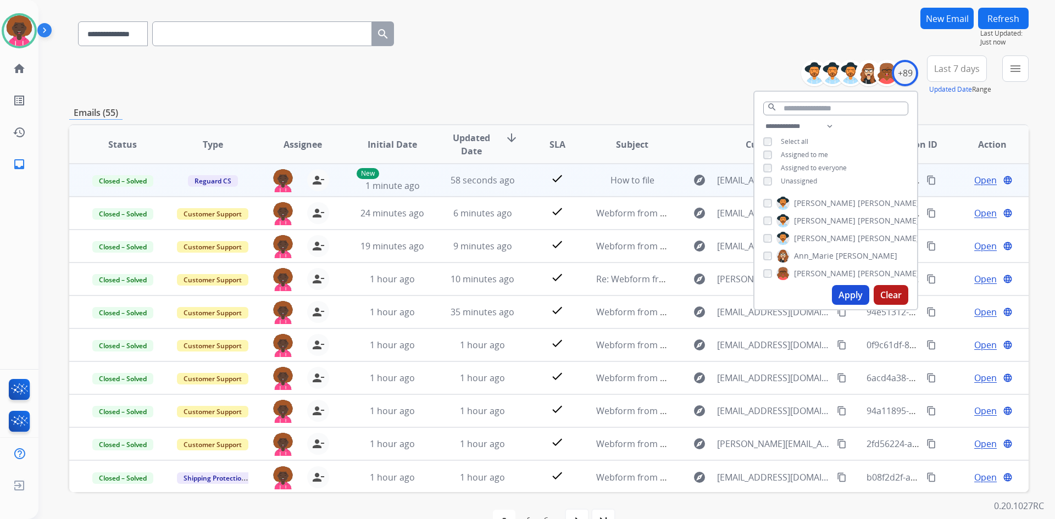
scroll to position [106, 0]
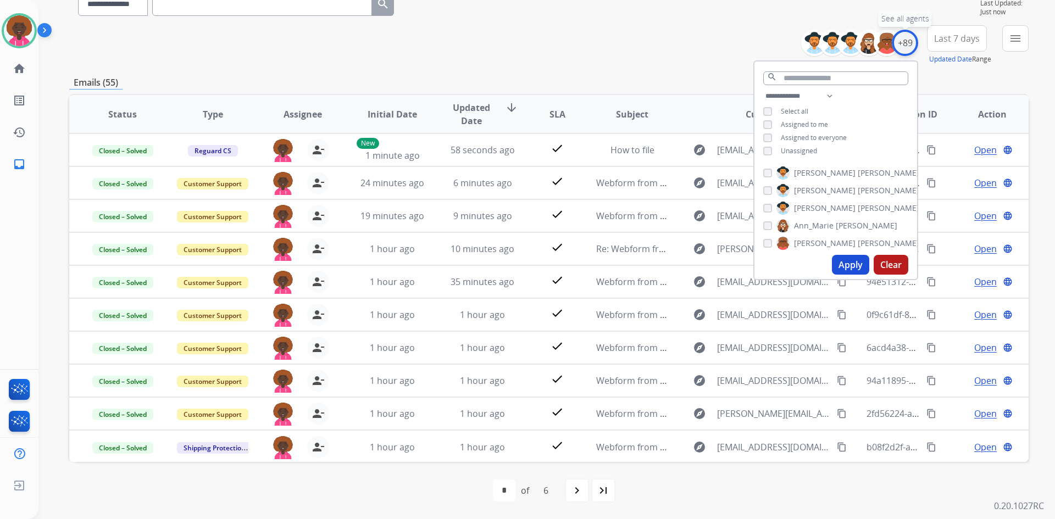
click at [911, 42] on div "+89" at bounding box center [905, 43] width 26 height 26
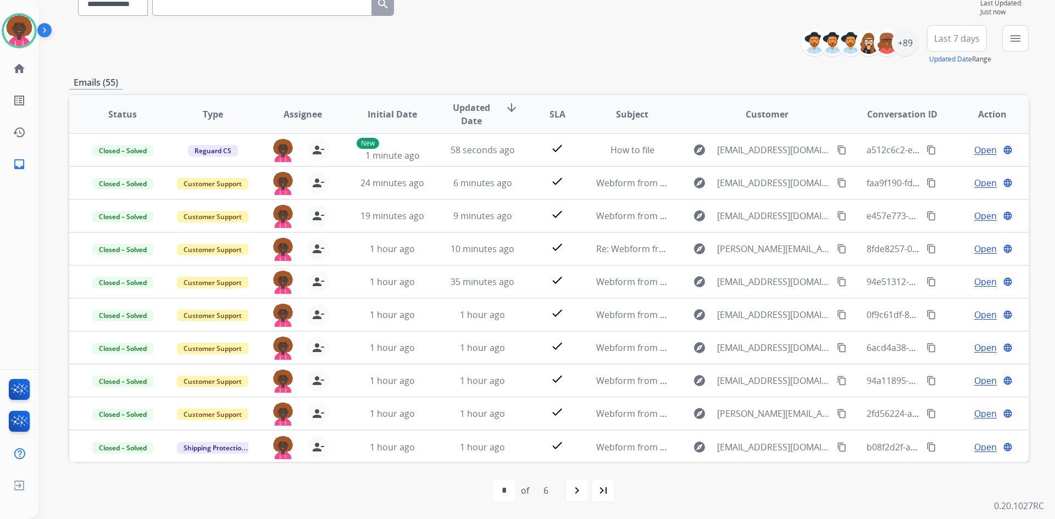
click at [575, 494] on mat-icon "navigate_next" at bounding box center [576, 490] width 13 height 13
select select "*"
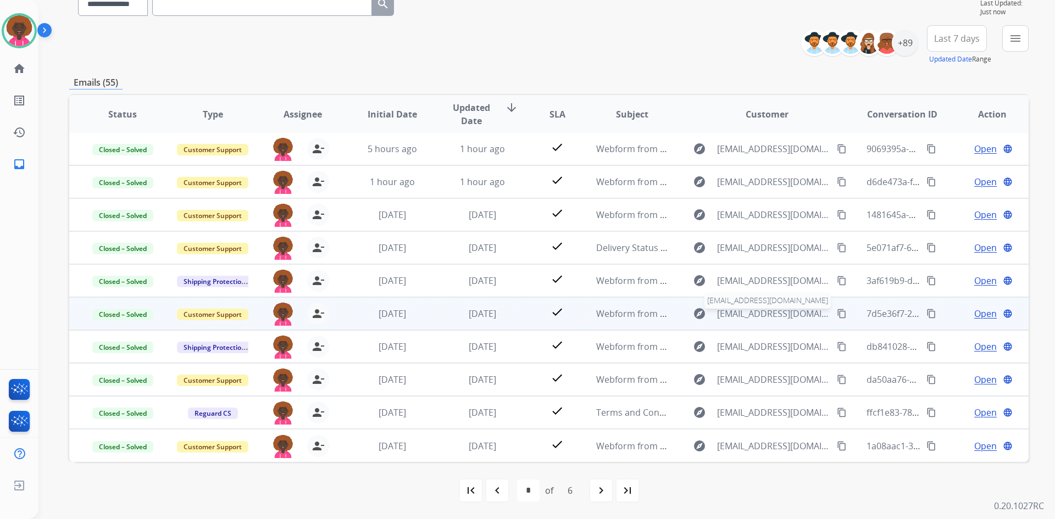
scroll to position [0, 0]
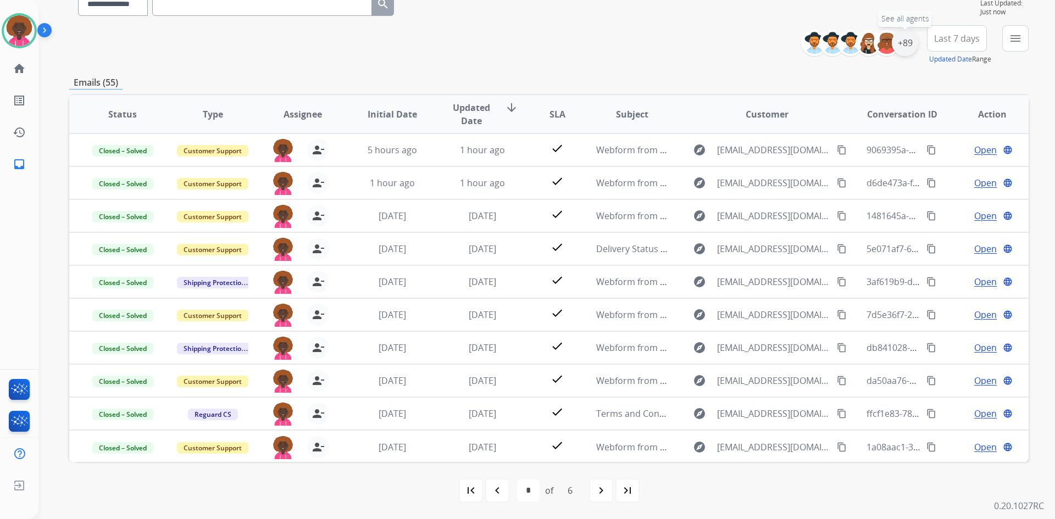
click at [899, 51] on div "+89" at bounding box center [905, 43] width 26 height 26
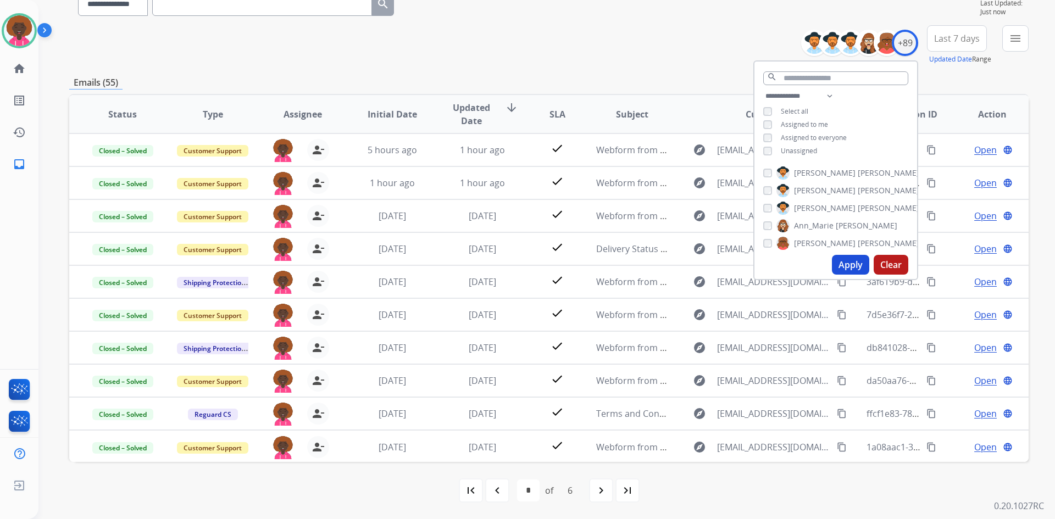
click at [919, 30] on div "**********" at bounding box center [918, 45] width 219 height 40
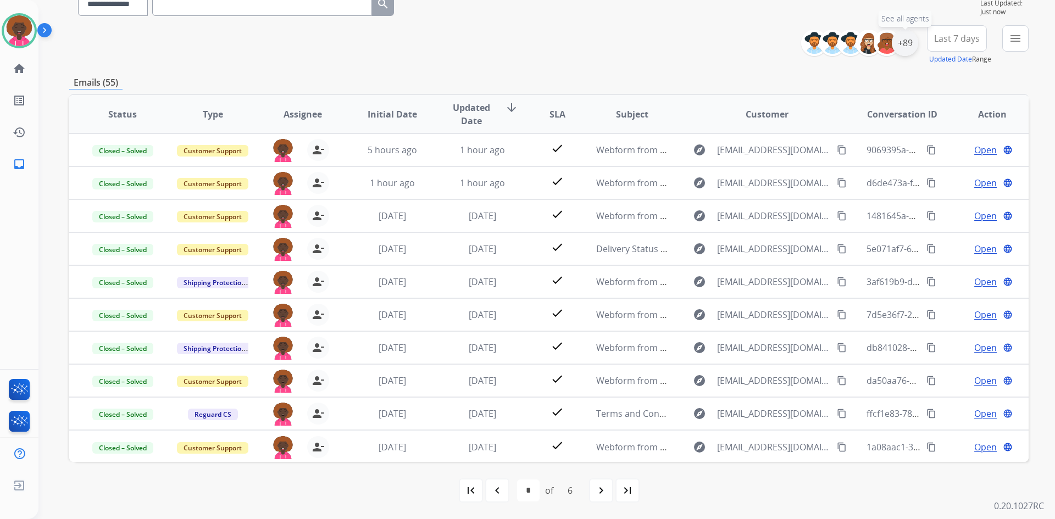
click at [895, 41] on div "+89" at bounding box center [905, 43] width 26 height 26
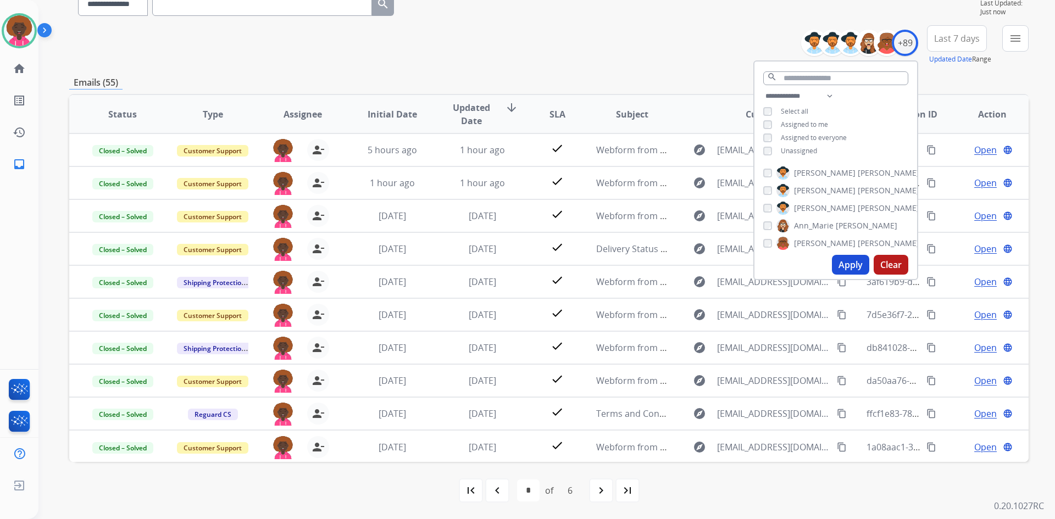
click at [771, 129] on div "**********" at bounding box center [835, 125] width 163 height 70
click at [772, 123] on div "Assigned to me" at bounding box center [795, 124] width 65 height 9
click at [769, 129] on div "**********" at bounding box center [835, 125] width 163 height 70
click at [762, 116] on div "**********" at bounding box center [835, 125] width 163 height 70
click at [853, 248] on label "[PERSON_NAME]" at bounding box center [847, 243] width 143 height 13
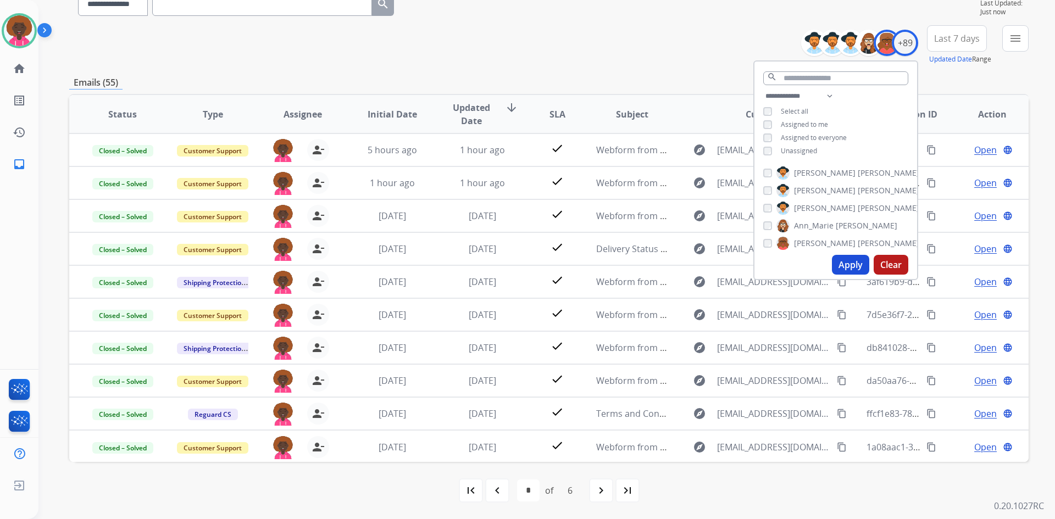
click at [846, 260] on button "Apply" at bounding box center [850, 265] width 37 height 20
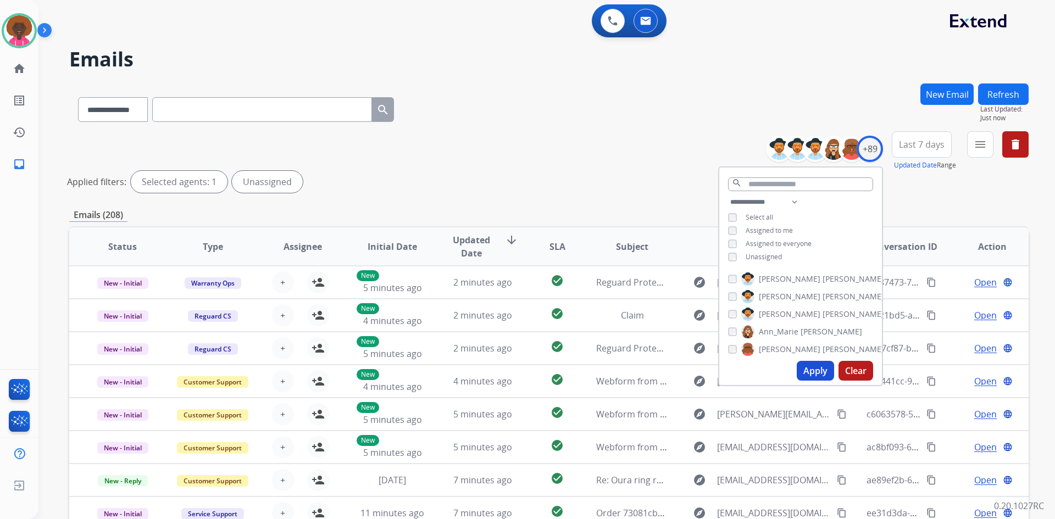
click at [823, 367] on button "Apply" at bounding box center [815, 371] width 37 height 20
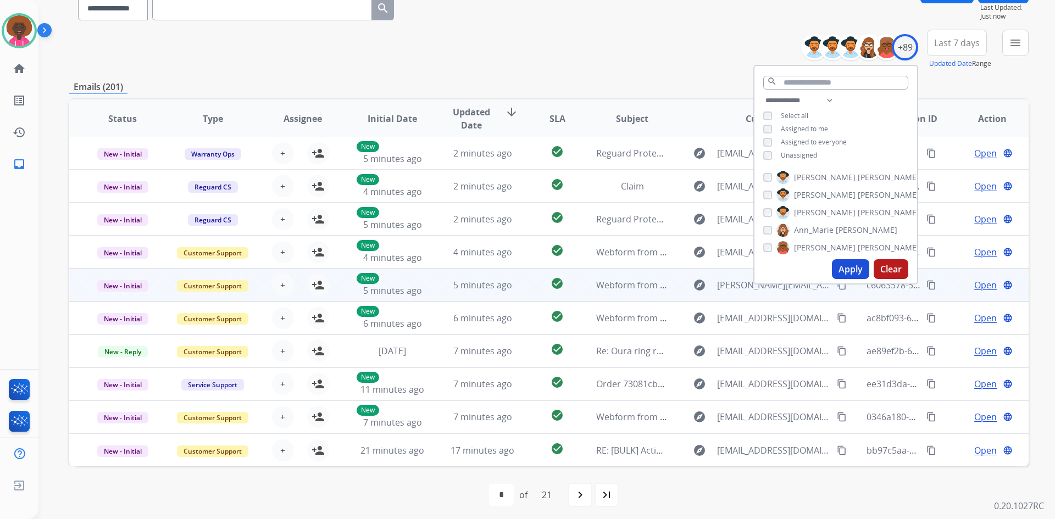
scroll to position [106, 0]
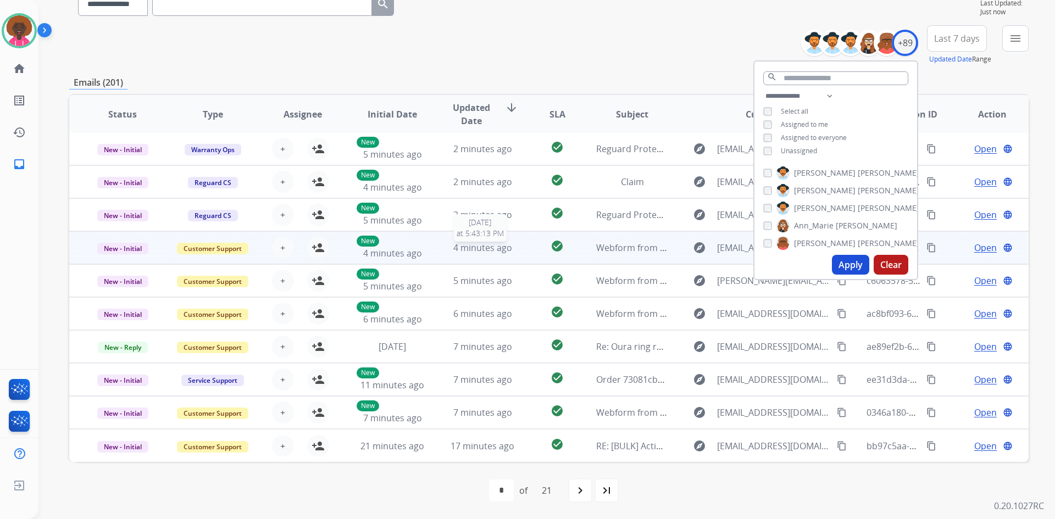
click at [459, 254] on div "4 minutes ago" at bounding box center [483, 247] width 72 height 13
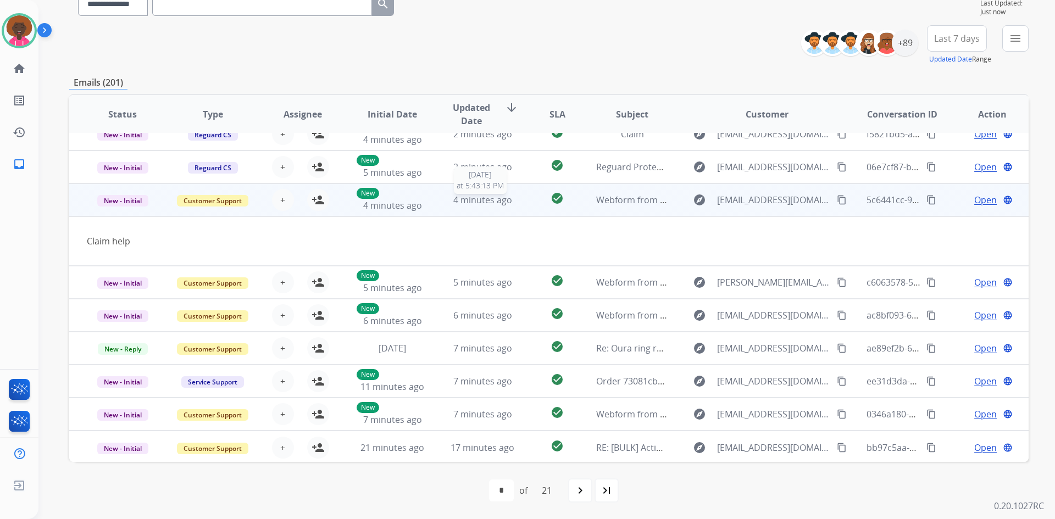
scroll to position [51, 0]
click at [978, 195] on span "Open" at bounding box center [985, 198] width 23 height 13
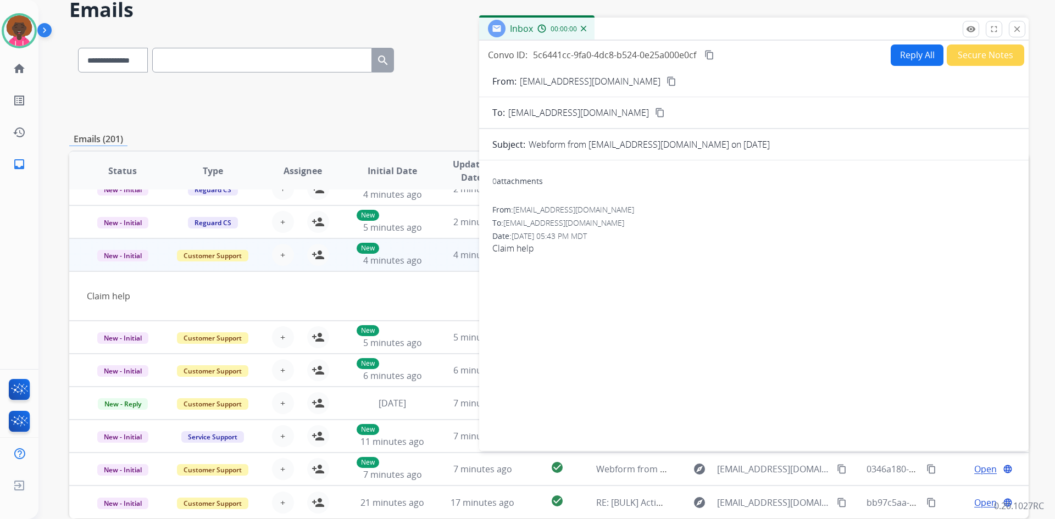
scroll to position [0, 0]
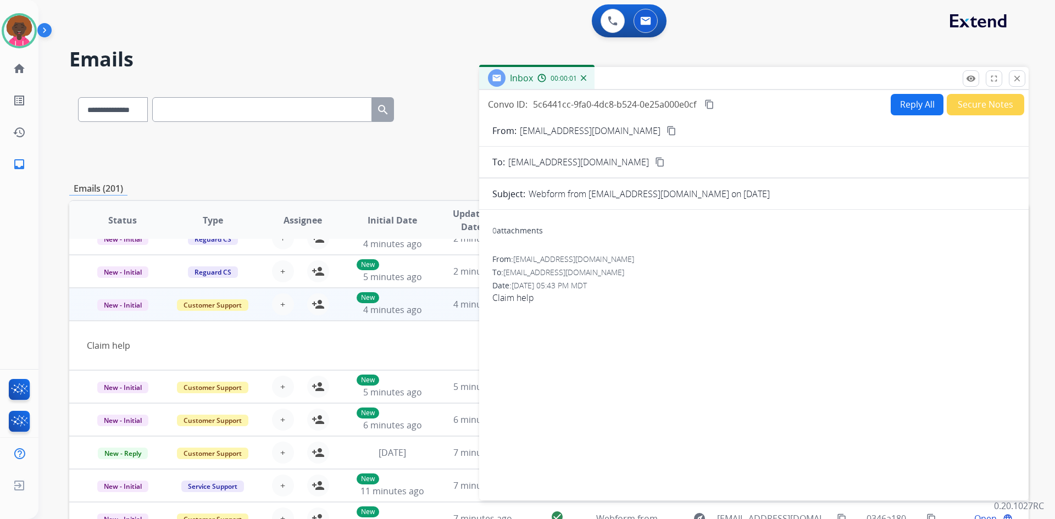
click at [667, 129] on mat-icon "content_copy" at bounding box center [672, 131] width 10 height 10
click at [906, 104] on button "Reply All" at bounding box center [917, 104] width 53 height 21
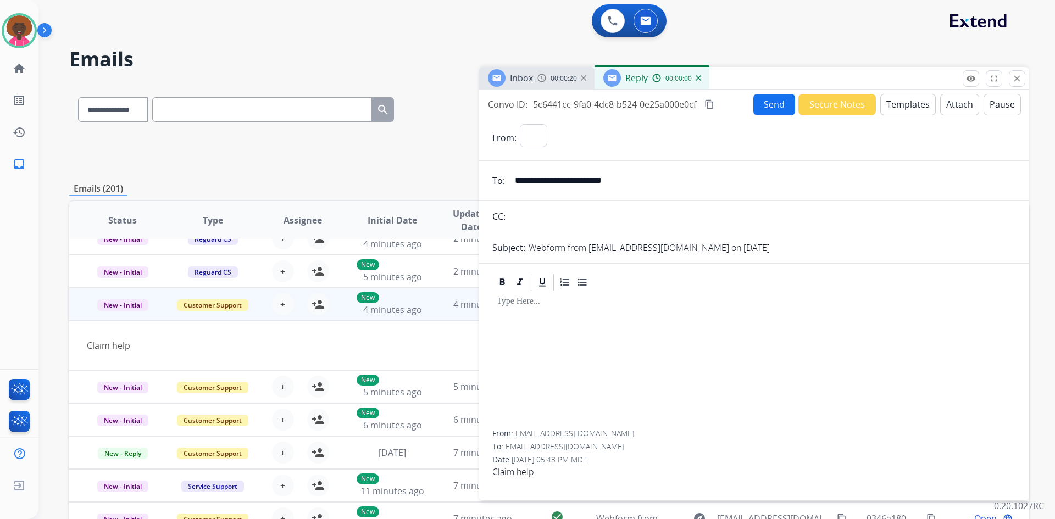
select select "**********"
click at [807, 98] on button "Secure Notes" at bounding box center [836, 104] width 77 height 21
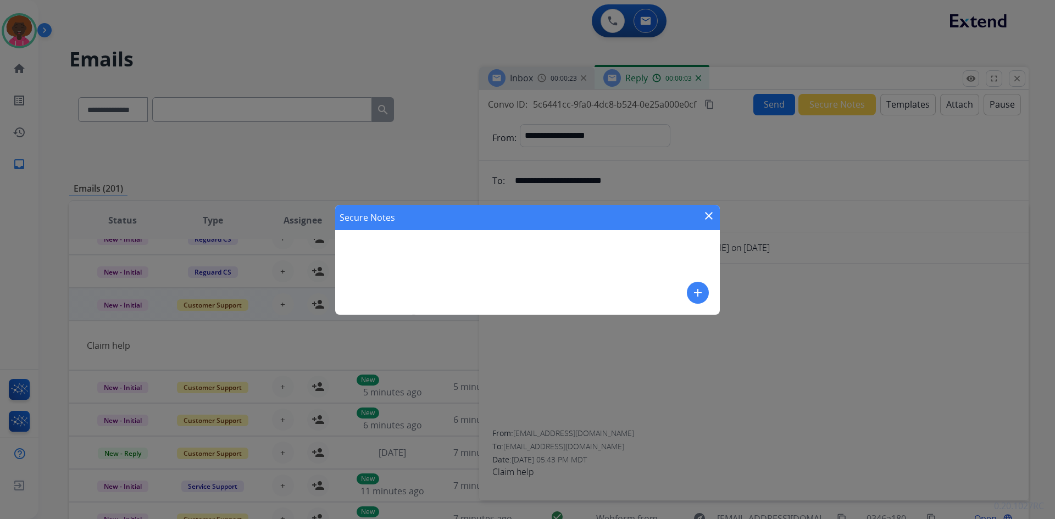
click at [704, 292] on button "add" at bounding box center [698, 293] width 22 height 22
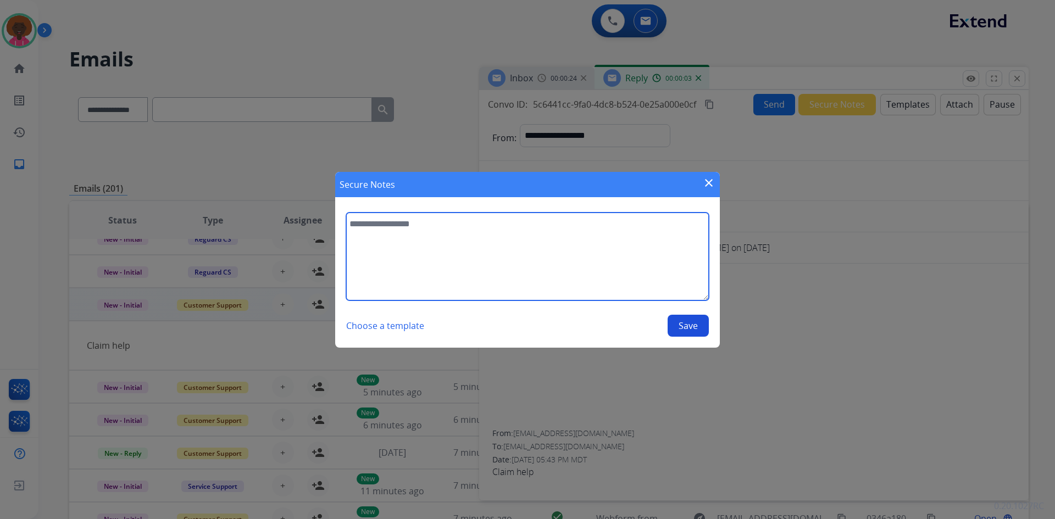
click at [593, 278] on textarea at bounding box center [527, 257] width 363 height 88
type textarea "**********"
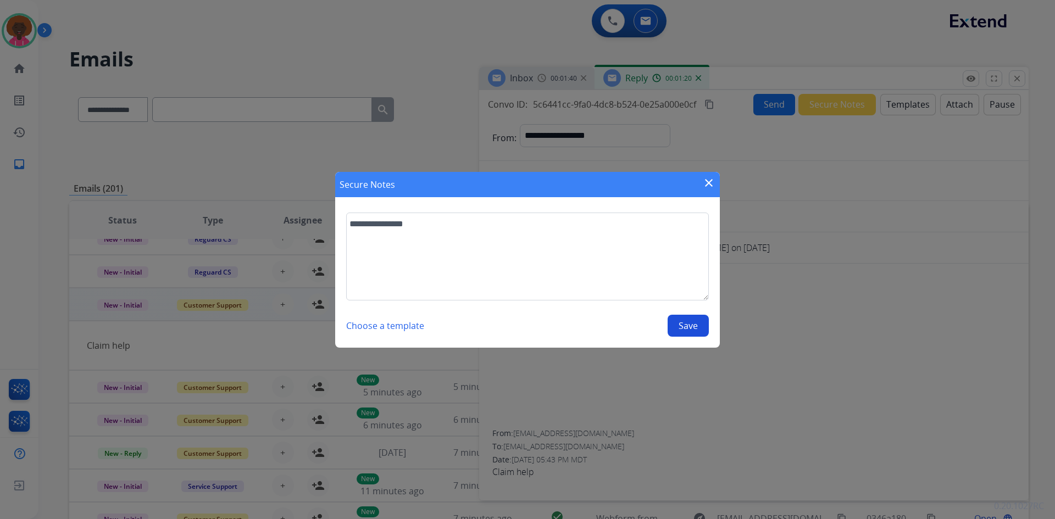
click at [690, 317] on button "Save" at bounding box center [688, 326] width 41 height 22
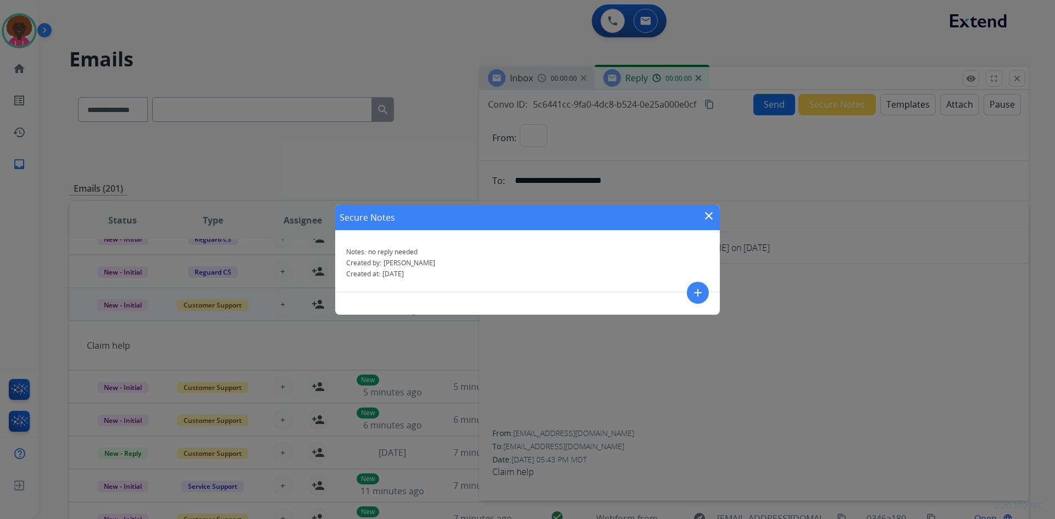
select select "**********"
click at [708, 219] on mat-icon "close" at bounding box center [708, 215] width 13 height 13
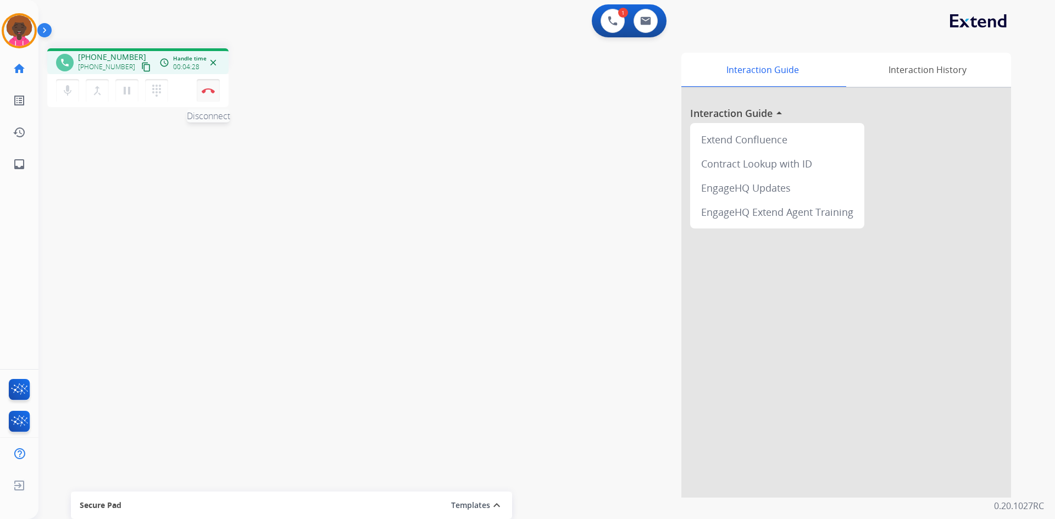
click at [210, 91] on img at bounding box center [208, 90] width 13 height 5
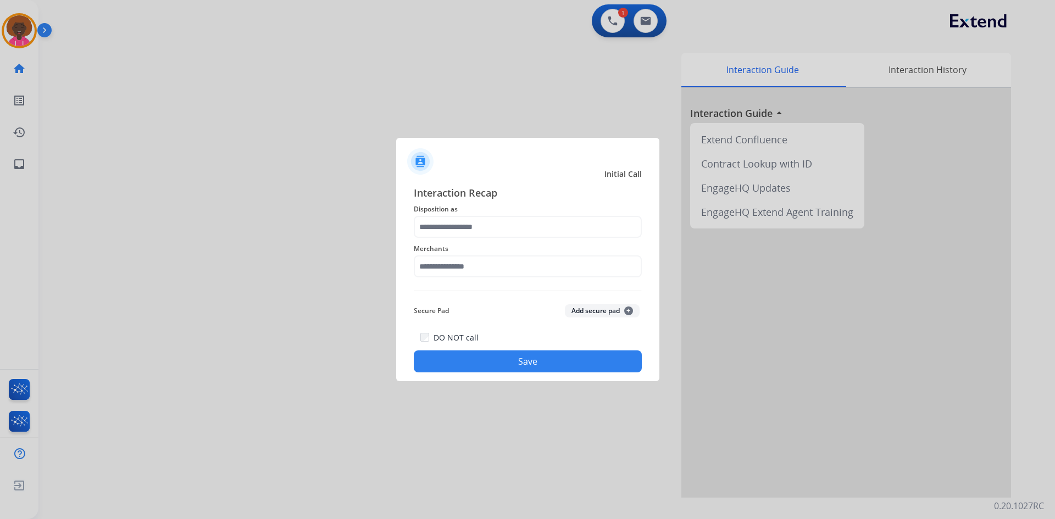
click at [540, 239] on div "Merchants" at bounding box center [528, 260] width 228 height 44
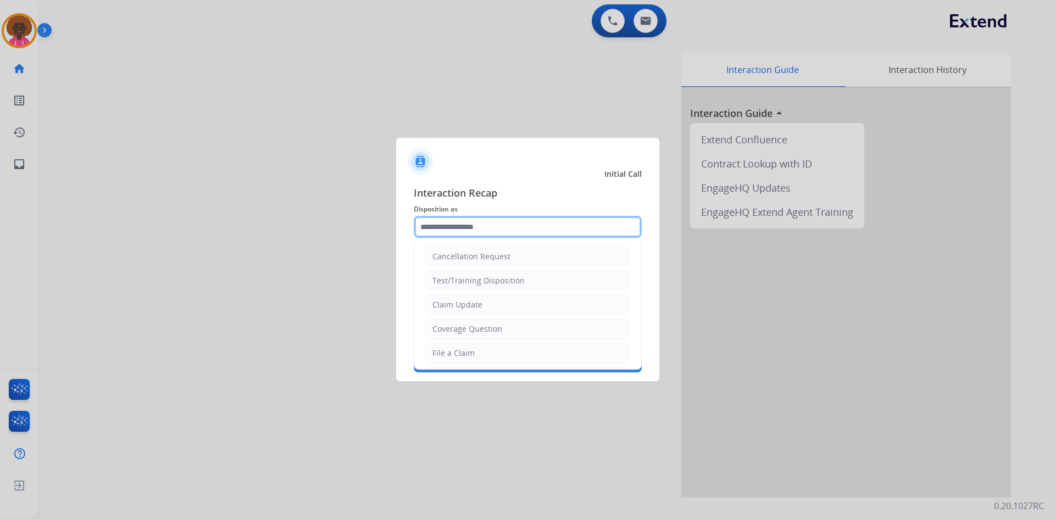
drag, startPoint x: 530, startPoint y: 229, endPoint x: 525, endPoint y: 232, distance: 5.7
click at [525, 232] on input "text" at bounding box center [528, 227] width 228 height 22
click at [474, 352] on li "File a Claim" at bounding box center [527, 353] width 205 height 21
type input "**********"
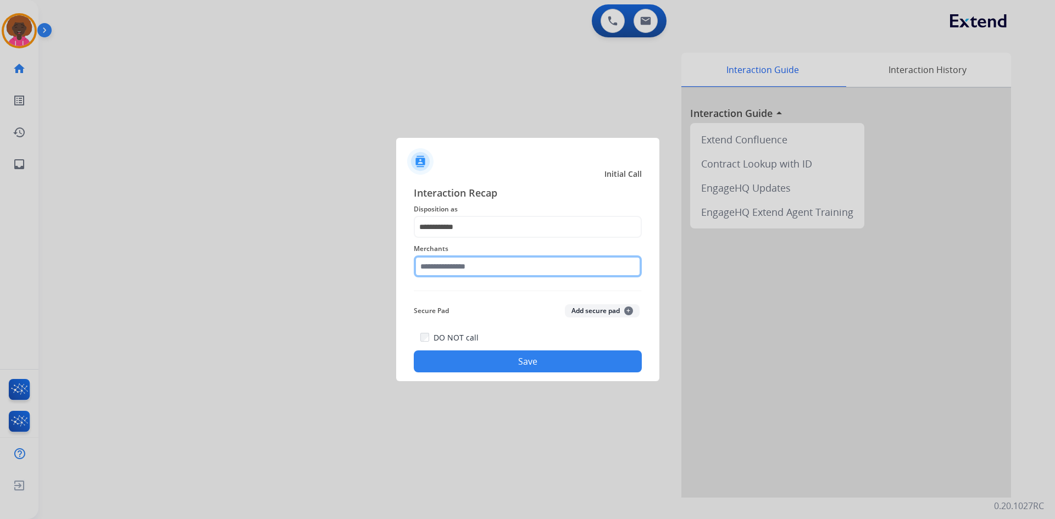
click at [473, 265] on input "text" at bounding box center [528, 267] width 228 height 22
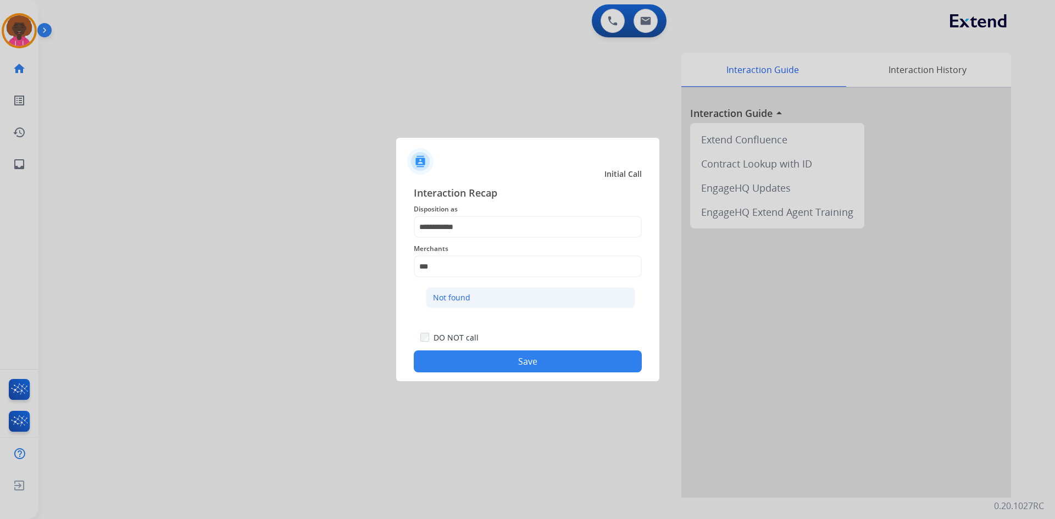
click at [470, 296] on li "Not found" at bounding box center [530, 297] width 209 height 21
type input "*********"
click at [508, 371] on button "Save" at bounding box center [528, 362] width 228 height 22
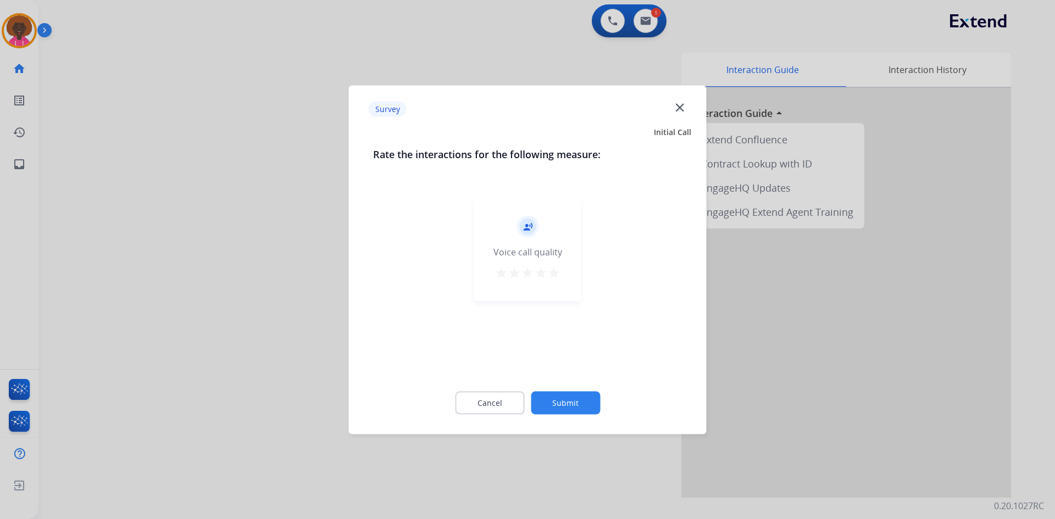
click at [566, 398] on button "Submit" at bounding box center [565, 402] width 69 height 23
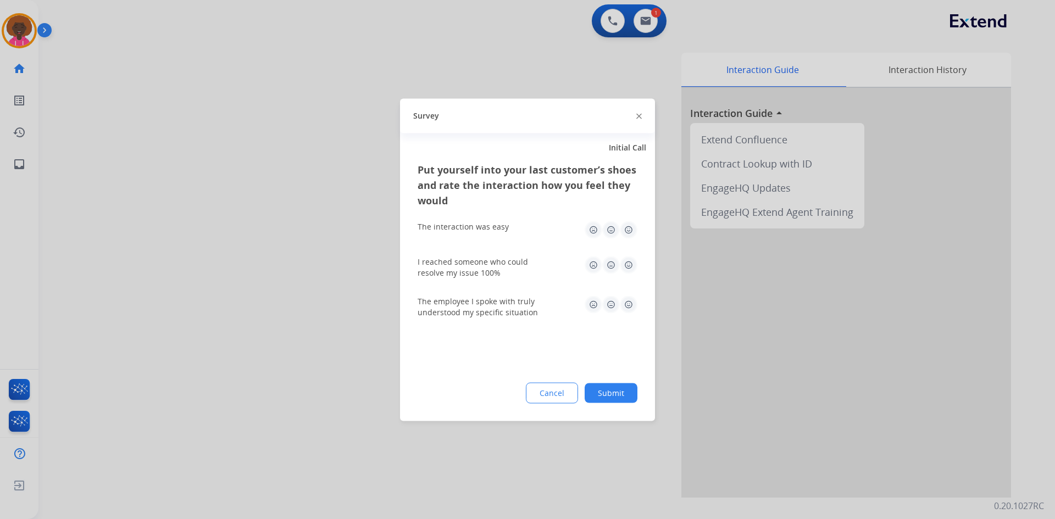
click at [599, 393] on button "Submit" at bounding box center [611, 393] width 53 height 20
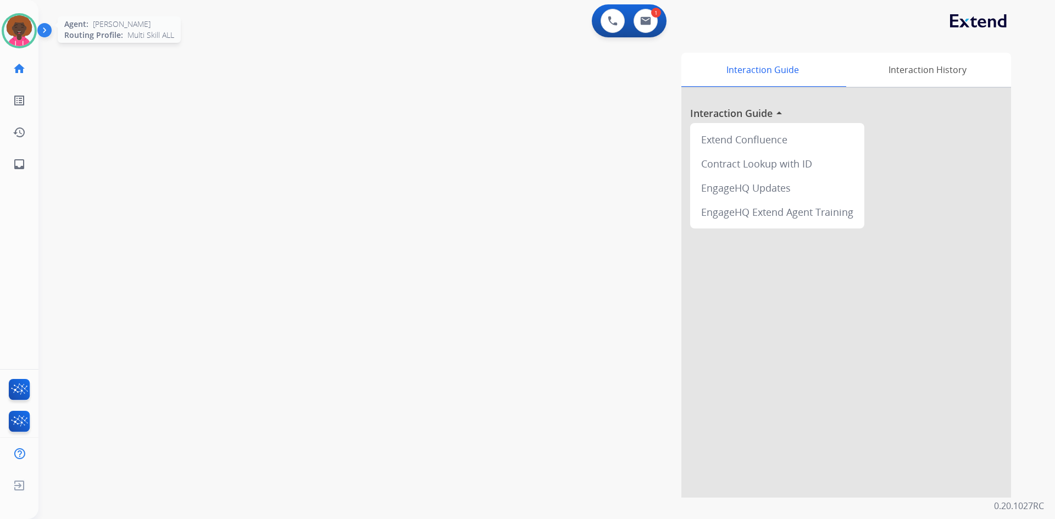
click at [30, 34] on img at bounding box center [19, 30] width 31 height 31
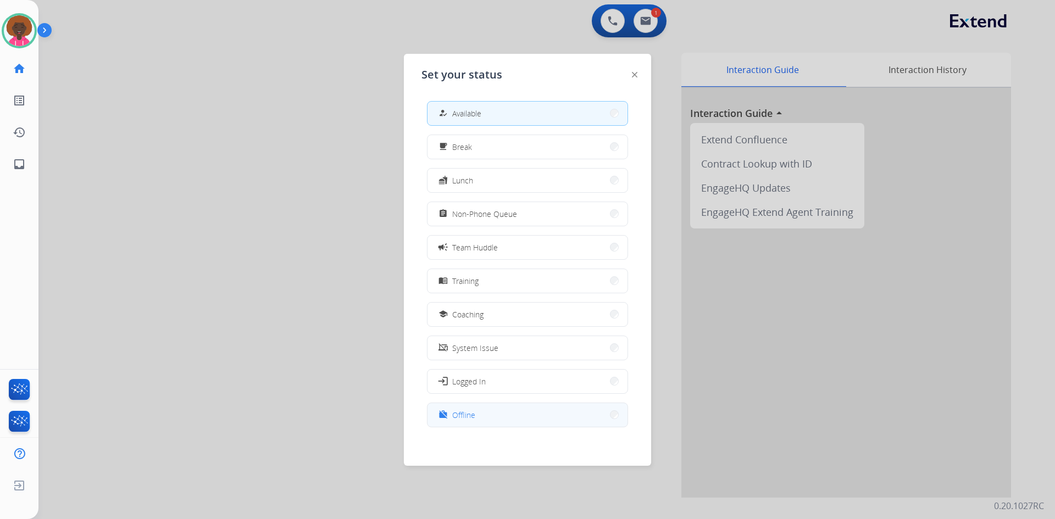
click at [484, 419] on button "work_off Offline" at bounding box center [528, 415] width 200 height 24
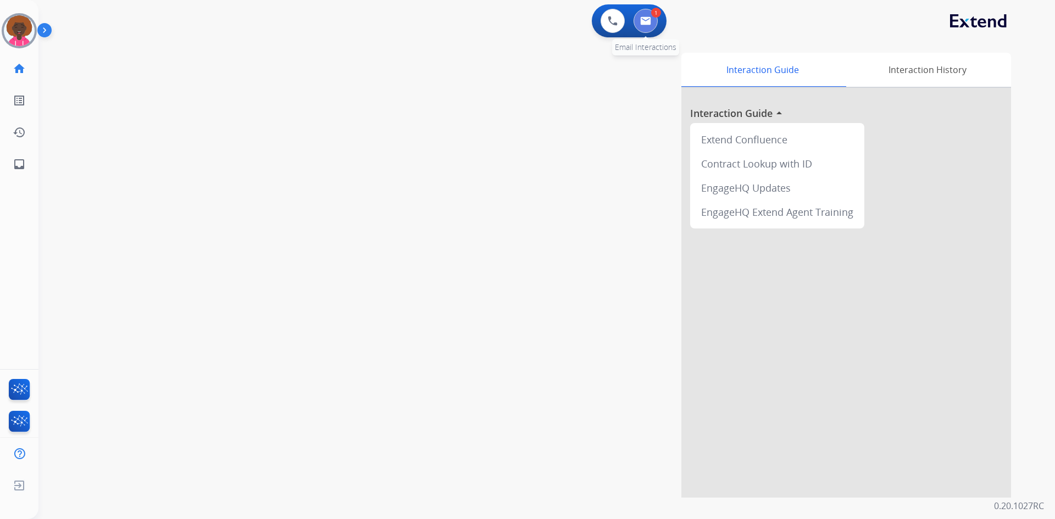
click at [640, 23] on button at bounding box center [646, 21] width 24 height 24
select select "**********"
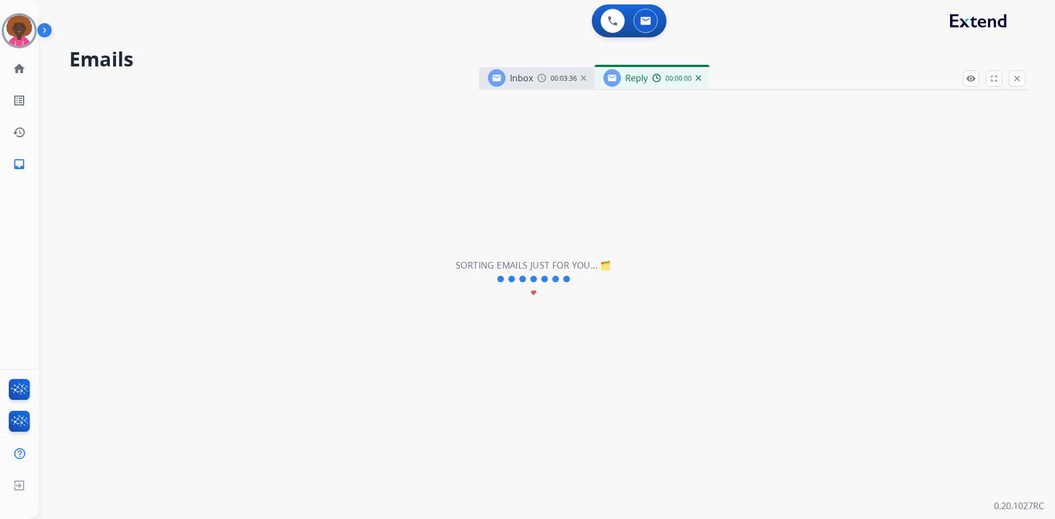
select select "**********"
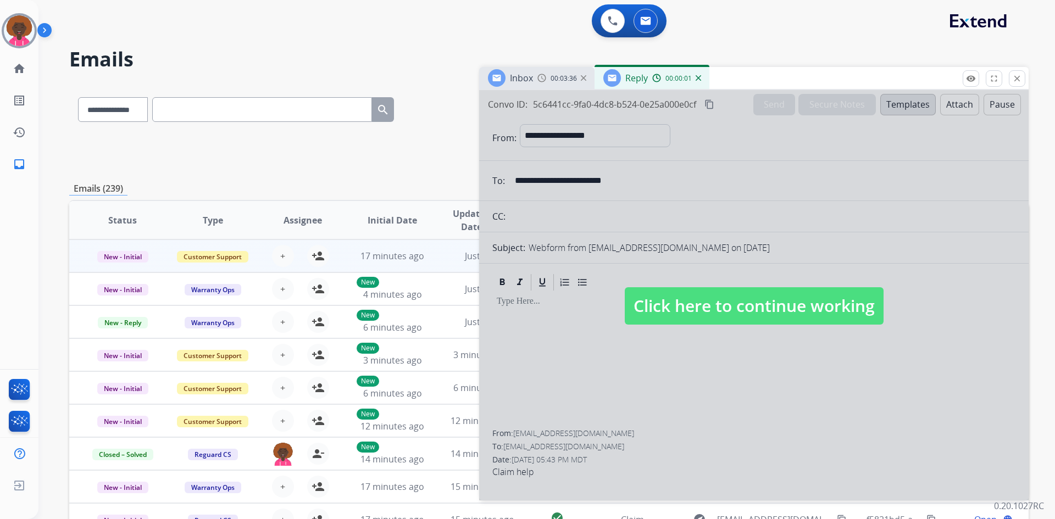
click at [740, 339] on div at bounding box center [754, 295] width 550 height 410
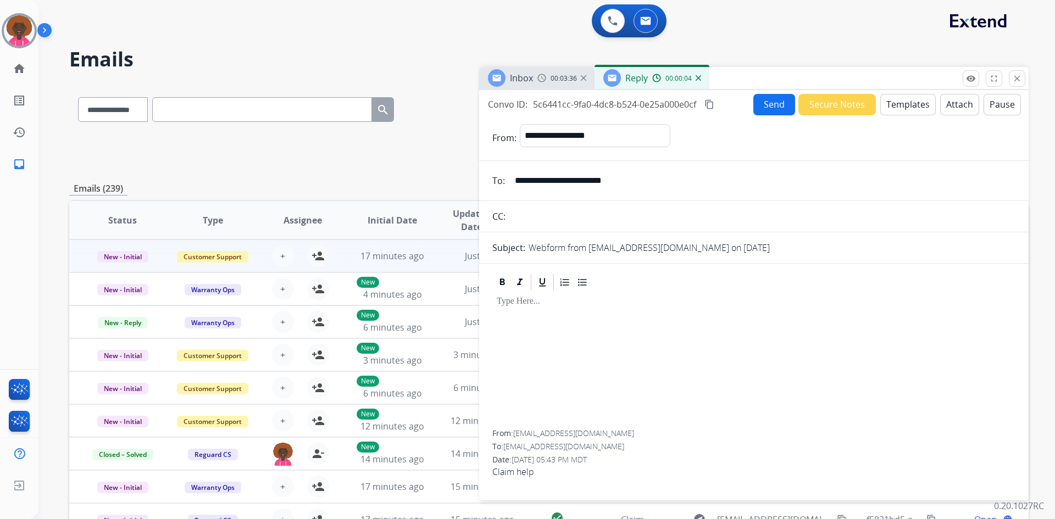
click at [913, 108] on button "Templates" at bounding box center [908, 104] width 56 height 21
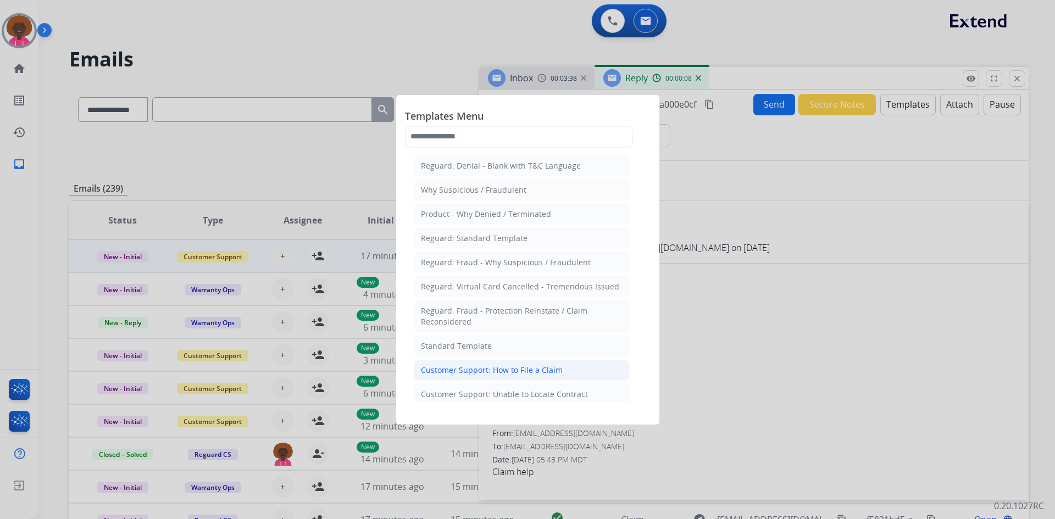
click at [535, 371] on div "Customer Support: How to File a Claim" at bounding box center [492, 370] width 142 height 11
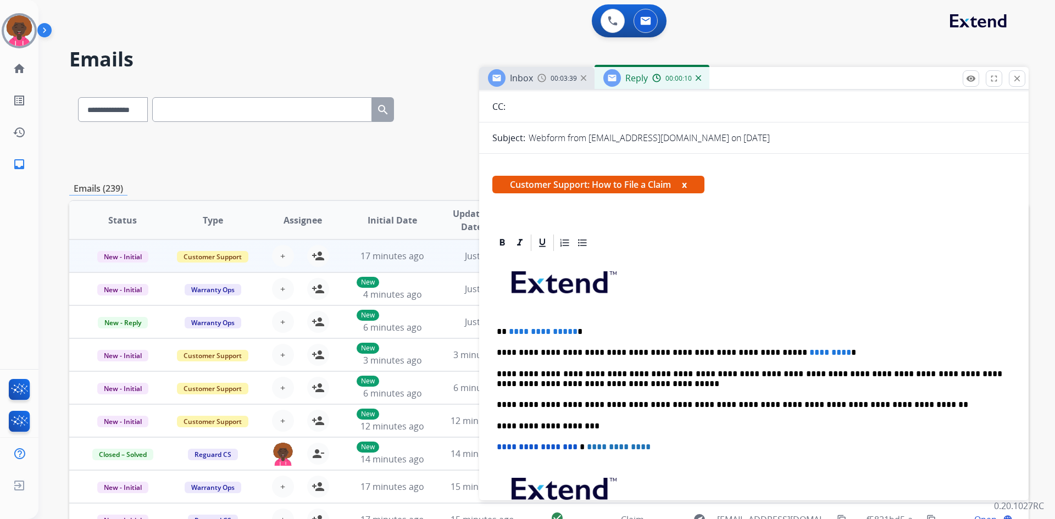
scroll to position [110, 0]
drag, startPoint x: 573, startPoint y: 329, endPoint x: 506, endPoint y: 330, distance: 67.0
click at [506, 330] on p "**********" at bounding box center [750, 331] width 506 height 10
drag, startPoint x: 798, startPoint y: 352, endPoint x: 723, endPoint y: 353, distance: 74.7
click at [720, 352] on p "**********" at bounding box center [750, 352] width 506 height 10
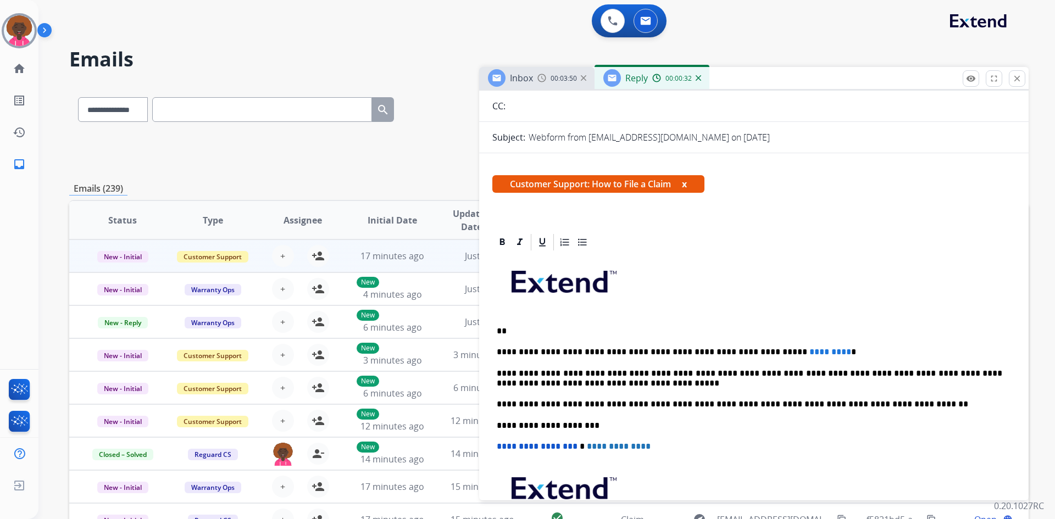
click at [762, 305] on p at bounding box center [754, 286] width 514 height 59
drag, startPoint x: 796, startPoint y: 352, endPoint x: 719, endPoint y: 349, distance: 77.0
click at [719, 349] on p "**********" at bounding box center [750, 352] width 506 height 10
click at [504, 328] on p "**" at bounding box center [750, 331] width 506 height 10
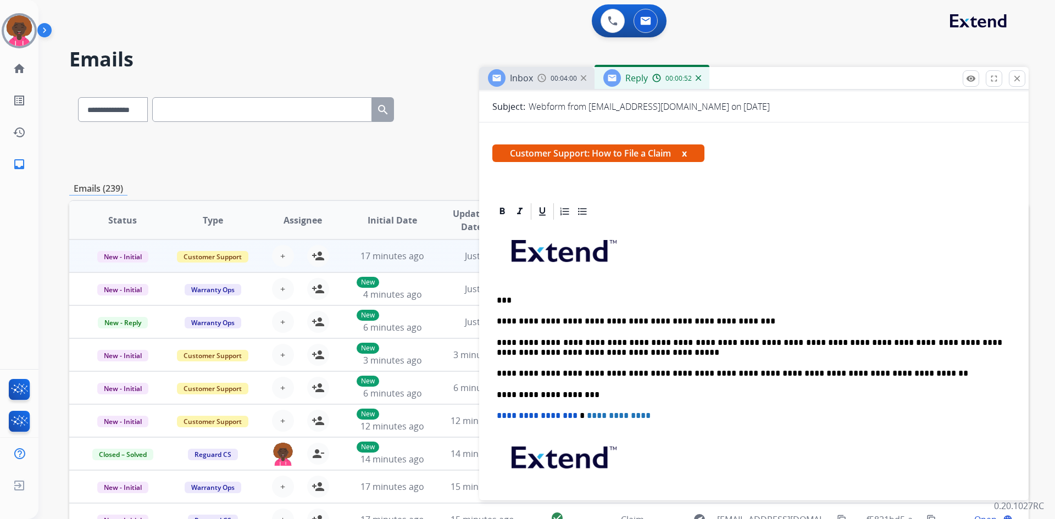
scroll to position [0, 0]
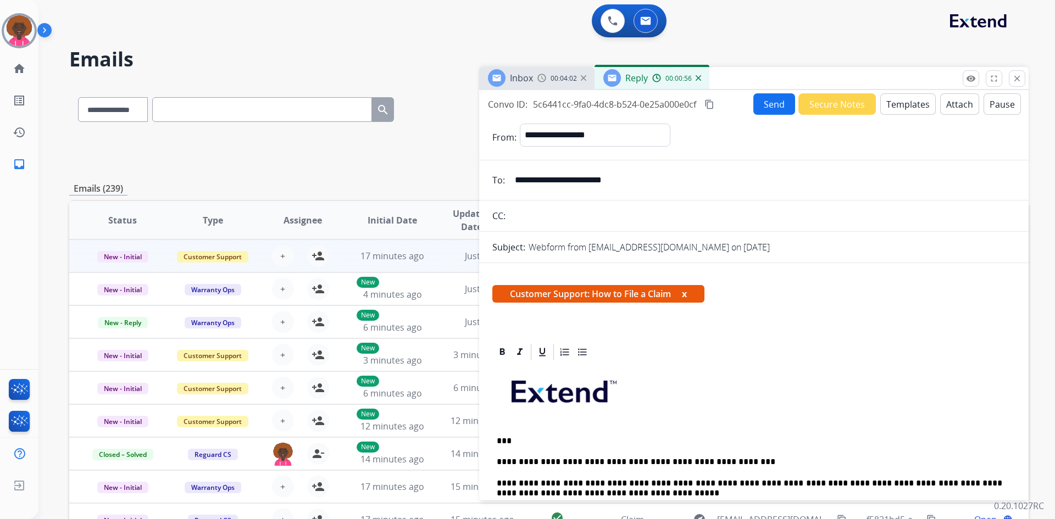
click at [771, 108] on button "Send" at bounding box center [774, 103] width 42 height 21
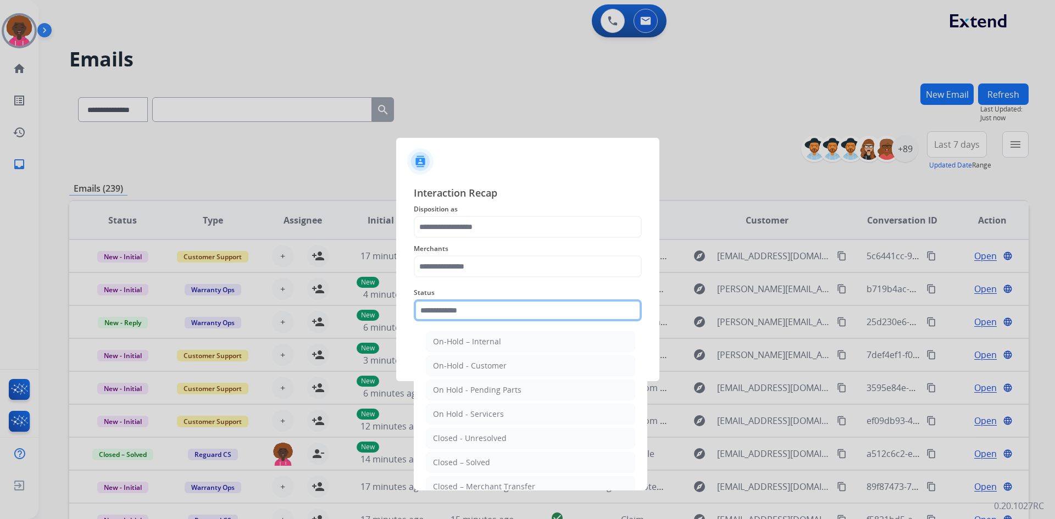
click at [474, 314] on input "text" at bounding box center [528, 310] width 228 height 22
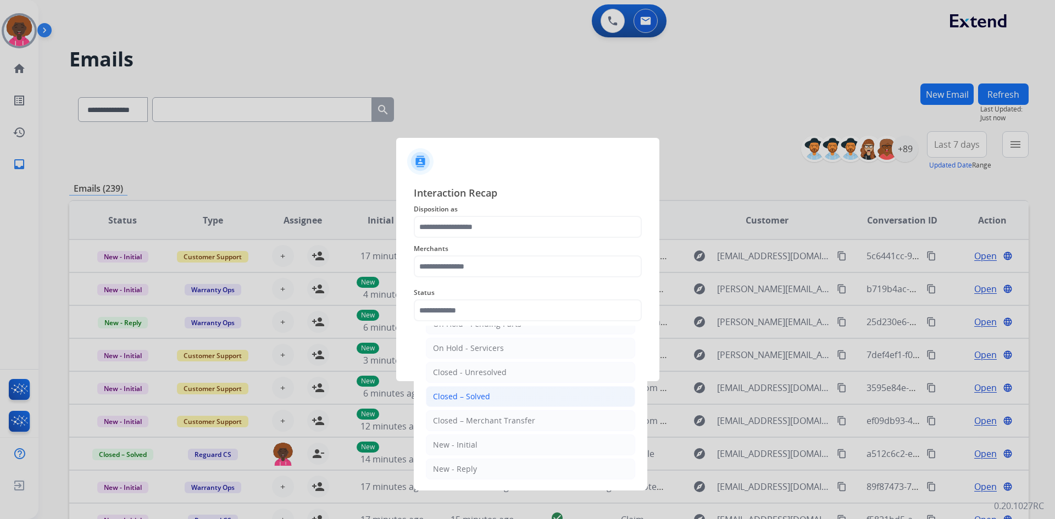
click at [497, 399] on li "Closed – Solved" at bounding box center [530, 396] width 209 height 21
type input "**********"
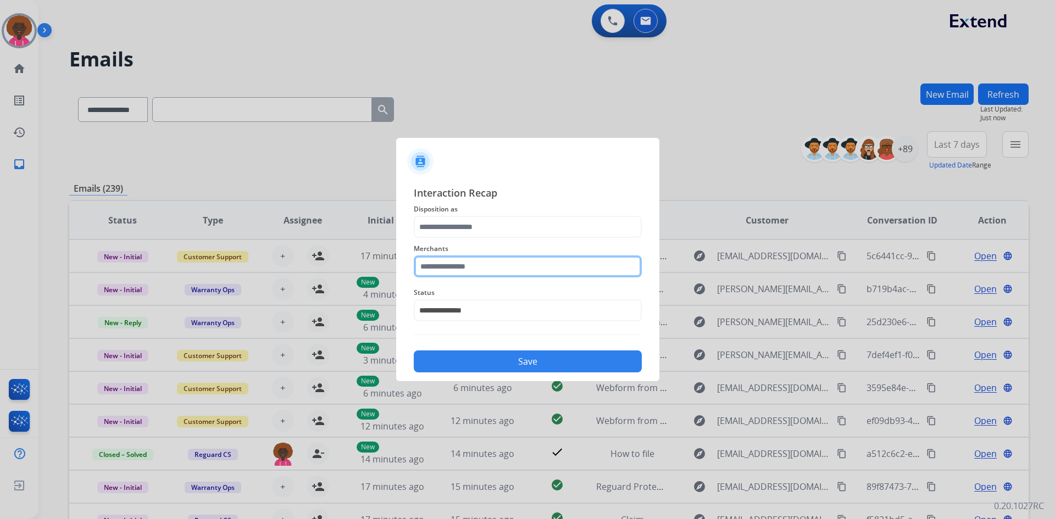
click at [474, 265] on input "text" at bounding box center [528, 267] width 228 height 22
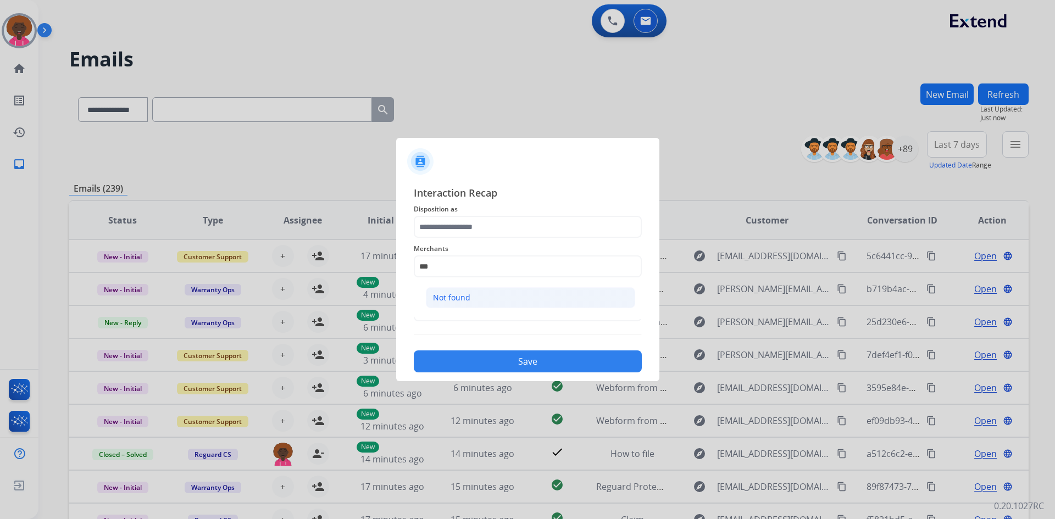
click at [536, 297] on li "Not found" at bounding box center [530, 297] width 209 height 21
type input "*********"
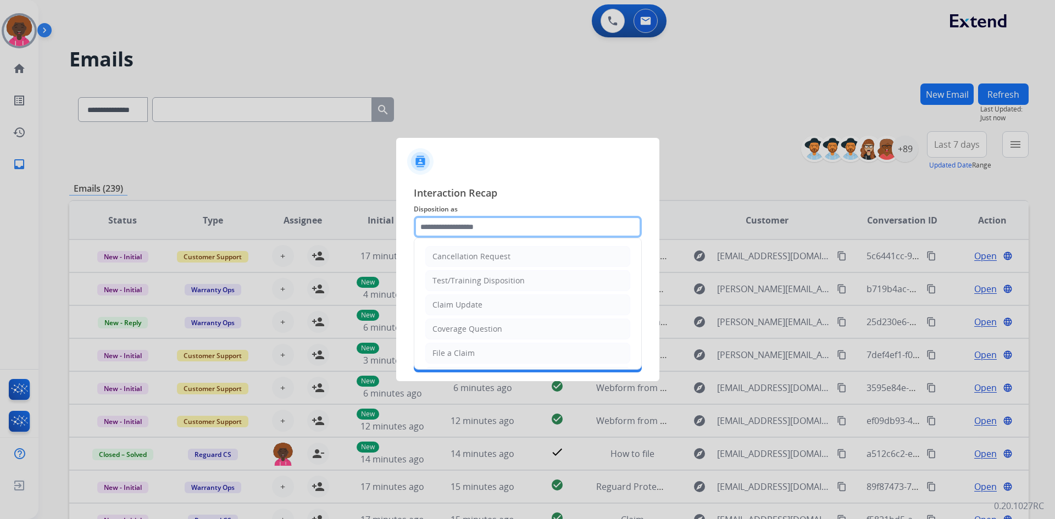
click at [504, 232] on input "text" at bounding box center [528, 227] width 228 height 22
click at [468, 347] on li "File a Claim" at bounding box center [527, 353] width 205 height 21
type input "**********"
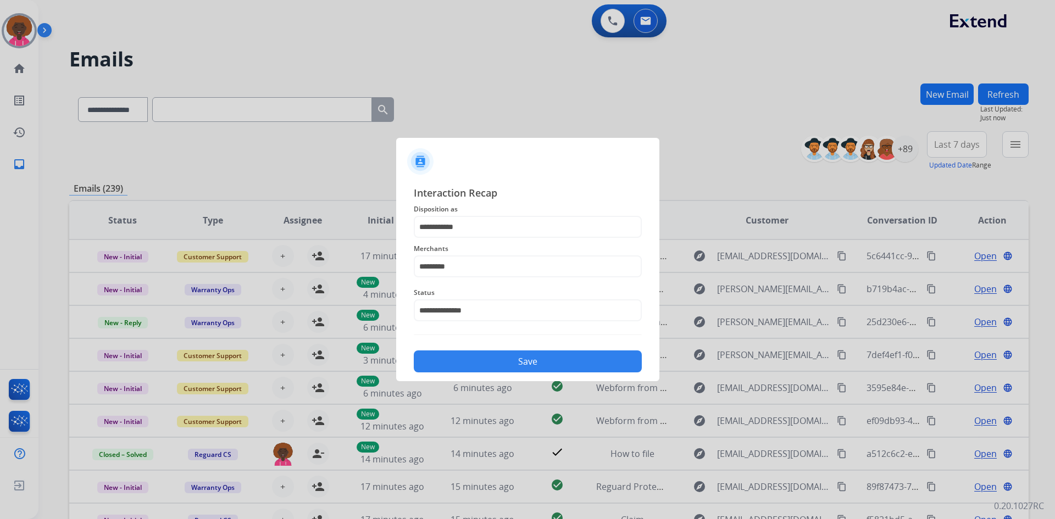
click at [480, 352] on button "Save" at bounding box center [528, 362] width 228 height 22
